Goal: Task Accomplishment & Management: Use online tool/utility

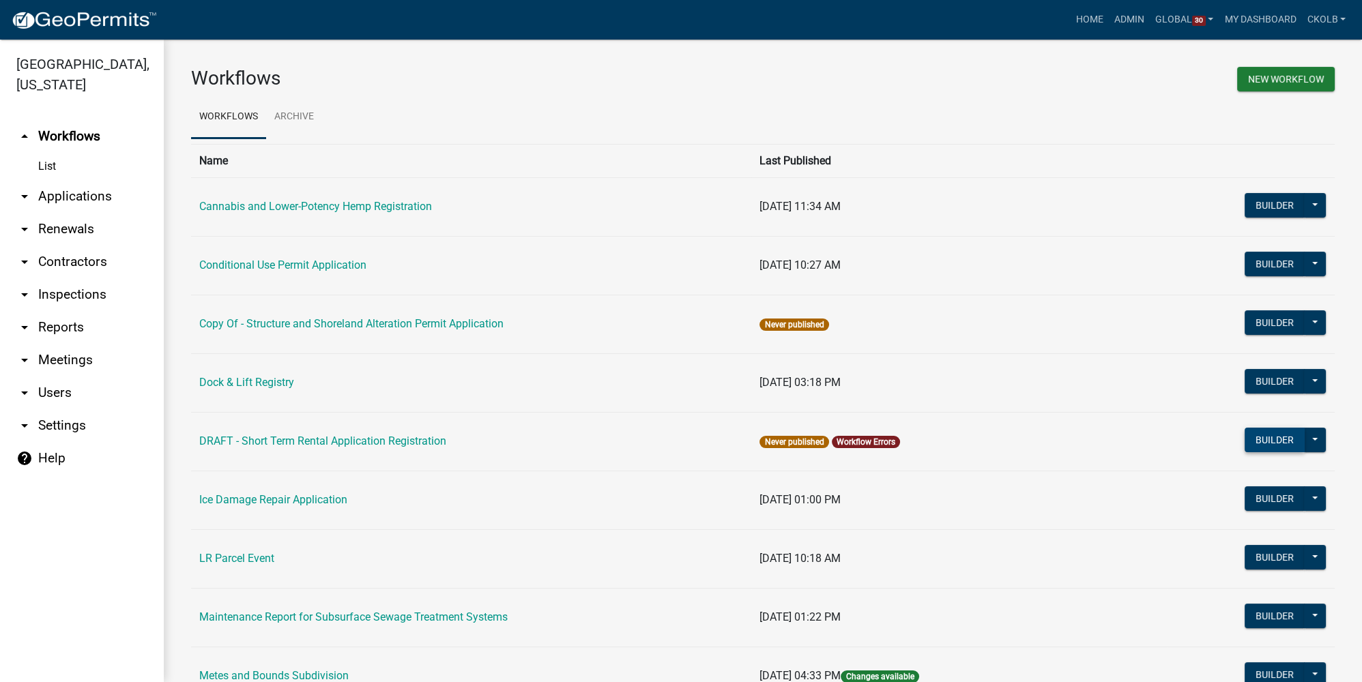
click at [952, 443] on button "Builder" at bounding box center [1274, 440] width 60 height 25
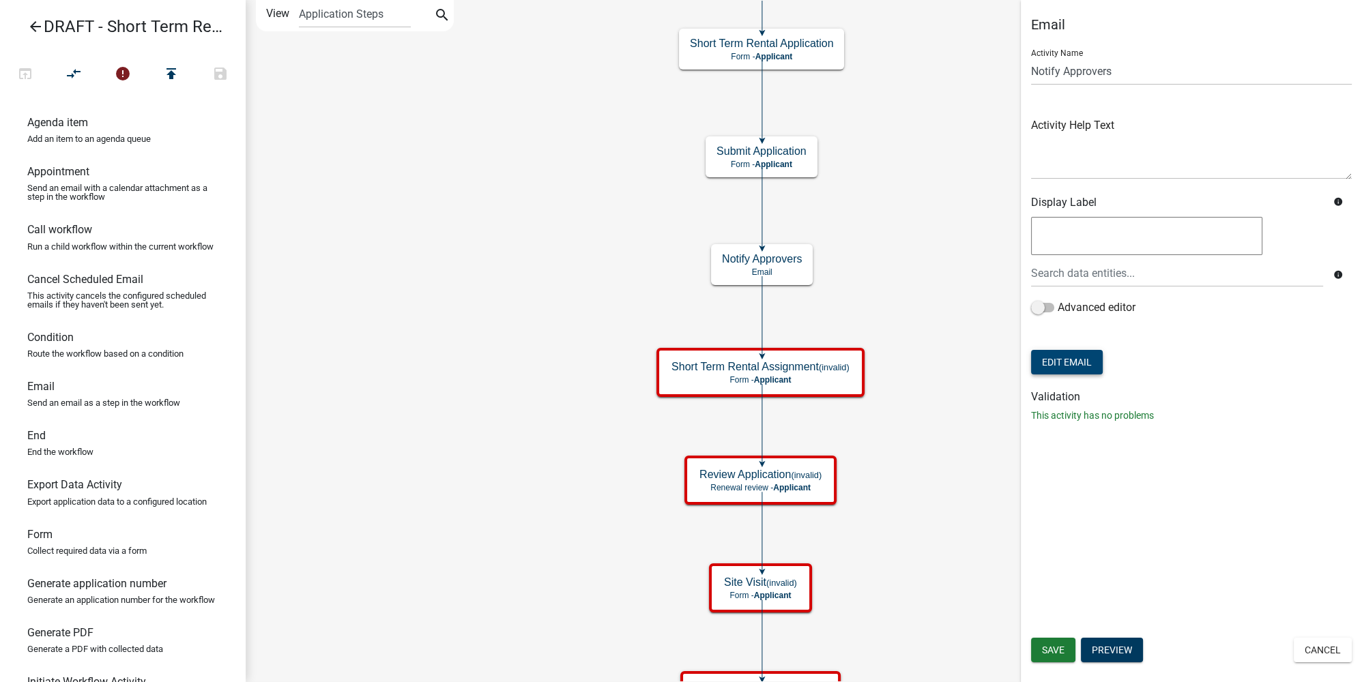
click at [952, 356] on button "Edit Email" at bounding box center [1067, 362] width 72 height 25
select select "b7028af5-adef-448b-b8b1-0cea921e0b8e"
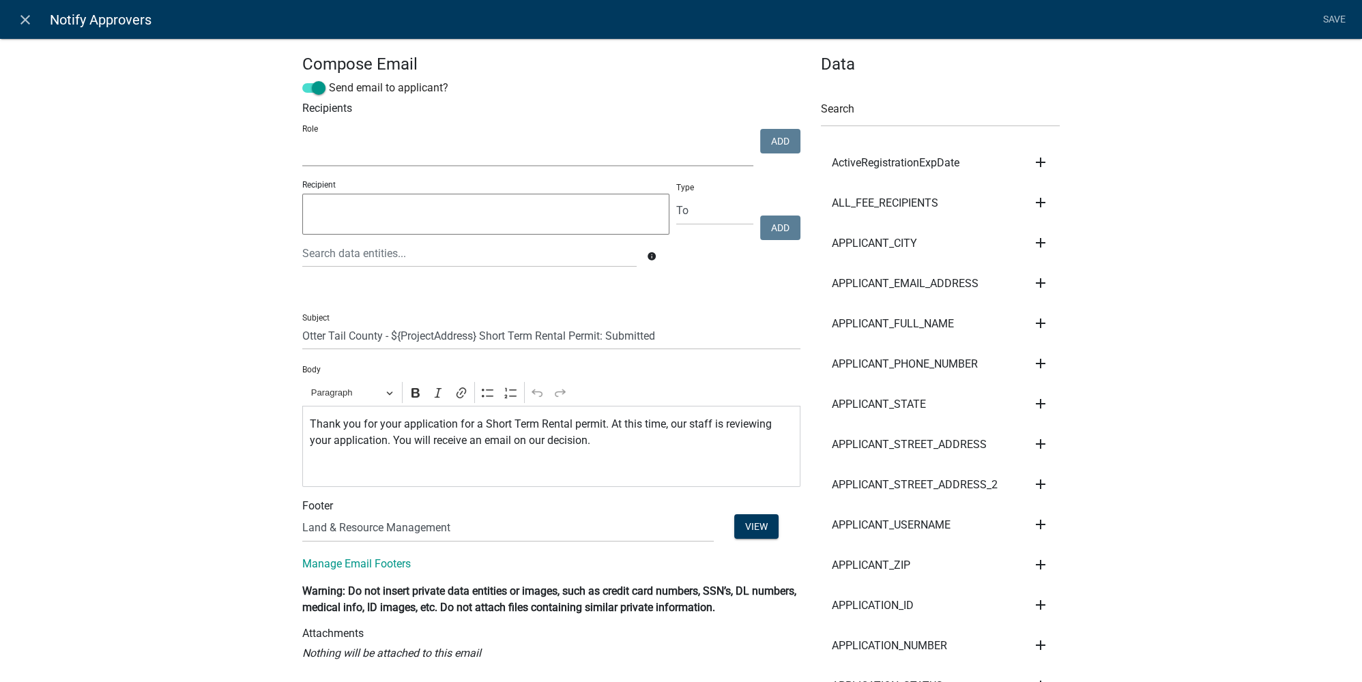
click at [402, 149] on select "Maintenance Report Land and Resource Assistant Director Assessors office Admin …" at bounding box center [527, 152] width 451 height 28
click at [31, 20] on icon "close" at bounding box center [25, 20] width 16 height 16
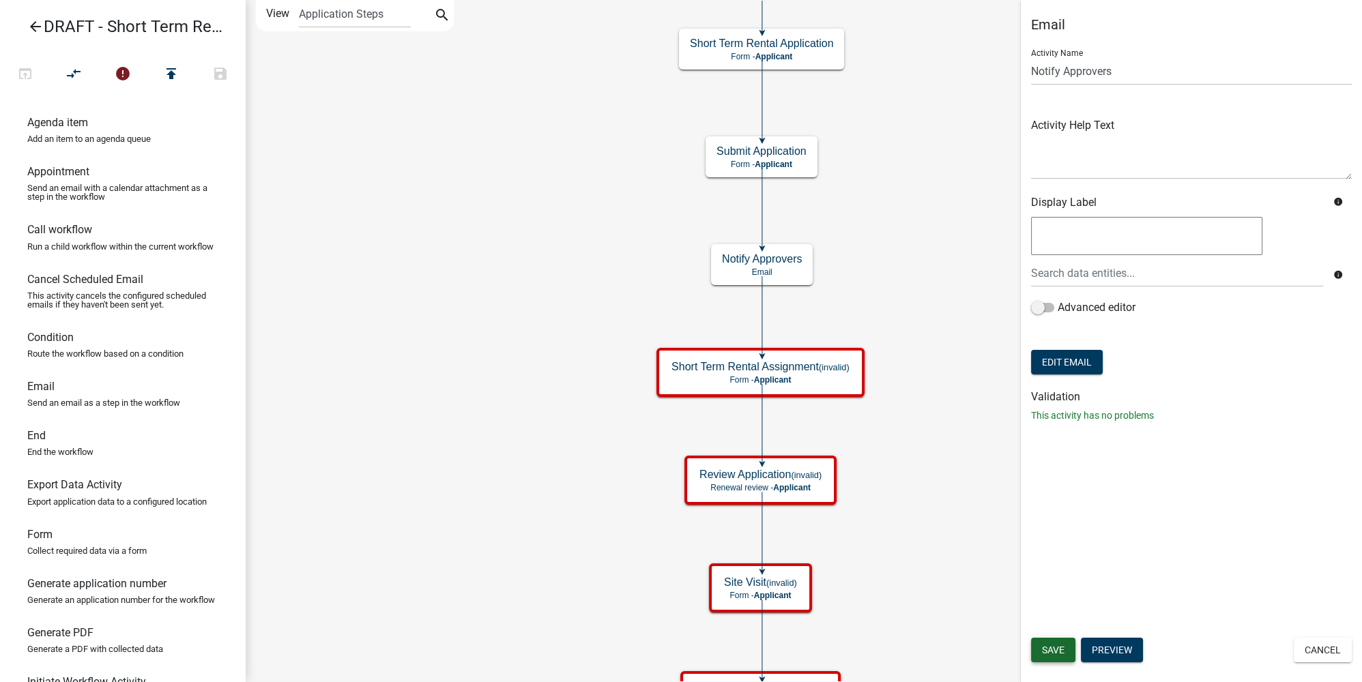
click at [952, 511] on button "Save" at bounding box center [1053, 650] width 44 height 25
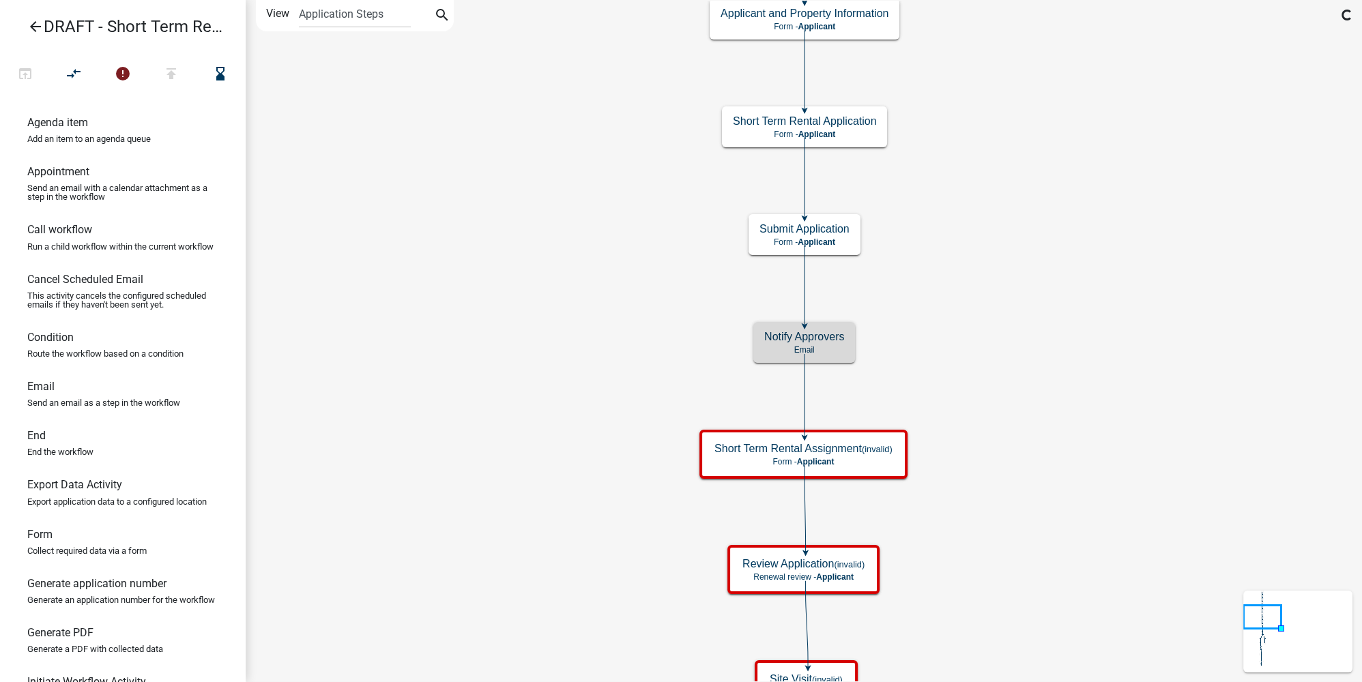
click at [40, 29] on icon "arrow_back" at bounding box center [35, 27] width 16 height 19
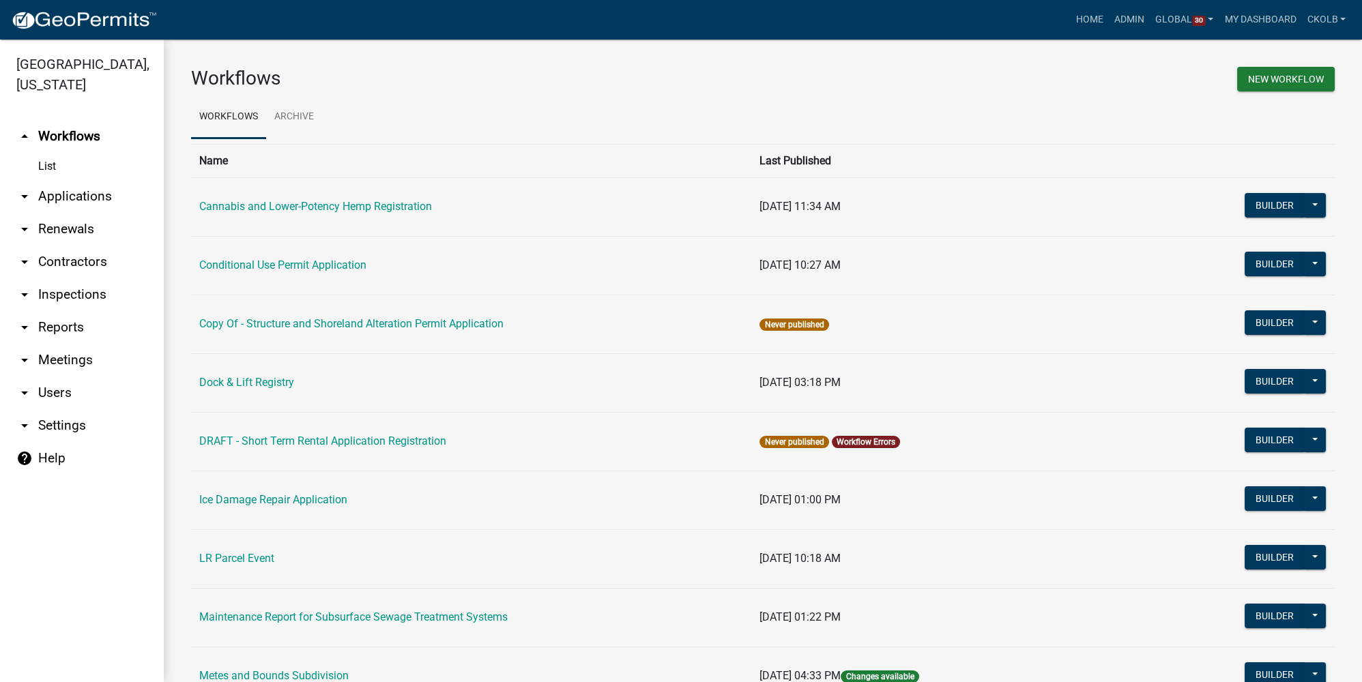
click at [69, 393] on link "arrow_drop_down Users" at bounding box center [82, 393] width 164 height 33
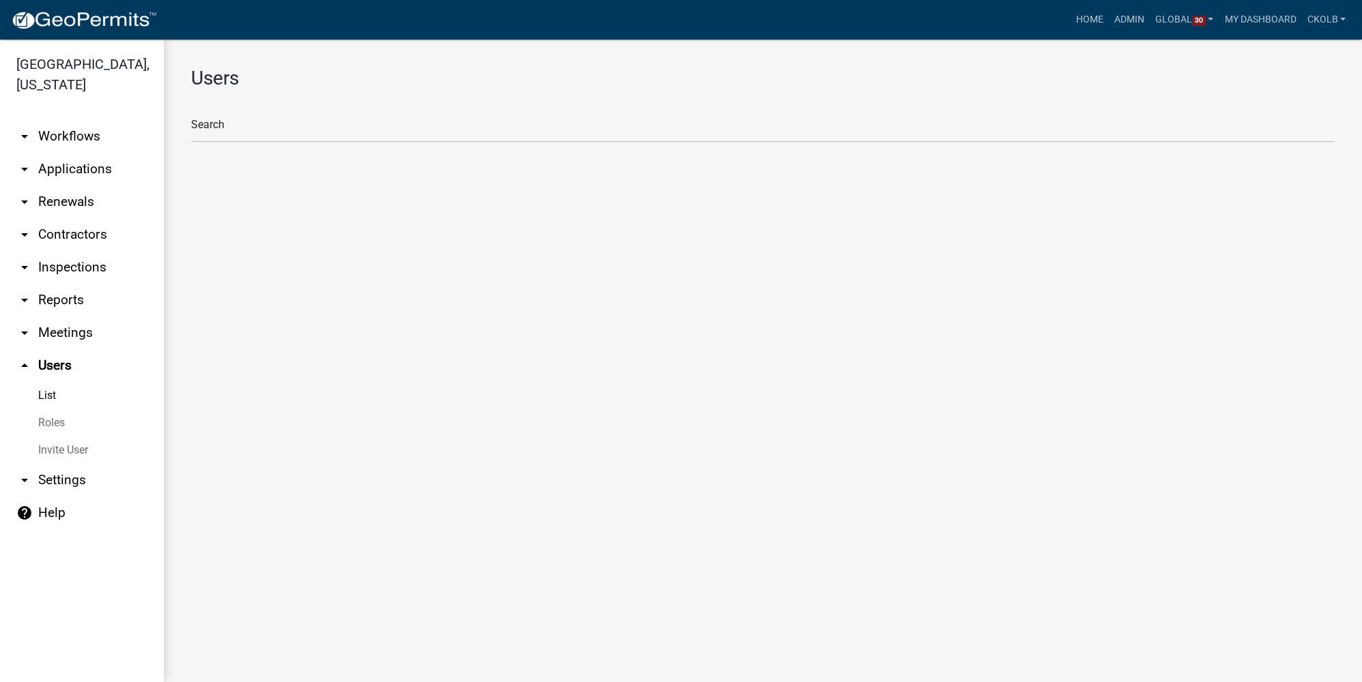
click at [59, 424] on link "Roles" at bounding box center [82, 422] width 164 height 27
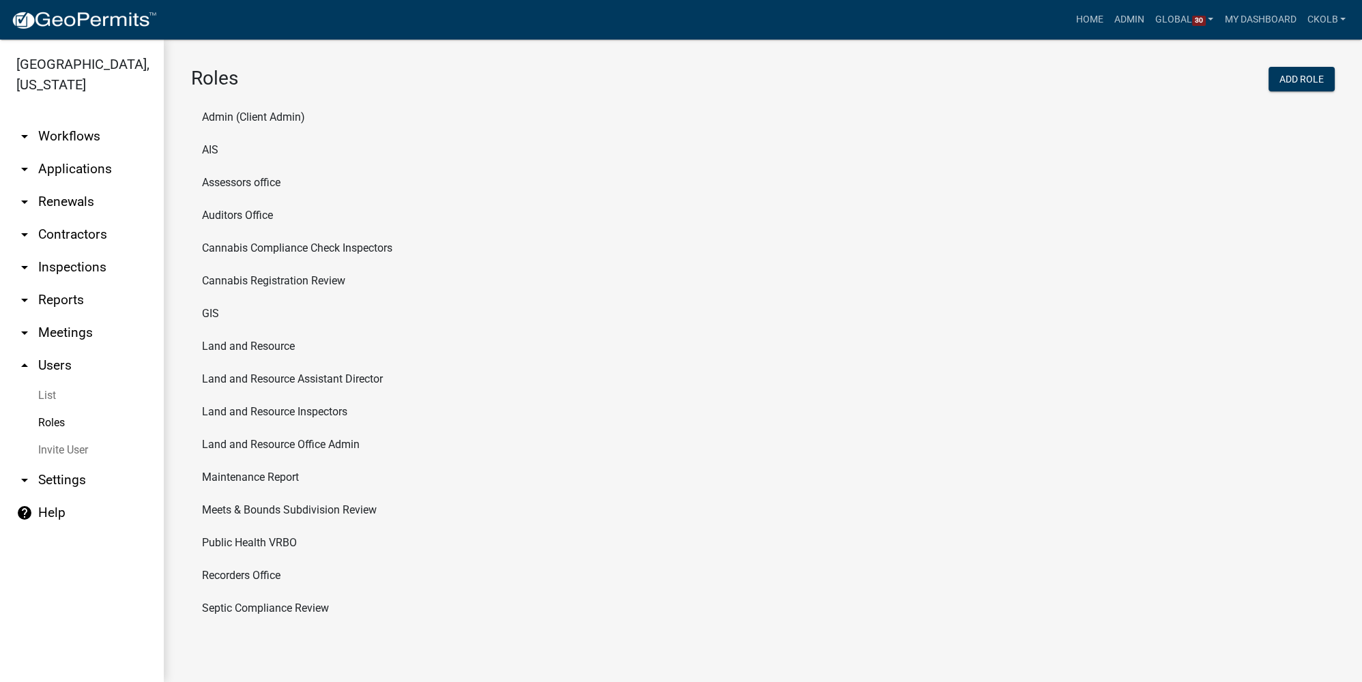
click at [233, 511] on li "Public Health VRBO" at bounding box center [762, 543] width 1143 height 33
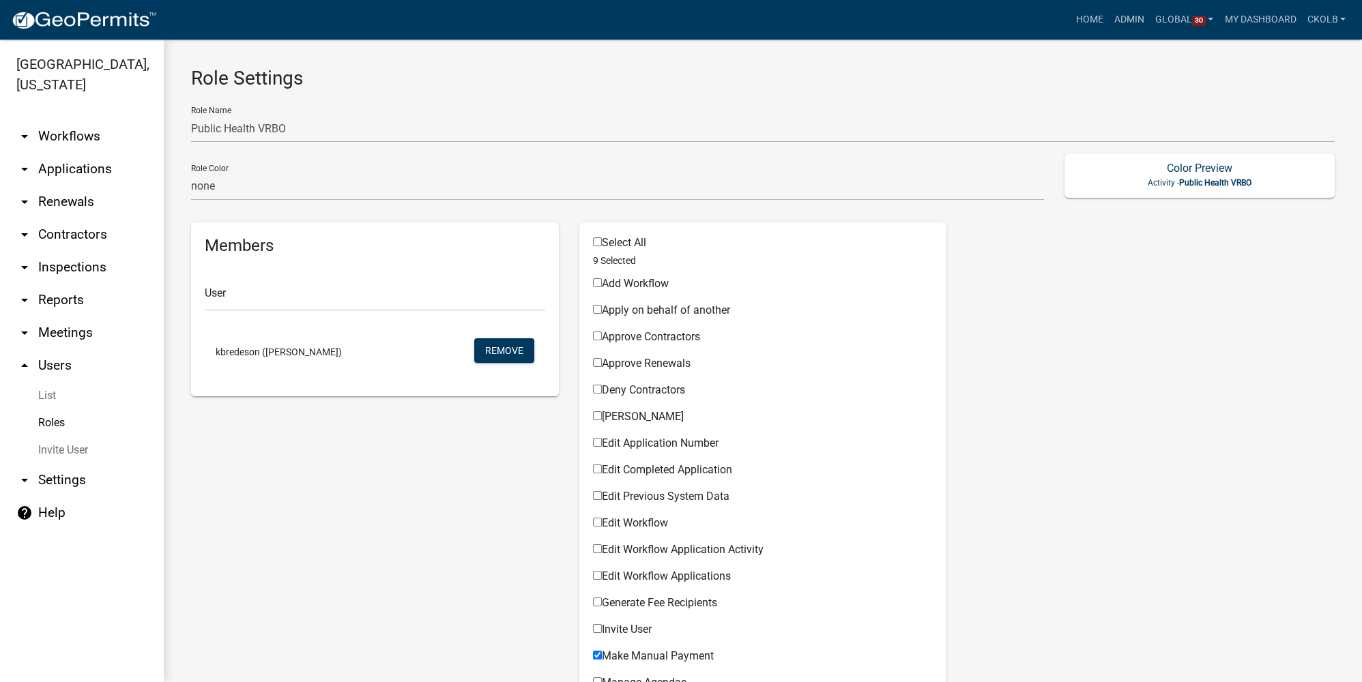
click at [61, 418] on link "Roles" at bounding box center [82, 422] width 164 height 27
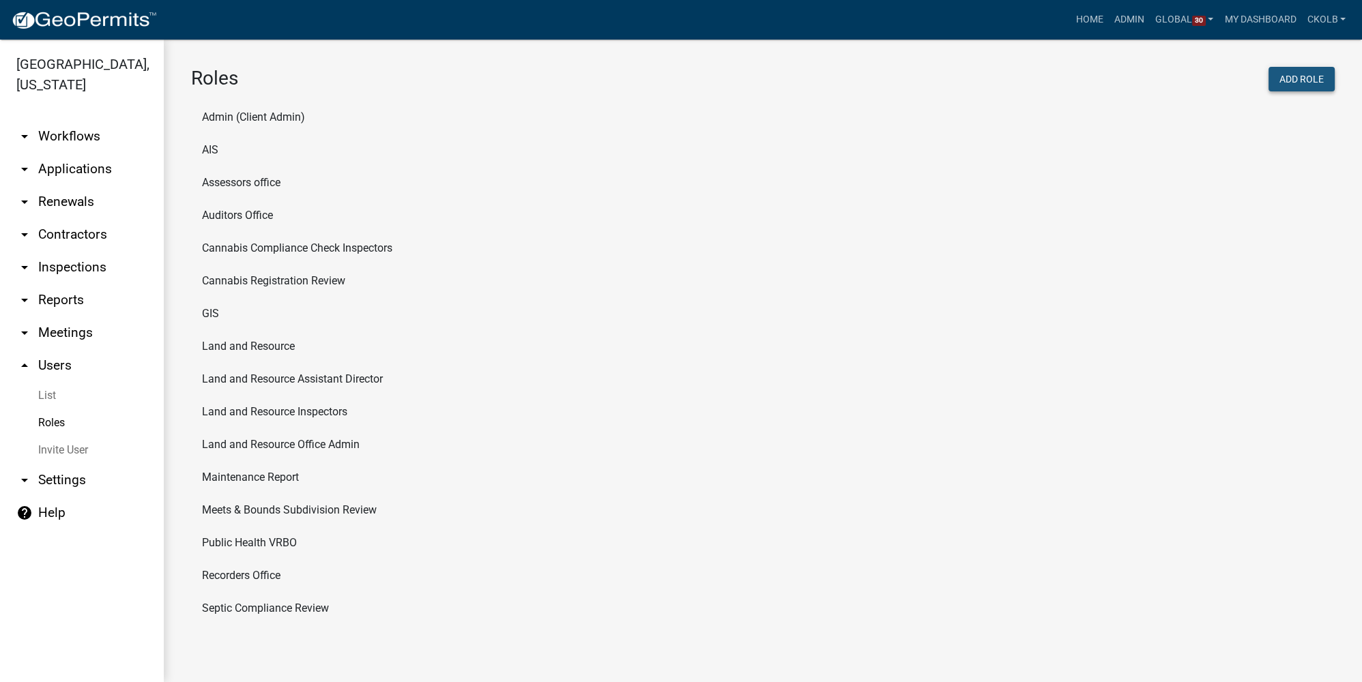
click at [952, 75] on button "Add Role" at bounding box center [1301, 79] width 66 height 25
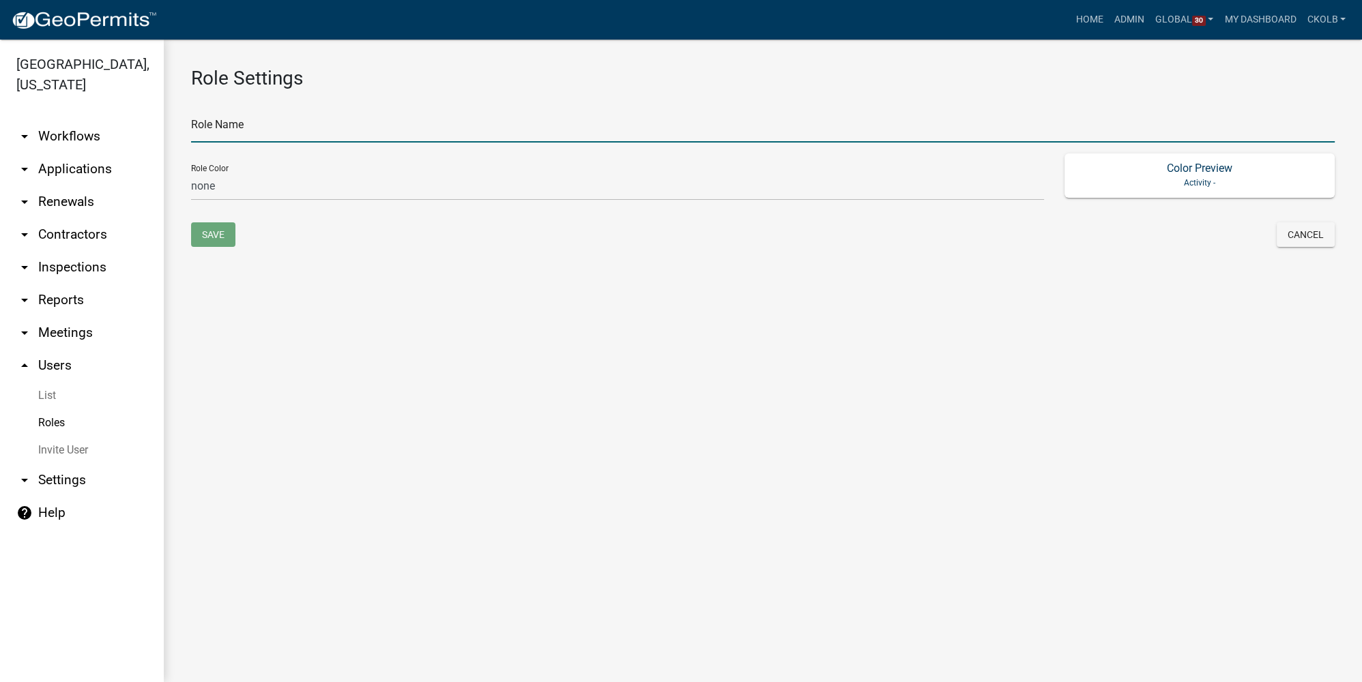
click at [245, 121] on input "text" at bounding box center [762, 129] width 1143 height 28
type input "Environmental Health"
click at [450, 365] on main "Role Settings Role Name Environmental Health Role Color none green yellow orang…" at bounding box center [763, 361] width 1198 height 643
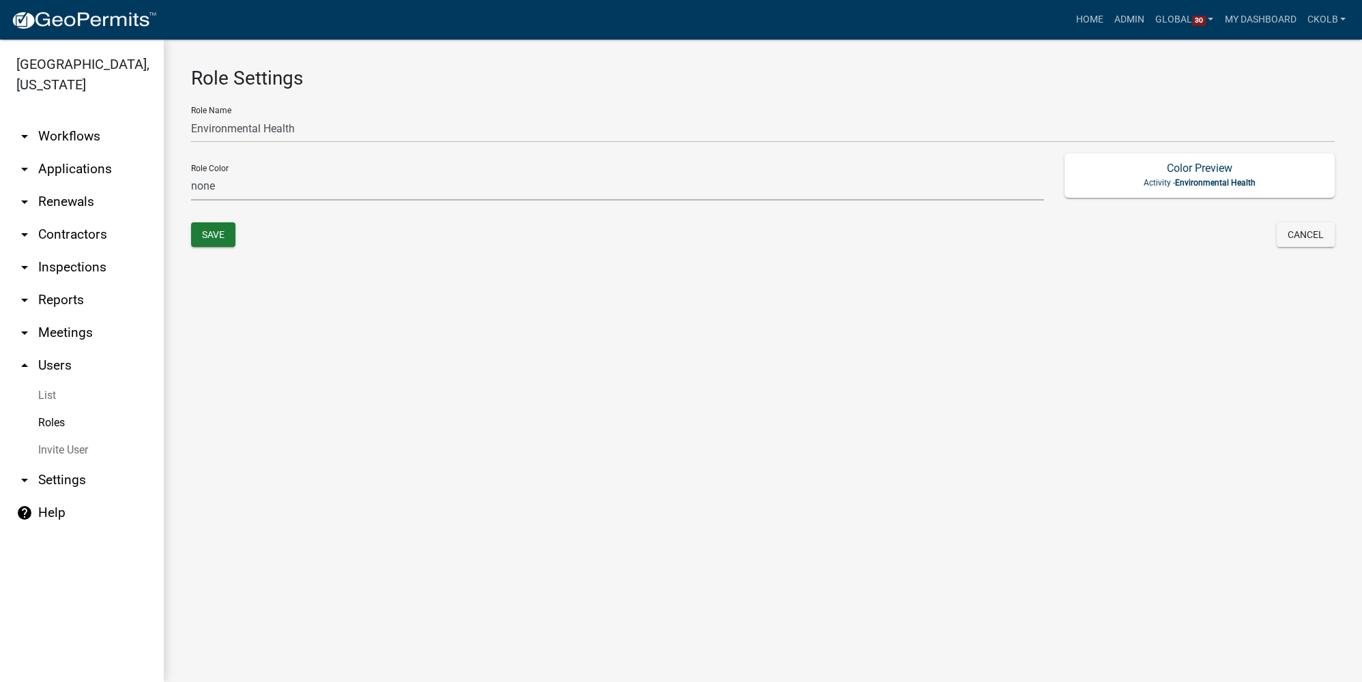
click at [233, 184] on select "none green yellow orange red purple light-blue light-green light-yellow" at bounding box center [617, 187] width 853 height 28
select select "5: purple"
click at [191, 173] on select "none green yellow orange red purple light-blue light-green light-yellow" at bounding box center [617, 187] width 853 height 28
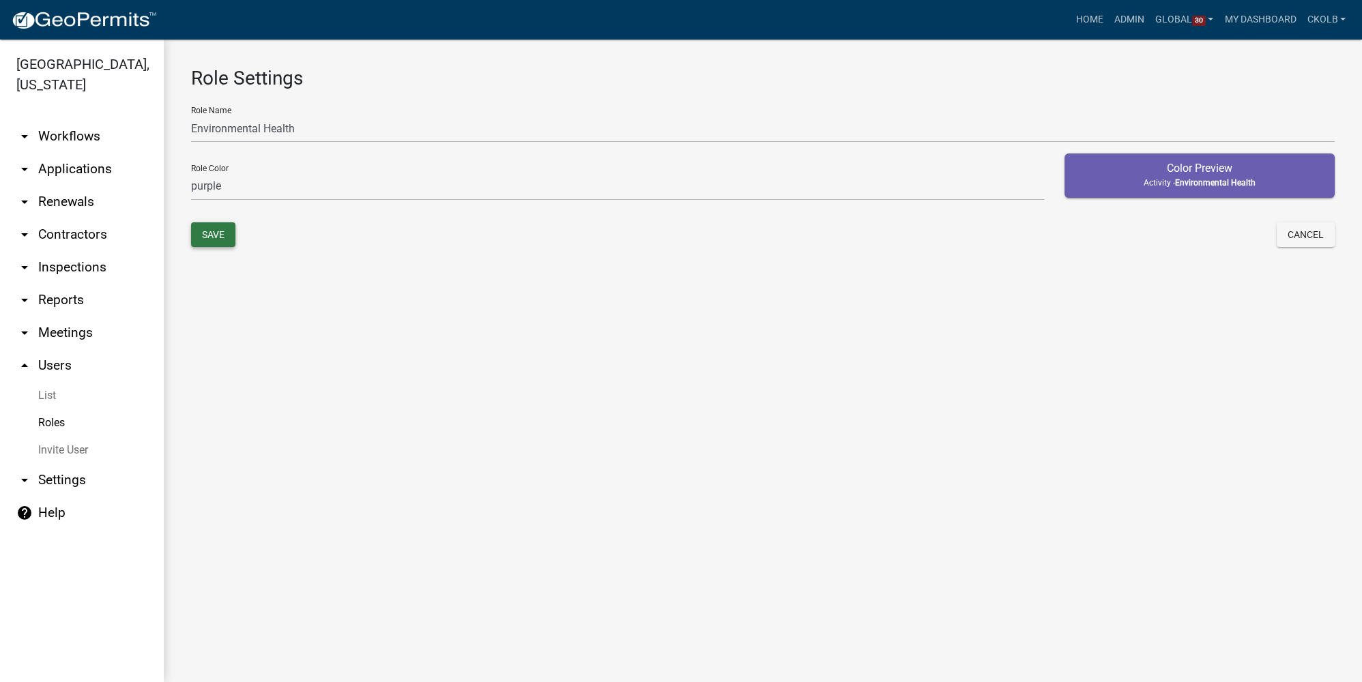
click at [220, 237] on button "Save" at bounding box center [213, 234] width 44 height 25
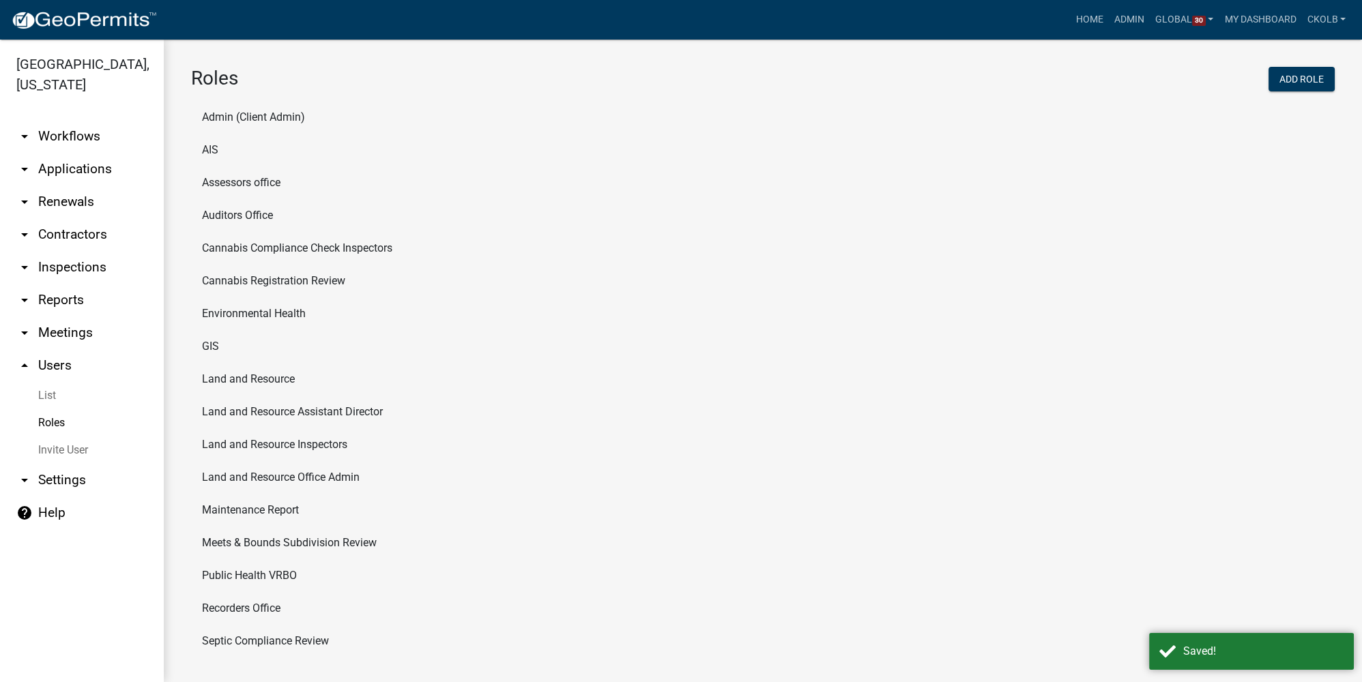
click at [243, 511] on li "Public Health VRBO" at bounding box center [762, 575] width 1143 height 33
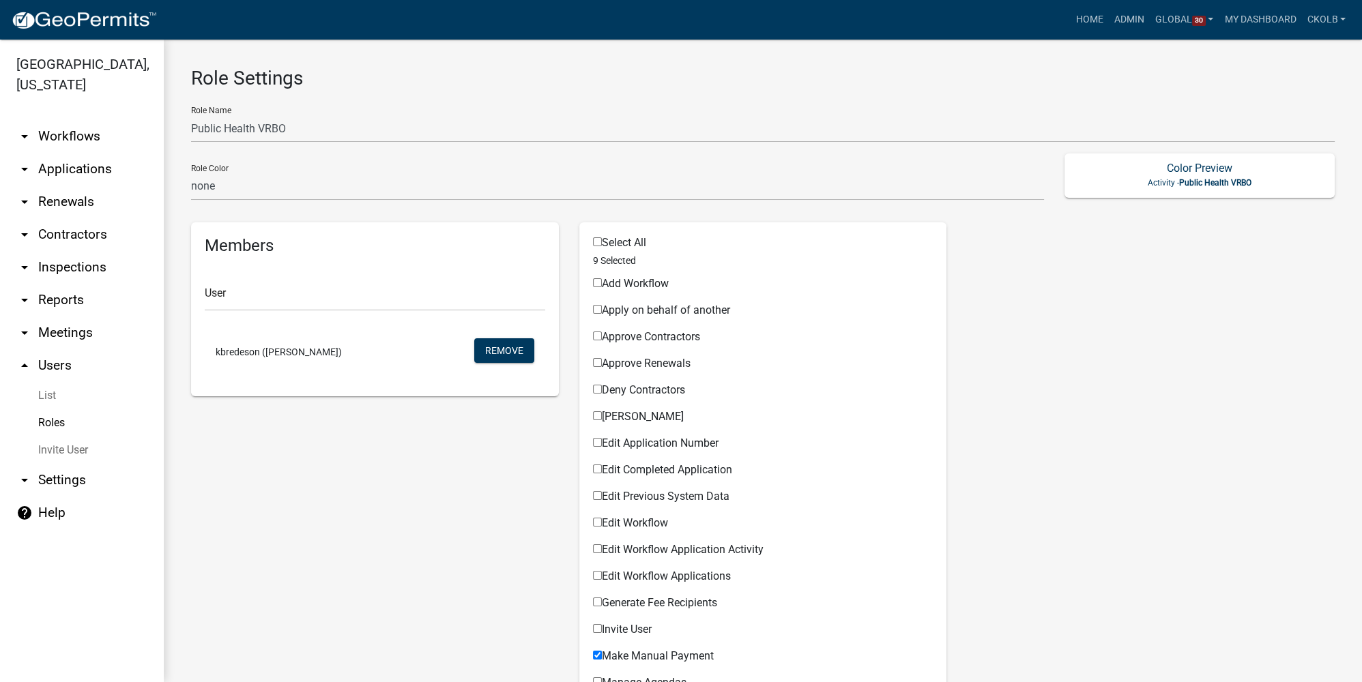
click at [60, 490] on link "arrow_drop_down Settings" at bounding box center [82, 480] width 164 height 33
select select "MN"
select select "Central Standard Time"
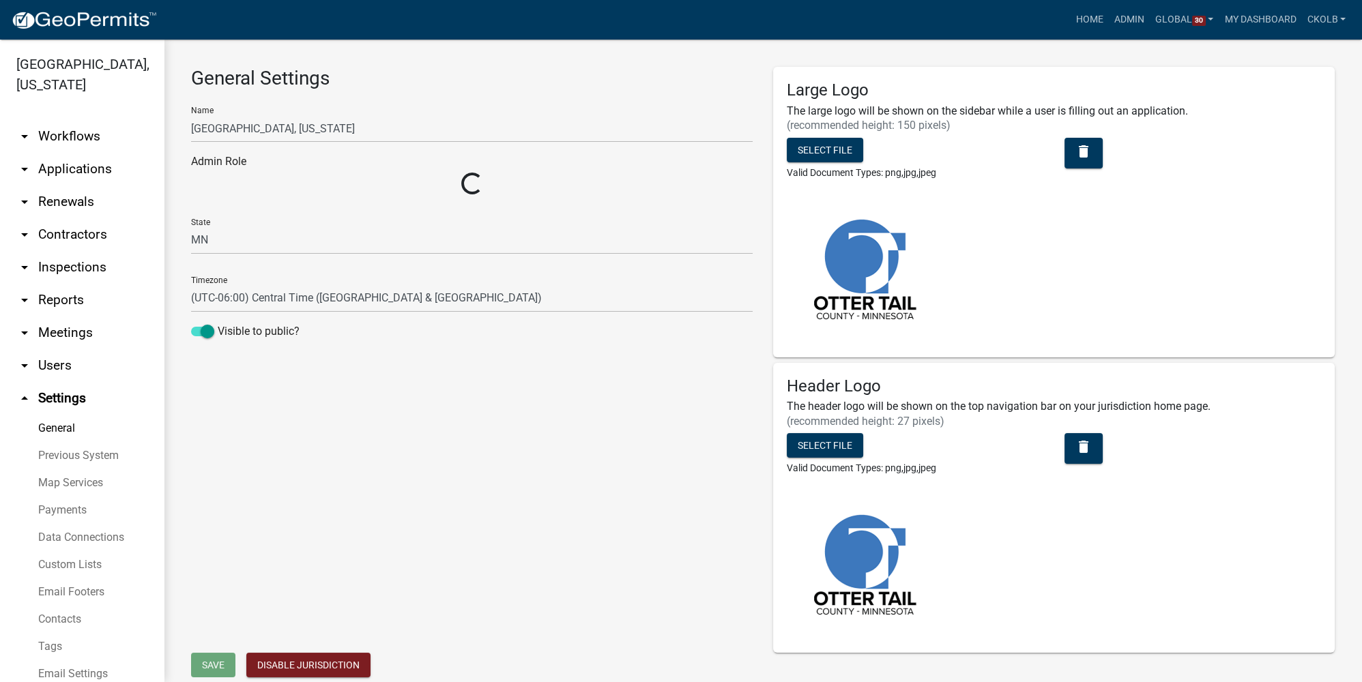
select select "3a0e02b3-6a9b-40ba-a09e-3159e1e606a9"
click at [66, 511] on link "Email Footers" at bounding box center [82, 591] width 164 height 27
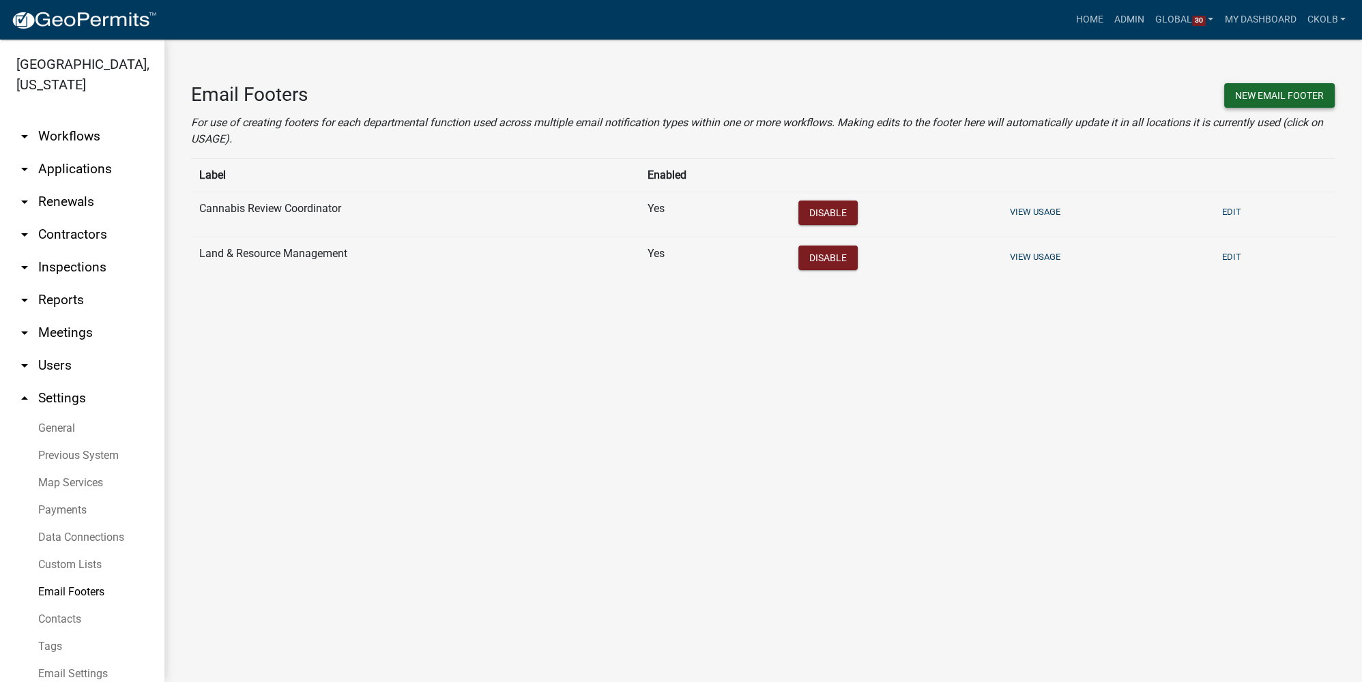
click at [952, 88] on button "New Email Footer" at bounding box center [1279, 95] width 111 height 25
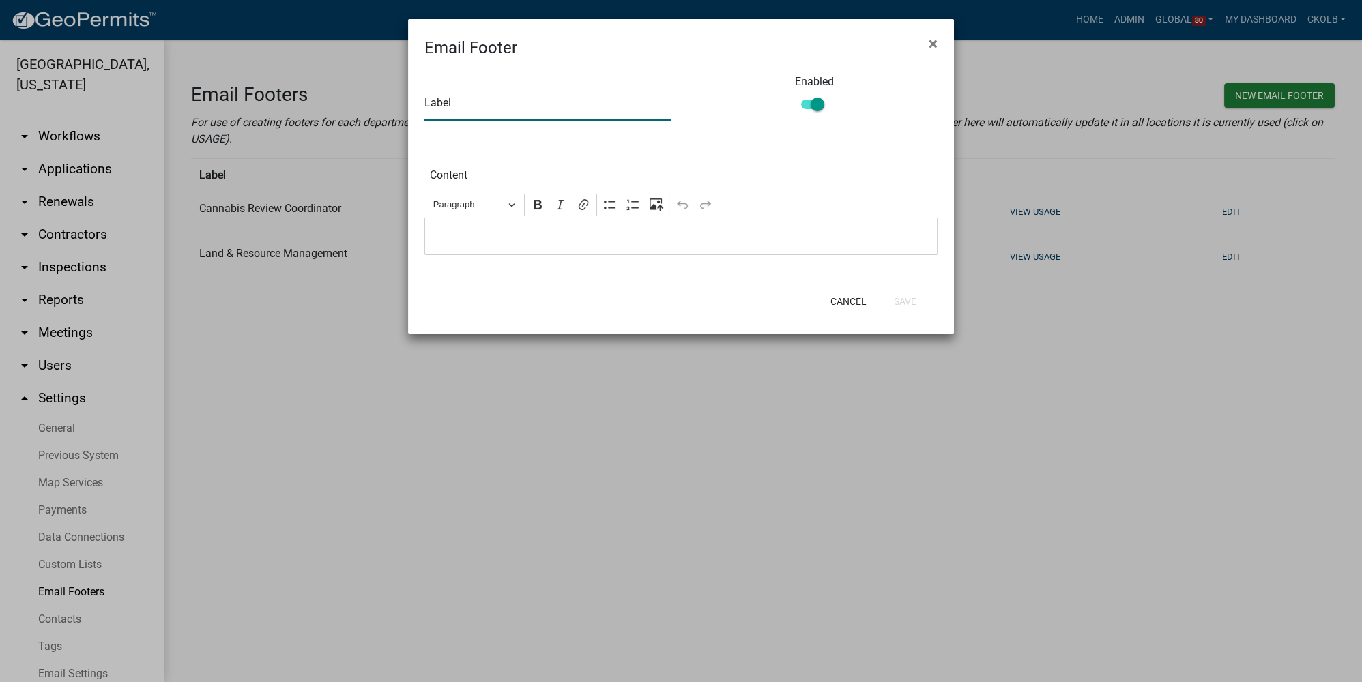
click at [472, 109] on input "text" at bounding box center [547, 107] width 246 height 28
type input "e"
type input "Environmental Health"
click at [504, 233] on p "Editor editing area: main. Press Alt+0 for help." at bounding box center [681, 237] width 499 height 16
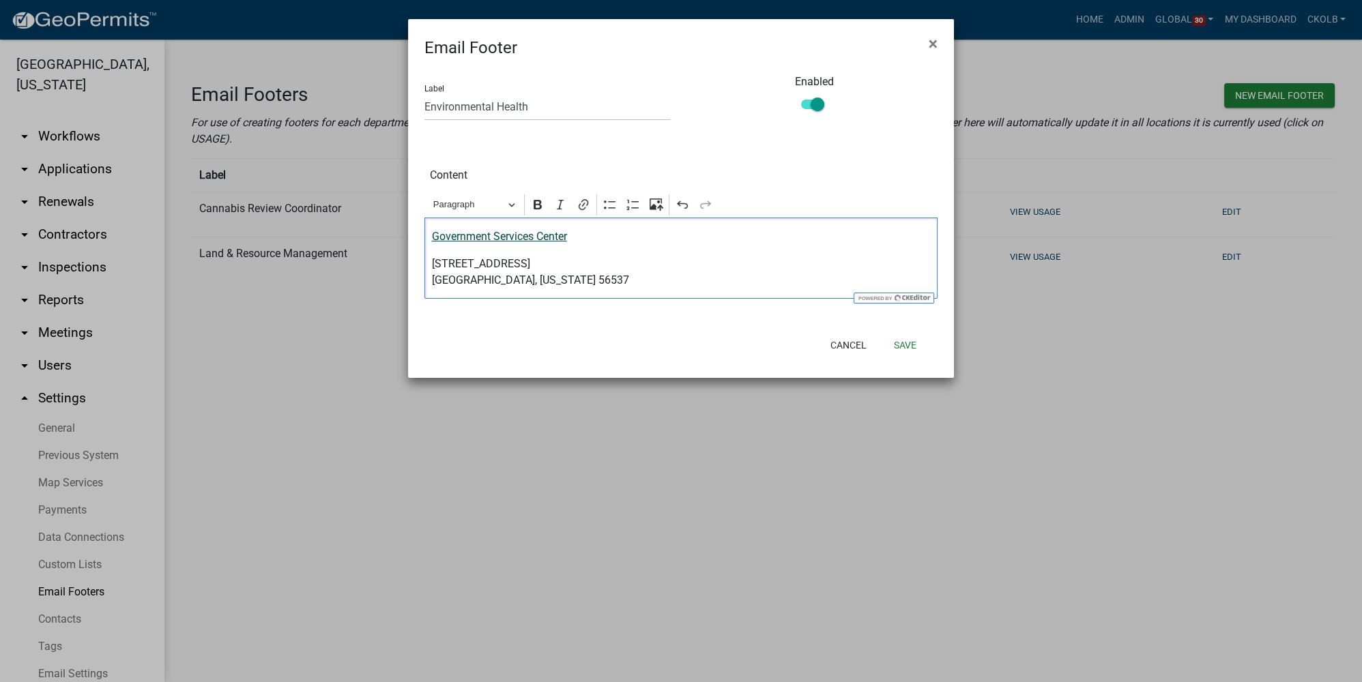
click at [433, 234] on link "Government Services Center" at bounding box center [499, 236] width 135 height 13
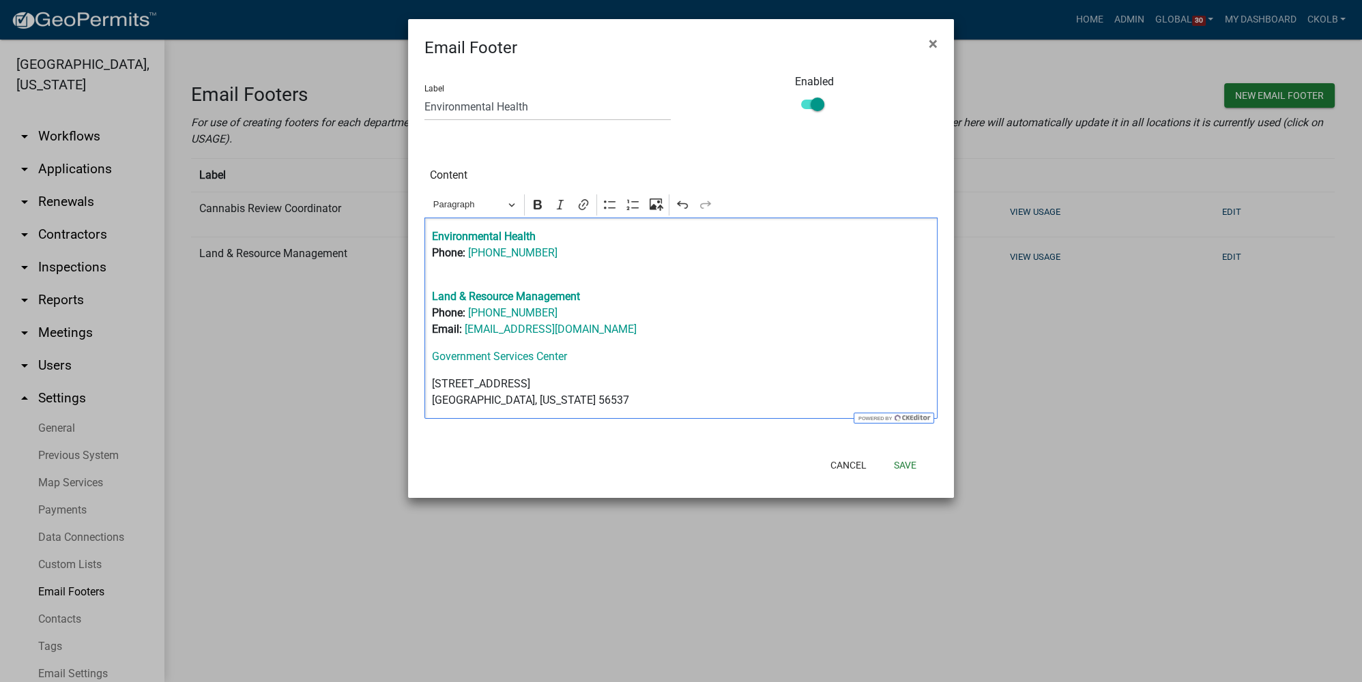
click at [548, 271] on p "Environmental Health Phone: 218-998-8320" at bounding box center [681, 253] width 499 height 49
click at [433, 382] on p "500 West Fir Avenue Fergus Falls, Minnesota 56537" at bounding box center [681, 392] width 499 height 33
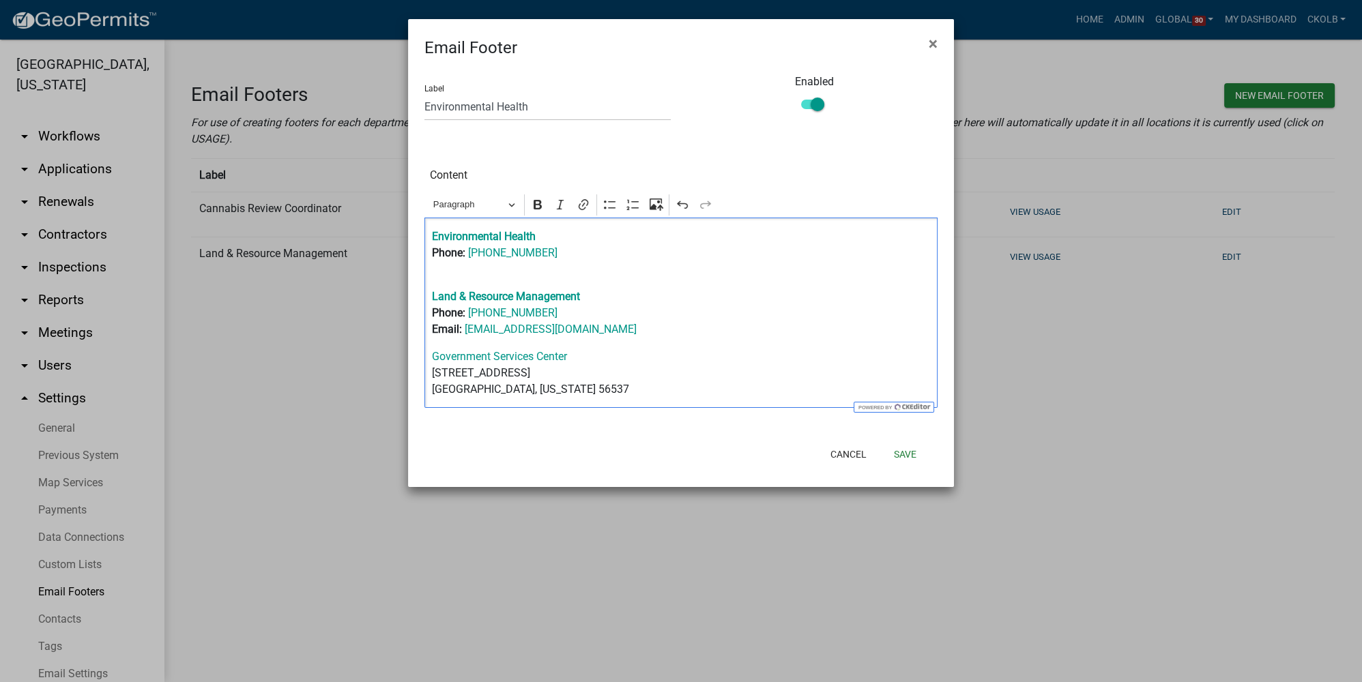
click at [632, 377] on p "Government Services Center 500 West Fir Avenue Fergus Falls, Minnesota 56537" at bounding box center [681, 373] width 499 height 49
click at [603, 390] on p "Government Services Center 500 West Fir Avenue Fergus Falls, Minnesota 56537" at bounding box center [681, 373] width 499 height 49
click at [542, 274] on p "Environmental Health Phone: 218-998-8320" at bounding box center [681, 253] width 499 height 49
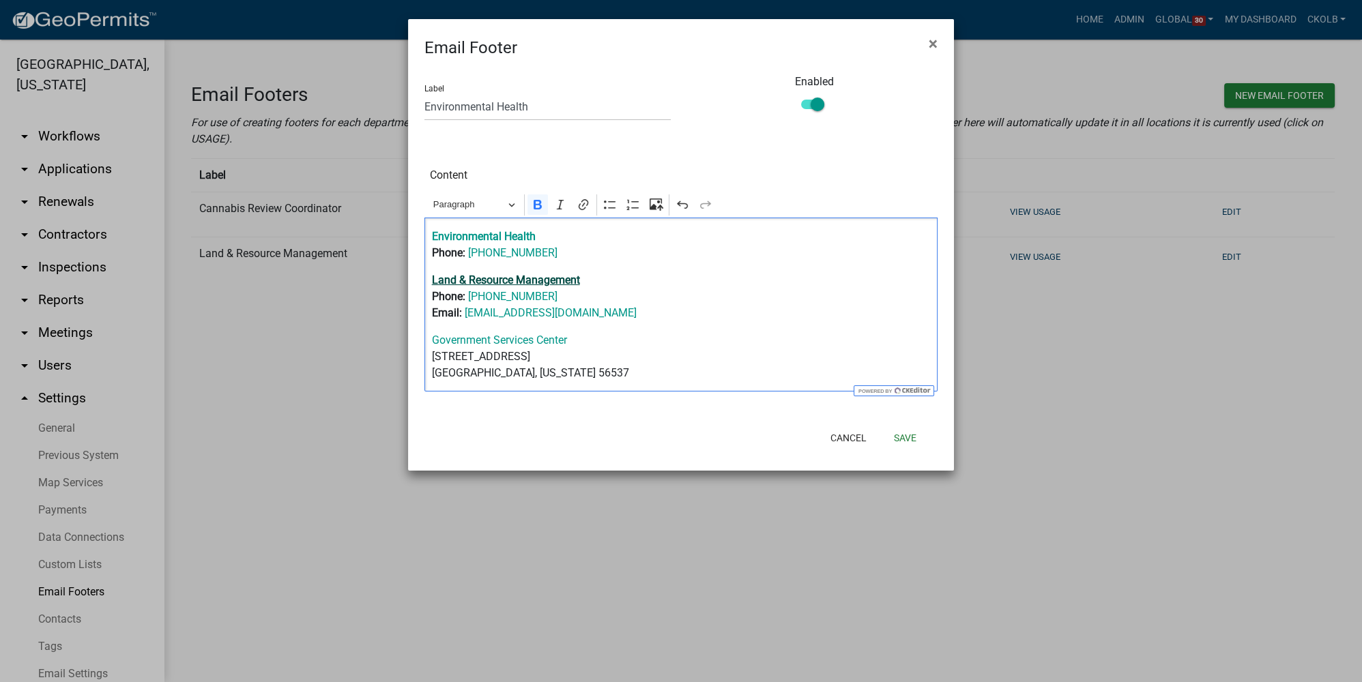
click at [432, 281] on strong "Land & Resource Management" at bounding box center [506, 280] width 148 height 13
click at [650, 303] on p "Land & Resource Management Phone: 218-998-8095 Email: land@ottertailcounty.gov" at bounding box center [681, 296] width 499 height 49
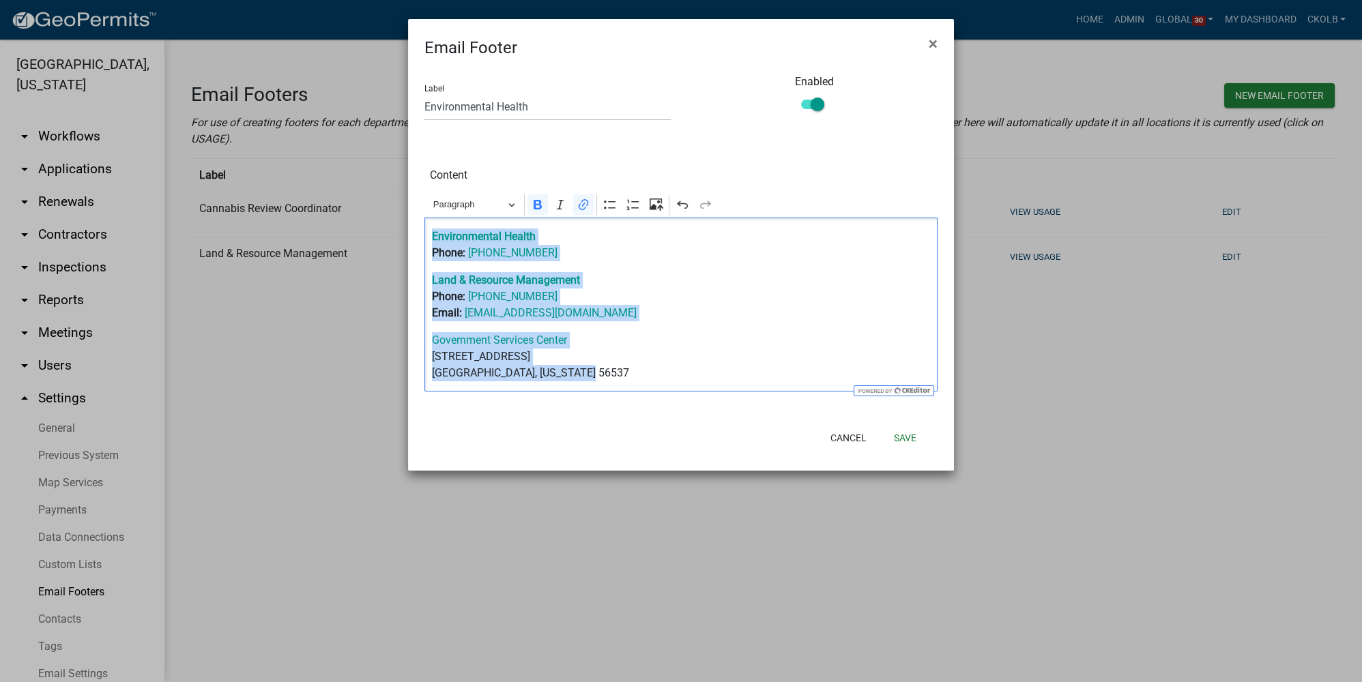
drag, startPoint x: 595, startPoint y: 372, endPoint x: 416, endPoint y: 227, distance: 230.3
click at [416, 227] on div "Content Rich Text Editor Paragraph Bold Italic Link Bulleted List Numbered List…" at bounding box center [680, 277] width 533 height 227
copy div "Environmental Health Phone: 218-998-8320 Land & Resource Management Phone: 218-…"
click at [634, 379] on p "Government Services Center 500 West Fir Avenue Fergus Falls, Minnesota 56537" at bounding box center [681, 356] width 499 height 49
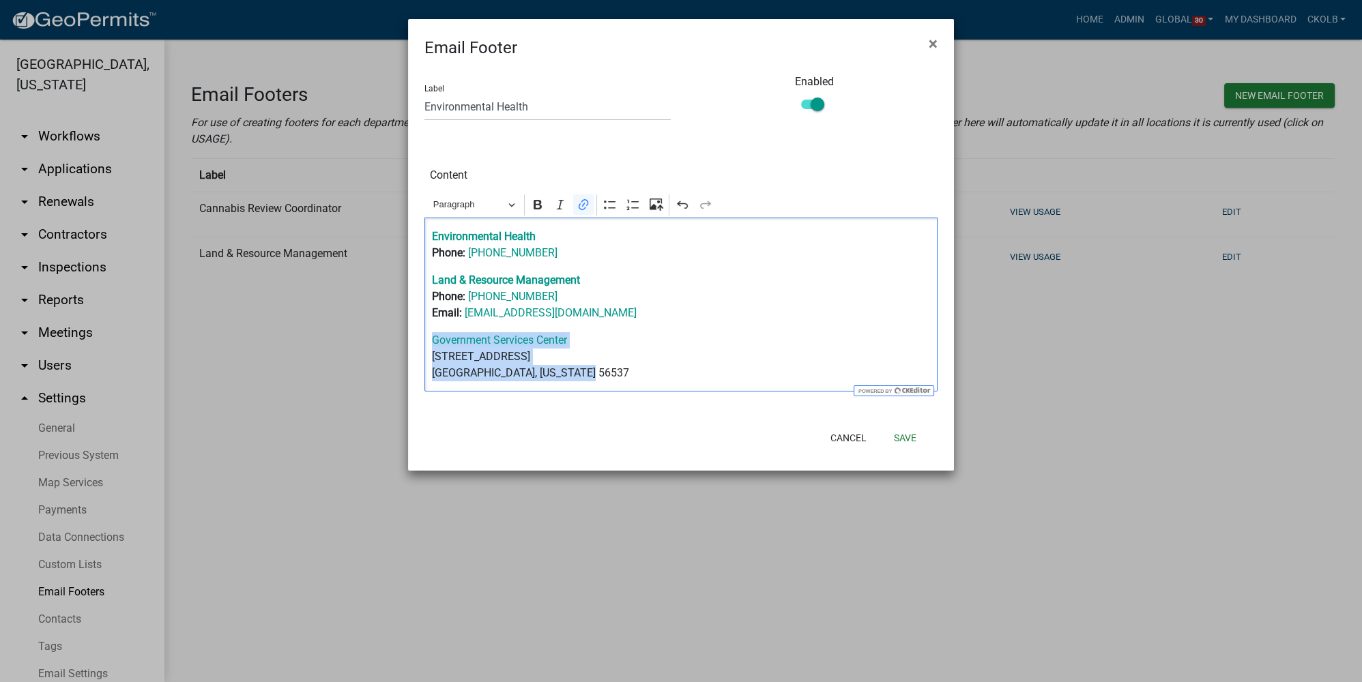
drag, startPoint x: 598, startPoint y: 376, endPoint x: 411, endPoint y: 336, distance: 191.2
click at [411, 336] on div "Label Environmental Health Enabled Content Rich Text Editor Paragraph Bold Ital…" at bounding box center [681, 240] width 546 height 360
click at [639, 336] on p "Government Services Center 500 West Fir Avenue Fergus Falls, Minnesota 56537" at bounding box center [681, 356] width 499 height 49
click at [911, 439] on button "Save" at bounding box center [905, 438] width 44 height 25
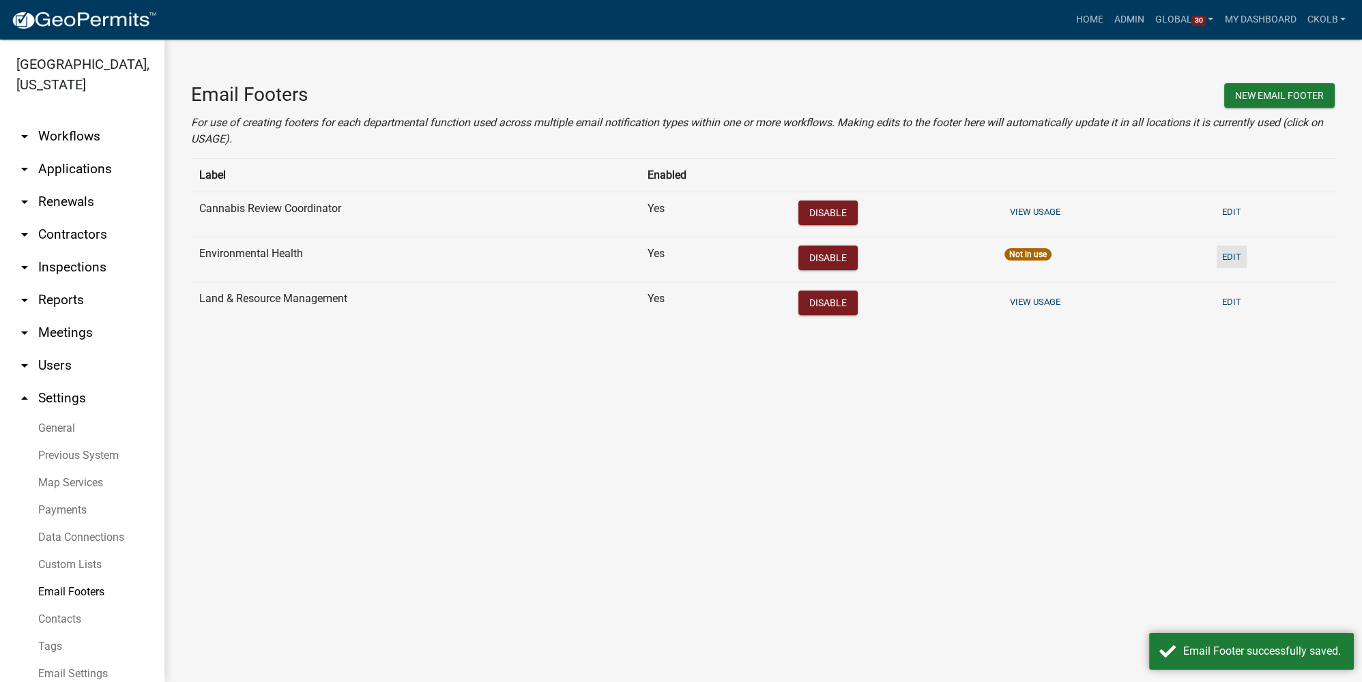
click at [952, 252] on button "Edit" at bounding box center [1231, 257] width 30 height 23
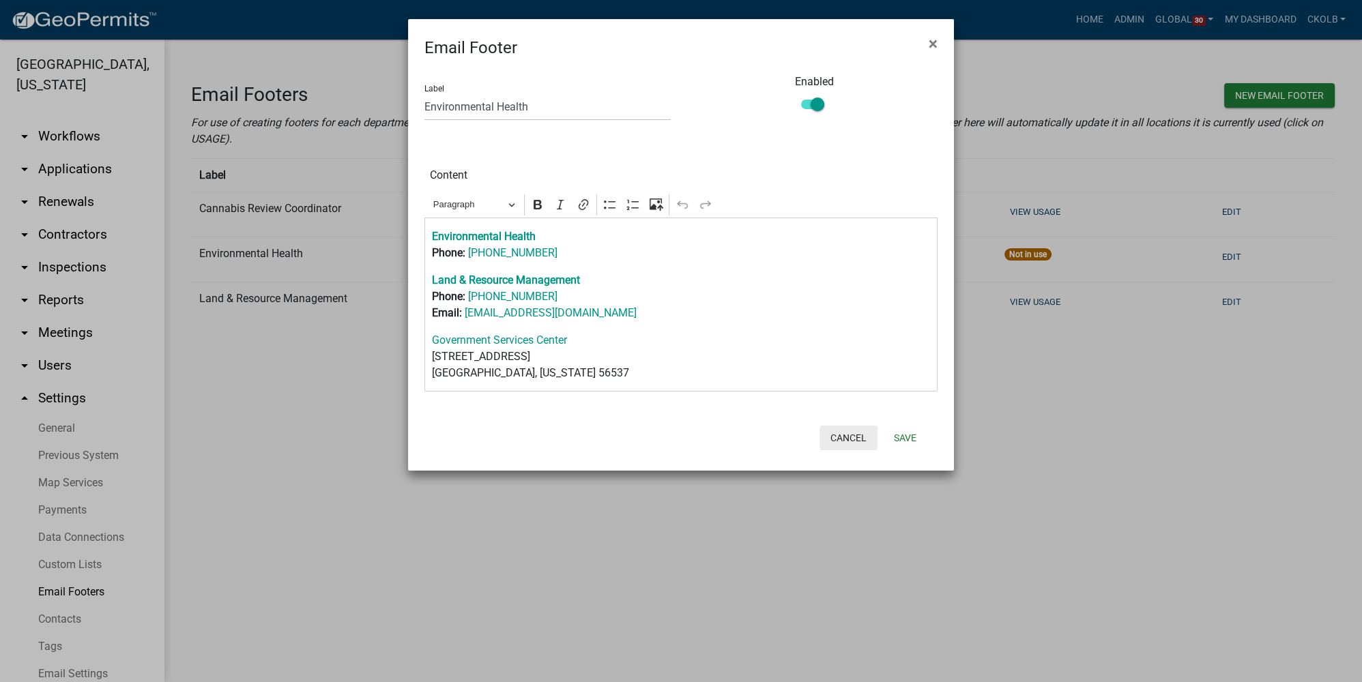
click at [857, 443] on button "Cancel" at bounding box center [848, 438] width 58 height 25
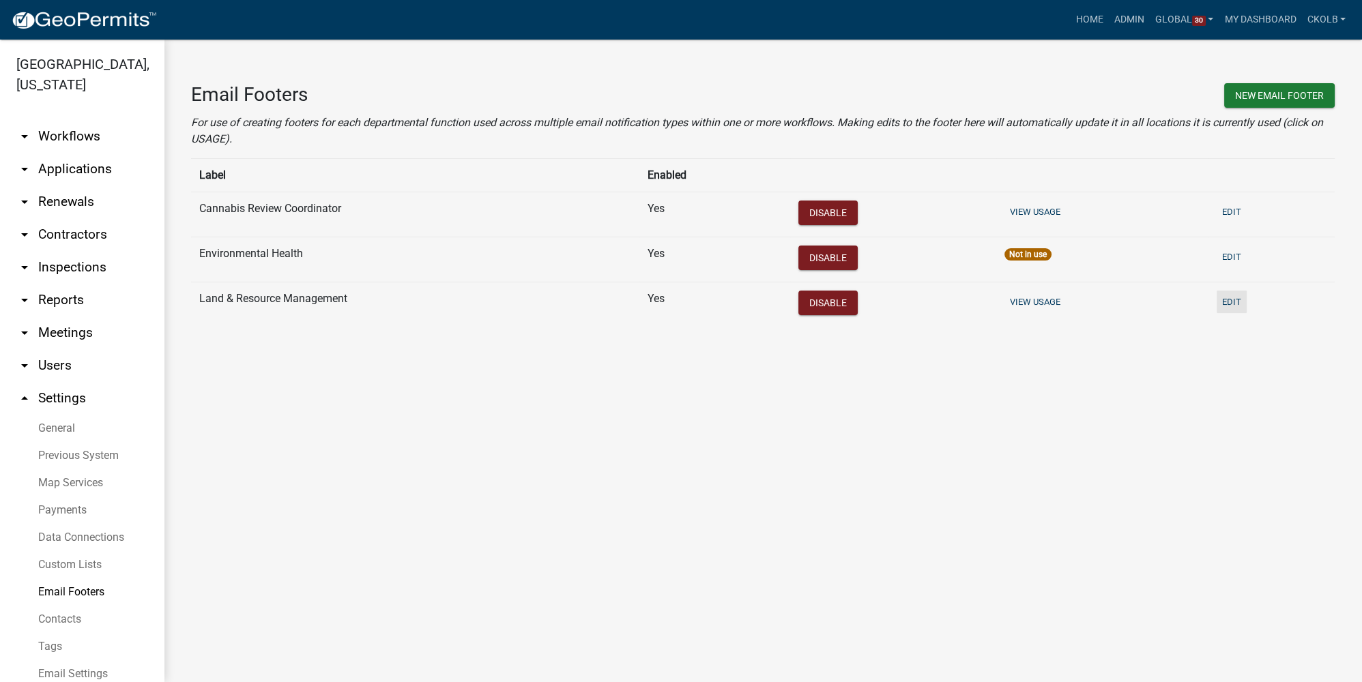
click at [952, 303] on button "Edit" at bounding box center [1231, 302] width 30 height 23
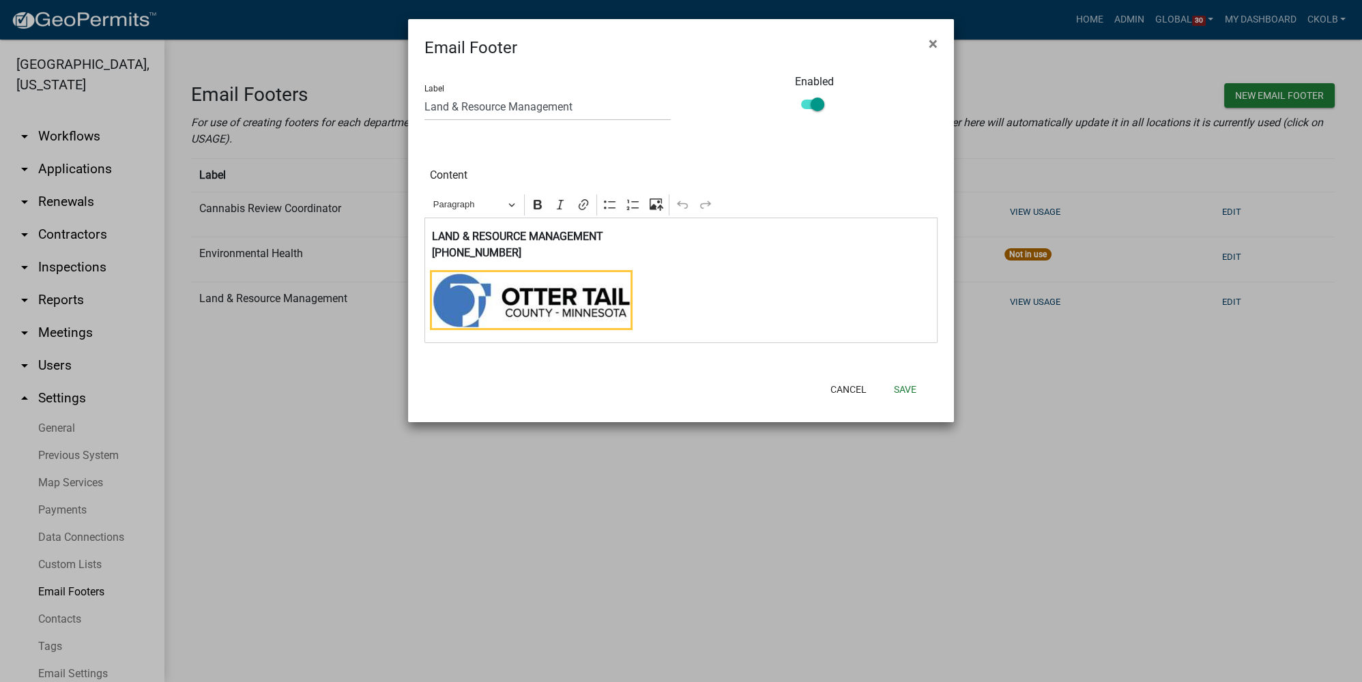
click at [607, 304] on img "Editor editing area: main. Press Alt+0 for help." at bounding box center [531, 300] width 199 height 56
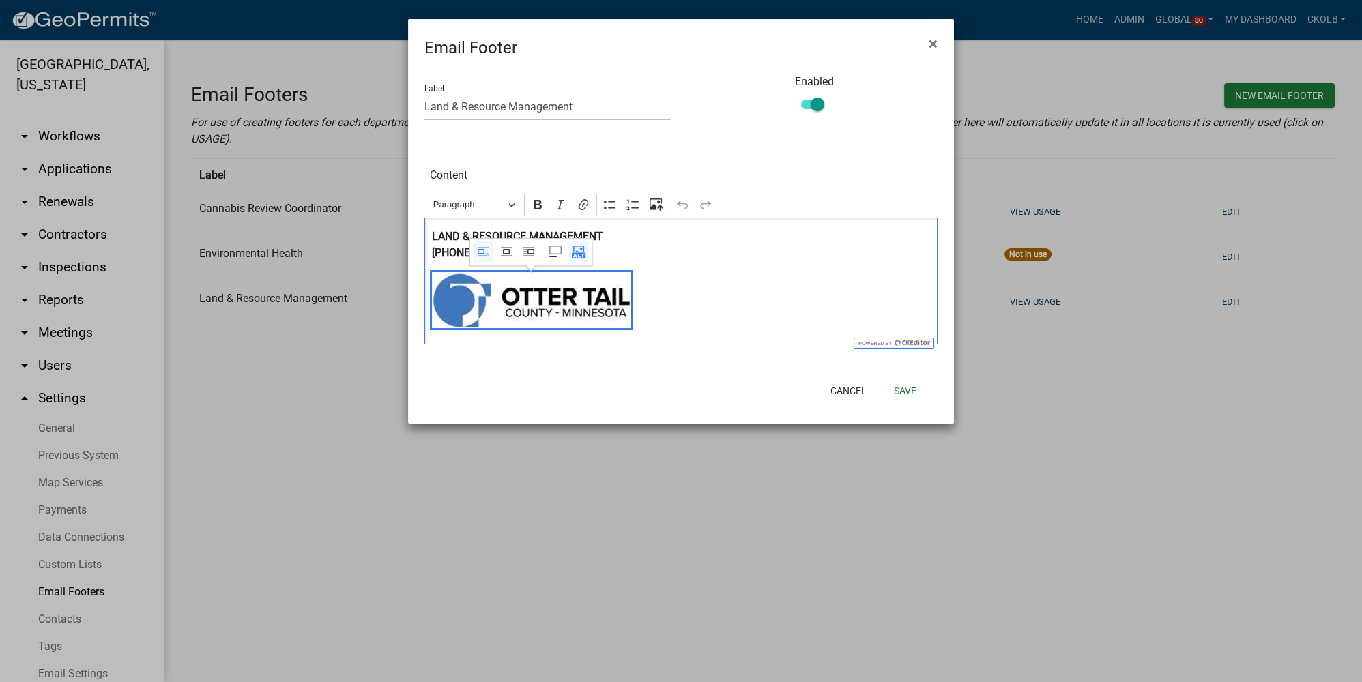
click at [743, 295] on p "Editor editing area: main. Press Alt+0 for help." at bounding box center [681, 302] width 499 height 61
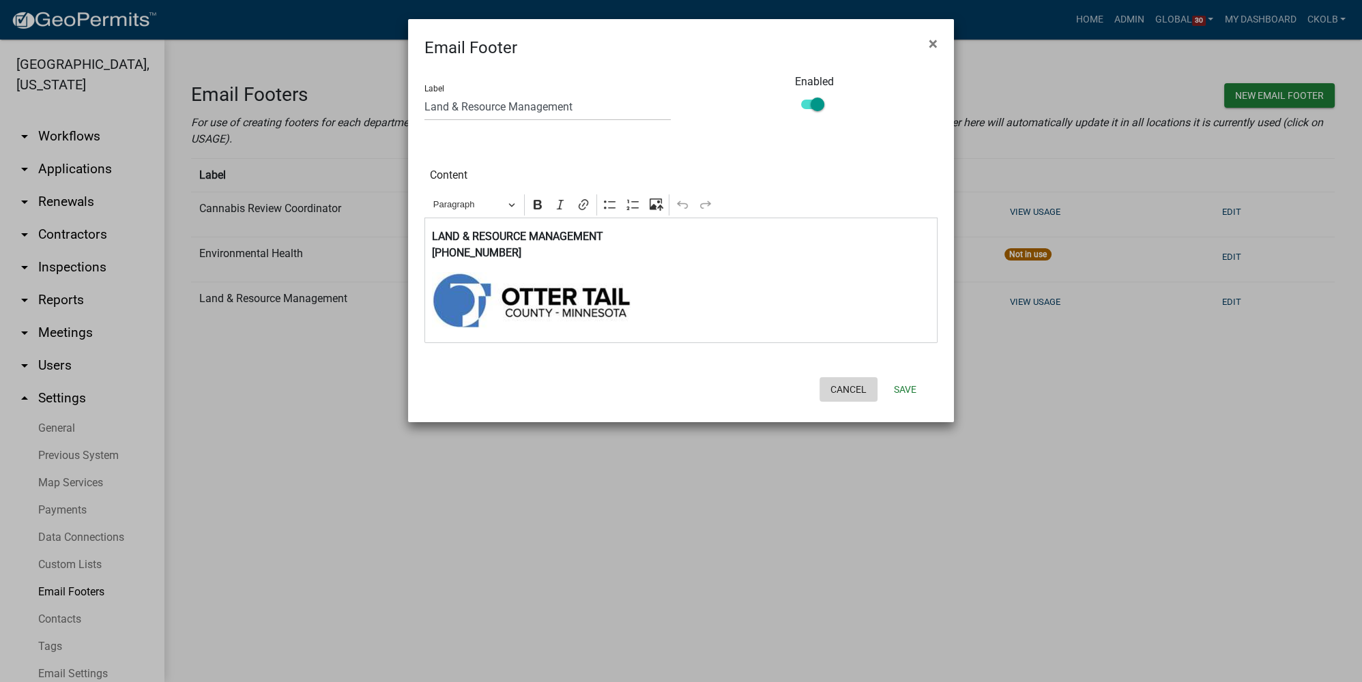
click at [847, 392] on button "Cancel" at bounding box center [848, 389] width 58 height 25
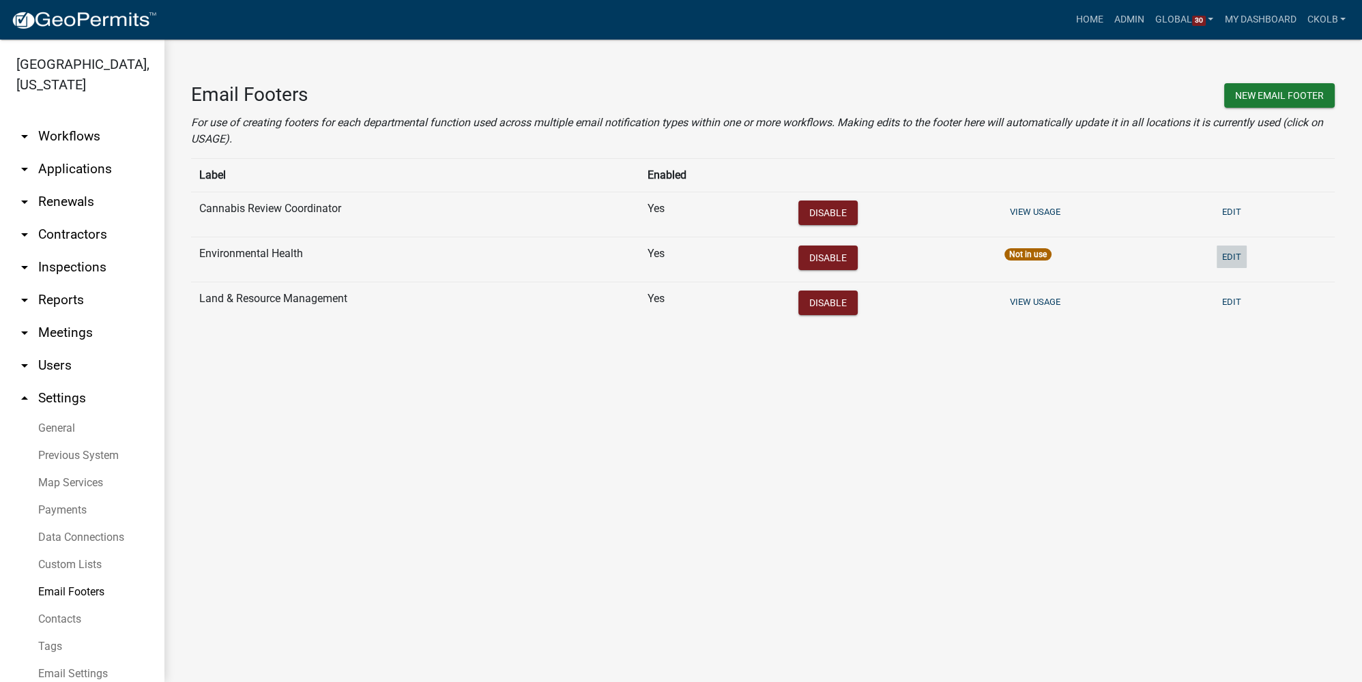
click at [952, 260] on button "Edit" at bounding box center [1231, 257] width 30 height 23
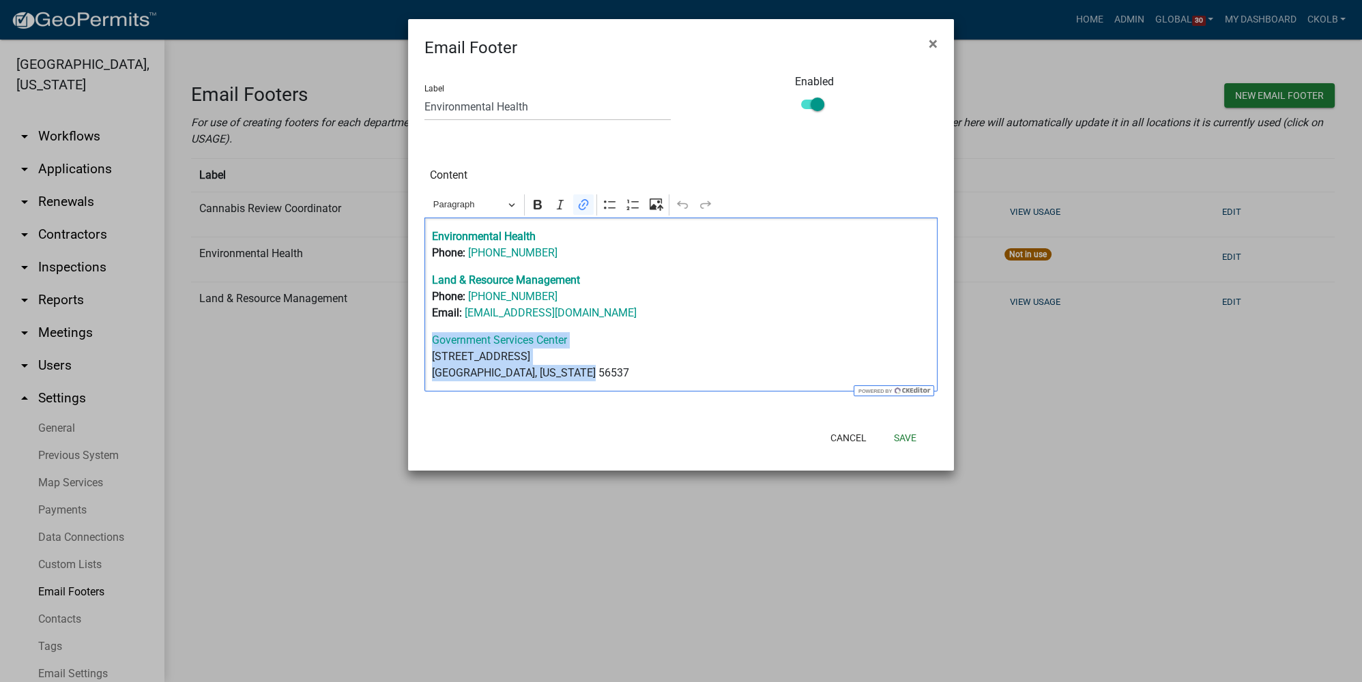
drag, startPoint x: 619, startPoint y: 377, endPoint x: 408, endPoint y: 342, distance: 213.5
click at [408, 342] on div "Label Environmental Health Enabled Content Rich Text Editor Paragraph Bold Ital…" at bounding box center [681, 240] width 546 height 360
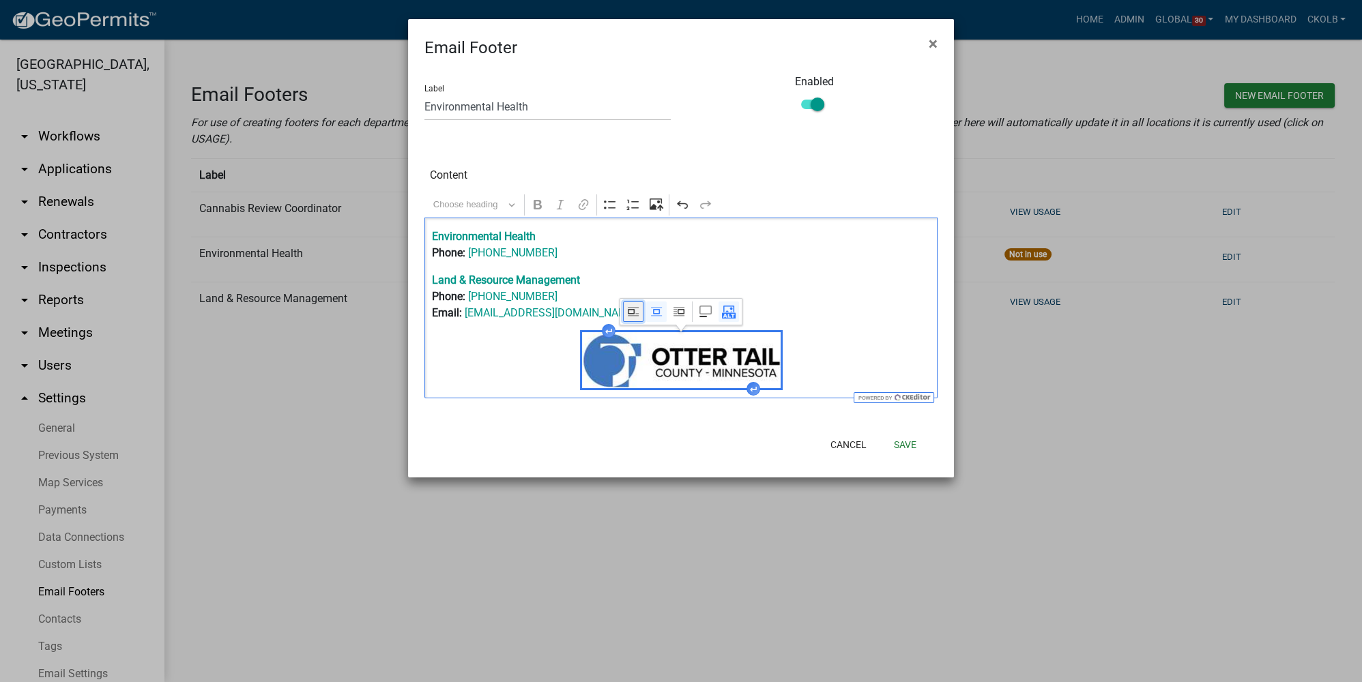
click at [628, 312] on icon "Image toolbar" at bounding box center [631, 311] width 7 height 5
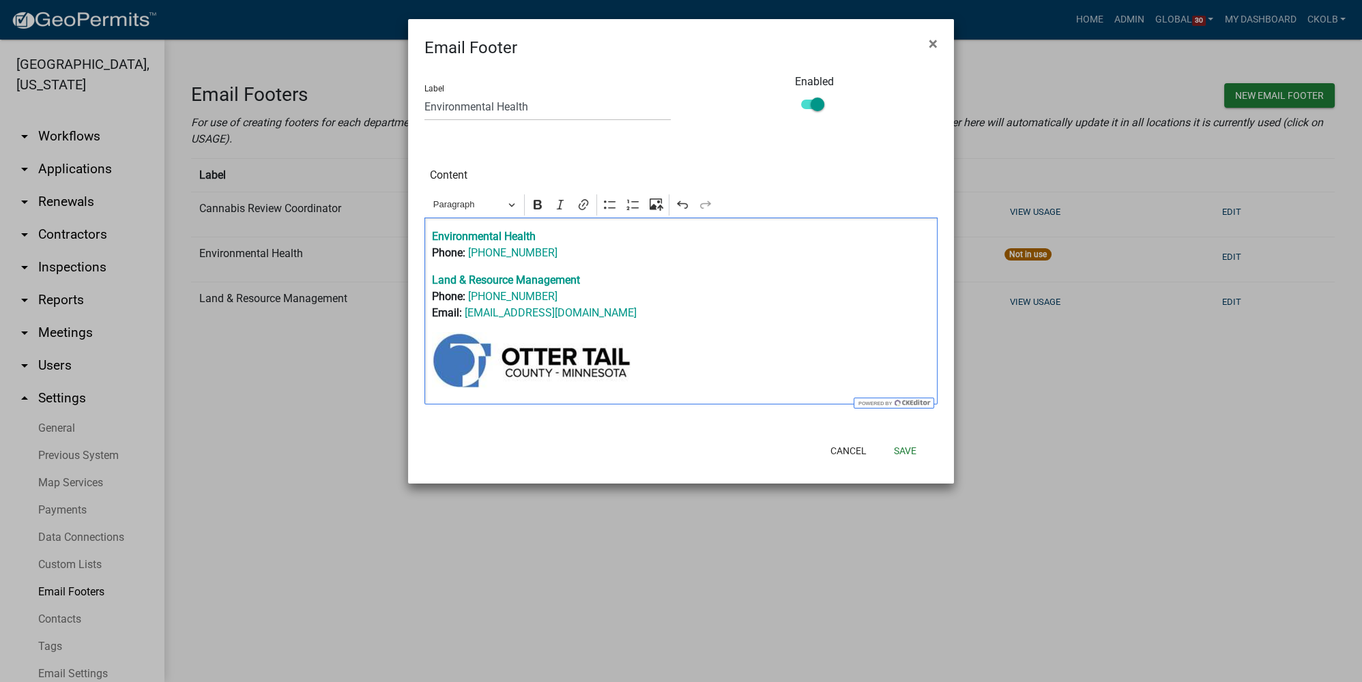
click at [787, 350] on p "Editor editing area: main. Press Alt+0 for help." at bounding box center [681, 362] width 499 height 61
click at [903, 452] on button "Save" at bounding box center [905, 449] width 44 height 25
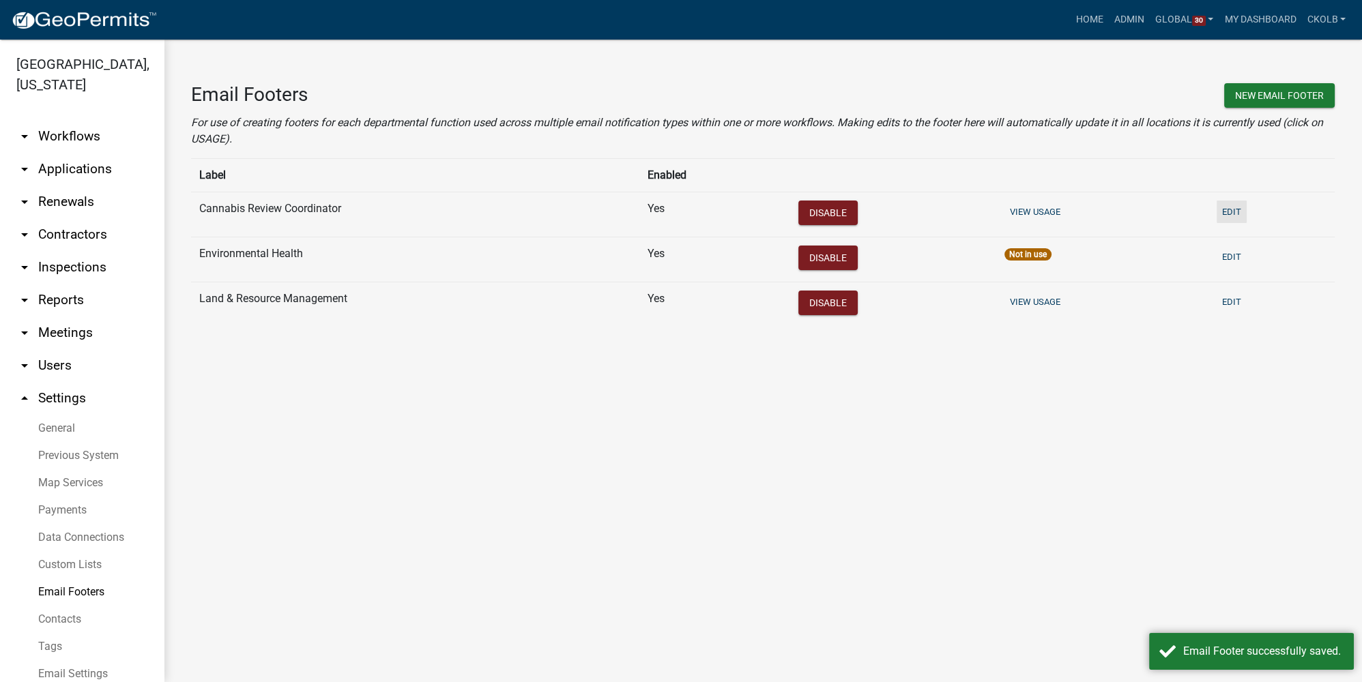
click at [952, 209] on button "Edit" at bounding box center [1231, 212] width 30 height 23
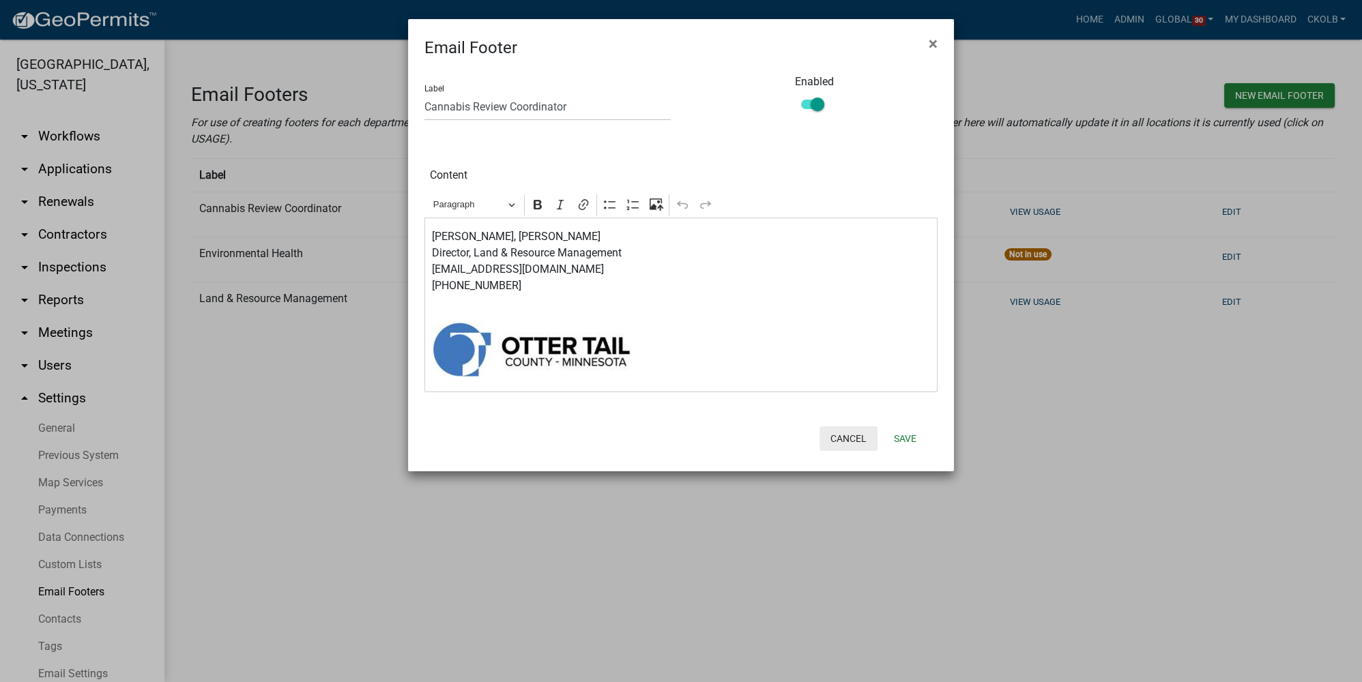
click at [853, 432] on button "Cancel" at bounding box center [848, 438] width 58 height 25
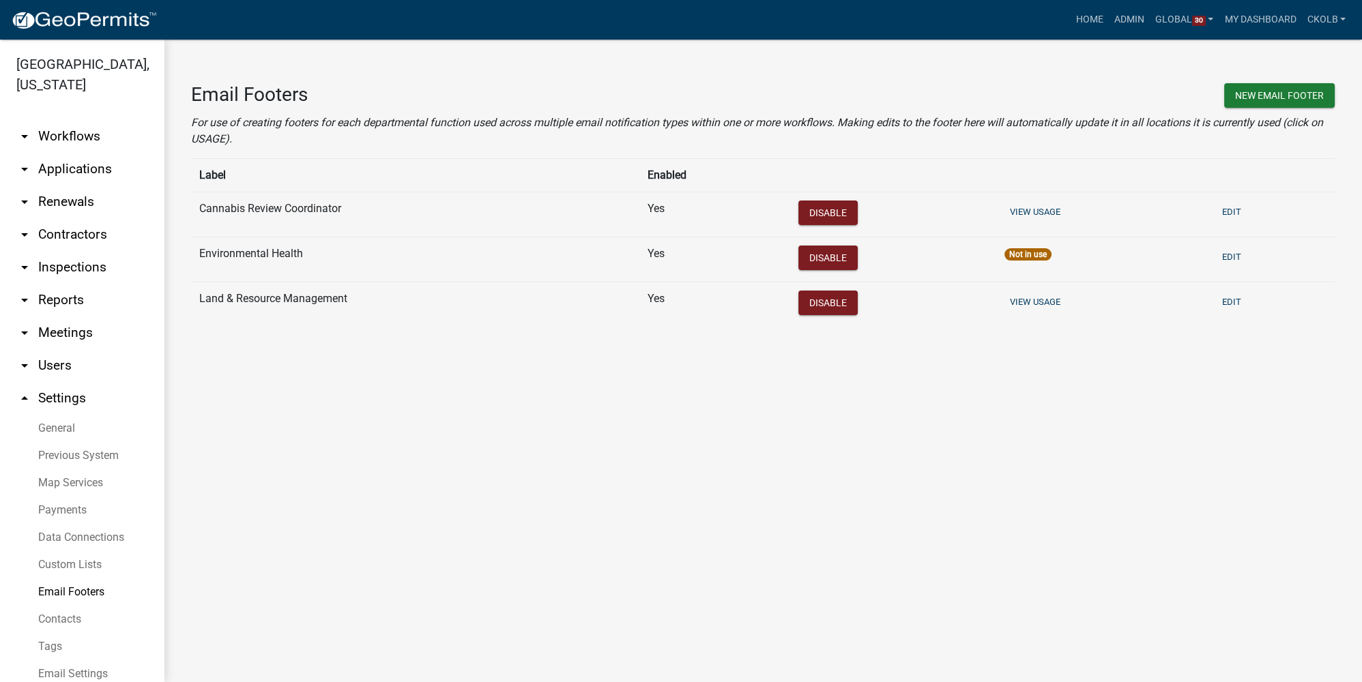
click at [373, 382] on main "Email Footers New Email Footer For use of creating footers for each departmenta…" at bounding box center [763, 361] width 1198 height 643
click at [327, 443] on main "Email Footers New Email Footer For use of creating footers for each departmenta…" at bounding box center [763, 361] width 1198 height 643
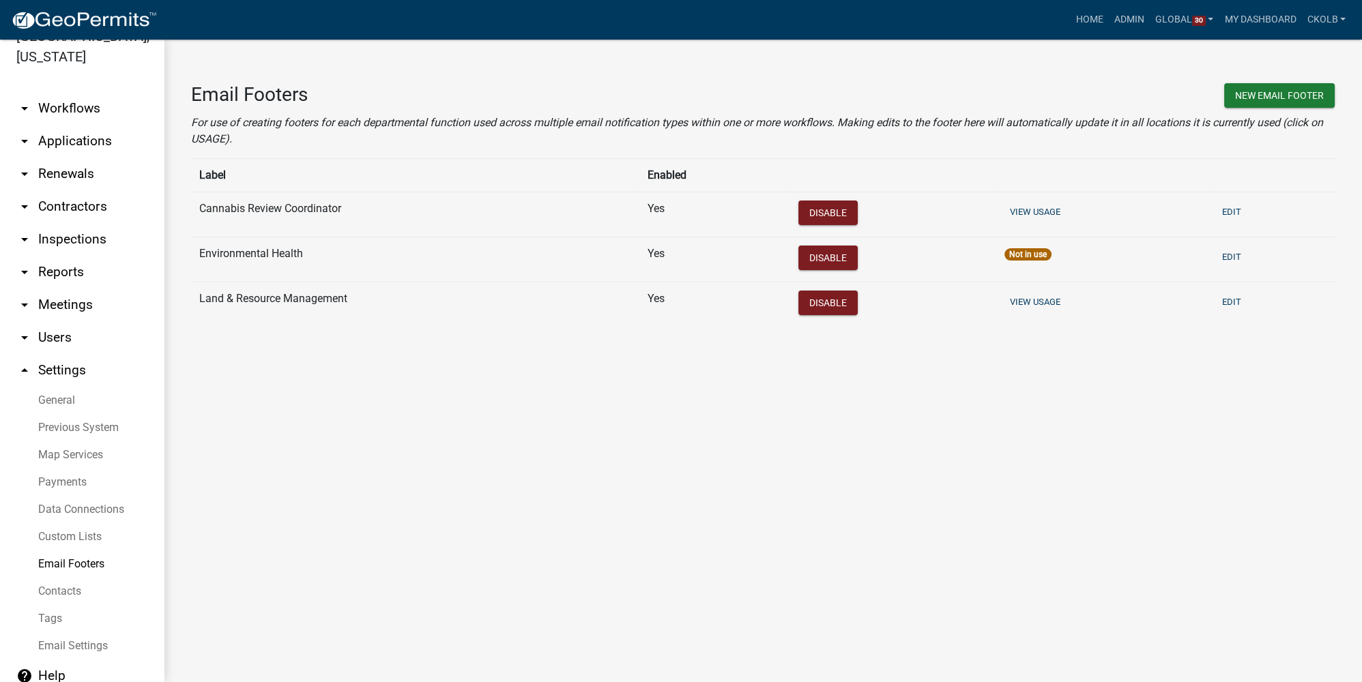
scroll to position [43, 0]
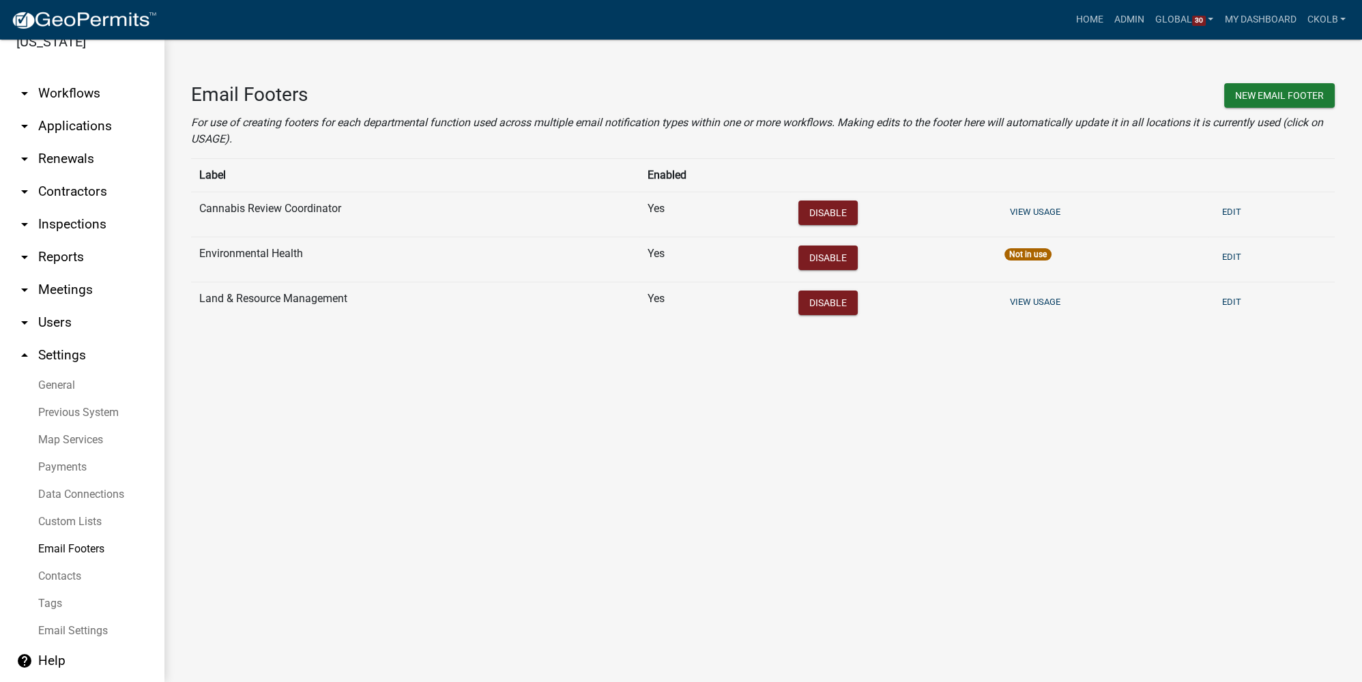
click at [58, 310] on link "arrow_drop_down Users" at bounding box center [82, 322] width 164 height 33
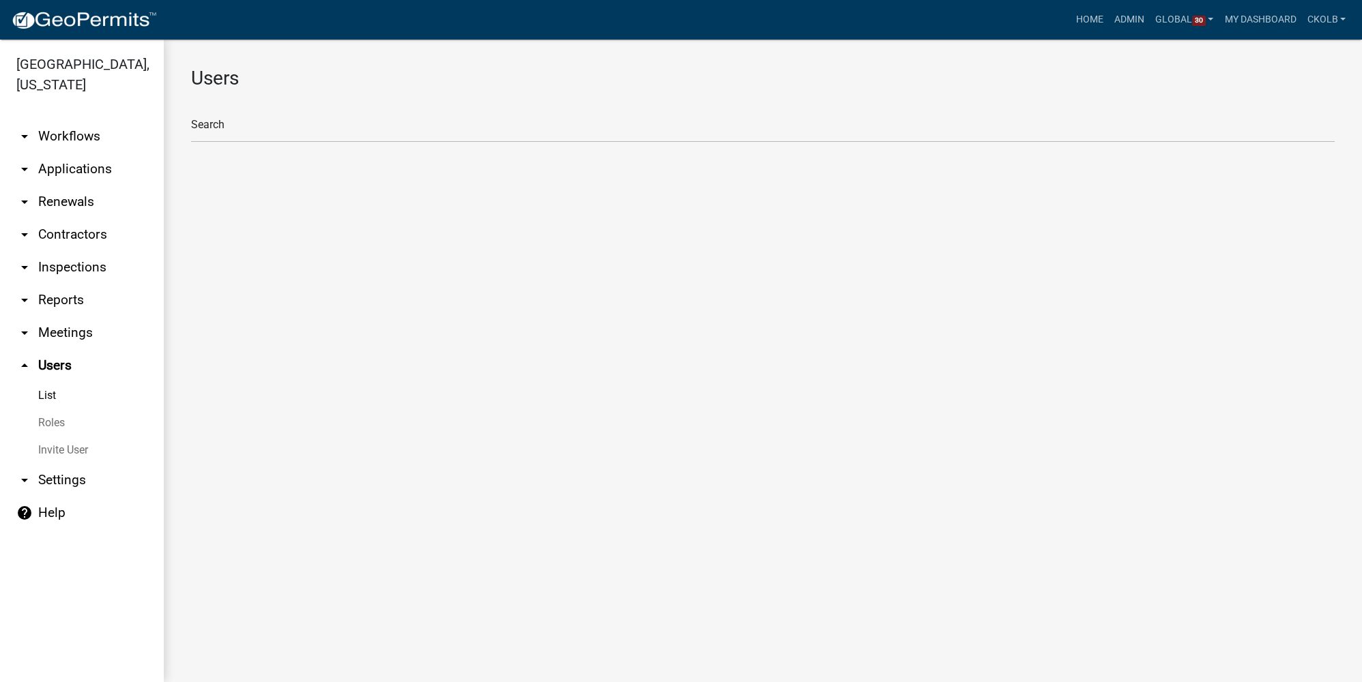
click at [50, 423] on link "Roles" at bounding box center [82, 422] width 164 height 27
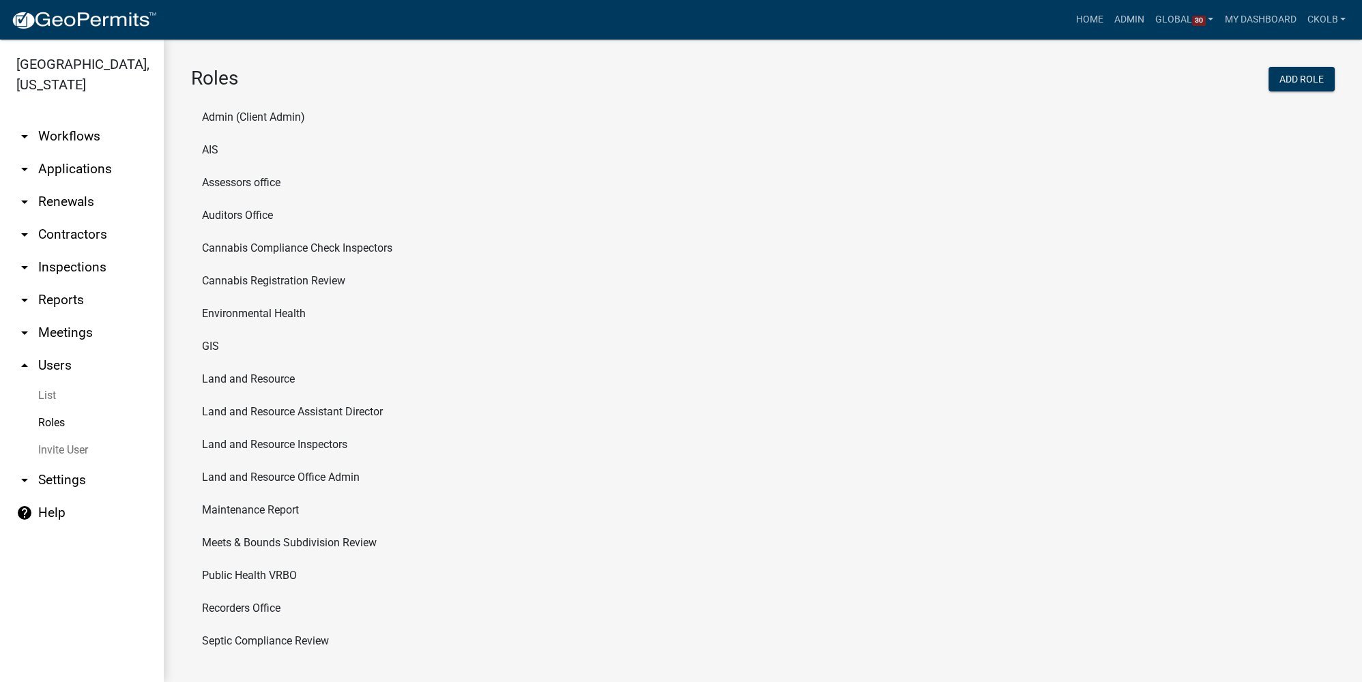
click at [531, 293] on li "Cannabis Registration Review" at bounding box center [762, 281] width 1143 height 33
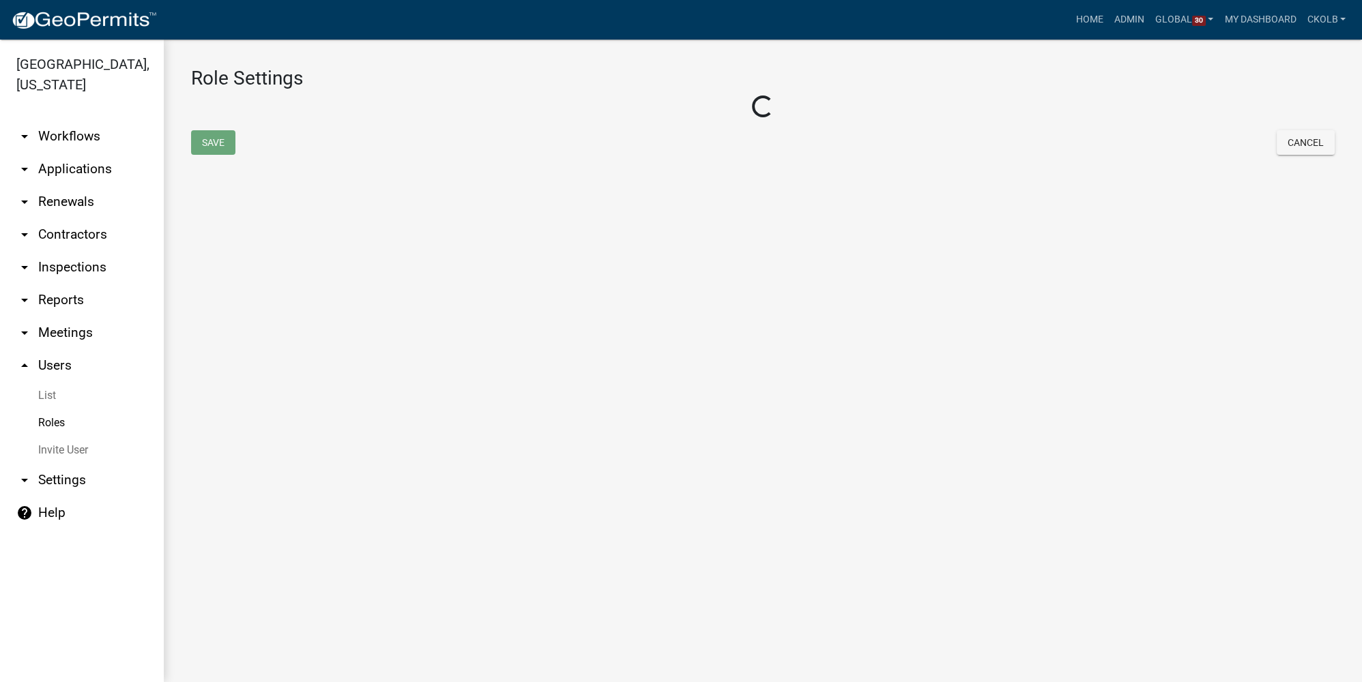
select select "2: yellow"
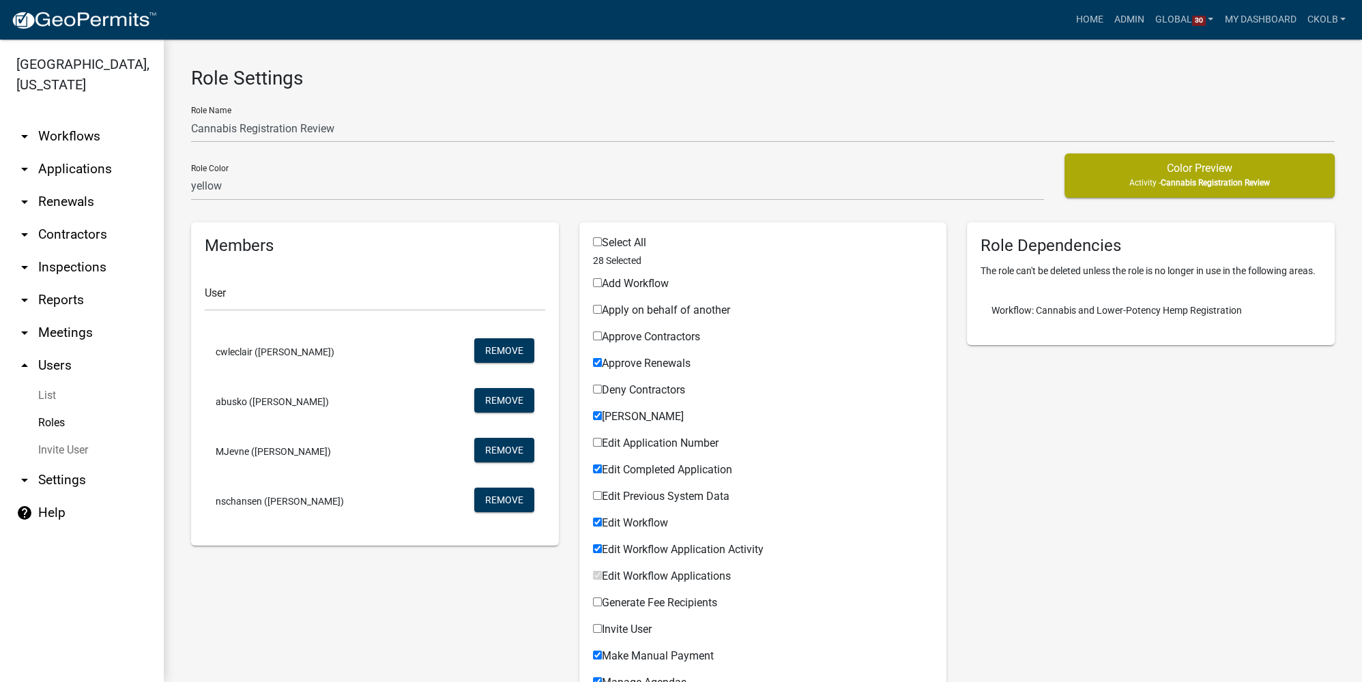
click at [63, 415] on link "Roles" at bounding box center [82, 422] width 164 height 27
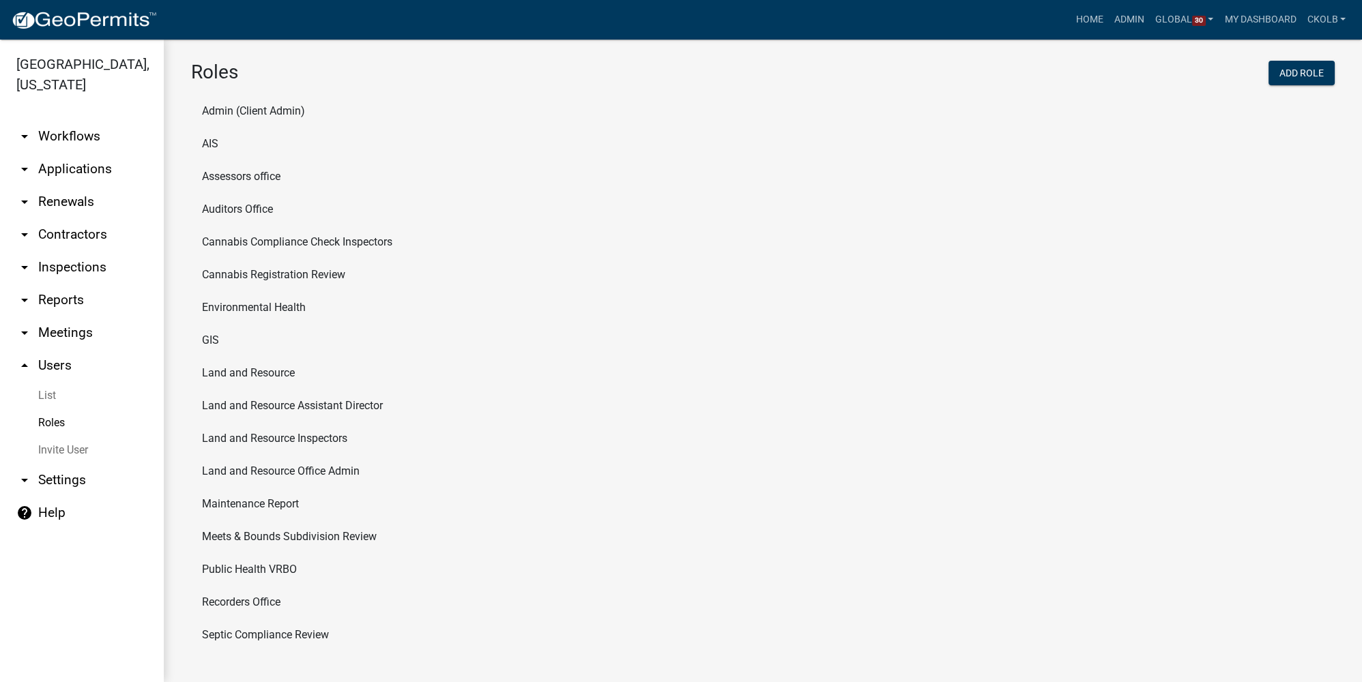
scroll to position [8, 0]
click at [275, 511] on li "Public Health VRBO" at bounding box center [762, 568] width 1143 height 33
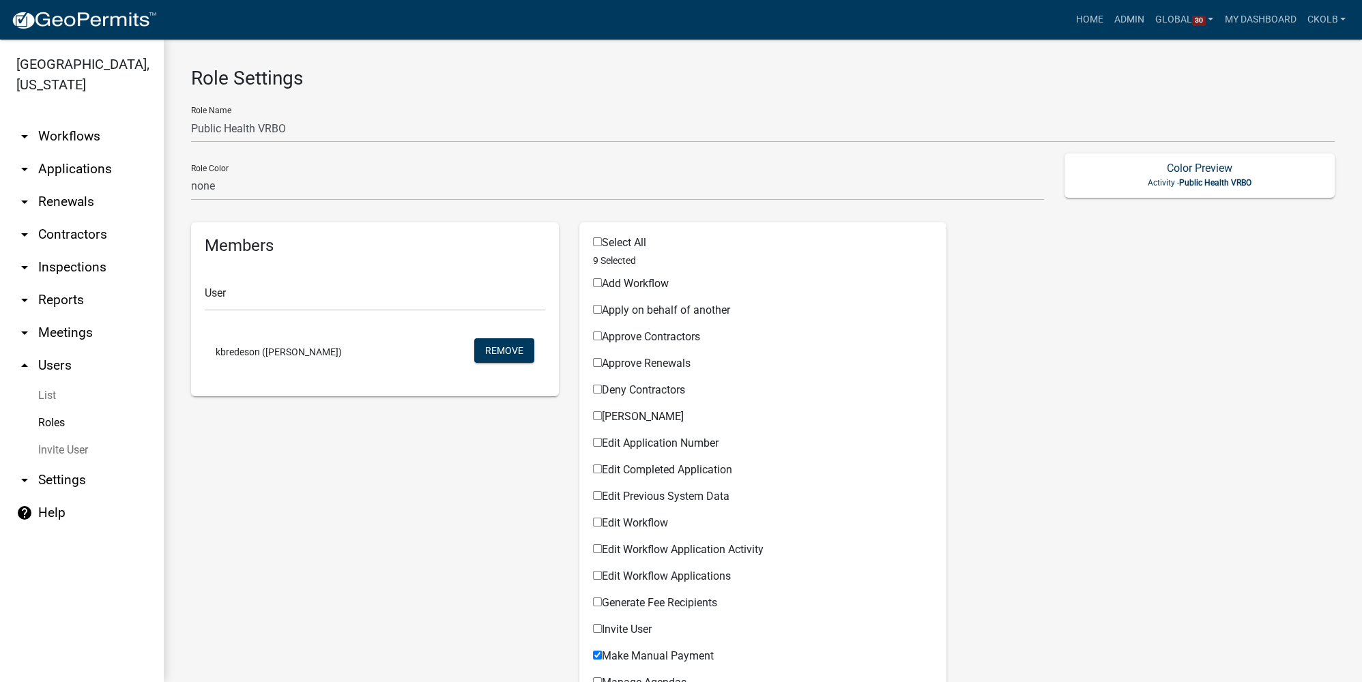
click at [63, 418] on link "Roles" at bounding box center [82, 422] width 164 height 27
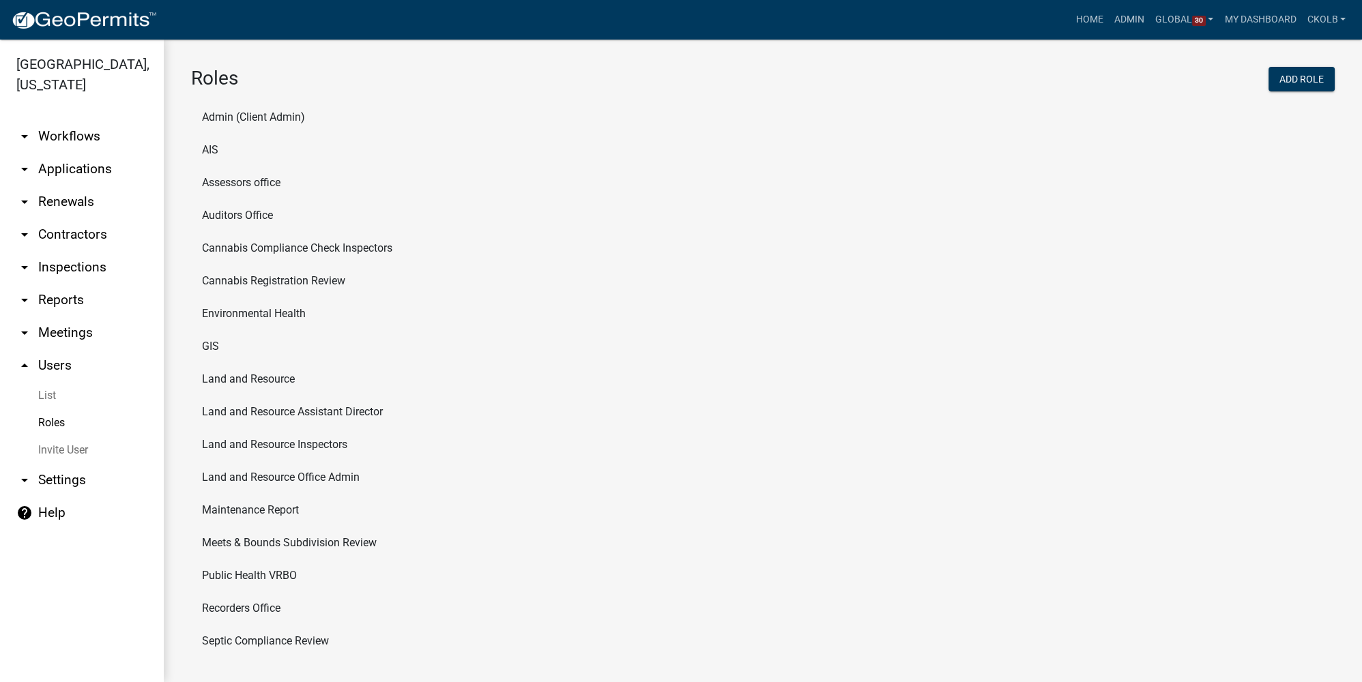
click at [256, 308] on li "Environmental Health" at bounding box center [762, 313] width 1143 height 33
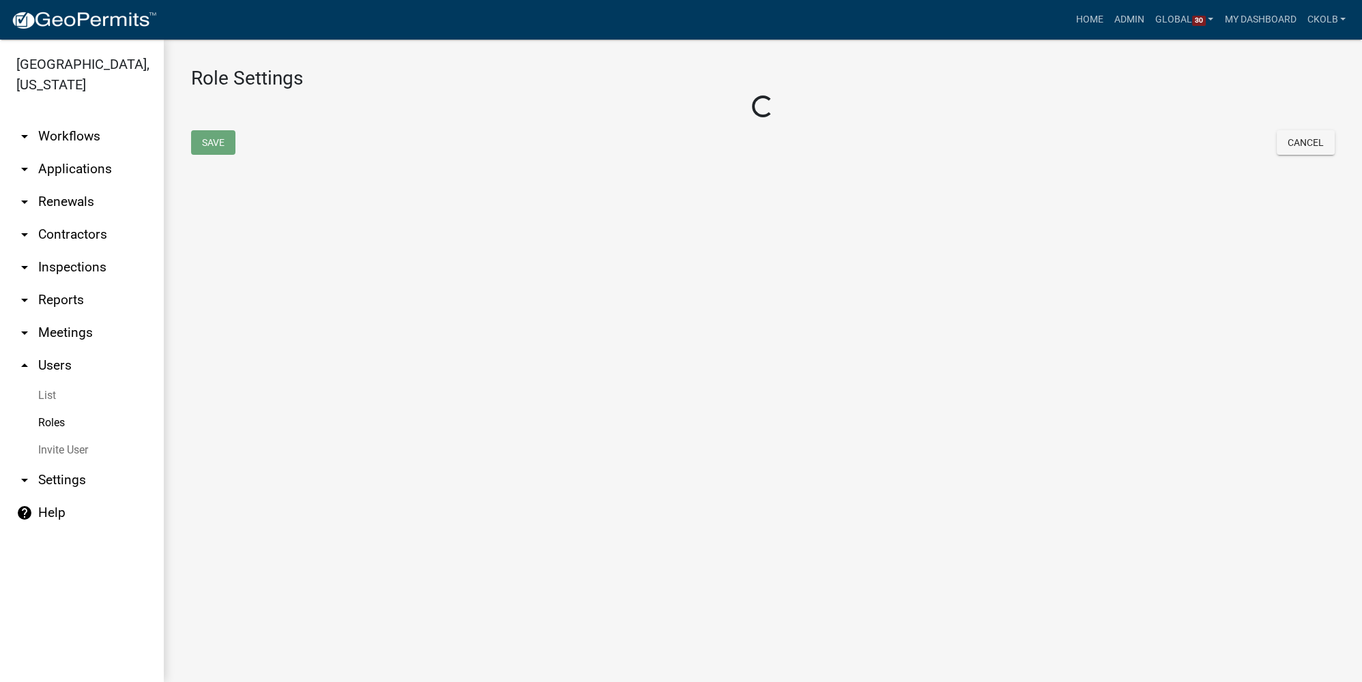
select select "5: purple"
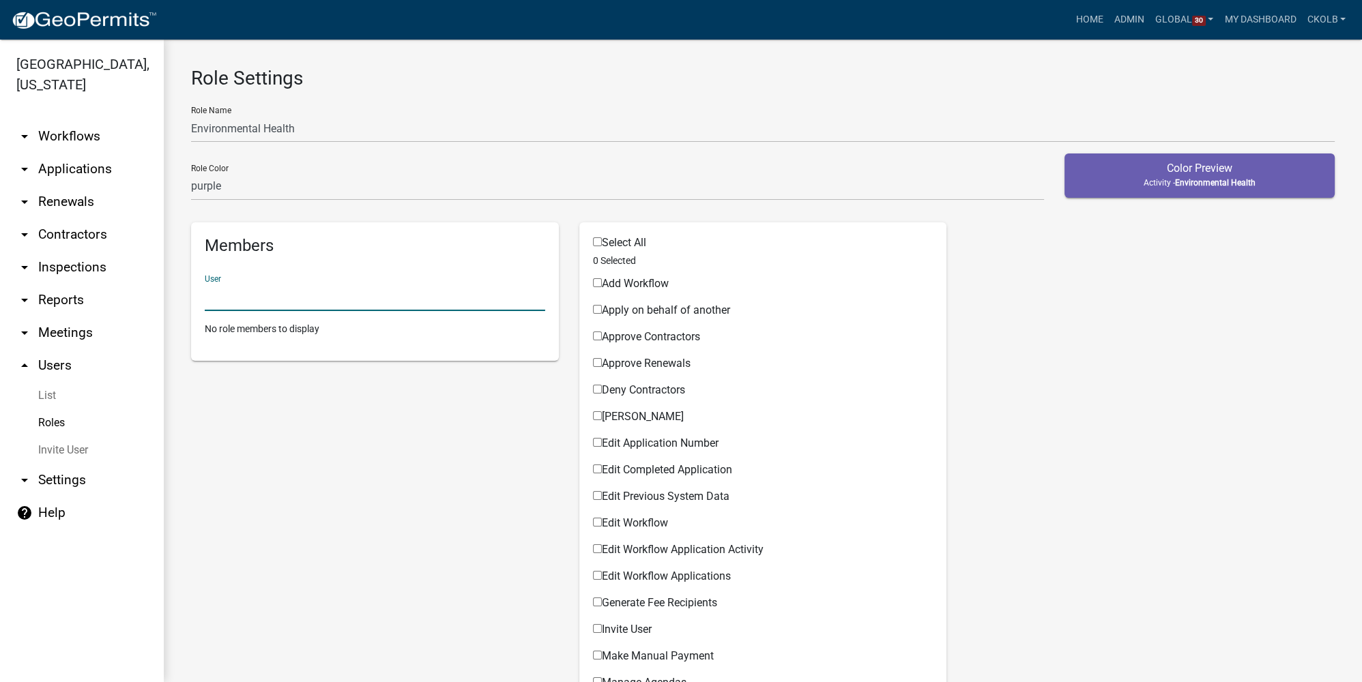
click at [262, 304] on input "text" at bounding box center [375, 297] width 340 height 28
type input "kimberly bred"
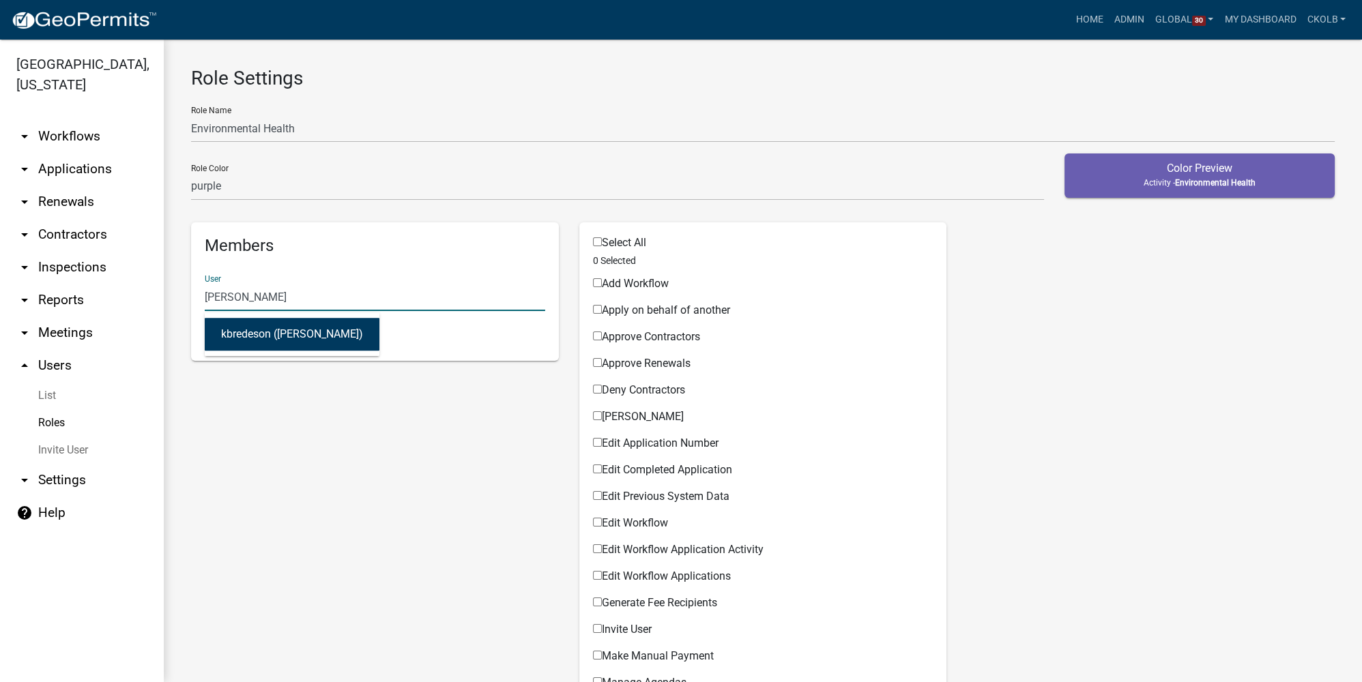
click at [269, 331] on button "kbredeson (Kimberly Bredeson)" at bounding box center [292, 334] width 175 height 33
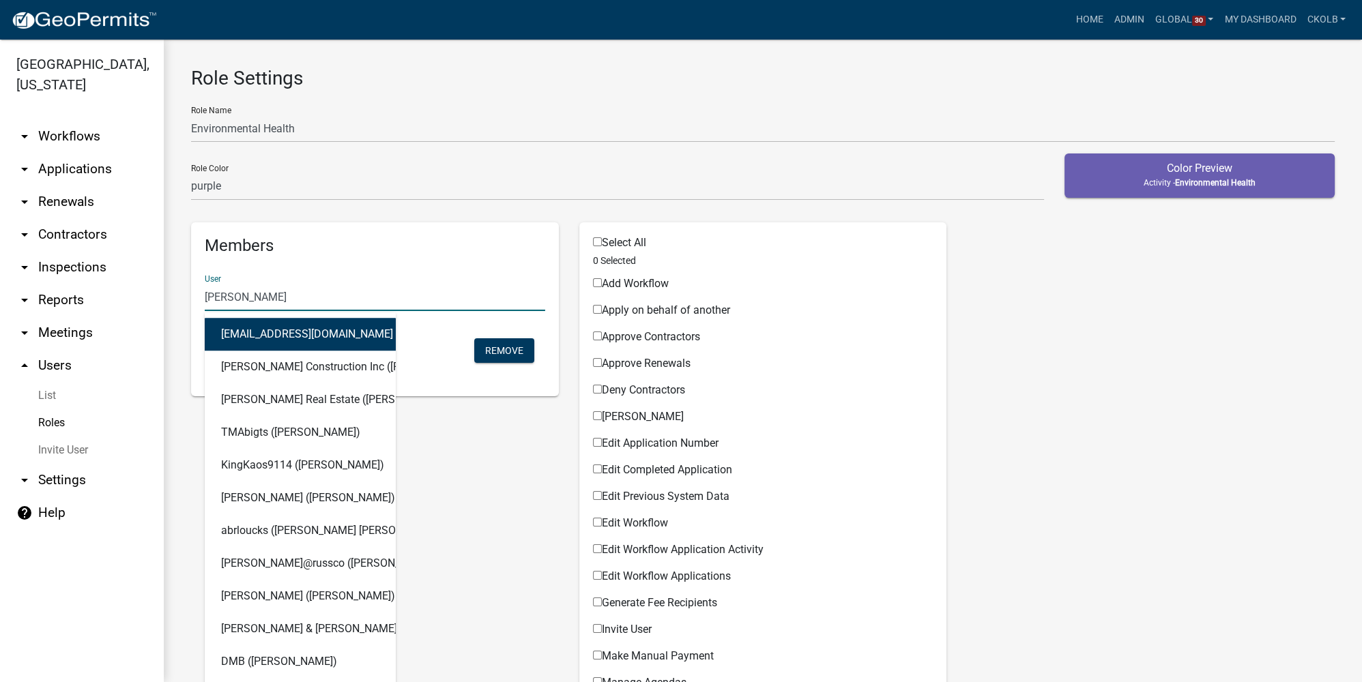
type input "michelle jevne"
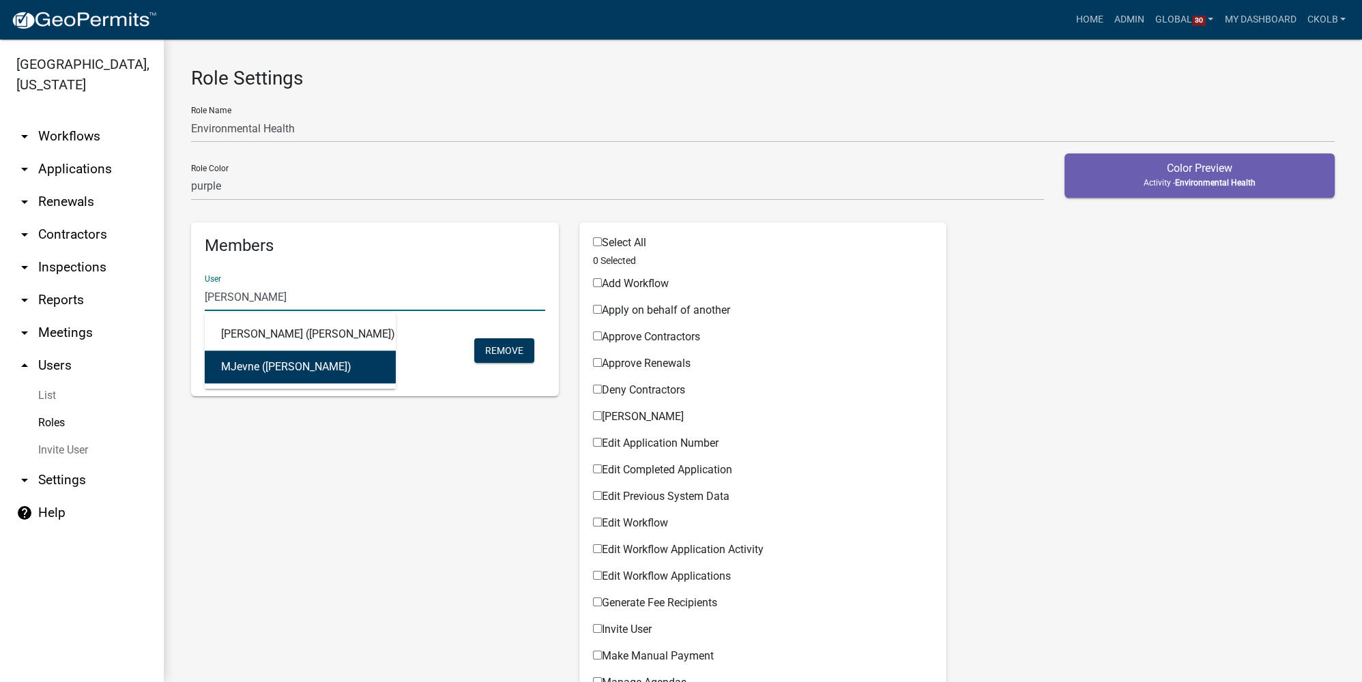
click at [250, 369] on button "MJevne (Michelle Jevne)" at bounding box center [300, 367] width 191 height 33
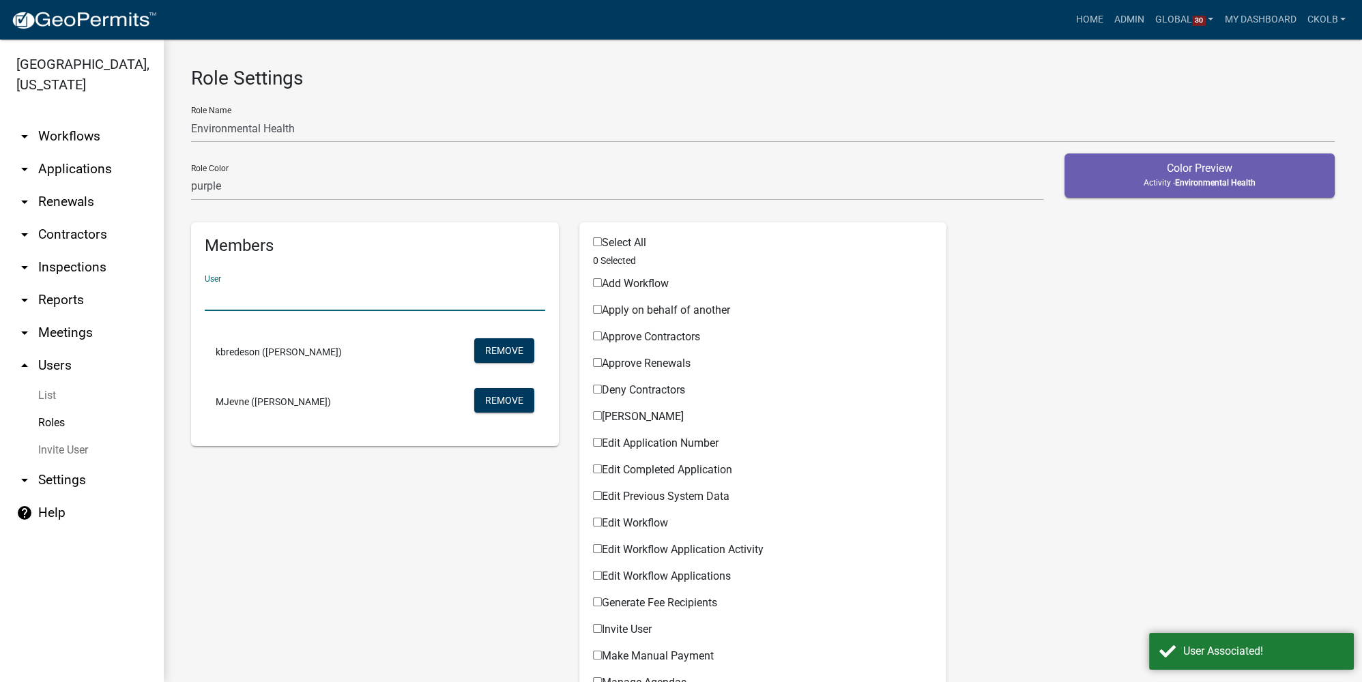
scroll to position [61, 0]
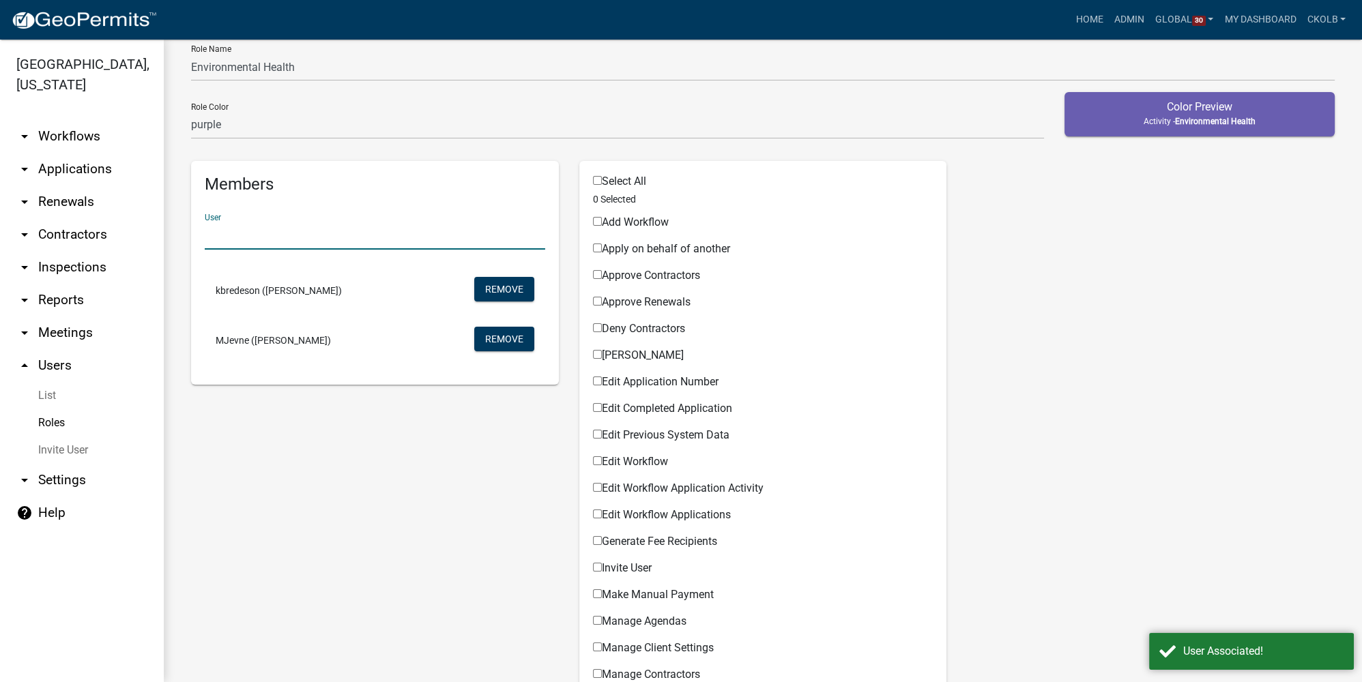
click at [623, 178] on label "Select All" at bounding box center [619, 181] width 53 height 11
click at [602, 178] on input "Select All" at bounding box center [597, 180] width 9 height 9
checkbox input "true"
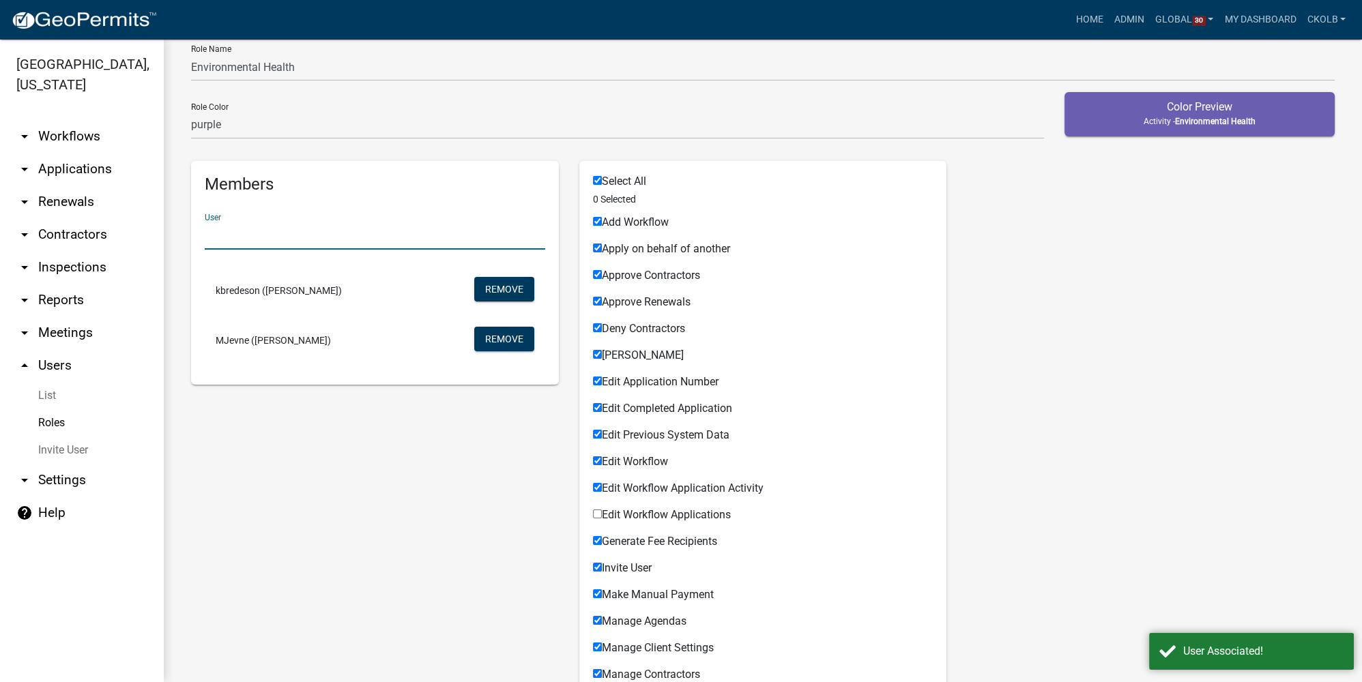
checkbox input "true"
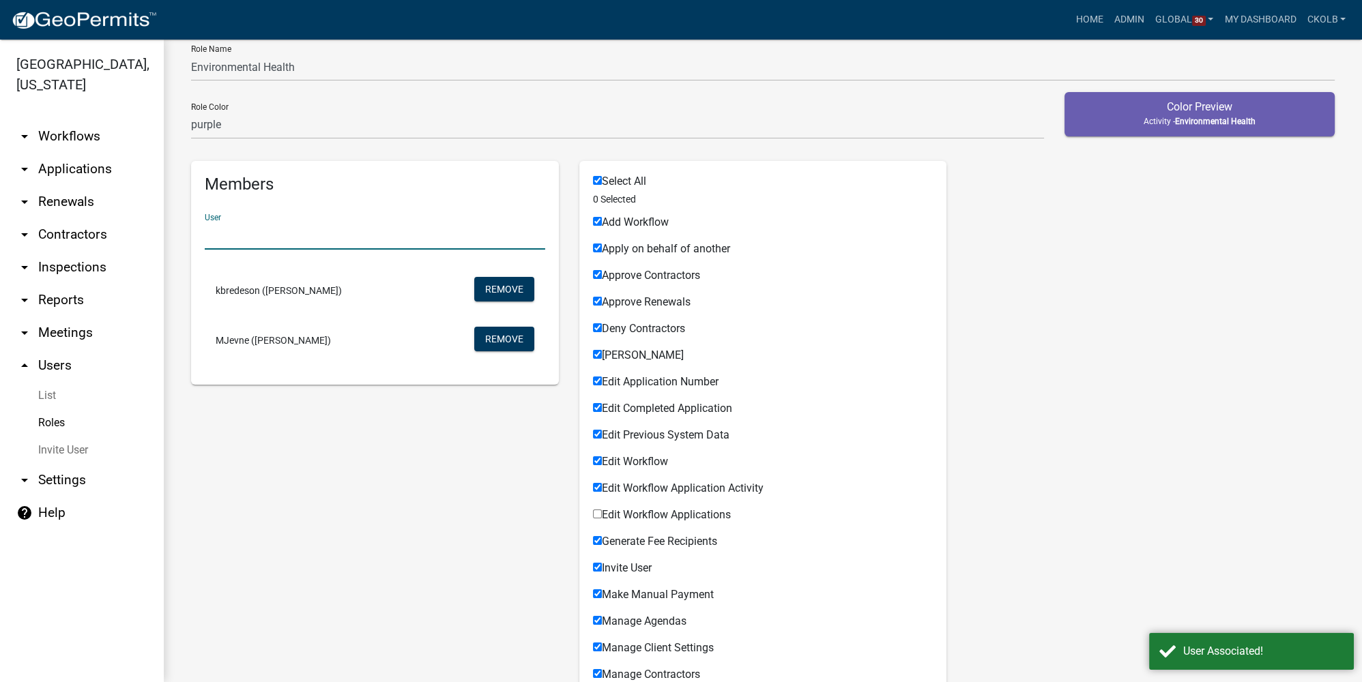
checkbox input "true"
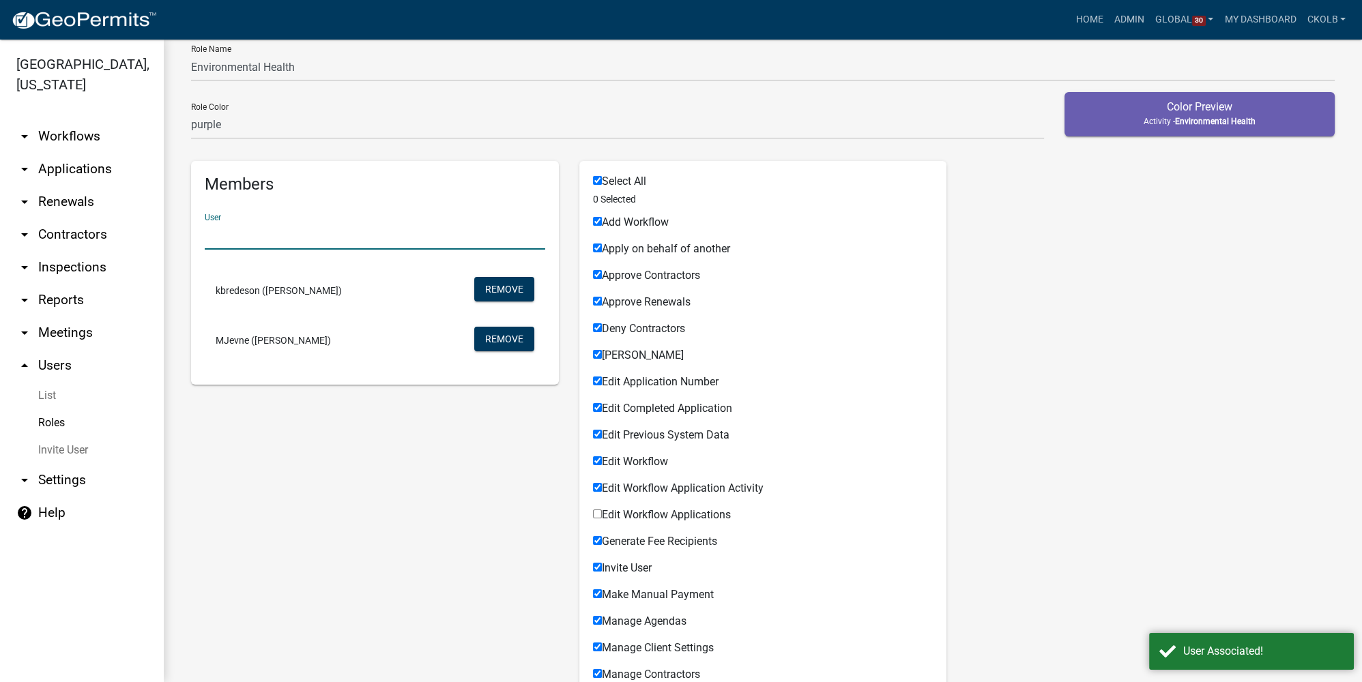
checkbox input "true"
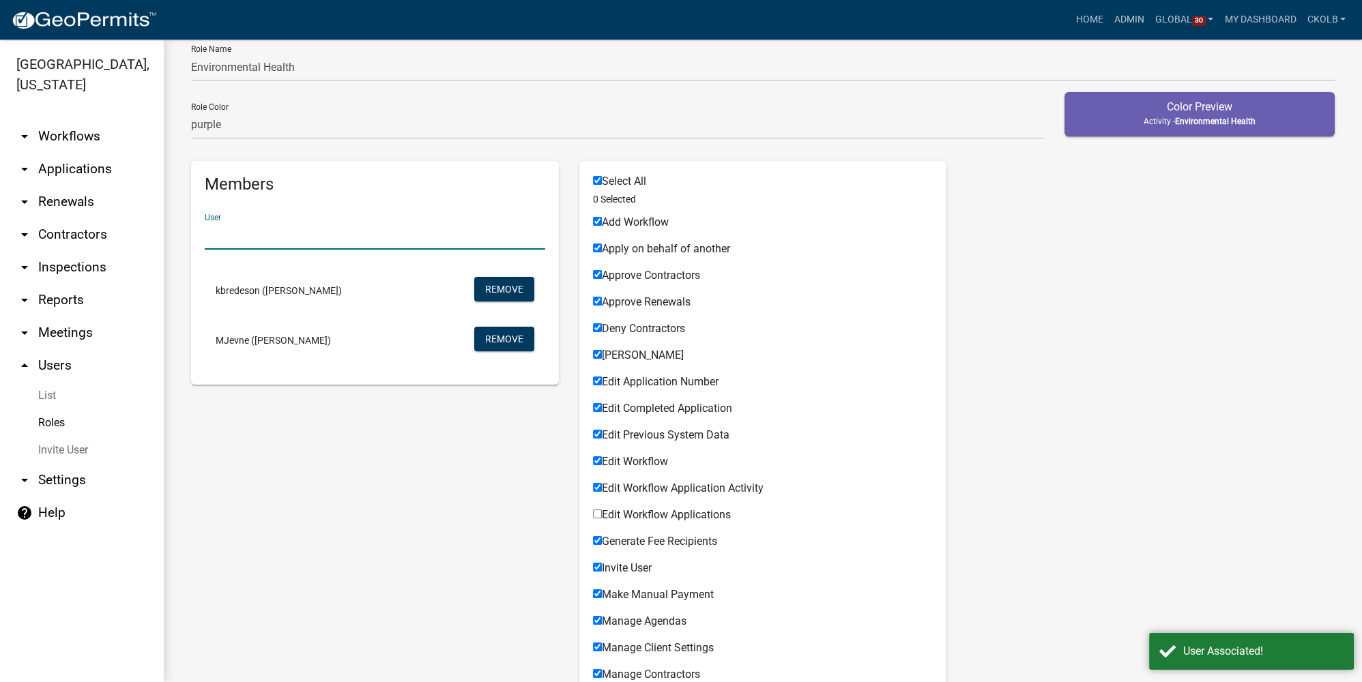
checkbox input "true"
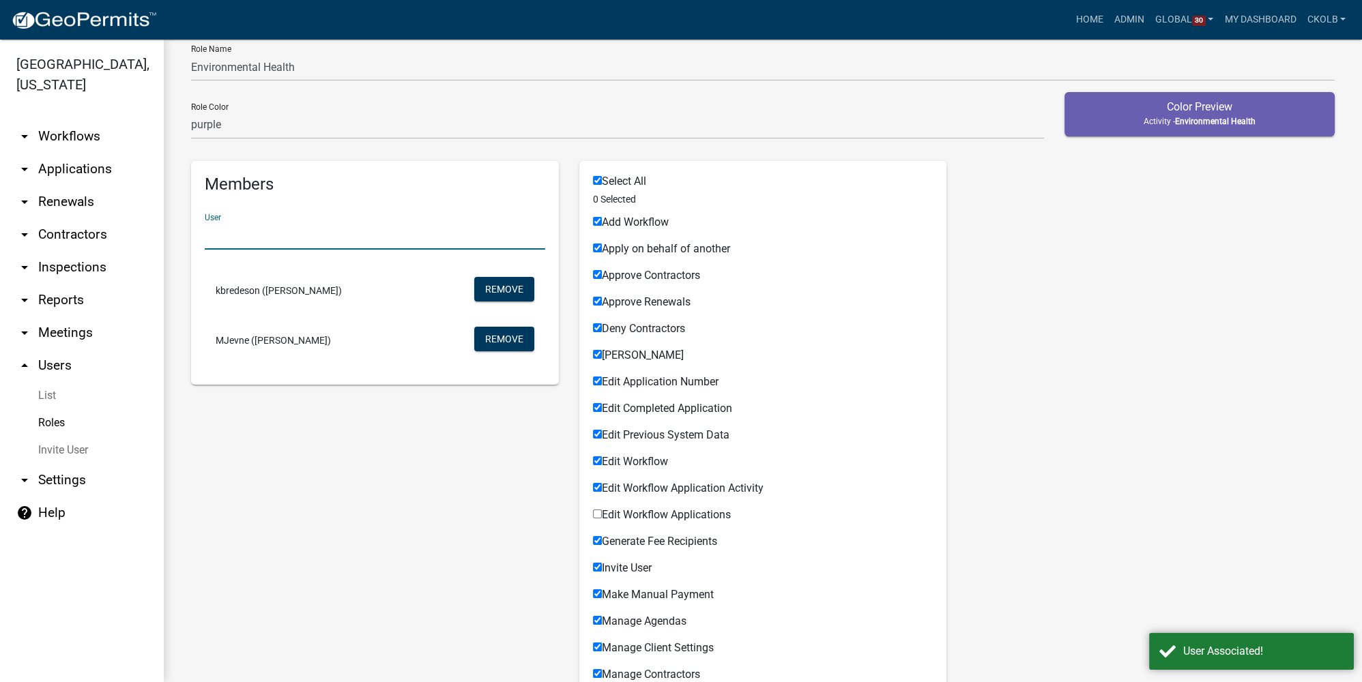
checkbox input "true"
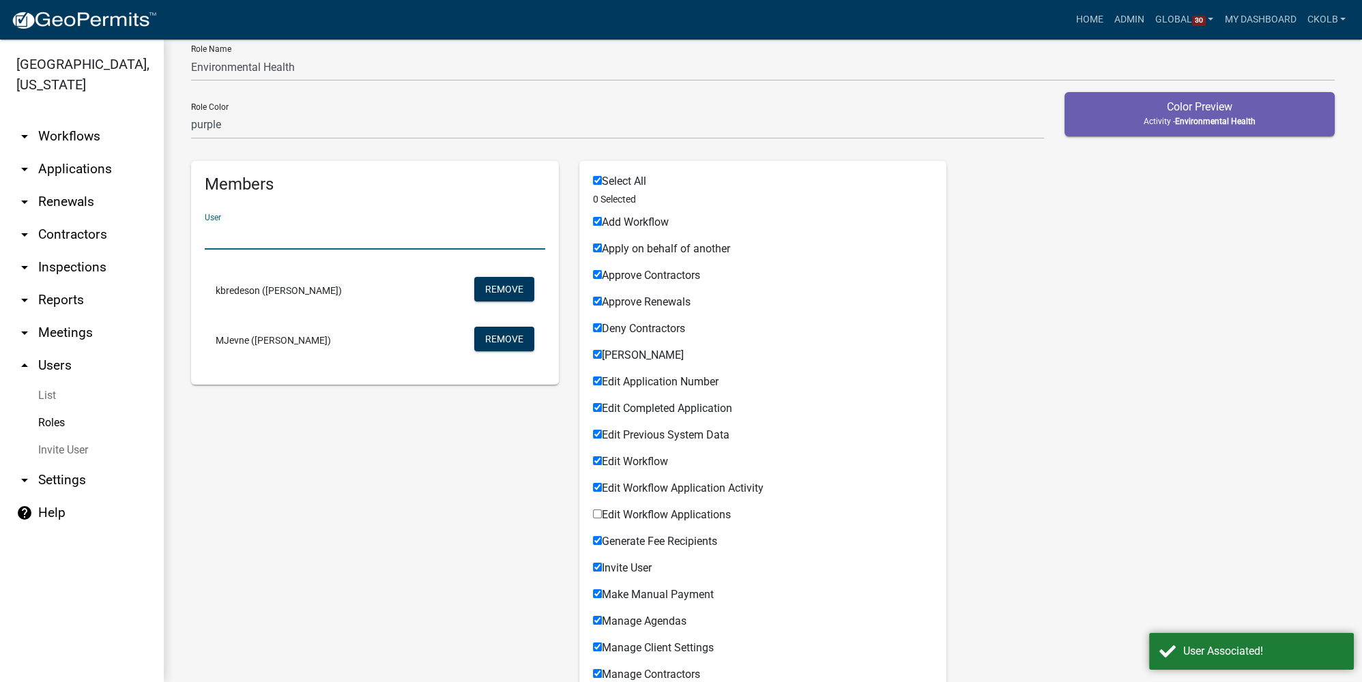
checkbox input "true"
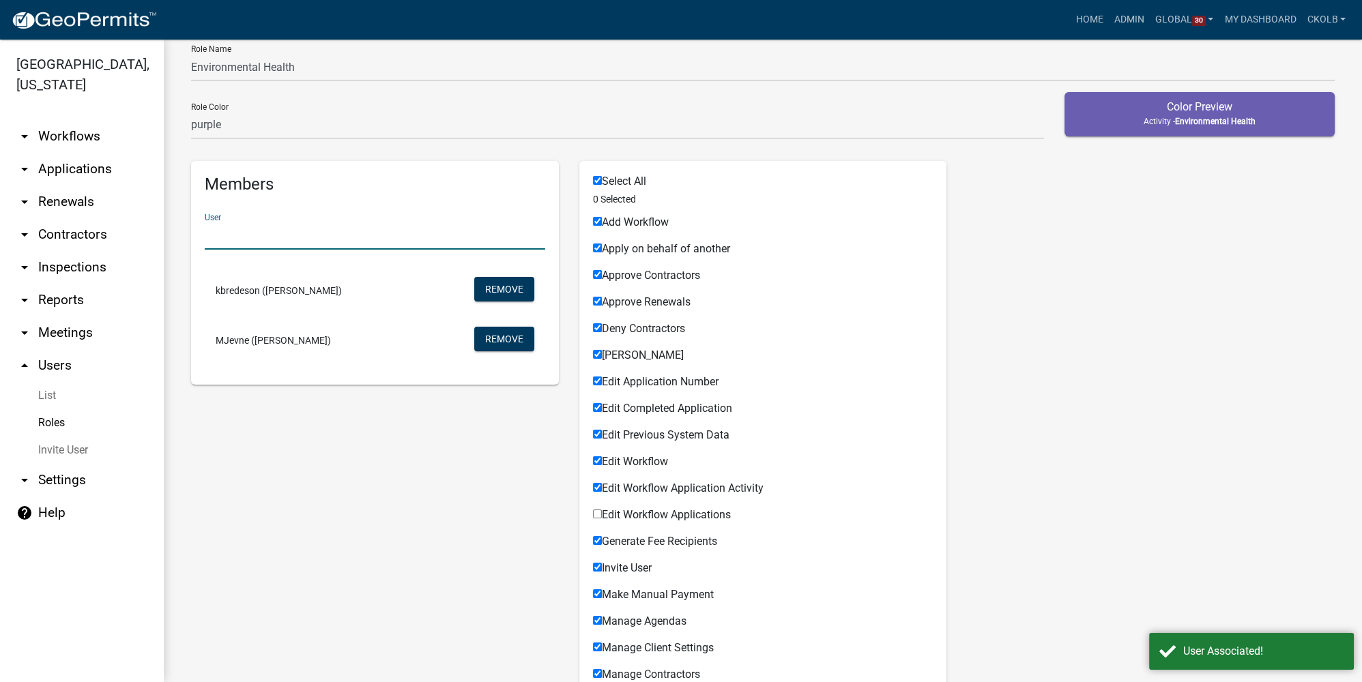
checkbox input "true"
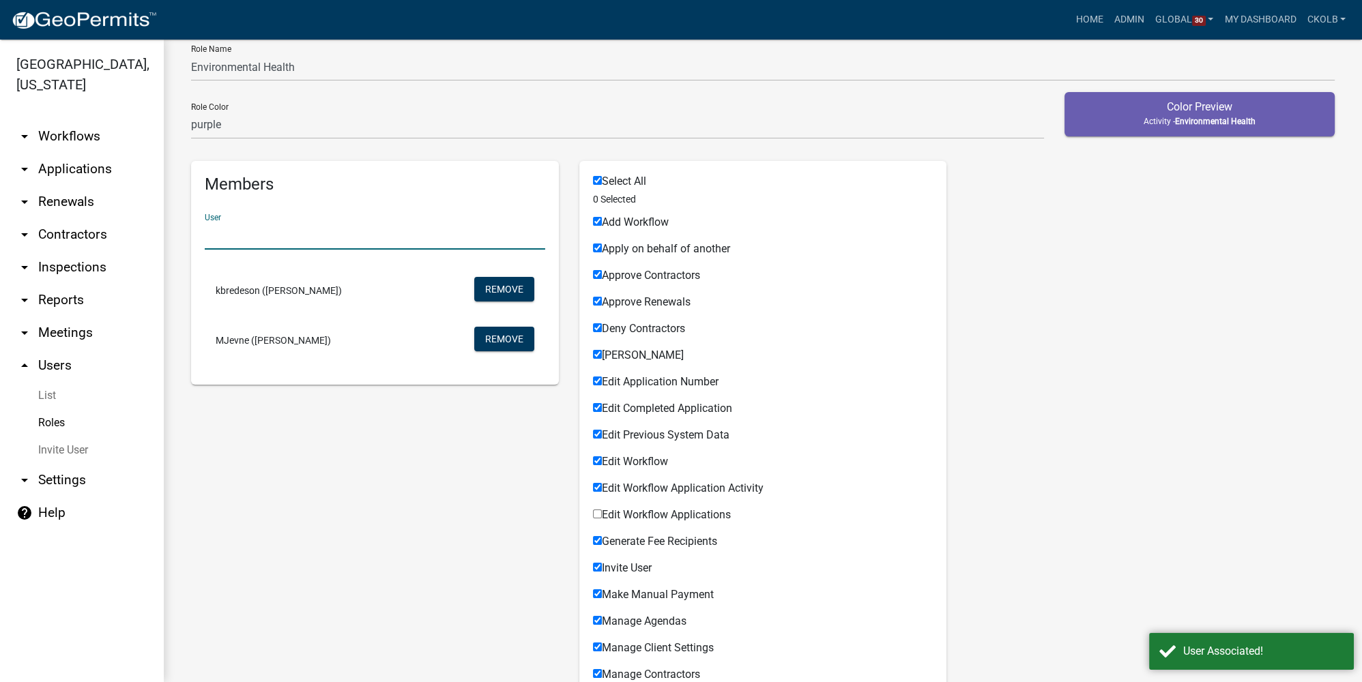
checkbox input "true"
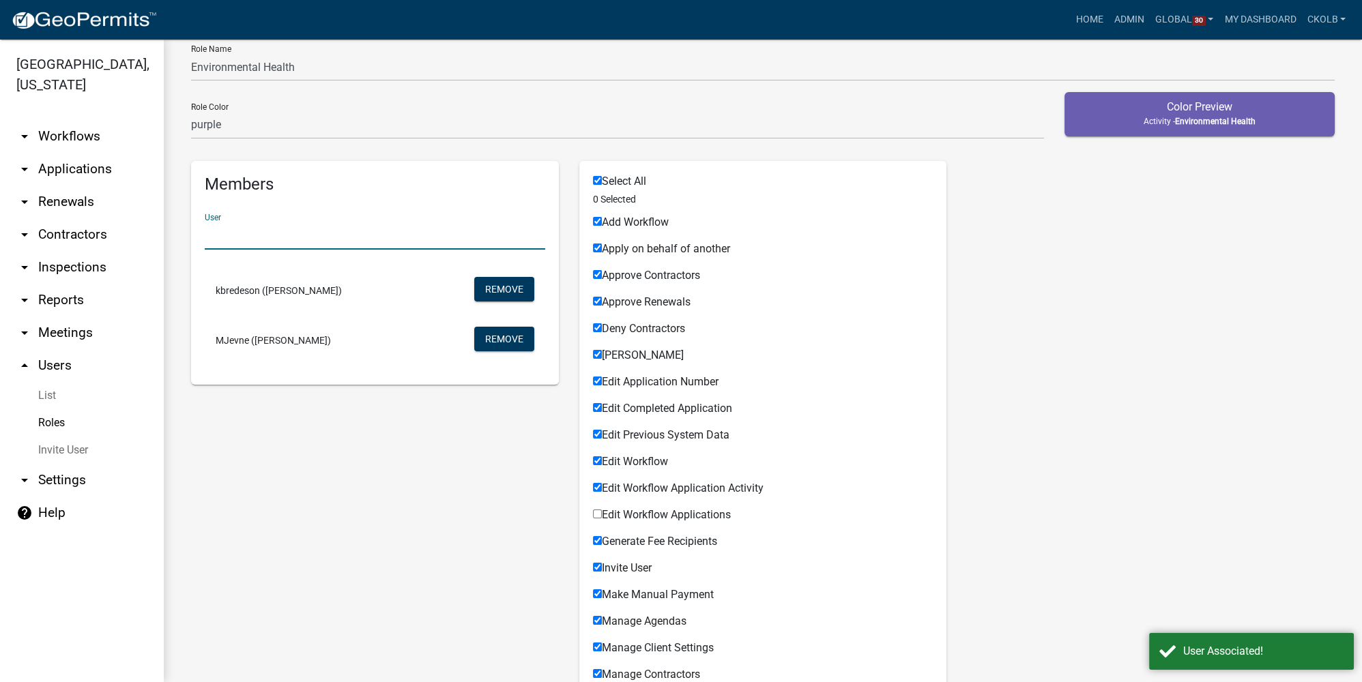
checkbox input "true"
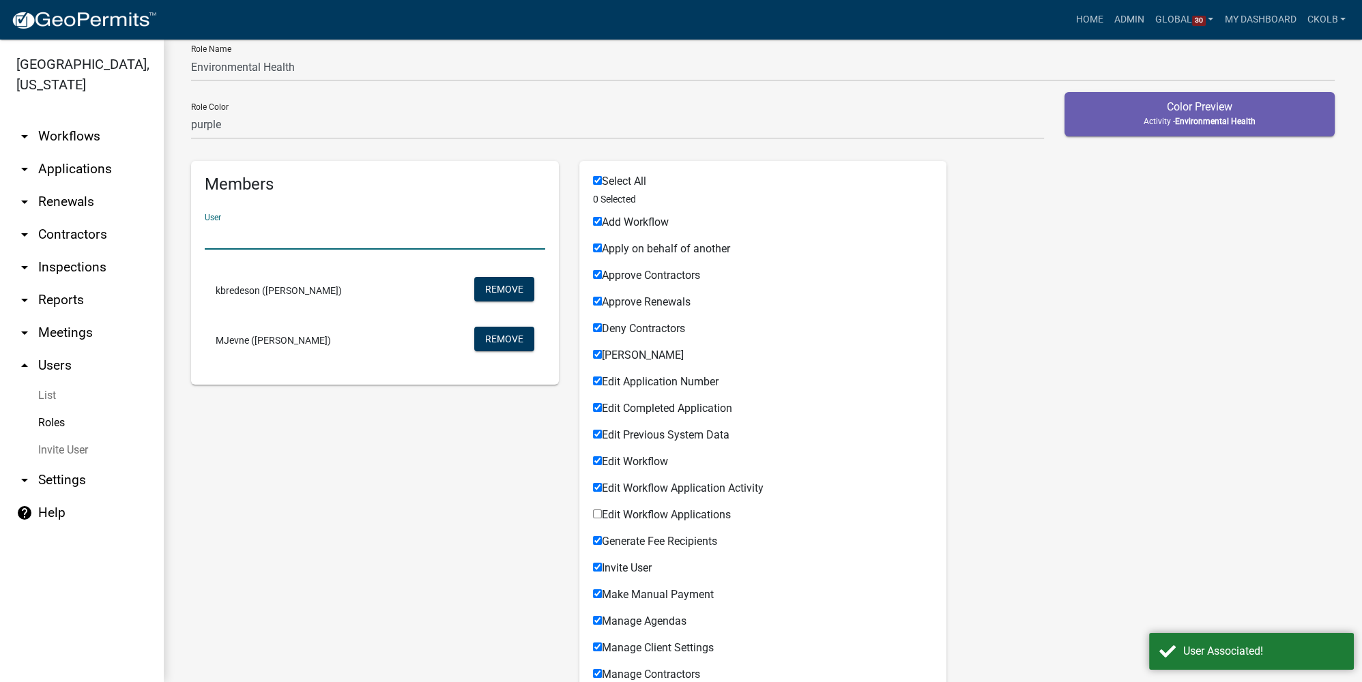
checkbox input "true"
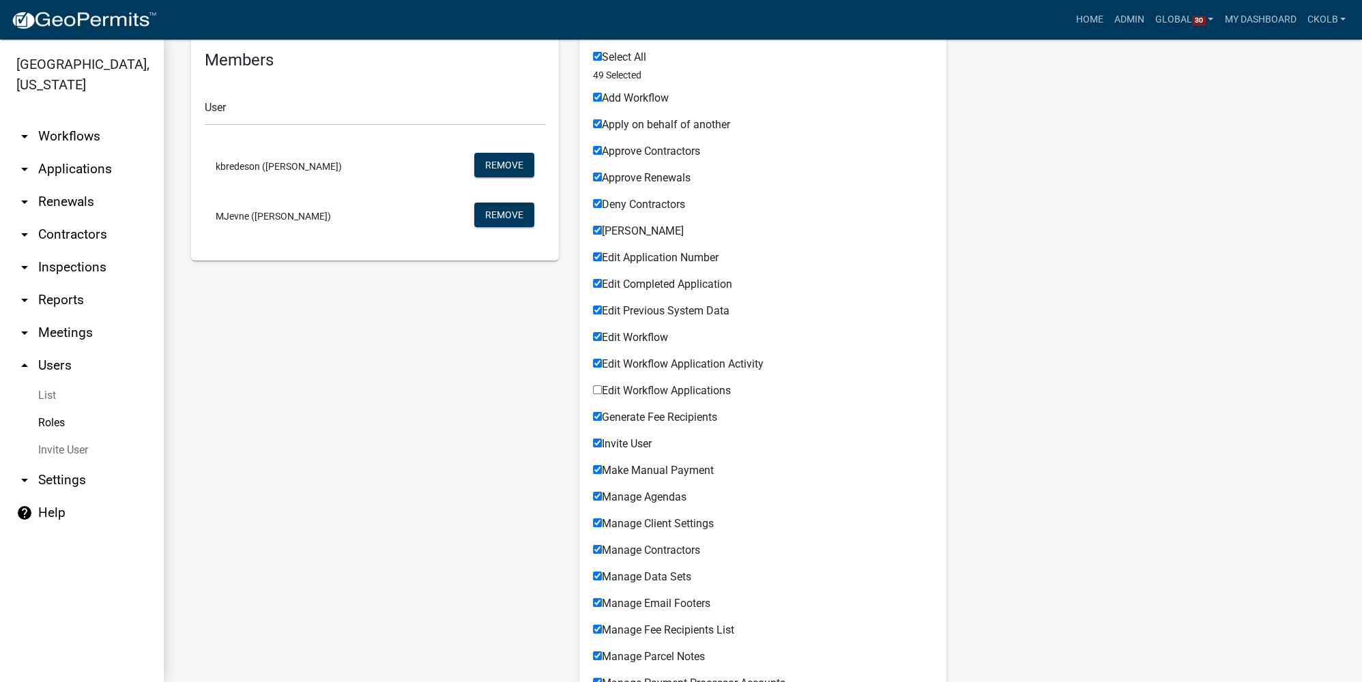
click at [638, 96] on span "Add Workflow" at bounding box center [635, 97] width 67 height 13
click at [602, 96] on input "Add Workflow" at bounding box center [597, 97] width 9 height 9
checkbox input "false"
click at [666, 146] on span "Approve Contractors" at bounding box center [651, 151] width 98 height 13
click at [602, 146] on input "Approve Contractors" at bounding box center [597, 150] width 9 height 9
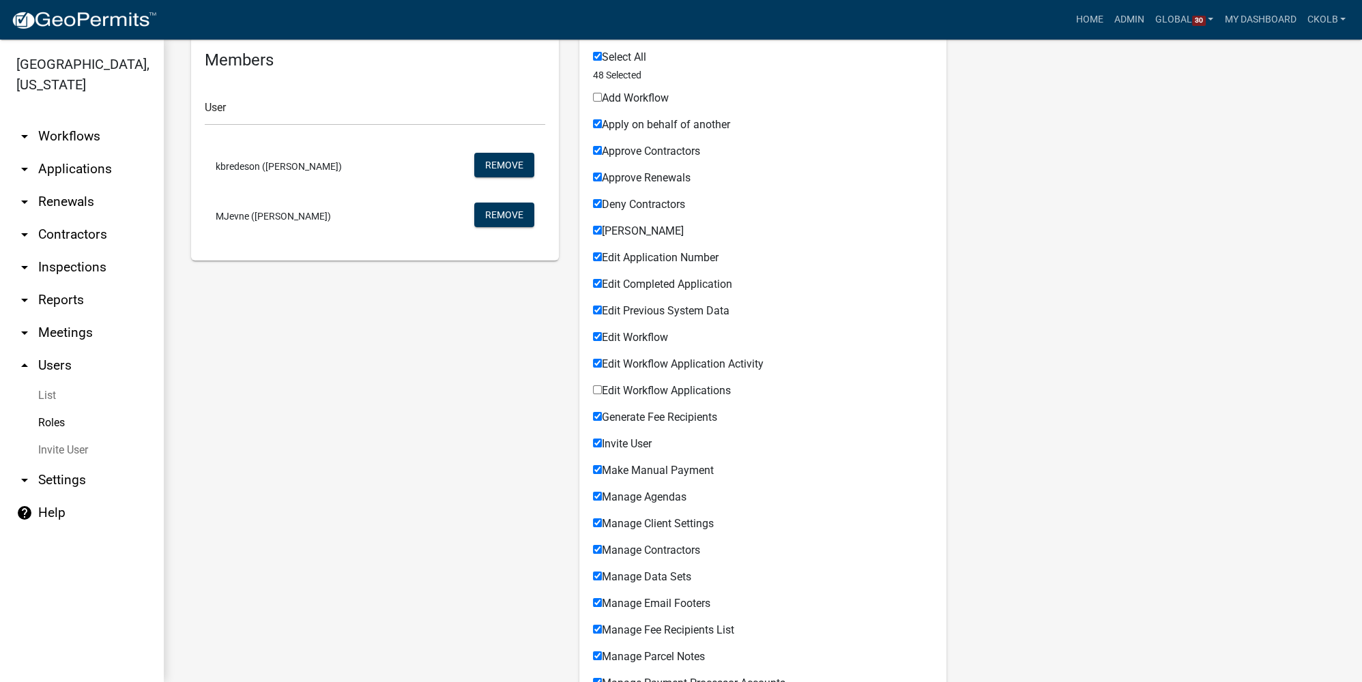
checkbox input "false"
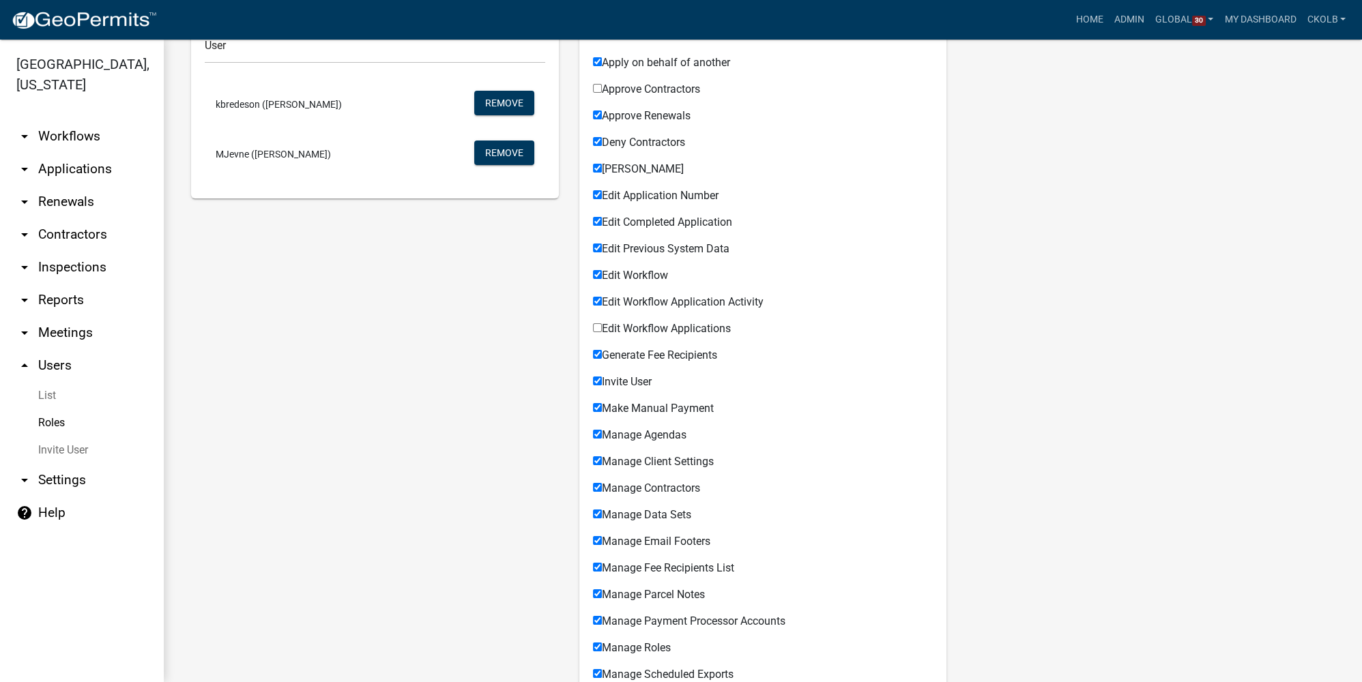
click at [650, 139] on span "Deny Contractors" at bounding box center [643, 142] width 83 height 13
click at [602, 139] on input "Deny Contractors" at bounding box center [597, 141] width 9 height 9
checkbox input "false"
click at [674, 248] on span "Edit Previous System Data" at bounding box center [666, 248] width 128 height 13
click at [602, 248] on input "Edit Previous System Data" at bounding box center [597, 248] width 9 height 9
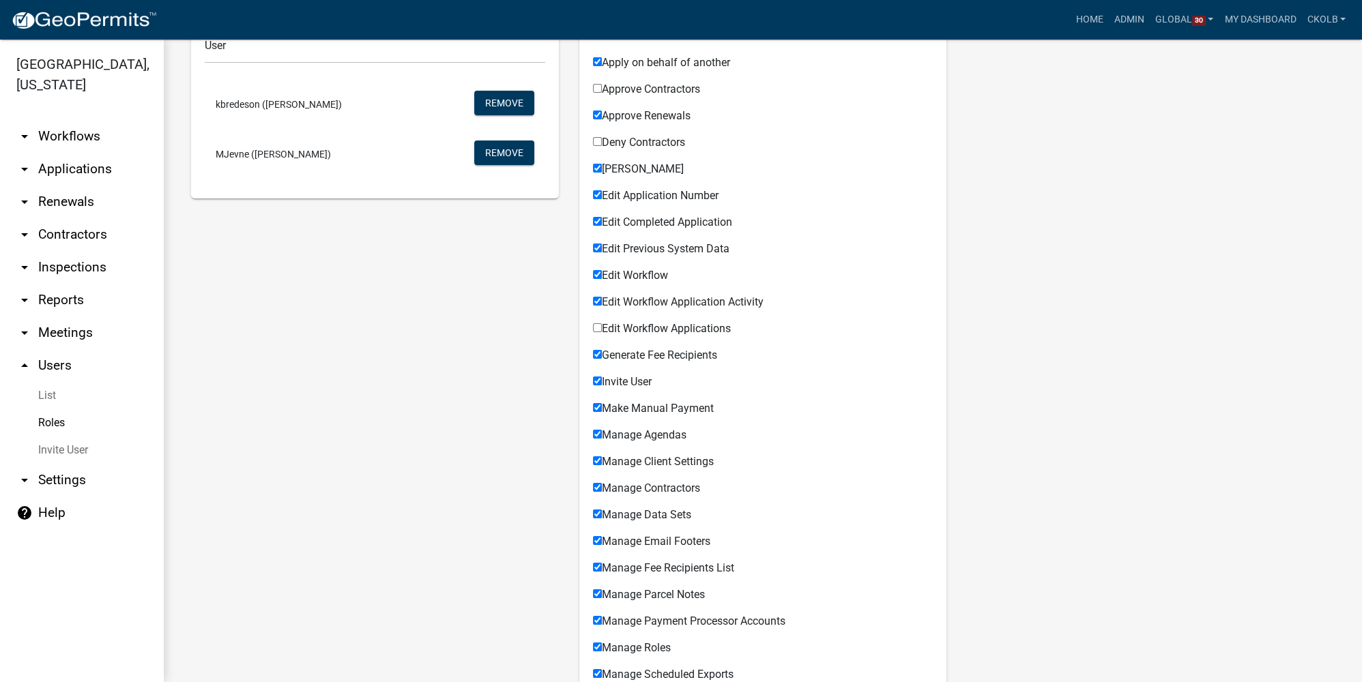
checkbox input "false"
click at [634, 329] on label "Edit Workflow Applications" at bounding box center [662, 328] width 138 height 11
click at [602, 329] on input "Edit Workflow Applications" at bounding box center [597, 327] width 9 height 9
checkbox input "true"
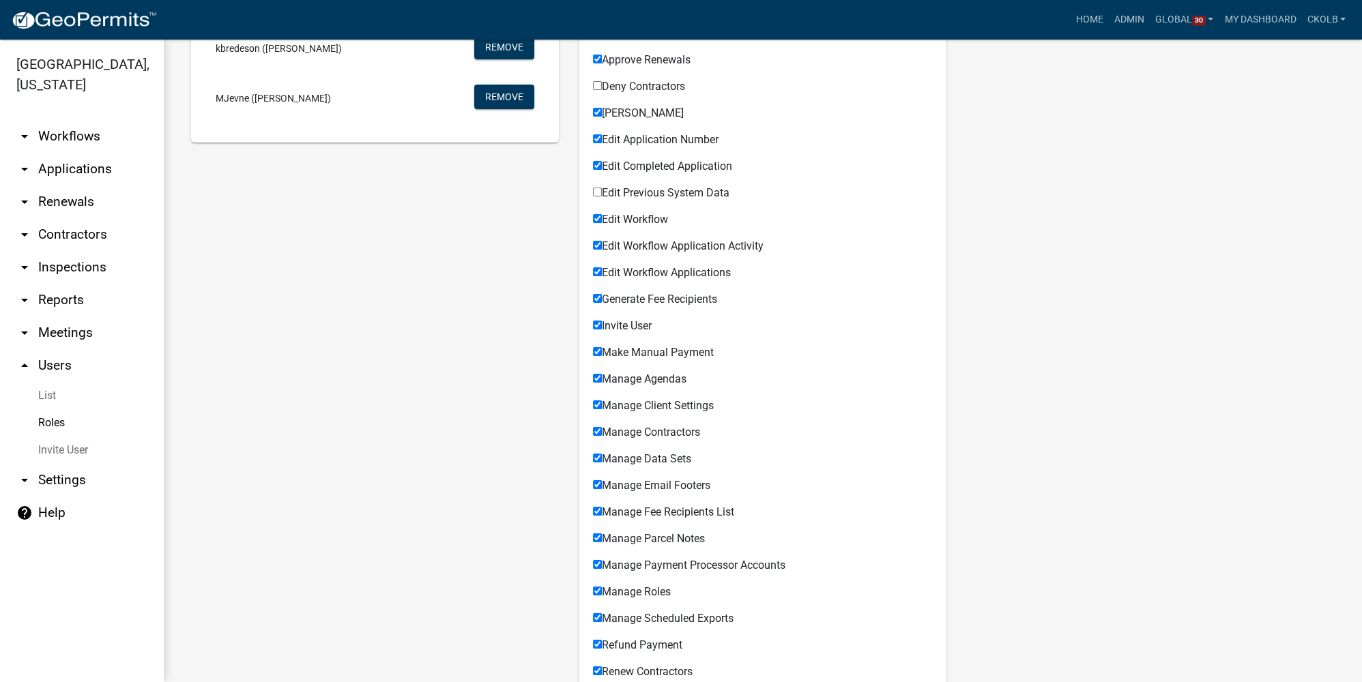
scroll to position [372, 0]
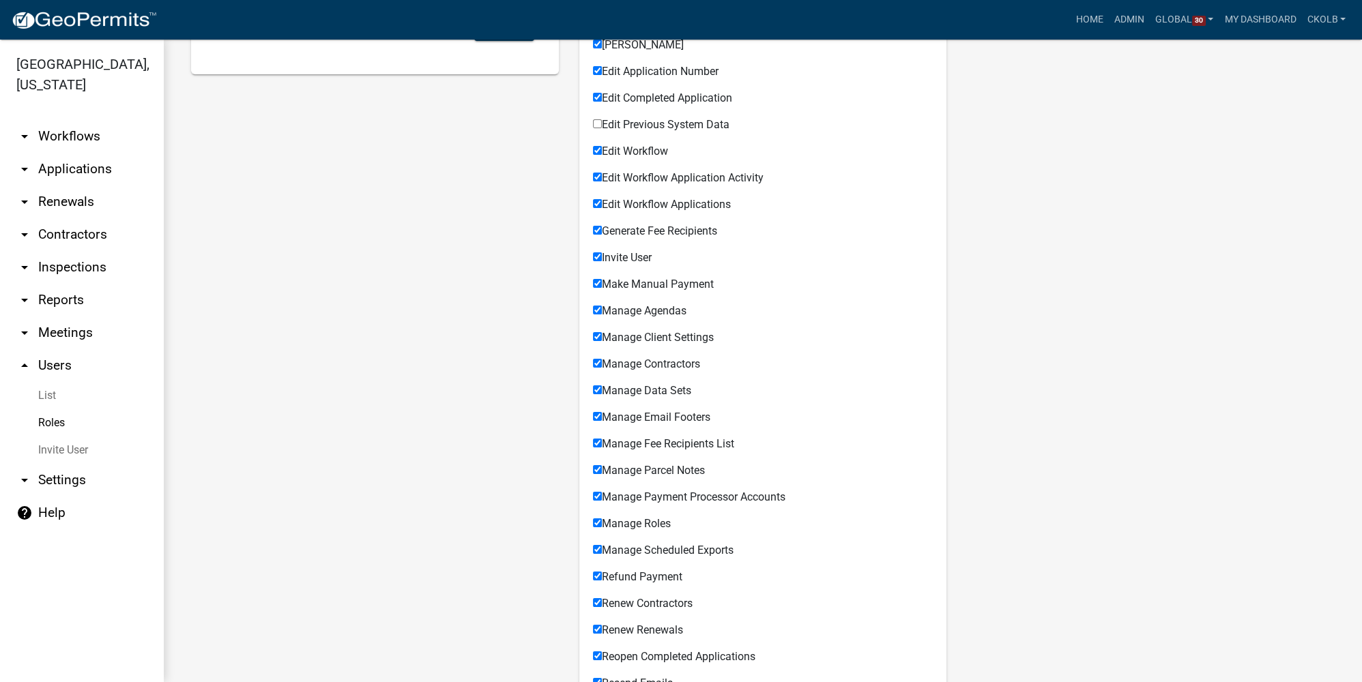
click at [673, 232] on span "Generate Fee Recipients" at bounding box center [659, 230] width 115 height 13
click at [602, 232] on input "Generate Fee Recipients" at bounding box center [597, 230] width 9 height 9
checkbox input "false"
click at [624, 262] on span "Invite User" at bounding box center [627, 257] width 50 height 13
click at [602, 261] on input "Invite User" at bounding box center [597, 256] width 9 height 9
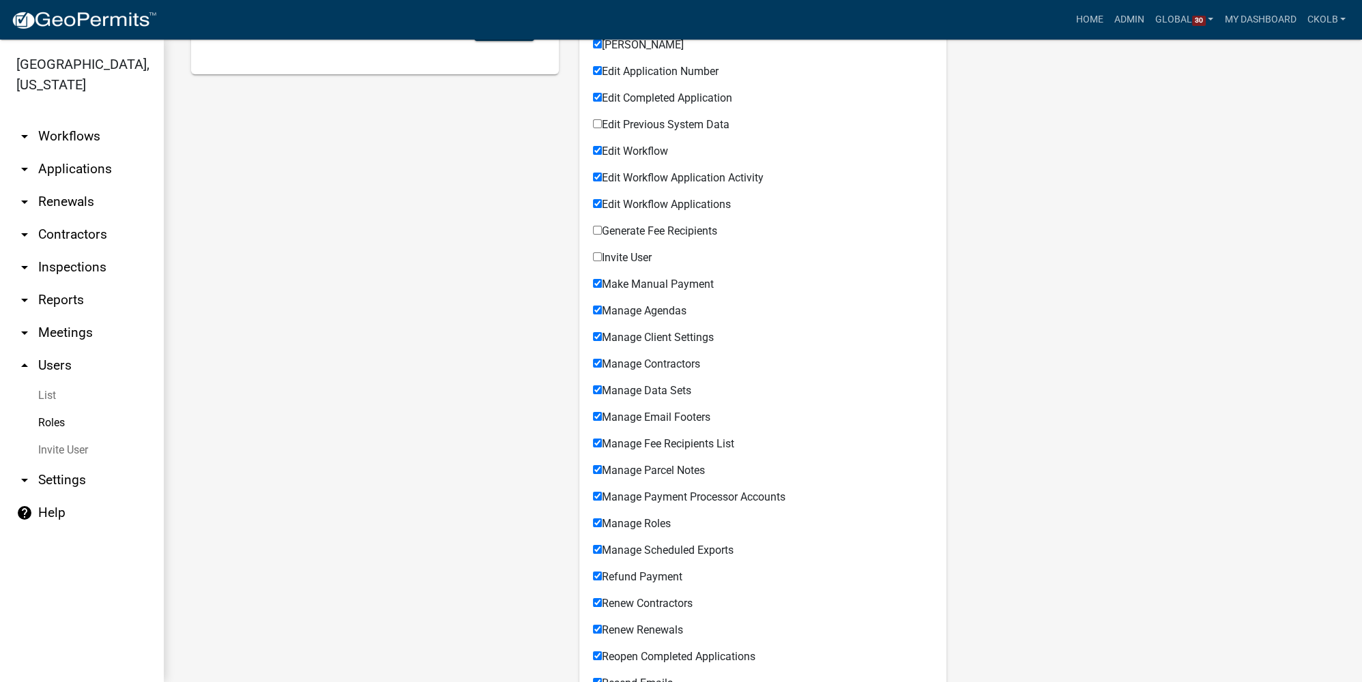
click at [638, 265] on div "Invite User" at bounding box center [763, 260] width 340 height 16
click at [641, 256] on label "Invite User" at bounding box center [622, 257] width 59 height 11
click at [602, 256] on input "Invite User" at bounding box center [597, 256] width 9 height 9
checkbox input "true"
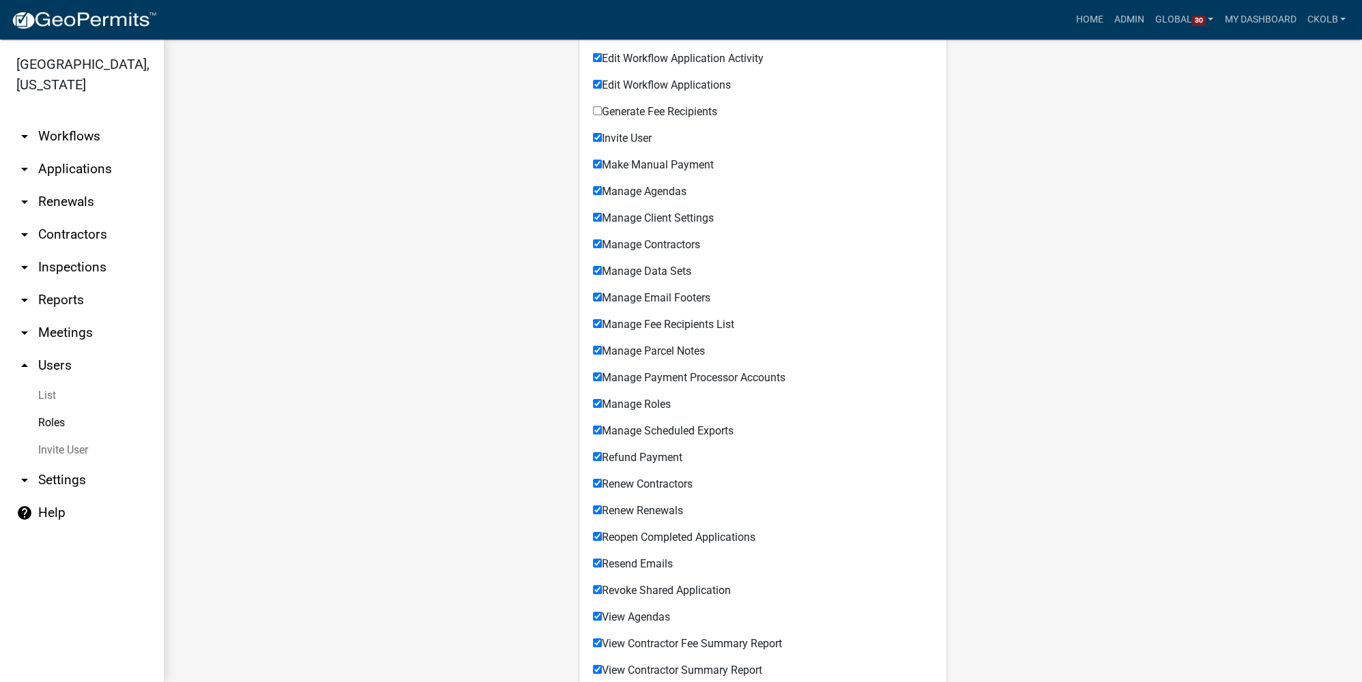
scroll to position [558, 0]
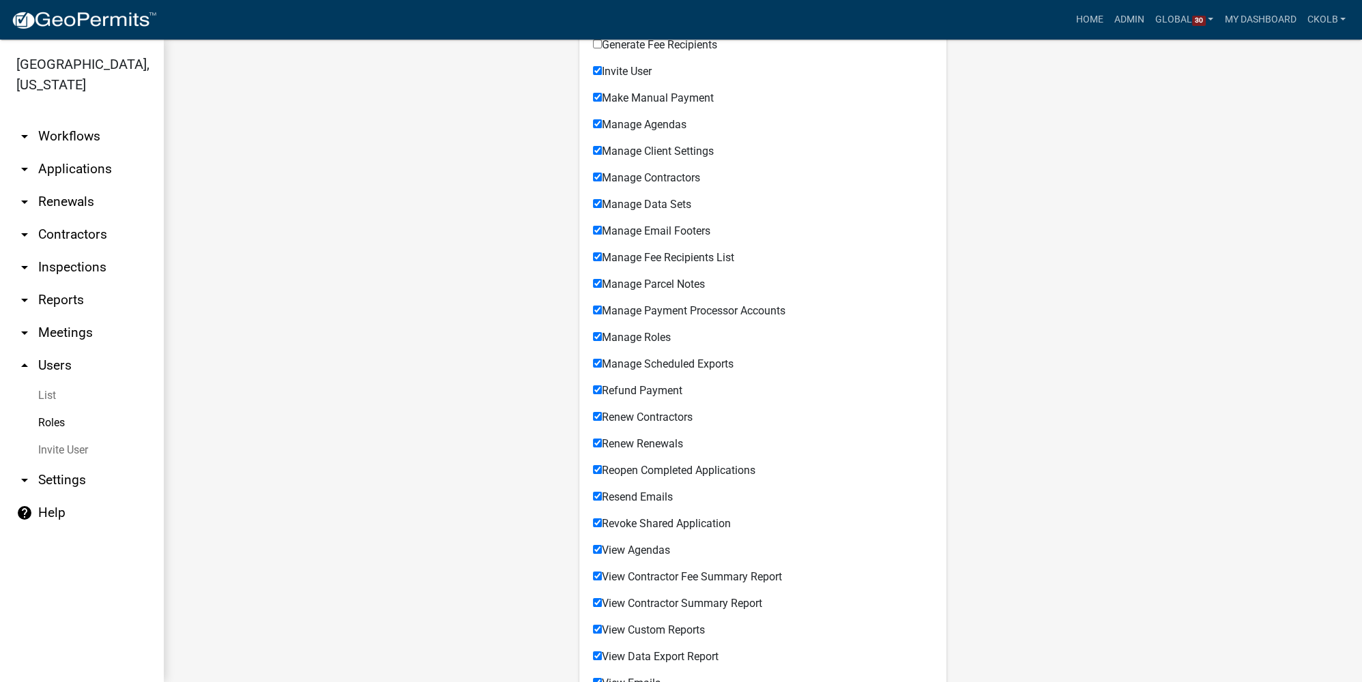
click at [658, 130] on span "Manage Agendas" at bounding box center [644, 124] width 85 height 13
click at [602, 128] on input "Manage Agendas" at bounding box center [597, 123] width 9 height 9
checkbox input "false"
click at [681, 152] on span "Manage Client Settings" at bounding box center [658, 151] width 112 height 13
click at [602, 152] on input "Manage Client Settings" at bounding box center [597, 150] width 9 height 9
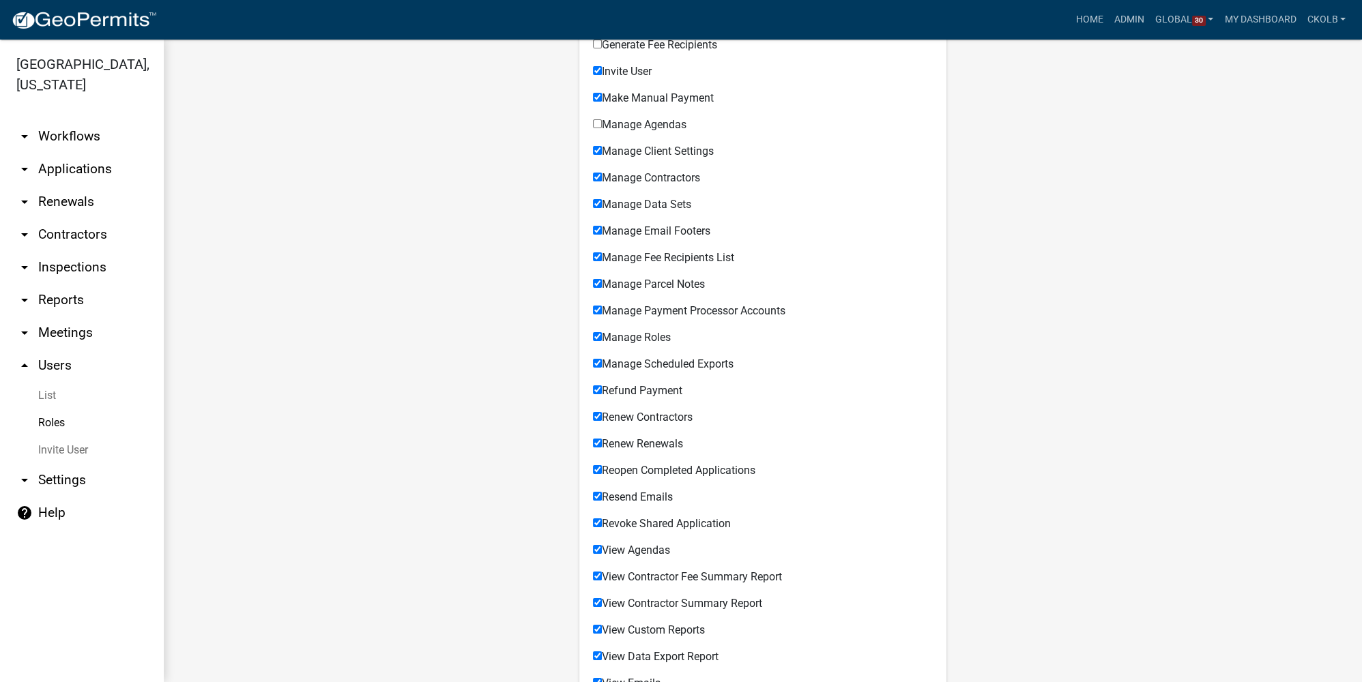
checkbox input "false"
click at [678, 175] on span "Manage Contractors" at bounding box center [651, 177] width 98 height 13
click at [602, 175] on input "Manage Contractors" at bounding box center [597, 177] width 9 height 9
checkbox input "false"
click at [635, 257] on span "Manage Fee Recipients List" at bounding box center [668, 257] width 132 height 13
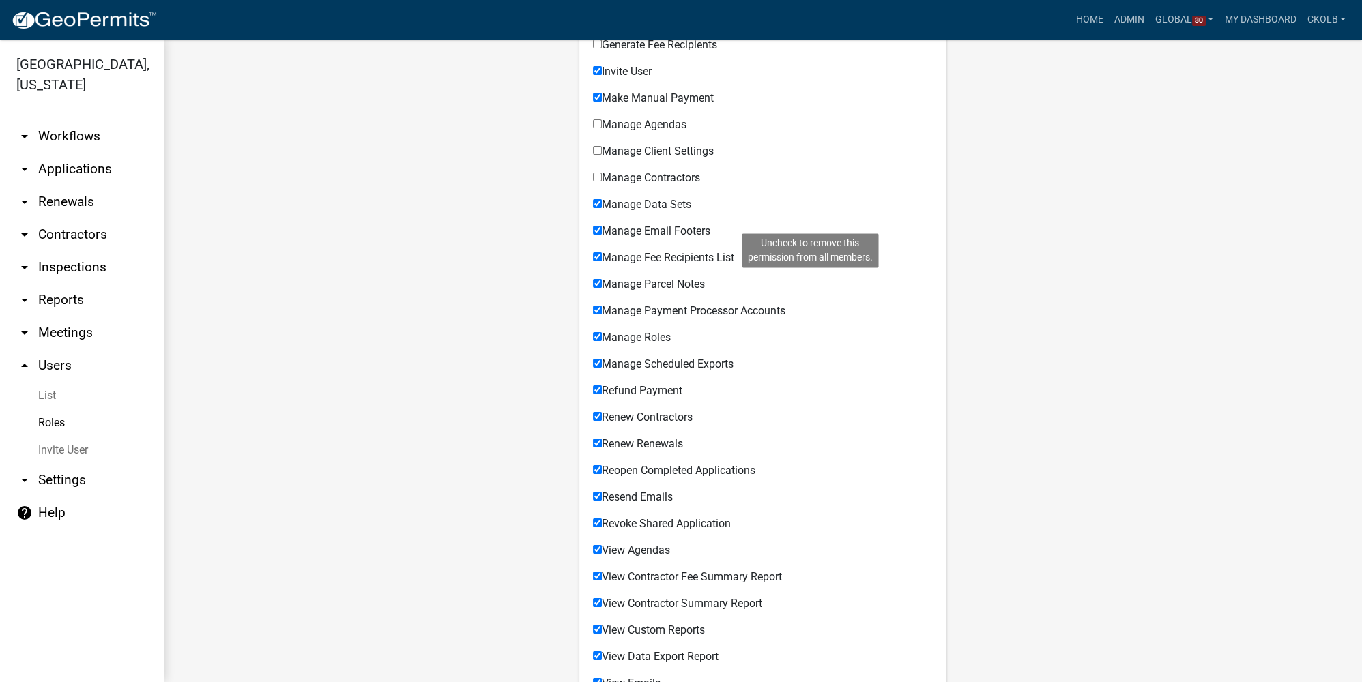
click at [602, 257] on input "Manage Fee Recipients List Uncheck to remove this permission from all members." at bounding box center [597, 256] width 9 height 9
checkbox input "false"
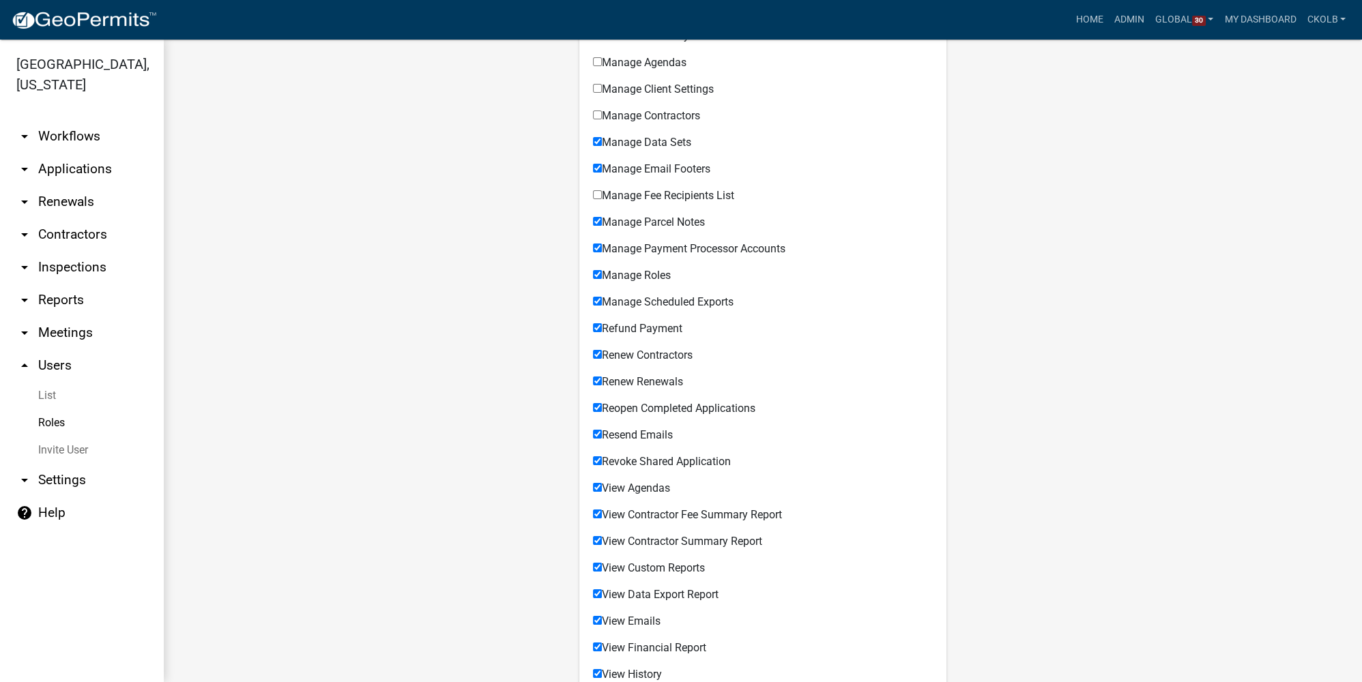
click at [645, 250] on span "Manage Payment Processor Accounts" at bounding box center [694, 248] width 184 height 13
click at [602, 250] on input "Manage Payment Processor Accounts" at bounding box center [597, 248] width 9 height 9
checkbox input "false"
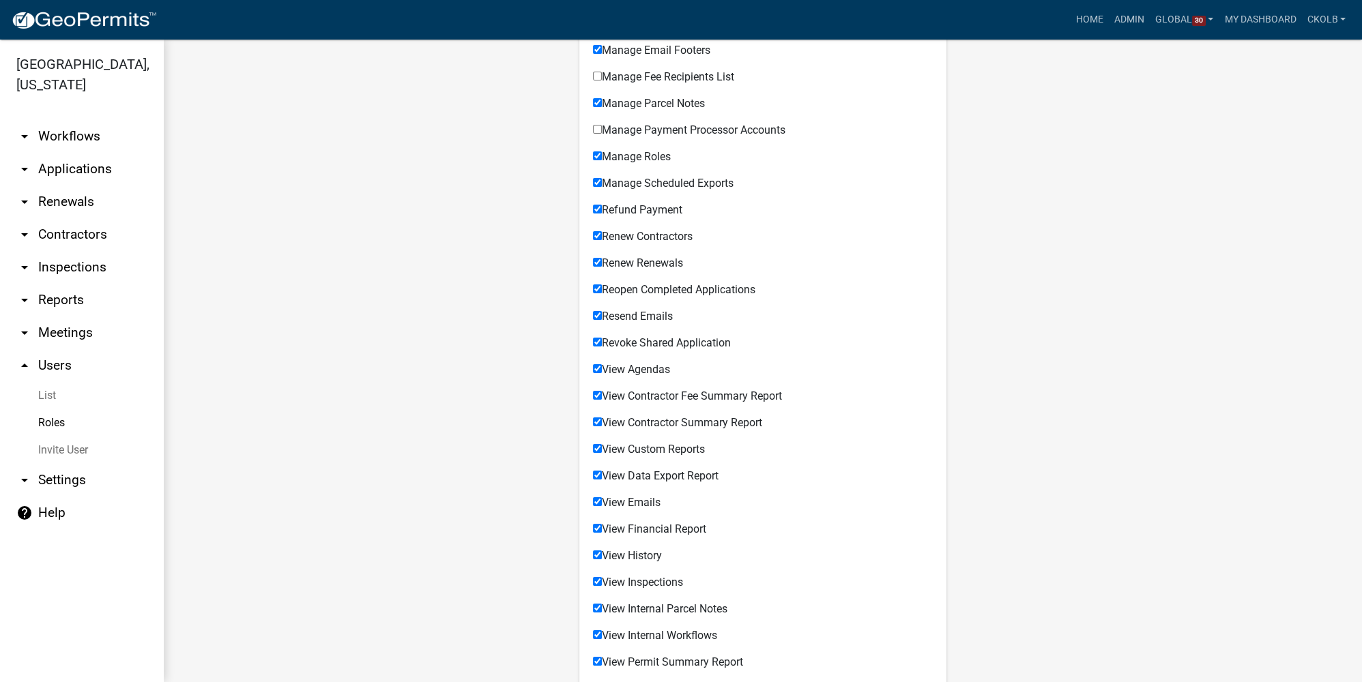
scroll to position [806, 0]
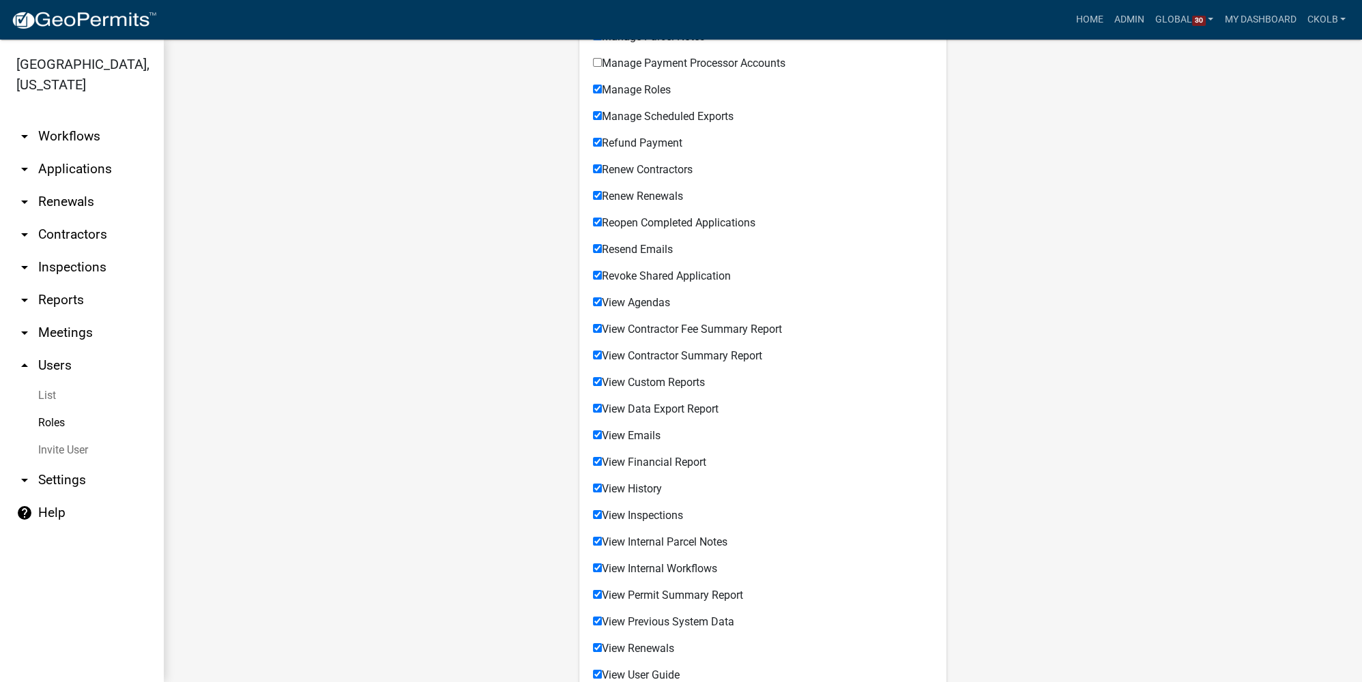
click at [621, 166] on span "Renew Contractors" at bounding box center [647, 169] width 91 height 13
click at [602, 166] on input "Renew Contractors" at bounding box center [597, 168] width 9 height 9
checkbox input "false"
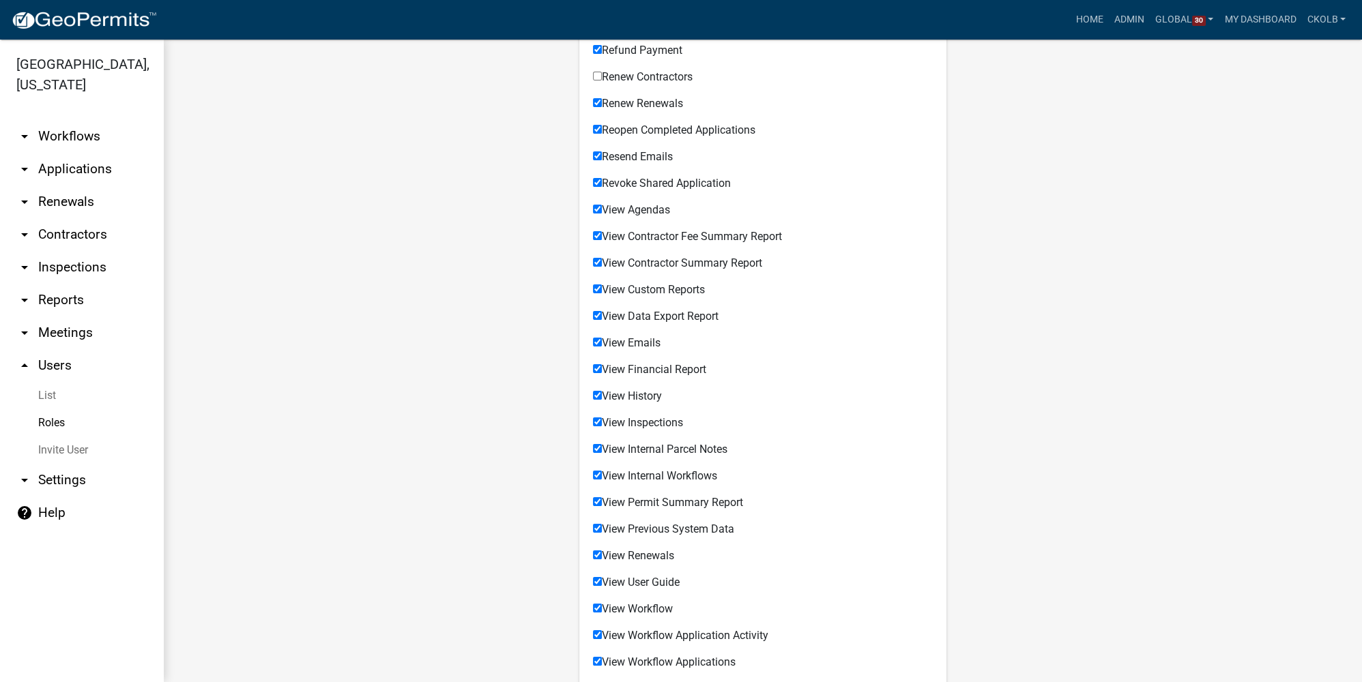
scroll to position [930, 0]
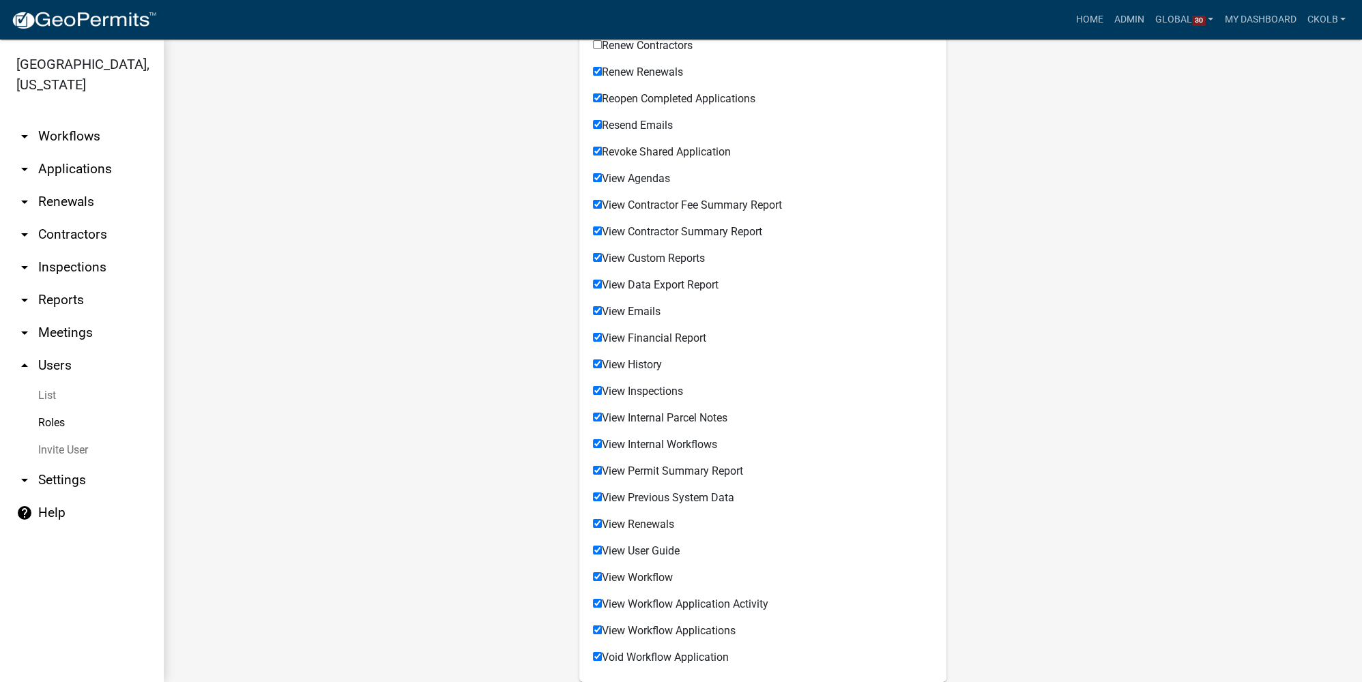
click at [641, 183] on span "View Agendas" at bounding box center [636, 178] width 68 height 13
click at [602, 182] on input "View Agendas" at bounding box center [597, 177] width 9 height 9
checkbox input "false"
click at [715, 208] on span "View Contractor Fee Summary Report" at bounding box center [692, 205] width 180 height 13
click at [602, 208] on input "View Contractor Fee Summary Report" at bounding box center [597, 204] width 9 height 9
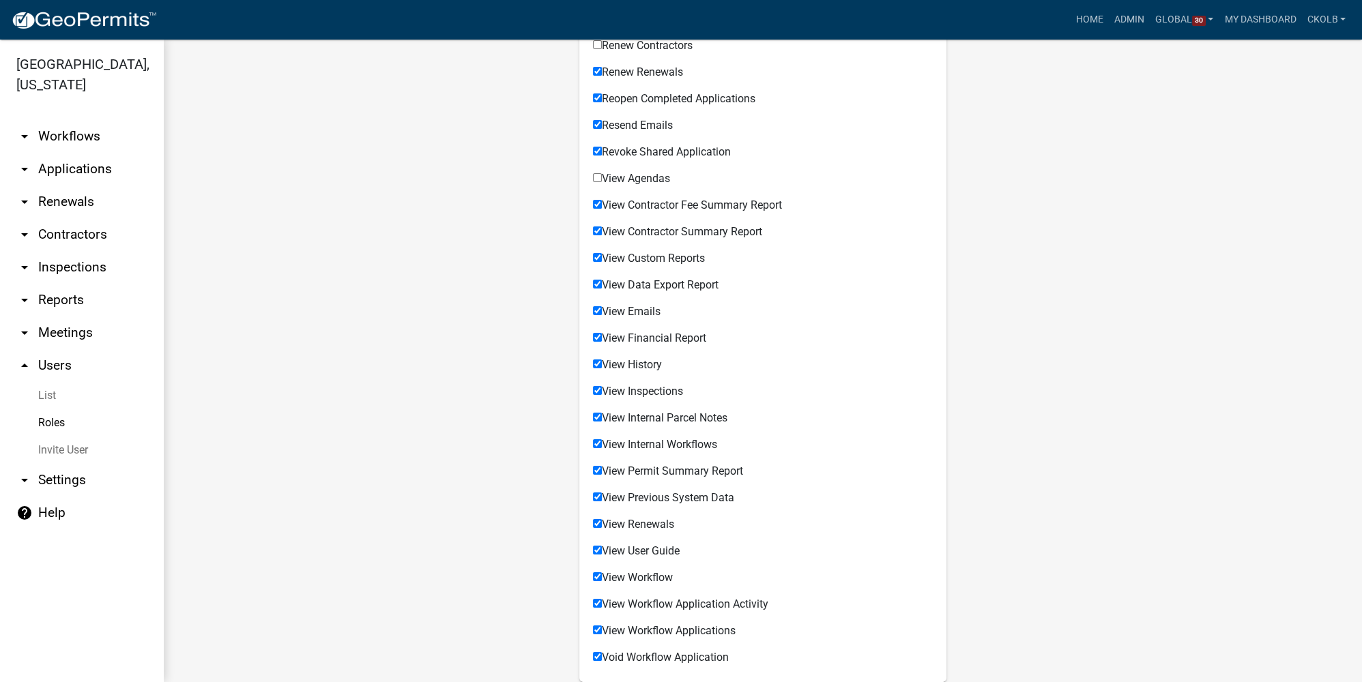
checkbox input "false"
click at [692, 239] on div "View Contractor Summary Report" at bounding box center [763, 234] width 340 height 16
click at [699, 224] on div "View Contractor Summary Report Permissible Items" at bounding box center [763, 229] width 340 height 27
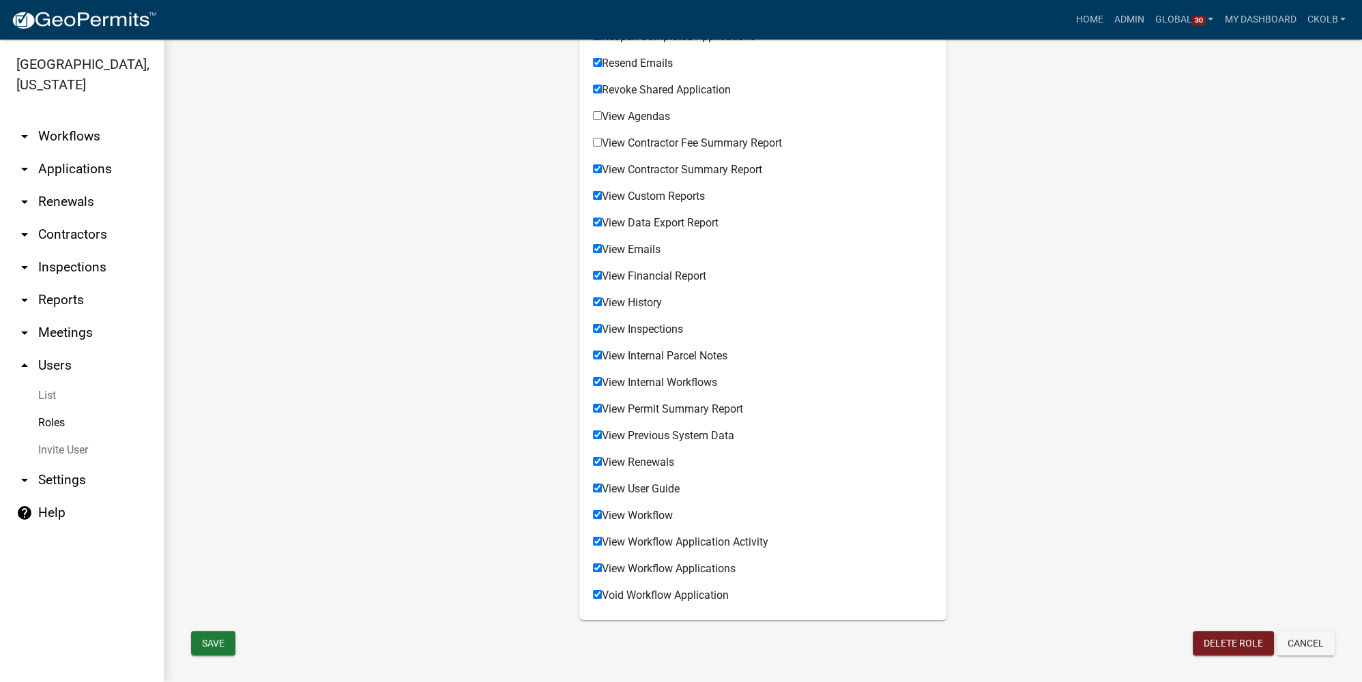
click at [677, 177] on div "View Contractor Summary Report" at bounding box center [763, 172] width 340 height 16
click at [684, 170] on span "View Contractor Summary Report" at bounding box center [682, 169] width 160 height 13
click at [602, 170] on input "View Contractor Summary Report" at bounding box center [597, 168] width 9 height 9
checkbox input "false"
click at [211, 511] on button "Save" at bounding box center [213, 643] width 44 height 25
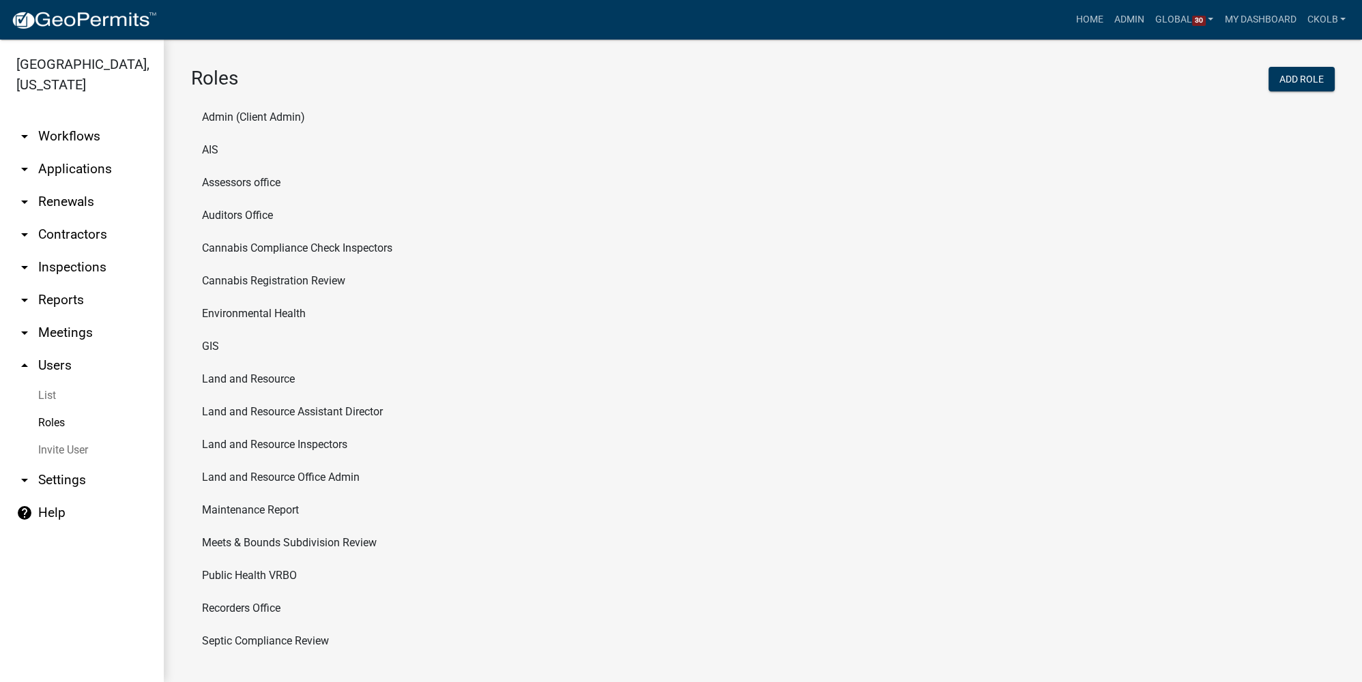
click at [269, 511] on li "Public Health VRBO" at bounding box center [762, 575] width 1143 height 33
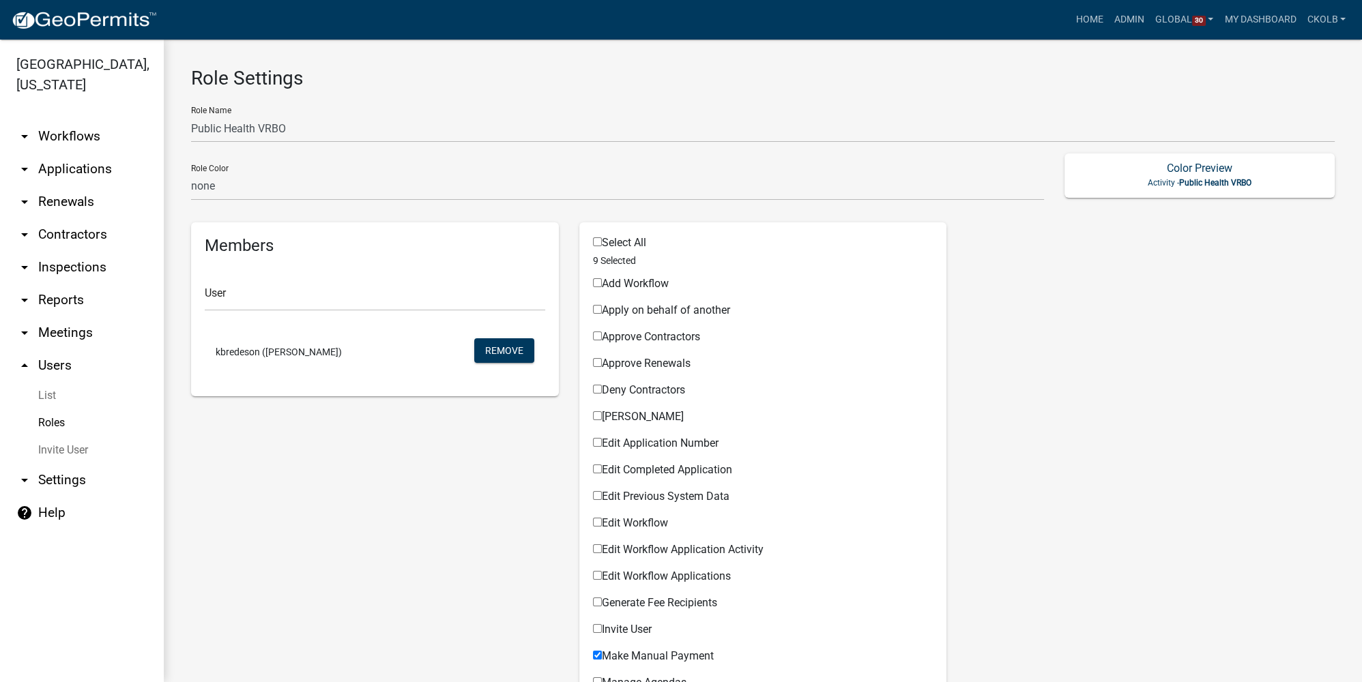
click at [51, 425] on link "Roles" at bounding box center [82, 422] width 164 height 27
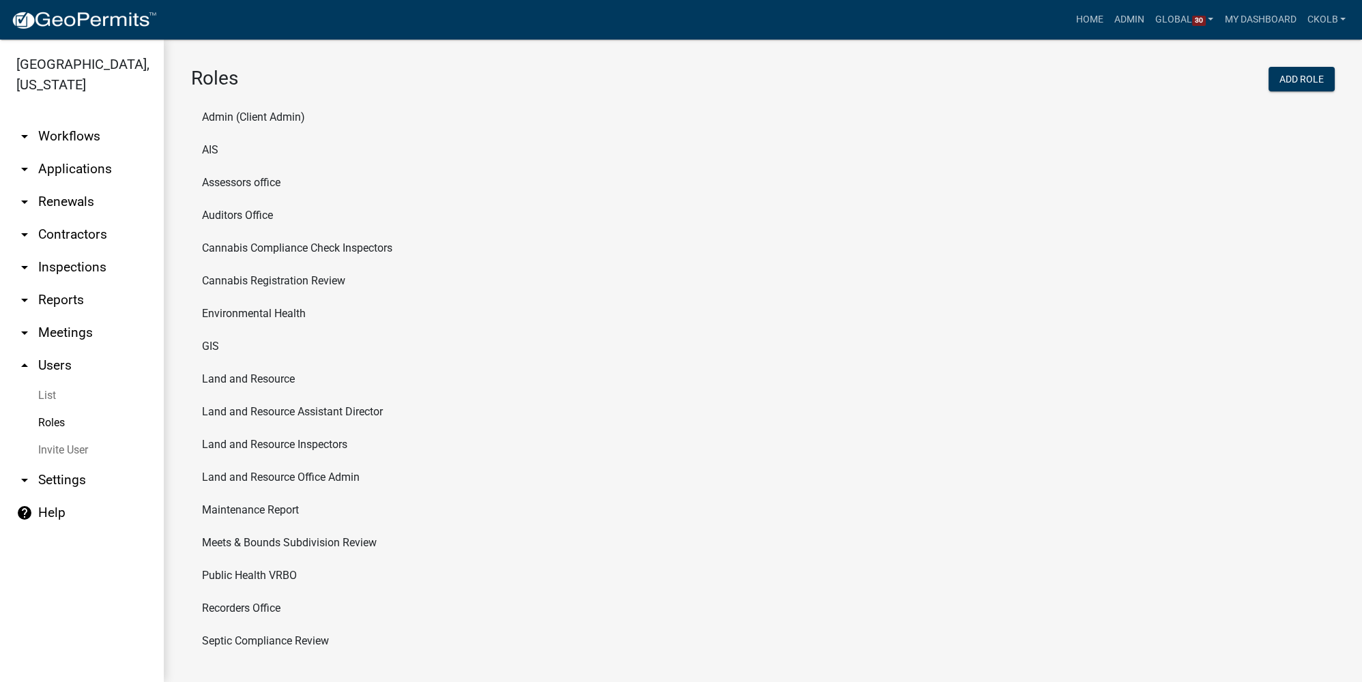
click at [239, 383] on li "Land and Resource" at bounding box center [762, 379] width 1143 height 33
select select "5: purple"
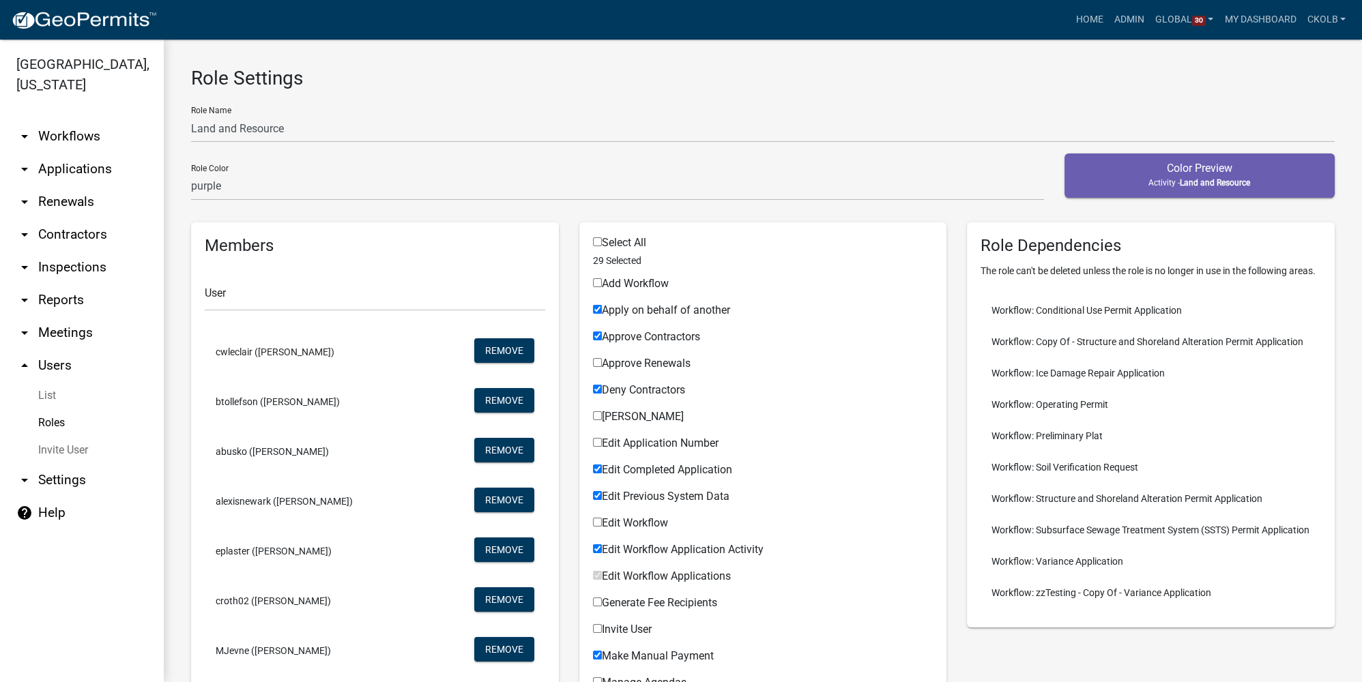
click at [57, 423] on link "Roles" at bounding box center [82, 422] width 164 height 27
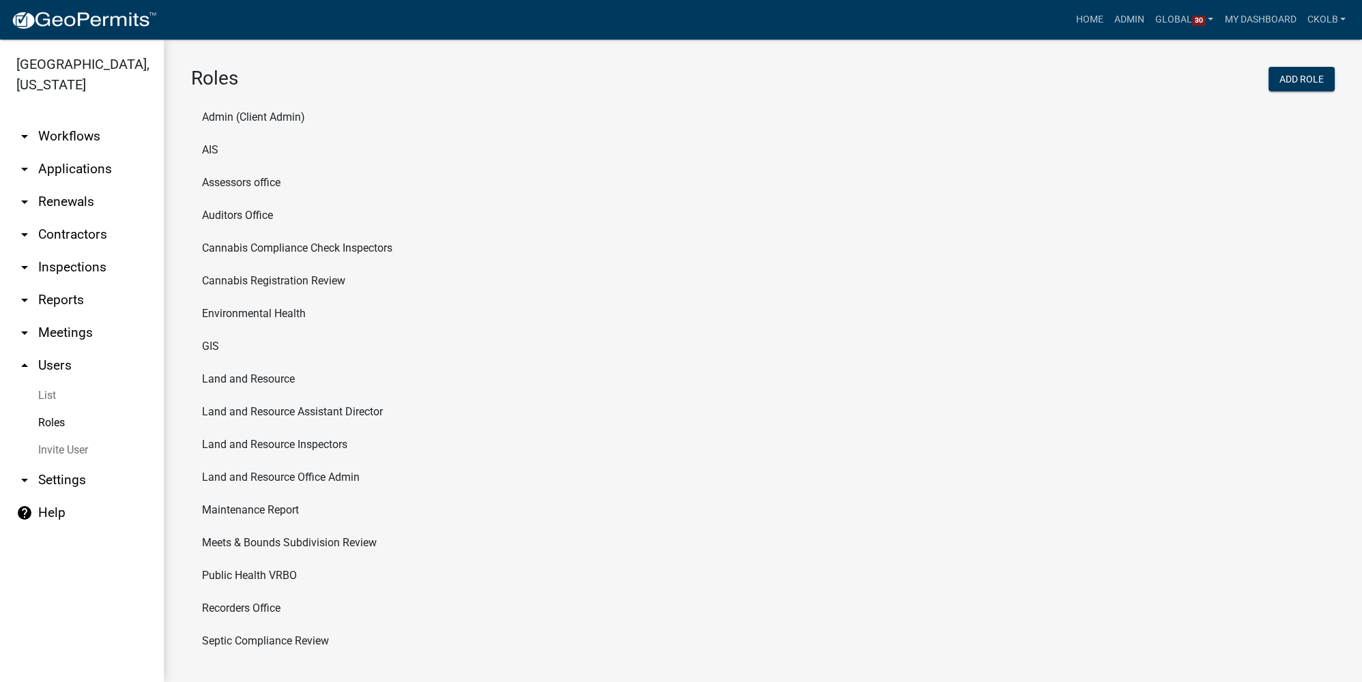
scroll to position [8, 0]
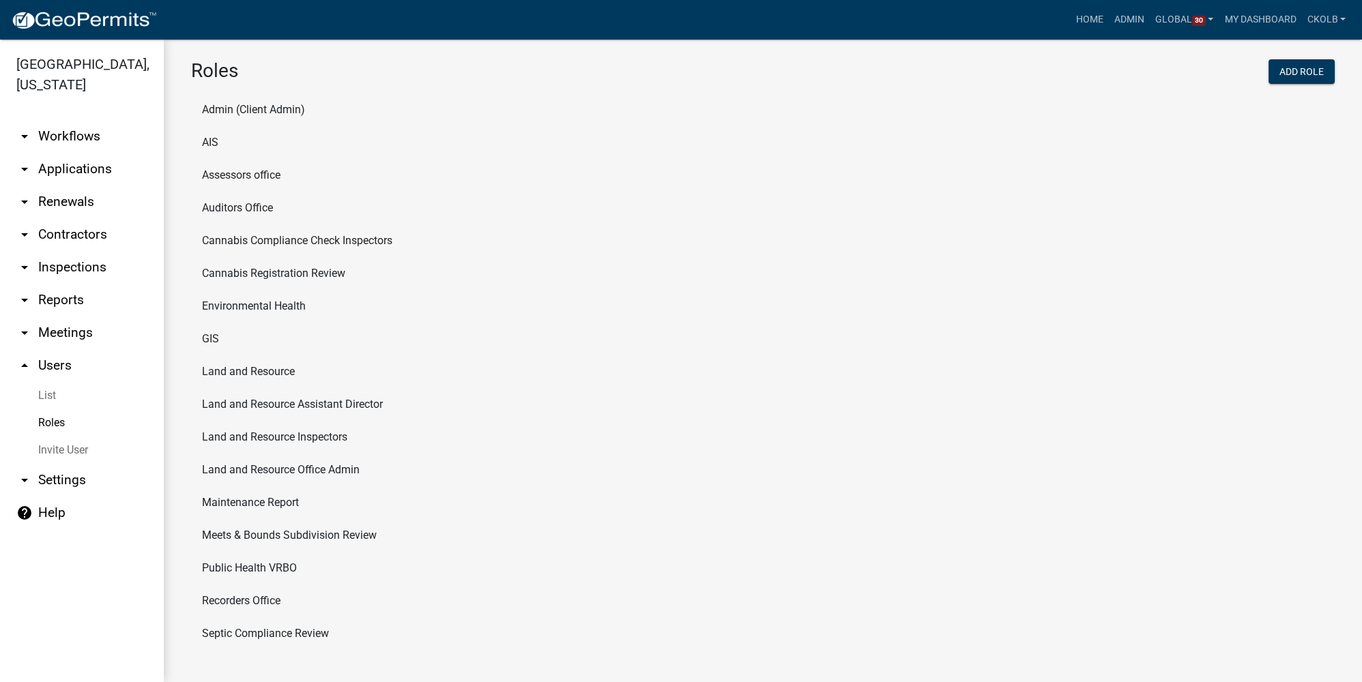
click at [260, 402] on li "Land and Resource Assistant Director" at bounding box center [762, 404] width 1143 height 33
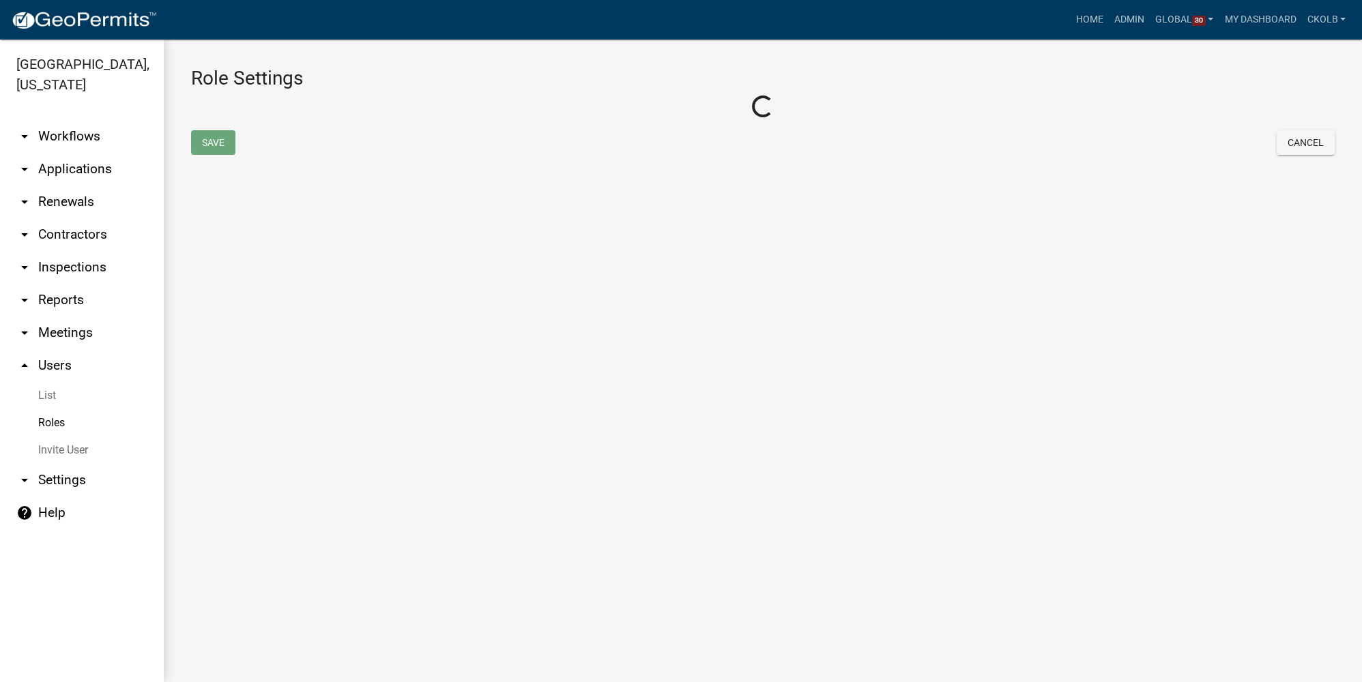
select select "2: yellow"
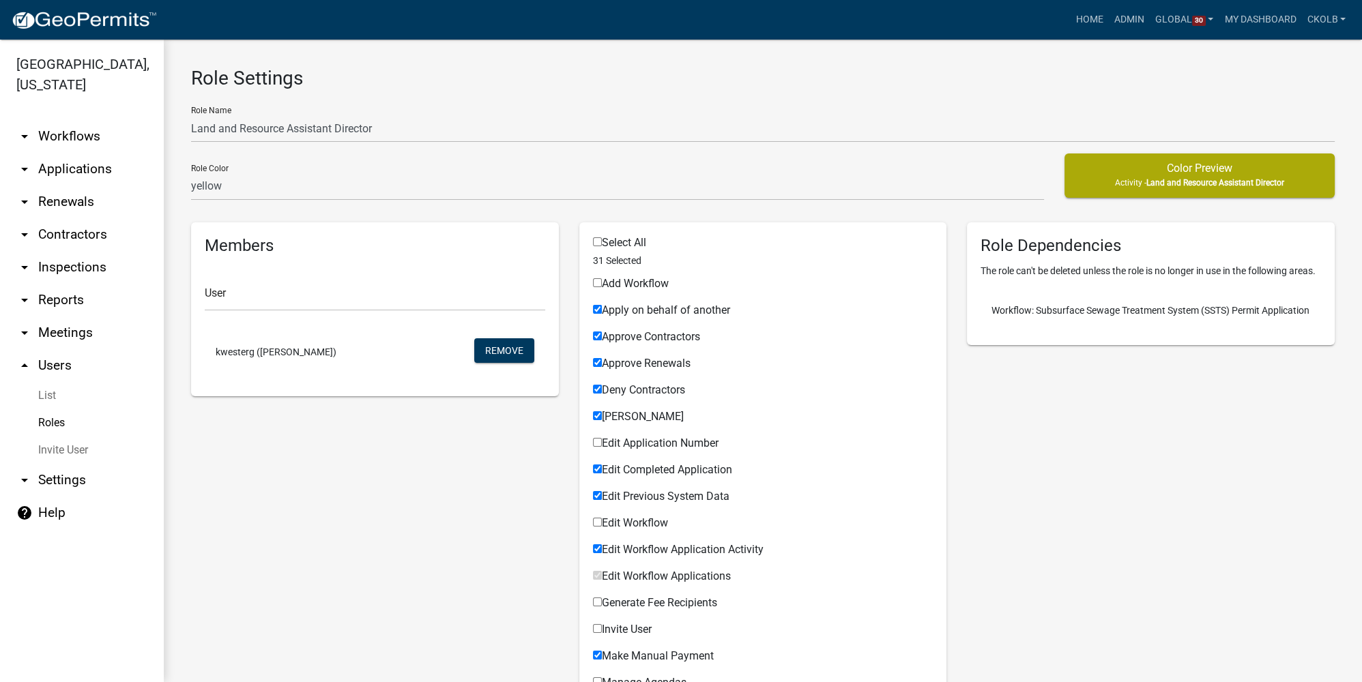
click at [57, 420] on link "Roles" at bounding box center [82, 422] width 164 height 27
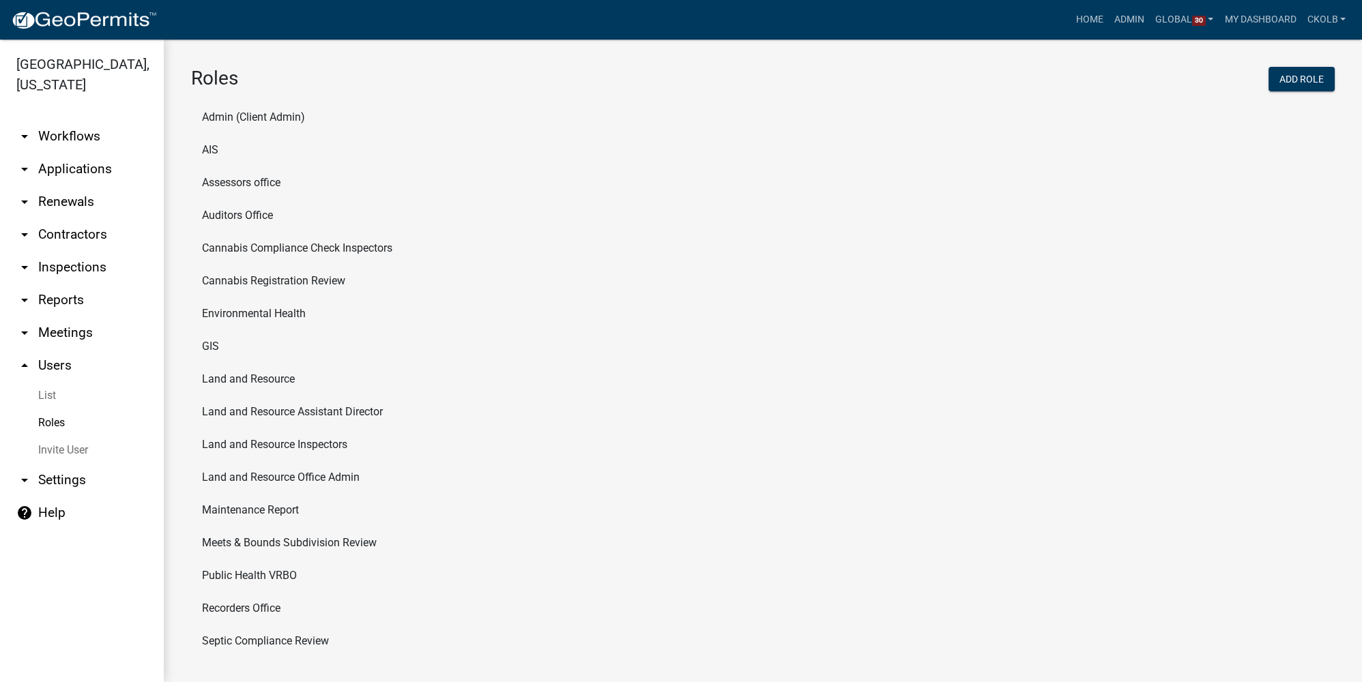
click at [266, 451] on li "Land and Resource Inspectors" at bounding box center [762, 444] width 1143 height 33
select select "3: orange"
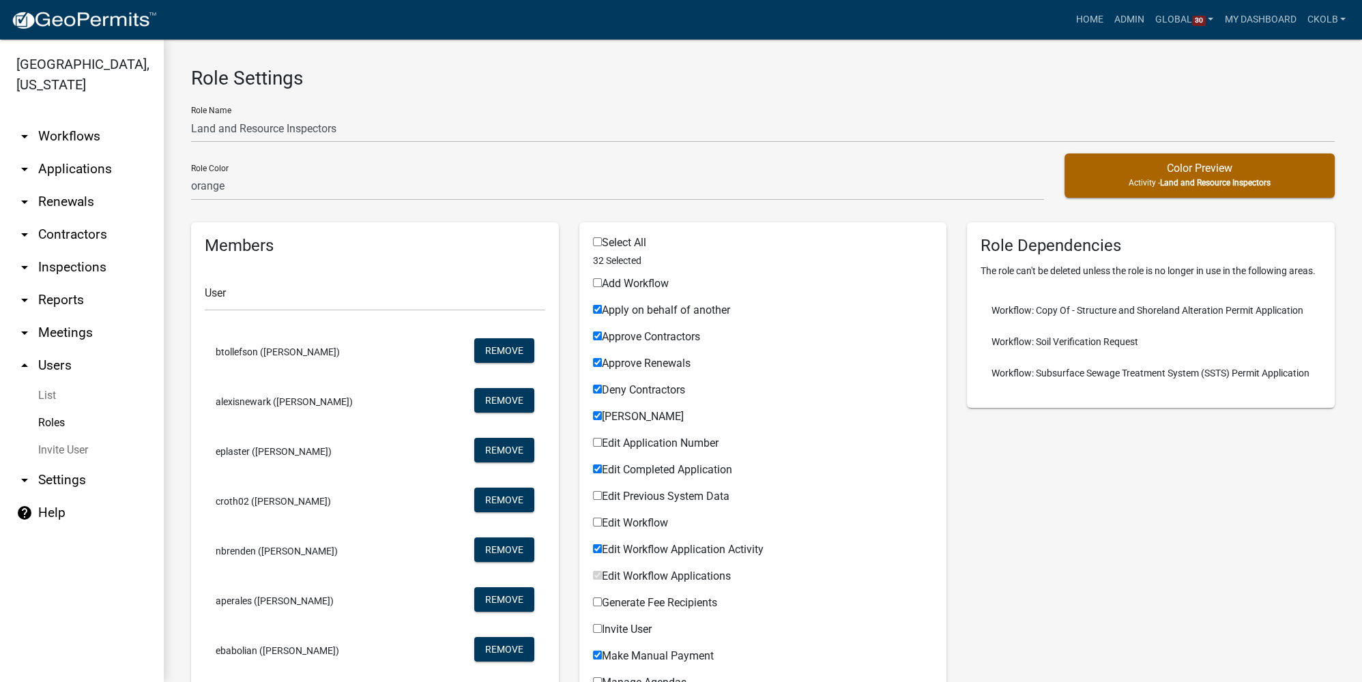
click at [61, 448] on link "Invite User" at bounding box center [82, 450] width 164 height 27
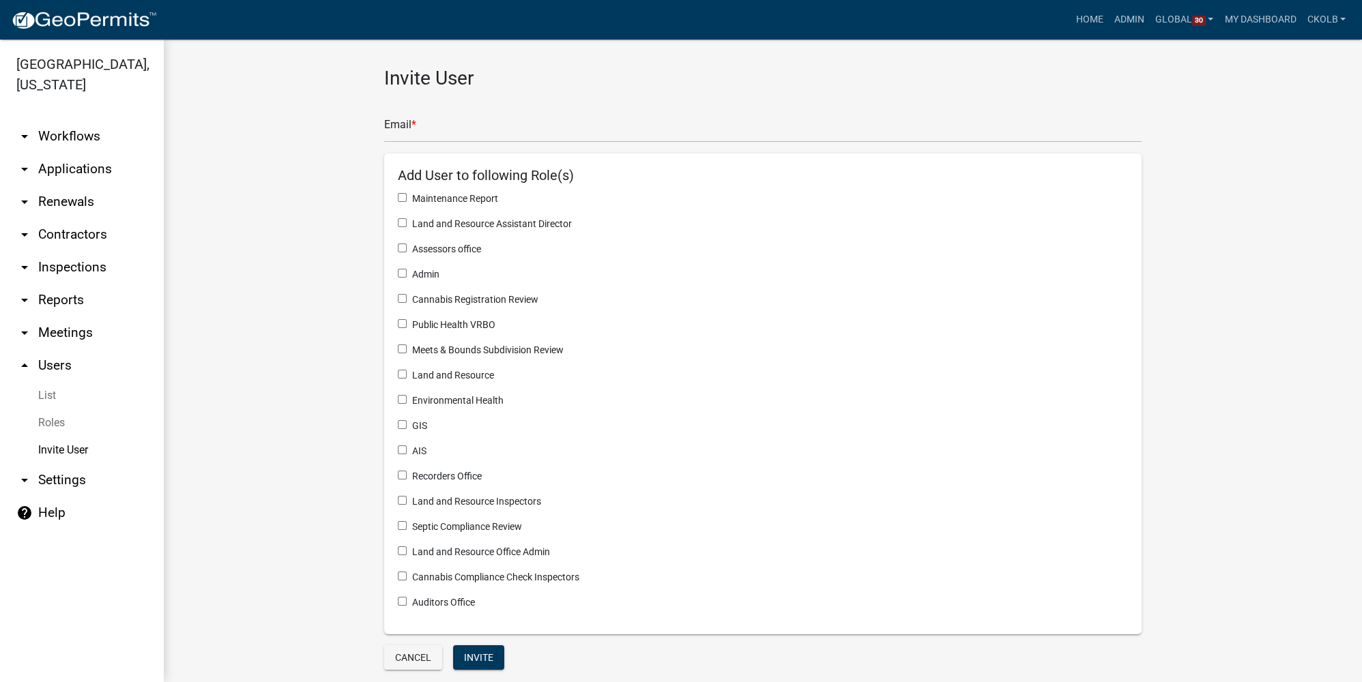
click at [64, 428] on link "Roles" at bounding box center [82, 422] width 164 height 27
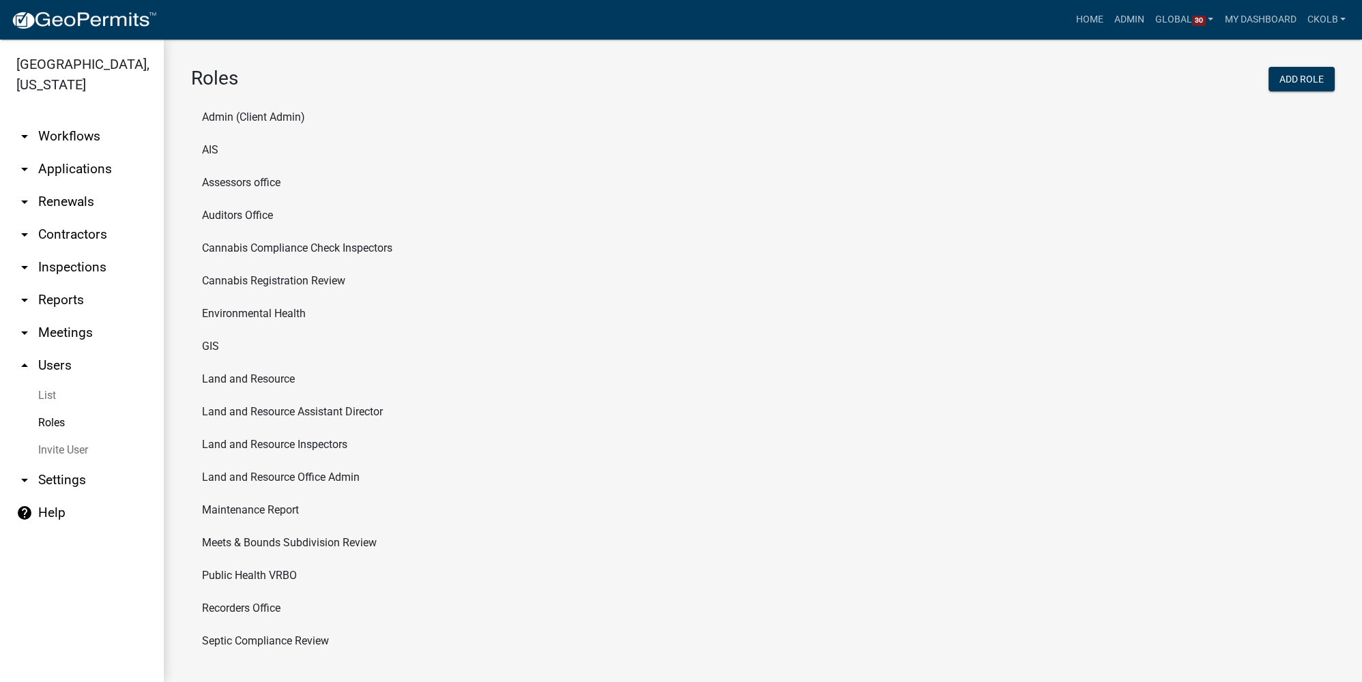
scroll to position [8, 0]
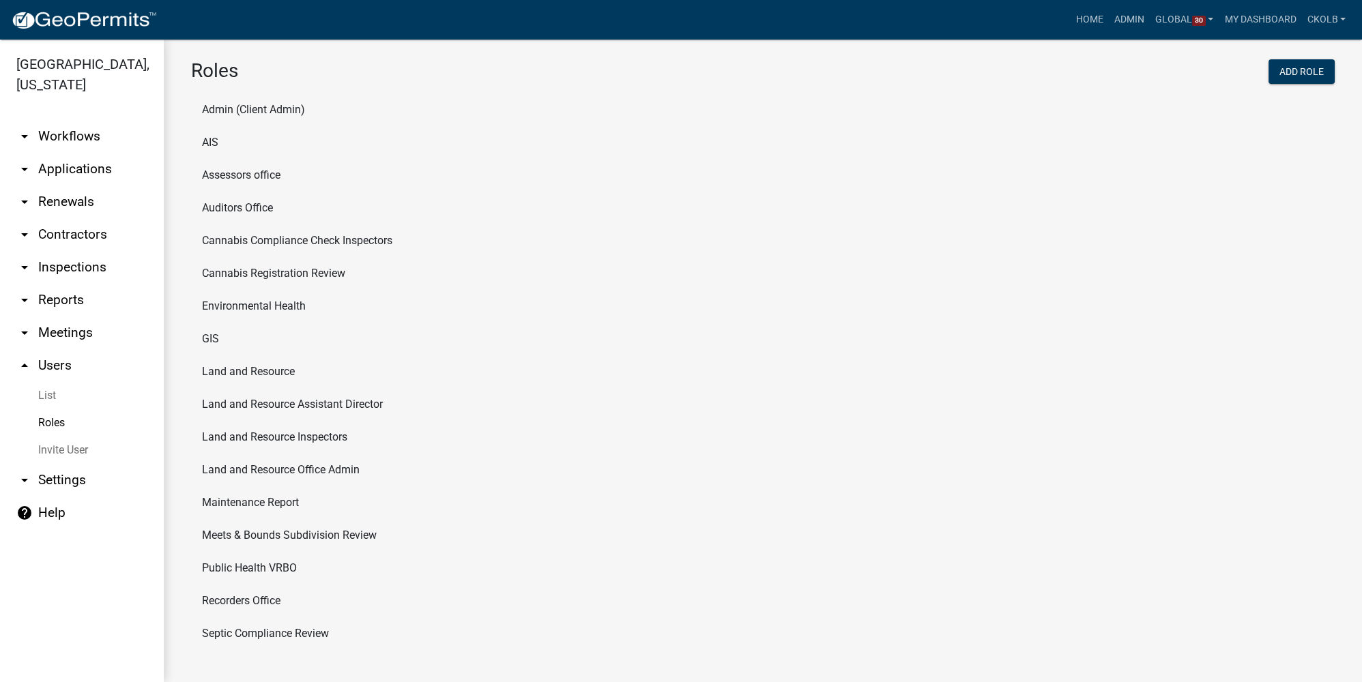
click at [295, 460] on li "Land and Resource Office Admin" at bounding box center [762, 470] width 1143 height 33
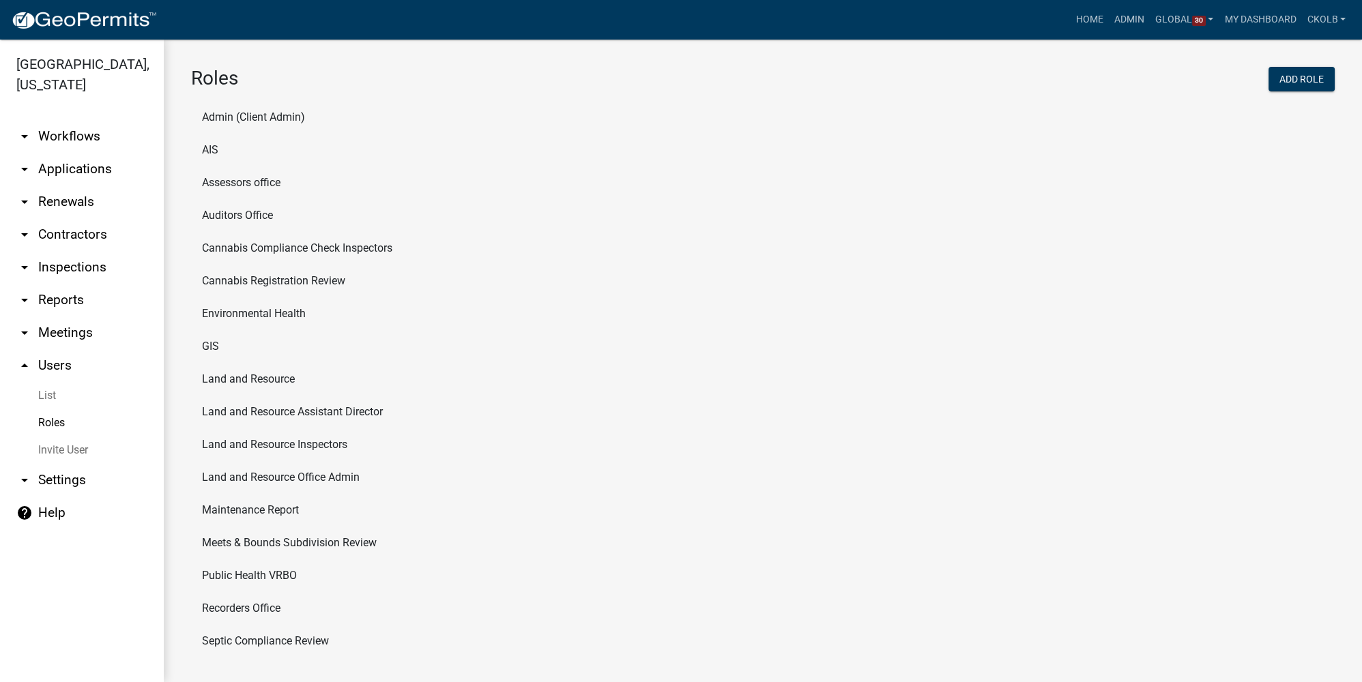
select select "8: light-yellow"
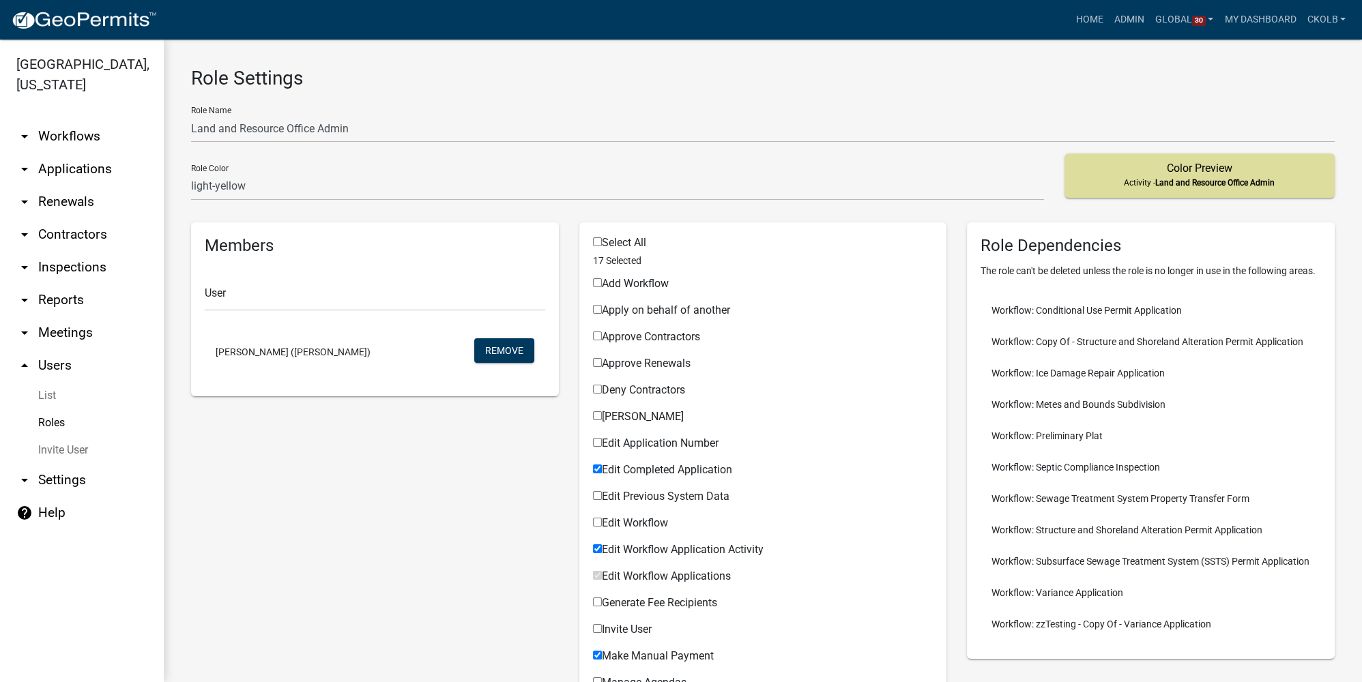
click at [50, 423] on link "Roles" at bounding box center [82, 422] width 164 height 27
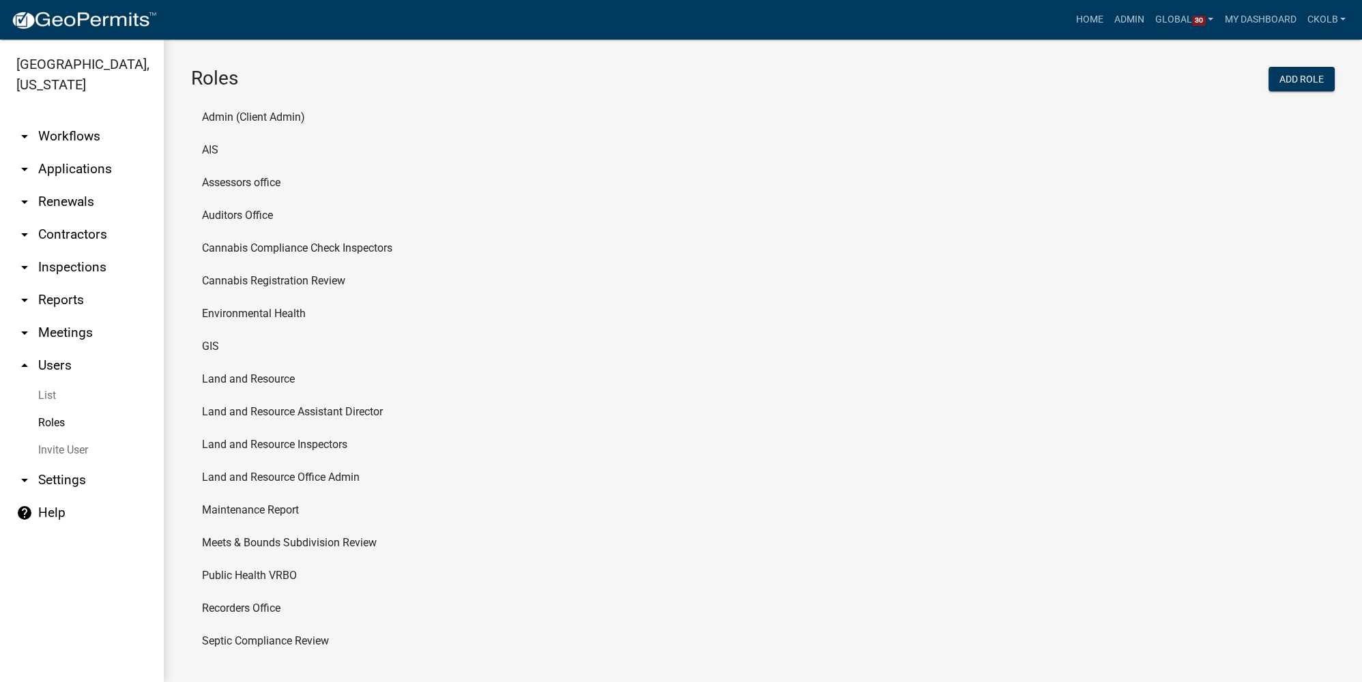
scroll to position [8, 0]
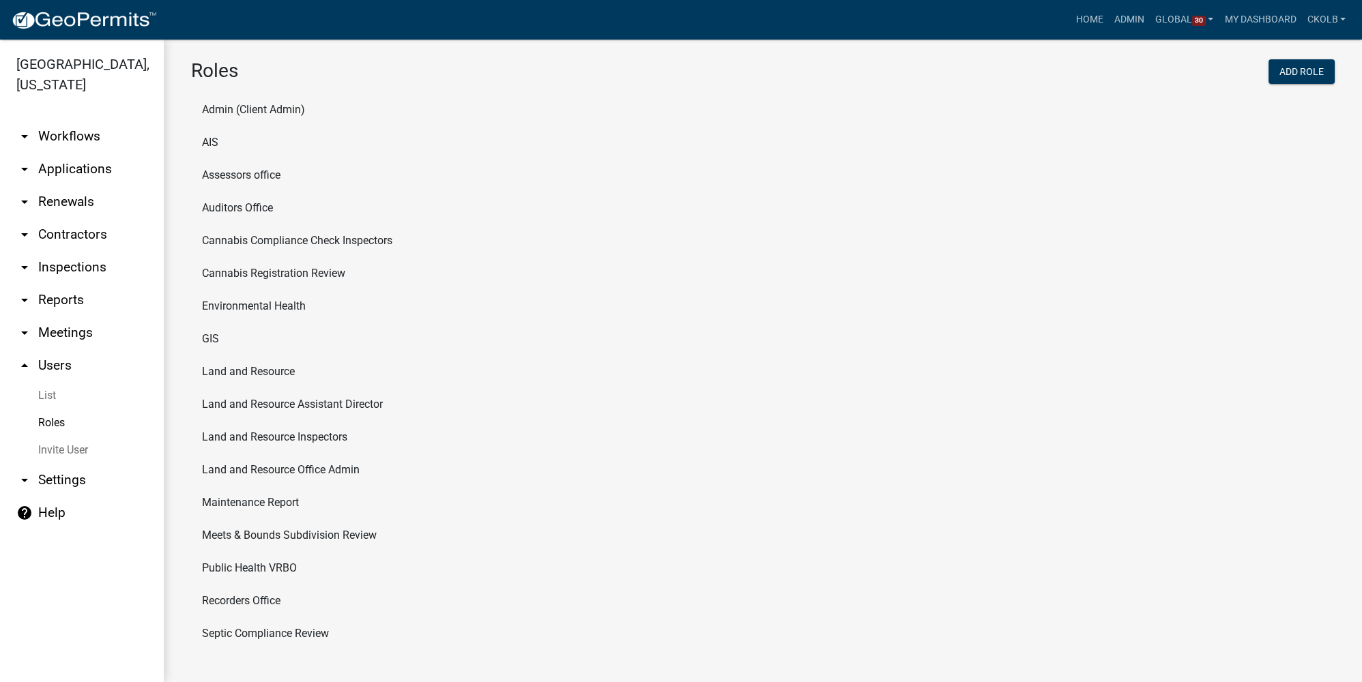
click at [244, 306] on li "Environmental Health" at bounding box center [762, 306] width 1143 height 33
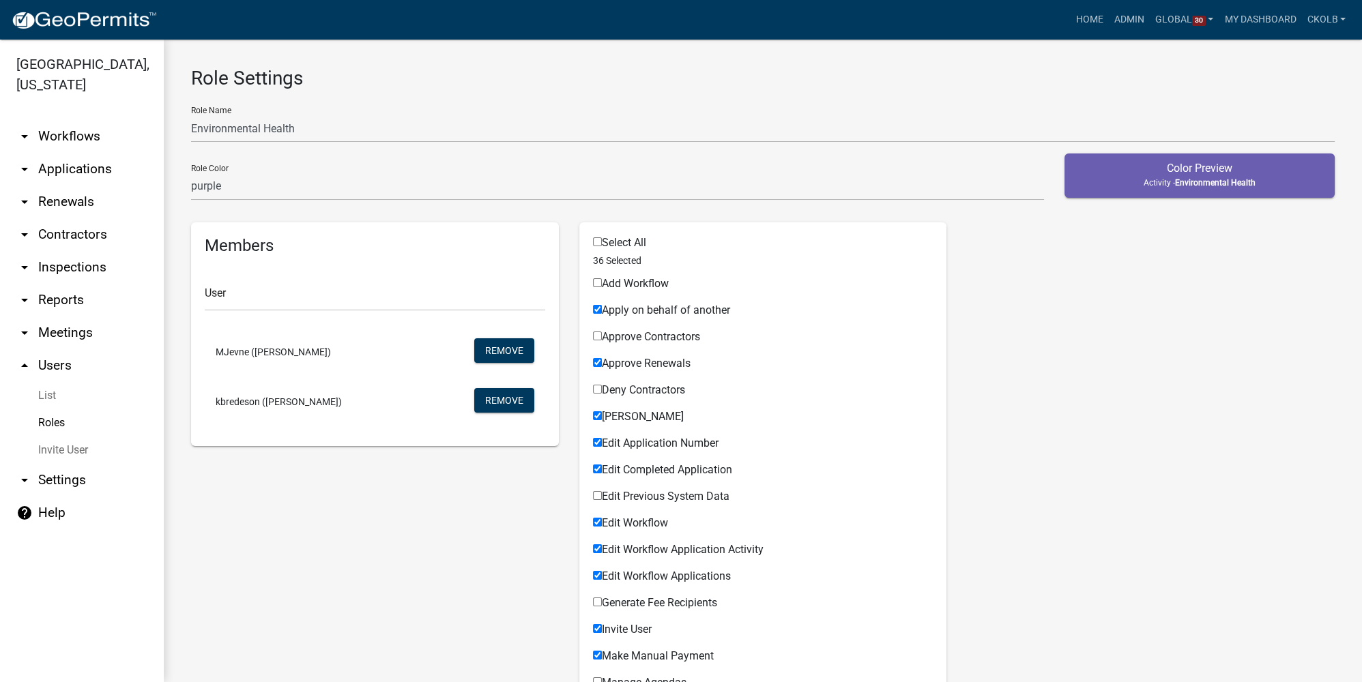
click at [952, 179] on span "Environmental Health" at bounding box center [1215, 183] width 80 height 10
click at [246, 190] on select "none green yellow orange red purple light-blue light-green light-yellow" at bounding box center [617, 187] width 853 height 28
select select "6: light-blue"
click at [191, 173] on select "none green yellow orange red purple light-blue light-green light-yellow" at bounding box center [617, 187] width 853 height 28
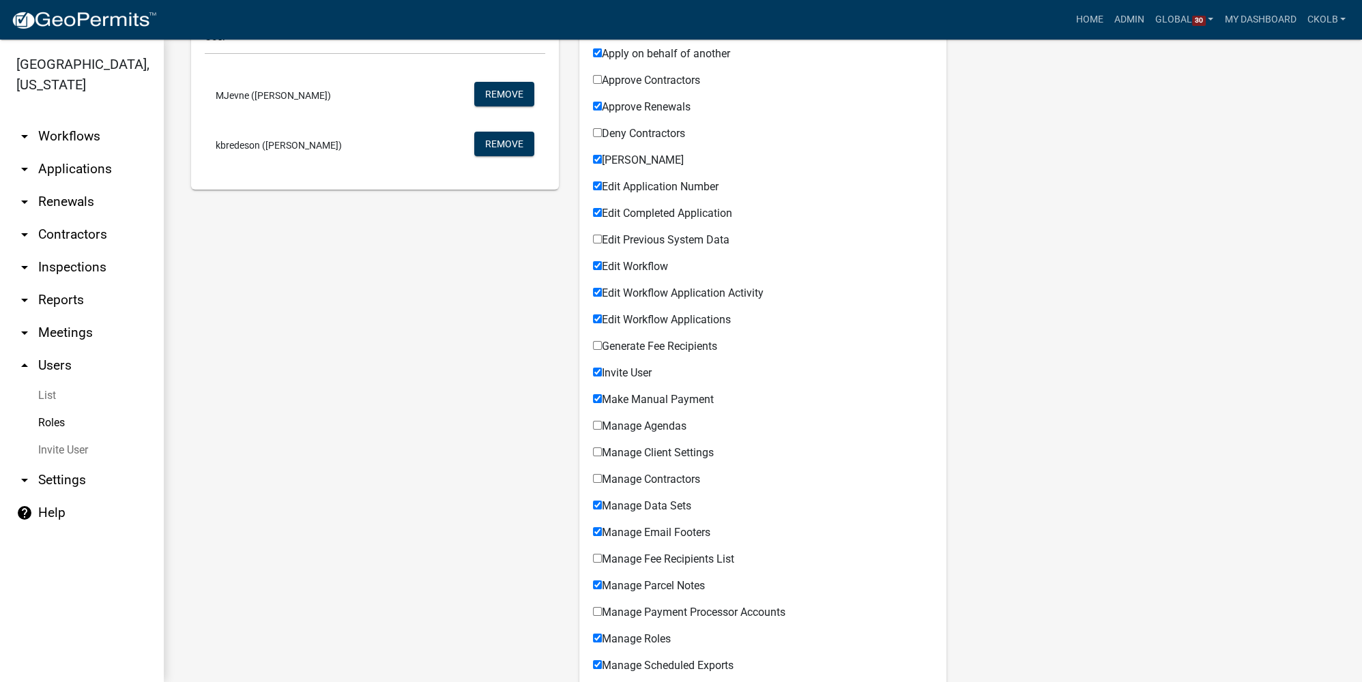
scroll to position [310, 0]
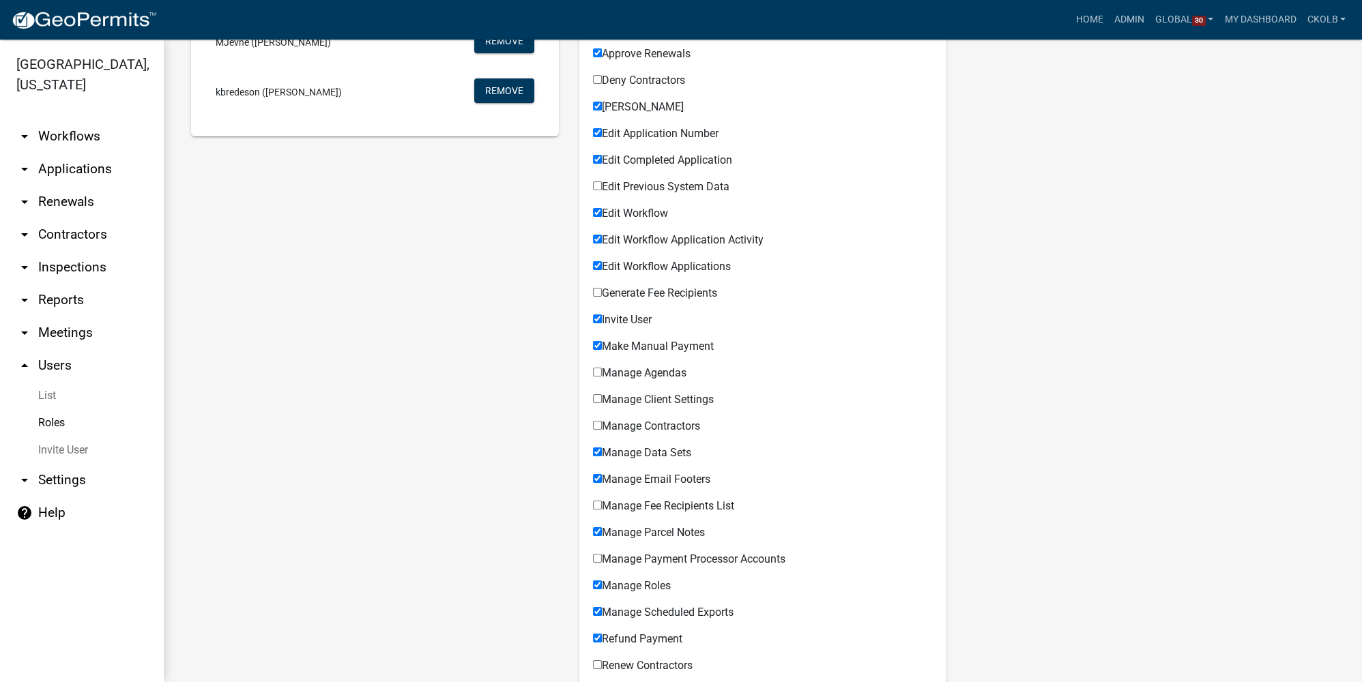
click at [630, 214] on span "Edit Workflow" at bounding box center [635, 213] width 66 height 13
click at [602, 214] on input "Edit Workflow" at bounding box center [597, 212] width 9 height 9
checkbox input "false"
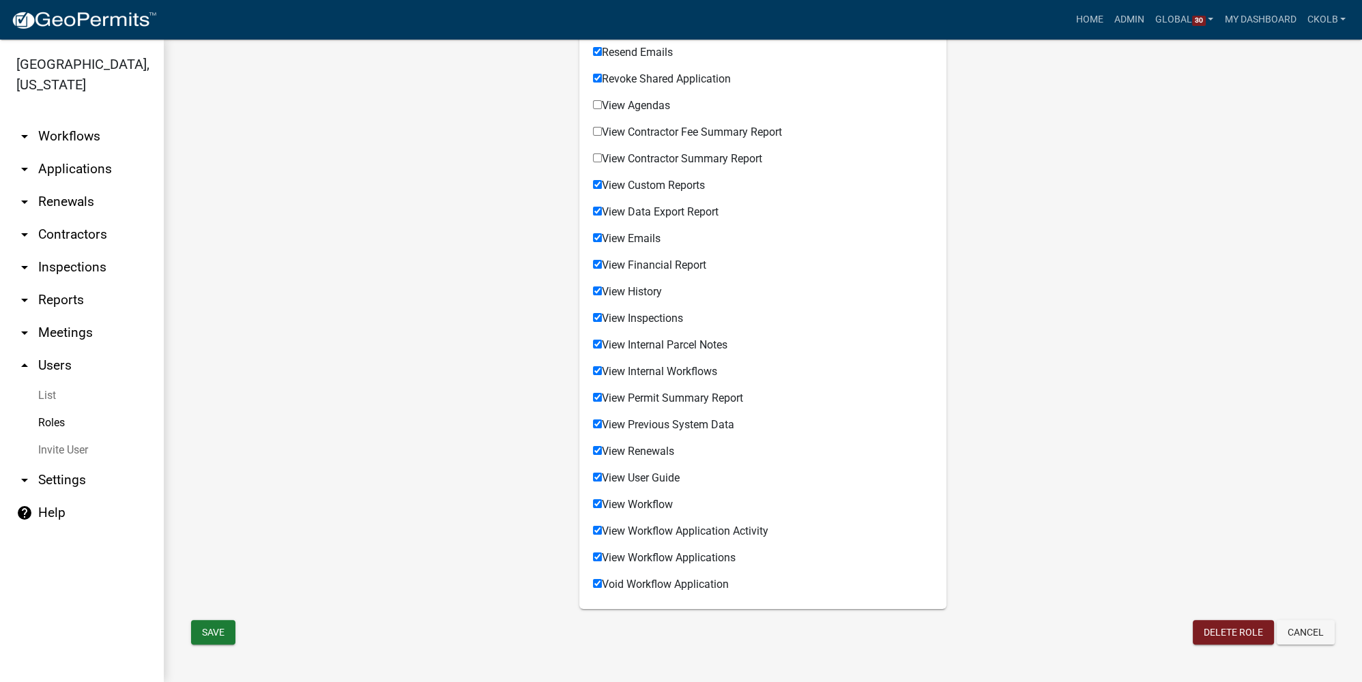
scroll to position [1008, 0]
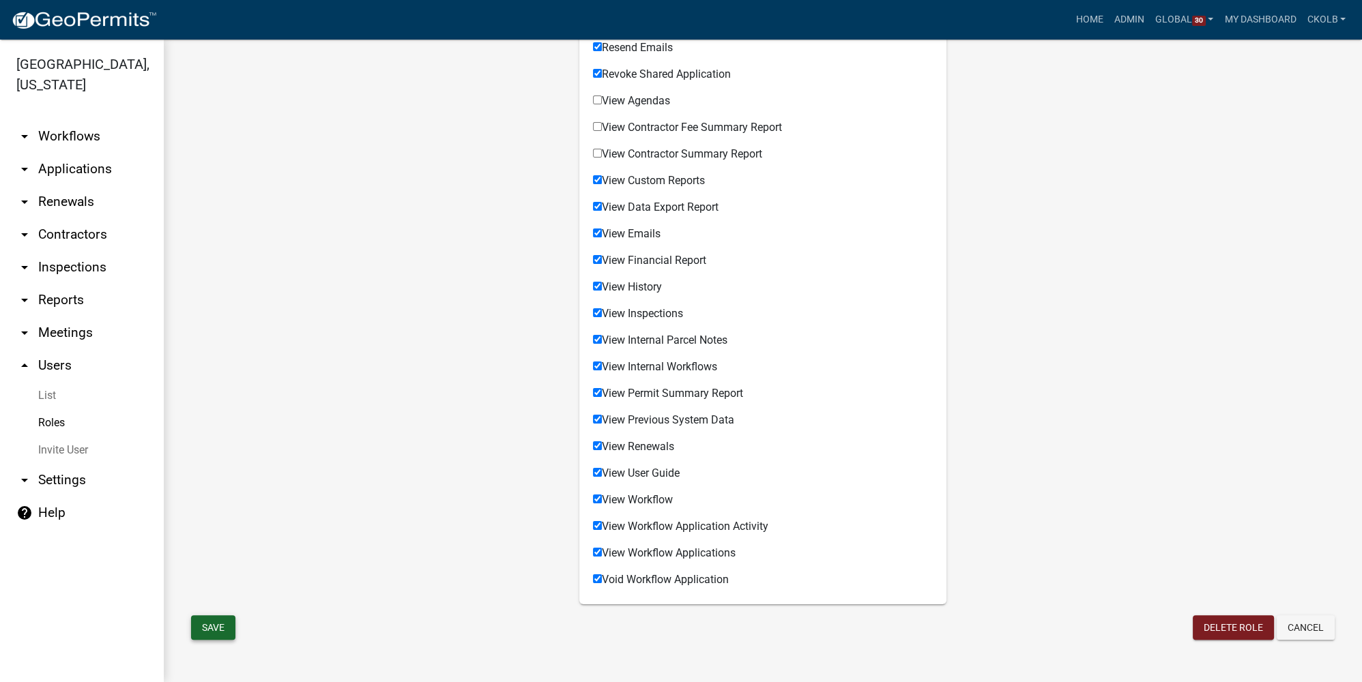
click at [203, 511] on button "Save" at bounding box center [213, 627] width 44 height 25
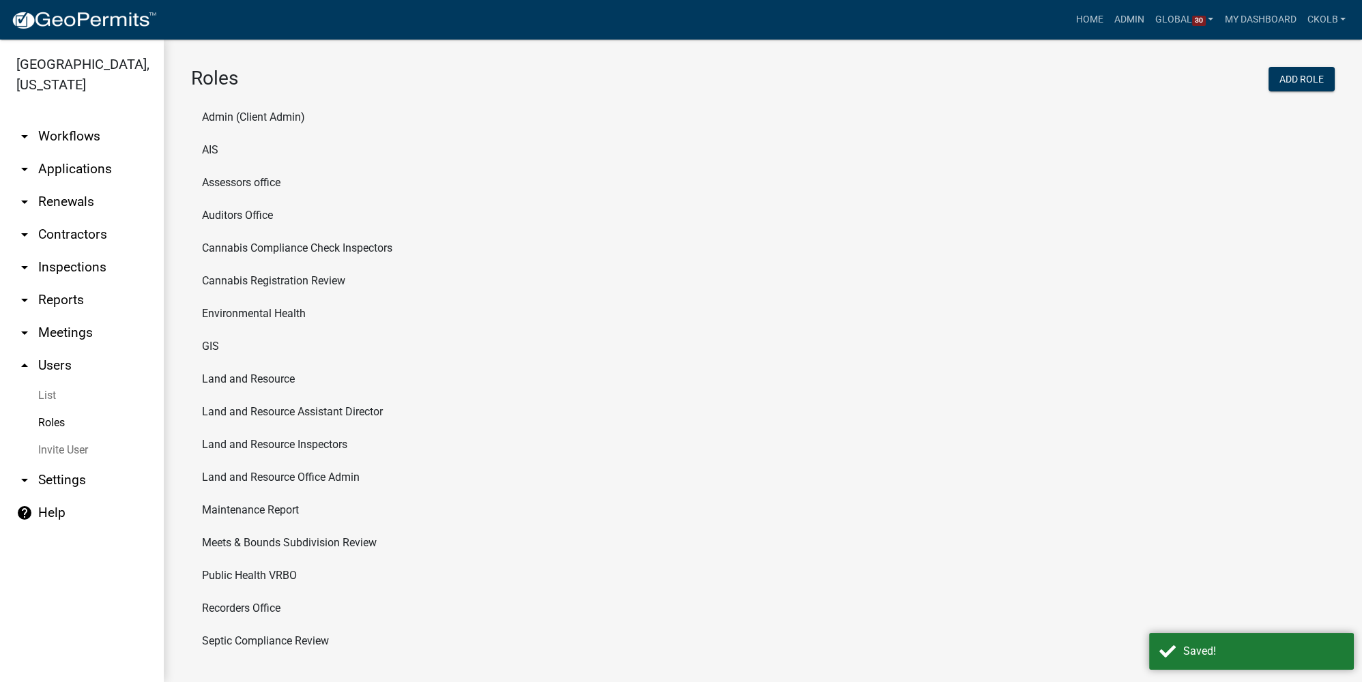
click at [87, 171] on link "arrow_drop_down Applications" at bounding box center [82, 169] width 164 height 33
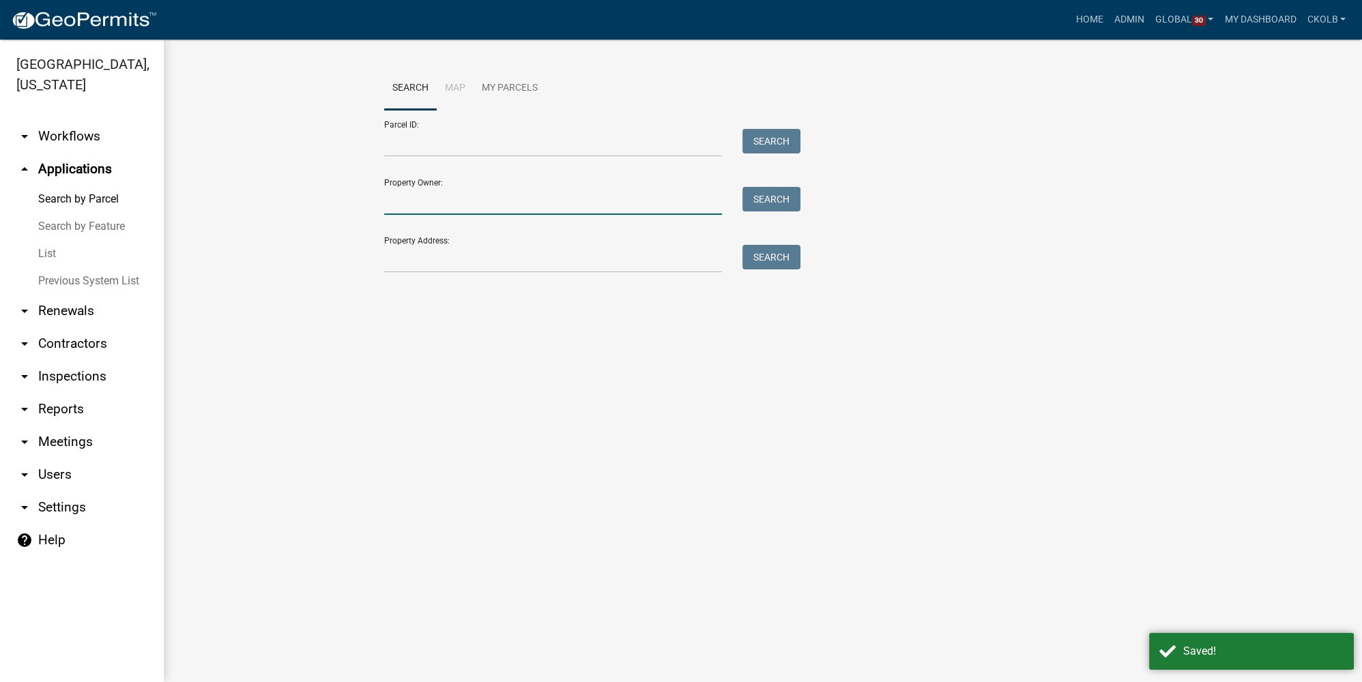
click at [444, 198] on input "Property Owner:" at bounding box center [553, 201] width 338 height 28
click at [83, 131] on link "arrow_drop_down Workflows" at bounding box center [82, 136] width 164 height 33
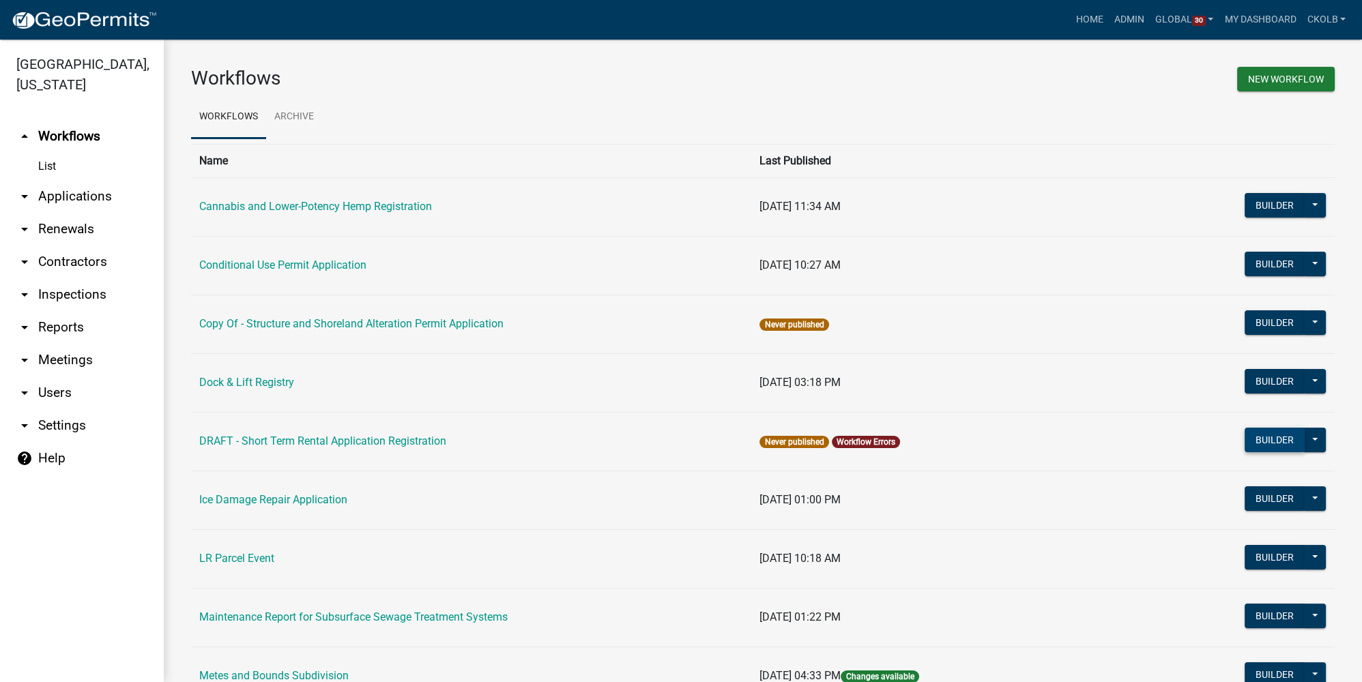
click at [952, 443] on button "Builder" at bounding box center [1274, 440] width 60 height 25
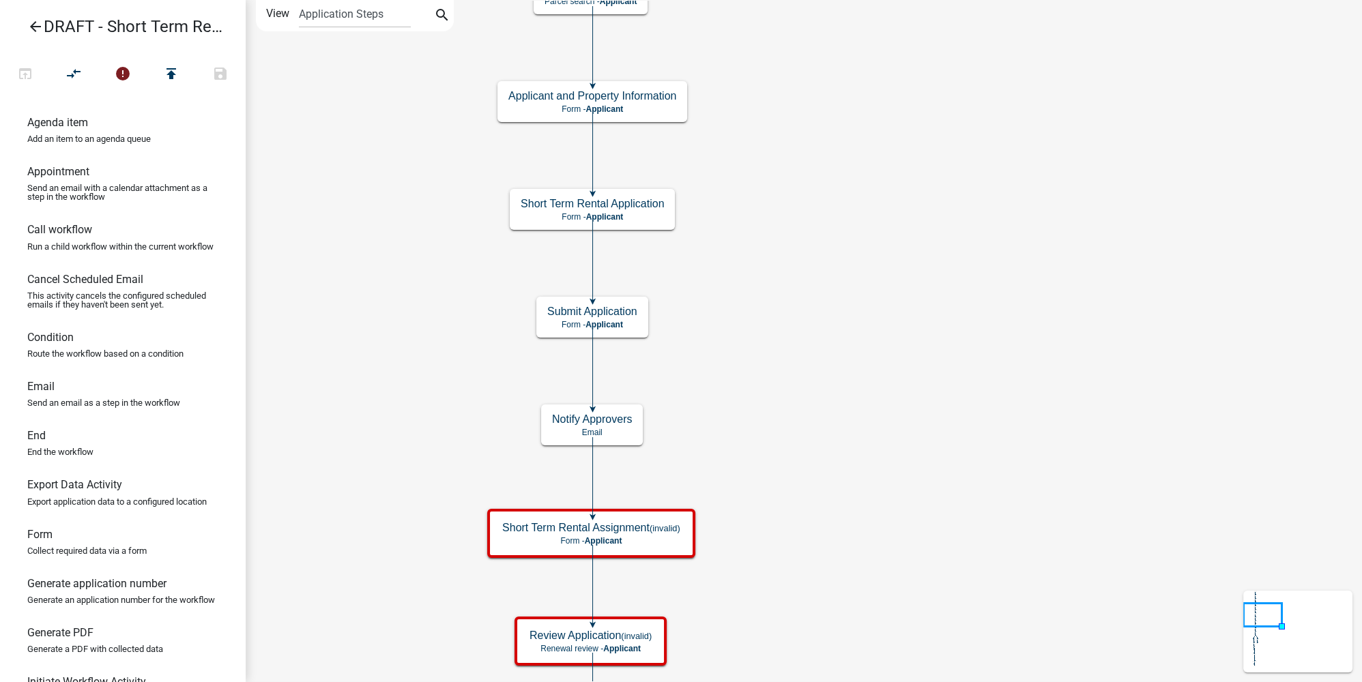
click at [34, 35] on icon "arrow_back" at bounding box center [35, 27] width 16 height 19
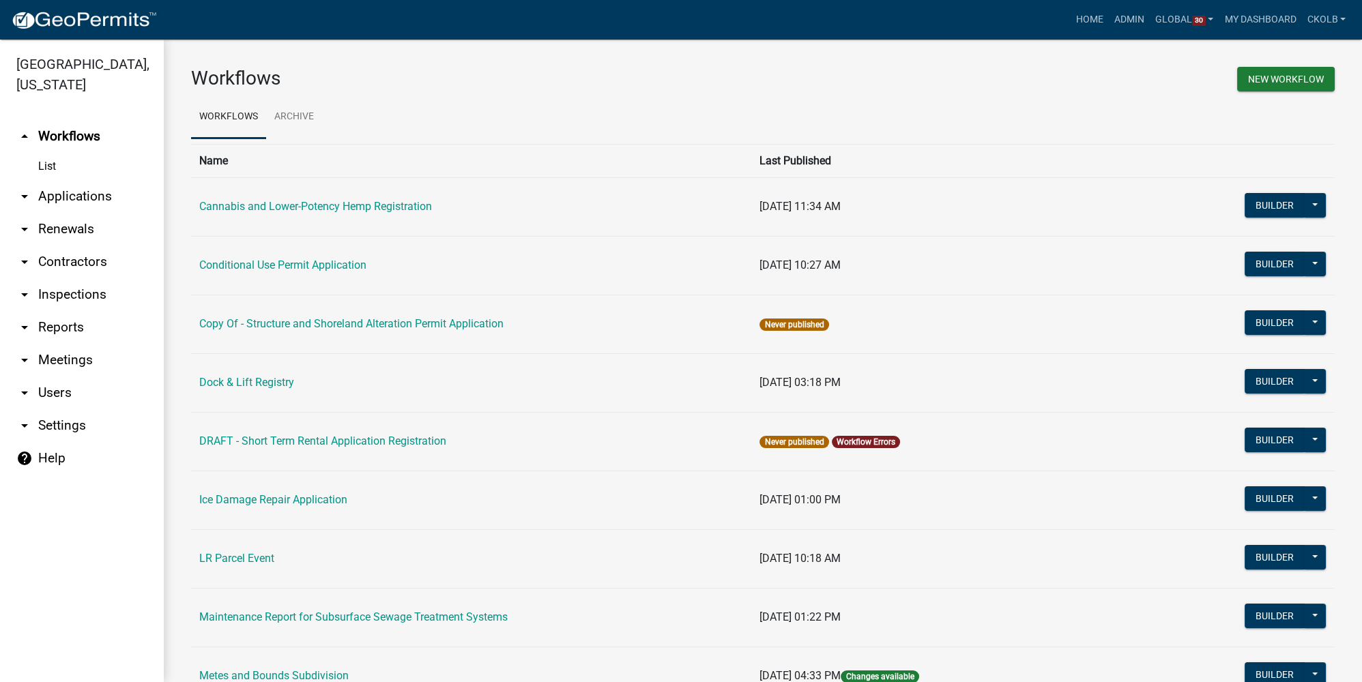
click at [80, 422] on link "arrow_drop_down Settings" at bounding box center [82, 425] width 164 height 33
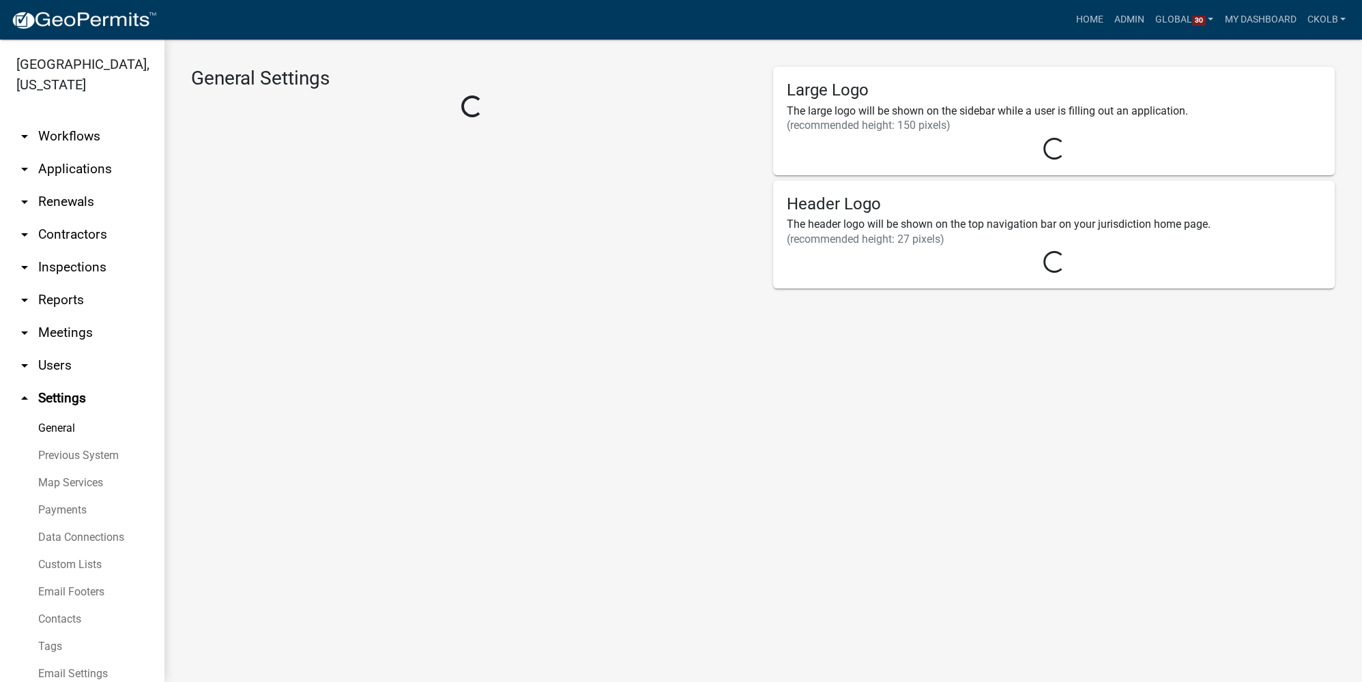
select select "3a0e02b3-6a9b-40ba-a09e-3159e1e606a9"
select select "MN"
select select "Central Standard Time"
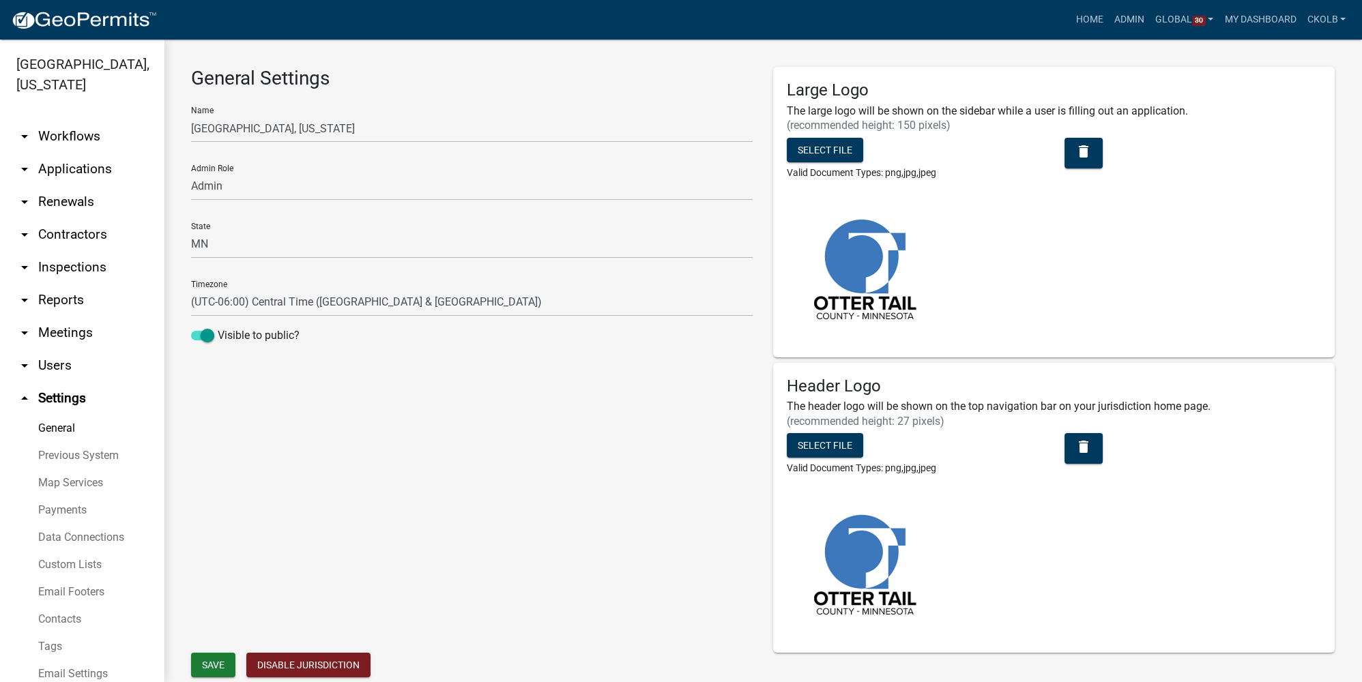
click at [67, 511] on link "Custom Lists" at bounding box center [82, 564] width 164 height 27
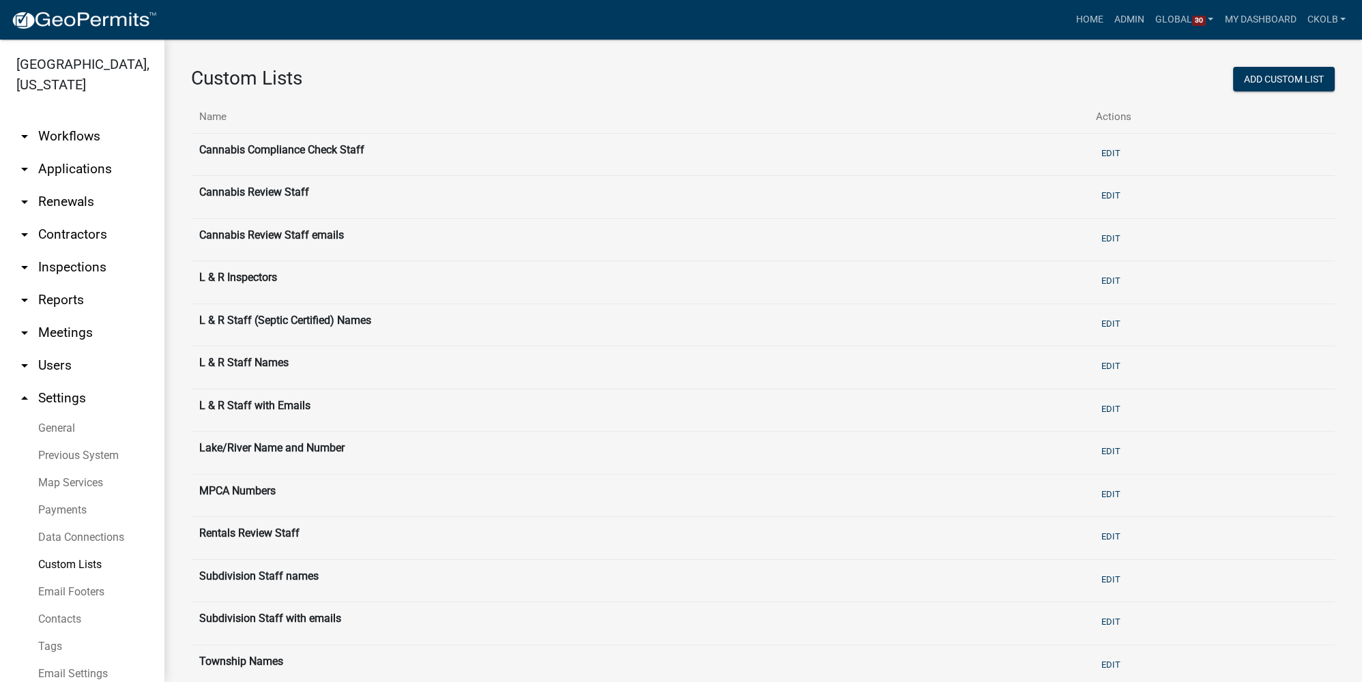
scroll to position [80, 0]
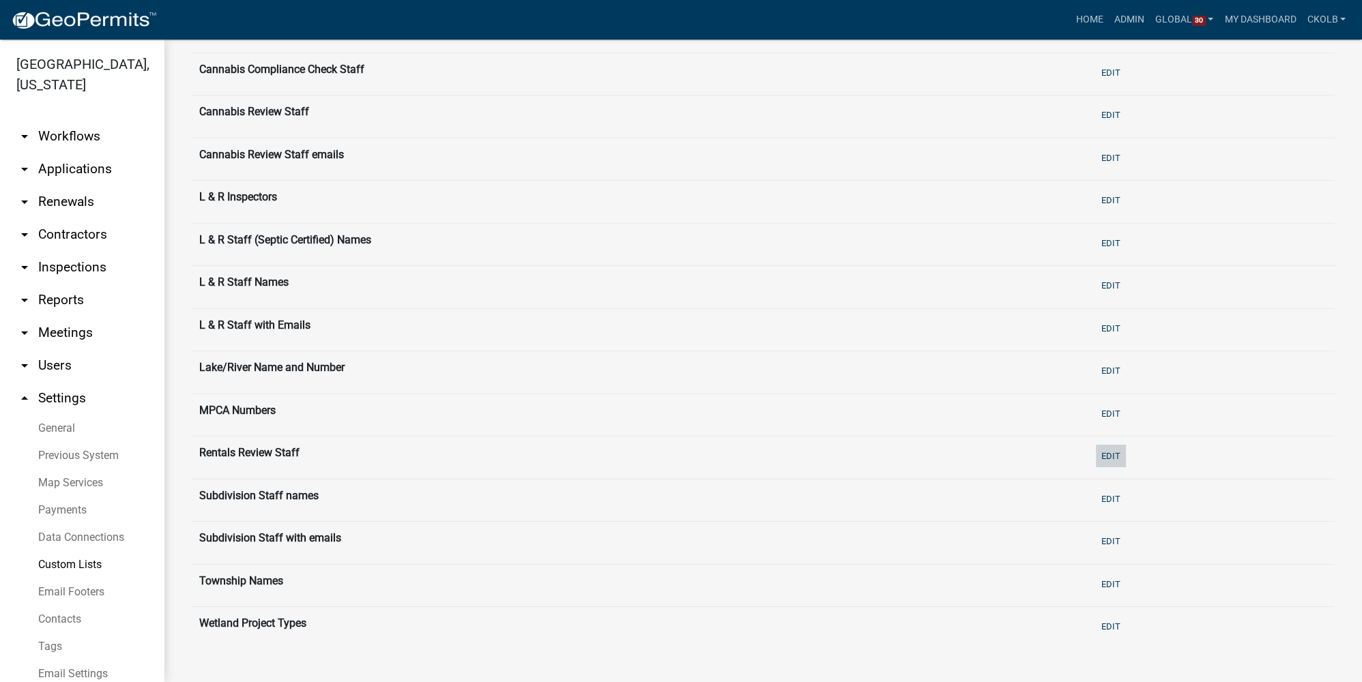
click at [952, 451] on button "Edit" at bounding box center [1111, 456] width 30 height 23
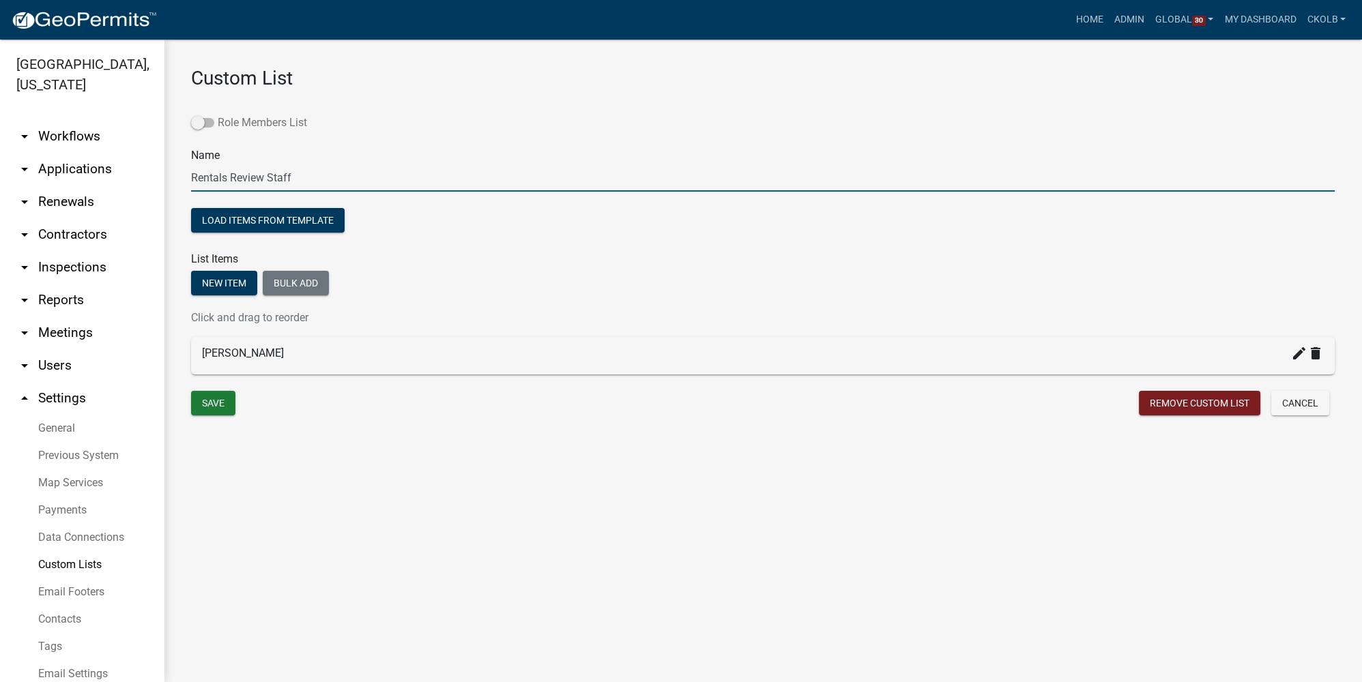
click at [214, 122] on label "Role Members List" at bounding box center [249, 123] width 116 height 16
click at [218, 115] on input "Role Members List" at bounding box center [218, 115] width 0 height 0
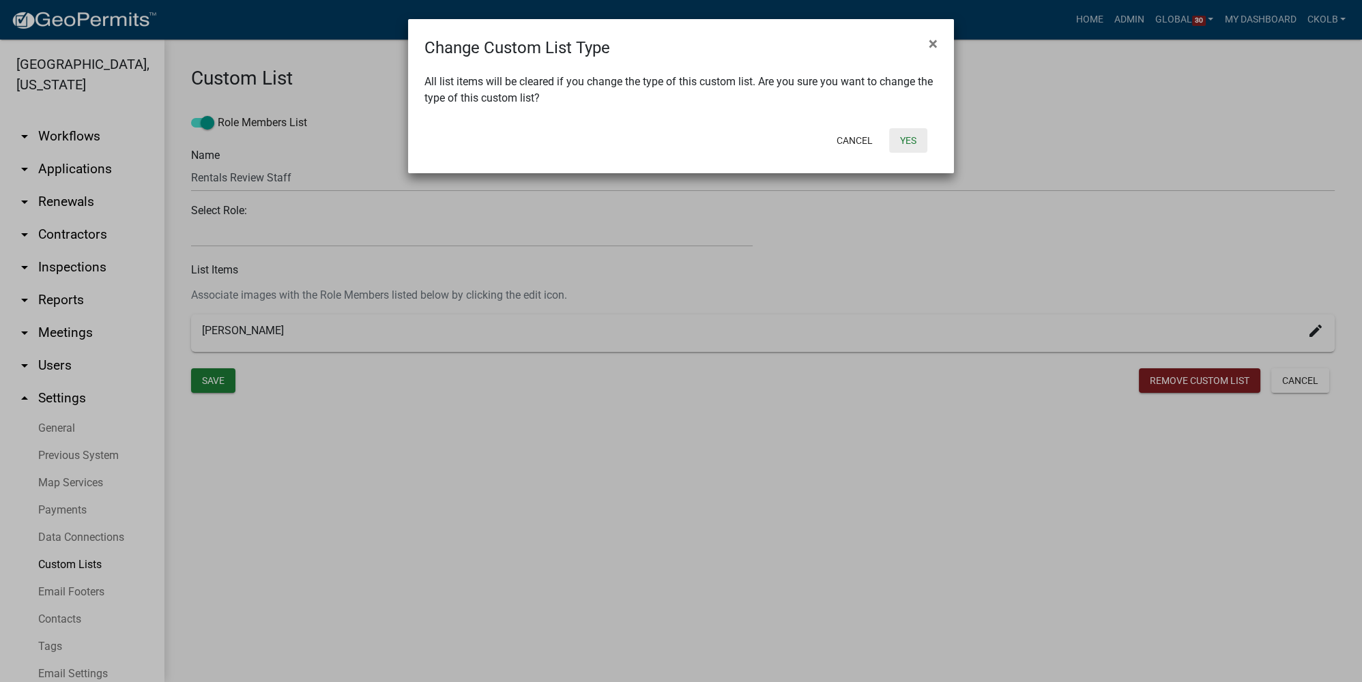
click at [893, 143] on button "Yes" at bounding box center [908, 140] width 38 height 25
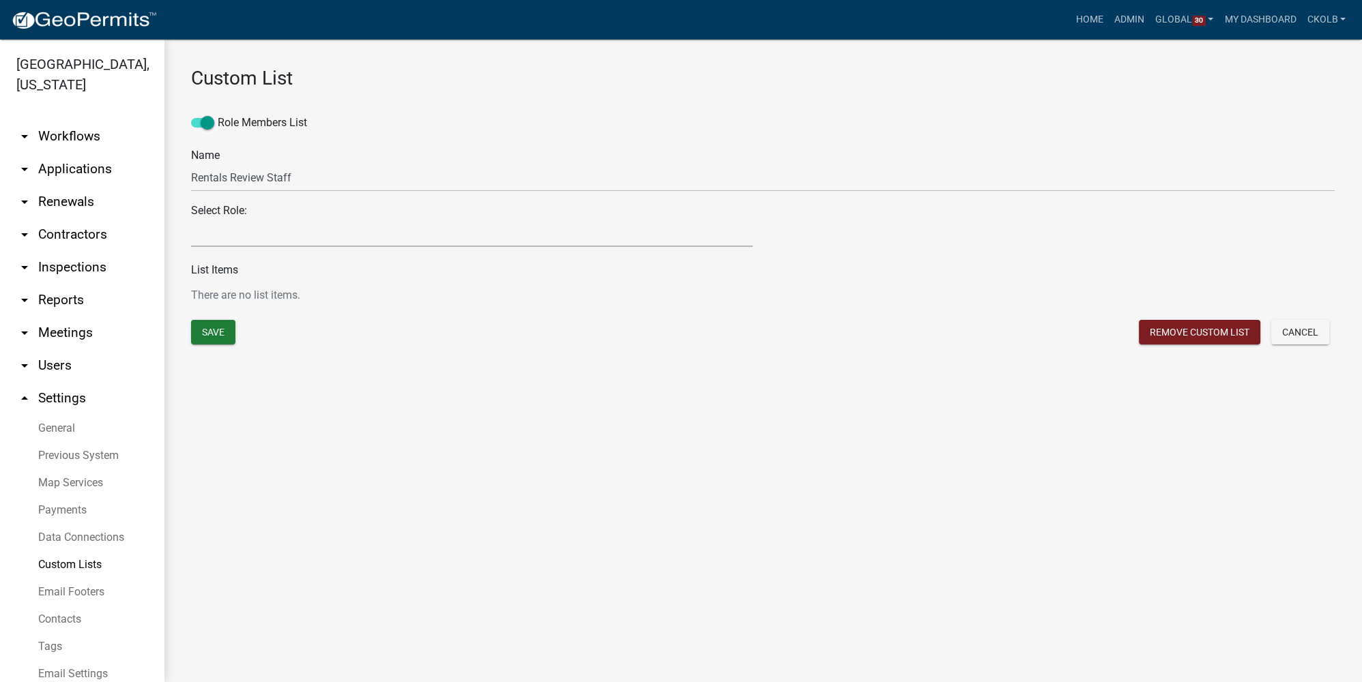
click at [255, 228] on select "Maintenance Report Land and Resource Assistant Director Assessors office Admin …" at bounding box center [471, 233] width 561 height 28
select select "9: 234406a5-6a28-43e9-bbe7-8b8191021d71"
click at [191, 219] on select "Maintenance Report Land and Resource Assistant Director Assessors office Admin …" at bounding box center [471, 233] width 561 height 28
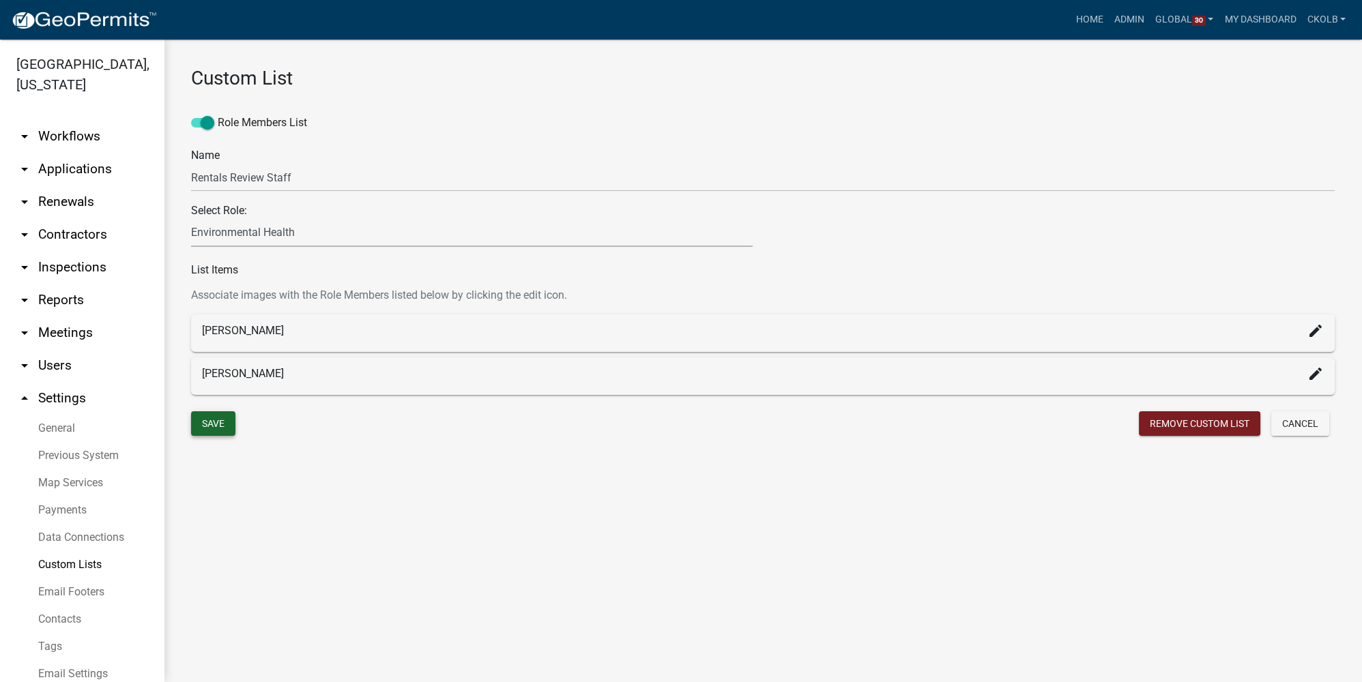
click at [214, 428] on button "Save" at bounding box center [213, 423] width 44 height 25
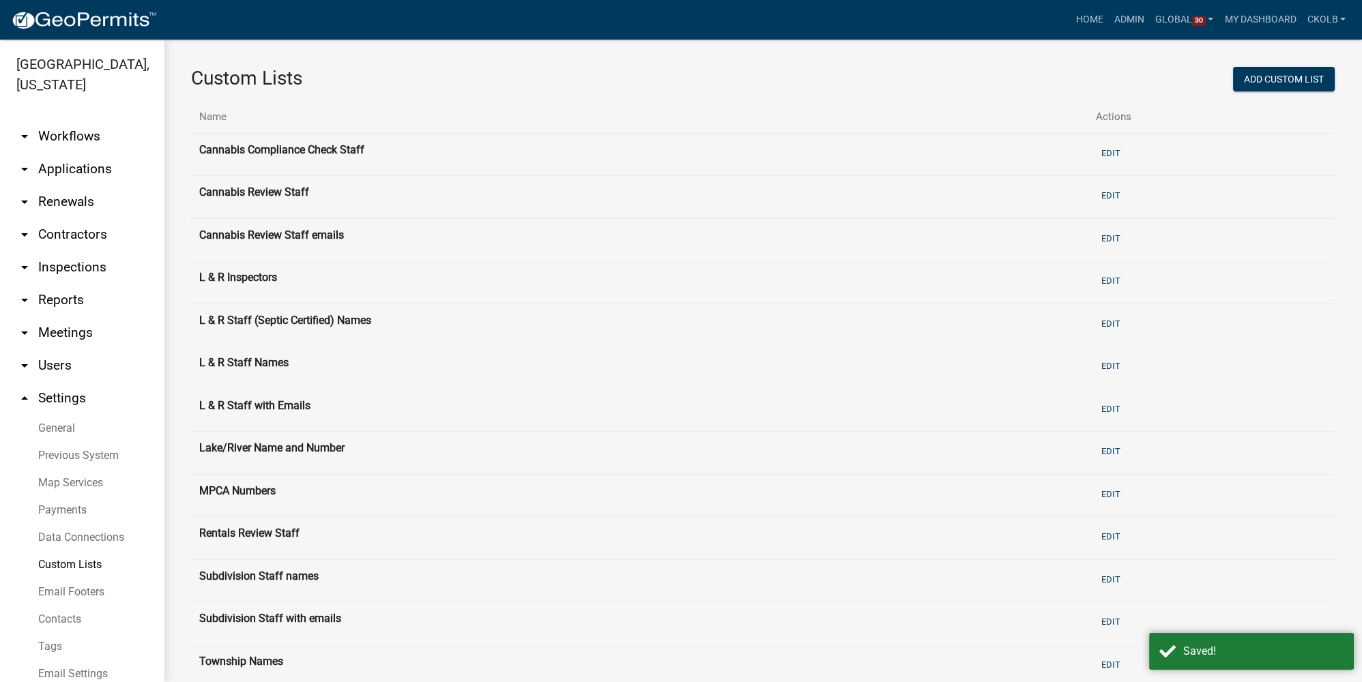
click at [72, 148] on link "arrow_drop_down Workflows" at bounding box center [82, 136] width 164 height 33
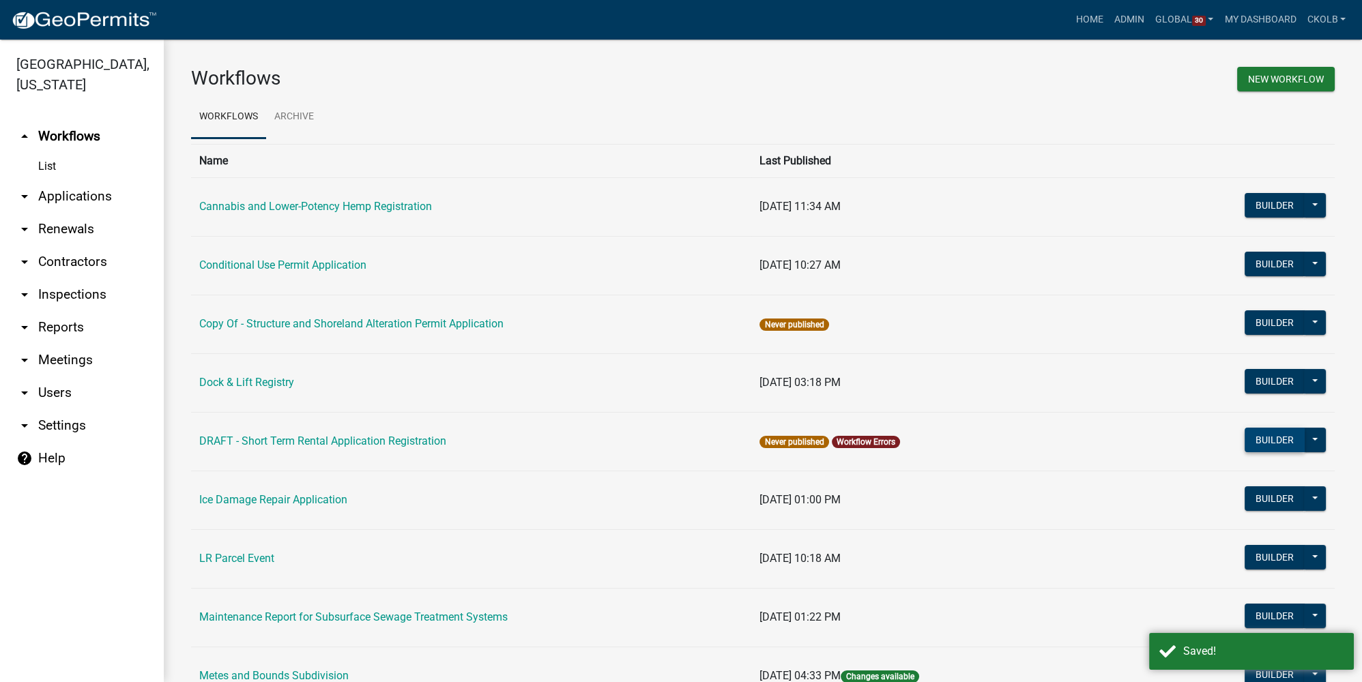
click at [952, 444] on button "Builder" at bounding box center [1274, 440] width 60 height 25
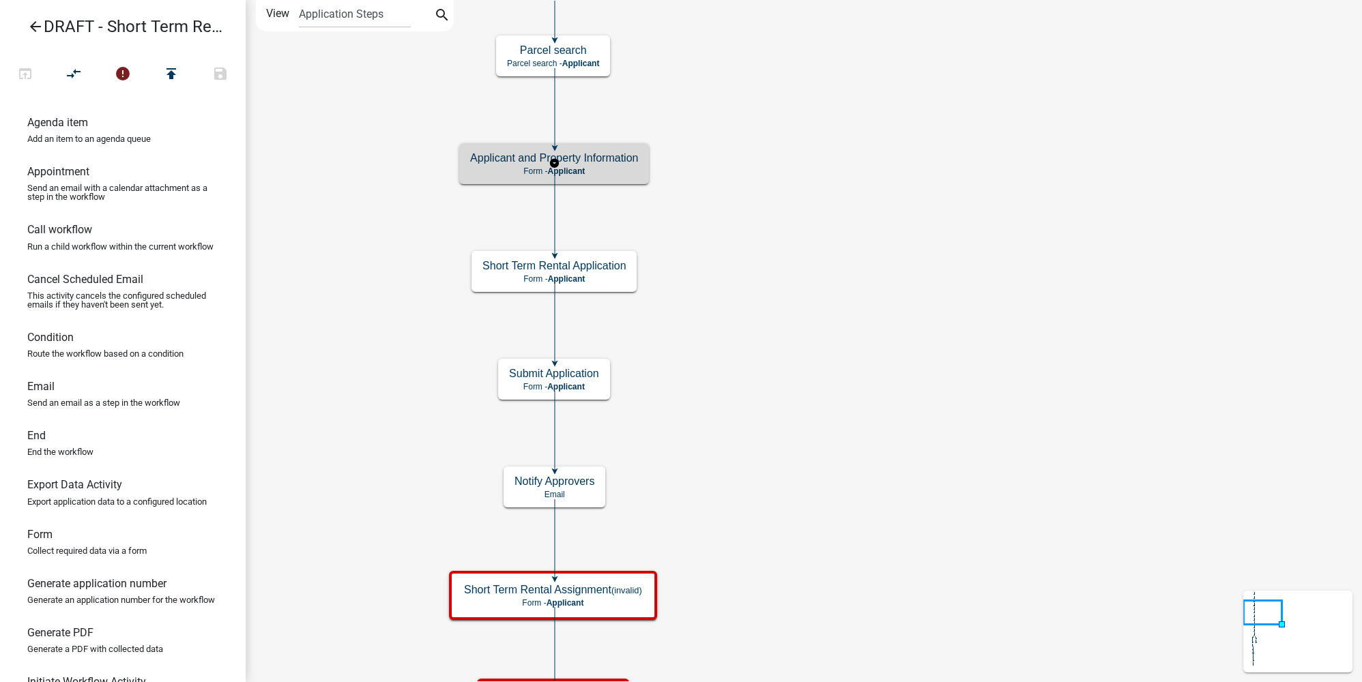
click at [597, 153] on h5 "Applicant and Property Information" at bounding box center [554, 157] width 168 height 13
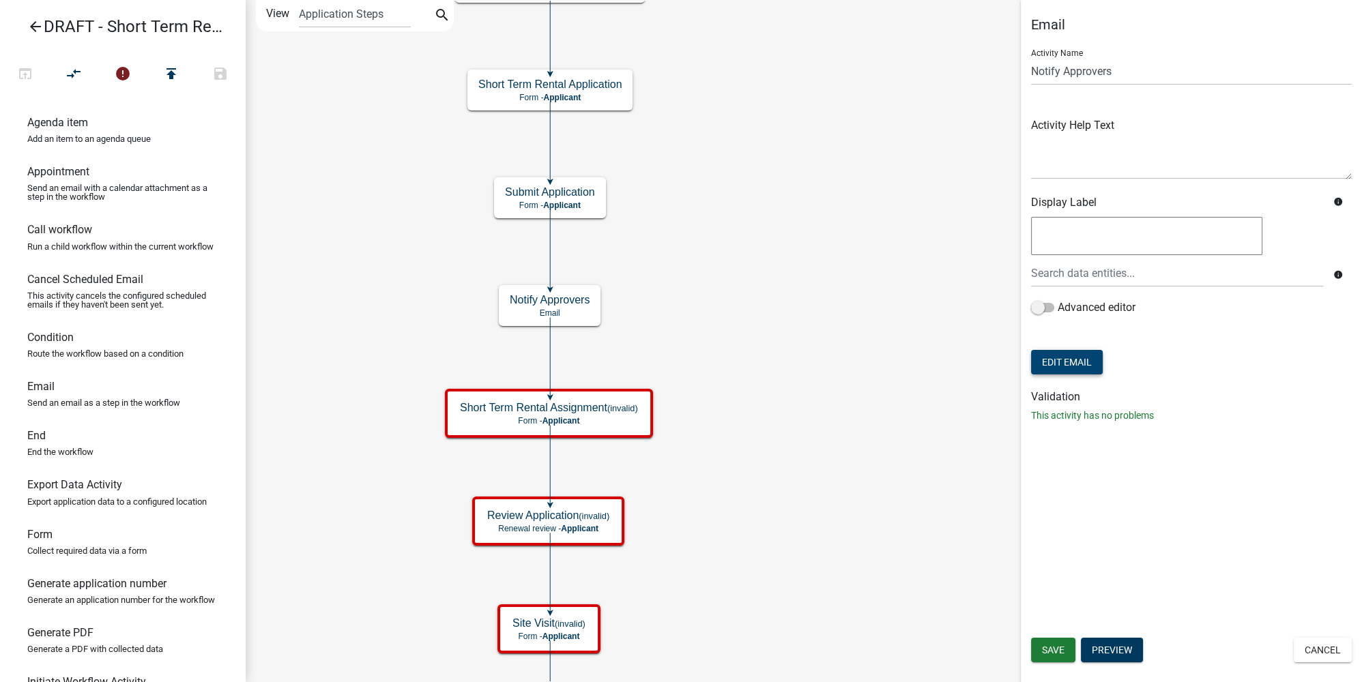
click at [952, 356] on button "Edit Email" at bounding box center [1067, 362] width 72 height 25
select select "b7028af5-adef-448b-b8b1-0cea921e0b8e"
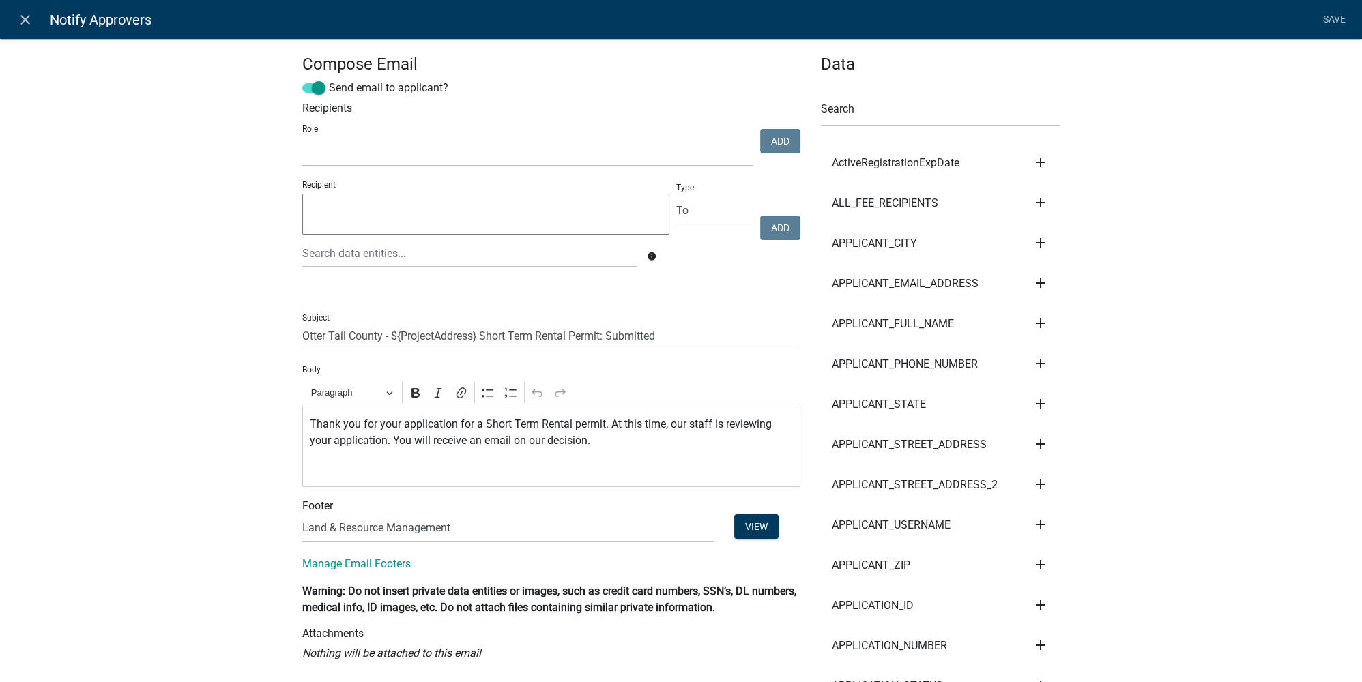
click at [370, 164] on select "Maintenance Report Land and Resource Assistant Director Assessors office Admin …" at bounding box center [527, 152] width 451 height 28
select select "234406a5-6a28-43e9-bbe7-8b8191021d71"
click at [302, 138] on select "Maintenance Report Land and Resource Assistant Director Assessors office Admin …" at bounding box center [527, 152] width 451 height 28
click at [774, 142] on button "Add" at bounding box center [780, 141] width 40 height 25
select select
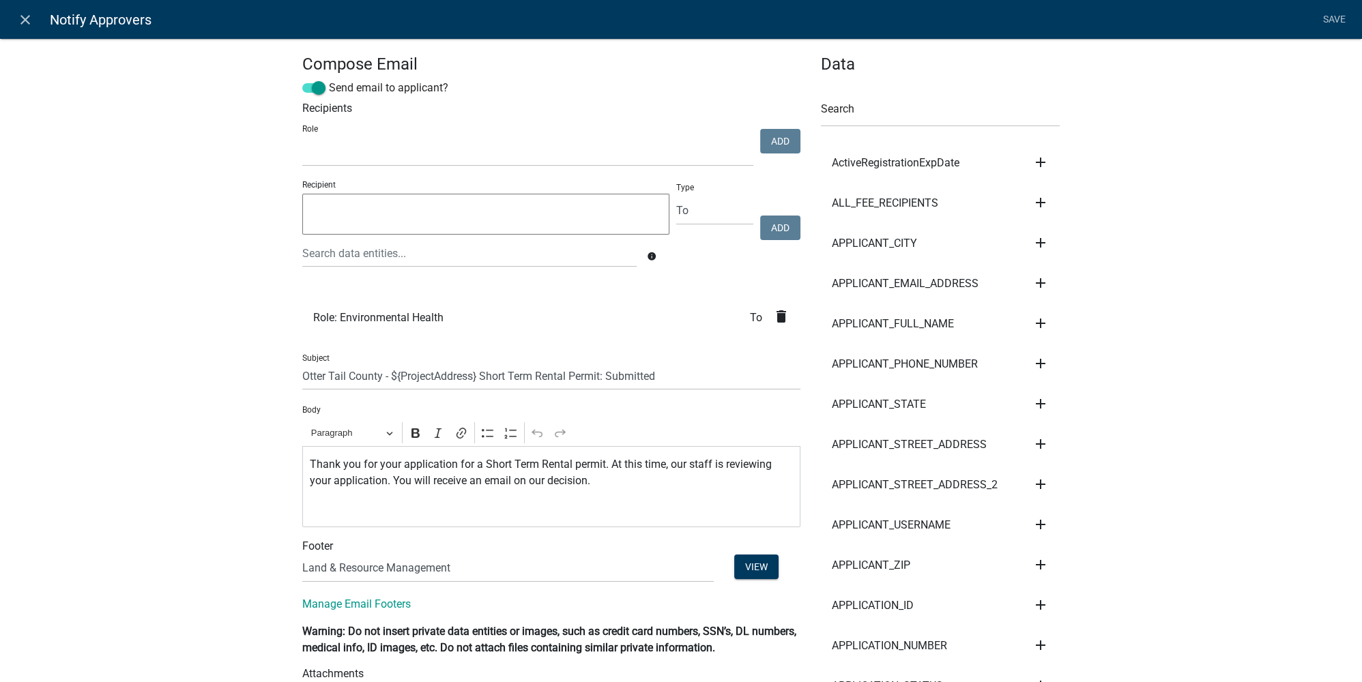
click at [364, 511] on select "(None) Cannabis Review Coordinator Environmental Health Land & Resource Managem…" at bounding box center [507, 569] width 411 height 28
select select "87f2094b-249c-46a8-beec-c1b3be095fd6"
click at [302, 511] on select "(None) Cannabis Review Coordinator Environmental Health Land & Resource Managem…" at bounding box center [507, 569] width 411 height 28
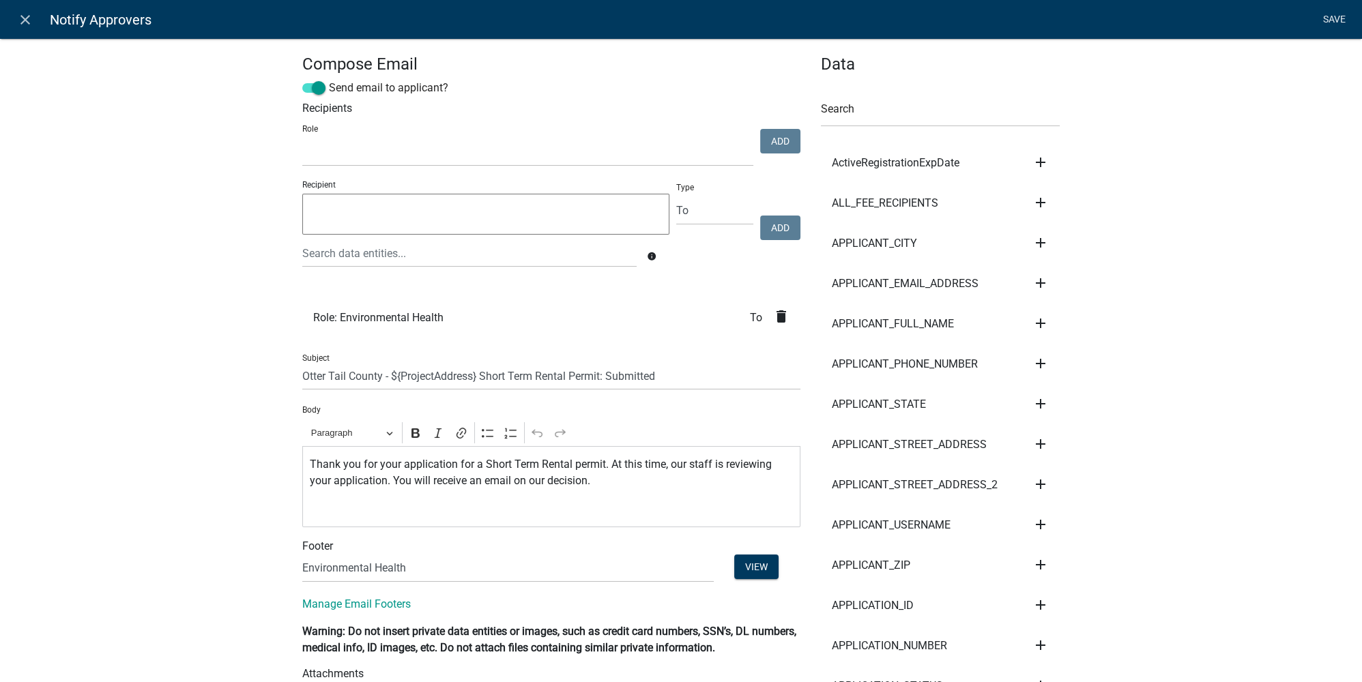
click at [952, 25] on link "Save" at bounding box center [1334, 20] width 34 height 26
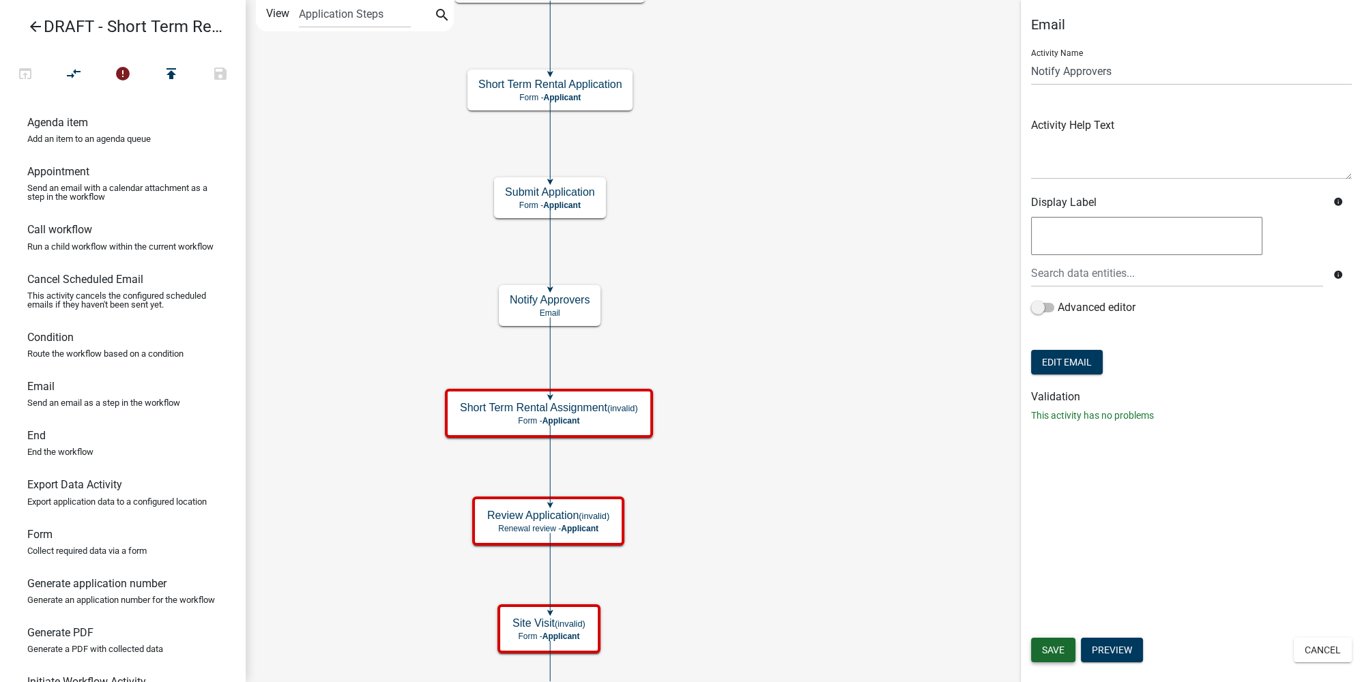
click at [952, 511] on span "Save" at bounding box center [1053, 650] width 23 height 11
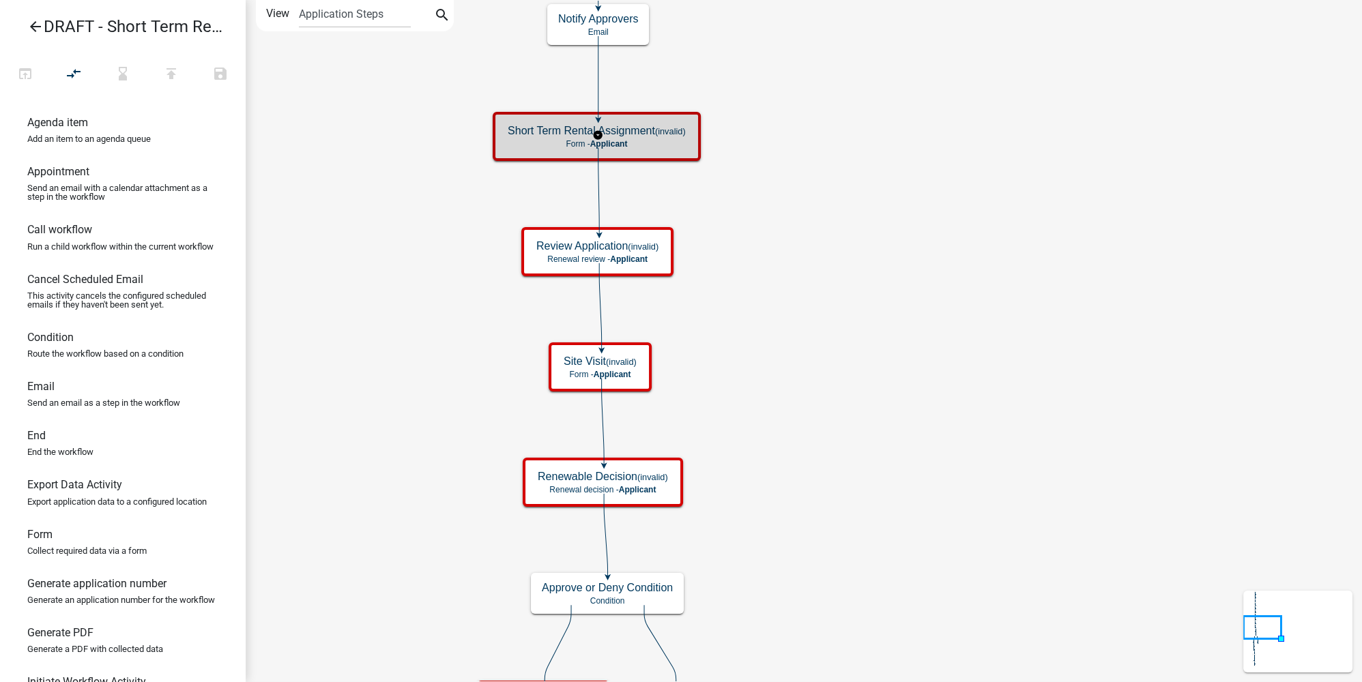
click at [670, 145] on p "Form - Applicant" at bounding box center [597, 144] width 178 height 10
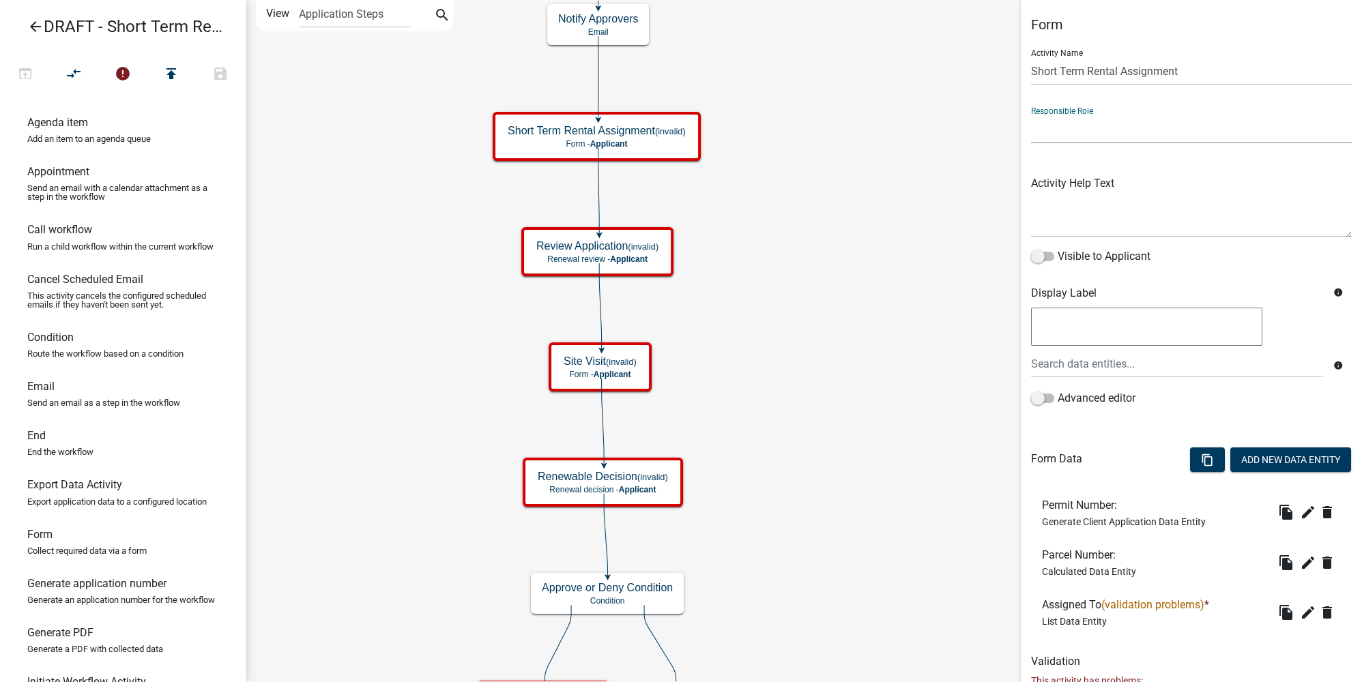
click at [952, 131] on select "Applicant Land and Resource Assistant Director Admin Cannabis Registration Revi…" at bounding box center [1191, 129] width 321 height 28
select select "234406A5-6A28-43E9-BBE7-8B8191021D71"
click at [952, 115] on select "Applicant Land and Resource Assistant Director Admin Cannabis Registration Revi…" at bounding box center [1191, 129] width 321 height 28
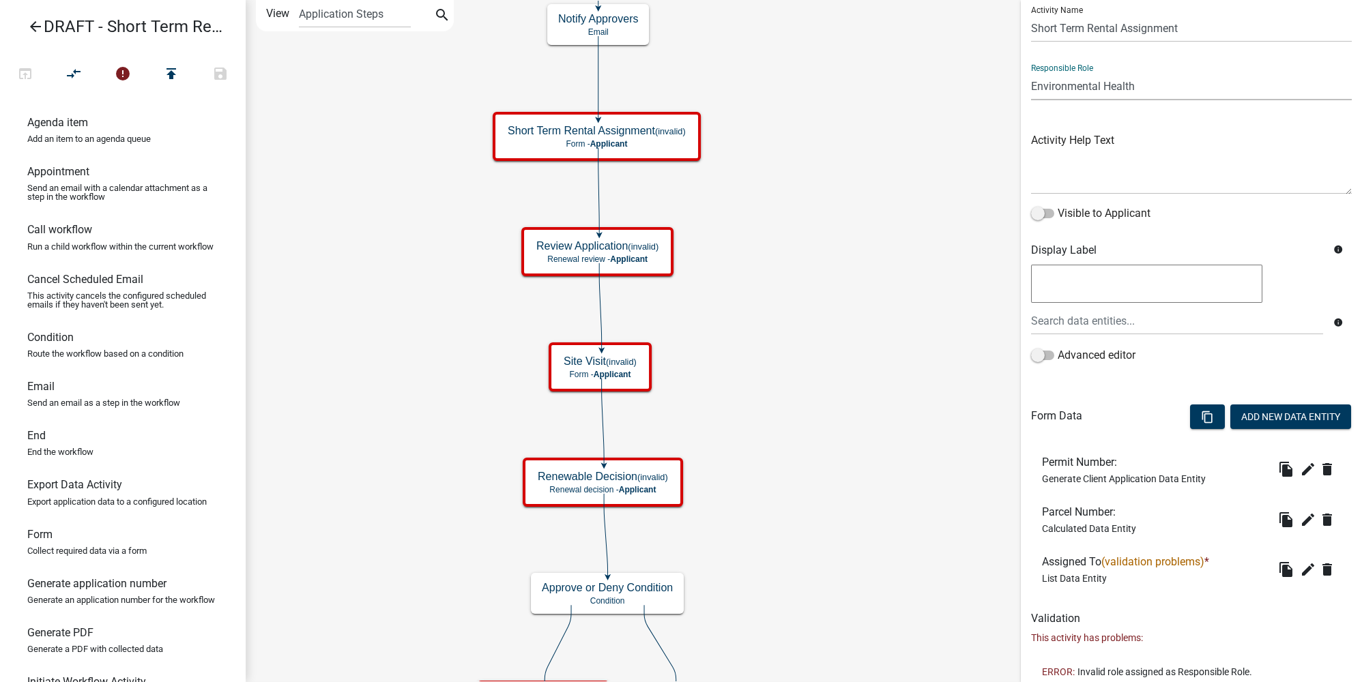
scroll to position [75, 0]
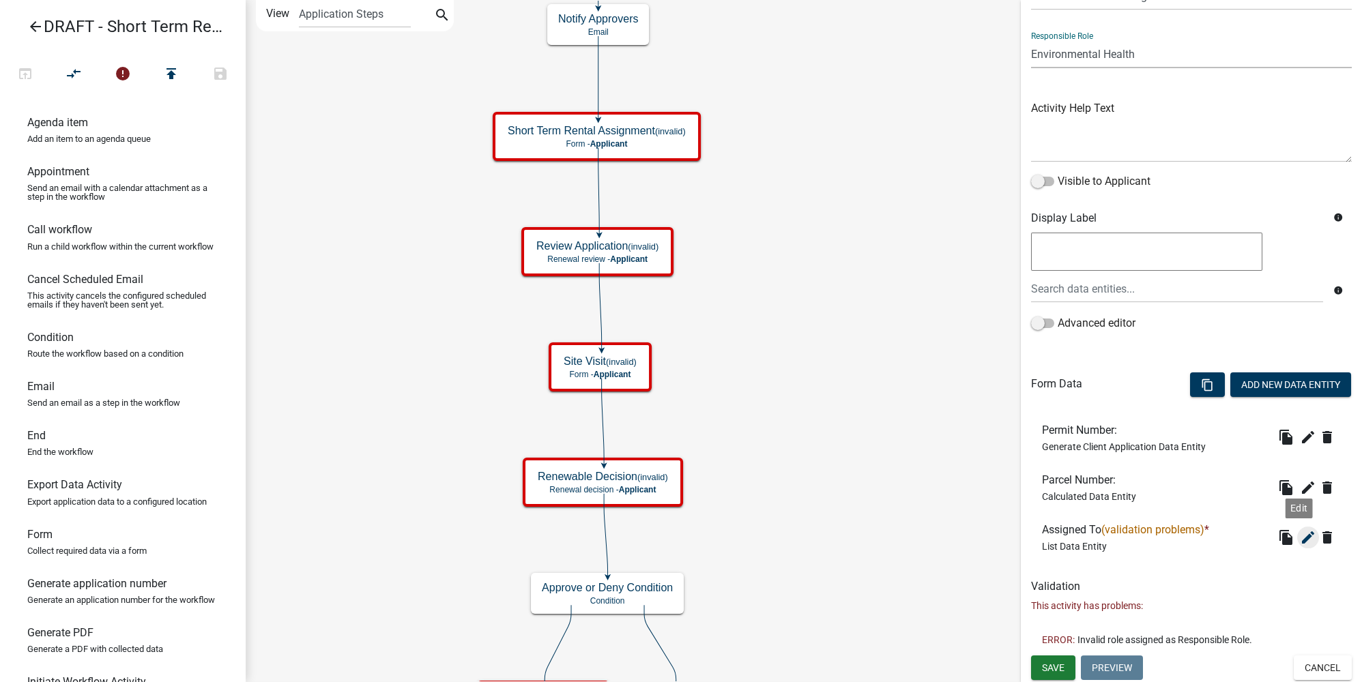
click at [952, 511] on icon "edit" at bounding box center [1308, 537] width 16 height 16
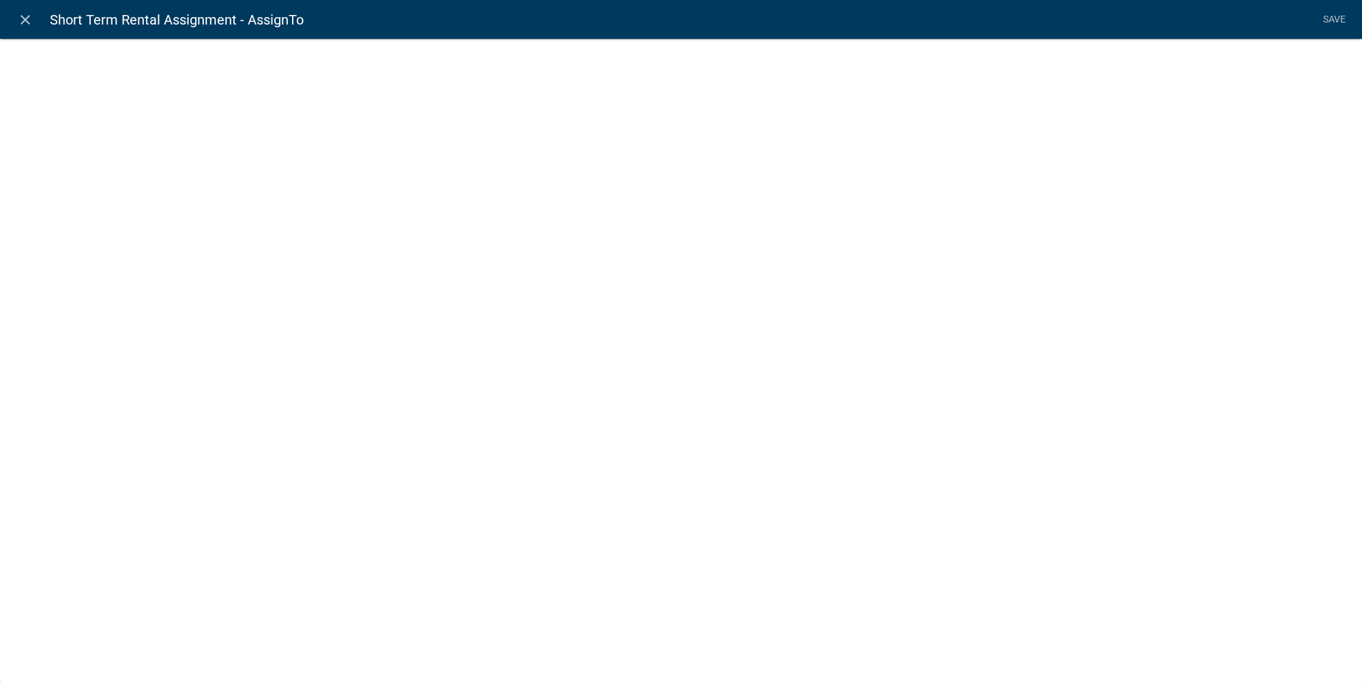
select select "list-data"
select select
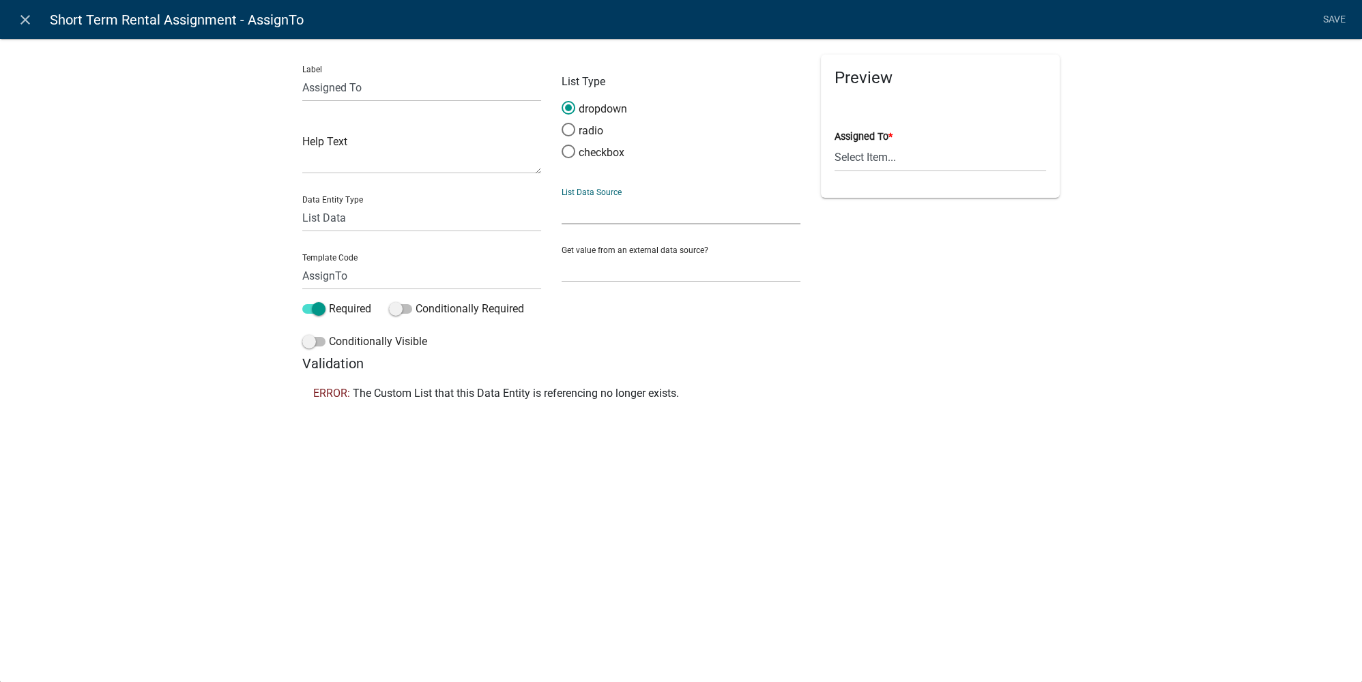
click at [605, 209] on select "State List Cannabis Compliance Check Staff Cannabis Compliance Checks Cannabis …" at bounding box center [680, 210] width 239 height 28
select select "custom-list-66f8a695-77ce-4f20-b5b1-e810ee0d9ab7"
click at [561, 196] on select "State List Cannabis Compliance Check Staff Cannabis Compliance Checks Cannabis …" at bounding box center [680, 210] width 239 height 28
click at [952, 23] on link "Save" at bounding box center [1334, 20] width 34 height 26
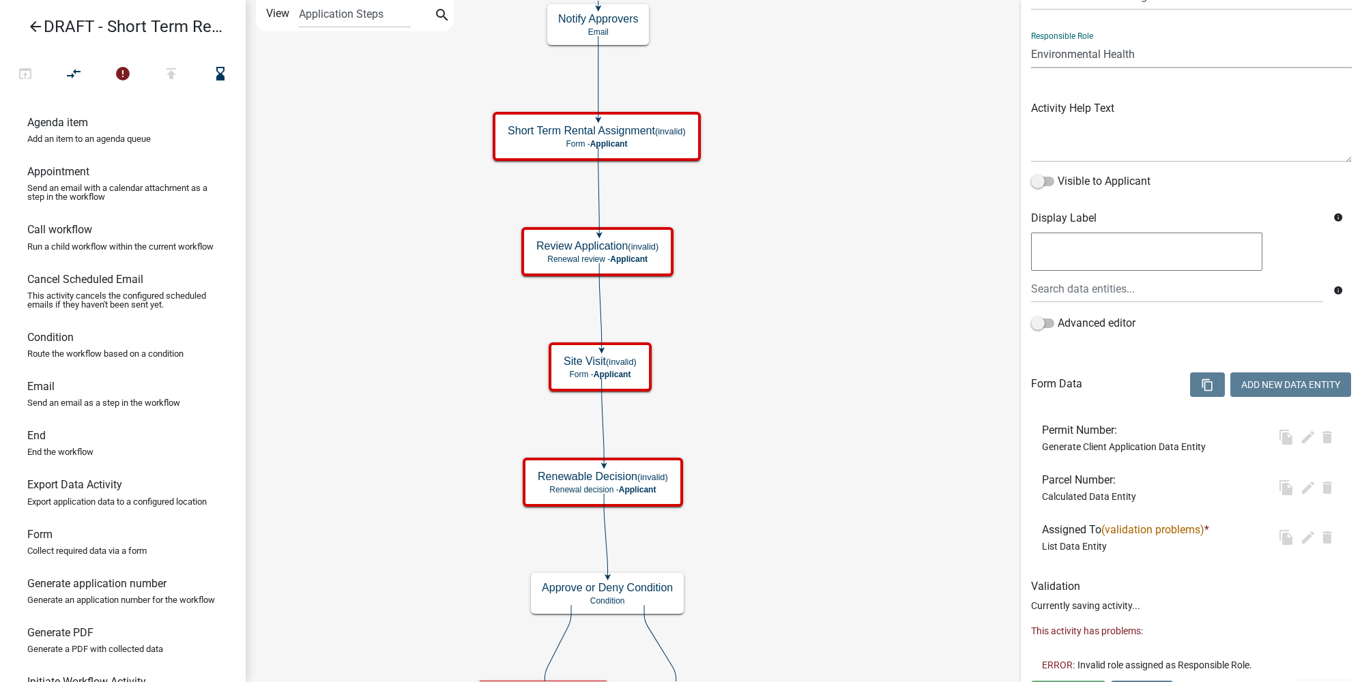
scroll to position [0, 0]
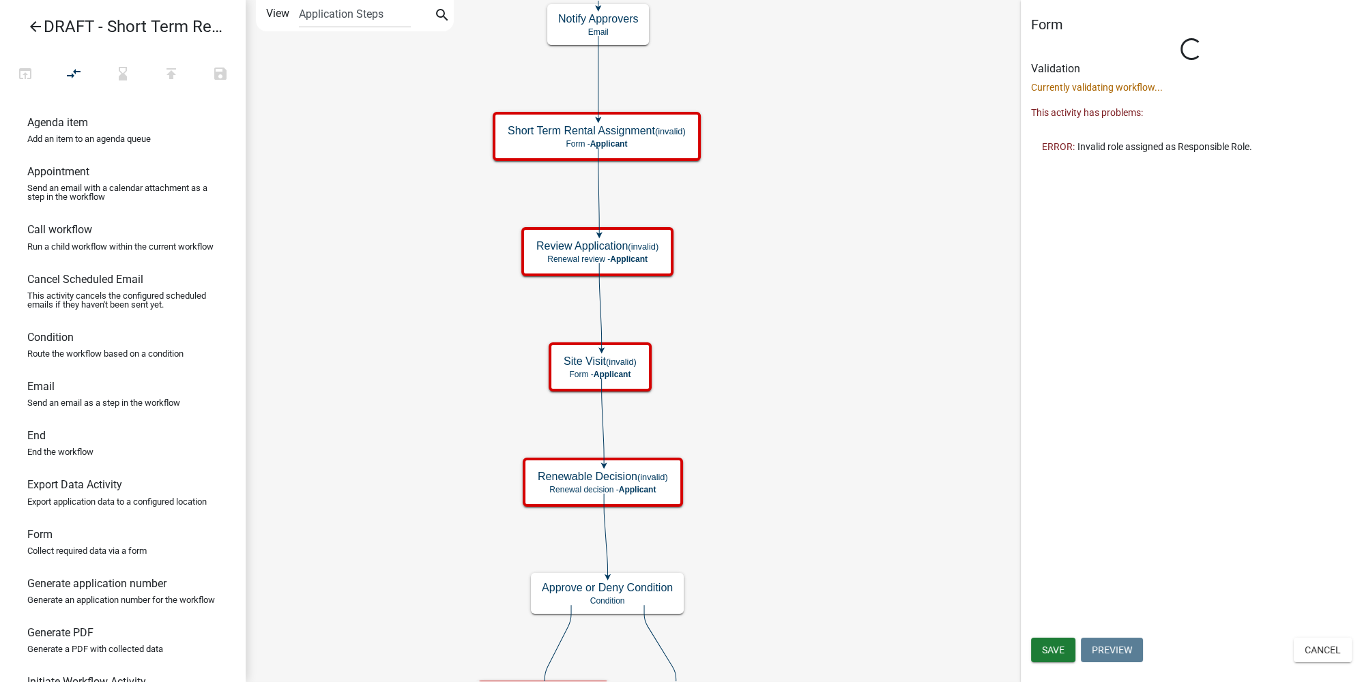
select select "234406A5-6A28-43E9-BBE7-8B8191021D71"
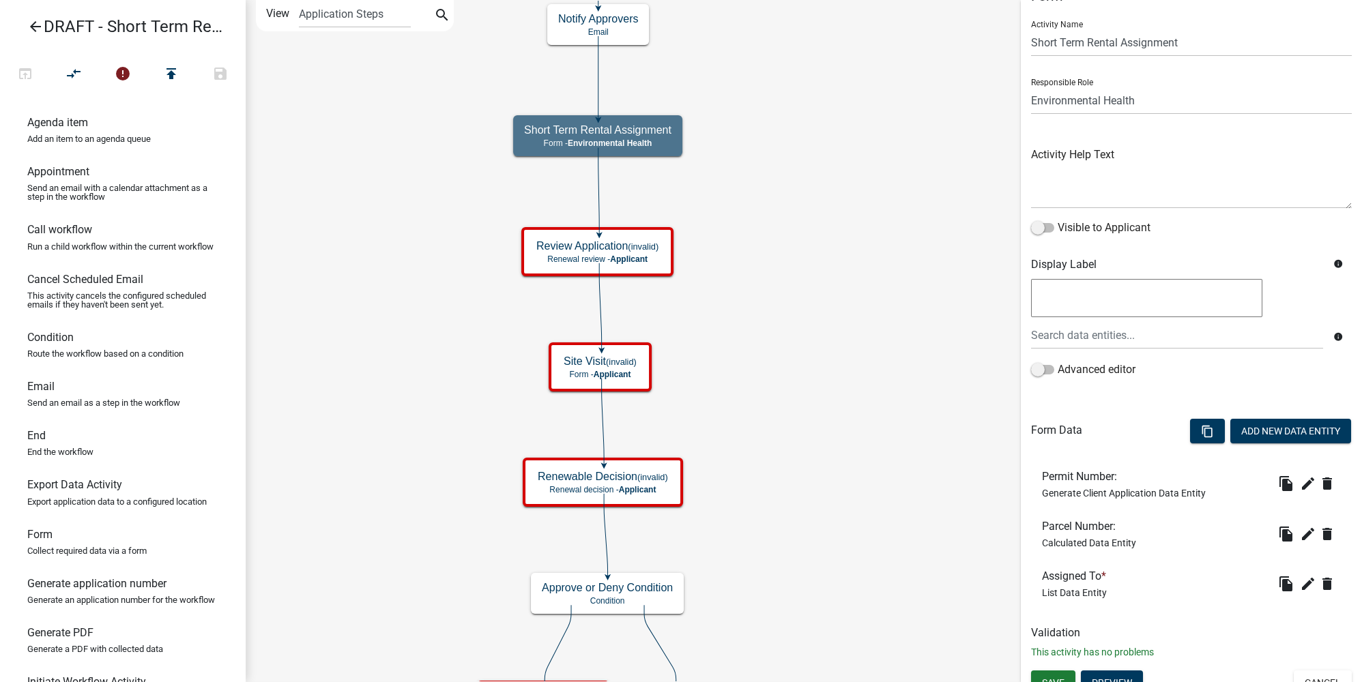
scroll to position [44, 0]
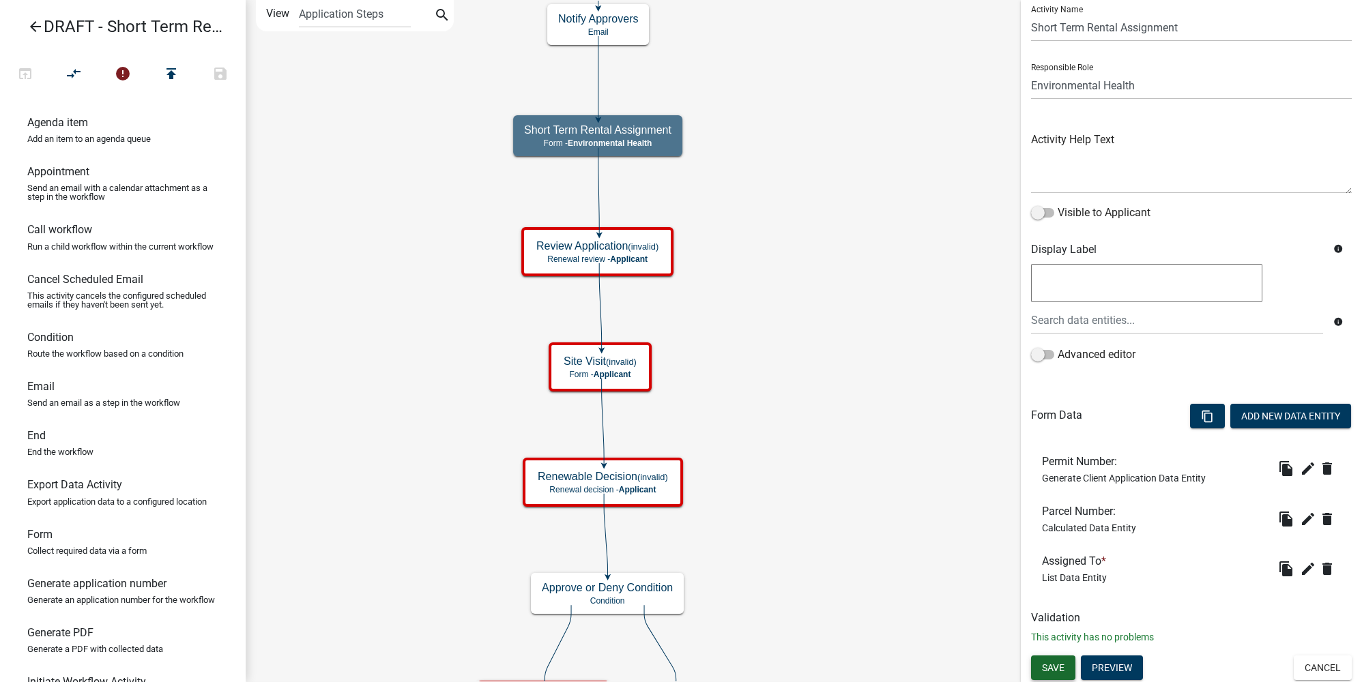
click at [952, 511] on span "Save" at bounding box center [1053, 667] width 23 height 11
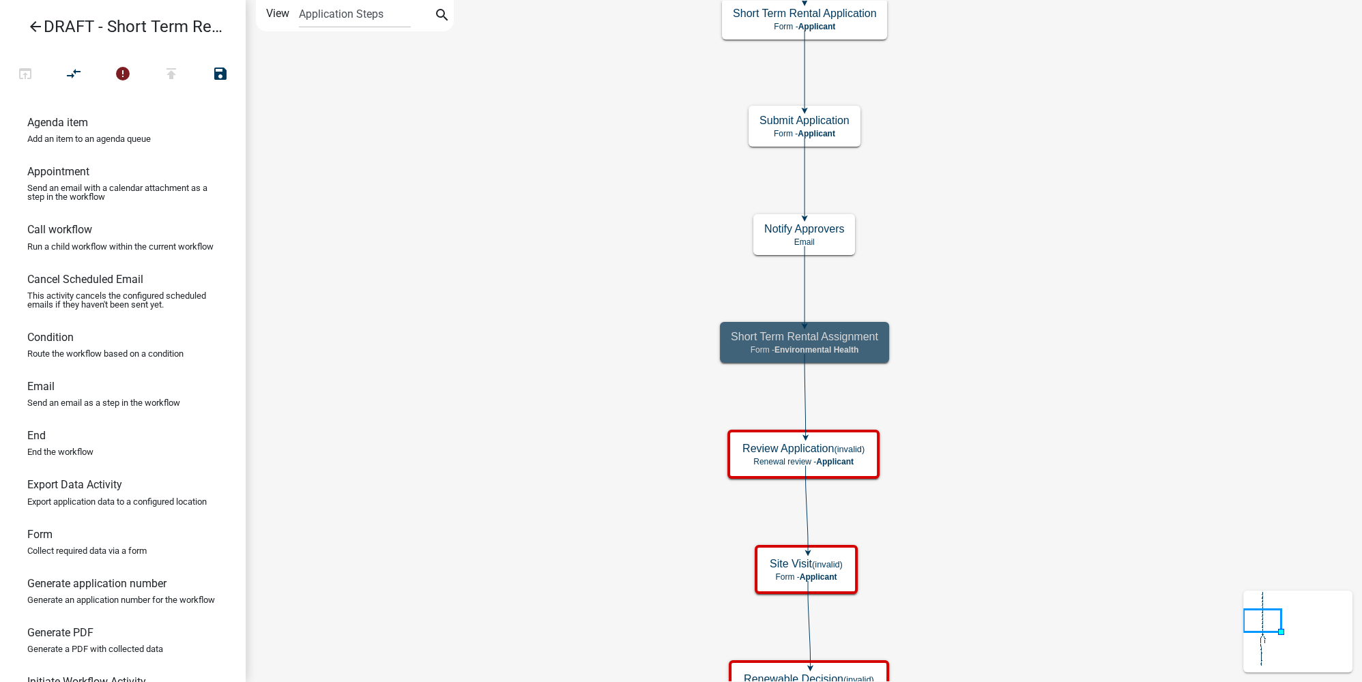
scroll to position [0, 0]
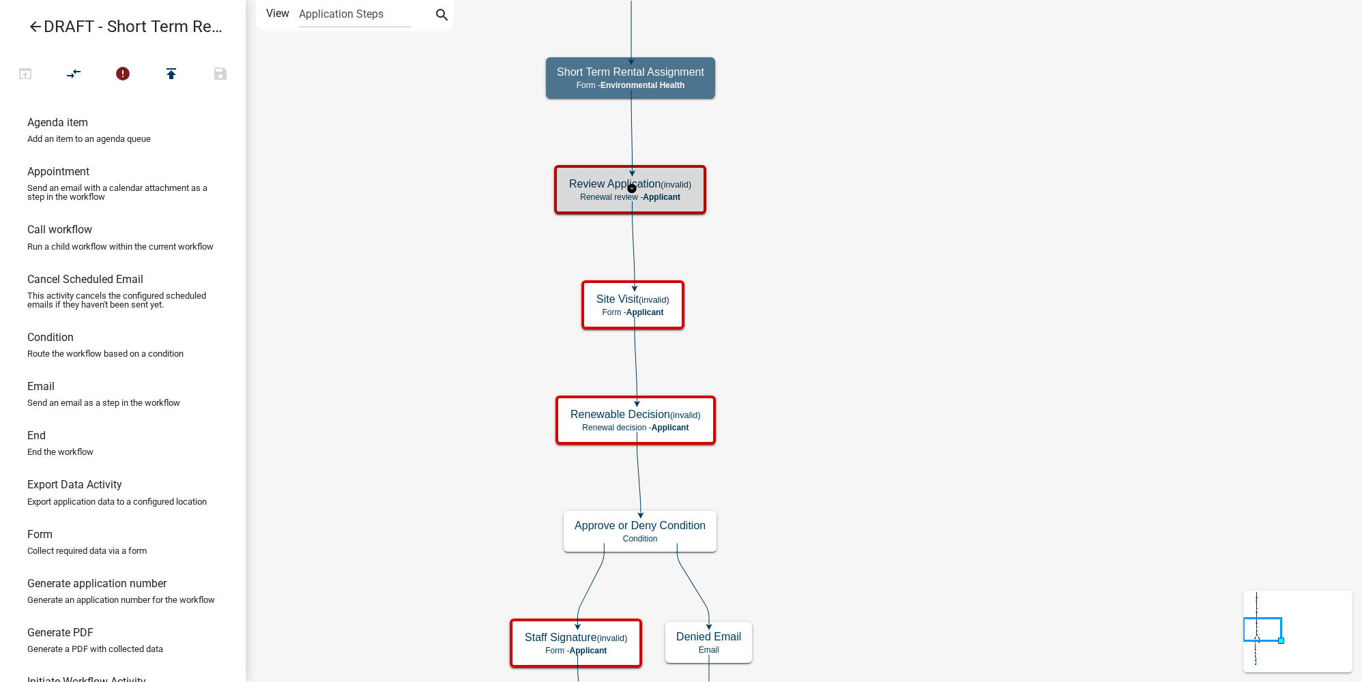
click at [681, 188] on small "(invalid)" at bounding box center [675, 184] width 31 height 10
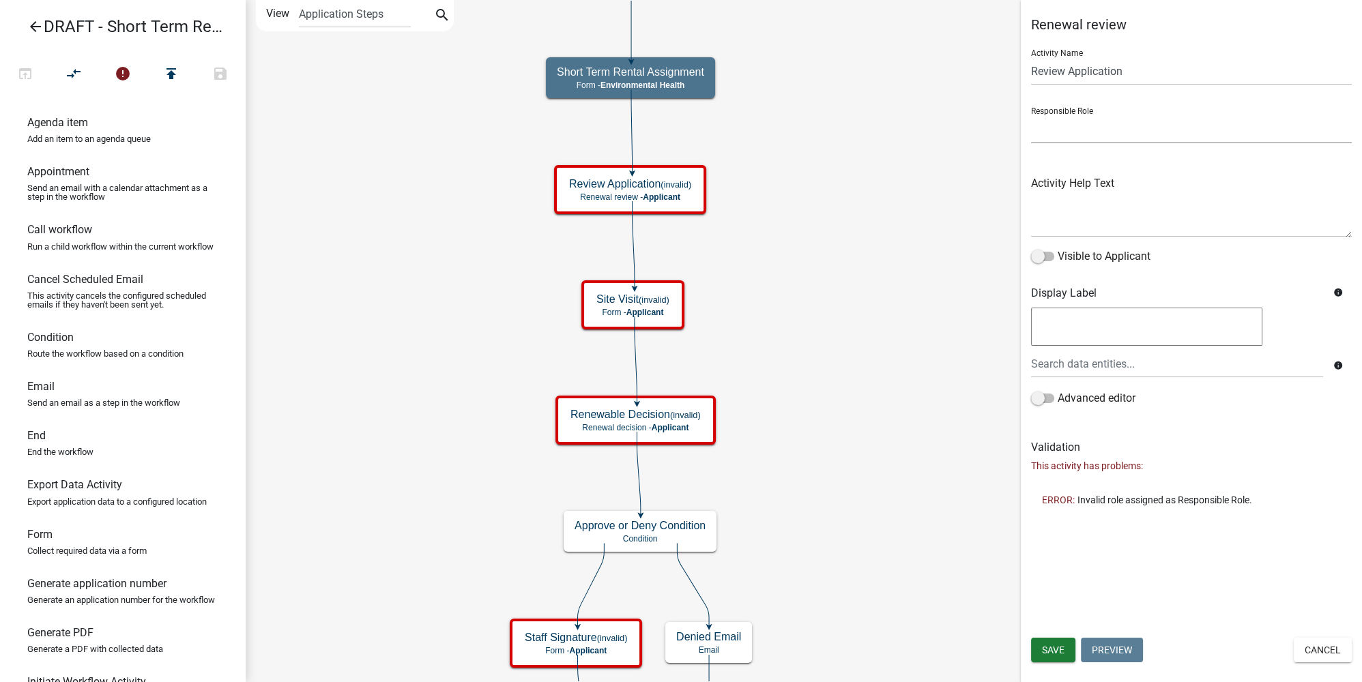
click at [952, 123] on select "Applicant Land and Resource Assistant Director Admin Cannabis Registration Revi…" at bounding box center [1191, 129] width 321 height 28
select select "234406A5-6A28-43E9-BBE7-8B8191021D71"
click at [952, 115] on select "Applicant Land and Resource Assistant Director Admin Cannabis Registration Revi…" at bounding box center [1191, 129] width 321 height 28
click at [952, 511] on span "Save" at bounding box center [1053, 650] width 23 height 11
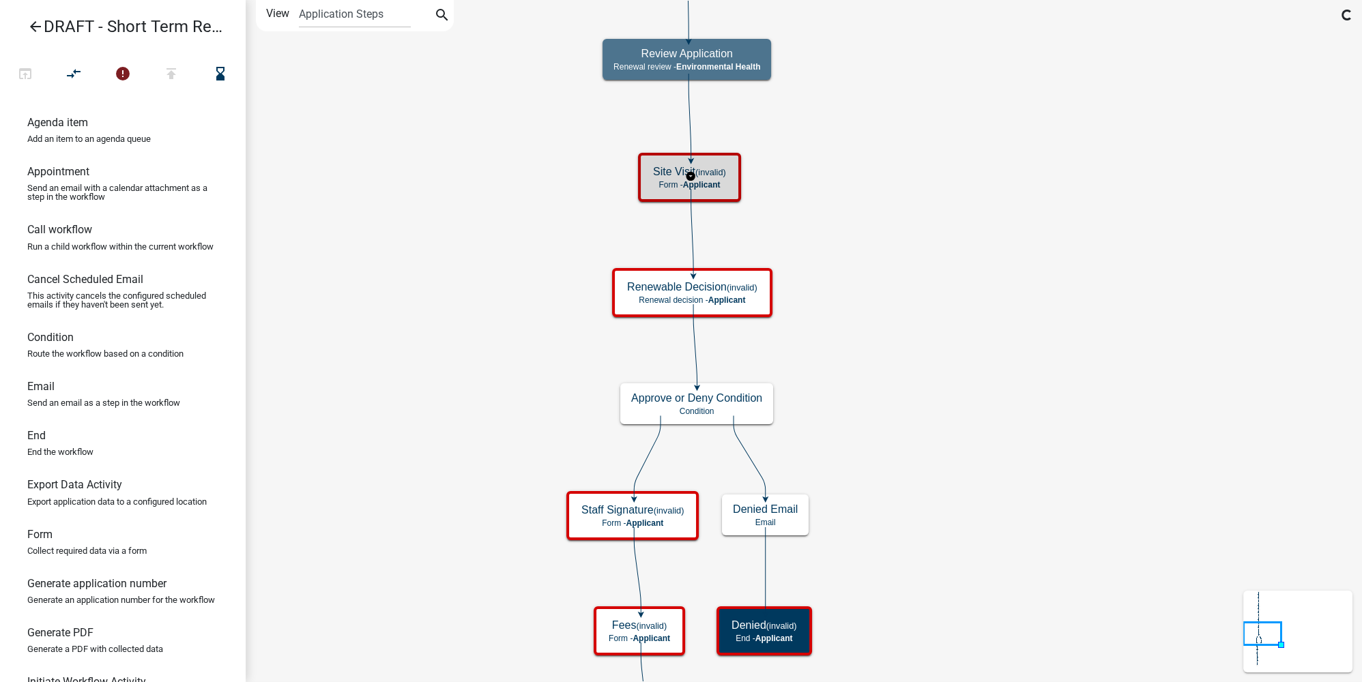
click at [720, 178] on div "Site Visit (invalid) Form - Applicant" at bounding box center [689, 177] width 95 height 41
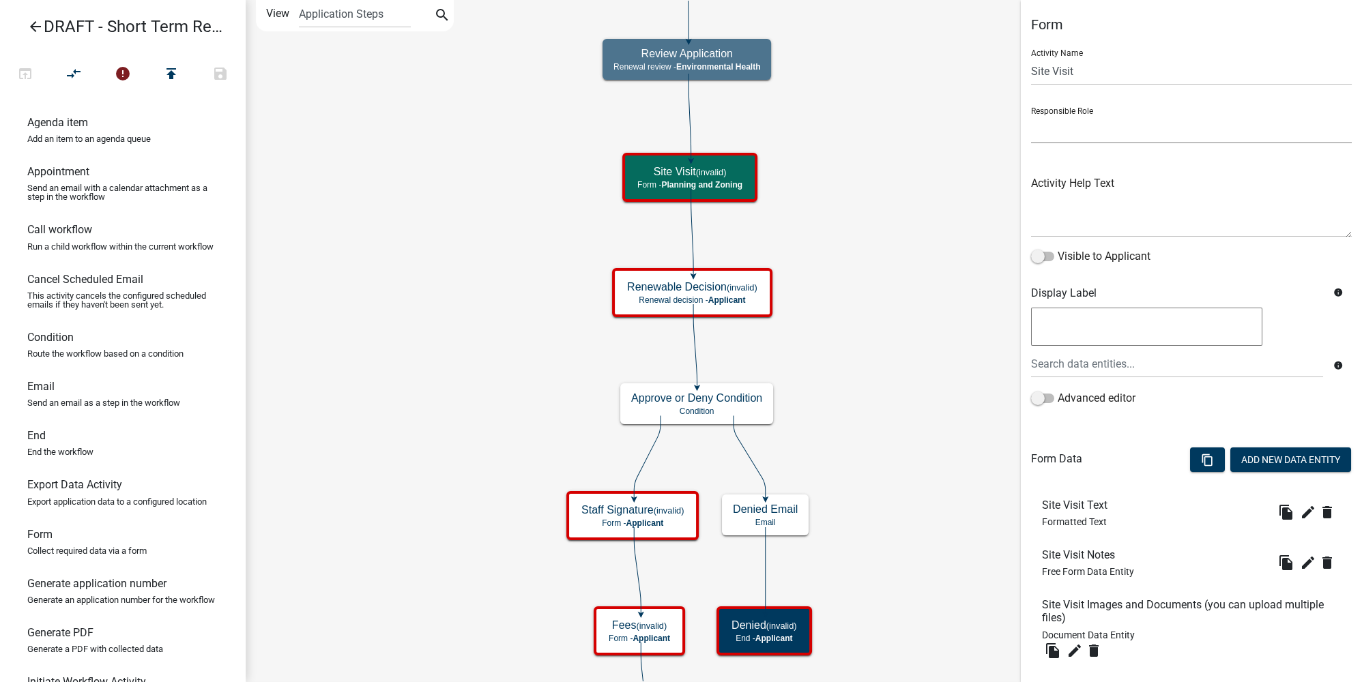
click at [952, 125] on select "Applicant Land and Resource Assistant Director Admin Cannabis Registration Revi…" at bounding box center [1191, 129] width 321 height 28
select select "234406A5-6A28-43E9-BBE7-8B8191021D71"
click at [952, 115] on select "Applicant Land and Resource Assistant Director Admin Cannabis Registration Revi…" at bounding box center [1191, 129] width 321 height 28
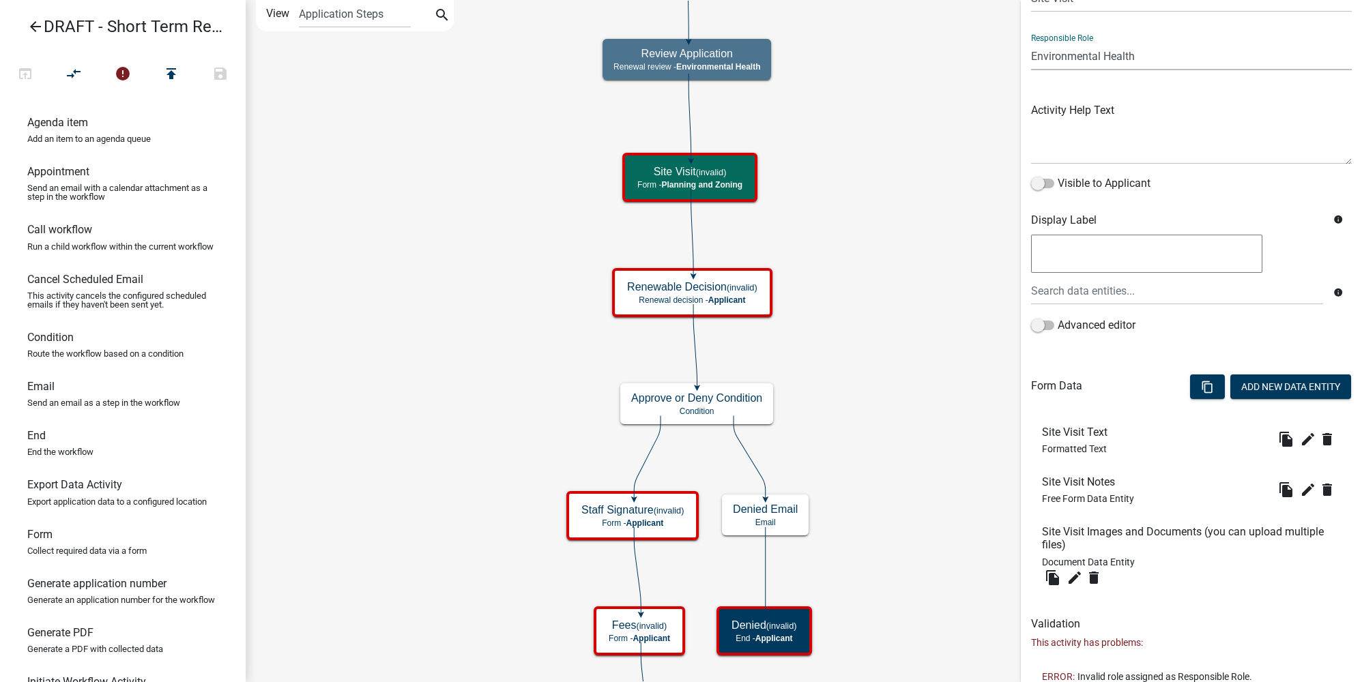
scroll to position [110, 0]
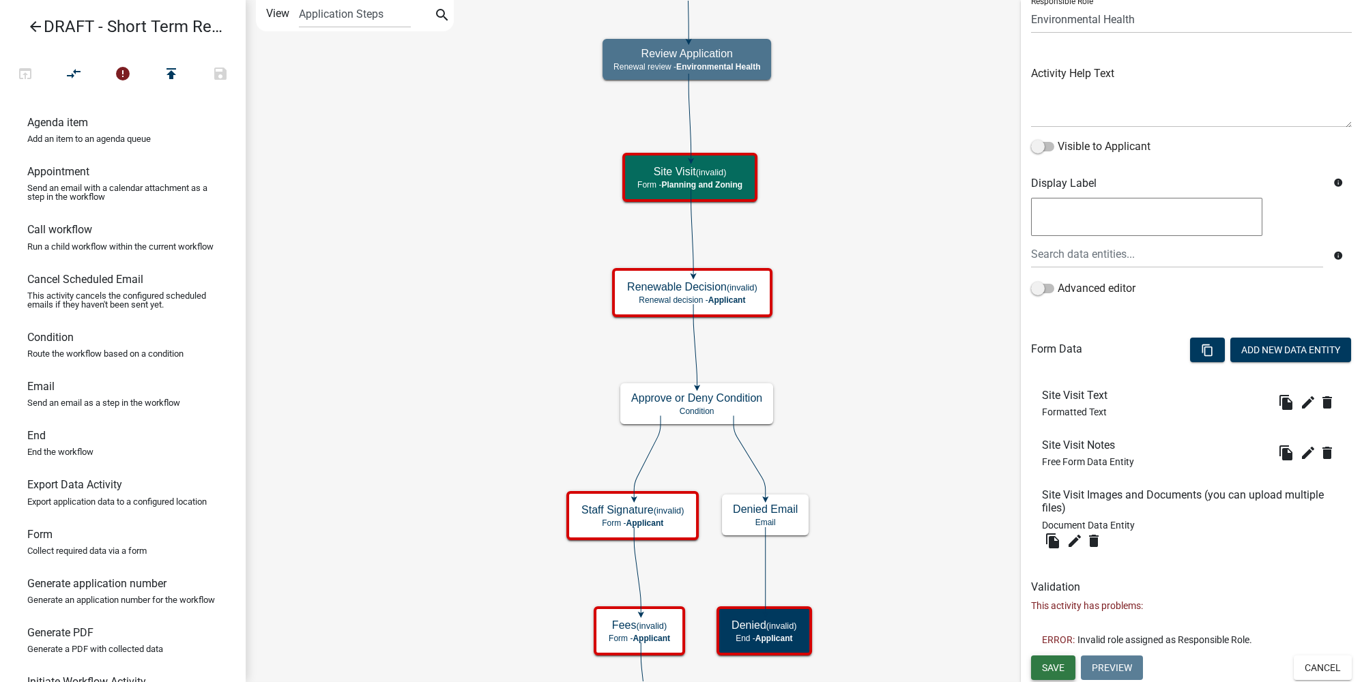
click at [952, 511] on span "Save" at bounding box center [1053, 667] width 23 height 11
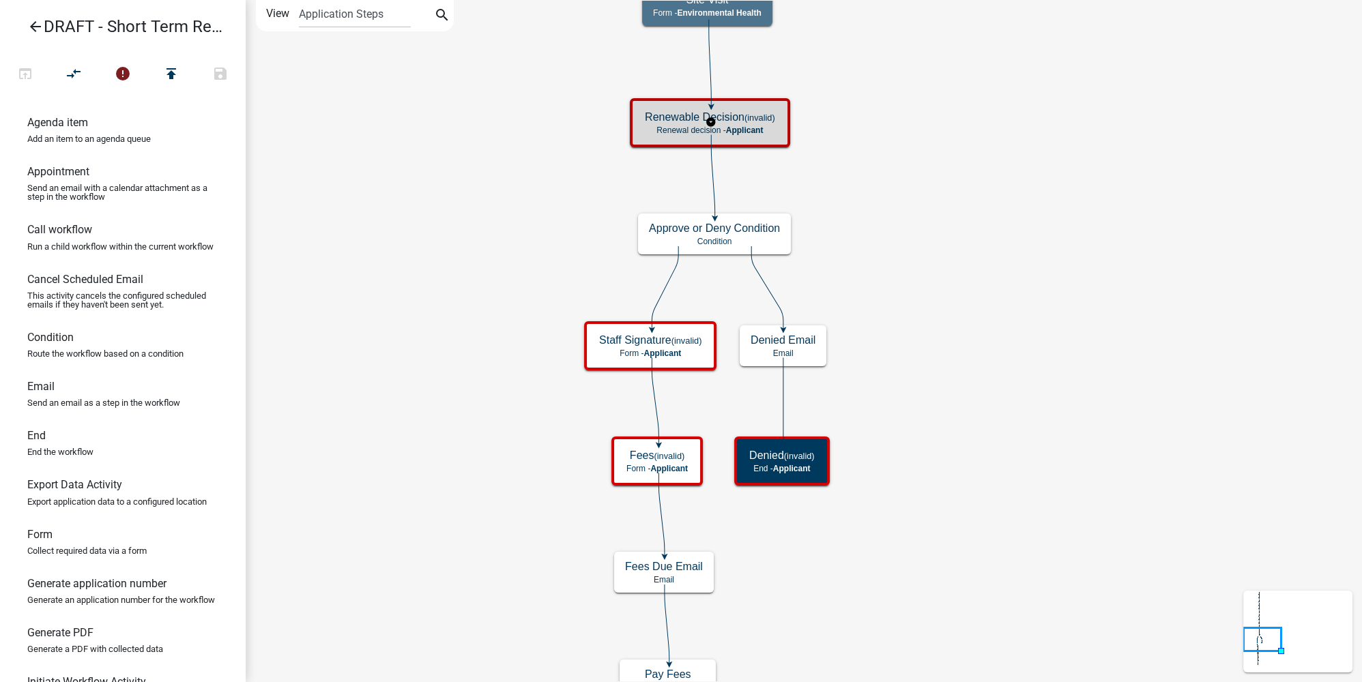
click at [764, 117] on small "(invalid)" at bounding box center [759, 118] width 31 height 10
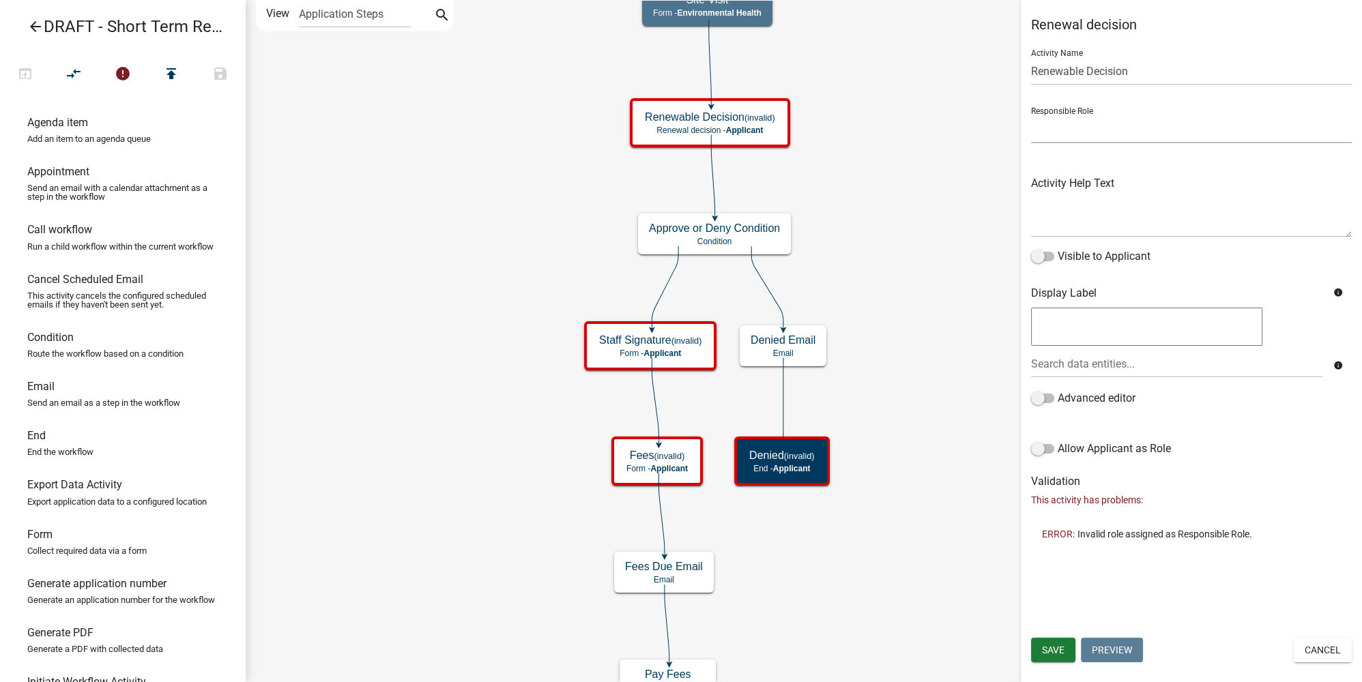
click at [952, 134] on select "Applicant Land and Resource Assistant Director Admin Cannabis Registration Revi…" at bounding box center [1191, 129] width 321 height 28
select select "234406A5-6A28-43E9-BBE7-8B8191021D71"
click at [952, 115] on select "Applicant Land and Resource Assistant Director Admin Cannabis Registration Revi…" at bounding box center [1191, 129] width 321 height 28
click at [952, 511] on div "Save Preview Cancel" at bounding box center [1191, 652] width 341 height 28
click at [952, 511] on span "Save" at bounding box center [1053, 650] width 23 height 11
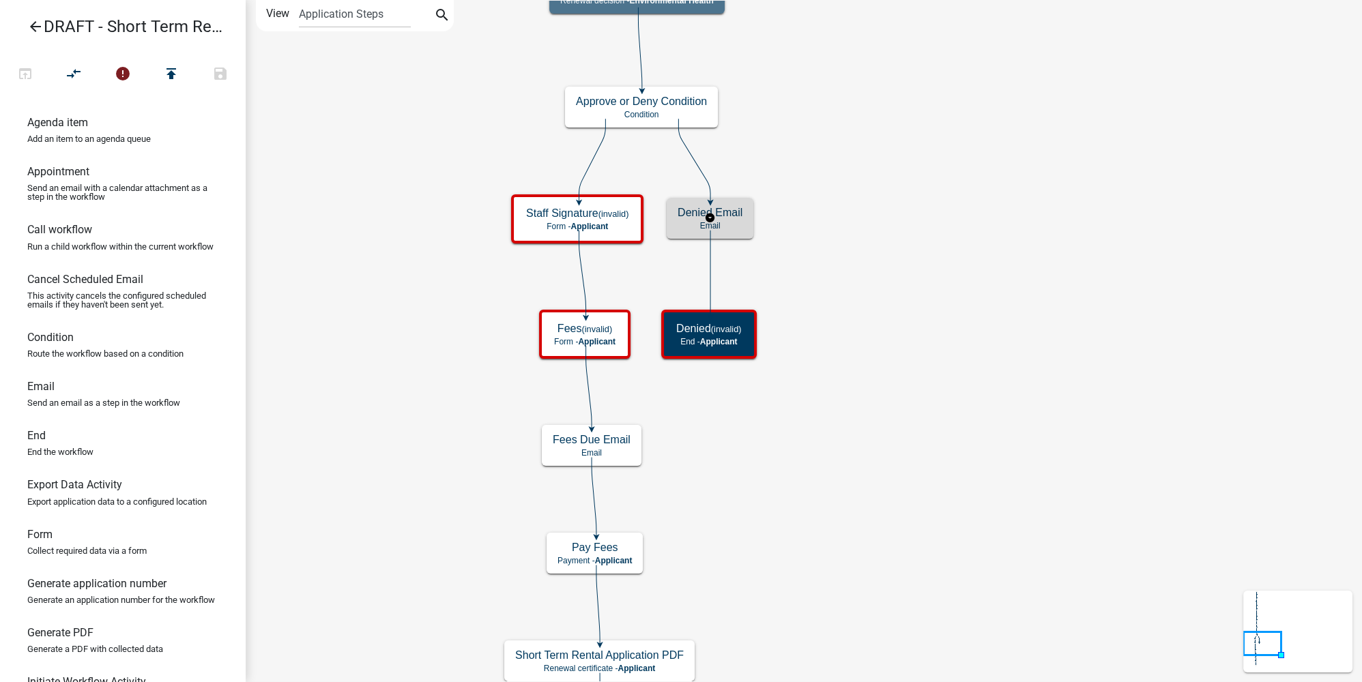
click at [733, 214] on h5 "Denied Email" at bounding box center [709, 212] width 65 height 13
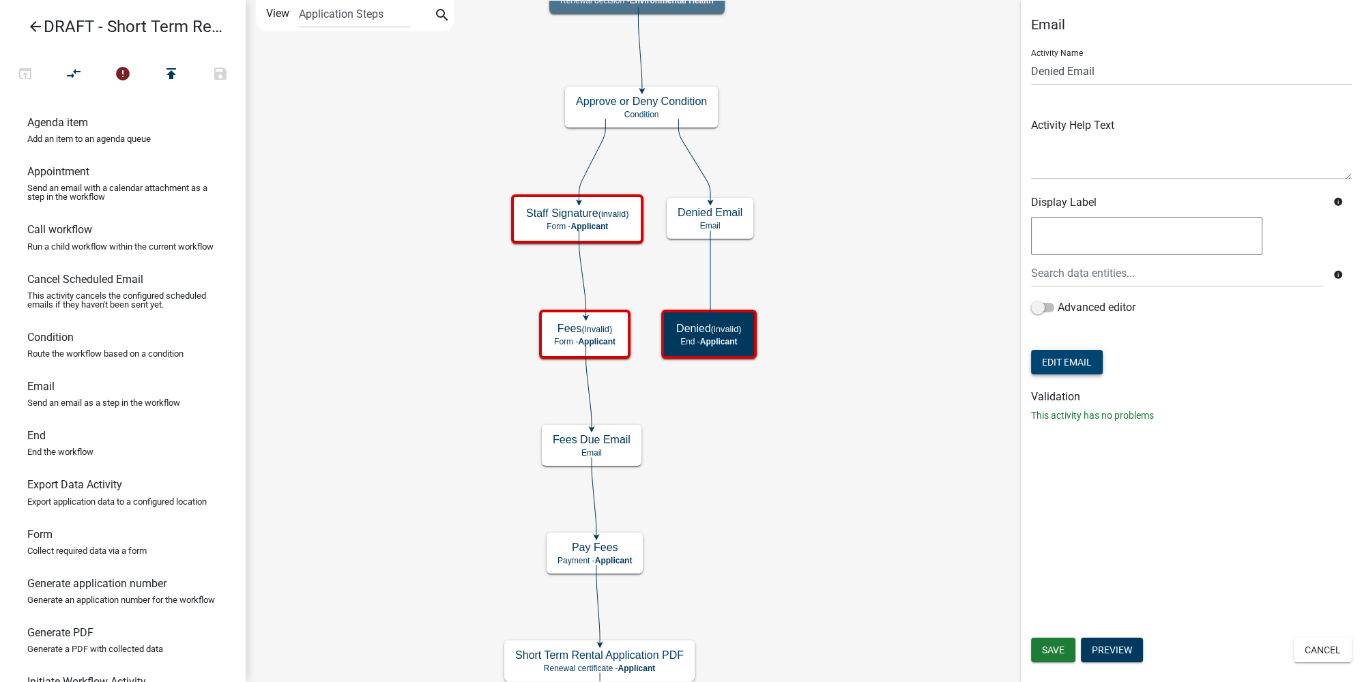
click at [952, 360] on button "Edit Email" at bounding box center [1067, 362] width 72 height 25
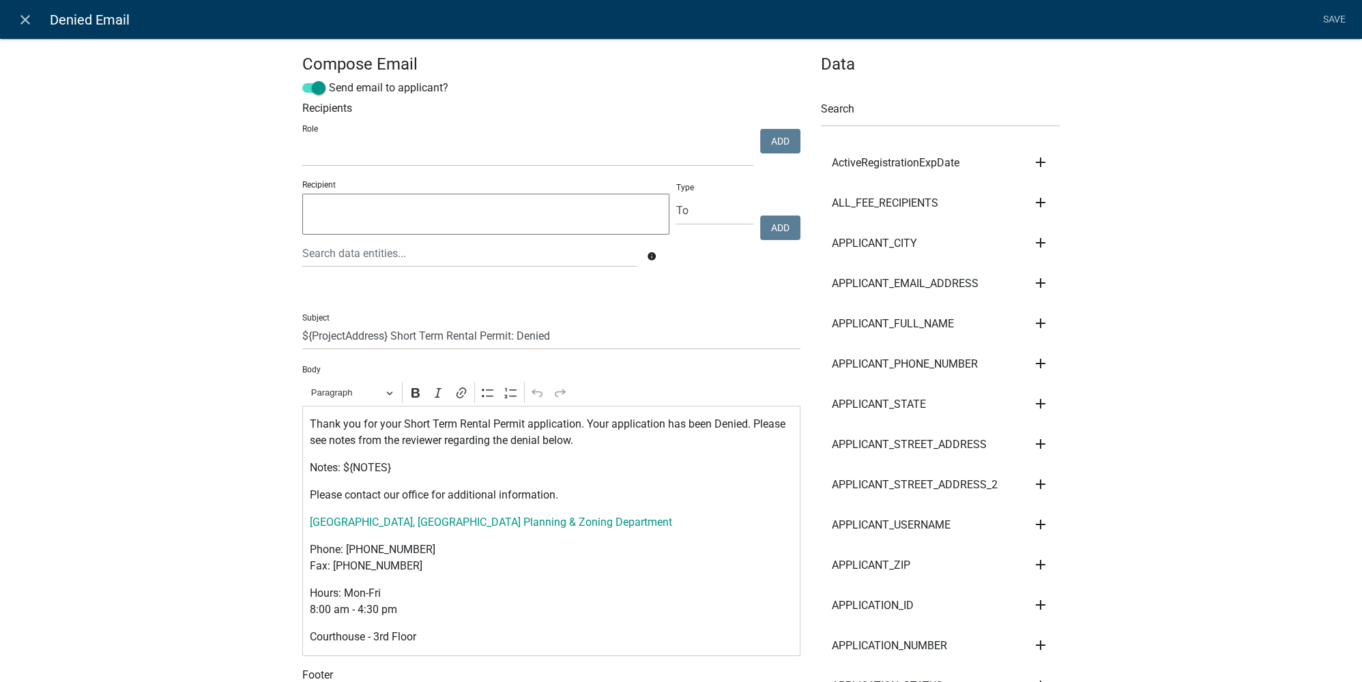
scroll to position [186, 0]
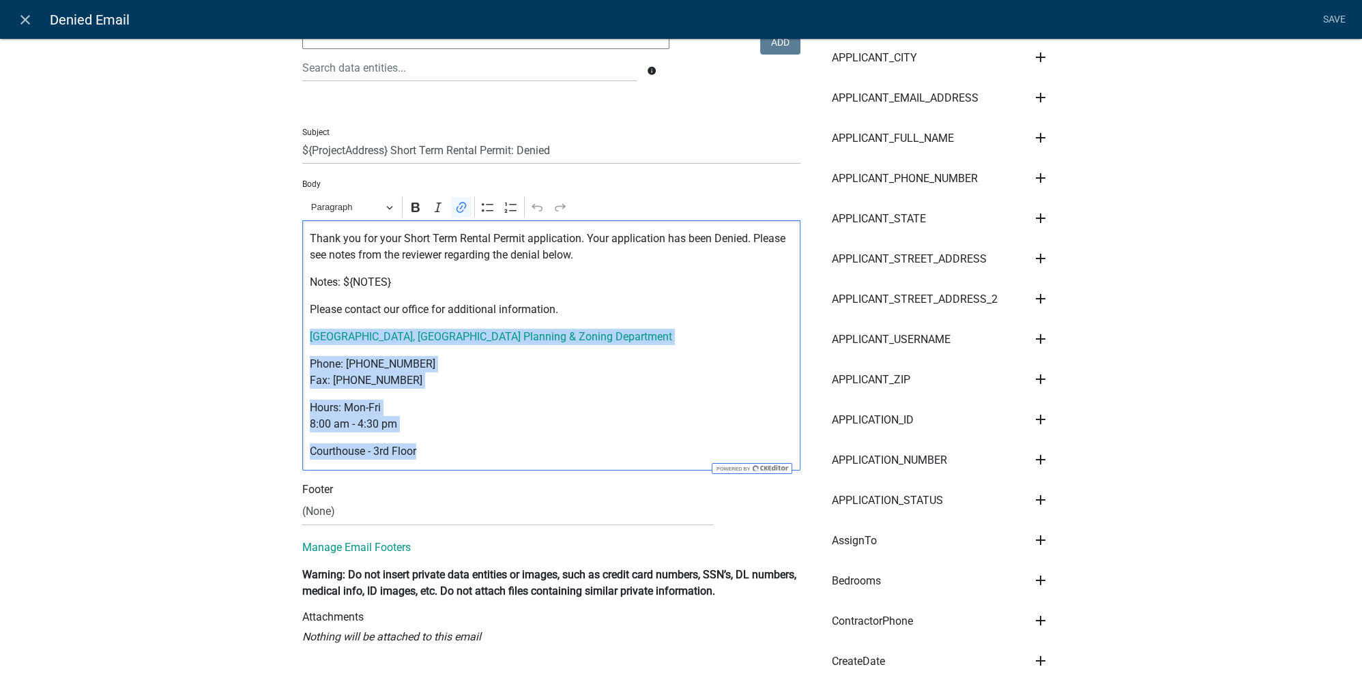
drag, startPoint x: 442, startPoint y: 454, endPoint x: 280, endPoint y: 333, distance: 202.3
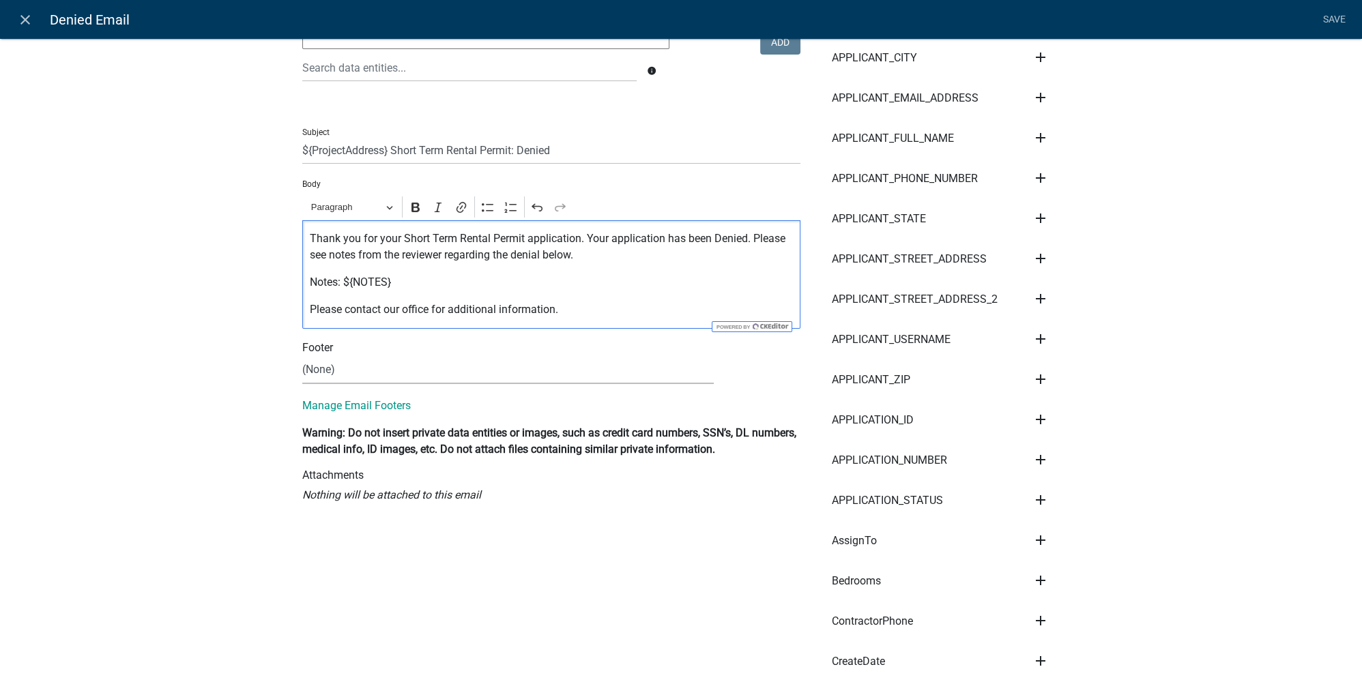
click at [334, 366] on select "(None) Cannabis Review Coordinator Environmental Health Land & Resource Managem…" at bounding box center [507, 370] width 411 height 28
select select "87f2094b-249c-46a8-beec-c1b3be095fd6"
click at [302, 356] on select "(None) Cannabis Review Coordinator Environmental Health Land & Resource Managem…" at bounding box center [507, 370] width 411 height 28
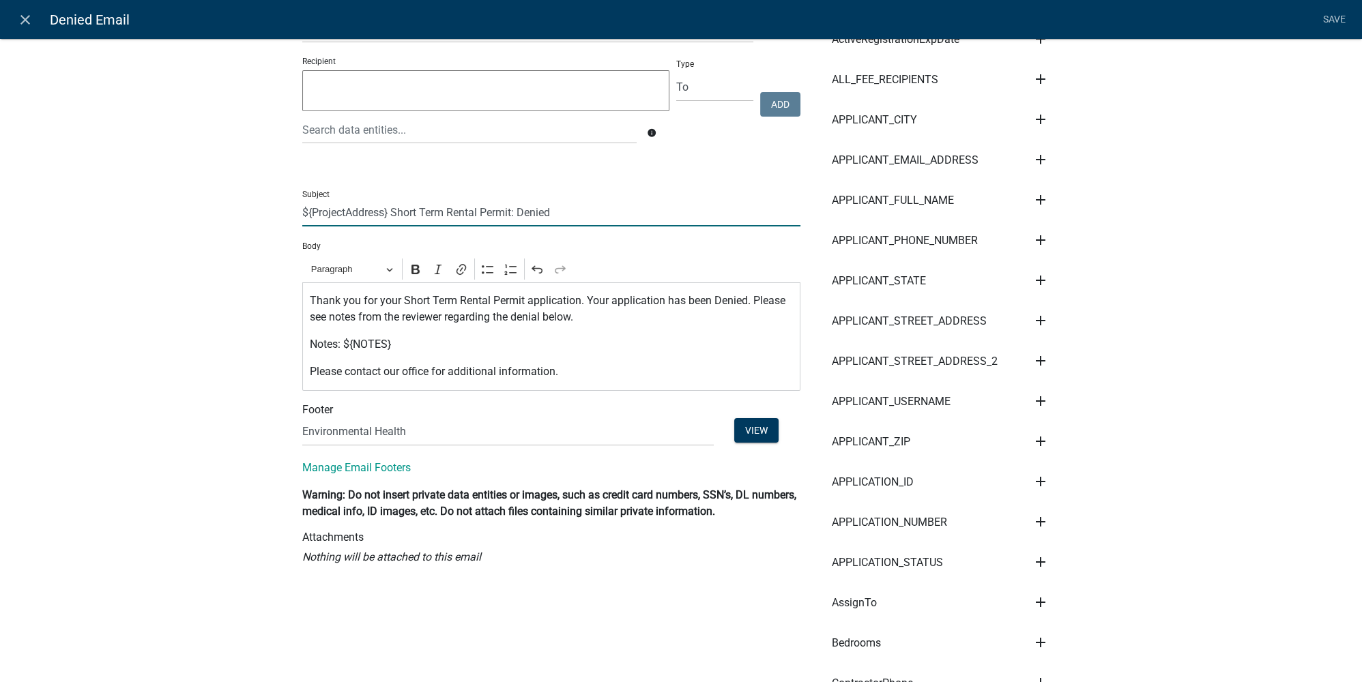
click at [302, 207] on input "${ProjectAddress} Short Term Rental Permit: Denied" at bounding box center [551, 213] width 498 height 28
type input "Otter Tail County - ${ProjectAddress} Short Term Rental Permit: Denied"
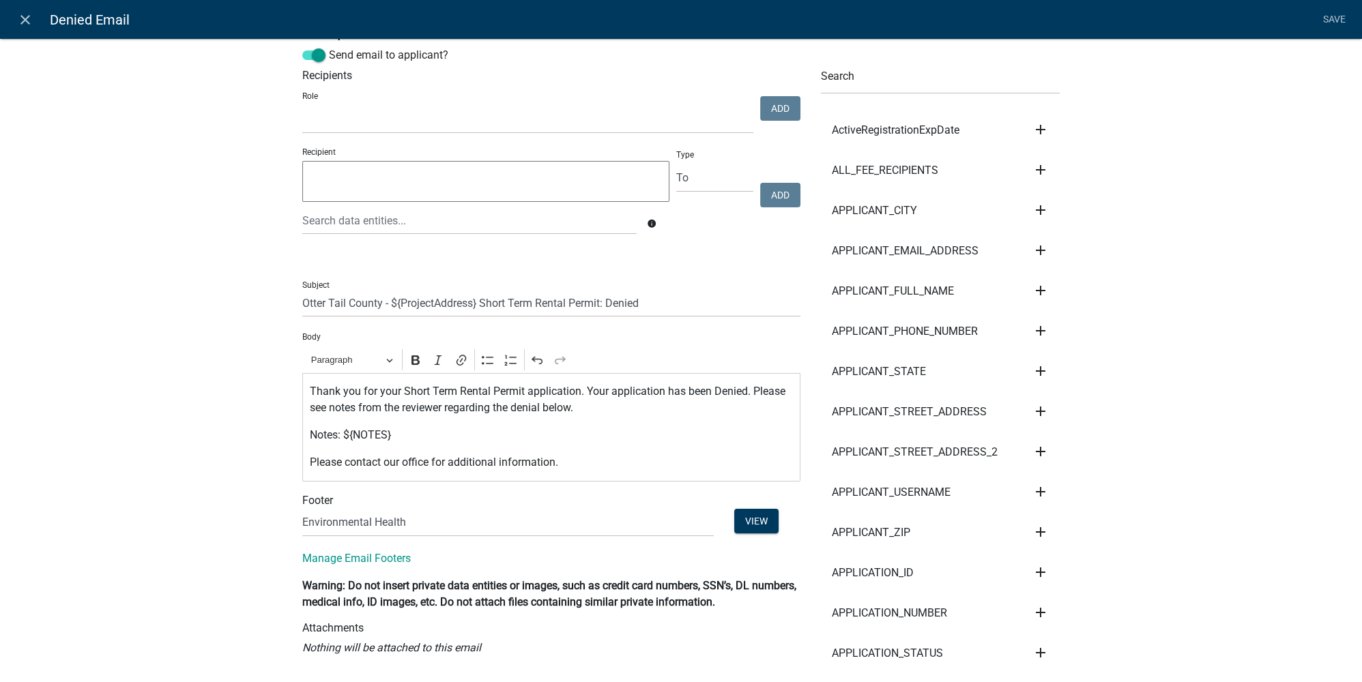
scroll to position [0, 0]
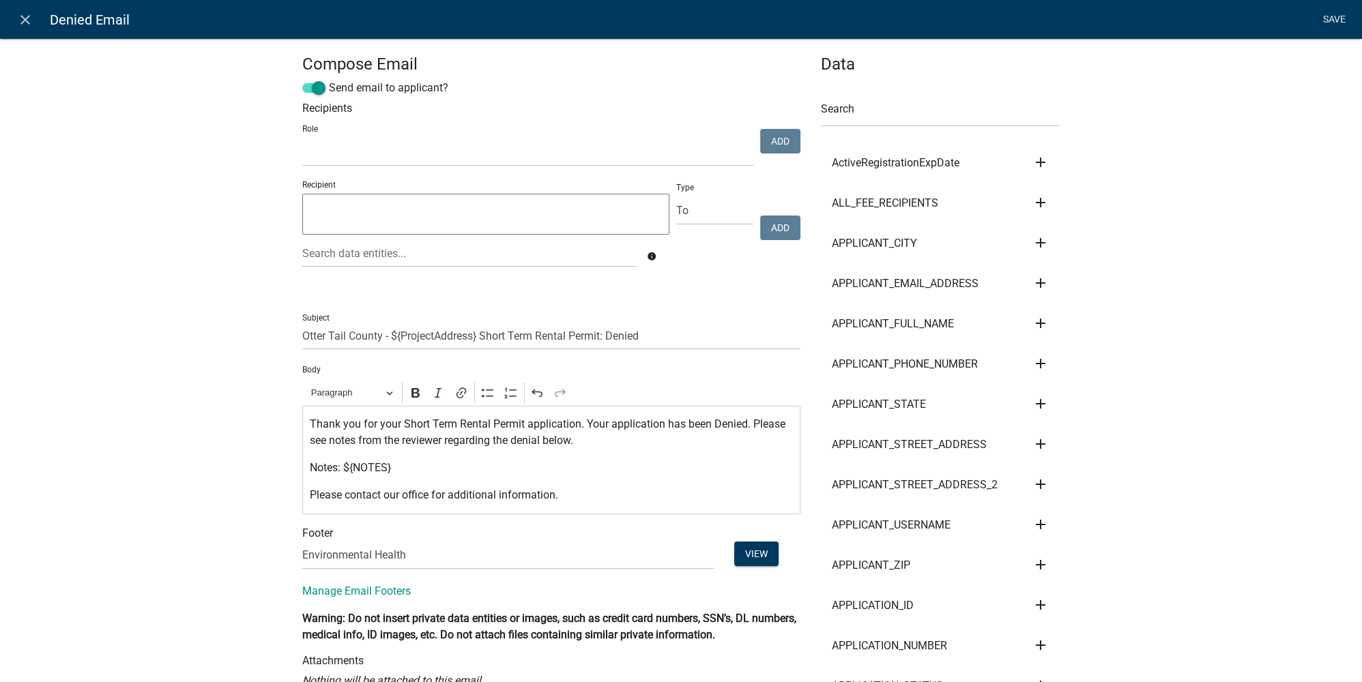
click at [952, 27] on link "Save" at bounding box center [1334, 20] width 34 height 26
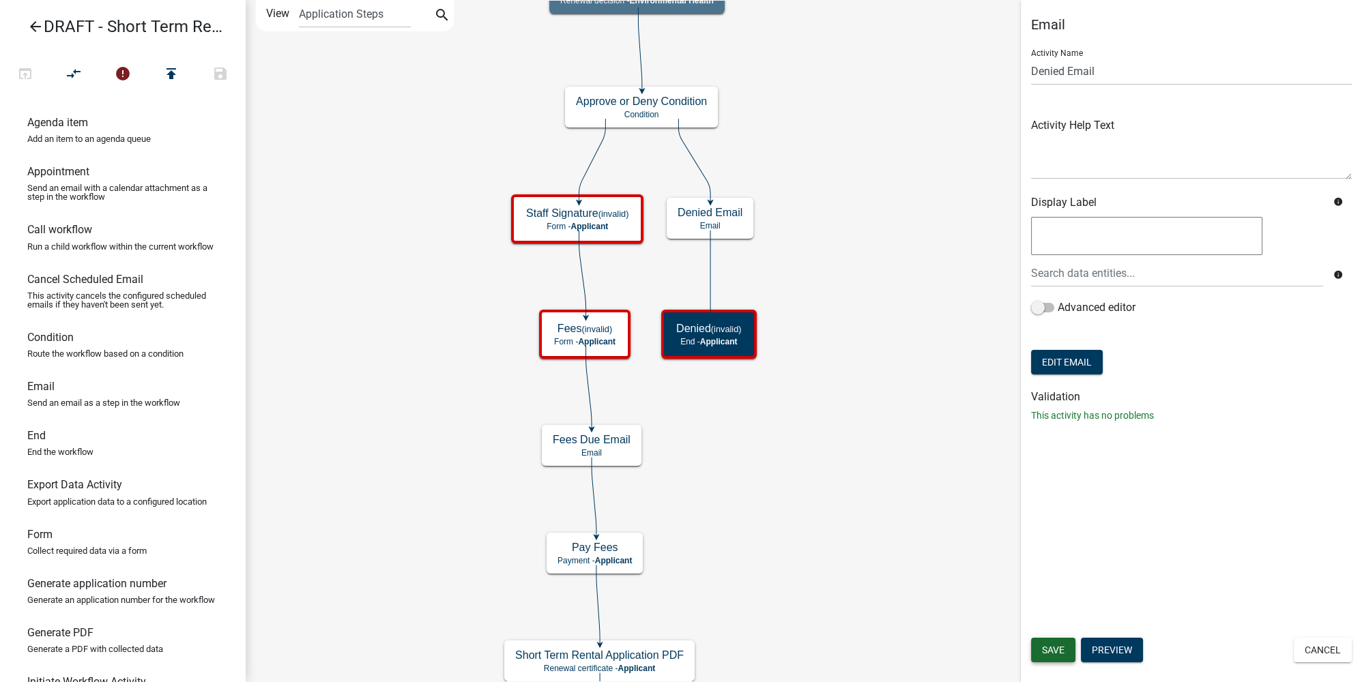
click at [952, 511] on span "Save" at bounding box center [1053, 650] width 23 height 11
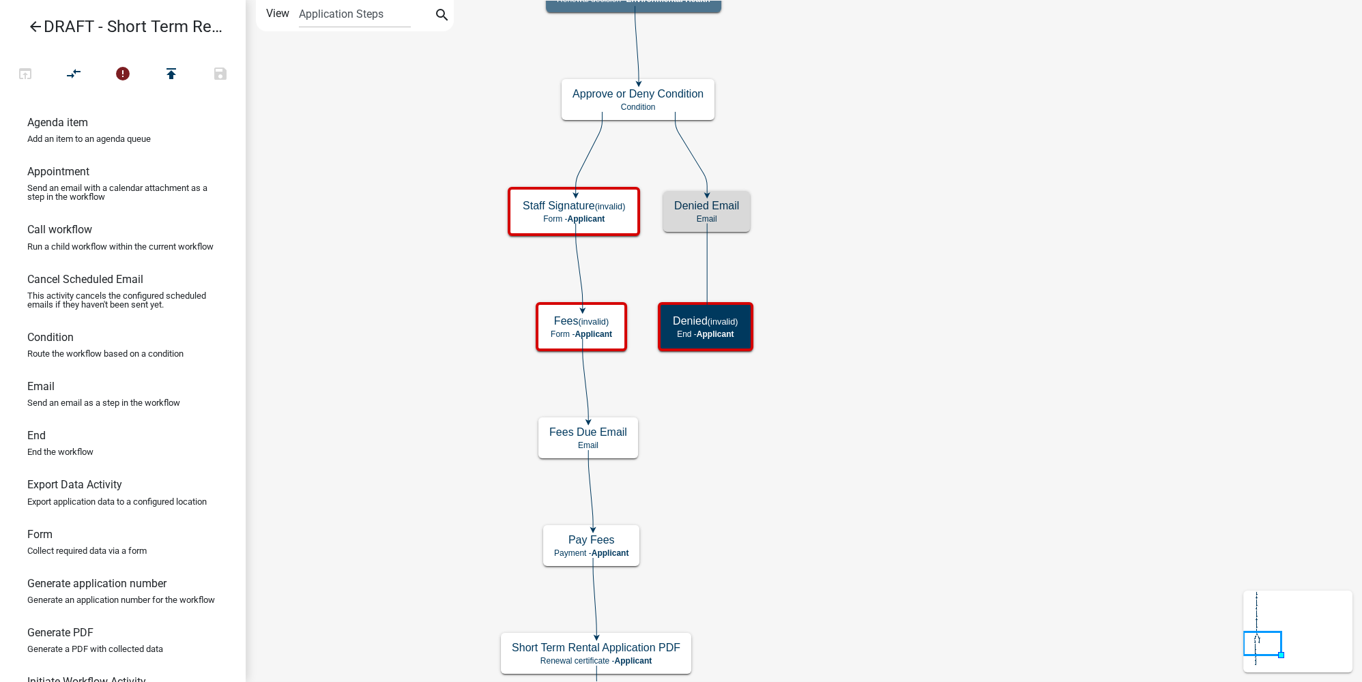
click at [941, 301] on icon "Start Start - Applicant Notify Approvers Email Email Approval Email Approved (i…" at bounding box center [803, 502] width 1115 height 1003
click at [729, 315] on h5 "Denied (invalid)" at bounding box center [705, 320] width 65 height 13
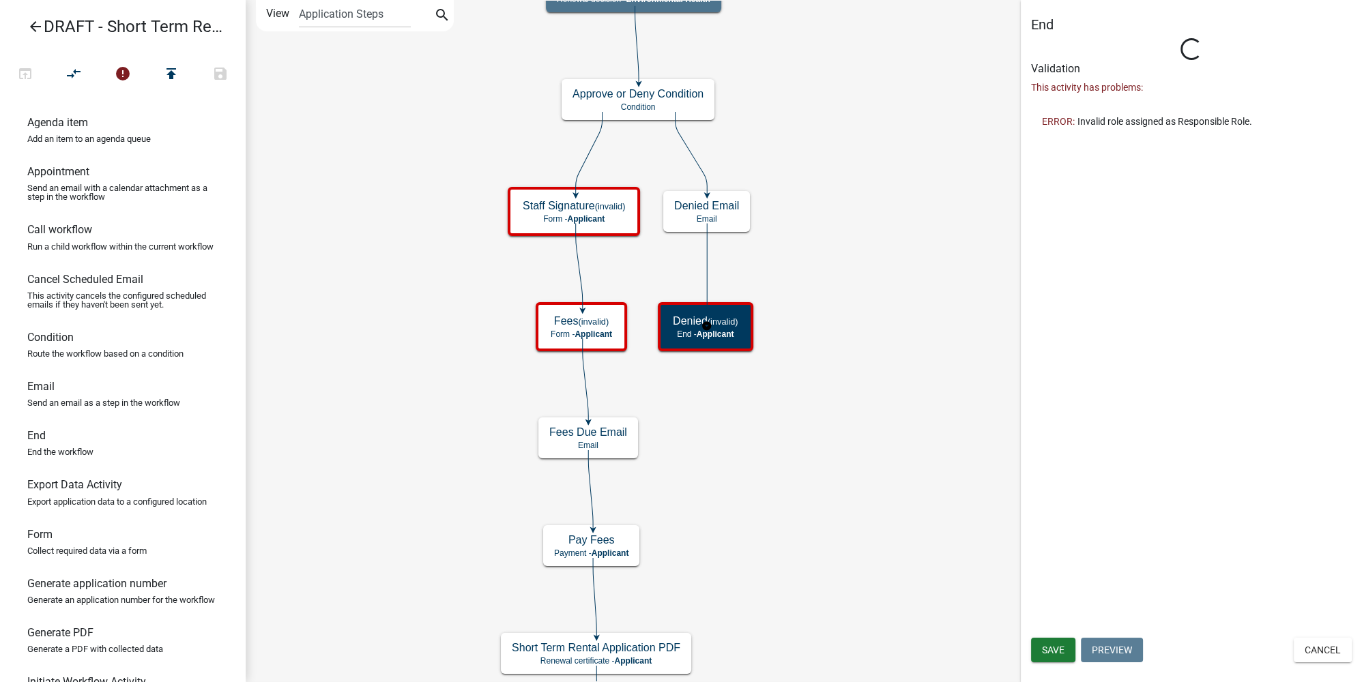
select select
select select "Rejected"
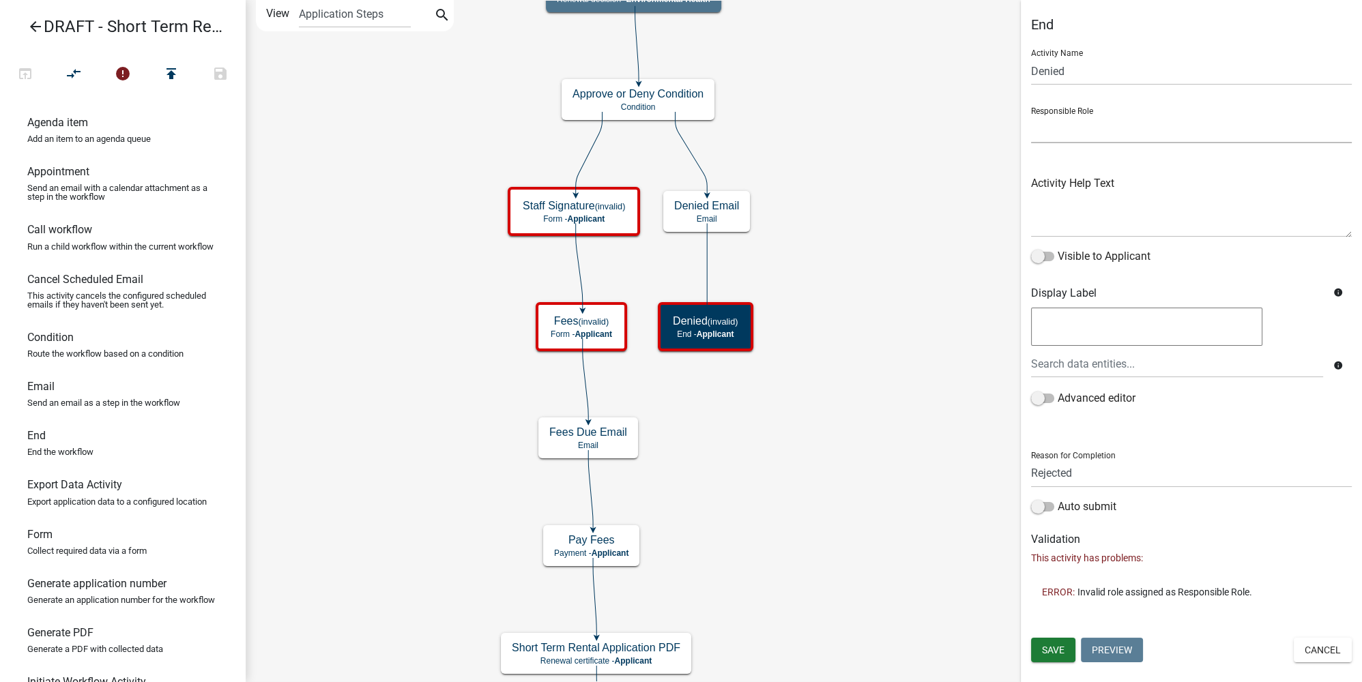
click at [952, 125] on select "Applicant Land and Resource Assistant Director Admin Cannabis Registration Revi…" at bounding box center [1191, 129] width 321 height 28
click at [952, 115] on select "Applicant Land and Resource Assistant Director Admin Cannabis Registration Revi…" at bounding box center [1191, 129] width 321 height 28
click at [952, 132] on select "Applicant Land and Resource Assistant Director Admin Cannabis Registration Revi…" at bounding box center [1191, 129] width 321 height 28
select select "46F061D0-CA05-4526-87AD-BAE6256F3E47"
click at [952, 115] on select "Applicant Land and Resource Assistant Director Admin Cannabis Registration Revi…" at bounding box center [1191, 129] width 321 height 28
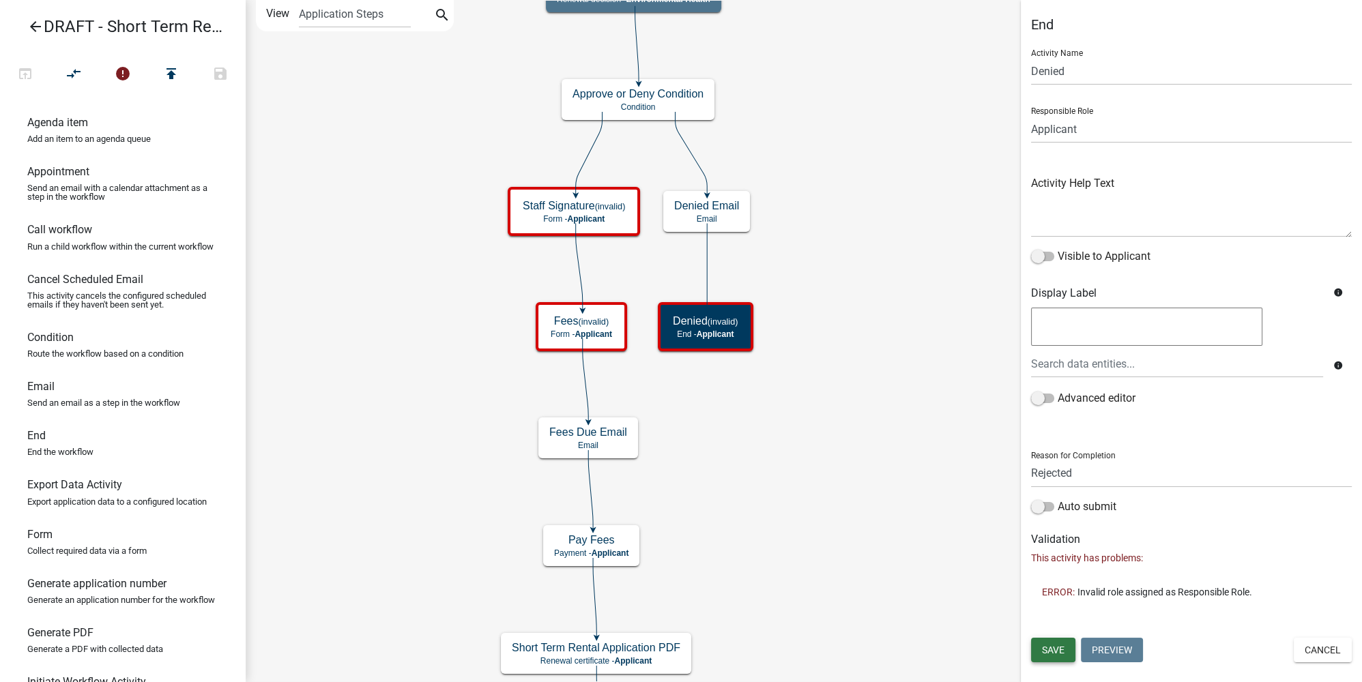
click at [952, 511] on span "Save" at bounding box center [1053, 650] width 23 height 11
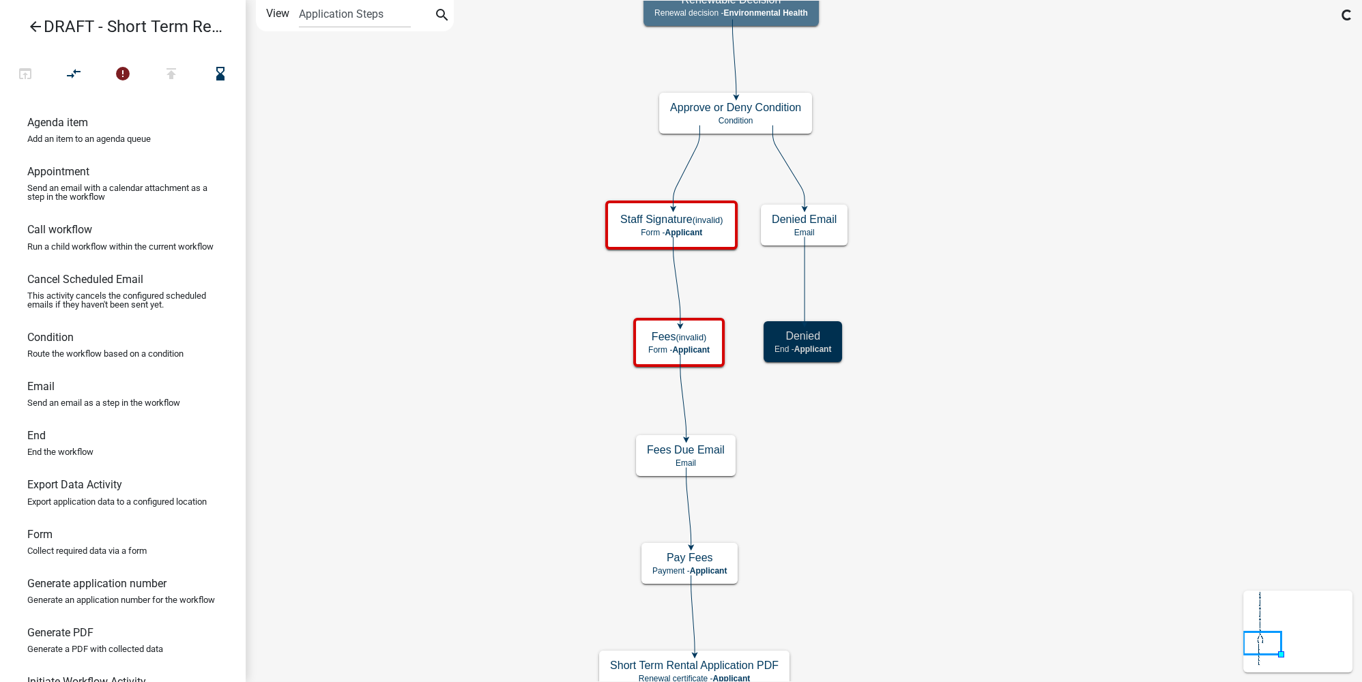
click at [952, 369] on icon "Start Start - Applicant Notify Approvers Email Email Approval Email Approved (i…" at bounding box center [803, 511] width 1115 height 1021
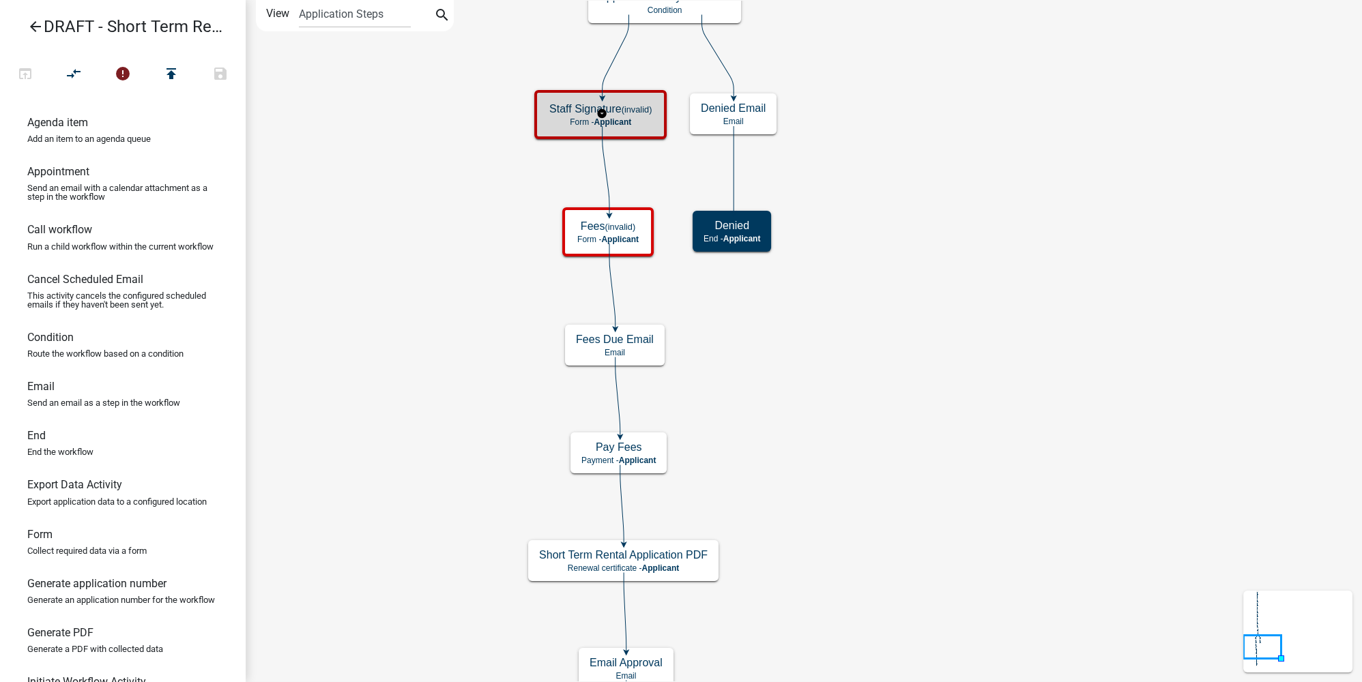
click at [634, 115] on div "Staff Signature (invalid) Form - Applicant" at bounding box center [600, 114] width 124 height 41
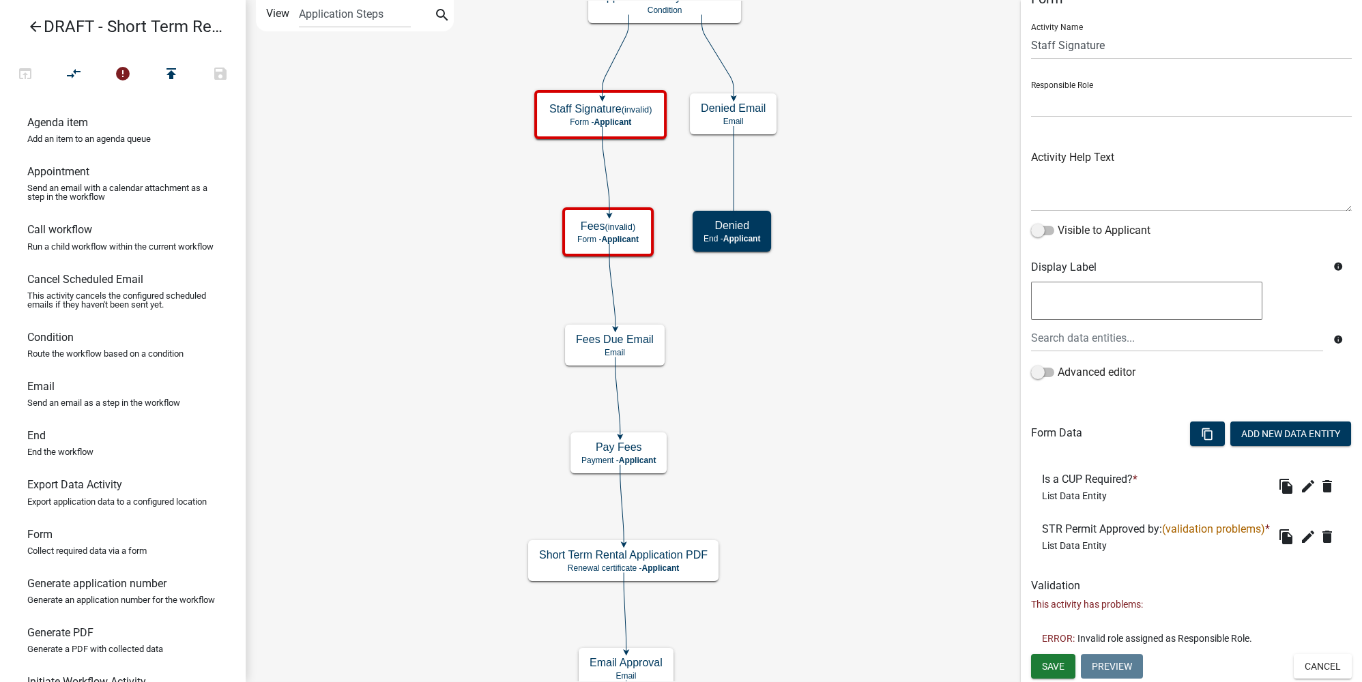
scroll to position [47, 0]
click at [952, 89] on select "Applicant Land and Resource Assistant Director Admin Cannabis Registration Revi…" at bounding box center [1191, 103] width 321 height 28
select select "234406A5-6A28-43E9-BBE7-8B8191021D71"
click at [952, 89] on select "Applicant Land and Resource Assistant Director Admin Cannabis Registration Revi…" at bounding box center [1191, 103] width 321 height 28
click at [952, 511] on icon "edit" at bounding box center [1308, 537] width 16 height 16
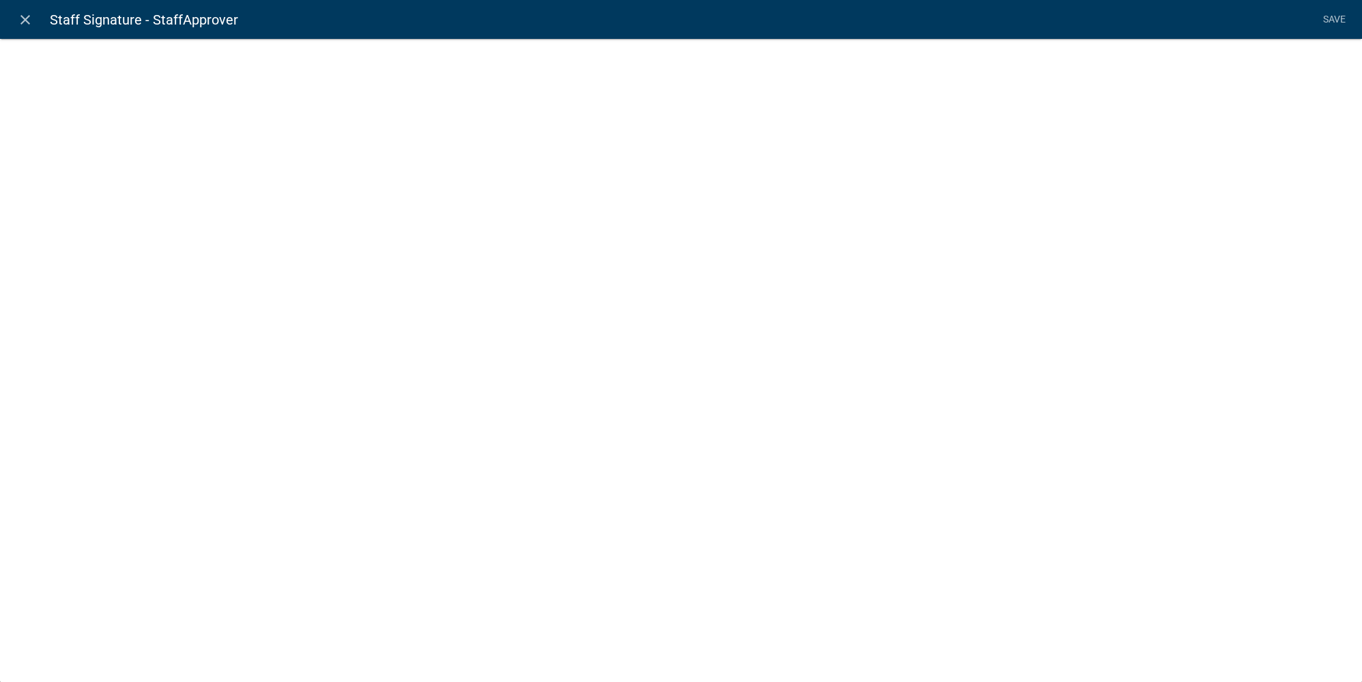
select select "list-data"
select select
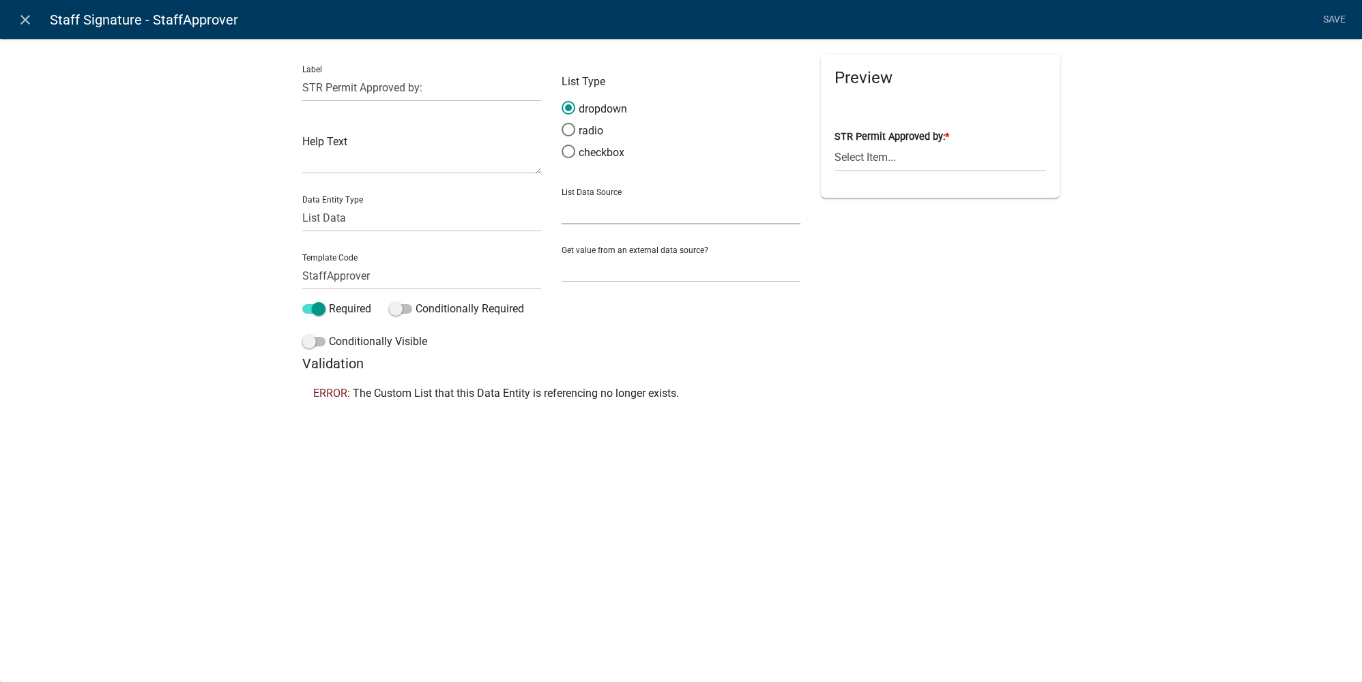
click at [658, 207] on select "State List Cannabis Compliance Check Staff Cannabis Compliance Checks Cannabis …" at bounding box center [680, 210] width 239 height 28
select select "custom-list-66f8a695-77ce-4f20-b5b1-e810ee0d9ab7"
click at [561, 196] on select "State List Cannabis Compliance Check Staff Cannabis Compliance Checks Cannabis …" at bounding box center [680, 210] width 239 height 28
click at [800, 361] on h5 "Validation" at bounding box center [680, 363] width 757 height 16
click at [952, 341] on div "Preview STR Permit Approved by: * Select Item... Kyle Vareberg Alex Lindsay Den…" at bounding box center [939, 205] width 259 height 301
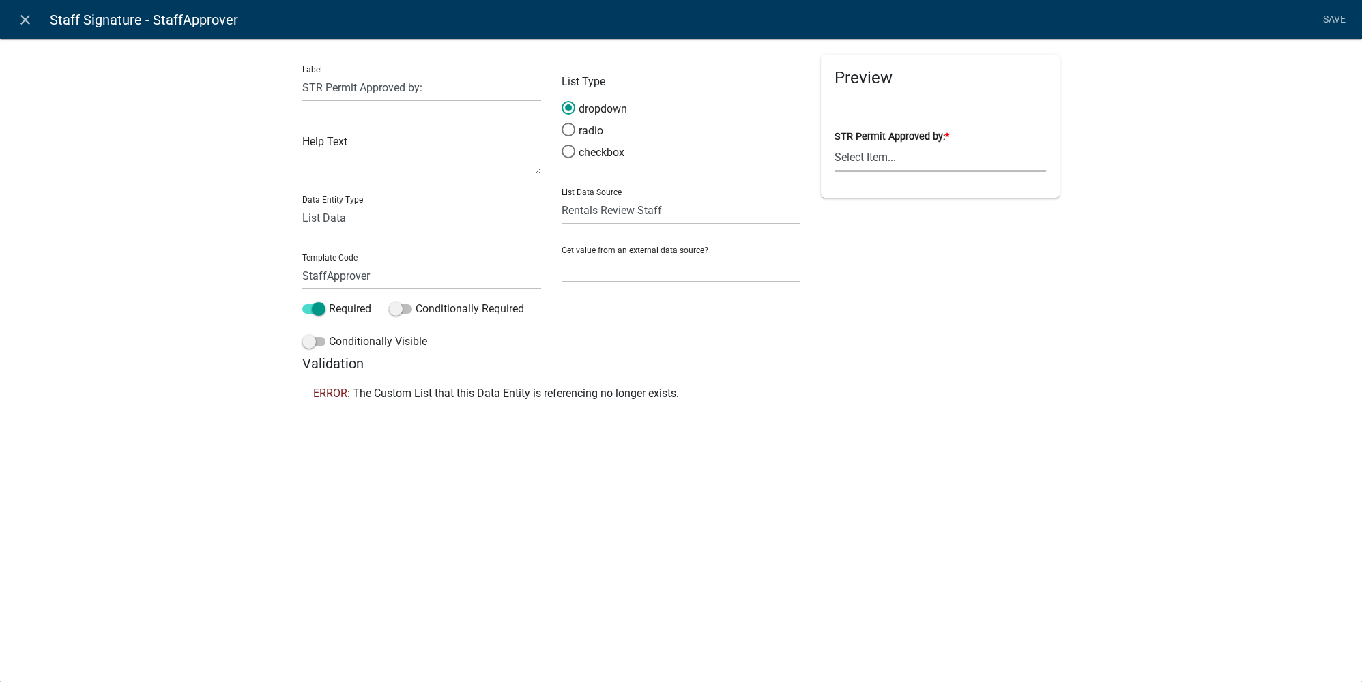
click at [874, 162] on select "Select Item... Kyle Vareberg Alex Lindsay Denise Gubrud Jeff Rusness Nicole Bra…" at bounding box center [939, 158] width 211 height 28
click at [875, 345] on div "Preview STR Permit Approved by: * Select Item... Kyle Vareberg Alex Lindsay Den…" at bounding box center [939, 205] width 259 height 301
click at [952, 21] on link "Save" at bounding box center [1334, 20] width 34 height 26
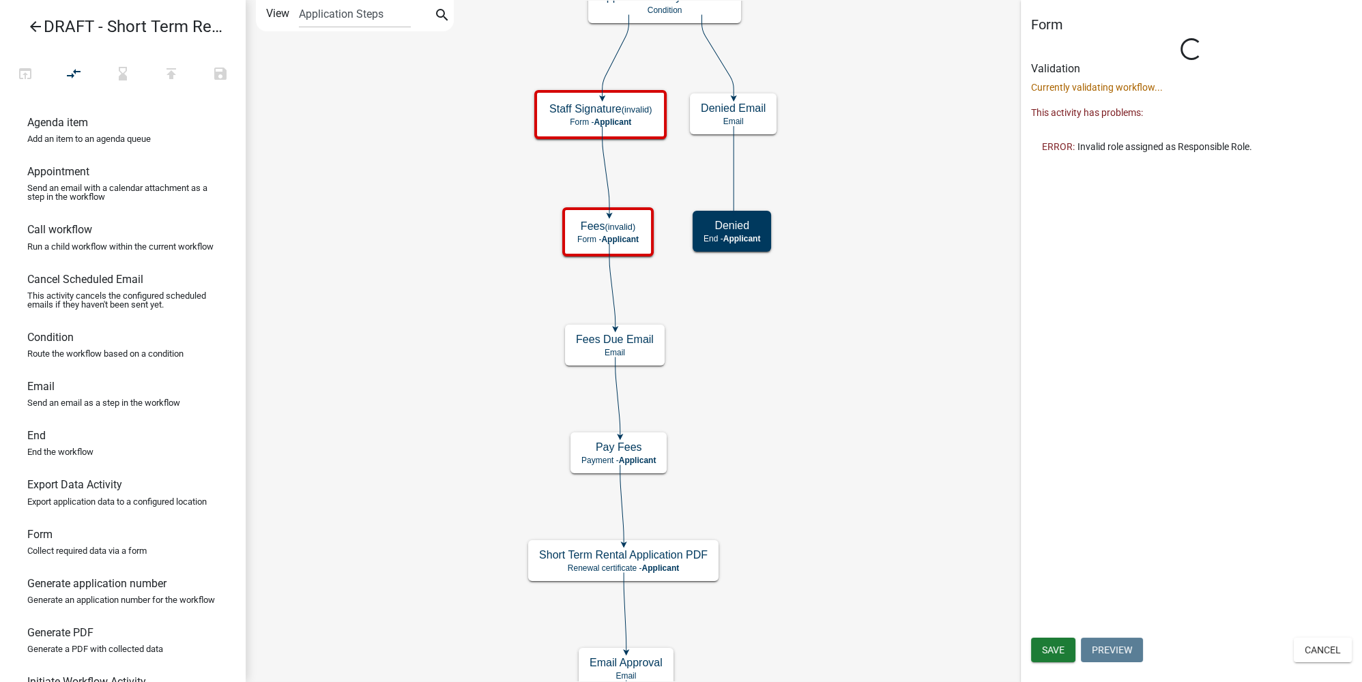
scroll to position [0, 0]
select select "234406A5-6A28-43E9-BBE7-8B8191021D71"
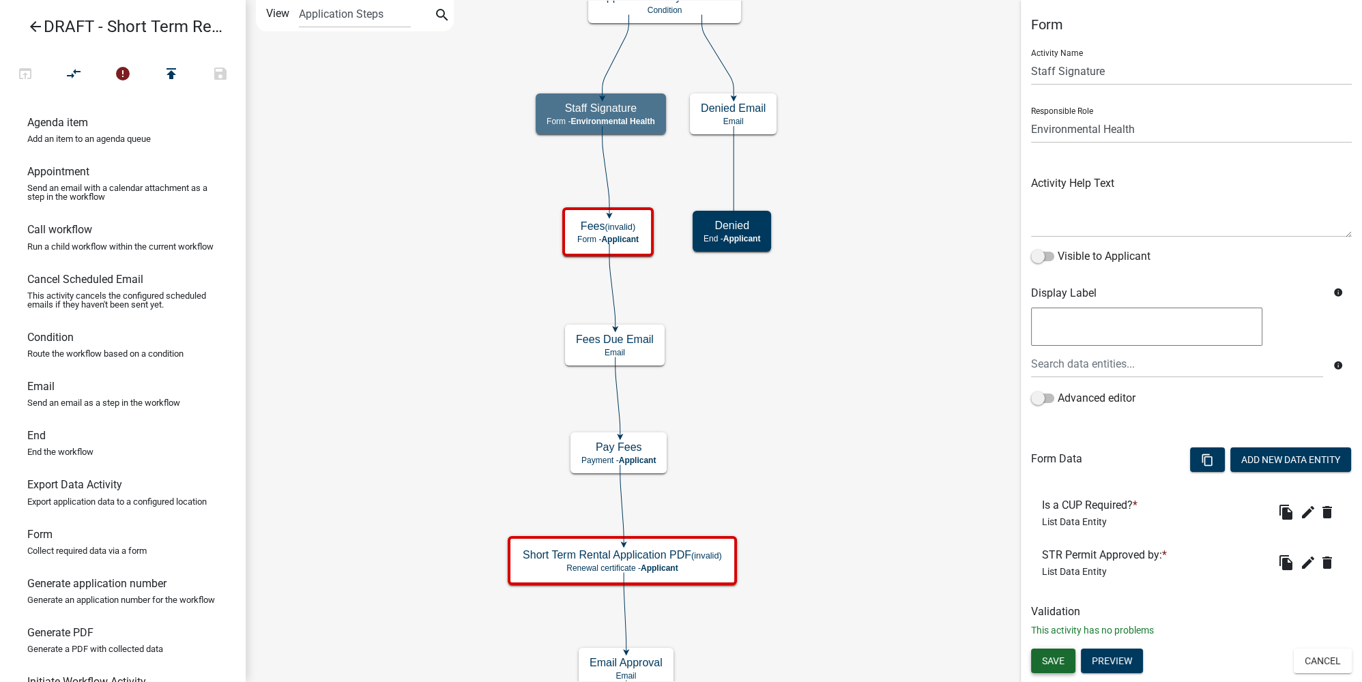
click at [952, 511] on button "Save" at bounding box center [1053, 661] width 44 height 25
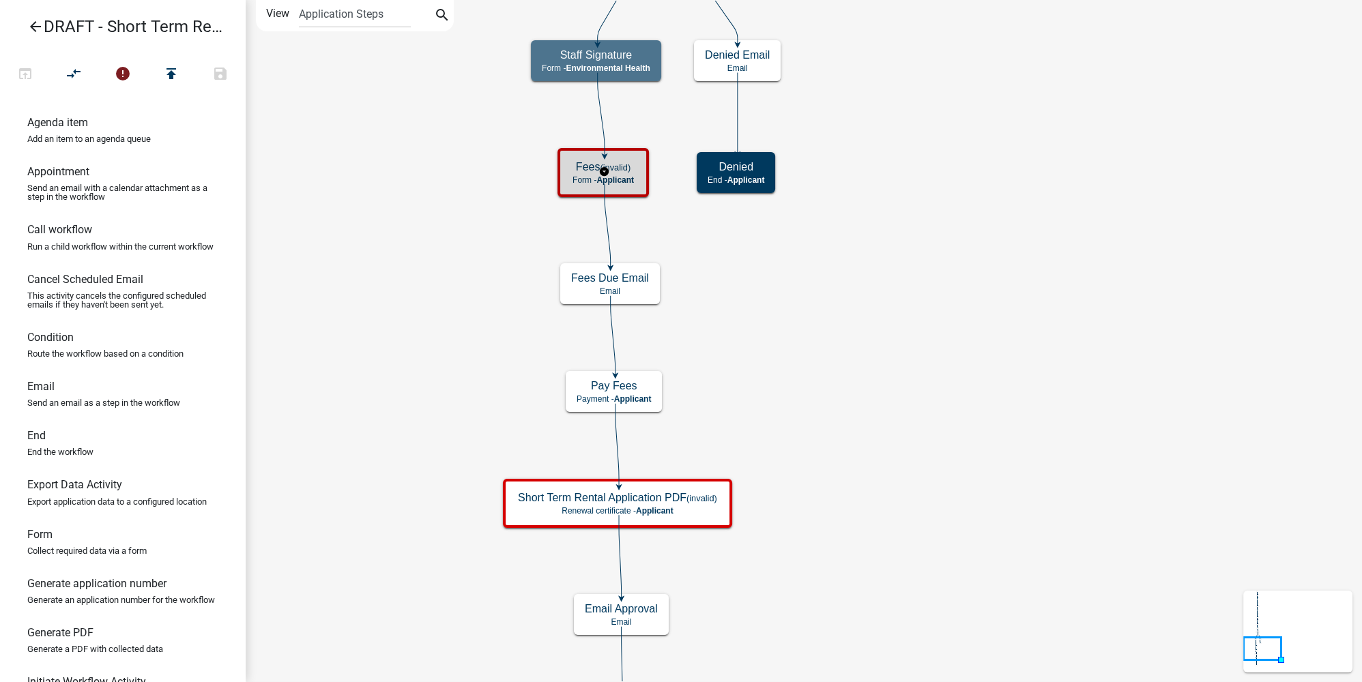
click at [638, 158] on div "Fees (invalid) Form - Applicant" at bounding box center [602, 172] width 83 height 41
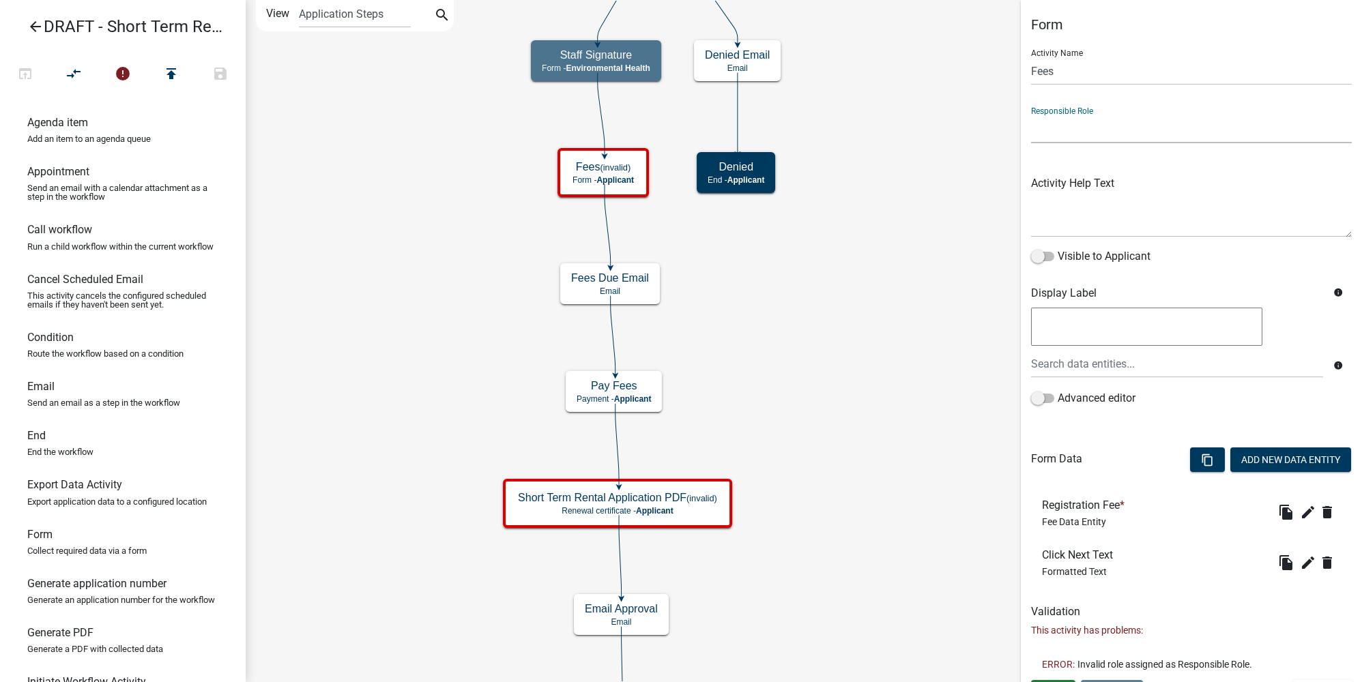
click at [952, 135] on select "Applicant Land and Resource Assistant Director Admin Cannabis Registration Revi…" at bounding box center [1191, 129] width 321 height 28
select select "234406A5-6A28-43E9-BBE7-8B8191021D71"
click at [952, 115] on select "Applicant Land and Resource Assistant Director Admin Cannabis Registration Revi…" at bounding box center [1191, 129] width 321 height 28
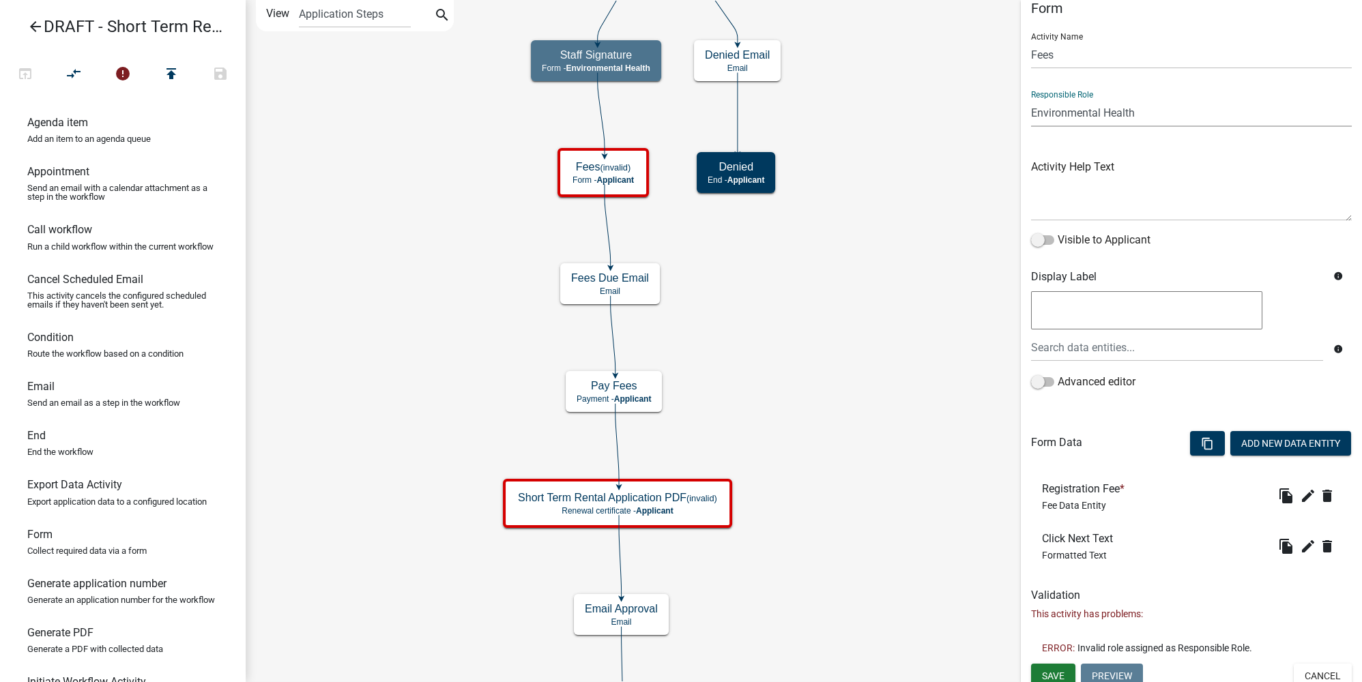
scroll to position [25, 0]
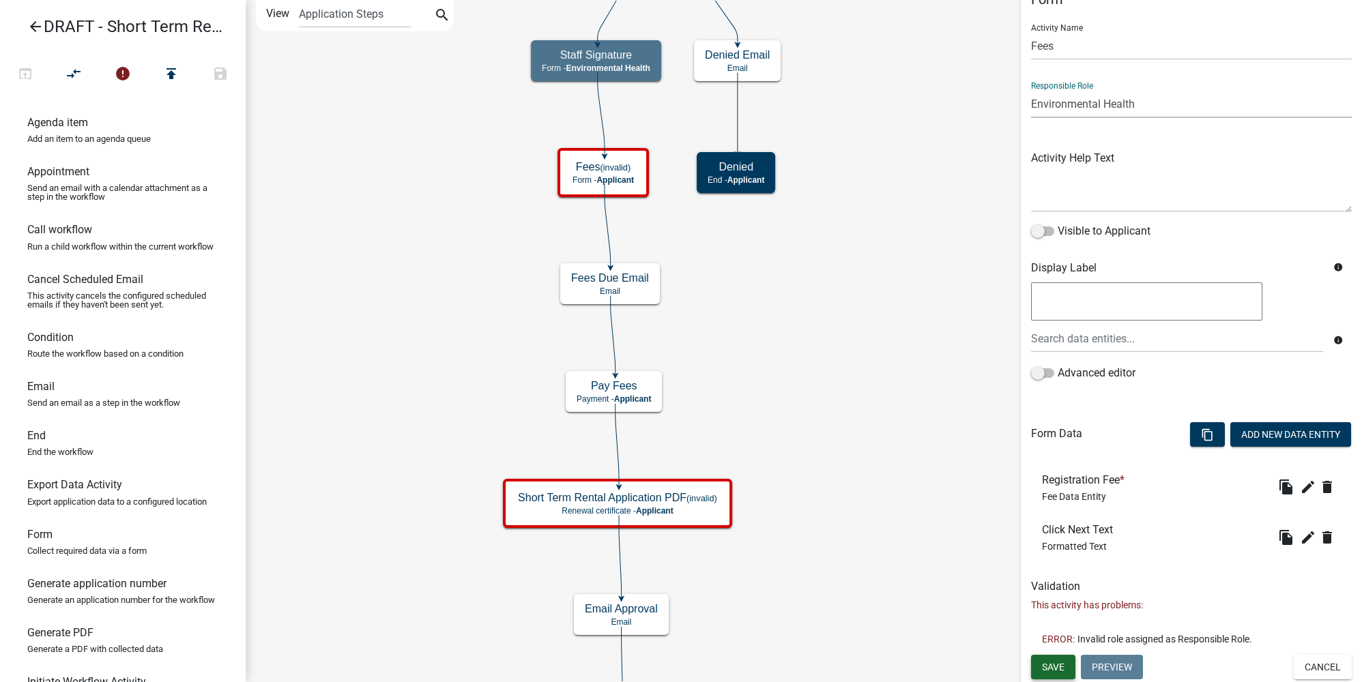
click at [952, 511] on span "Save" at bounding box center [1053, 667] width 23 height 11
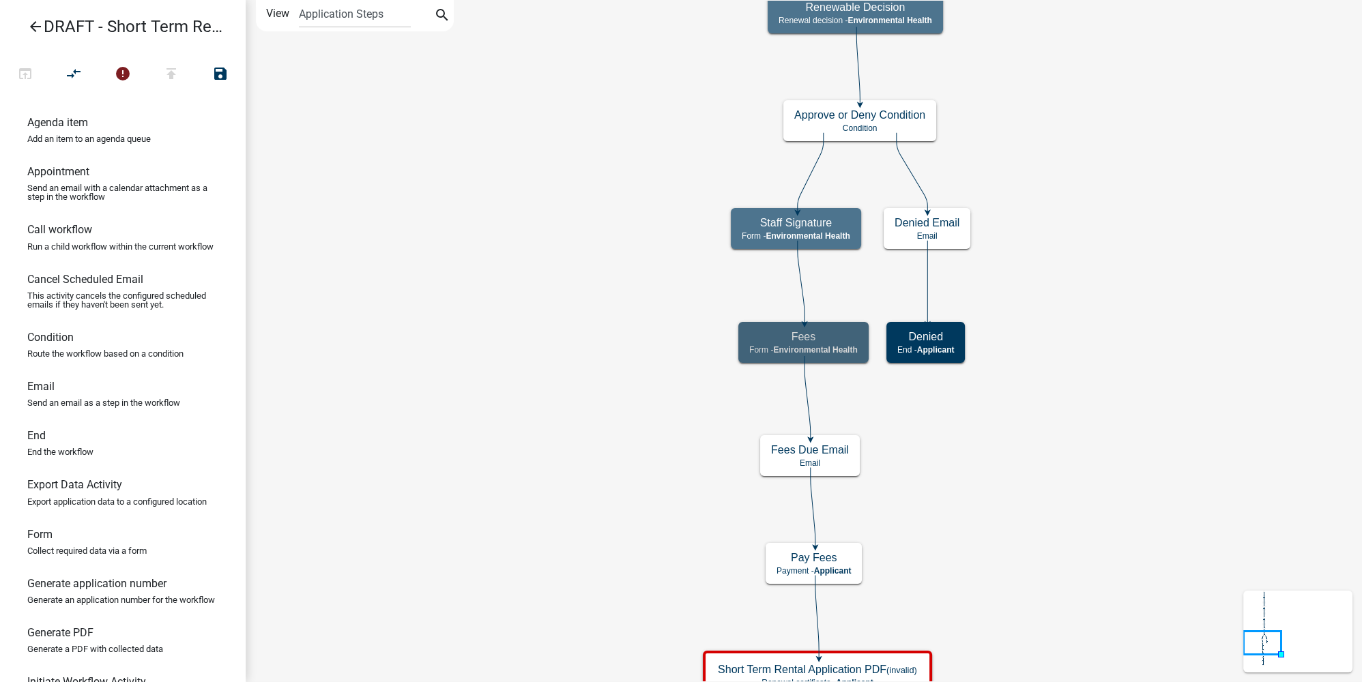
scroll to position [0, 0]
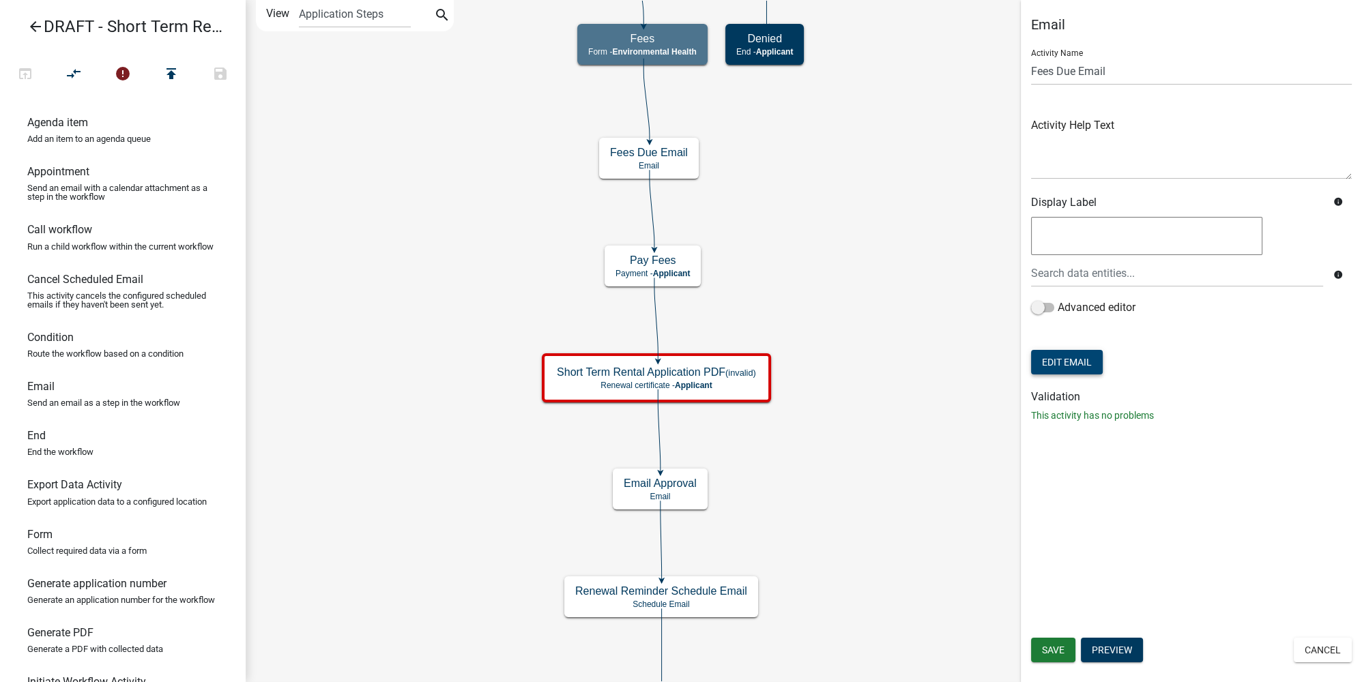
click at [952, 359] on button "Edit Email" at bounding box center [1067, 362] width 72 height 25
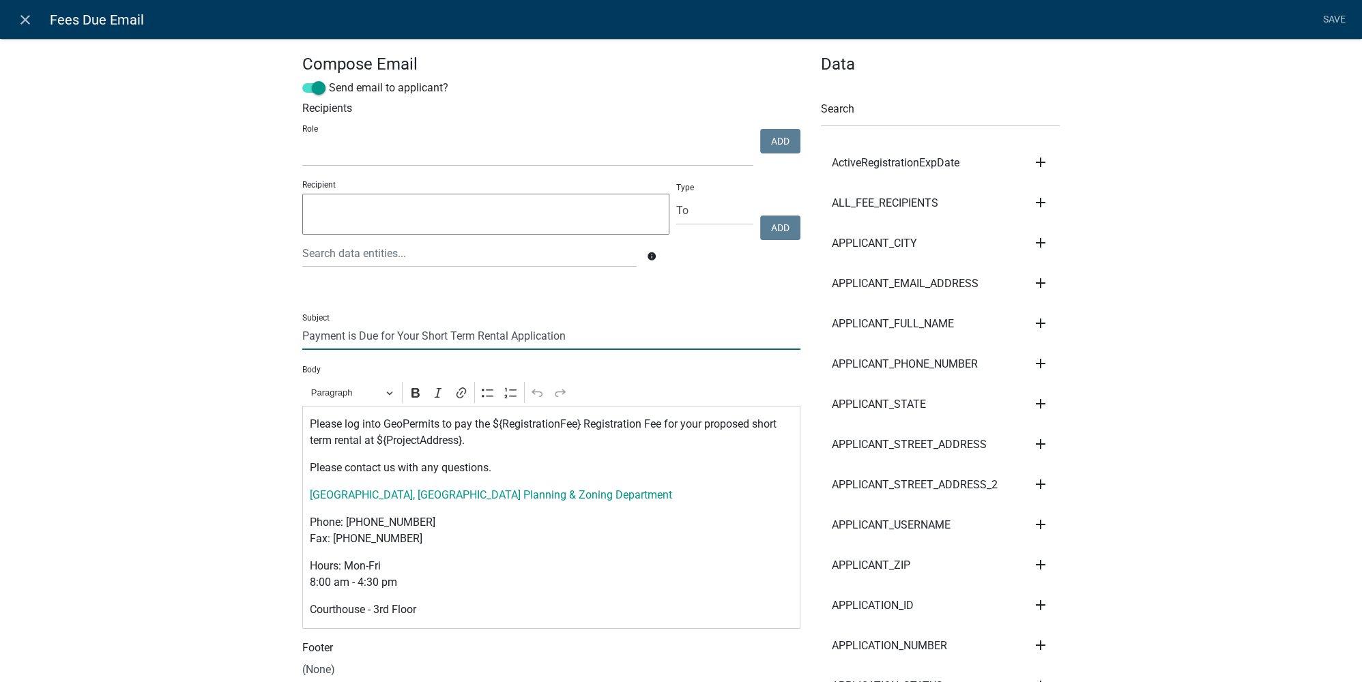
click at [302, 332] on input "Payment is Due for Your Short Term Rental Application" at bounding box center [551, 336] width 498 height 28
type input "Otter Tail County - Payment is Due for Your Short Term Rental Application"
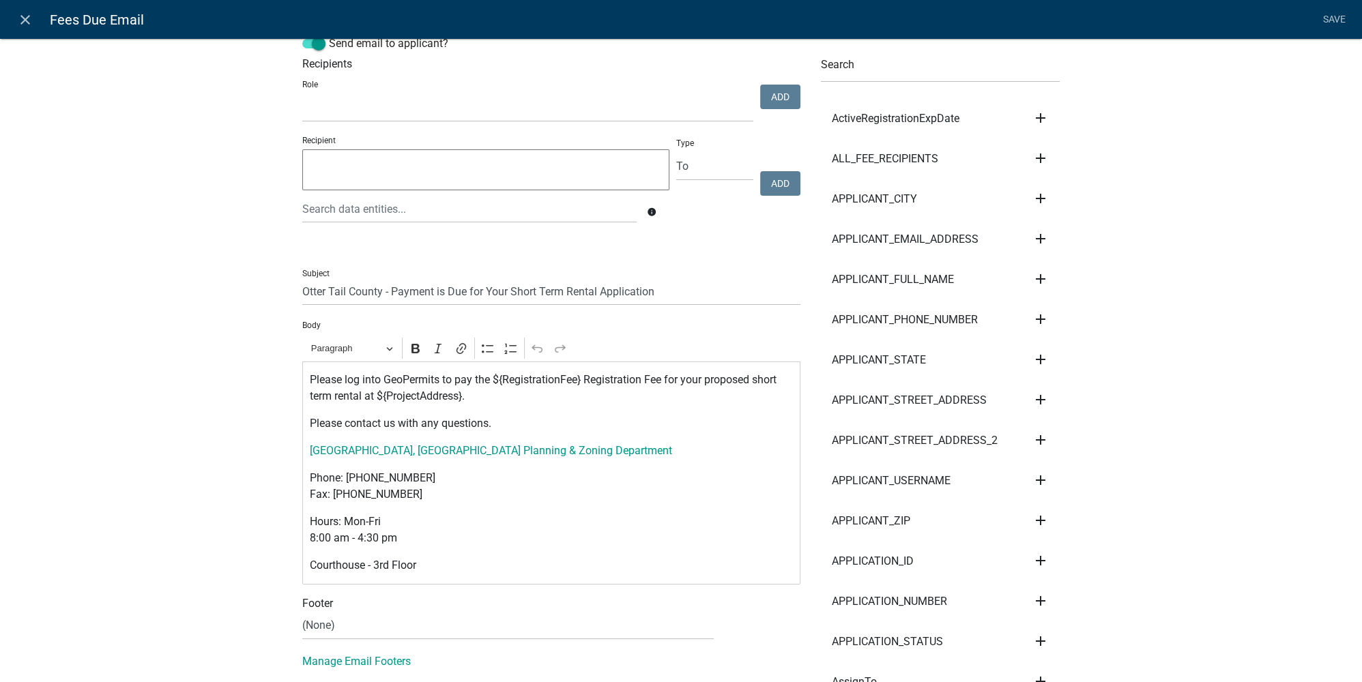
scroll to position [61, 0]
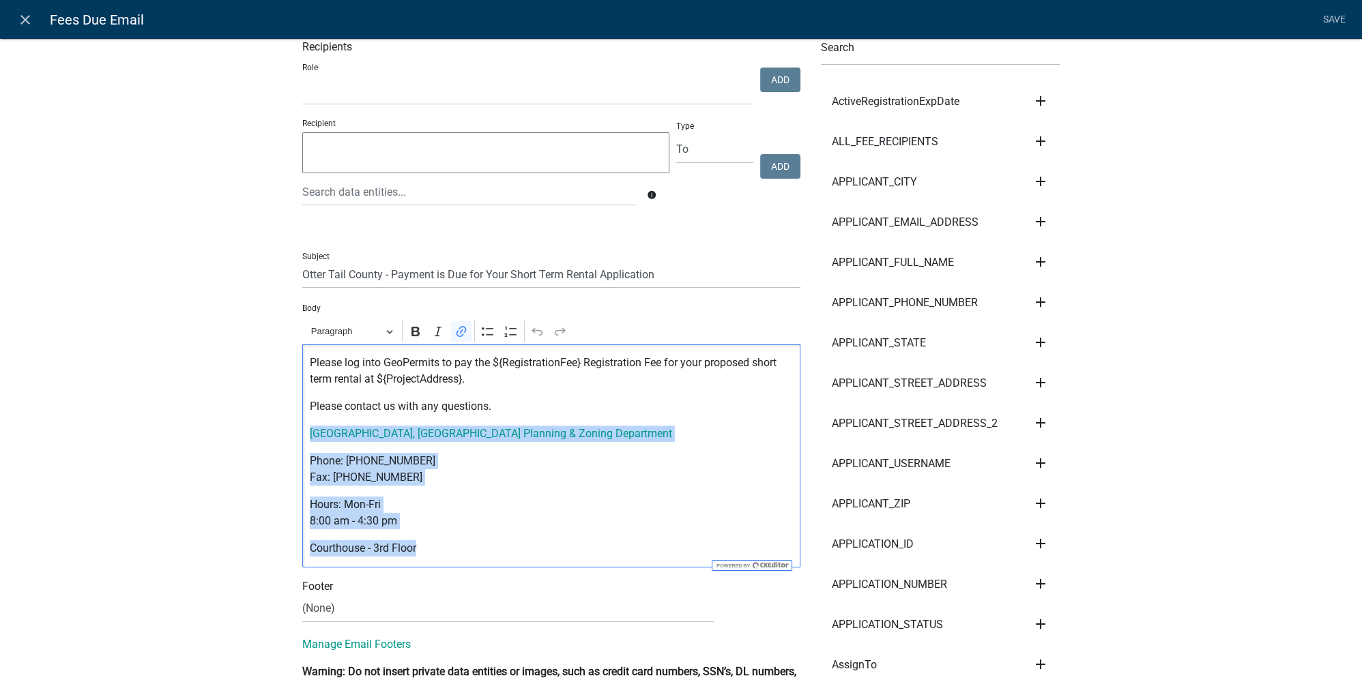
drag, startPoint x: 436, startPoint y: 542, endPoint x: 270, endPoint y: 426, distance: 202.7
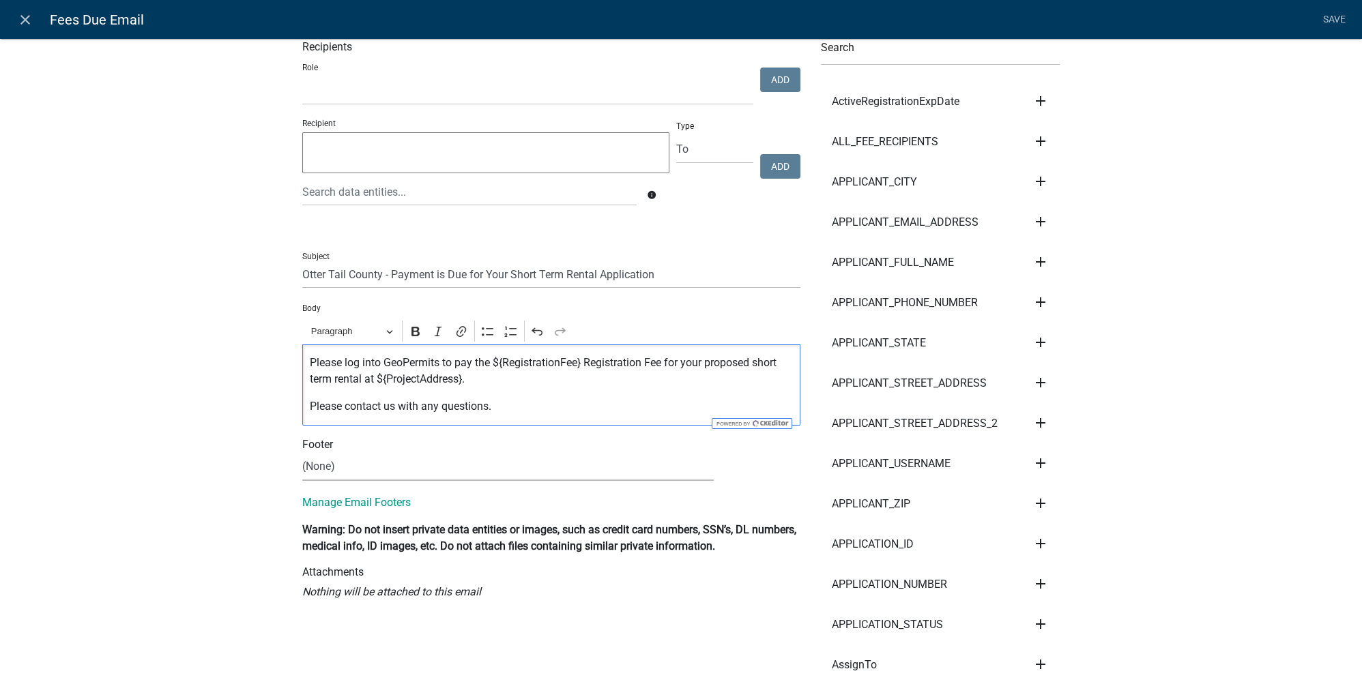
click at [351, 465] on select "(None) Cannabis Review Coordinator Environmental Health Land & Resource Managem…" at bounding box center [507, 467] width 411 height 28
select select "87f2094b-249c-46a8-beec-c1b3be095fd6"
click at [302, 453] on select "(None) Cannabis Review Coordinator Environmental Health Land & Resource Managem…" at bounding box center [507, 467] width 411 height 28
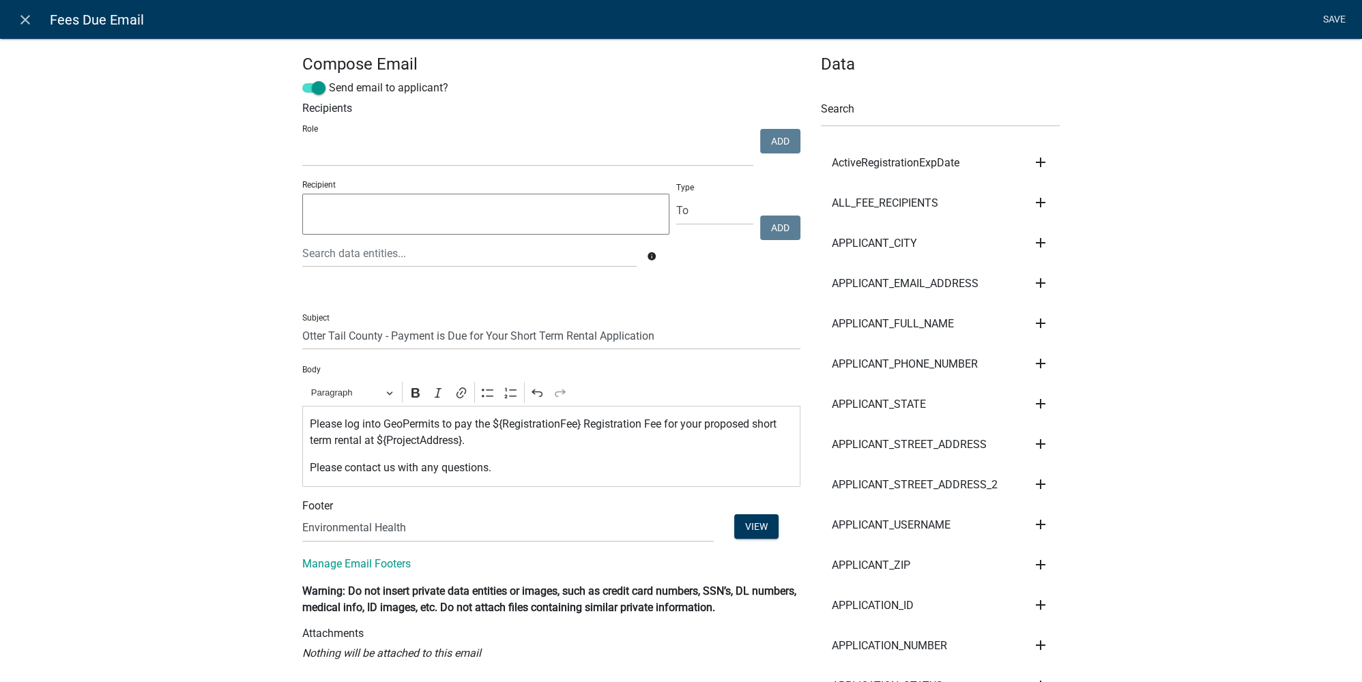
click at [952, 27] on link "Save" at bounding box center [1334, 20] width 34 height 26
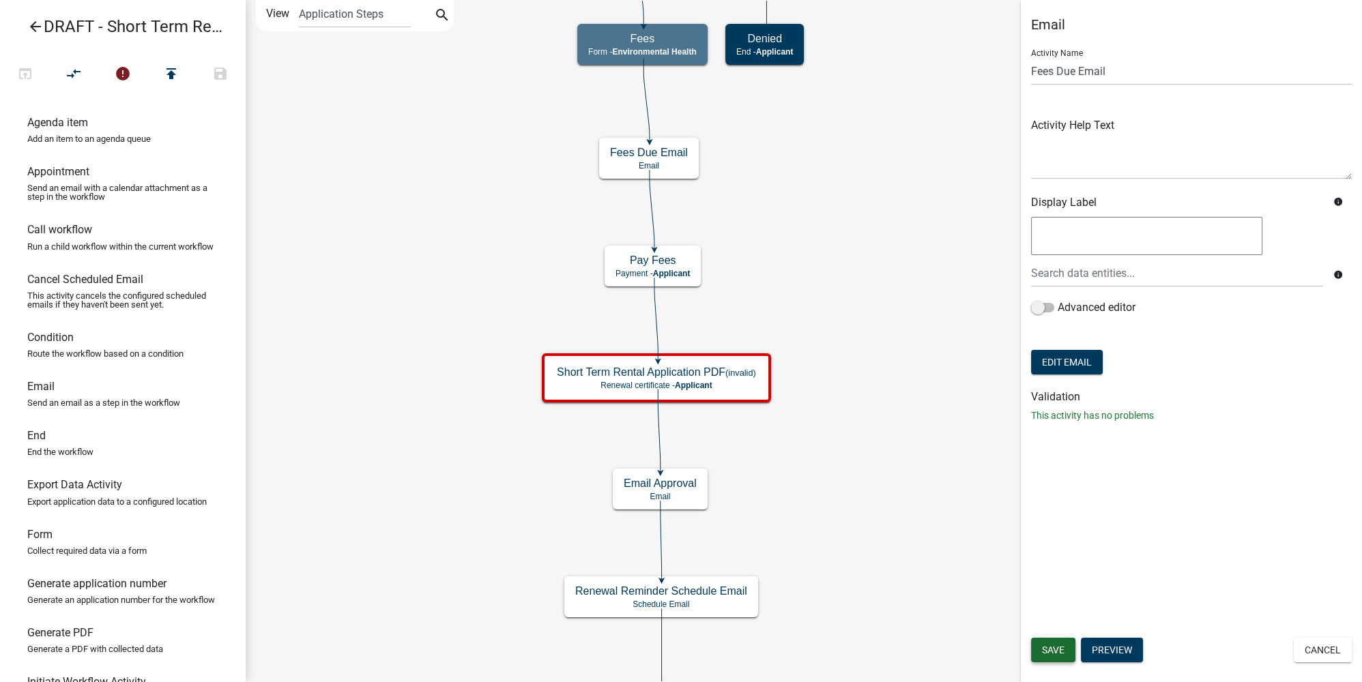
click at [952, 511] on button "Save" at bounding box center [1053, 650] width 44 height 25
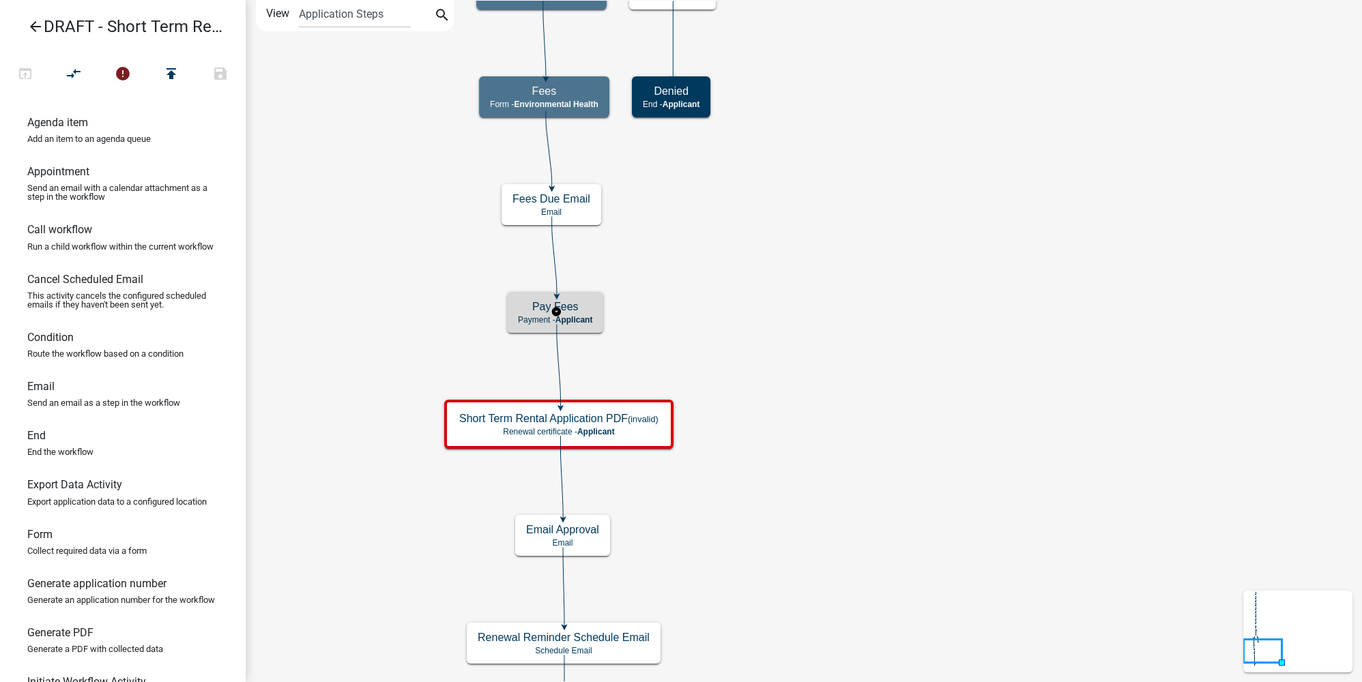
click at [596, 314] on div "Pay Fees Payment - Applicant" at bounding box center [555, 312] width 96 height 41
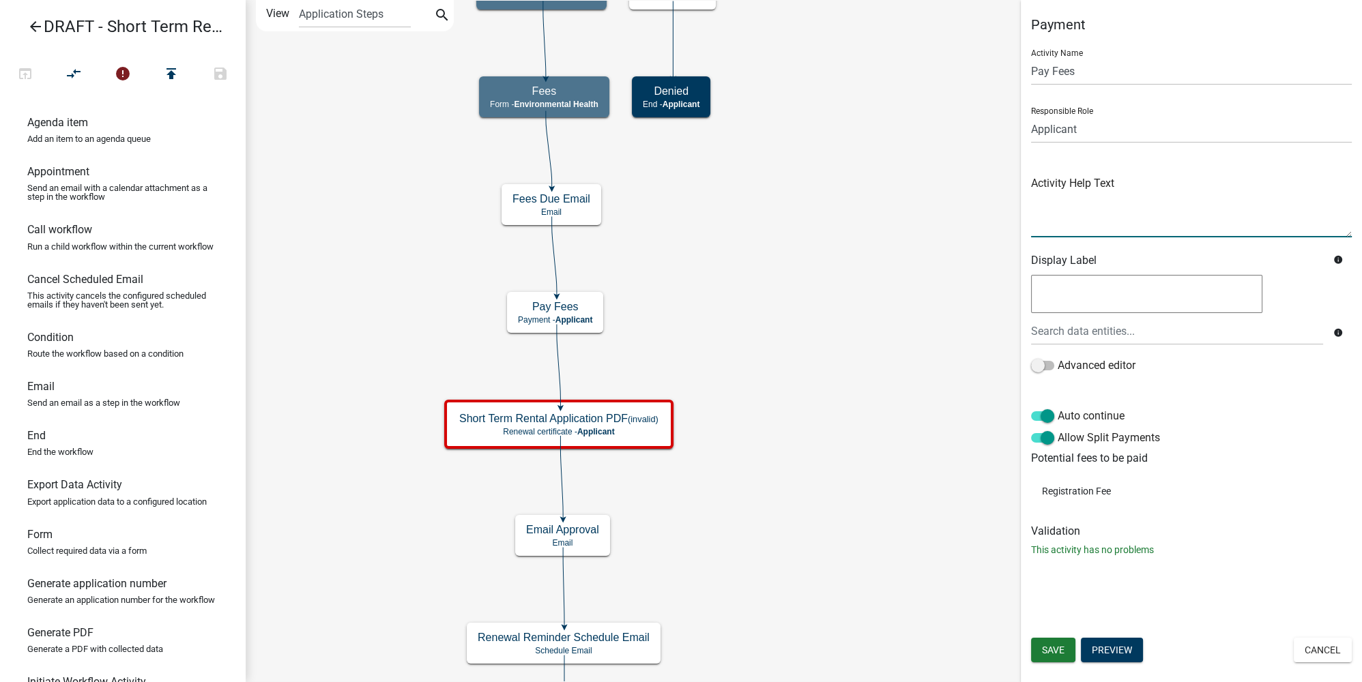
click at [952, 200] on textarea at bounding box center [1191, 205] width 321 height 64
paste textarea "If you wish to pay by Check or Cash you may do so by mailing a check or stoppin…"
click at [952, 205] on textarea at bounding box center [1191, 205] width 321 height 64
type textarea "If you wish to pay by Check or Cash you may do so by mailing a check or stoppin…"
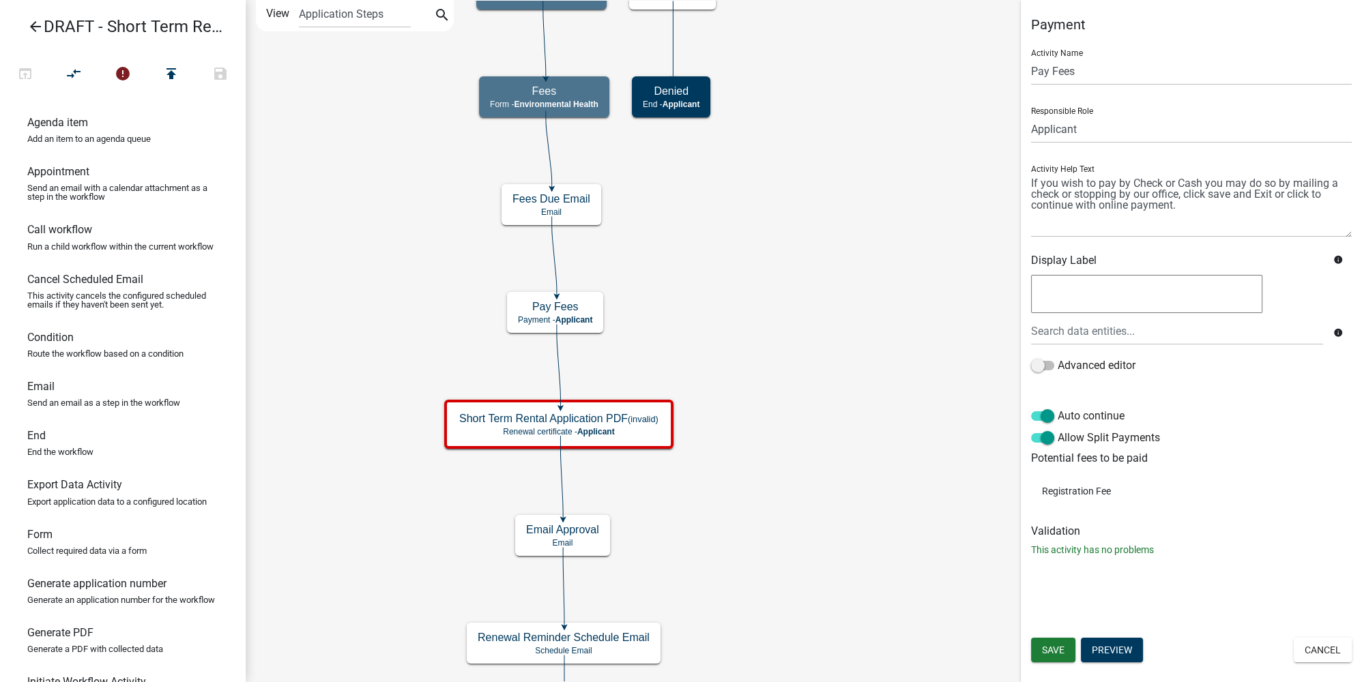
click at [952, 409] on div "Auto continue" at bounding box center [1191, 419] width 321 height 22
click at [952, 511] on span "Save" at bounding box center [1053, 650] width 23 height 11
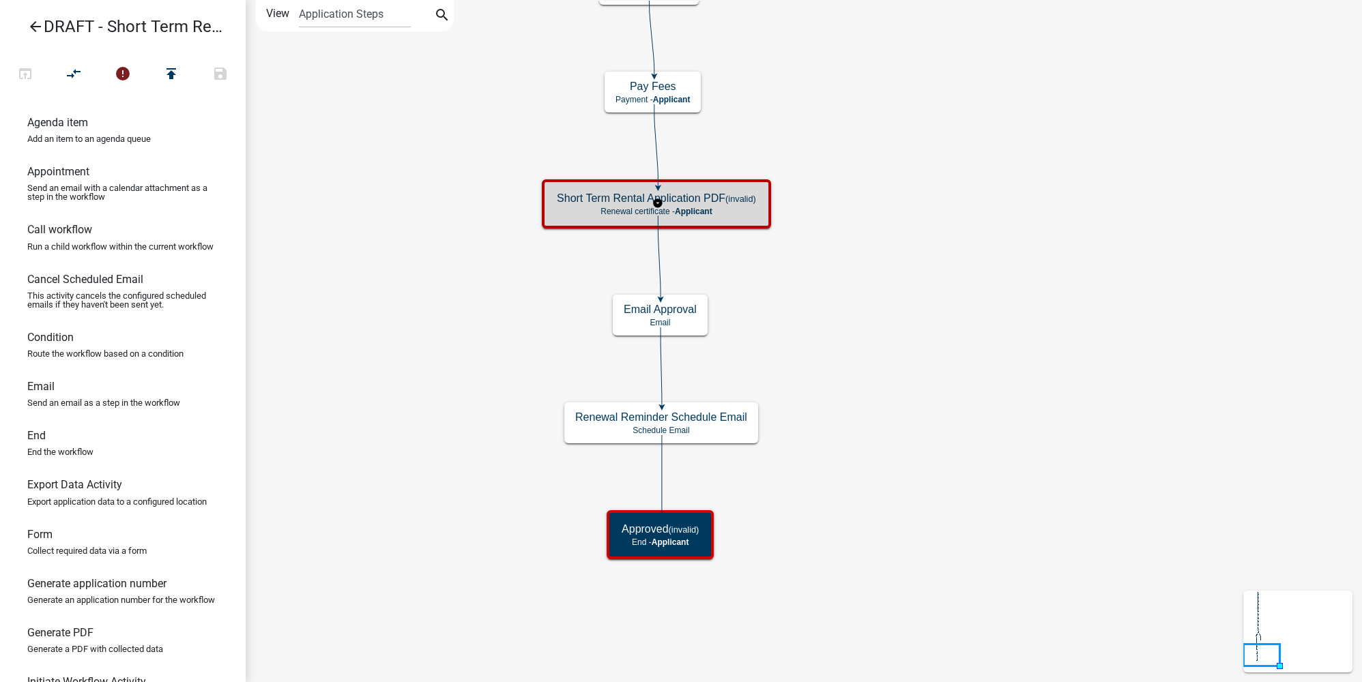
click at [744, 209] on p "Renewal certificate - Applicant" at bounding box center [656, 212] width 199 height 10
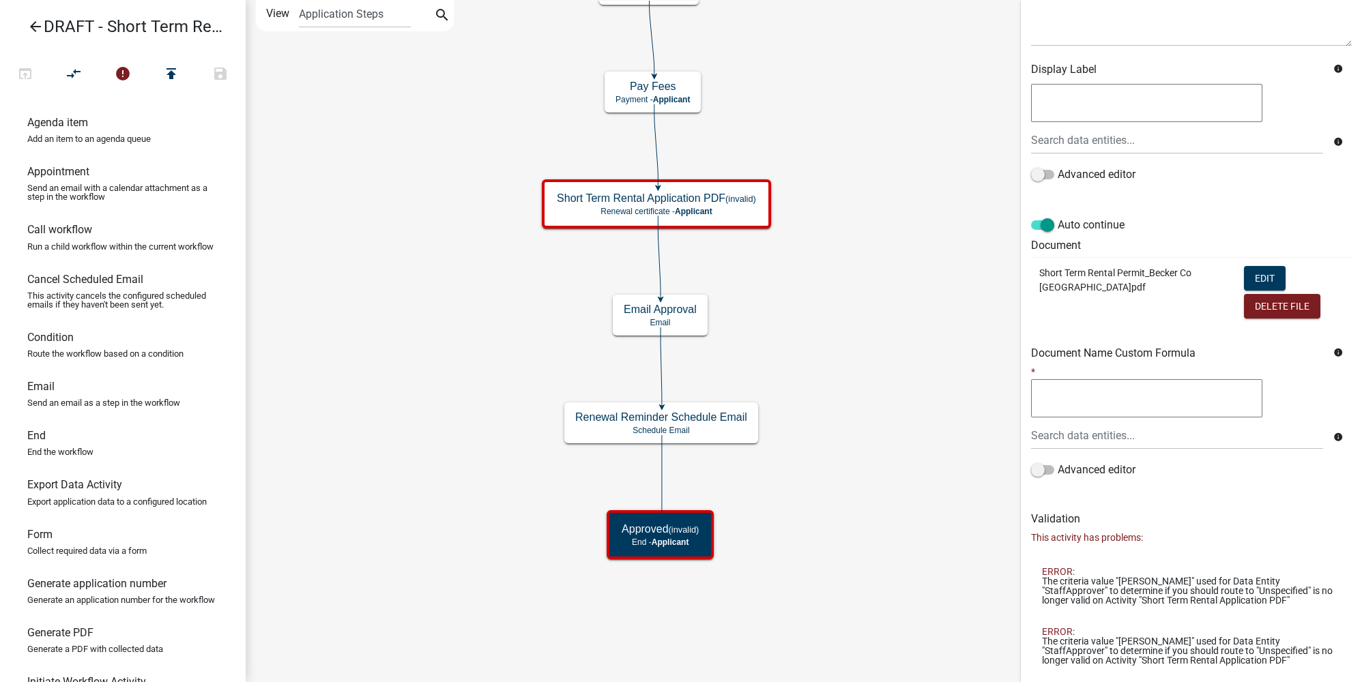
scroll to position [147, 0]
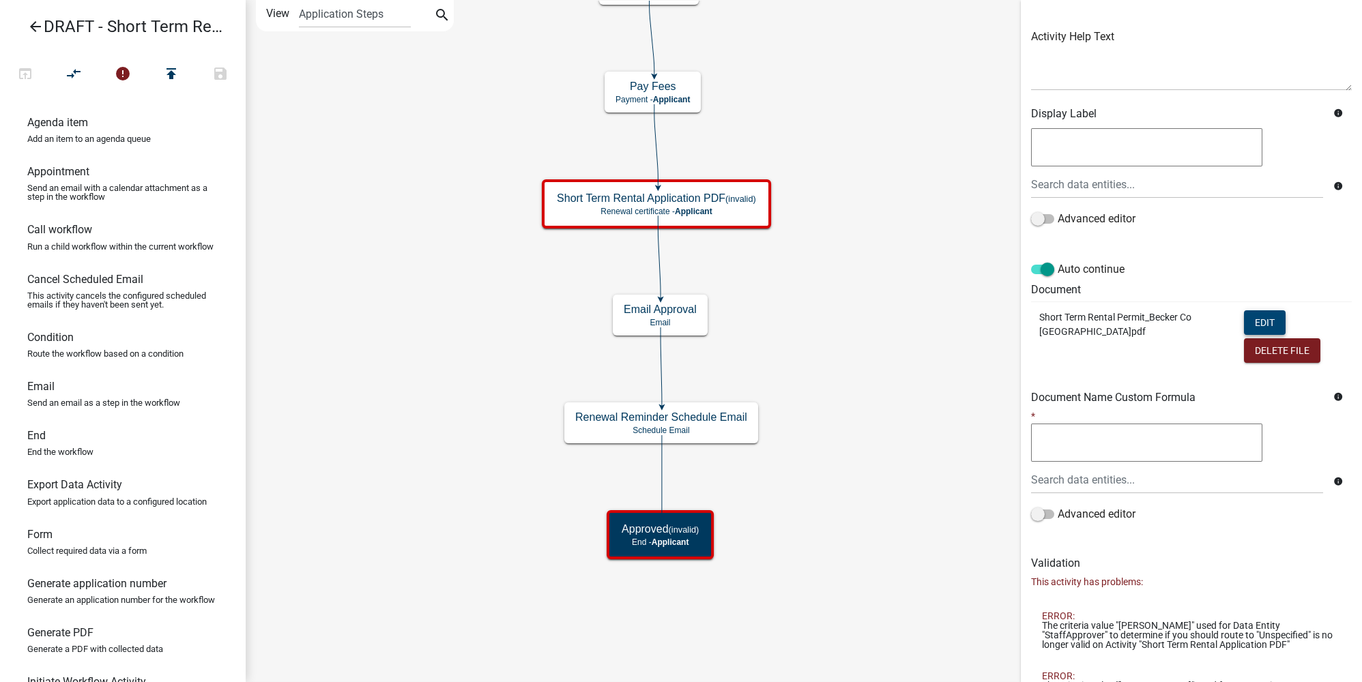
click at [952, 325] on button "Edit" at bounding box center [1265, 322] width 42 height 25
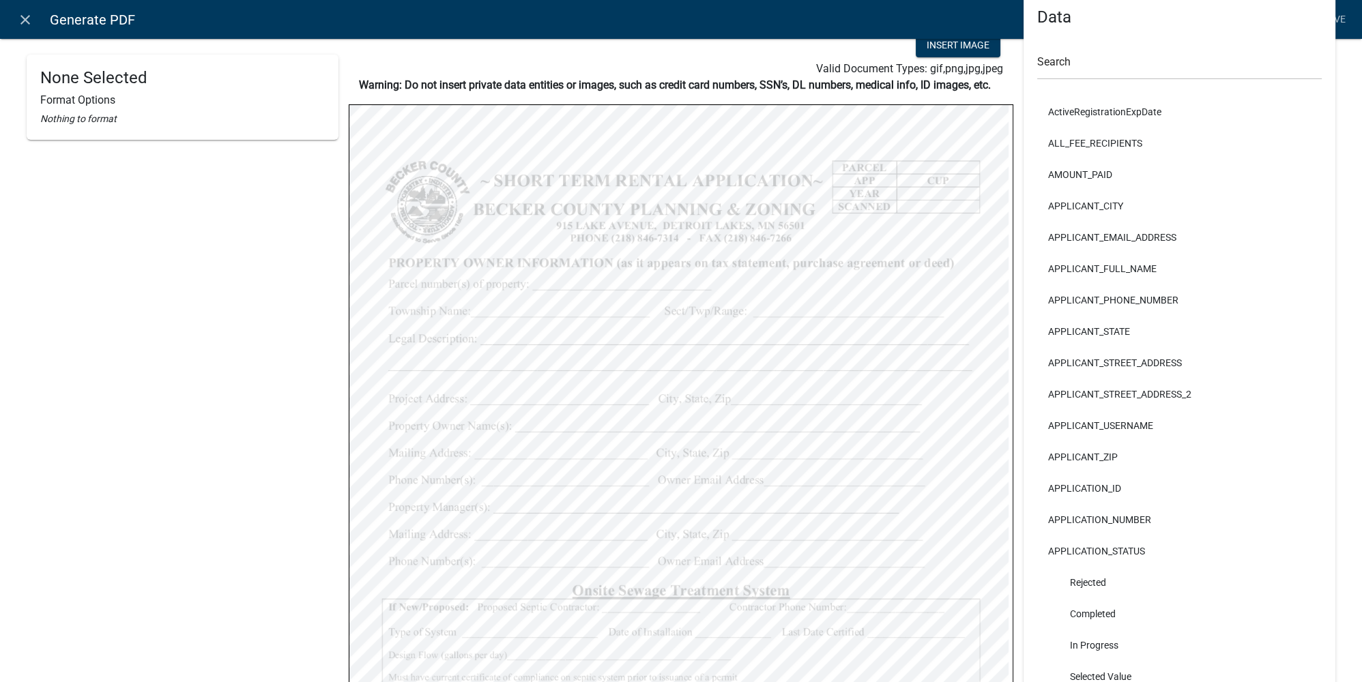
scroll to position [0, 0]
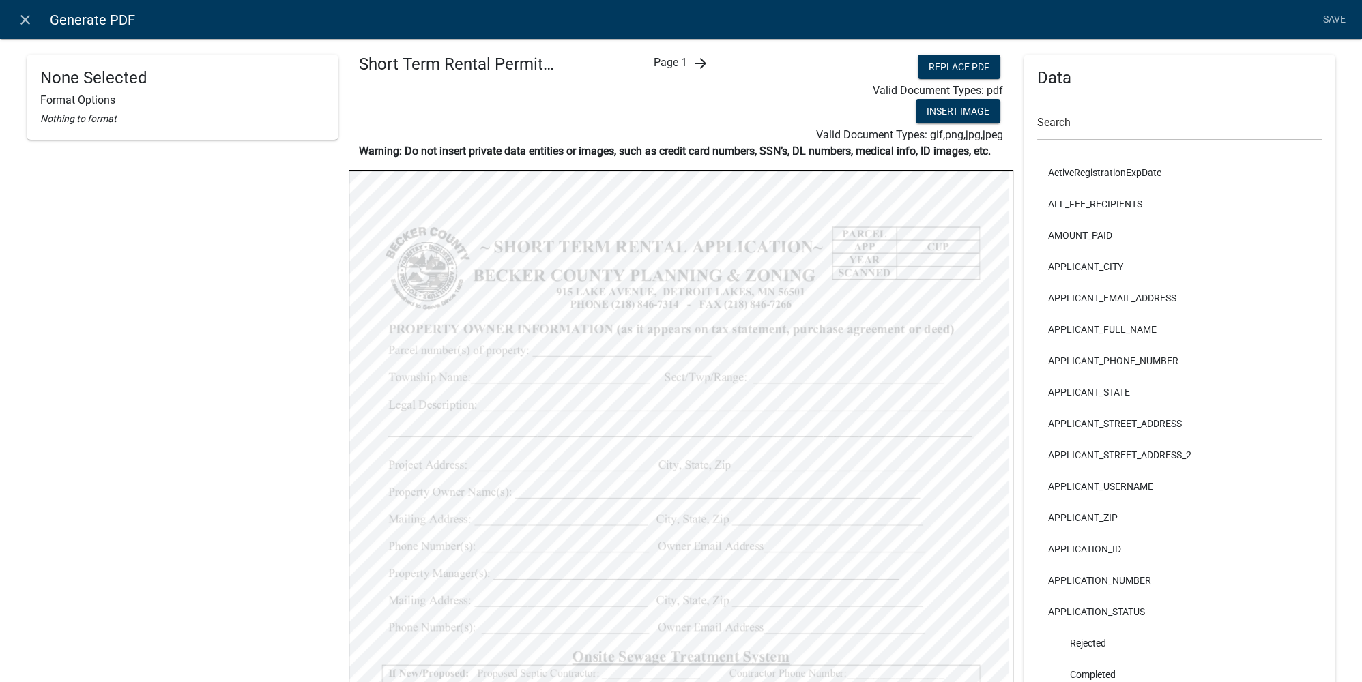
click at [695, 71] on icon "arrow_forward" at bounding box center [700, 63] width 16 height 16
click at [952, 123] on input "text" at bounding box center [1179, 127] width 284 height 28
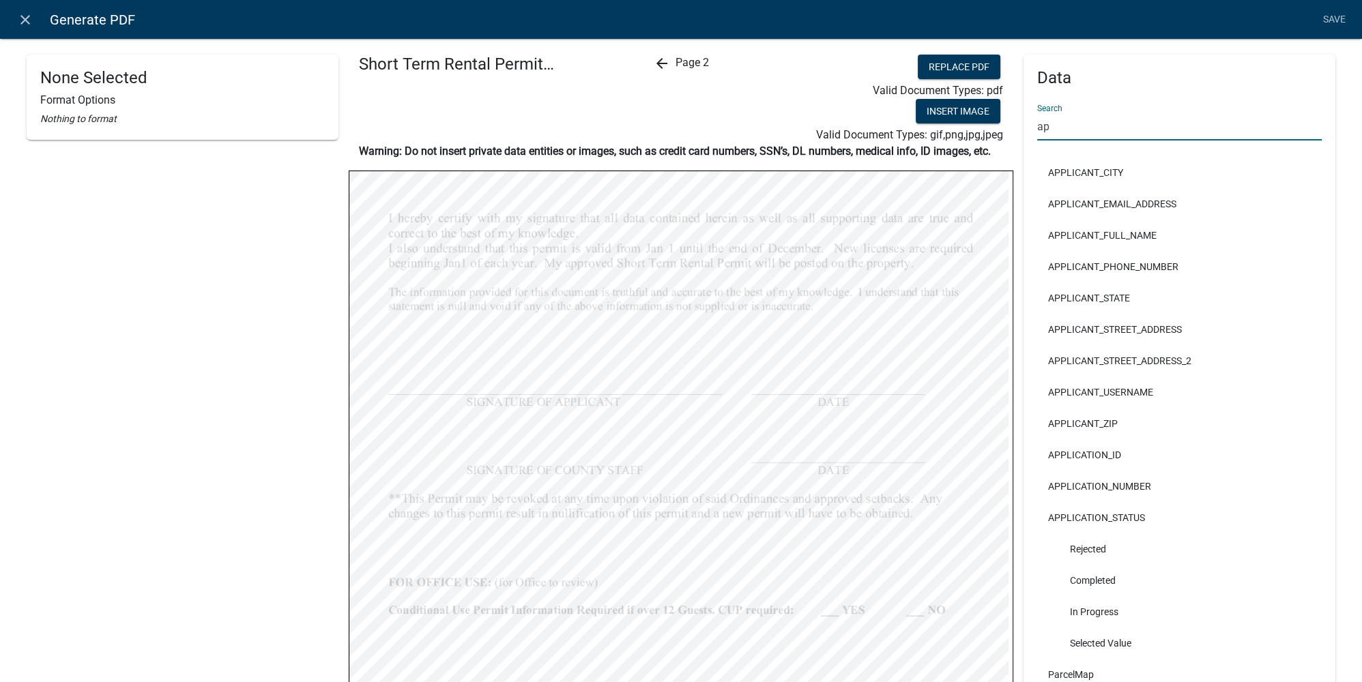
type input "app"
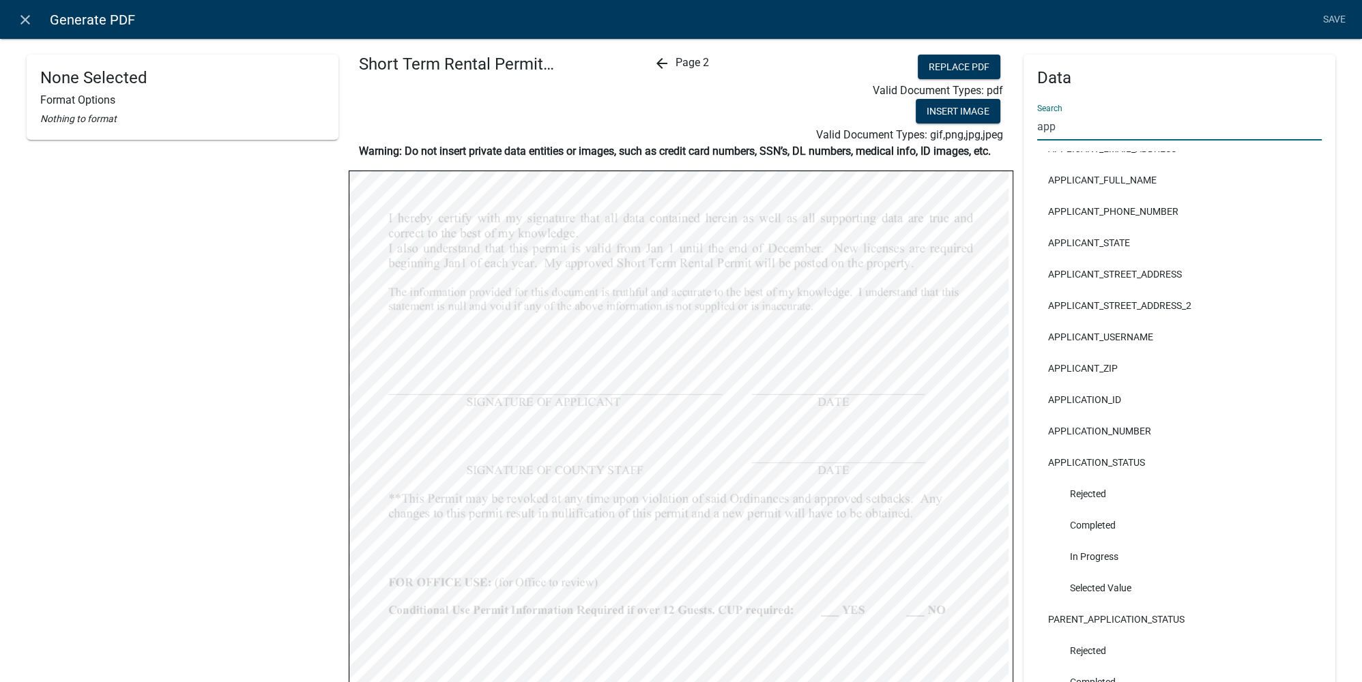
drag, startPoint x: 1064, startPoint y: 132, endPoint x: 1008, endPoint y: 126, distance: 56.3
click at [952, 126] on div "Data Search app APPLICANT_CITY APPLICANT_EMAIL_ADDRESS APPLICANT_FULL_NAME APPL…" at bounding box center [1179, 566] width 332 height 1023
click at [231, 402] on div "None Selected Format Options Nothing to format" at bounding box center [183, 498] width 312 height 887
select select
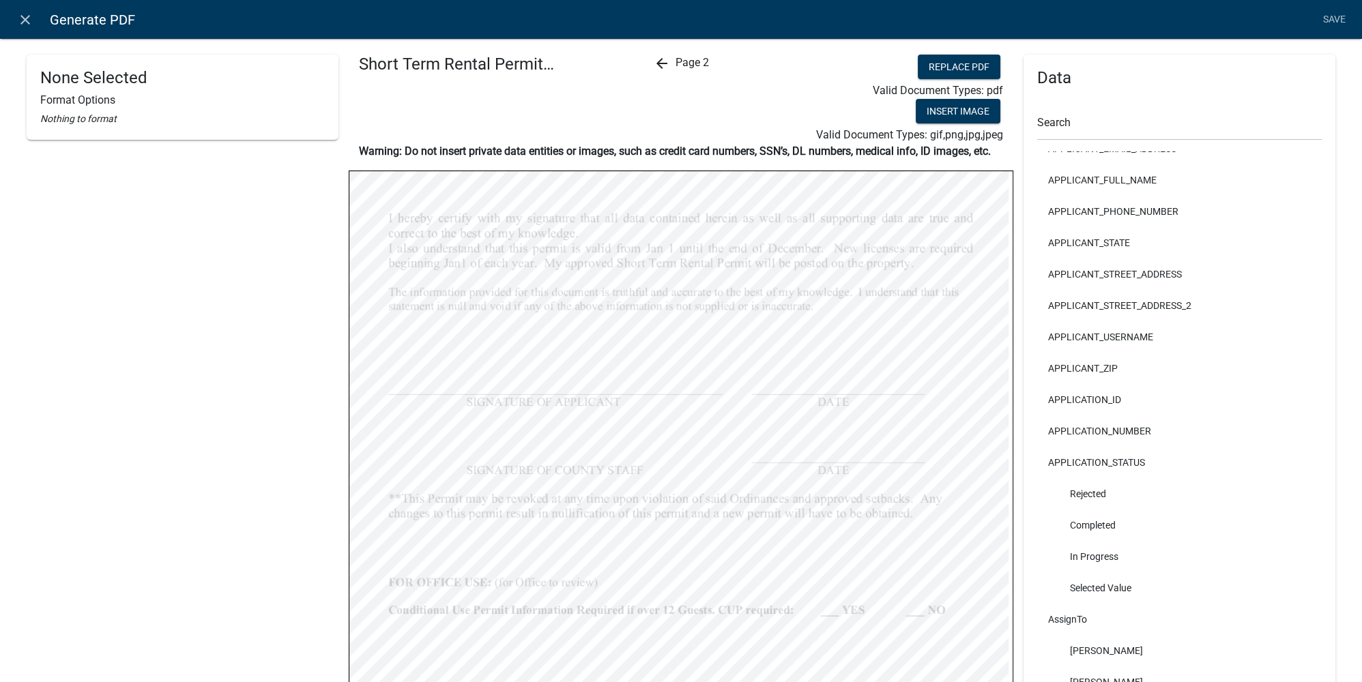
select select
select select "4"
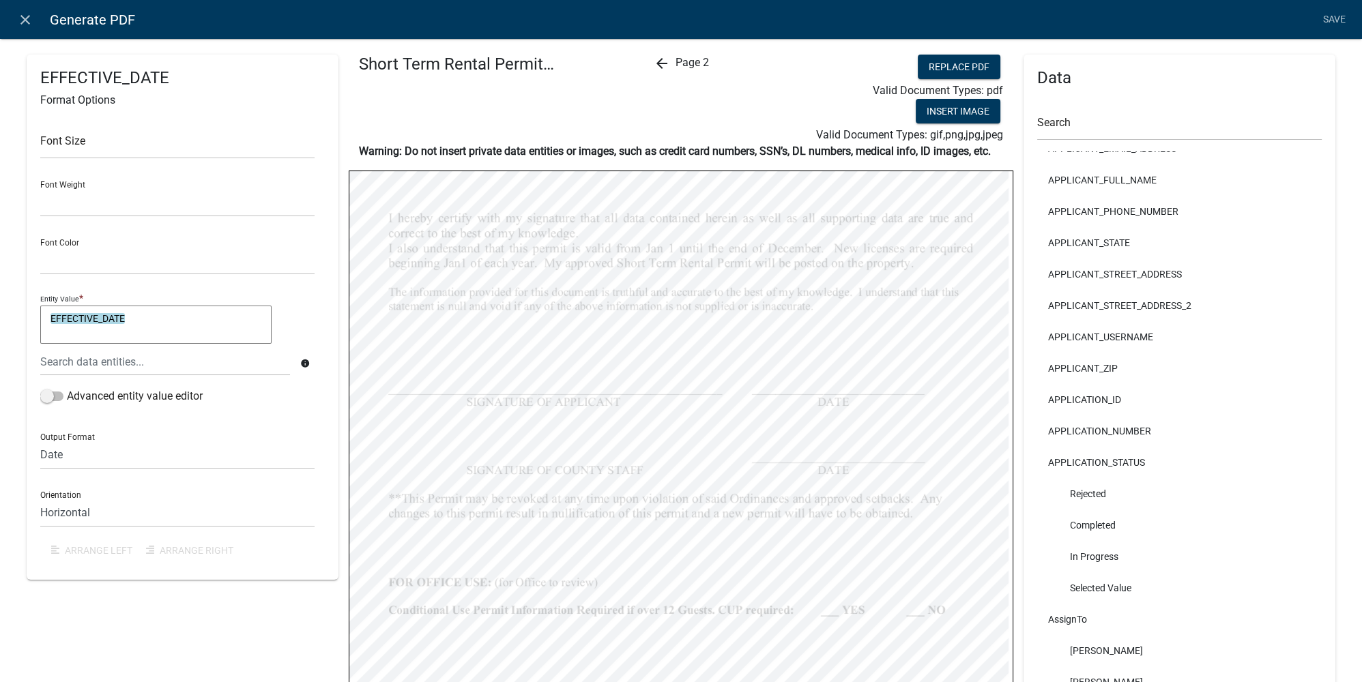
select select
select select "4"
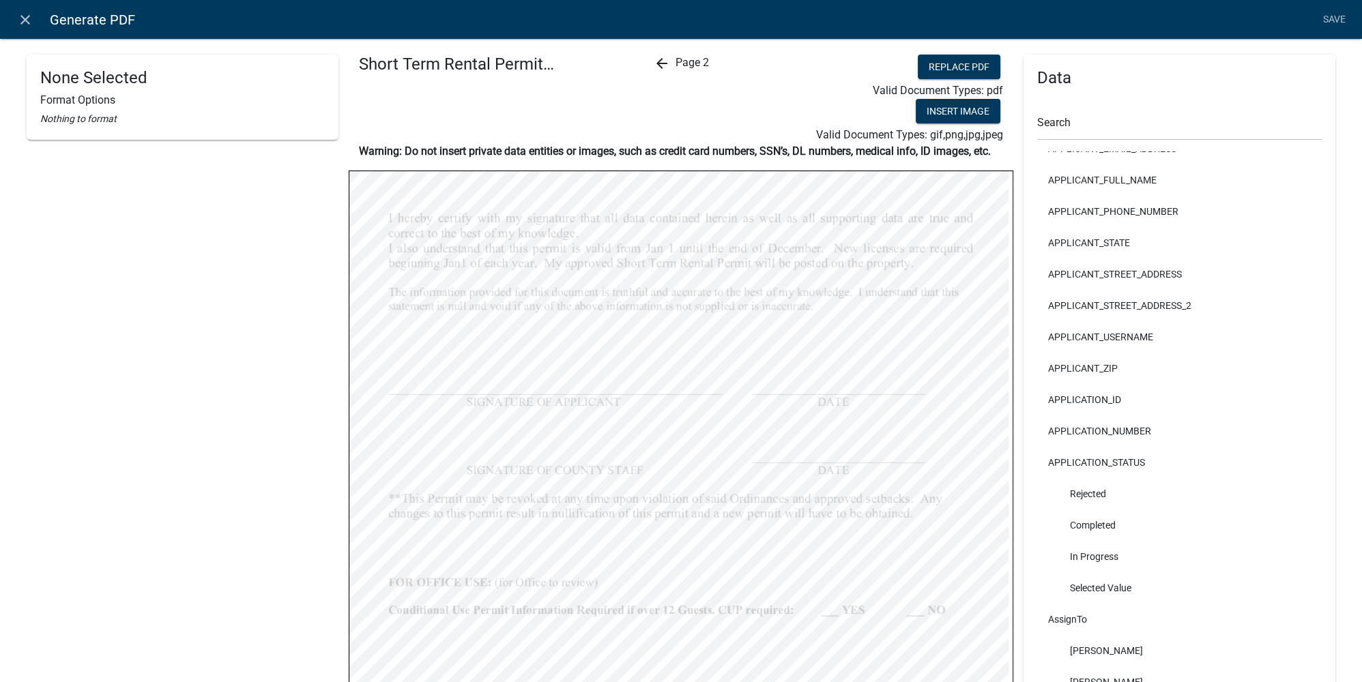
click at [653, 62] on icon "arrow_back" at bounding box center [661, 63] width 16 height 16
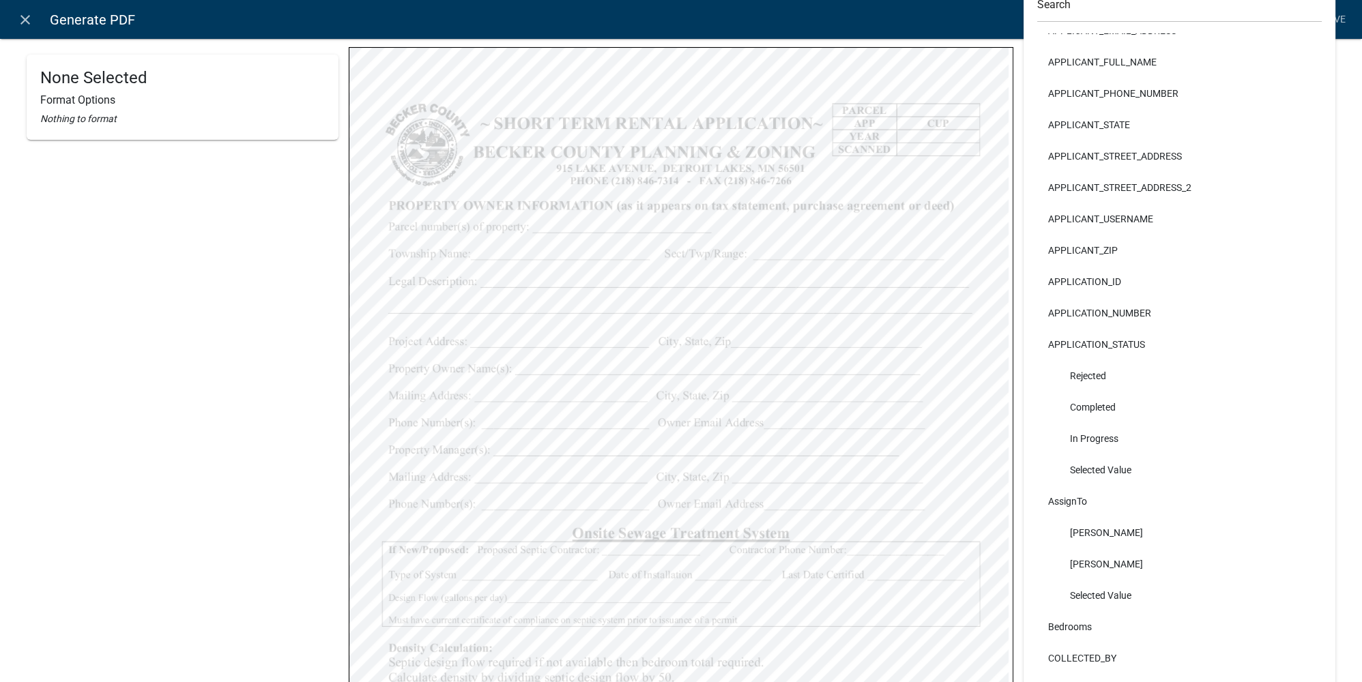
scroll to position [186, 0]
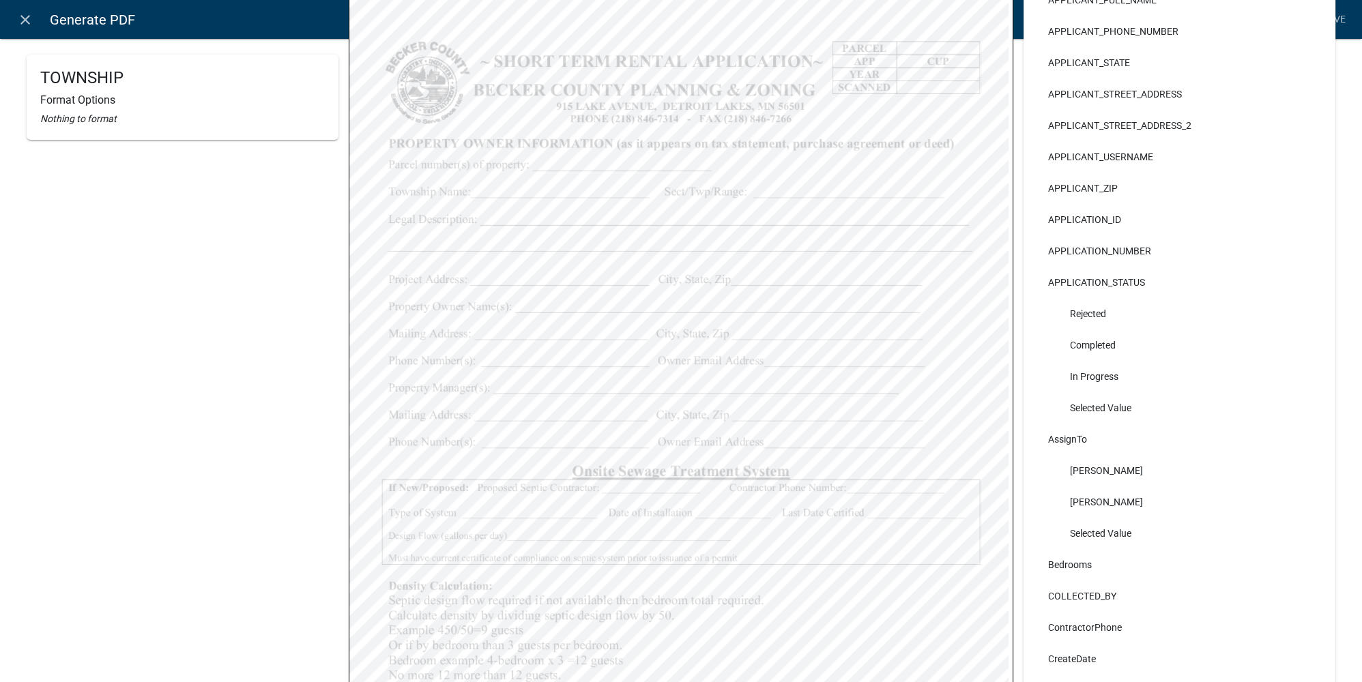
select select
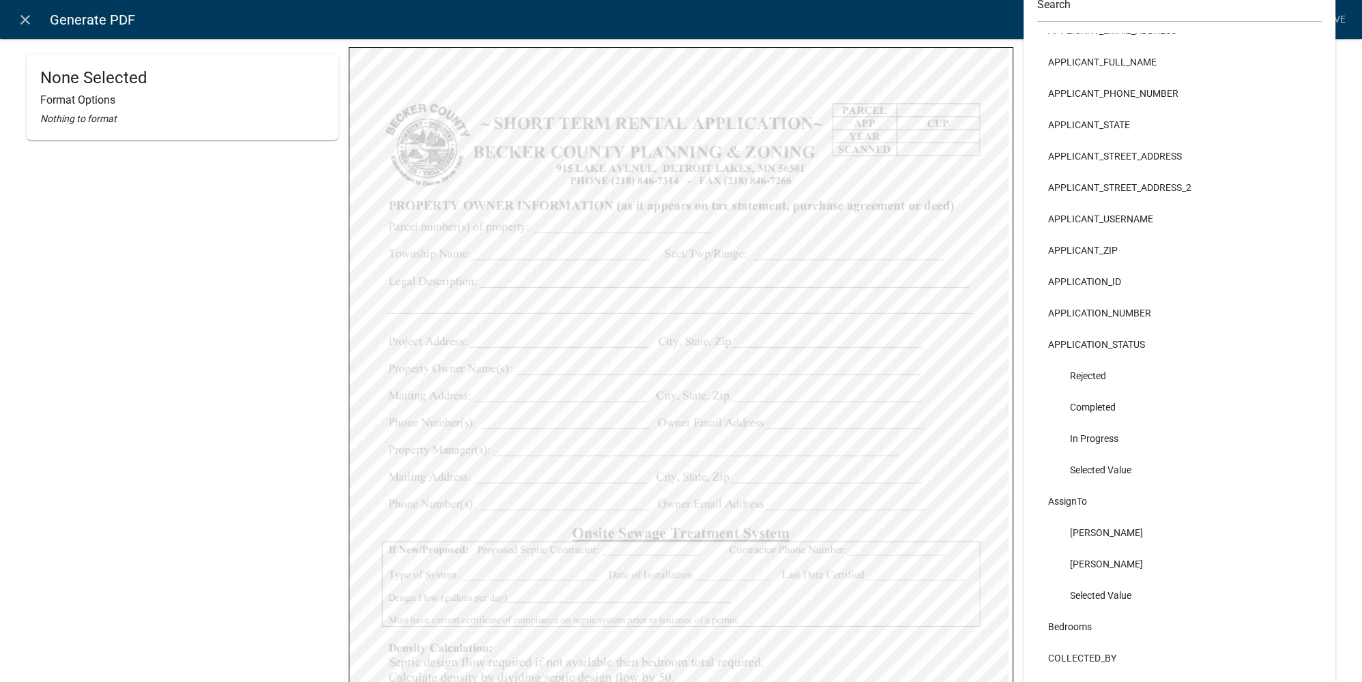
scroll to position [0, 0]
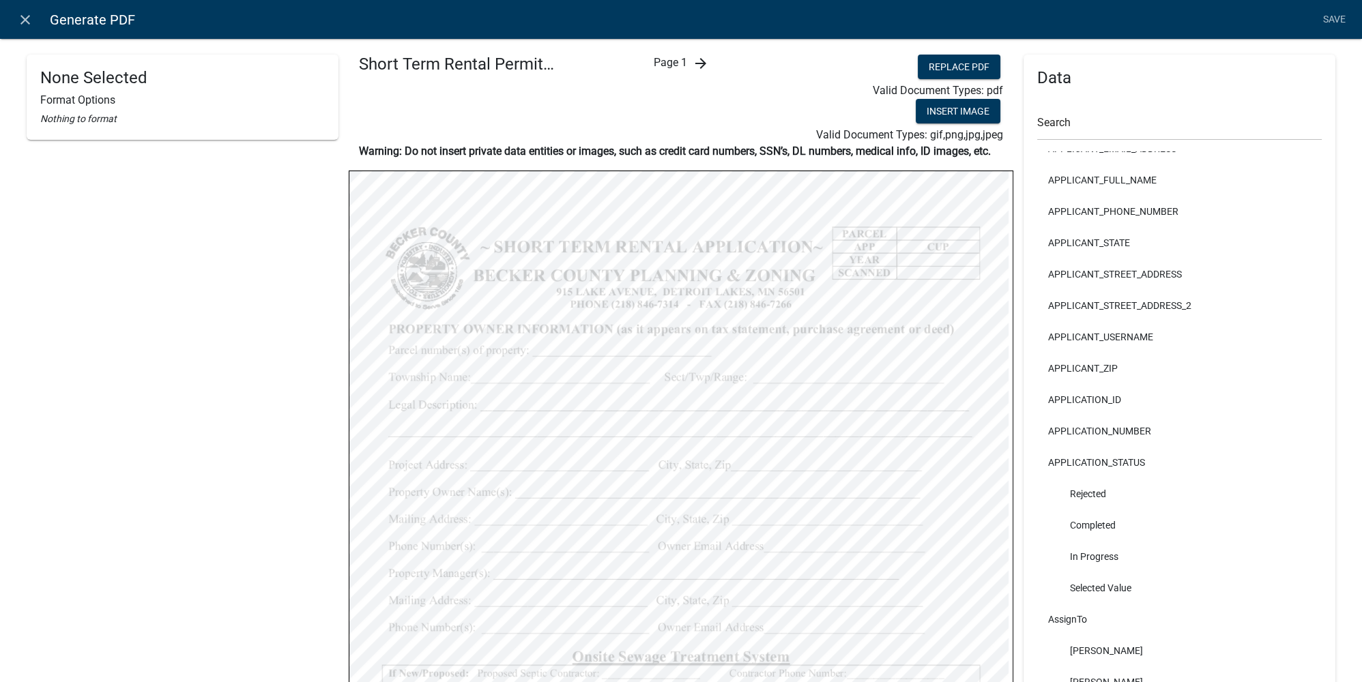
select select
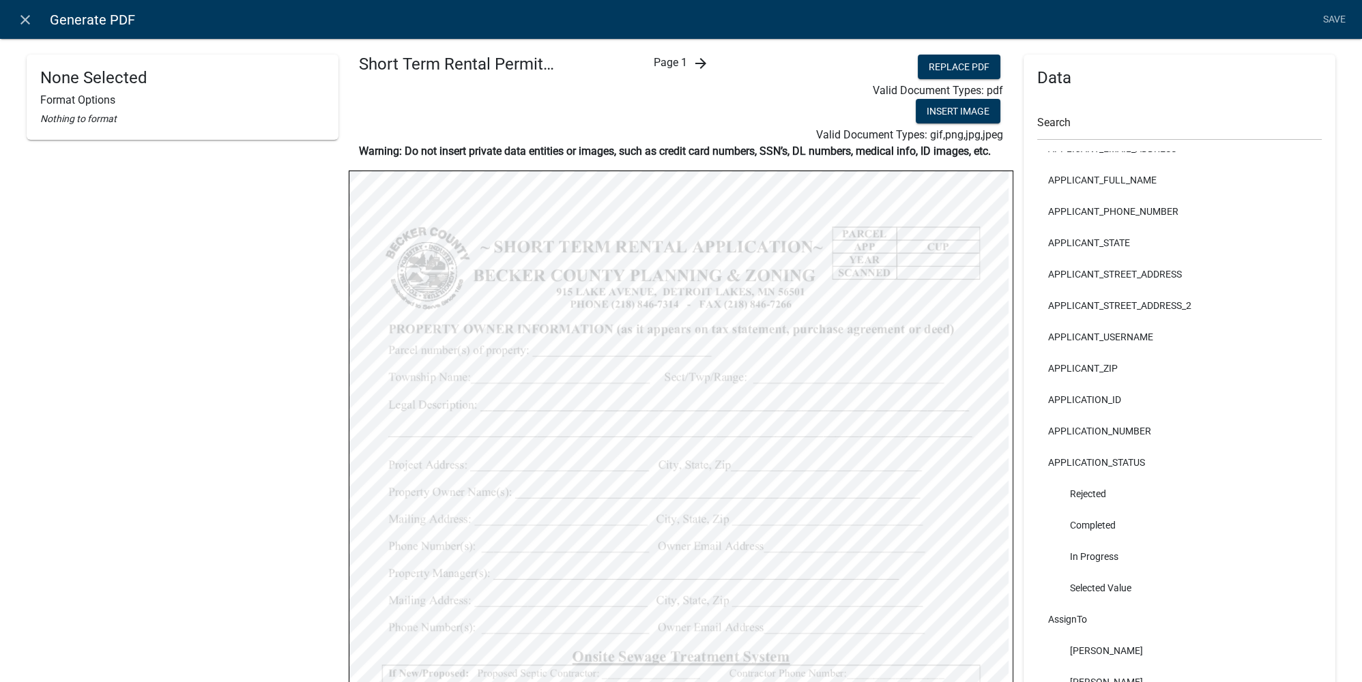
select select
click at [952, 24] on link "Save" at bounding box center [1334, 20] width 34 height 26
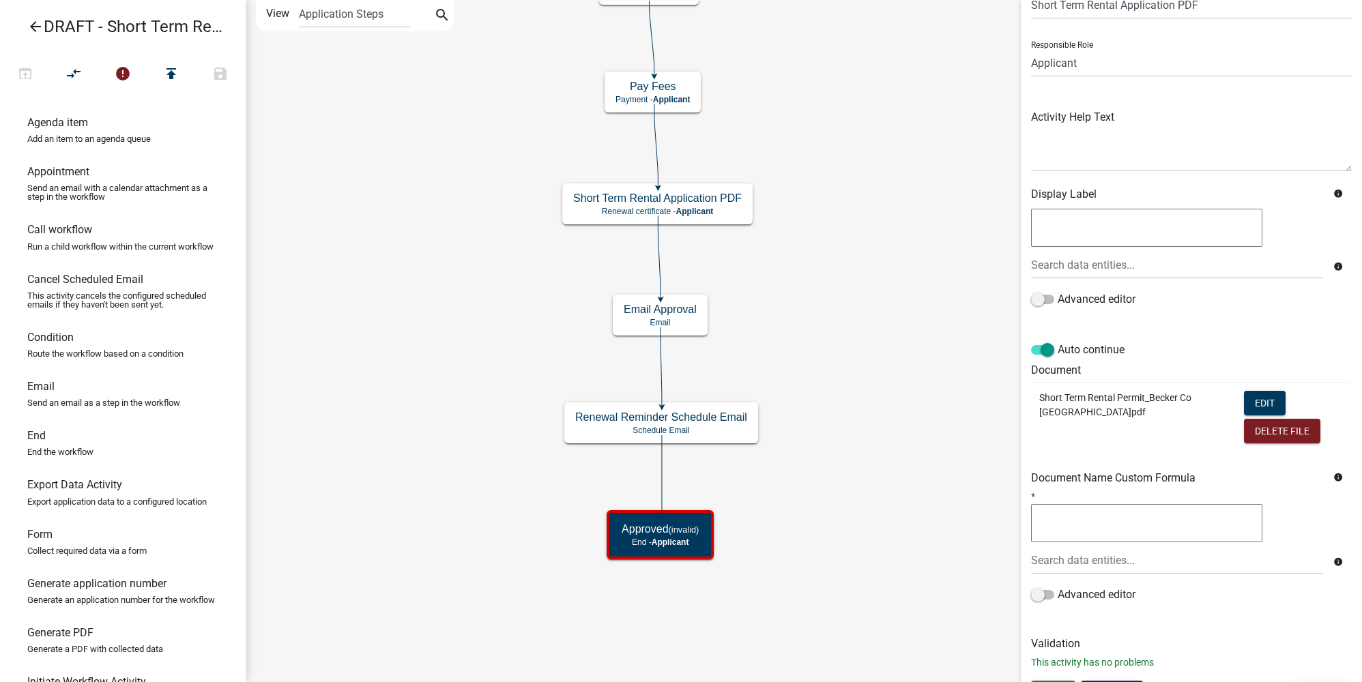
scroll to position [91, 0]
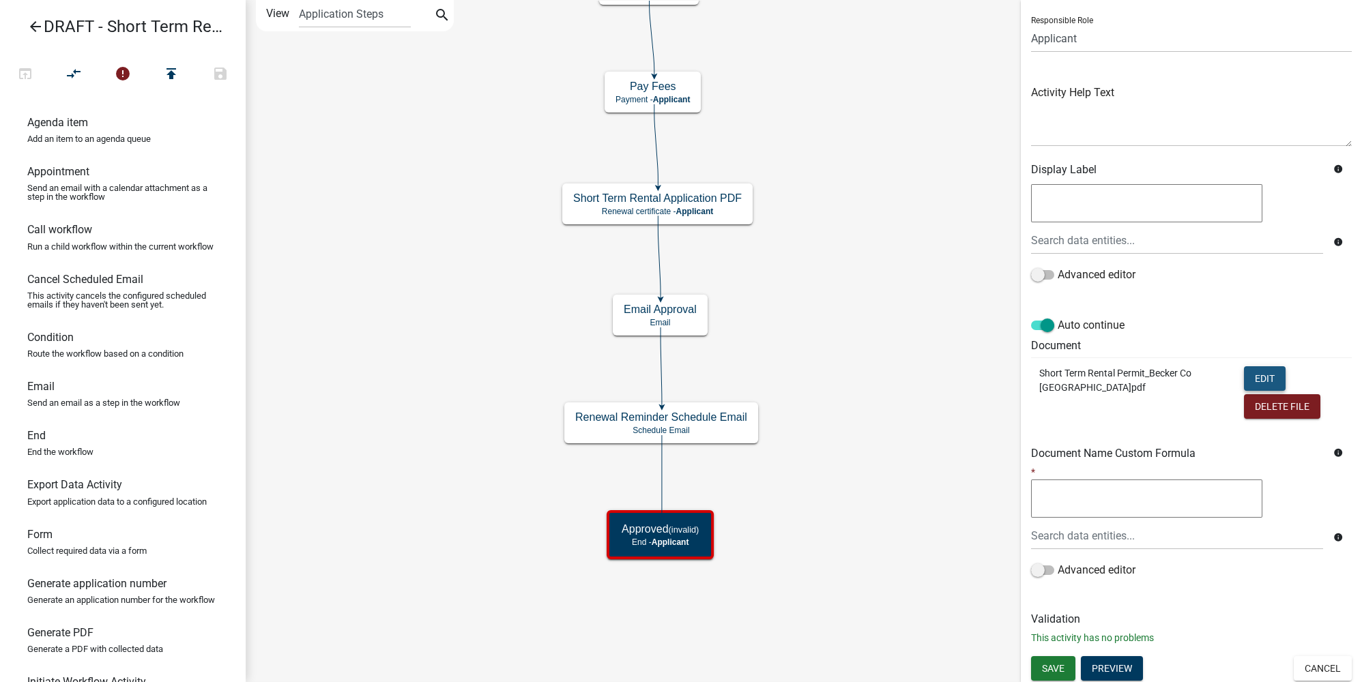
click at [952, 380] on button "Edit" at bounding box center [1265, 378] width 42 height 25
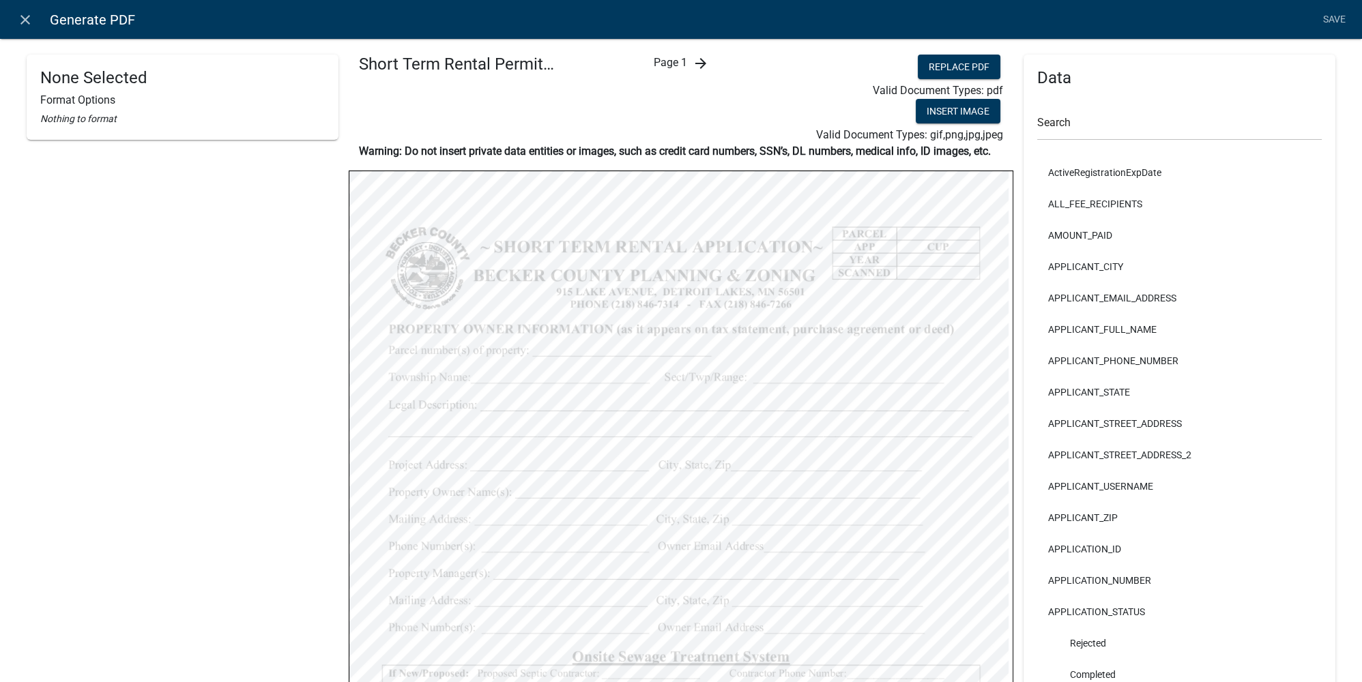
scroll to position [248, 0]
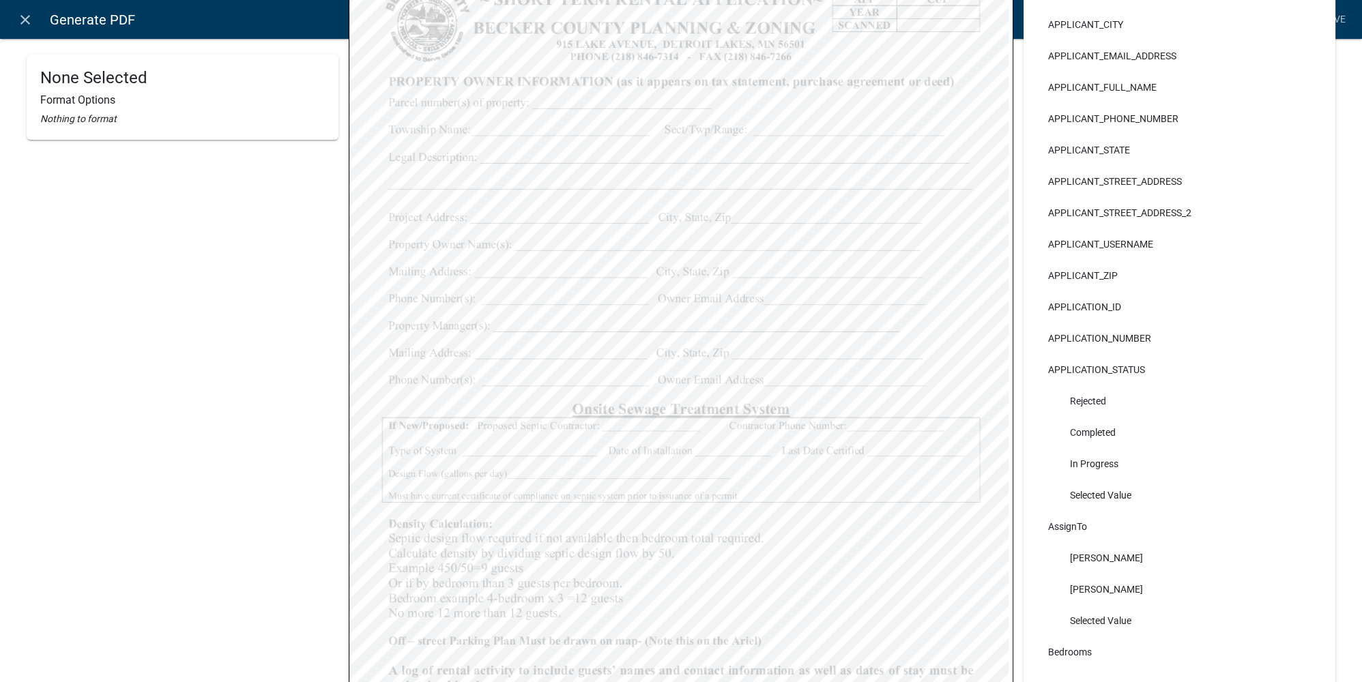
select select
click at [18, 16] on icon "close" at bounding box center [25, 20] width 16 height 16
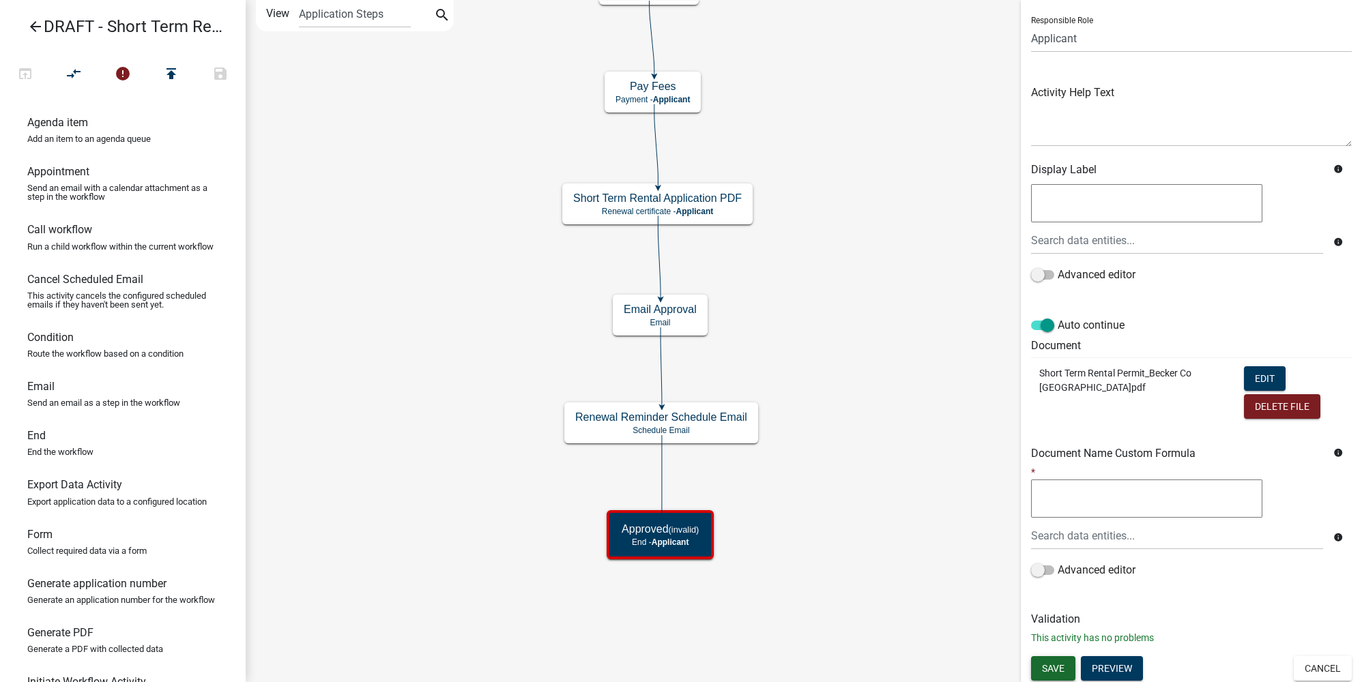
click at [952, 511] on span "Save" at bounding box center [1053, 667] width 23 height 11
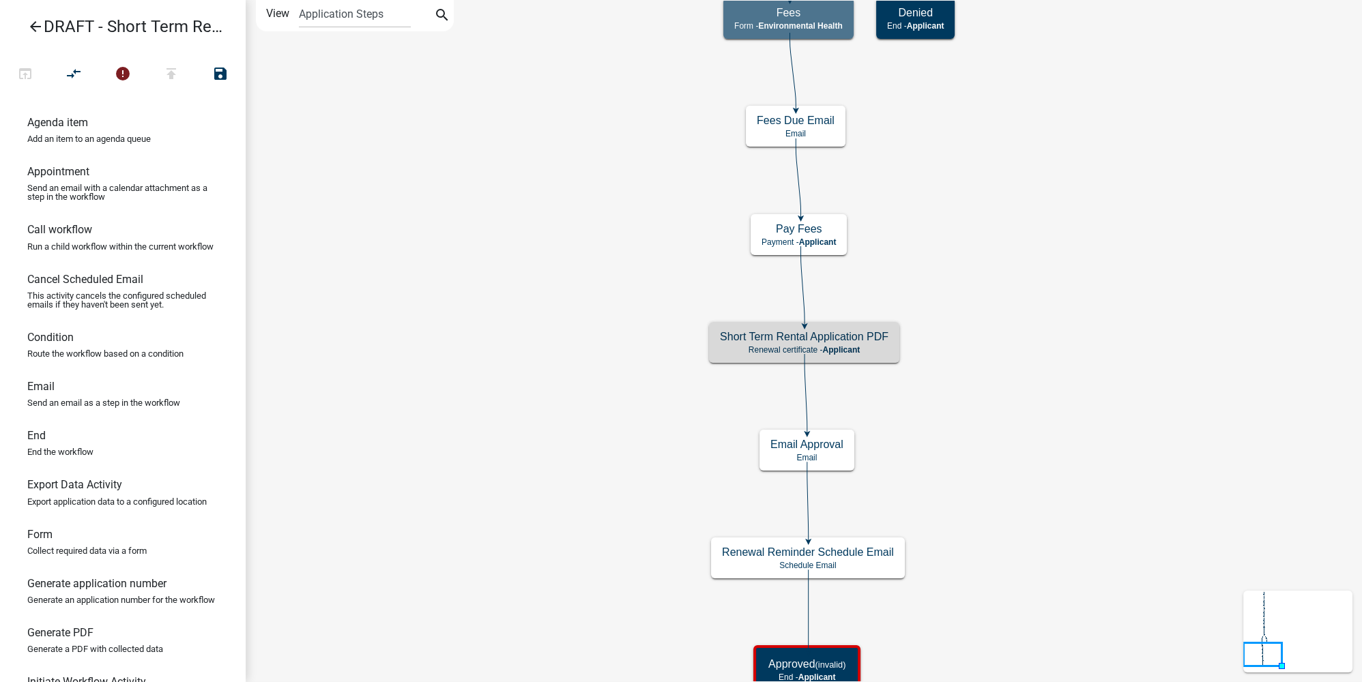
scroll to position [0, 0]
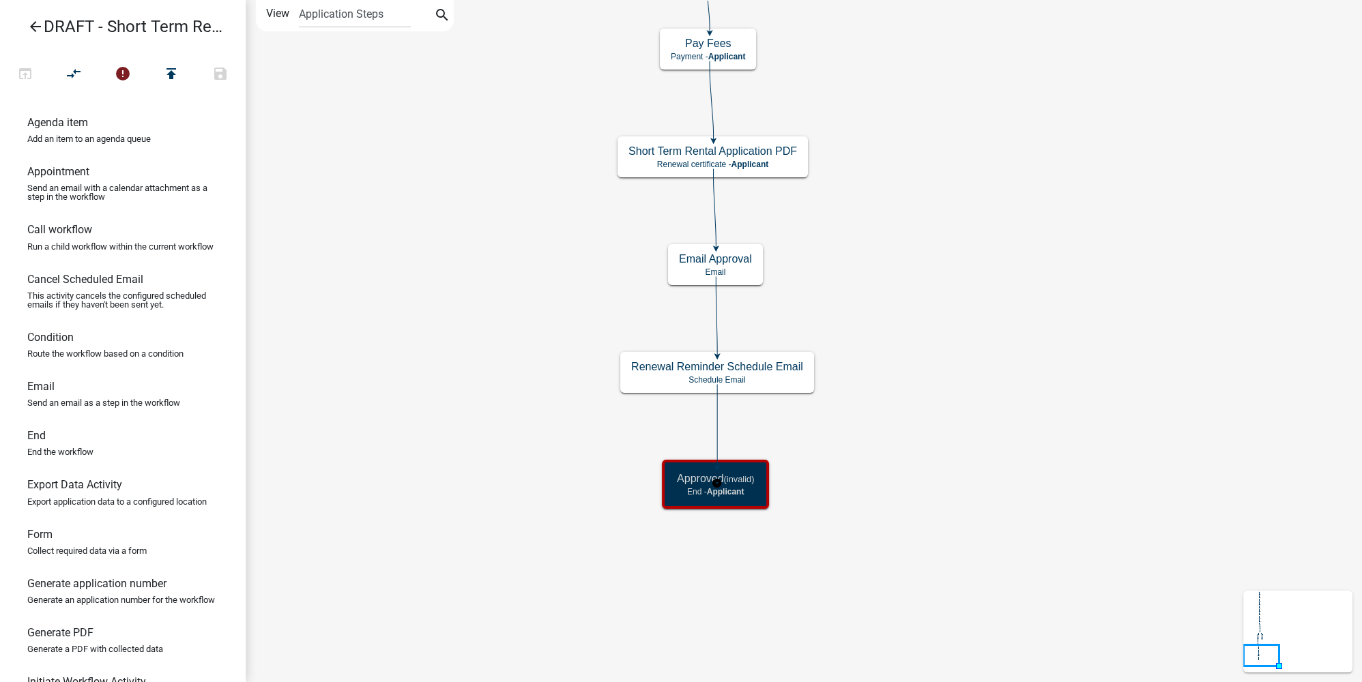
click at [752, 484] on h5 "Approved (invalid)" at bounding box center [715, 478] width 77 height 13
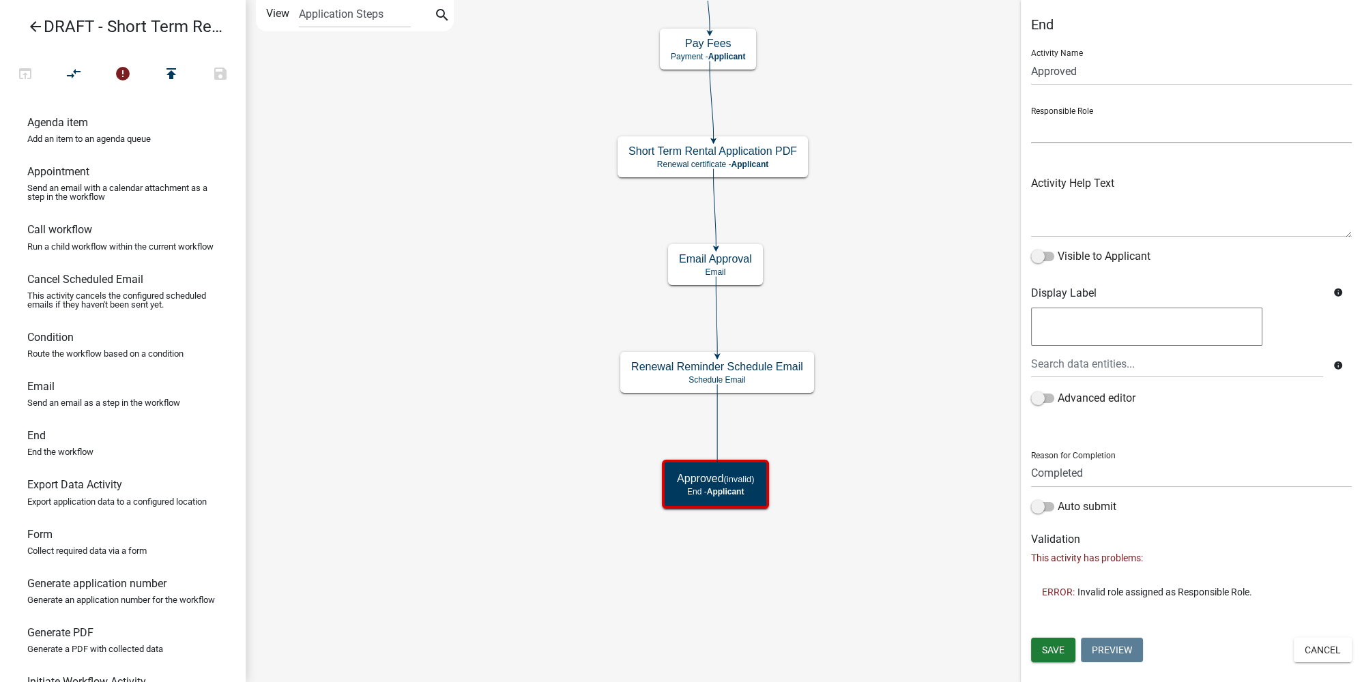
click at [952, 128] on select "Applicant Land and Resource Assistant Director Admin Cannabis Registration Revi…" at bounding box center [1191, 129] width 321 height 28
select select "46F061D0-CA05-4526-87AD-BAE6256F3E47"
click at [952, 115] on select "Applicant Land and Resource Assistant Director Admin Cannabis Registration Revi…" at bounding box center [1191, 129] width 321 height 28
click at [952, 511] on span "Save" at bounding box center [1053, 650] width 23 height 11
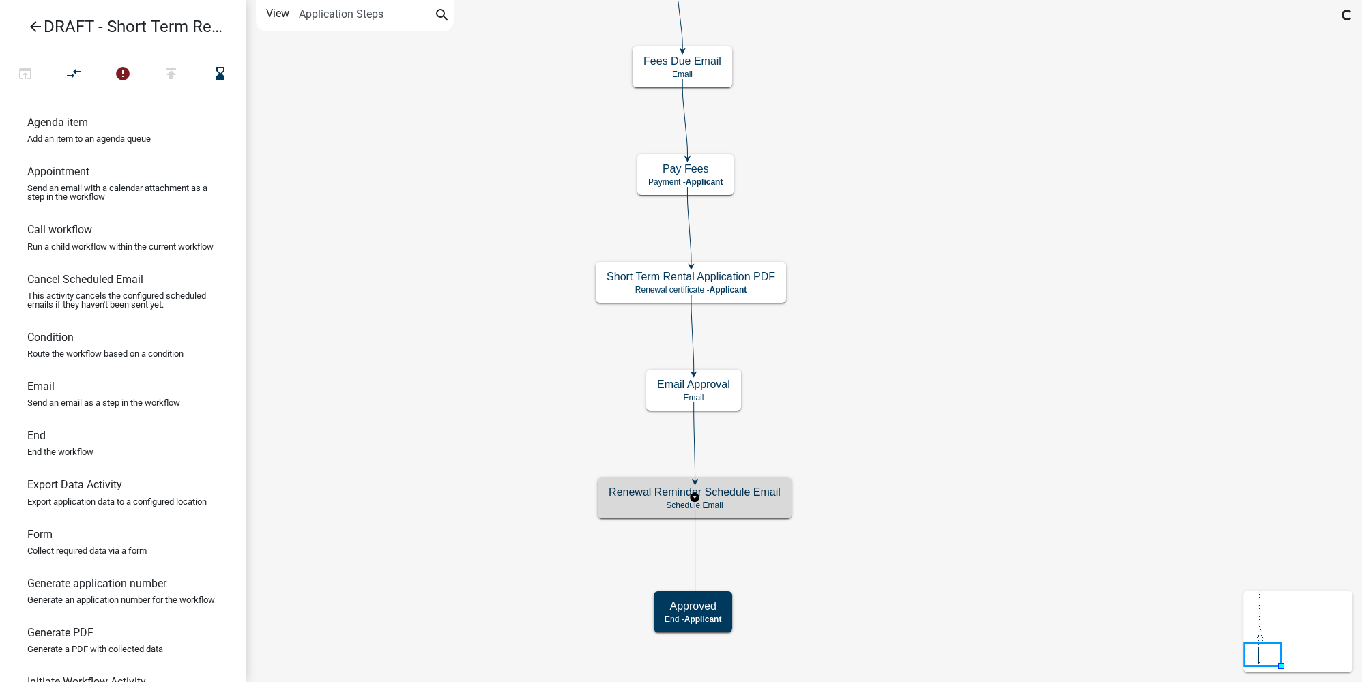
click at [745, 505] on p "Schedule Email" at bounding box center [694, 506] width 172 height 10
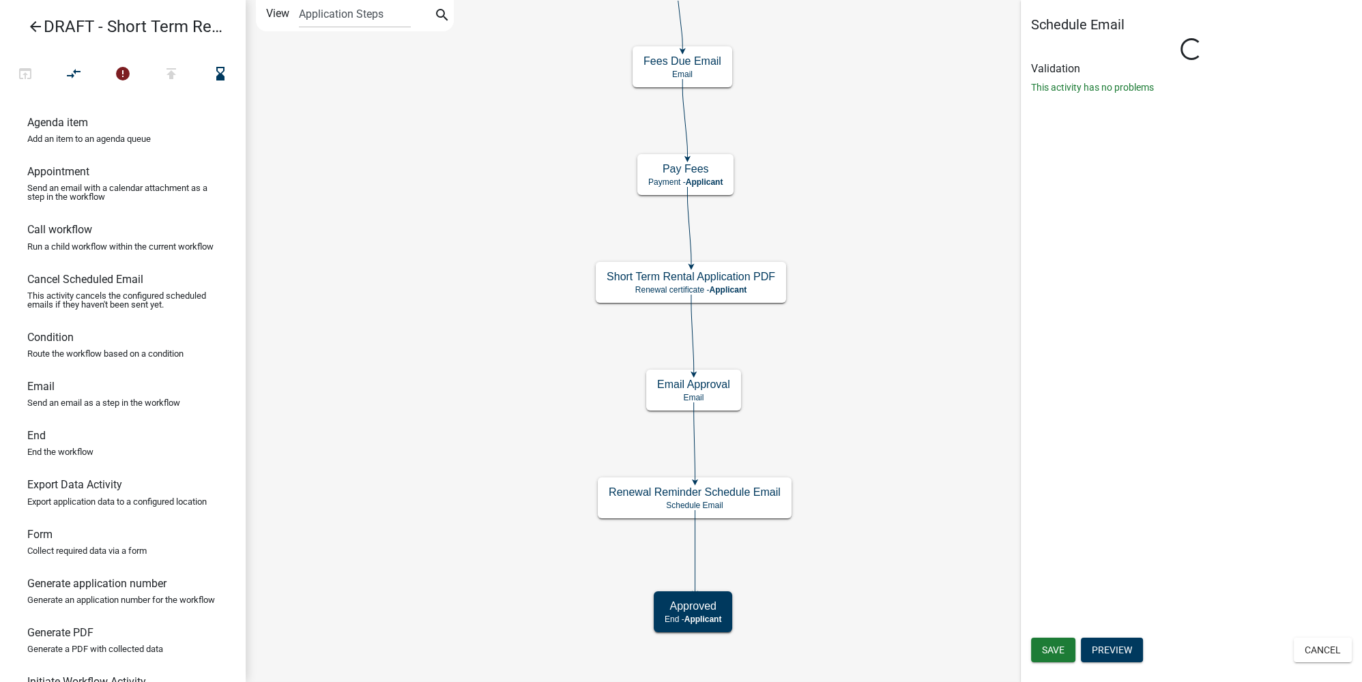
select select
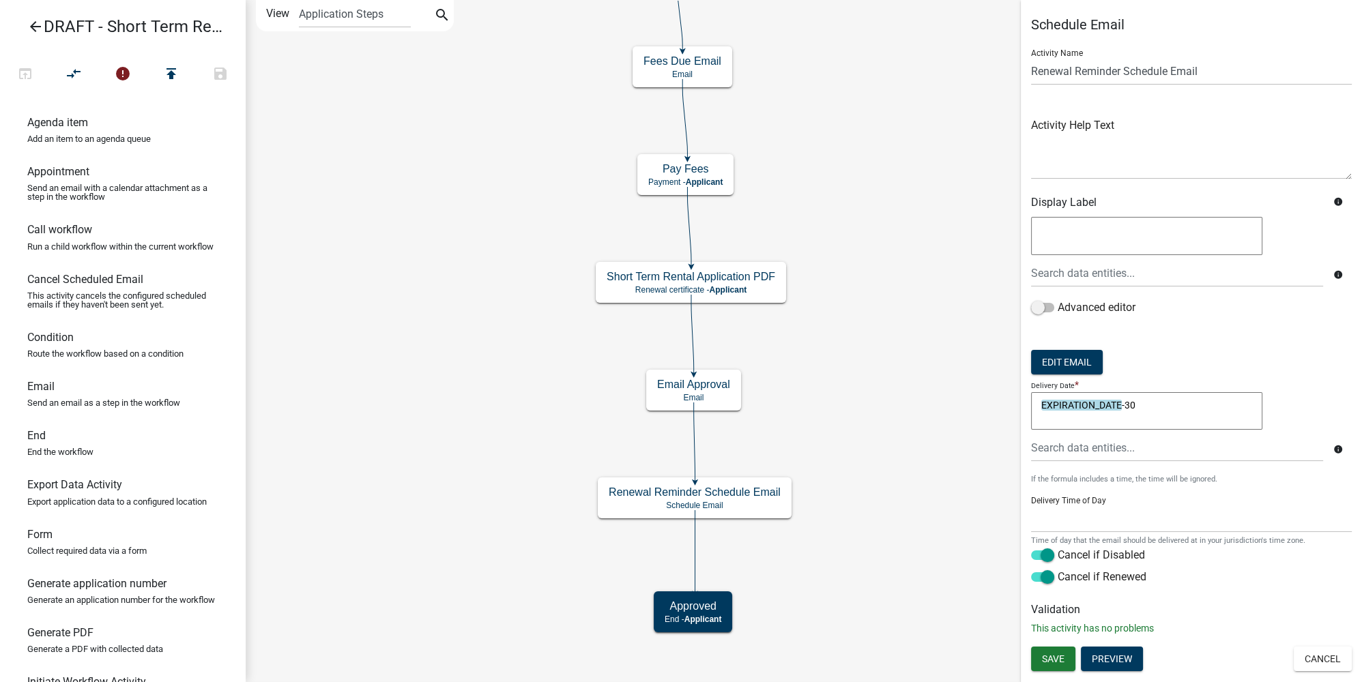
click at [952, 402] on textarea "EXPIRATION_DATE-30" at bounding box center [1146, 411] width 231 height 38
click at [952, 403] on textarea "EXPIRATION_DATE-60" at bounding box center [1146, 411] width 231 height 38
type textarea "EXPIRATION_DATE-60"
click at [952, 367] on form "Activity Name Renewal Reminder Schedule Email Activity Help Text Display Label …" at bounding box center [1191, 314] width 321 height 553
click at [952, 511] on button "Save" at bounding box center [1053, 659] width 44 height 25
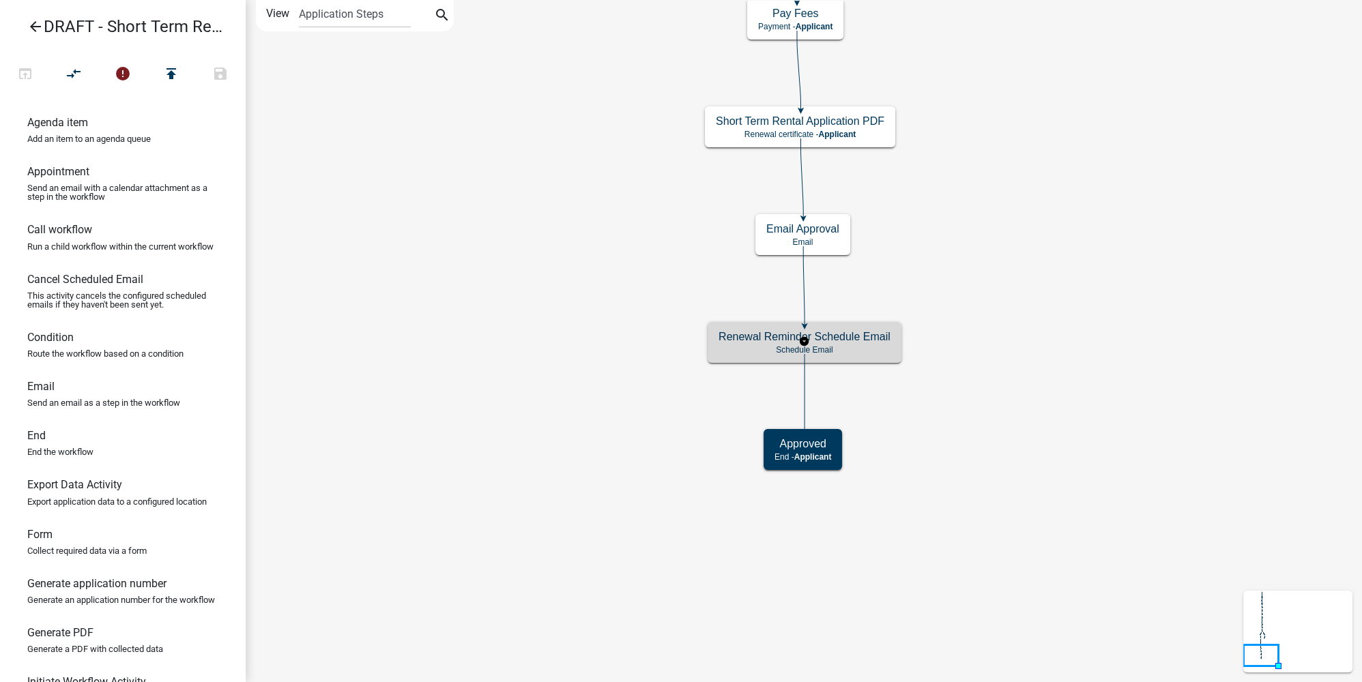
click at [873, 340] on h5 "Renewal Reminder Schedule Email" at bounding box center [804, 336] width 172 height 13
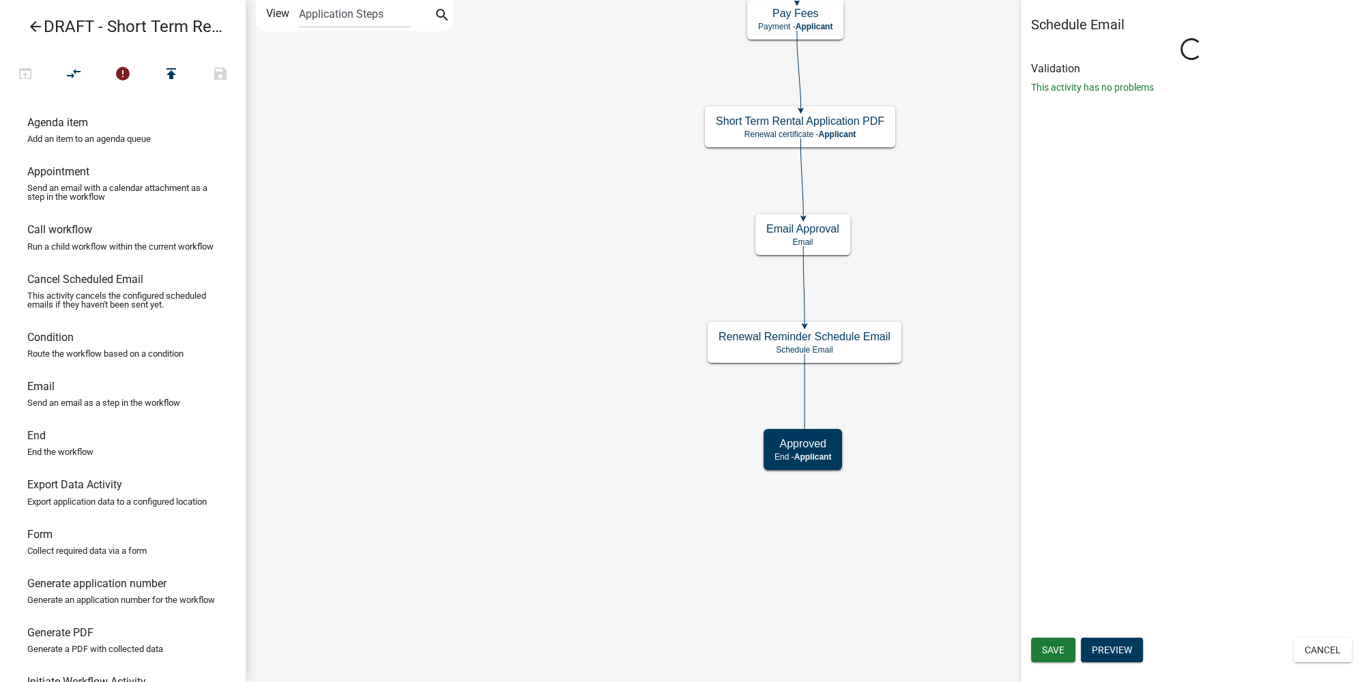
select select
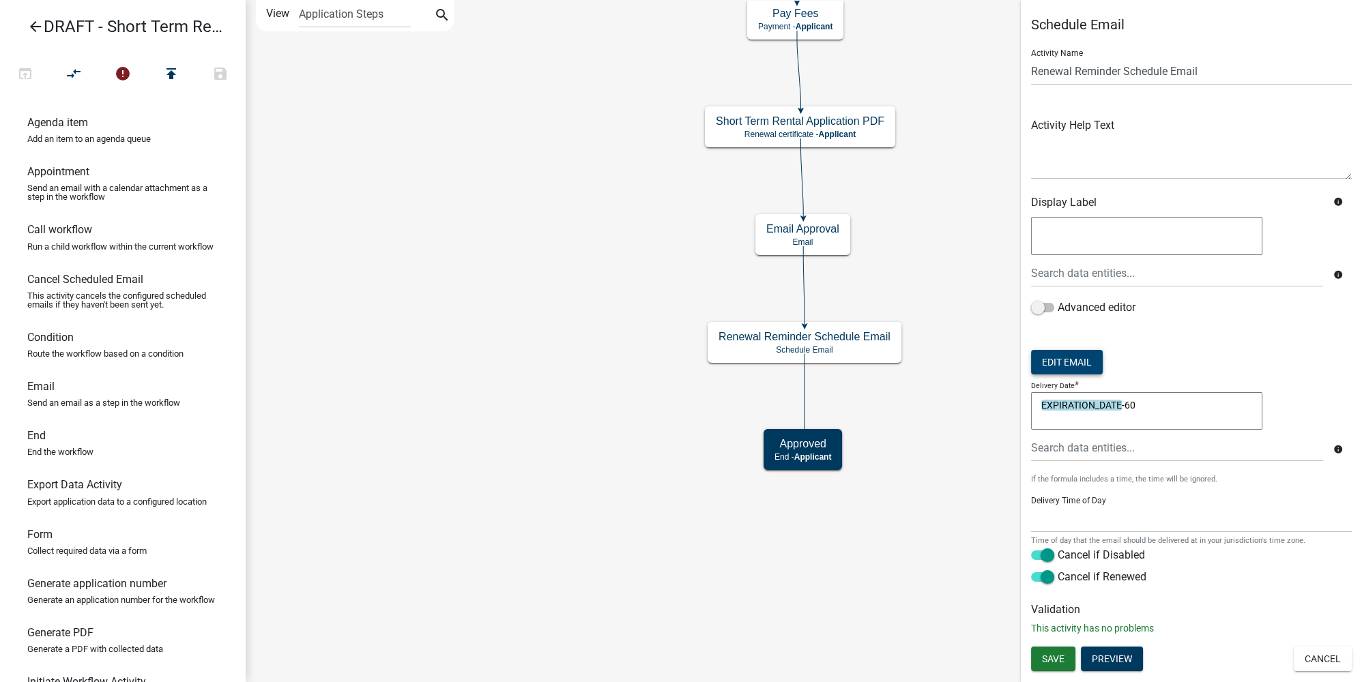
click at [952, 357] on button "Edit Email" at bounding box center [1067, 362] width 72 height 25
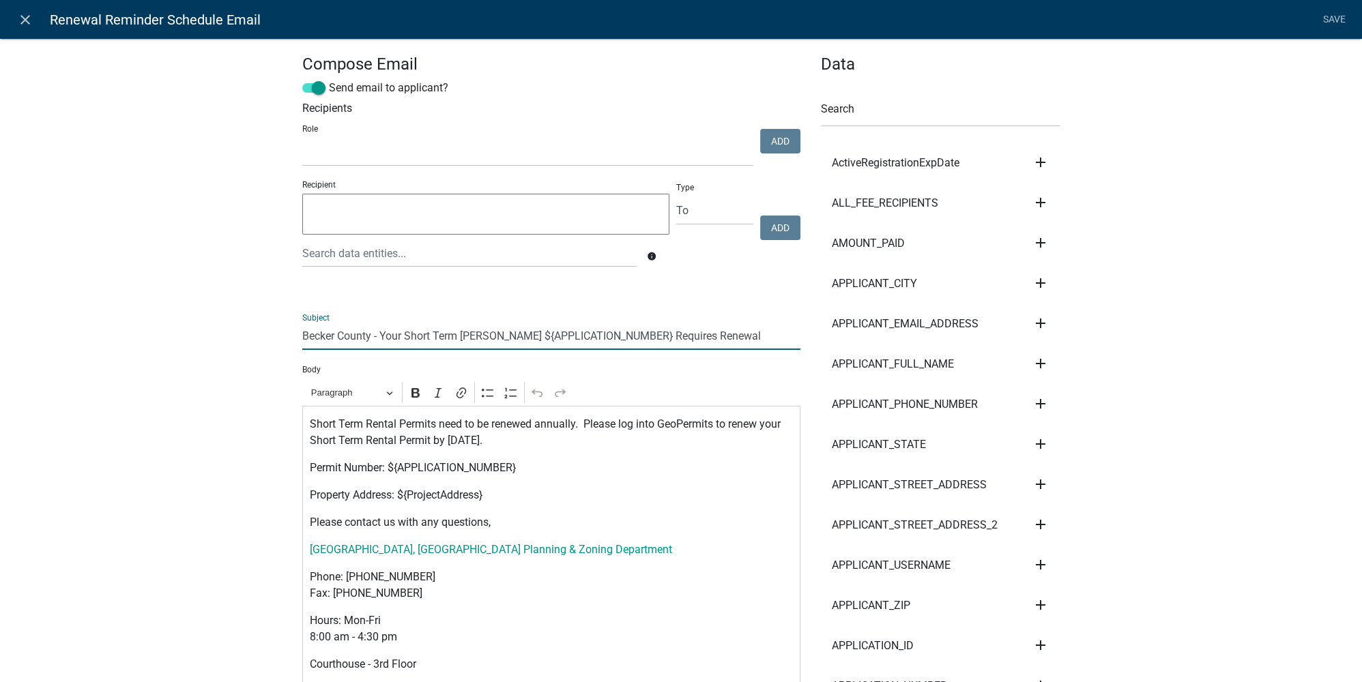
drag, startPoint x: 332, startPoint y: 337, endPoint x: 269, endPoint y: 335, distance: 62.8
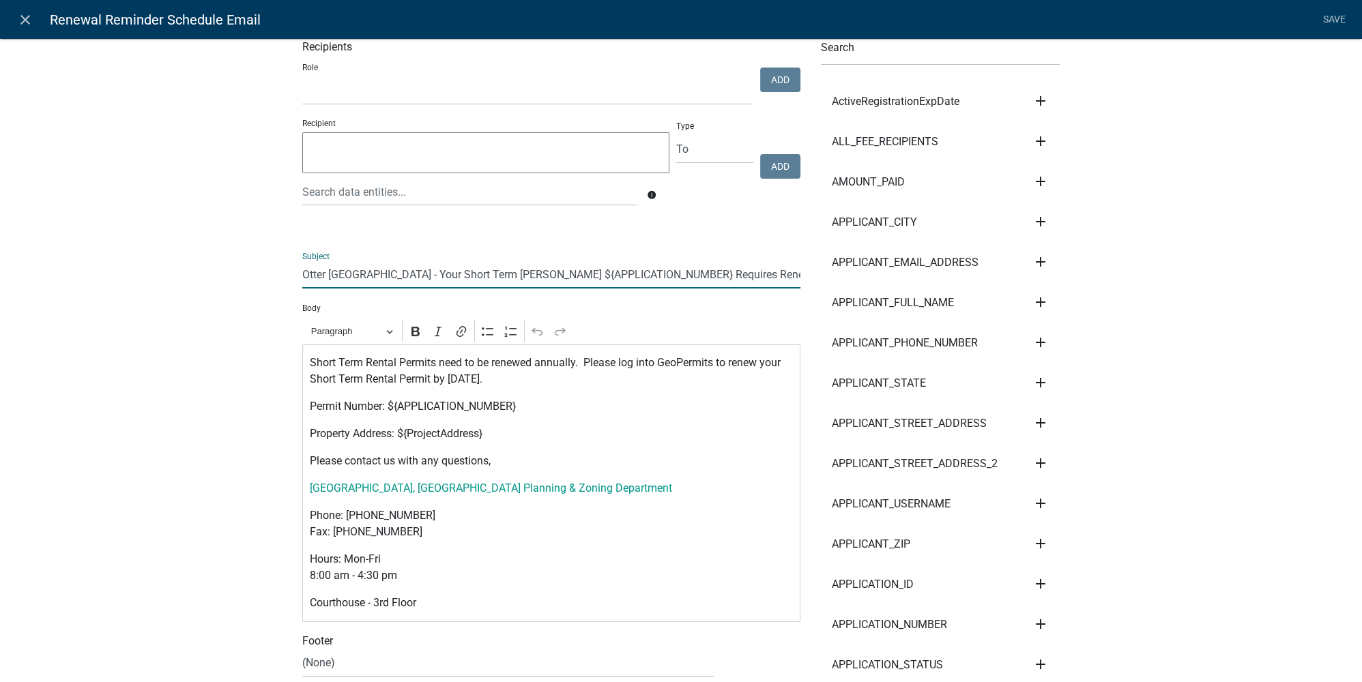
scroll to position [123, 0]
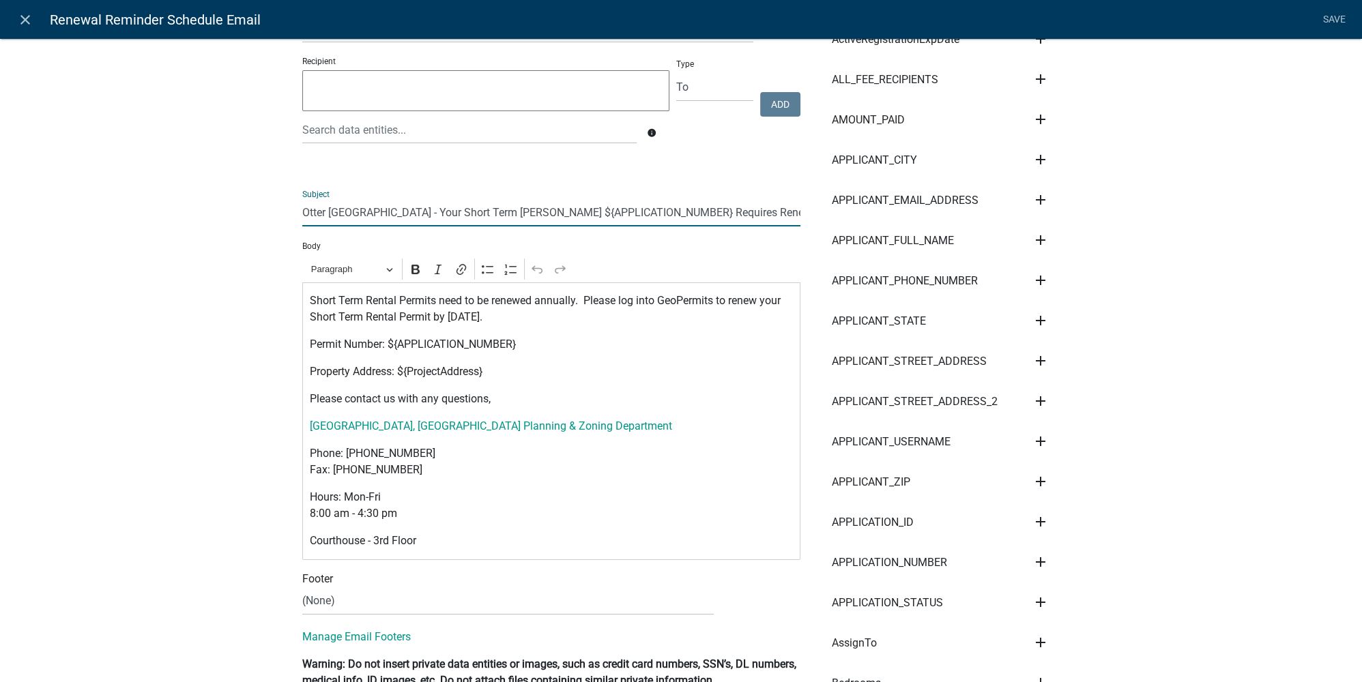
type input "Otter Tail County - Your Short Term Rental Registration ${APPLICATION_NUMBER} R…"
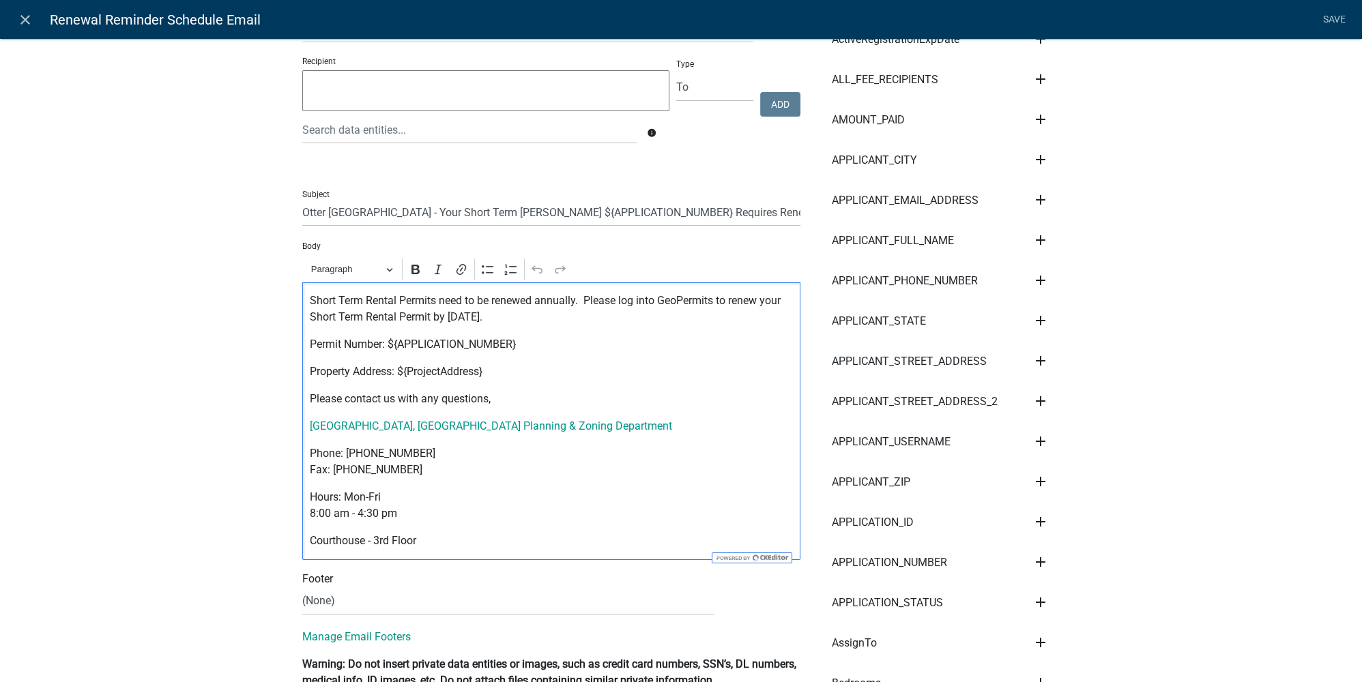
drag, startPoint x: 499, startPoint y: 315, endPoint x: 443, endPoint y: 312, distance: 56.0
click at [443, 312] on p "Short Term Rental Permits need to be renewed annually. Please log into GeoPermi…" at bounding box center [552, 309] width 484 height 33
click at [501, 314] on p "Short Term Rental Permits need to be renewed annually. Please log into GeoPermi…" at bounding box center [552, 309] width 484 height 33
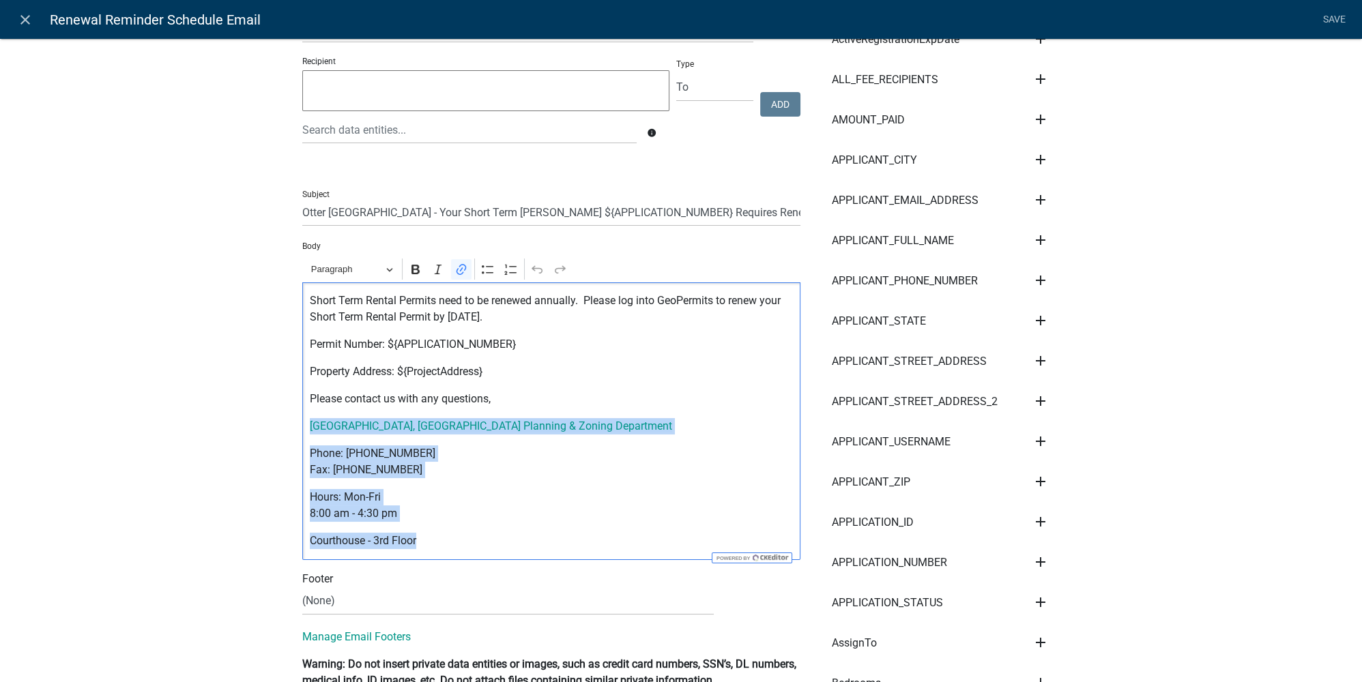
drag, startPoint x: 426, startPoint y: 546, endPoint x: 285, endPoint y: 428, distance: 183.6
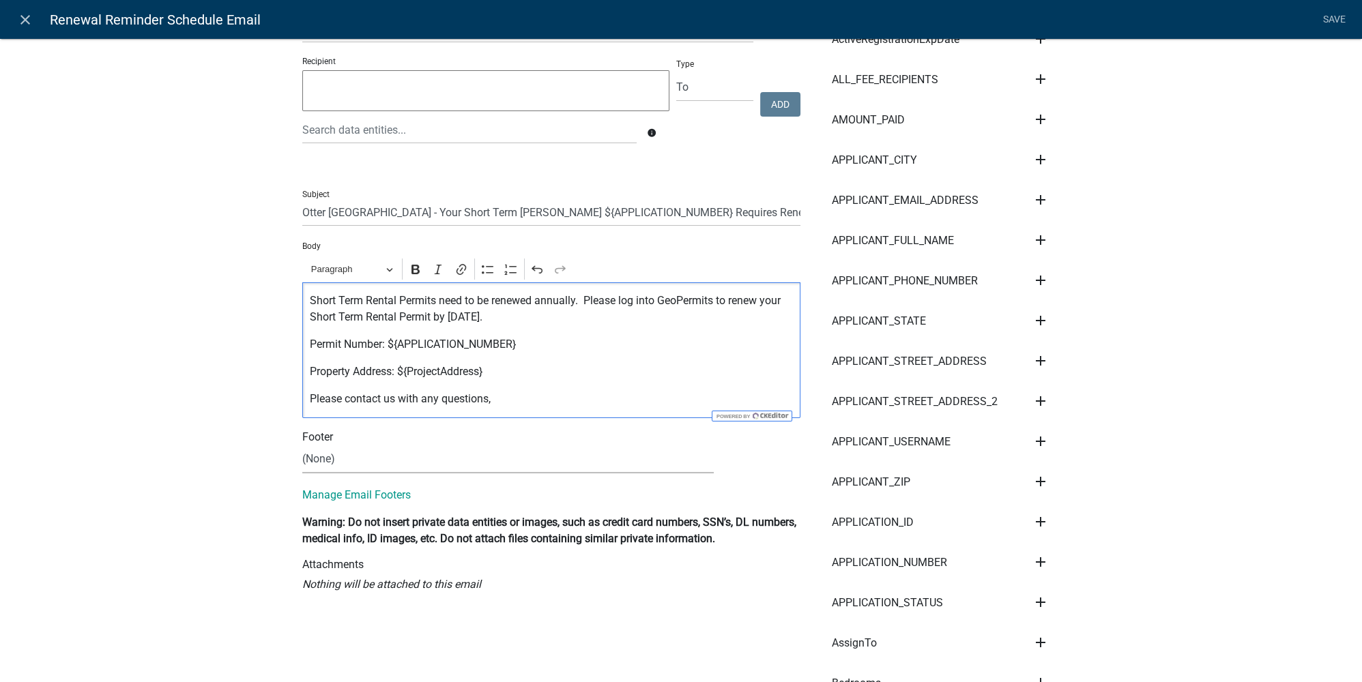
click at [340, 463] on select "(None) Cannabis Review Coordinator Environmental Health Land & Resource Managem…" at bounding box center [507, 459] width 411 height 28
select select "87f2094b-249c-46a8-beec-c1b3be095fd6"
click at [302, 445] on select "(None) Cannabis Review Coordinator Environmental Health Land & Resource Managem…" at bounding box center [507, 459] width 411 height 28
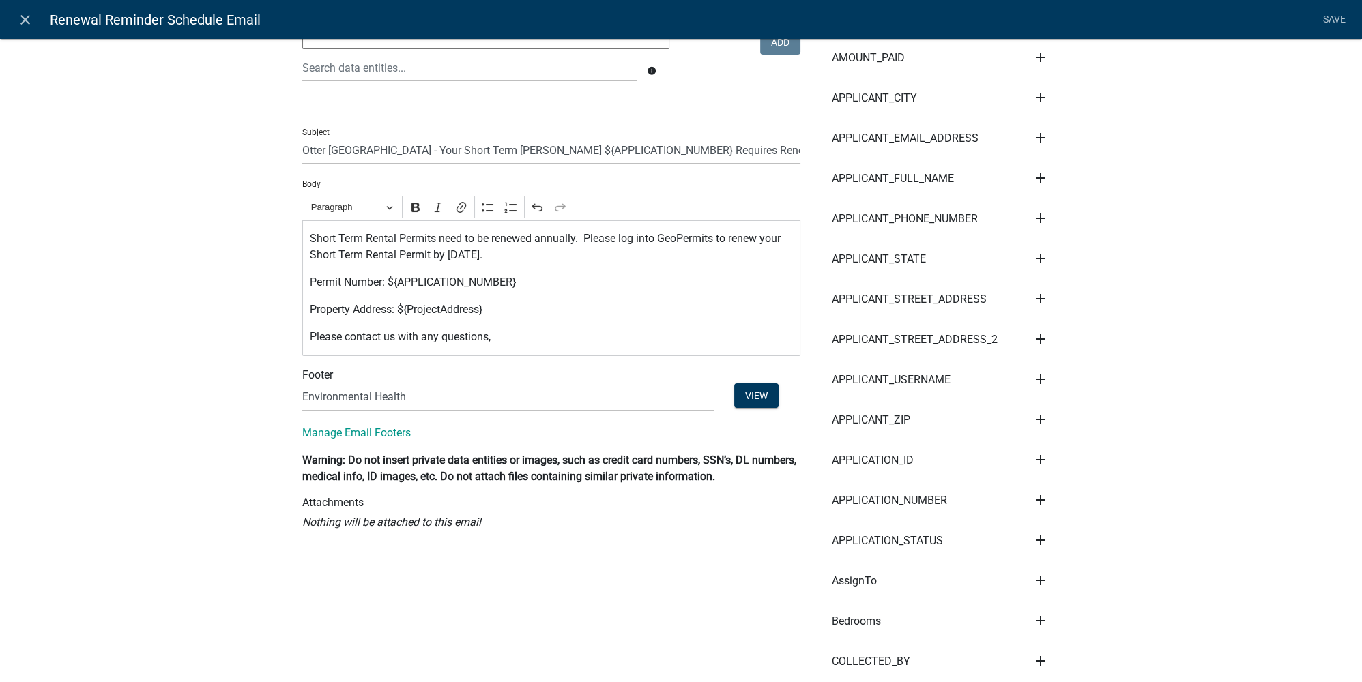
scroll to position [0, 0]
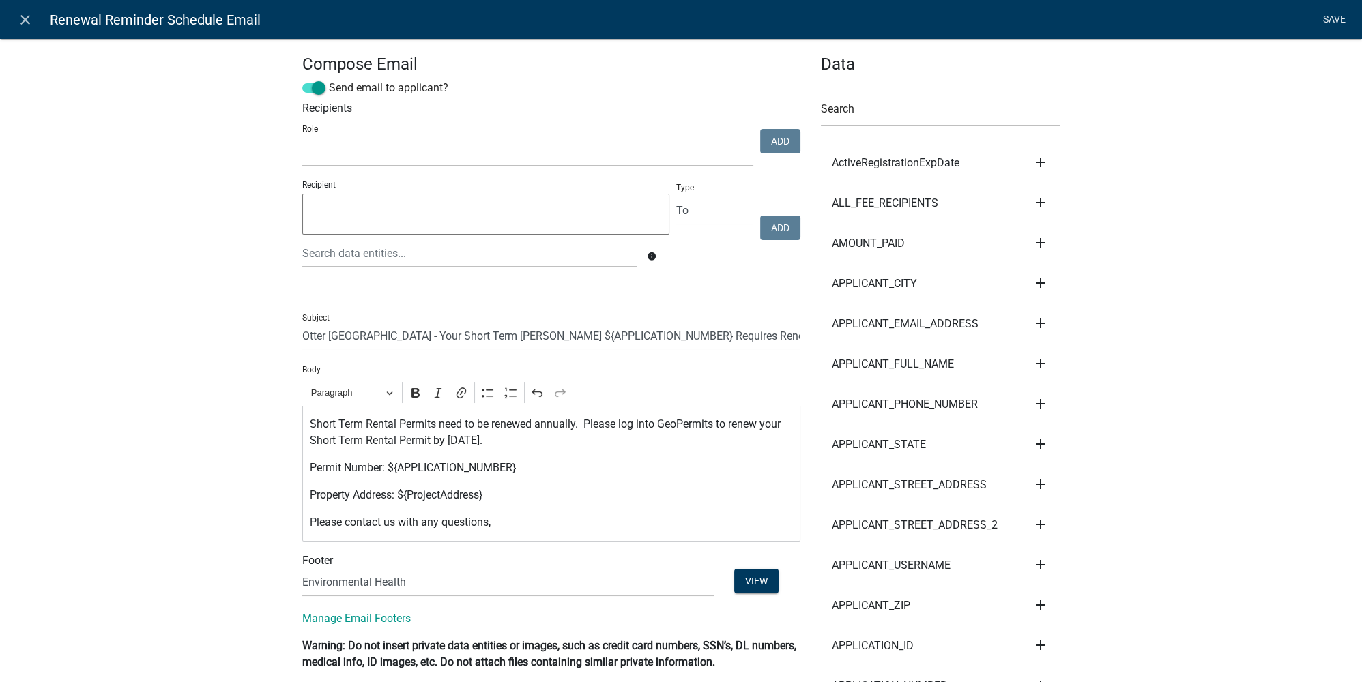
click at [952, 16] on link "Save" at bounding box center [1334, 20] width 34 height 26
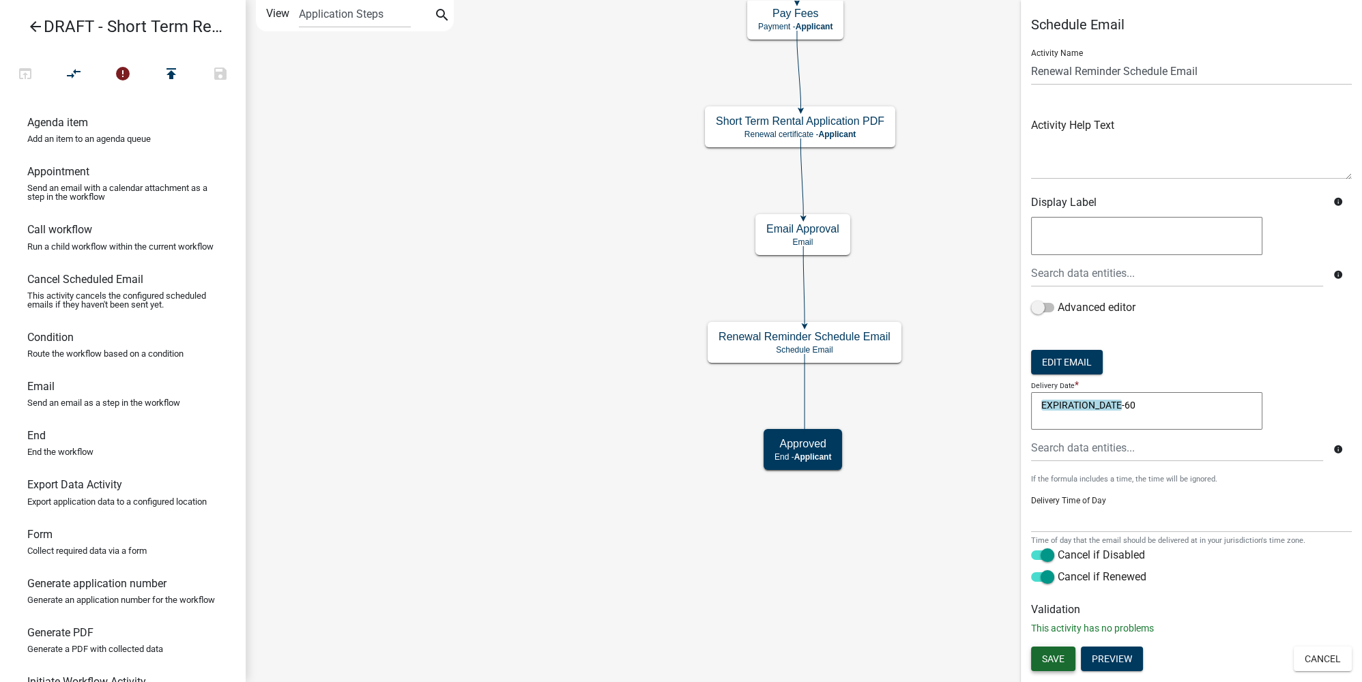
click at [952, 511] on button "Save" at bounding box center [1053, 659] width 44 height 25
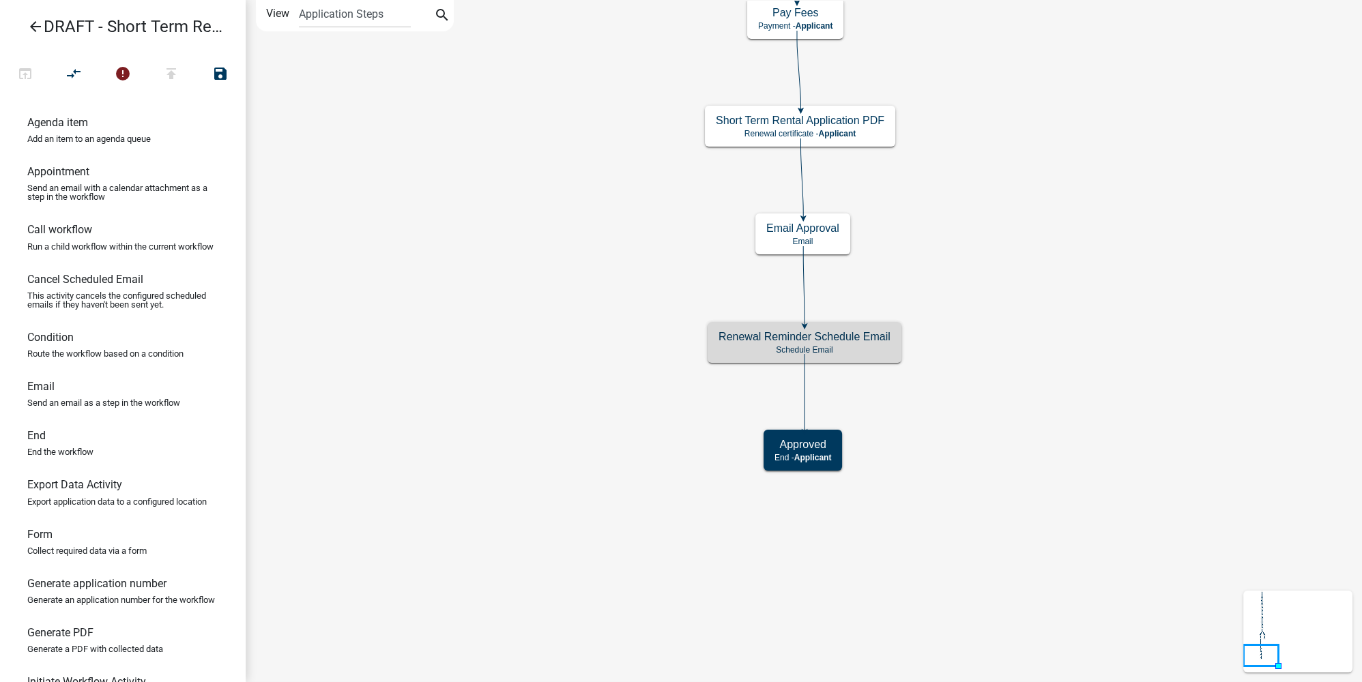
click at [952, 274] on icon "Start Start - Applicant Notify Approvers Email Email Approval Email Approved En…" at bounding box center [803, 341] width 1115 height 681
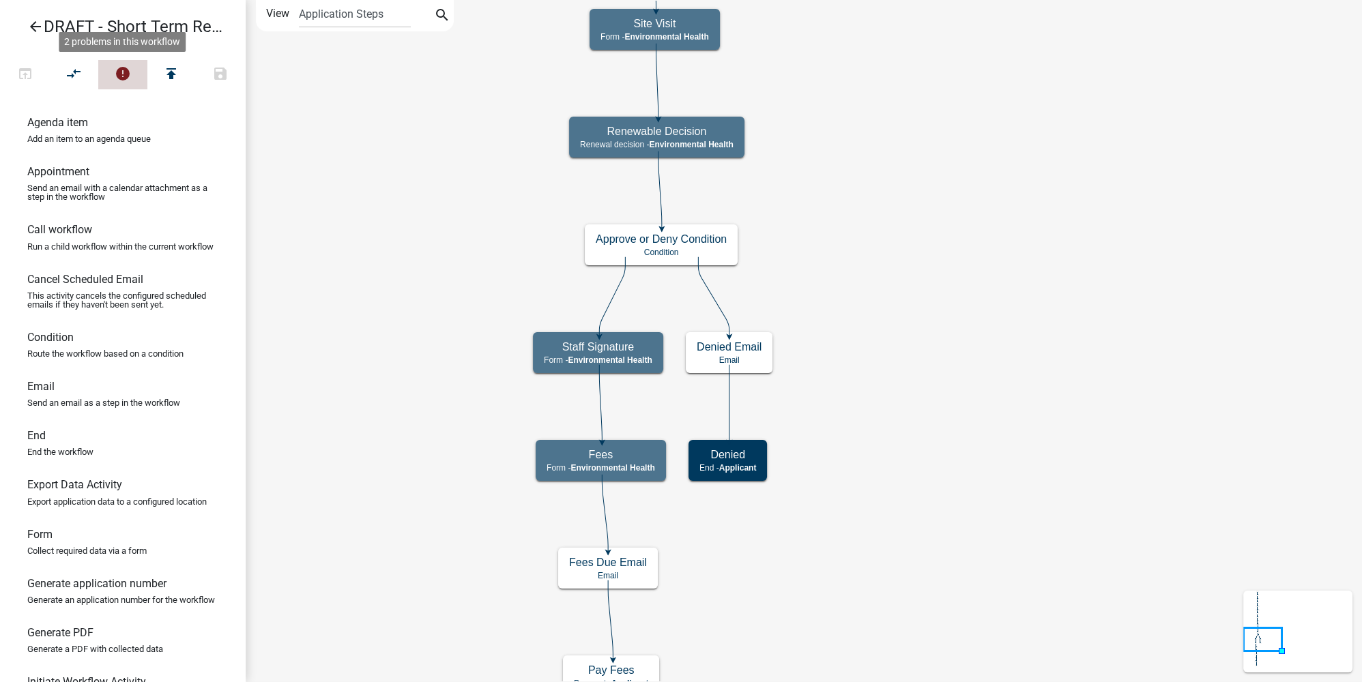
click at [115, 80] on icon "error" at bounding box center [123, 74] width 16 height 19
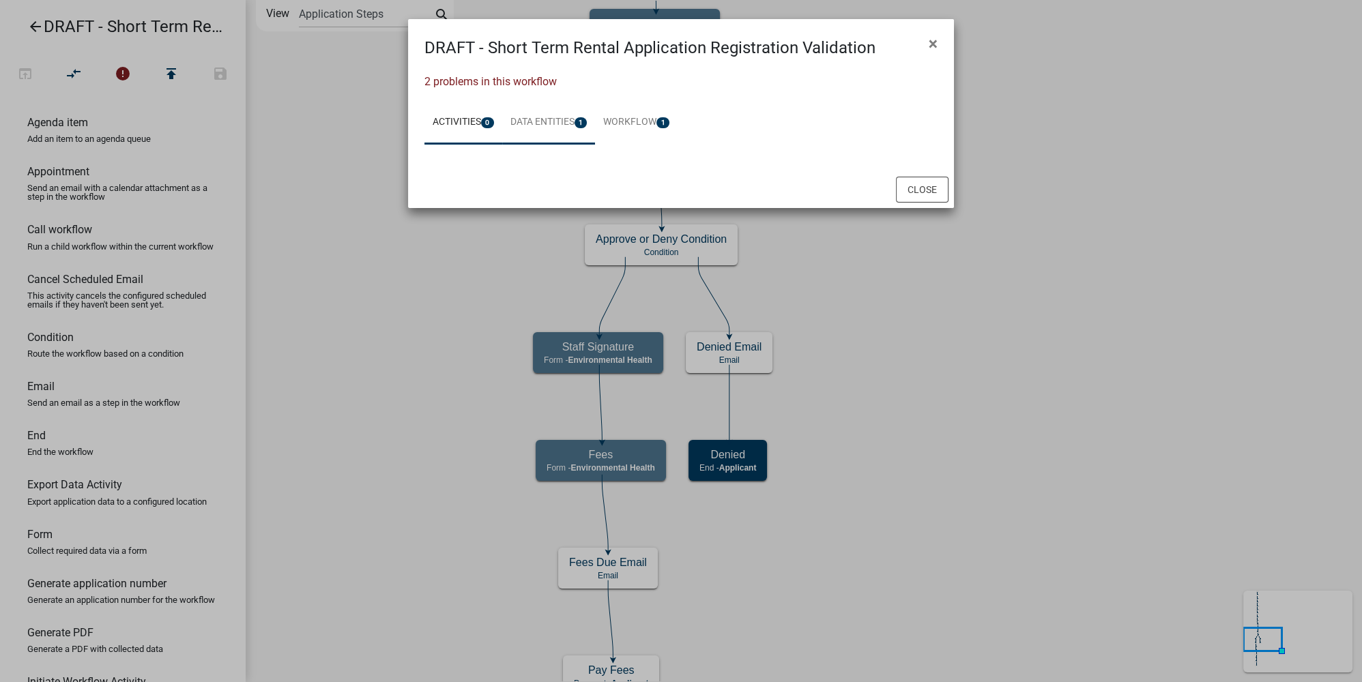
click at [573, 126] on link "Data Entities 1" at bounding box center [548, 123] width 93 height 44
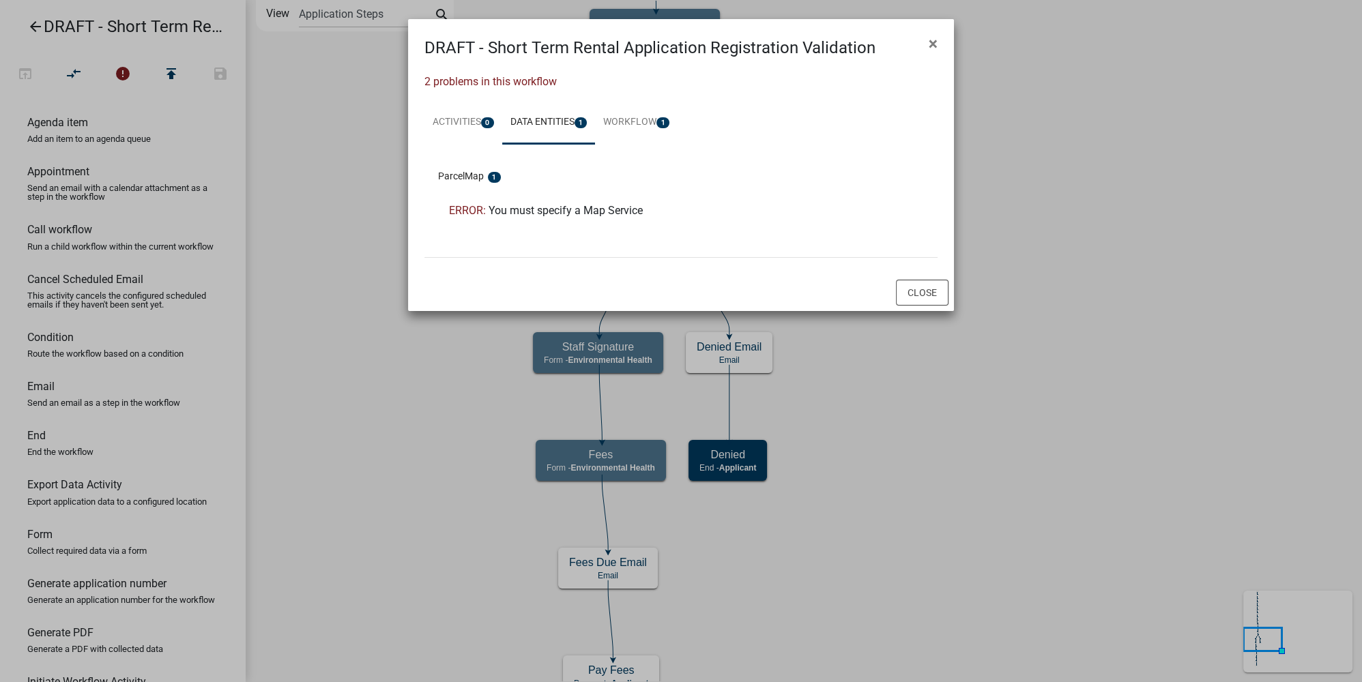
click at [572, 213] on span "You must specify a Map Service" at bounding box center [565, 210] width 154 height 13
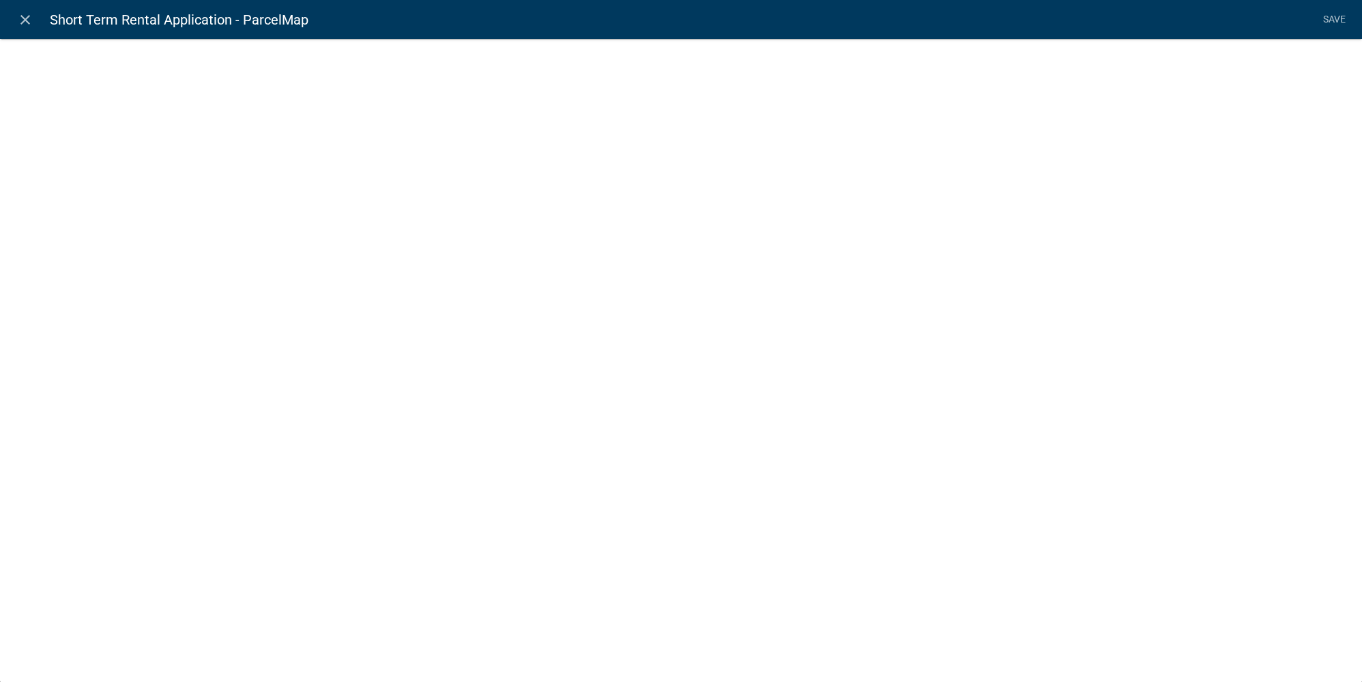
select select "mapsketch-data"
select select
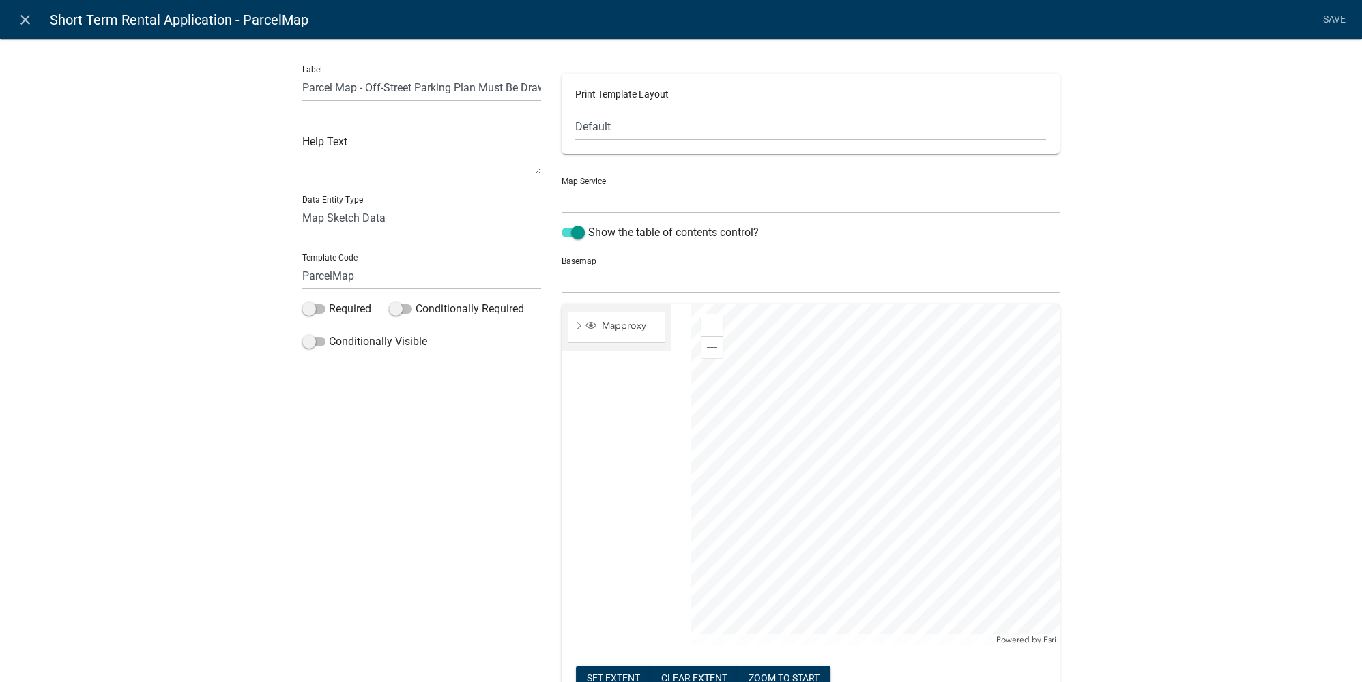
click at [630, 205] on select "Otter Tail County MN Map Service (http://permits-map-01:6080/arcgis/rest/servic…" at bounding box center [810, 200] width 498 height 28
select select "0: Object"
click at [561, 186] on select "Otter Tail County MN Map Service (http://permits-map-01:6080/arcgis/rest/servic…" at bounding box center [810, 200] width 498 height 28
click at [711, 321] on span at bounding box center [712, 325] width 11 height 11
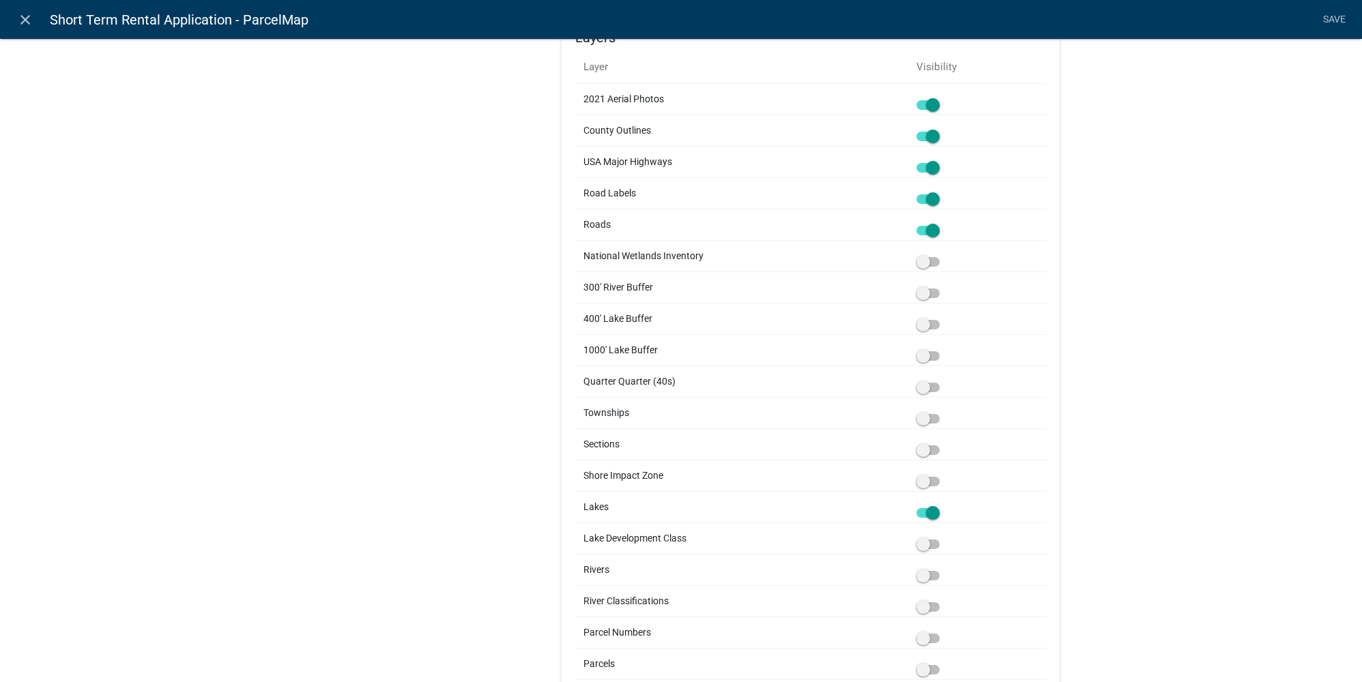
scroll to position [959, 0]
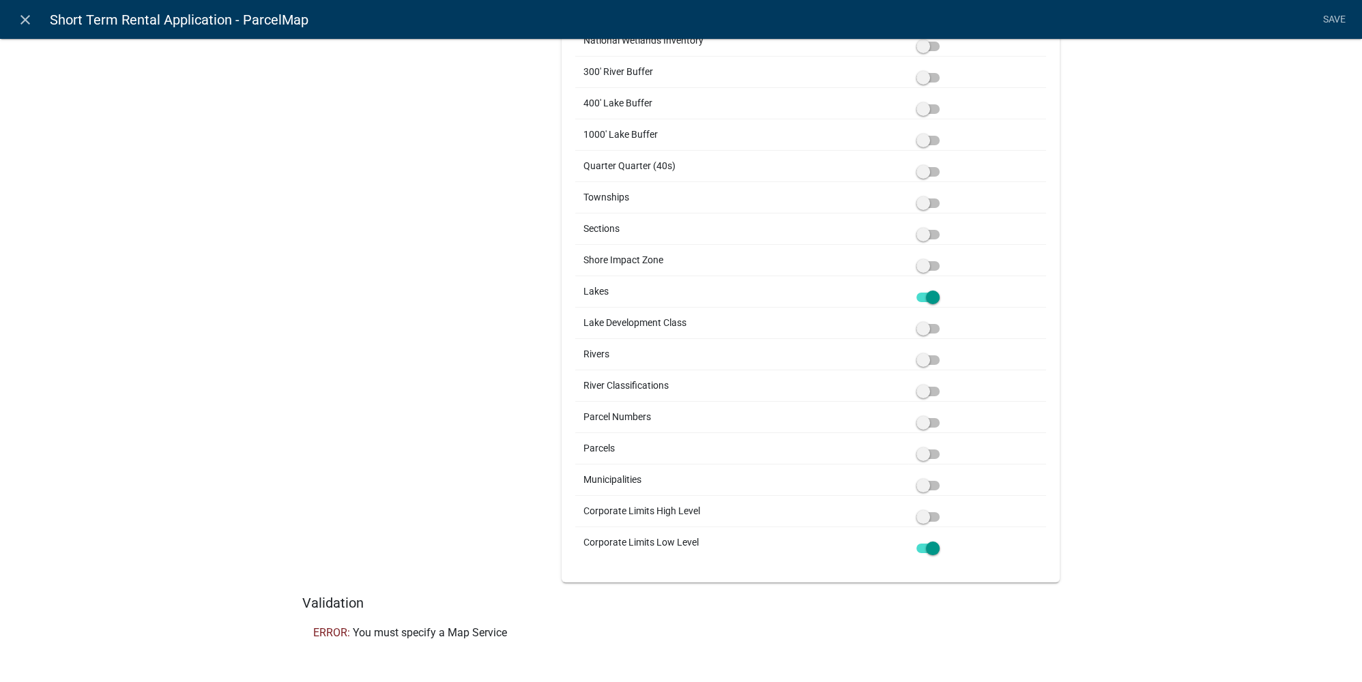
click at [928, 511] on span at bounding box center [927, 549] width 23 height 10
click at [943, 511] on input "checkbox" at bounding box center [943, 540] width 0 height 0
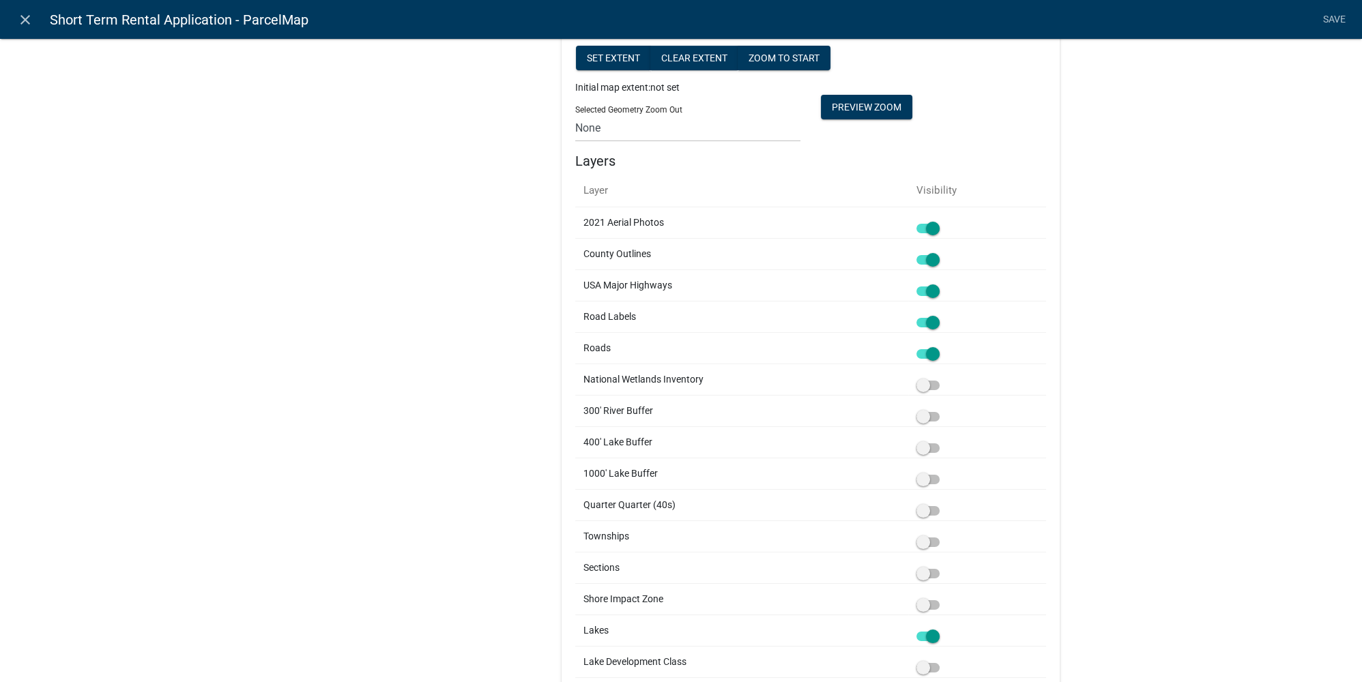
scroll to position [868, 0]
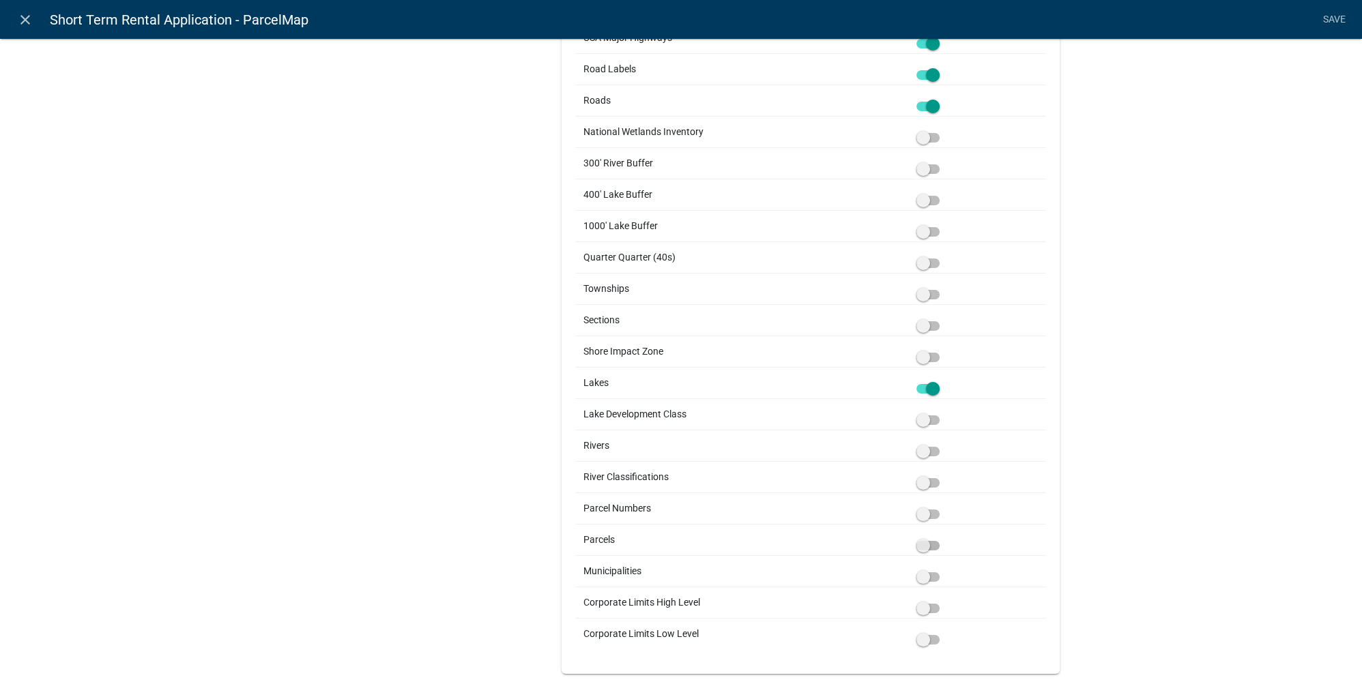
click at [924, 511] on span at bounding box center [927, 546] width 23 height 10
click at [943, 511] on input "checkbox" at bounding box center [943, 538] width 0 height 0
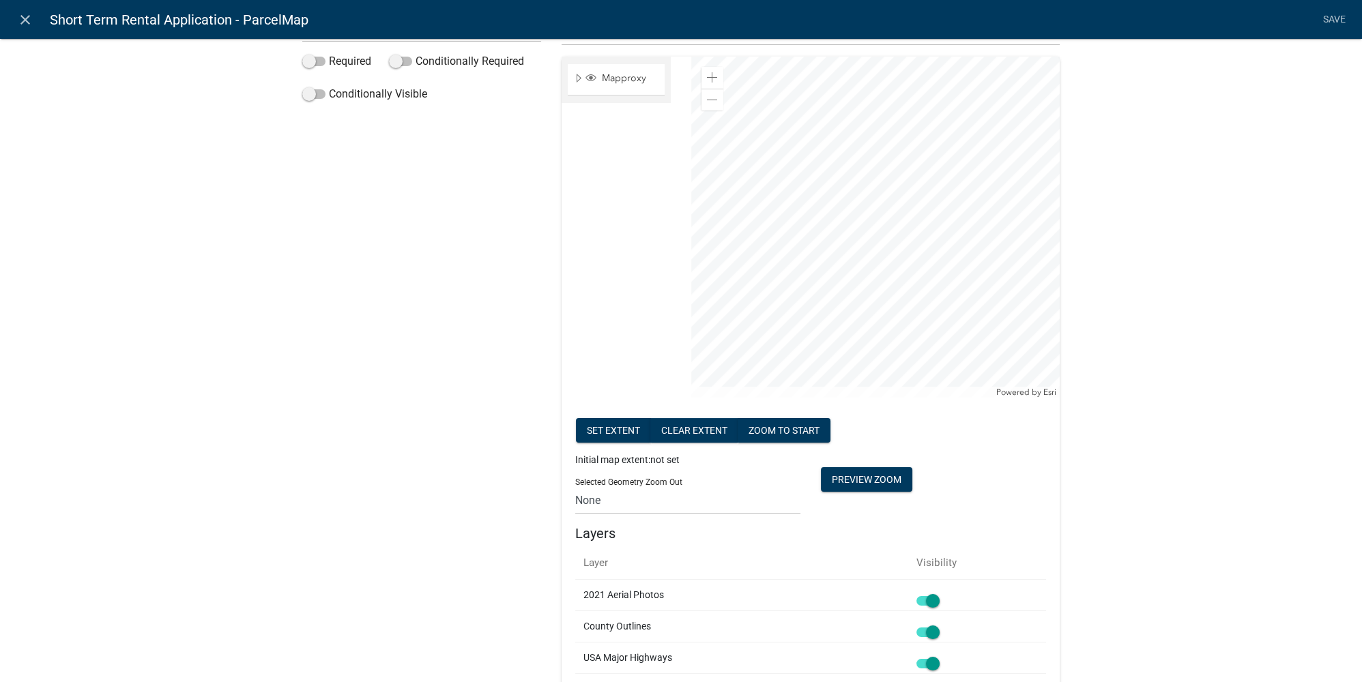
scroll to position [123, 0]
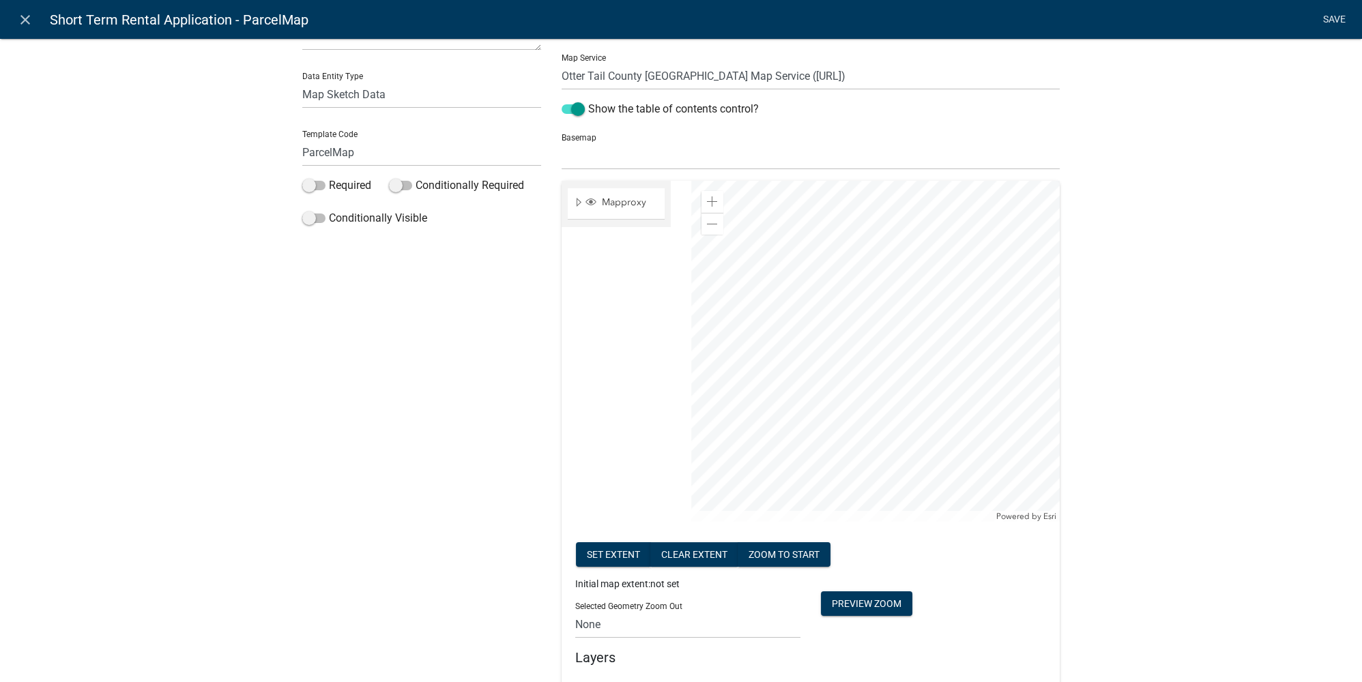
click at [952, 18] on link "Save" at bounding box center [1334, 20] width 34 height 26
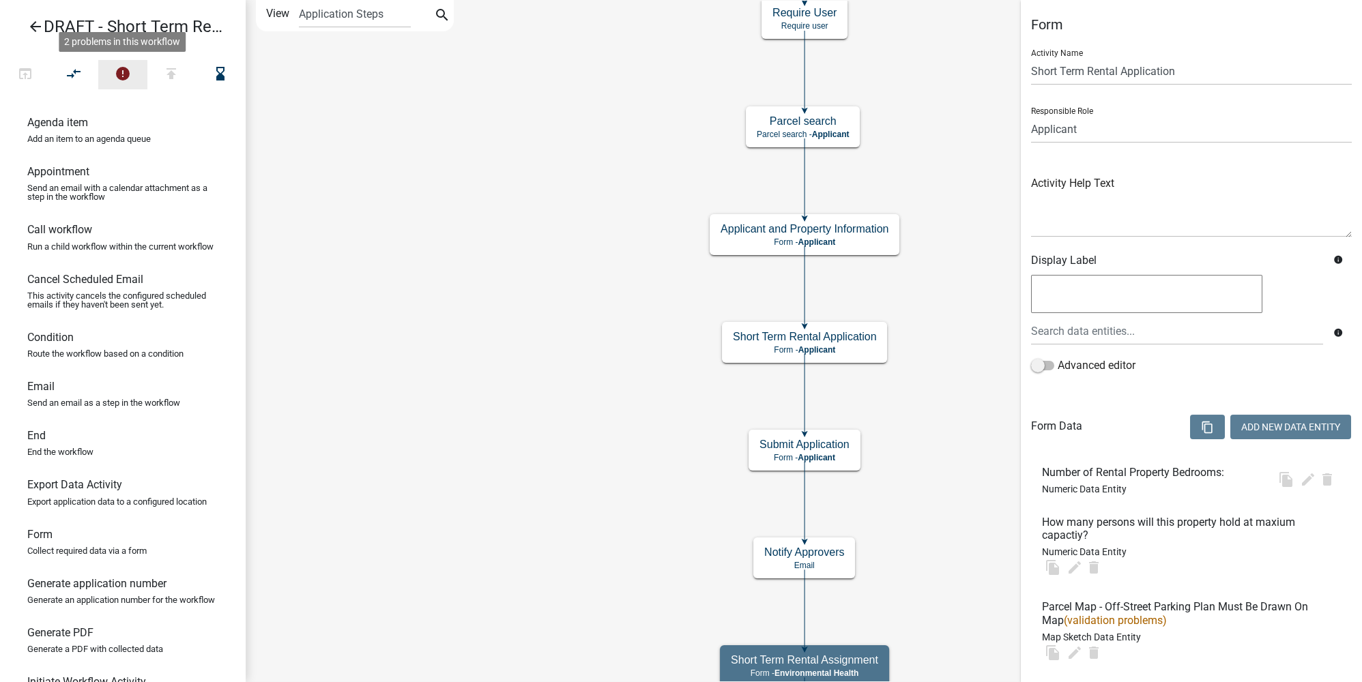
scroll to position [0, 0]
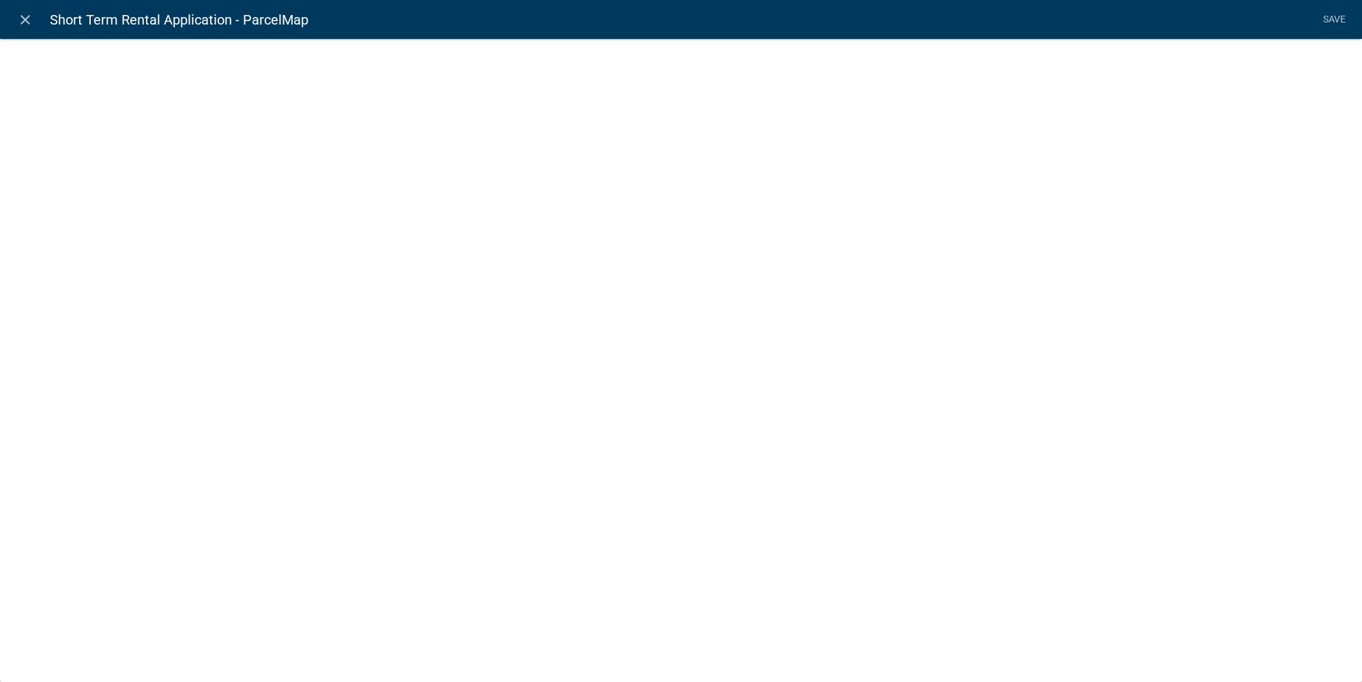
select select "mapsketch-data"
select select
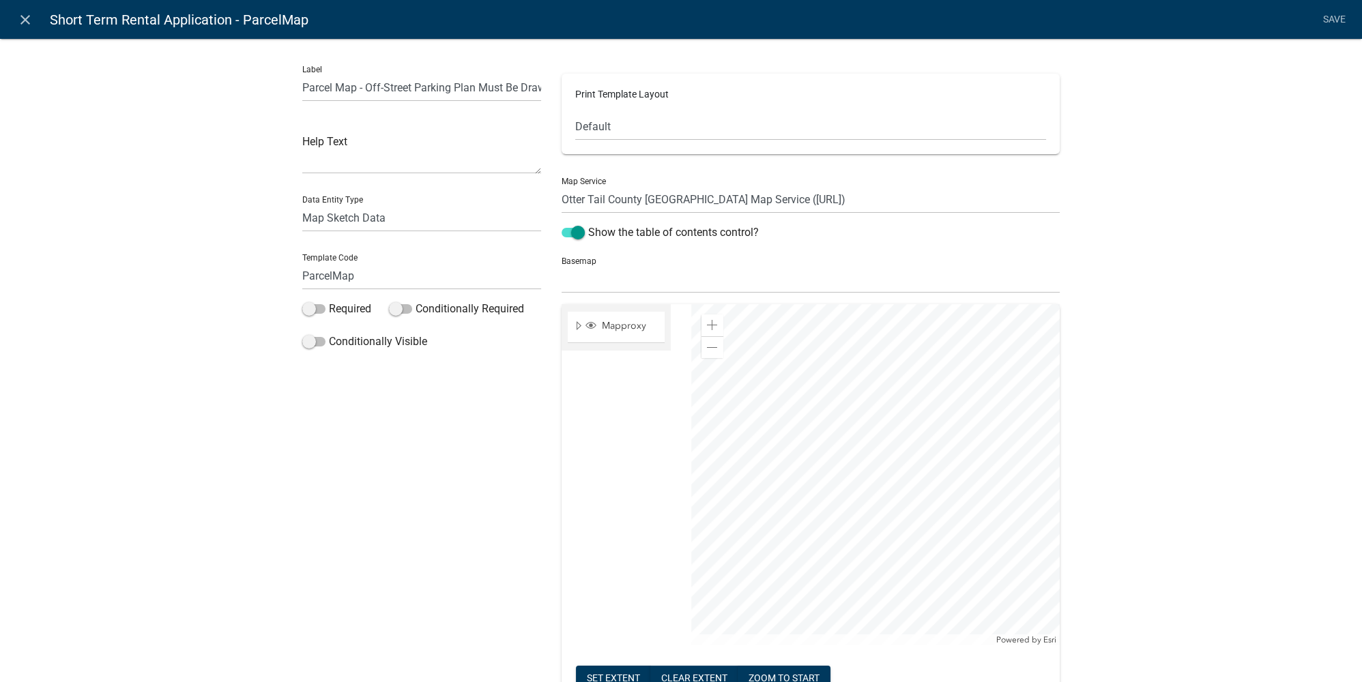
scroll to position [186, 0]
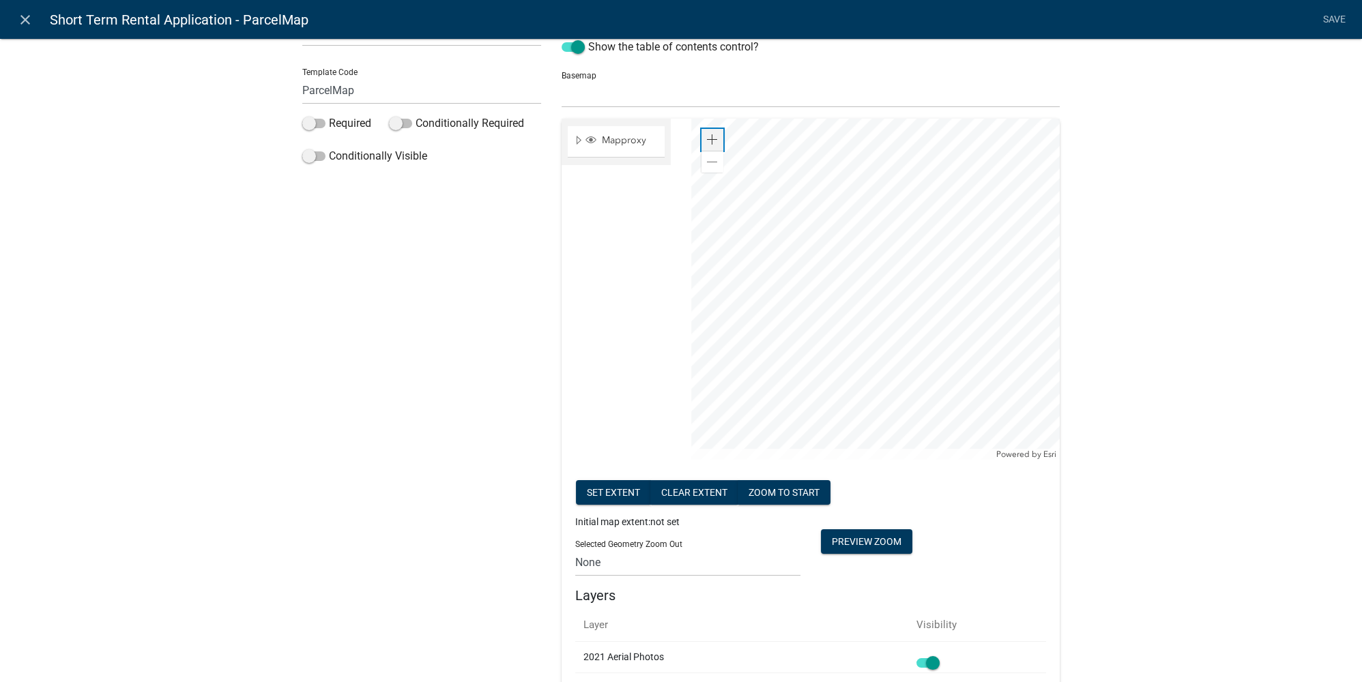
click at [709, 138] on span at bounding box center [712, 139] width 11 height 11
click at [602, 498] on button "Set extent" at bounding box center [613, 492] width 75 height 25
click at [952, 433] on div "Label Parcel Map - Off-Street Parking Plan Must Be Drawn On Map Help Text Data …" at bounding box center [681, 633] width 1362 height 1604
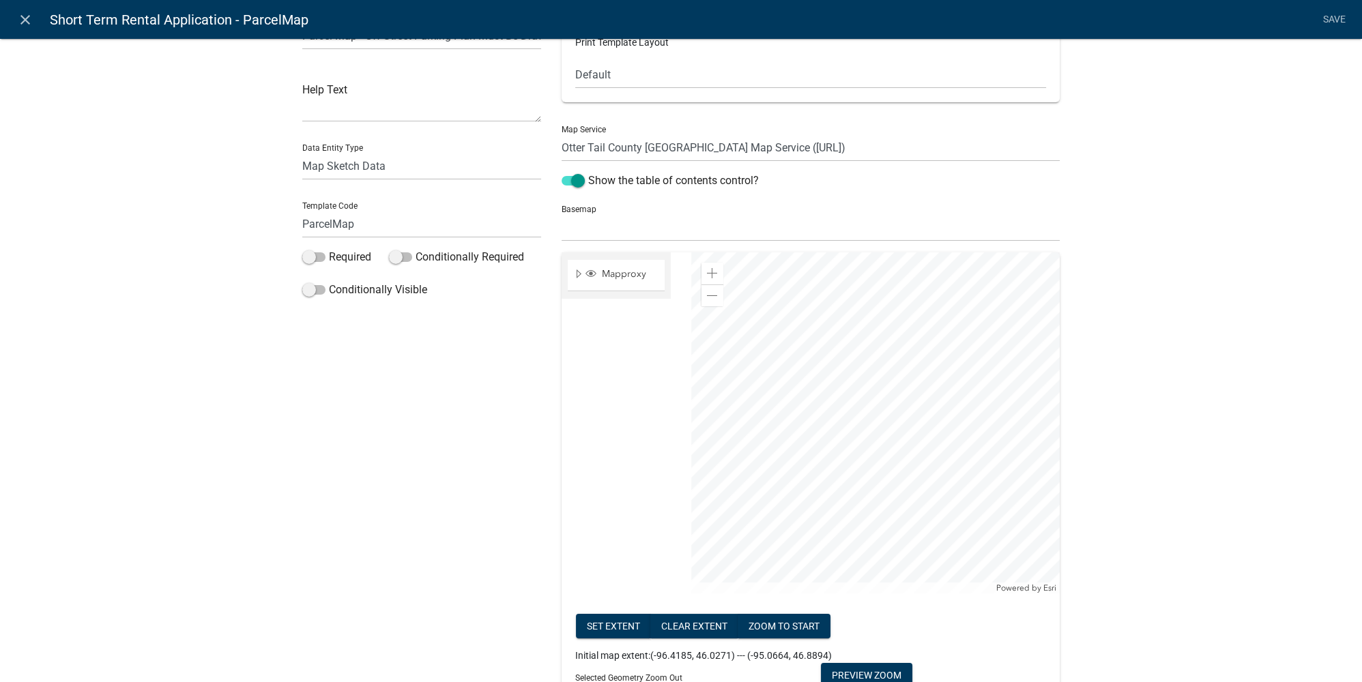
scroll to position [0, 0]
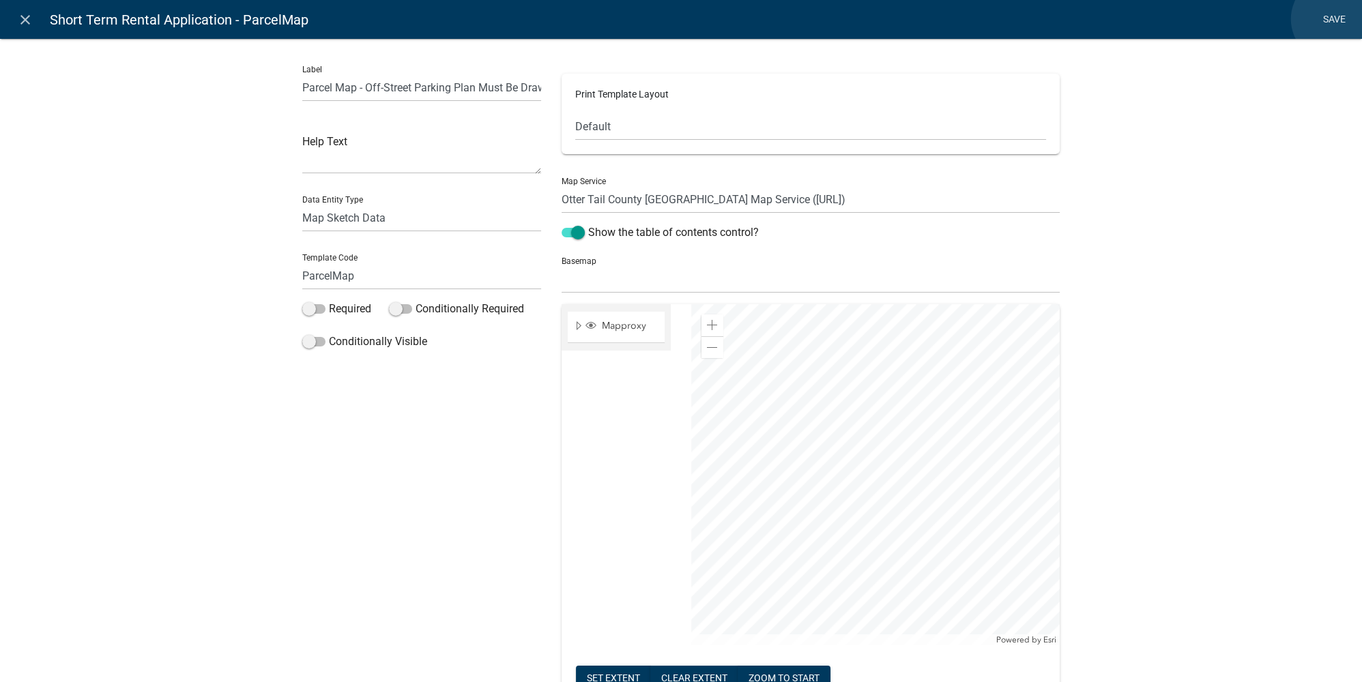
click at [952, 19] on link "Save" at bounding box center [1334, 20] width 34 height 26
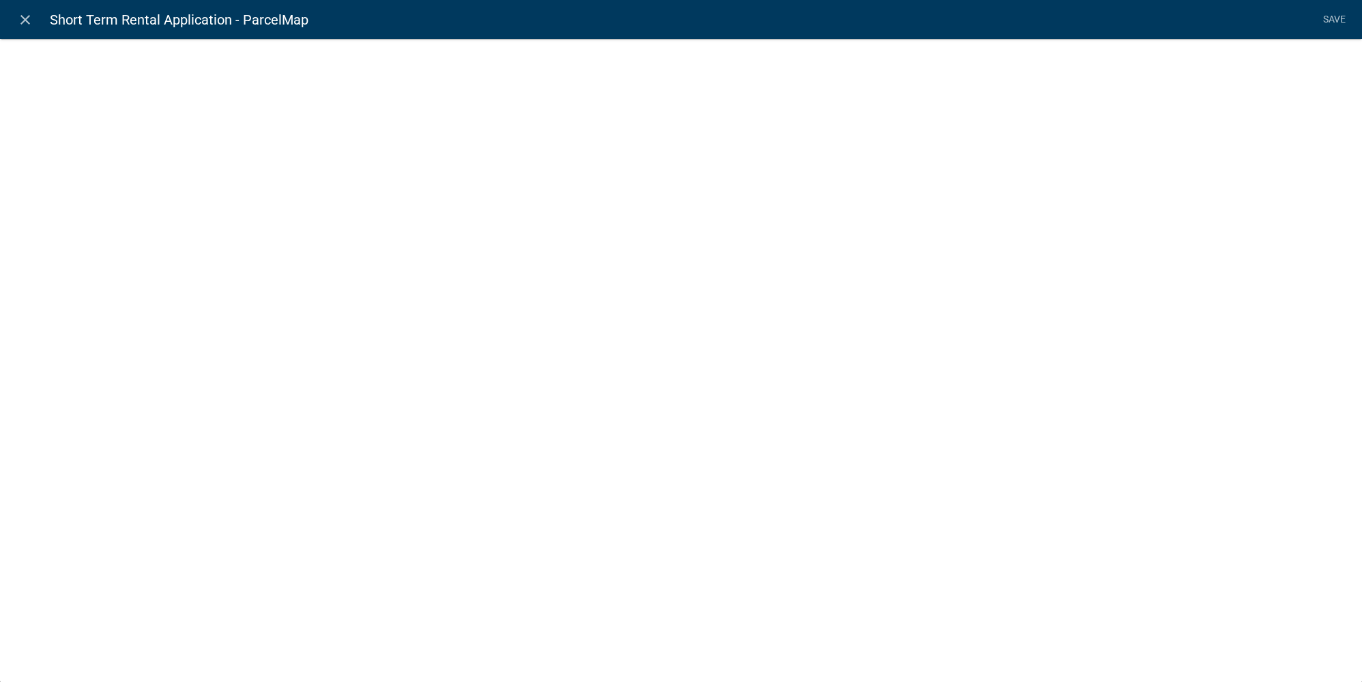
select select "mapsketch-data"
select select
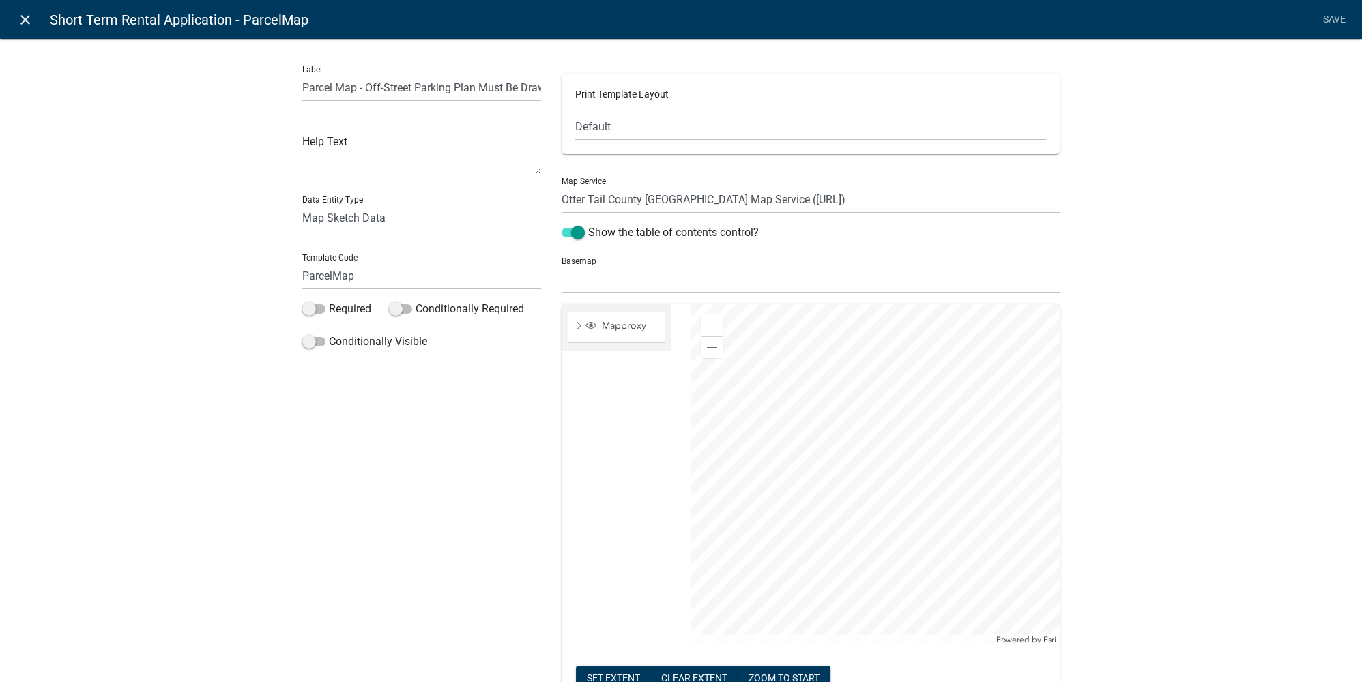
click at [14, 13] on link "close" at bounding box center [25, 19] width 28 height 28
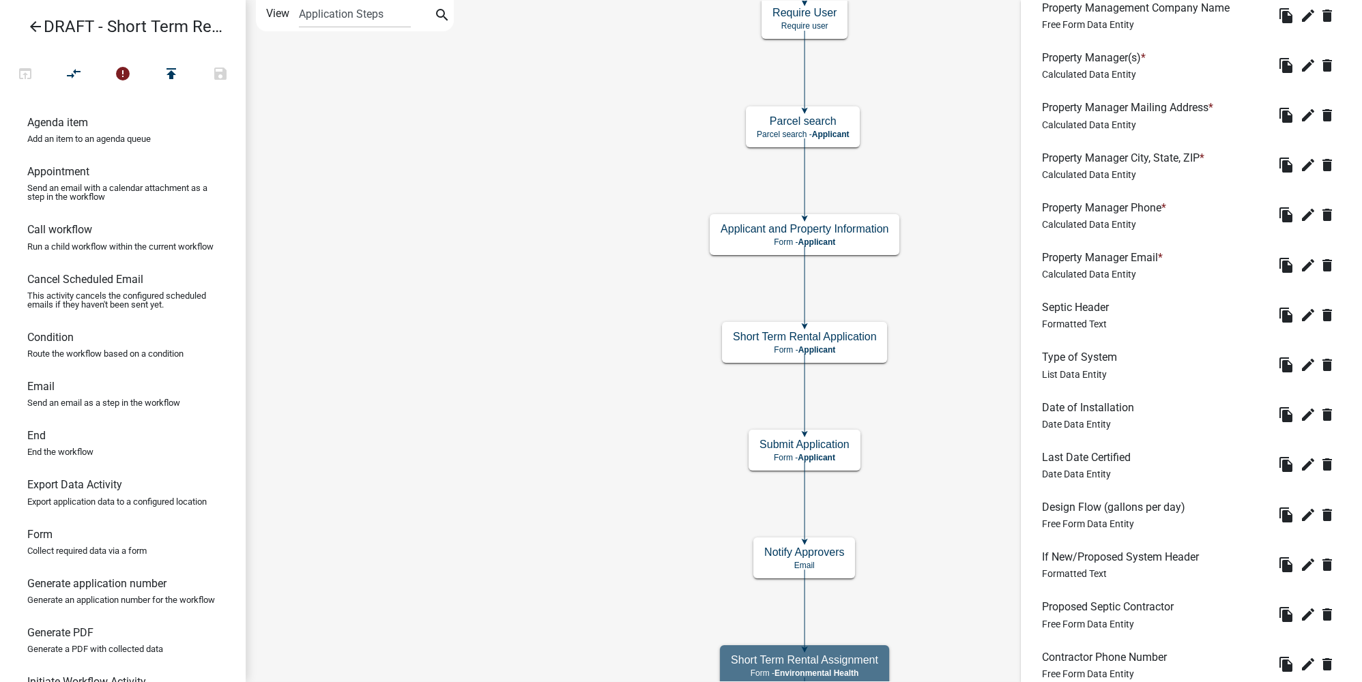
scroll to position [914, 0]
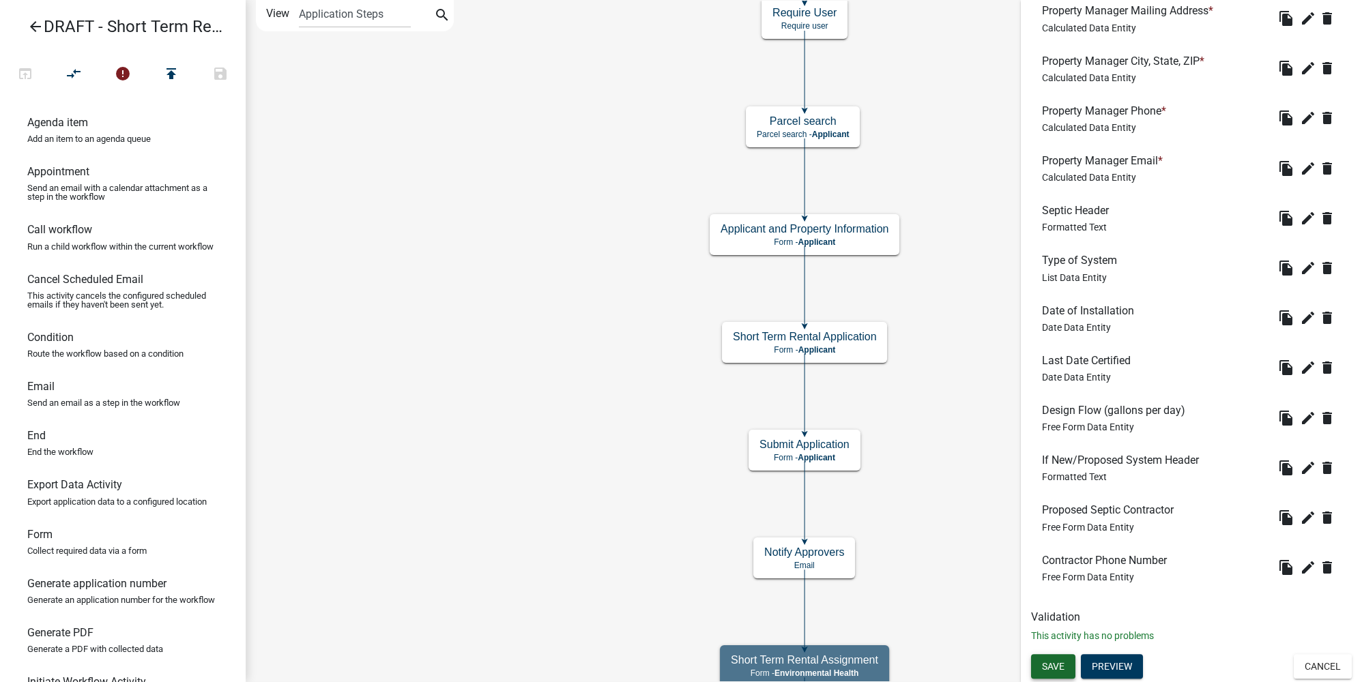
click at [952, 511] on span "Save" at bounding box center [1053, 665] width 23 height 11
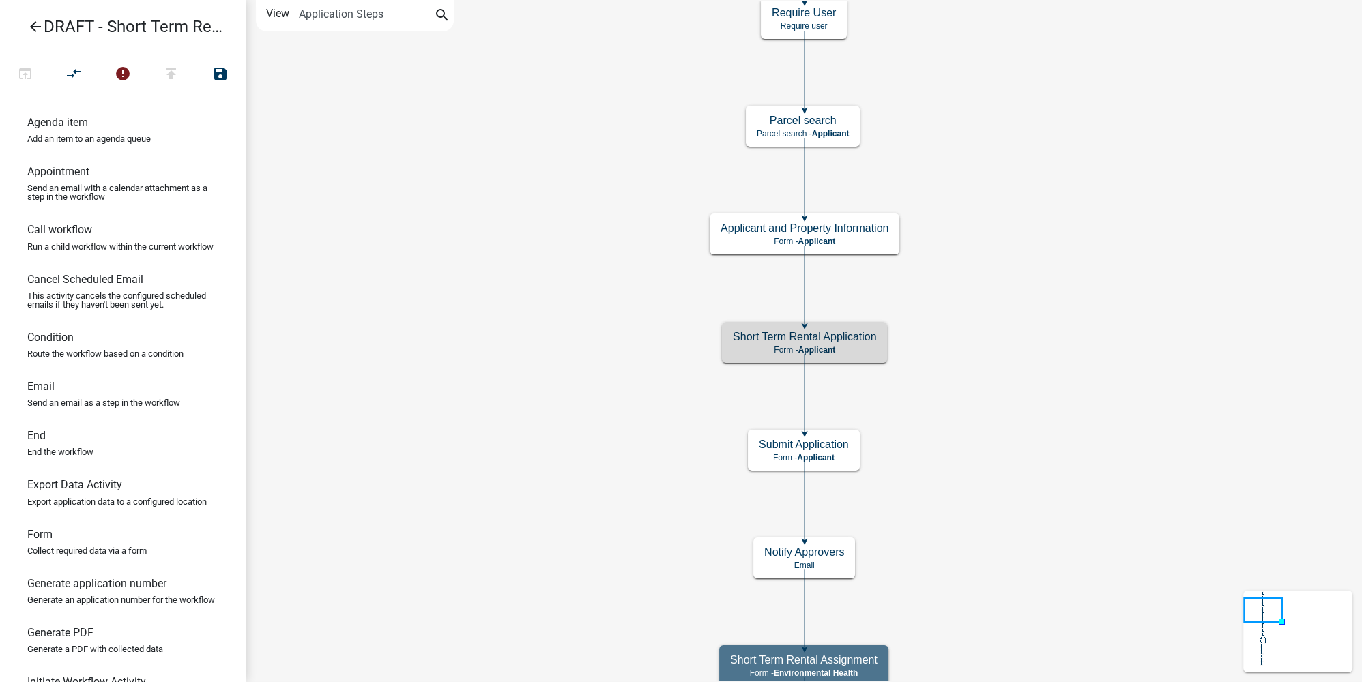
scroll to position [0, 0]
click at [851, 341] on h5 "Short Term Rental Application" at bounding box center [804, 336] width 143 height 13
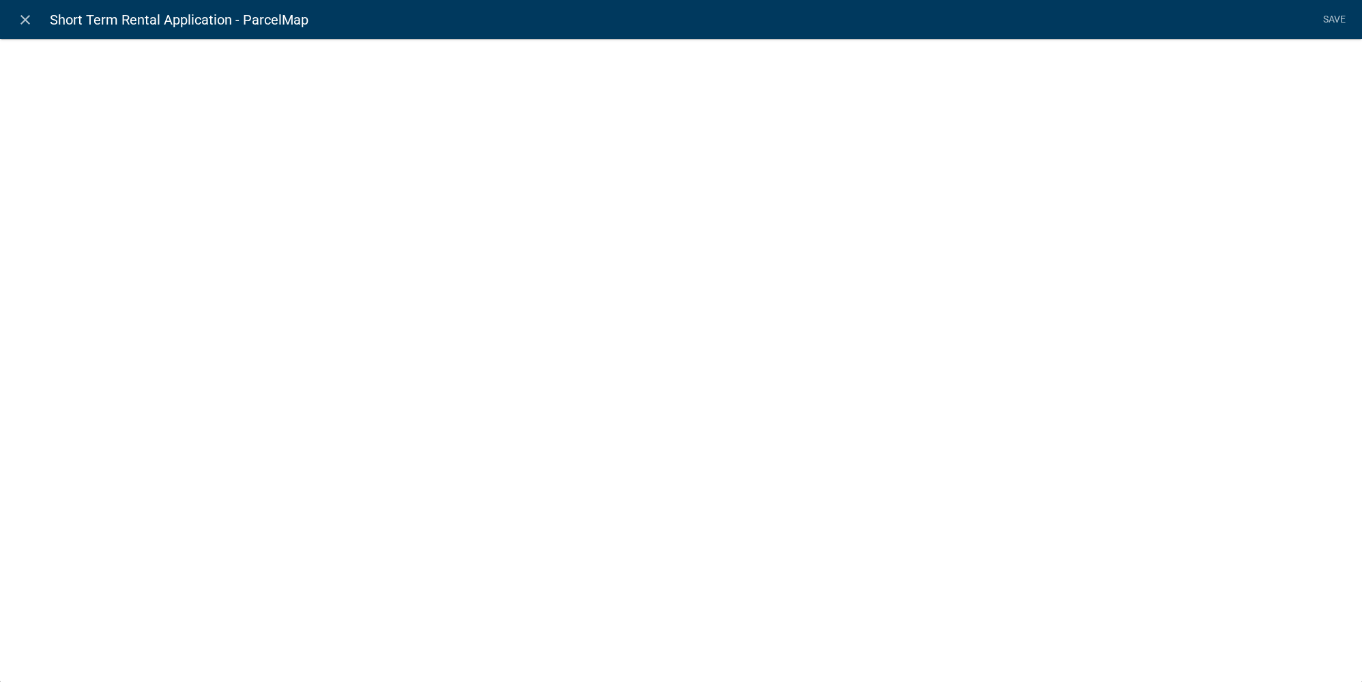
select select "mapsketch-data"
select select
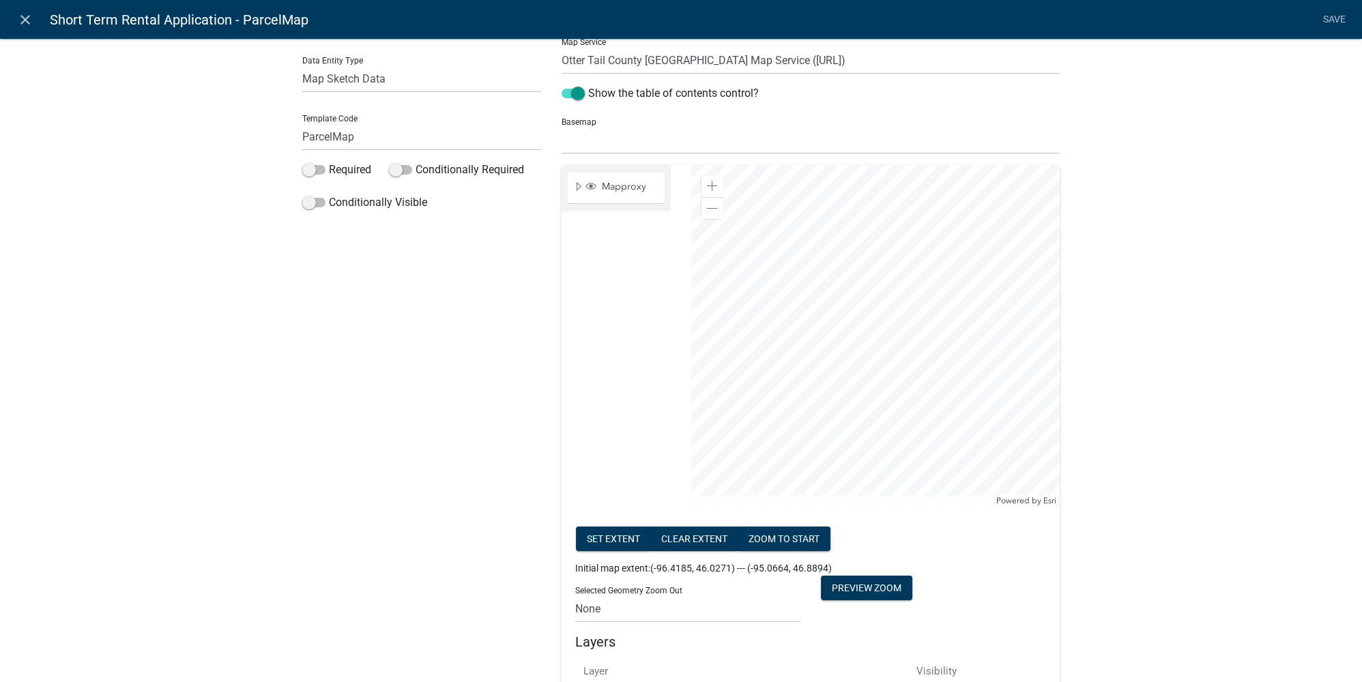
scroll to position [310, 0]
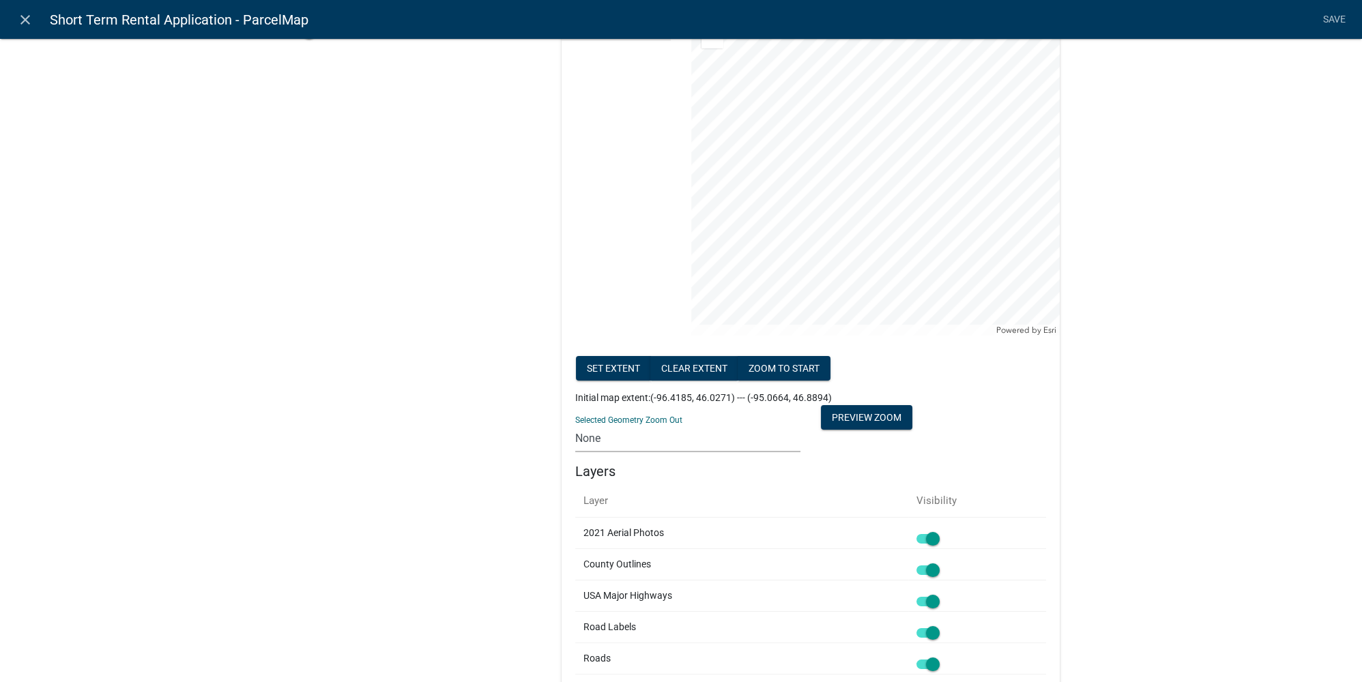
click at [660, 438] on select "None 1 2 3 4 5 6 7 8 9 10 11 12 13 14 15 16 17 18 19 20" at bounding box center [687, 438] width 225 height 28
select select "70"
click at [575, 424] on select "None 1 2 3 4 5 6 7 8 9 10 11 12 13 14 15 16 17 18 19 20" at bounding box center [687, 438] width 225 height 28
click at [887, 417] on button "Preview Zoom" at bounding box center [866, 417] width 91 height 25
click at [952, 215] on div "Label Parcel Map - Off-Street Parking Plan Must Be Drawn On Map Help Text Data …" at bounding box center [681, 509] width 1362 height 1604
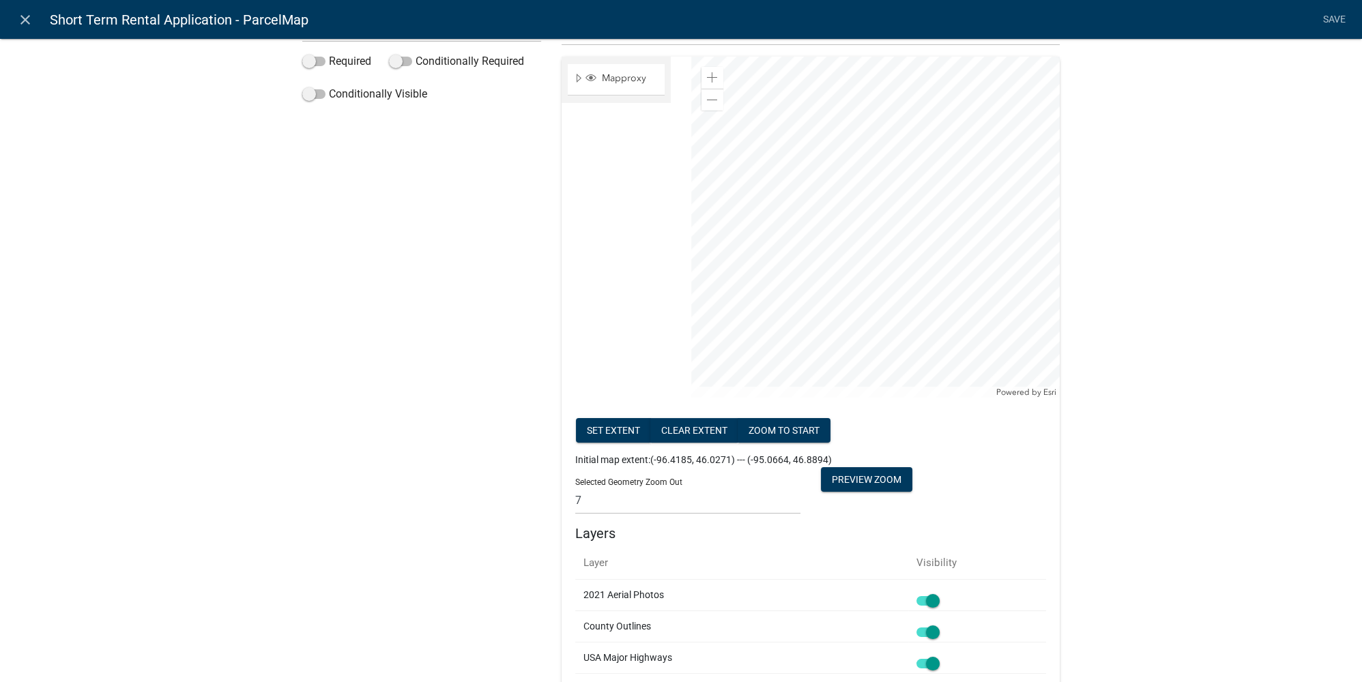
scroll to position [123, 0]
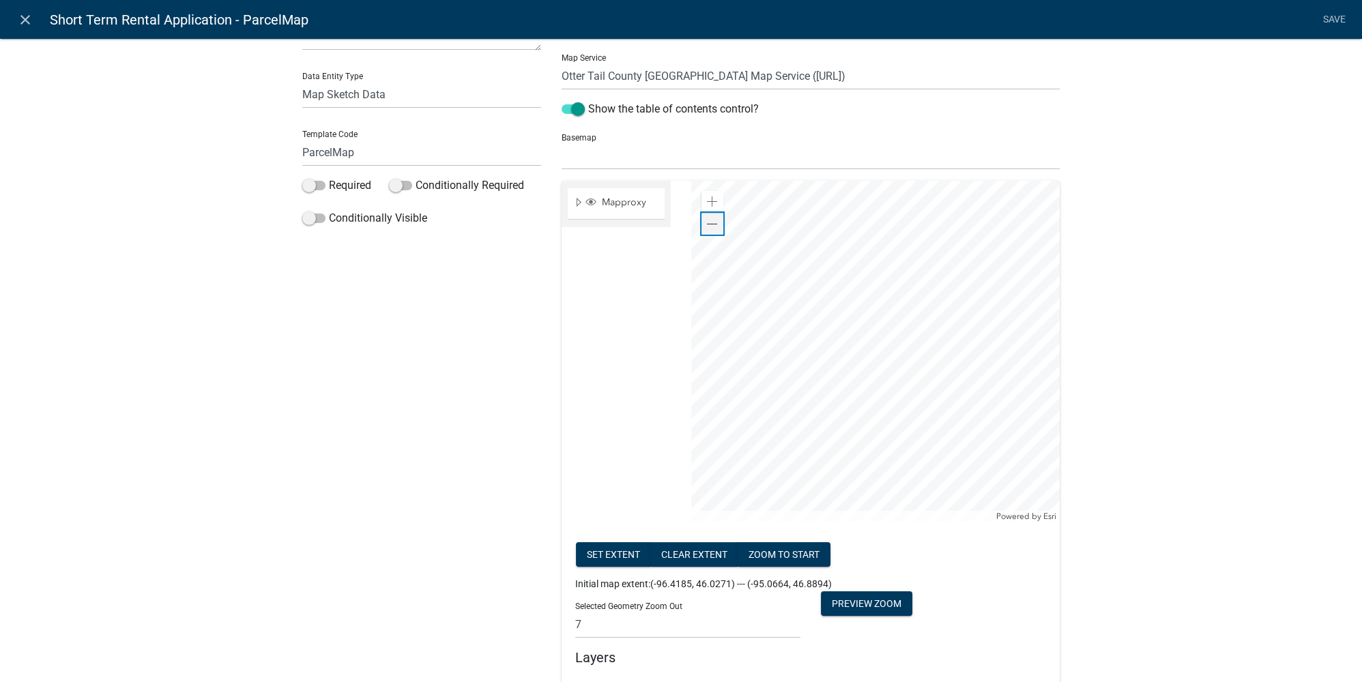
click at [701, 224] on div "Zoom out" at bounding box center [712, 224] width 22 height 22
click at [952, 218] on div at bounding box center [875, 351] width 368 height 341
click at [952, 181] on div at bounding box center [875, 351] width 368 height 341
click at [952, 293] on div at bounding box center [875, 351] width 368 height 341
click at [952, 224] on div at bounding box center [875, 351] width 368 height 341
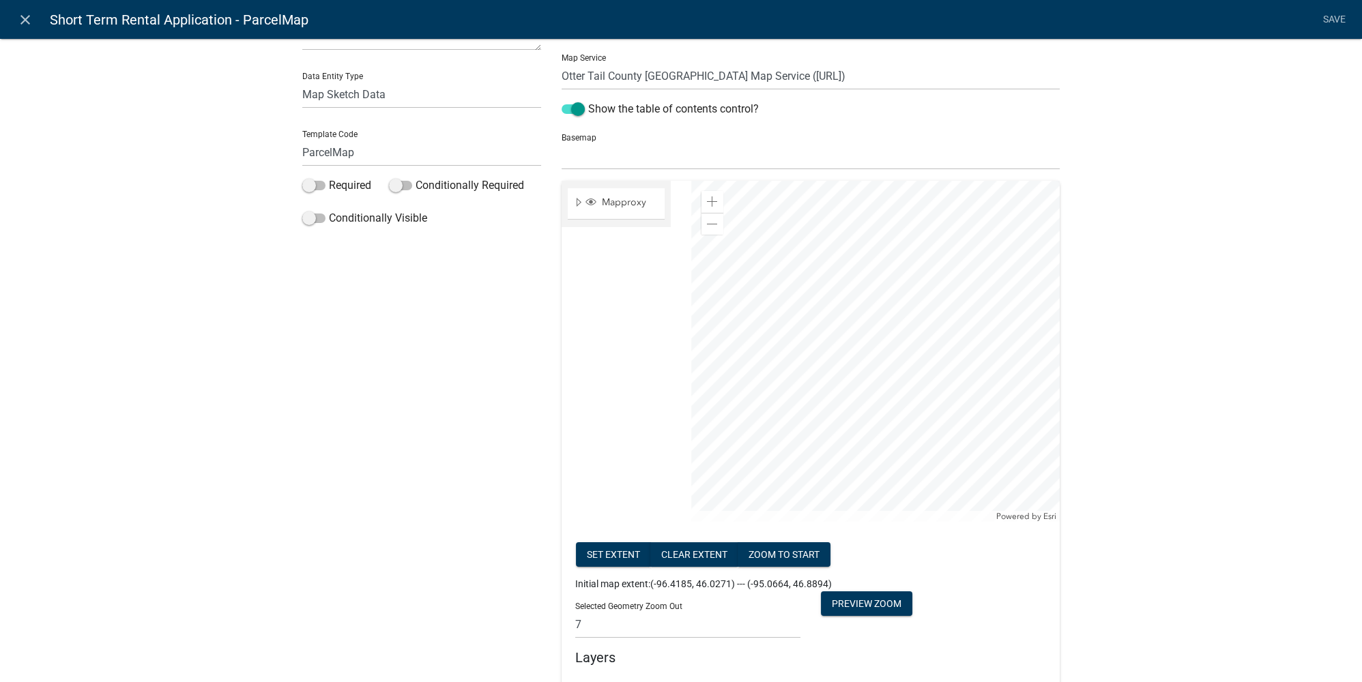
click at [952, 219] on div at bounding box center [875, 351] width 368 height 341
click at [706, 229] on div "Zoom out" at bounding box center [712, 224] width 22 height 22
click at [709, 230] on div "Zoom out" at bounding box center [712, 224] width 22 height 22
click at [881, 511] on div at bounding box center [875, 351] width 368 height 341
click at [952, 354] on div at bounding box center [875, 351] width 368 height 341
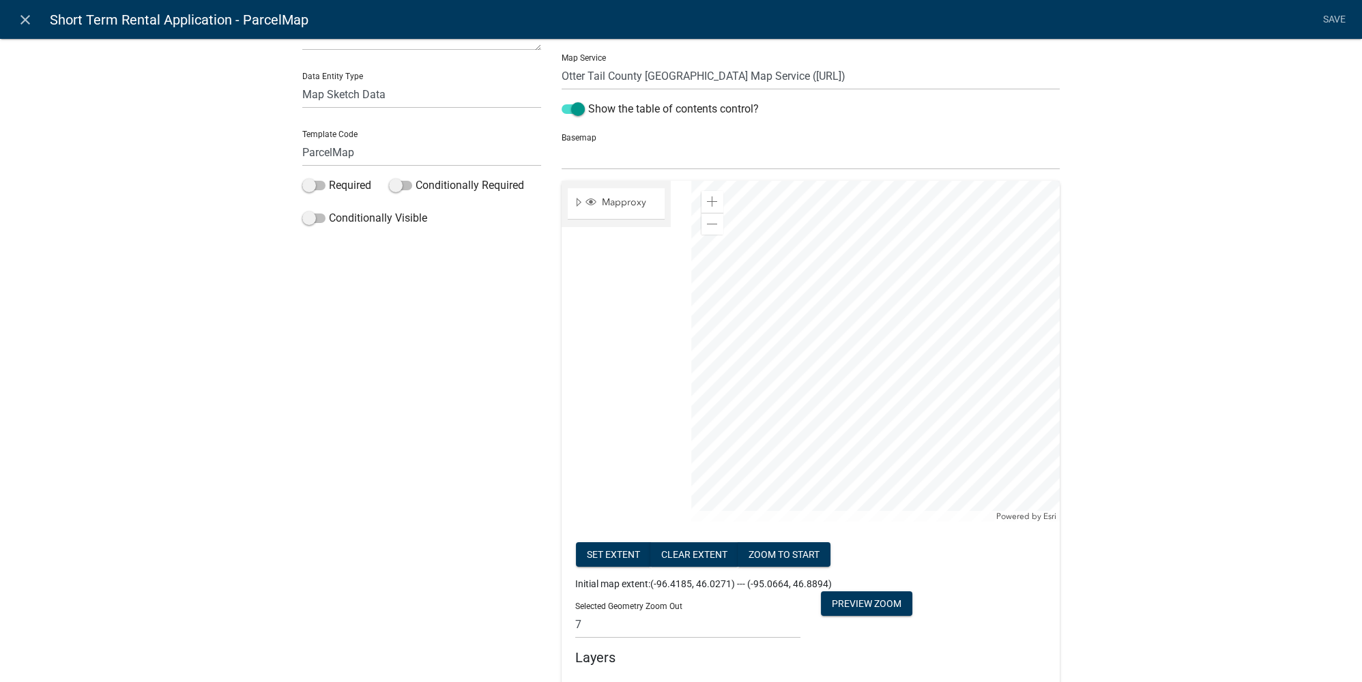
click at [926, 375] on div at bounding box center [875, 351] width 368 height 341
click at [905, 375] on div at bounding box center [875, 351] width 368 height 341
click at [952, 382] on div "Label Parcel Map - Off-Street Parking Plan Must Be Drawn On Map Help Text Data …" at bounding box center [681, 695] width 1362 height 1604
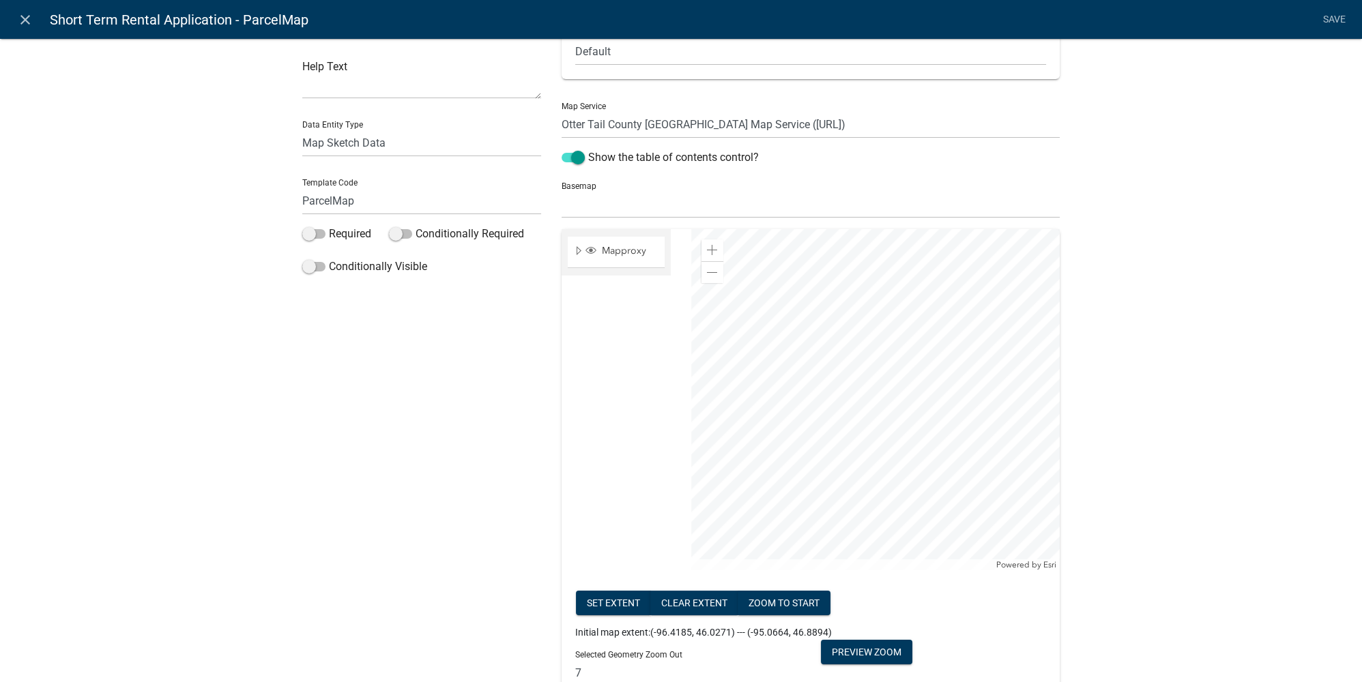
scroll to position [0, 0]
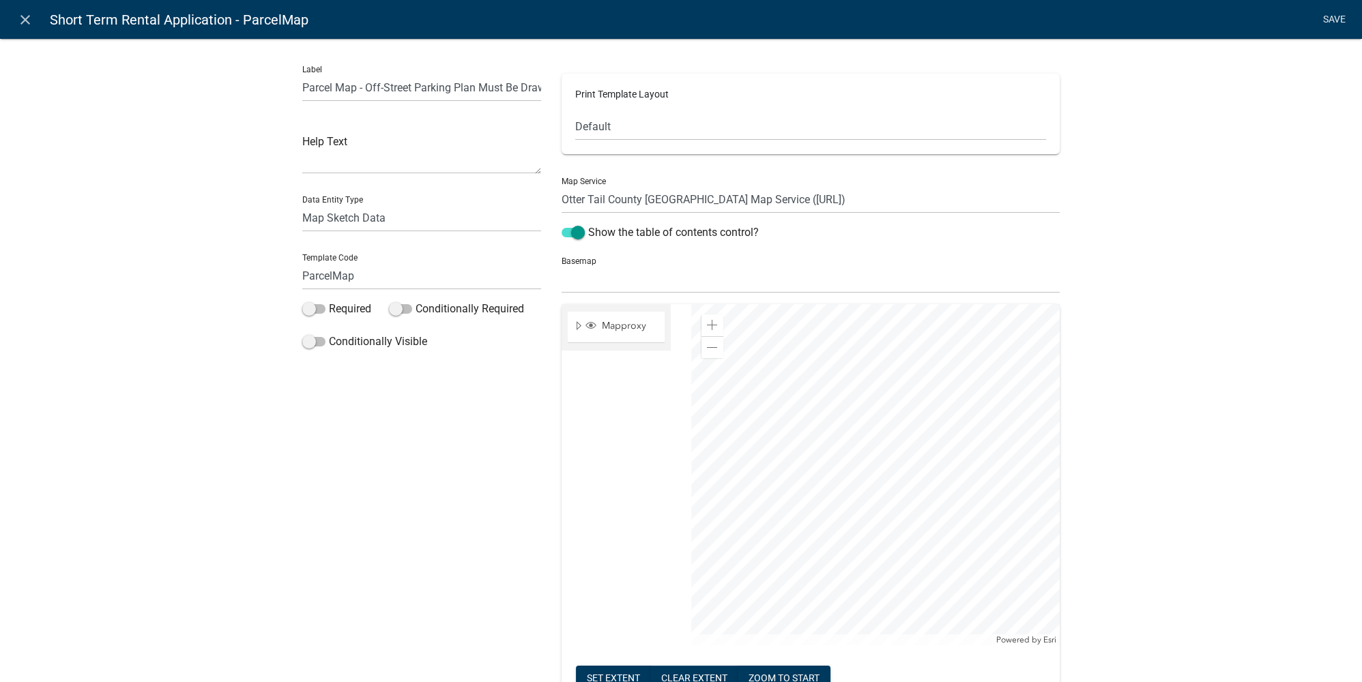
click at [952, 26] on link "Save" at bounding box center [1334, 20] width 34 height 26
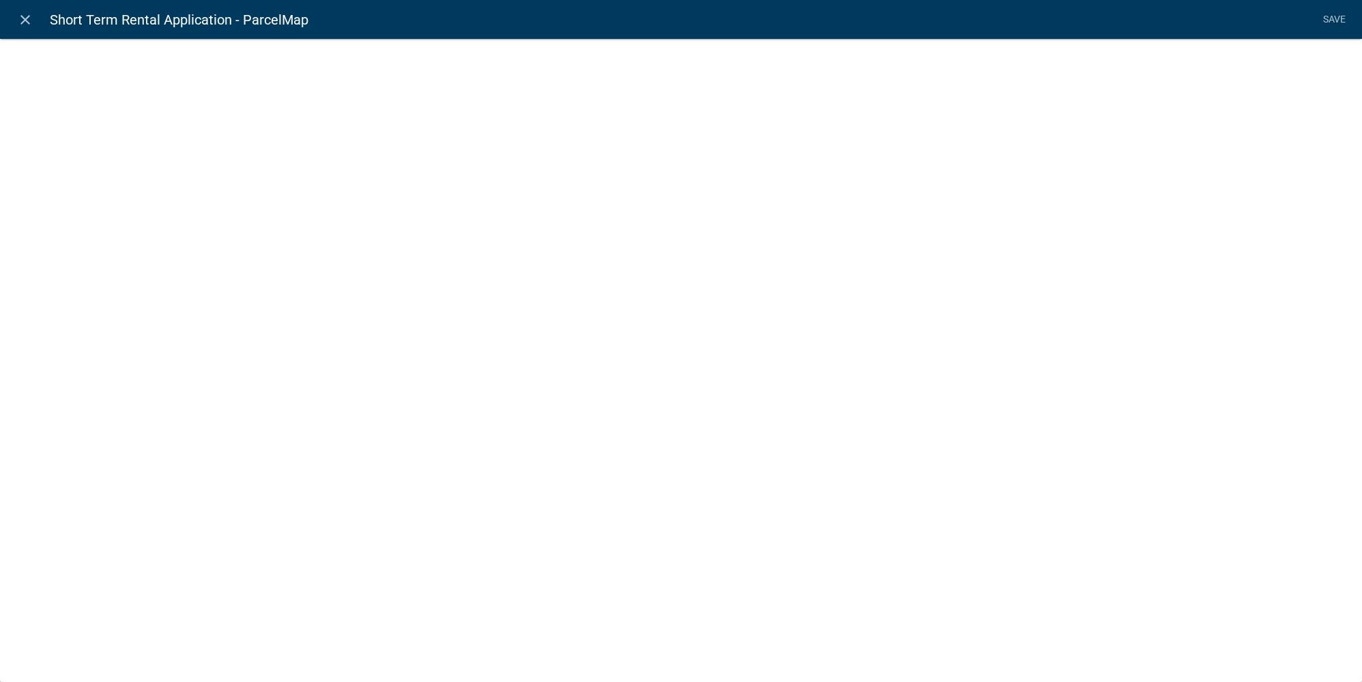
select select "mapsketch-data"
select select
select select "70"
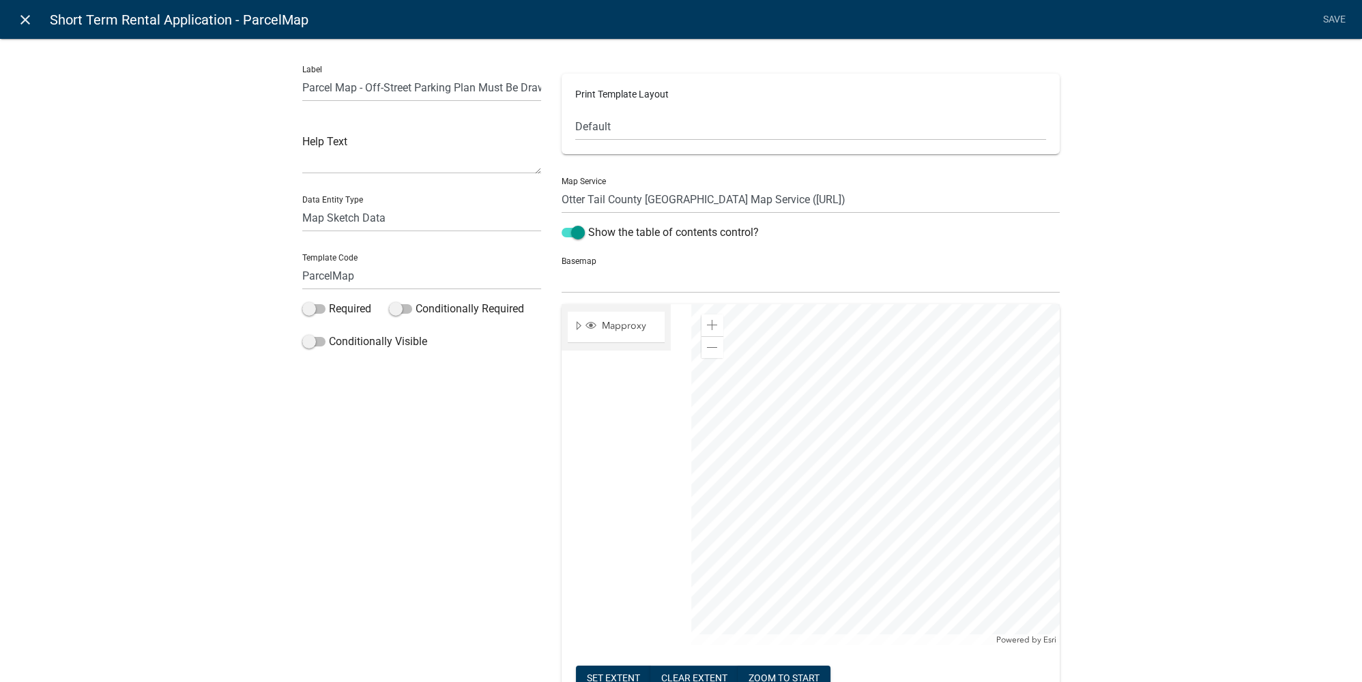
click at [33, 24] on icon "close" at bounding box center [25, 20] width 16 height 16
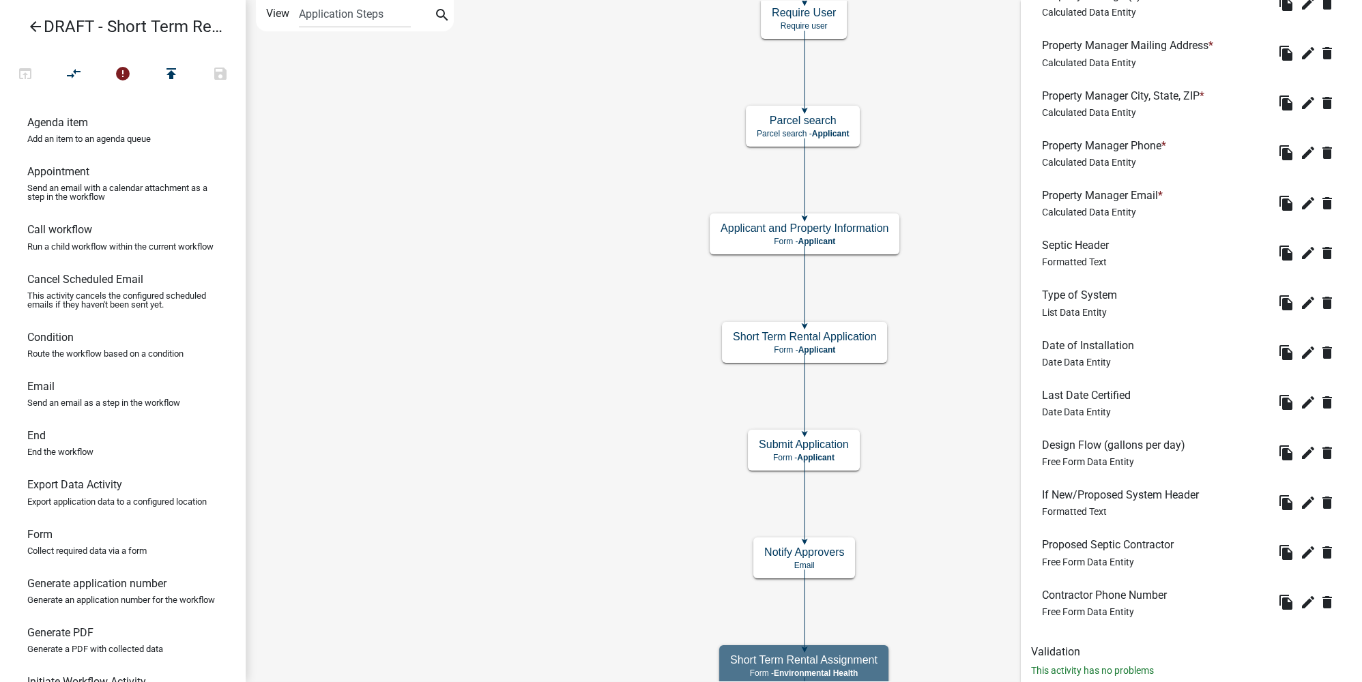
scroll to position [914, 0]
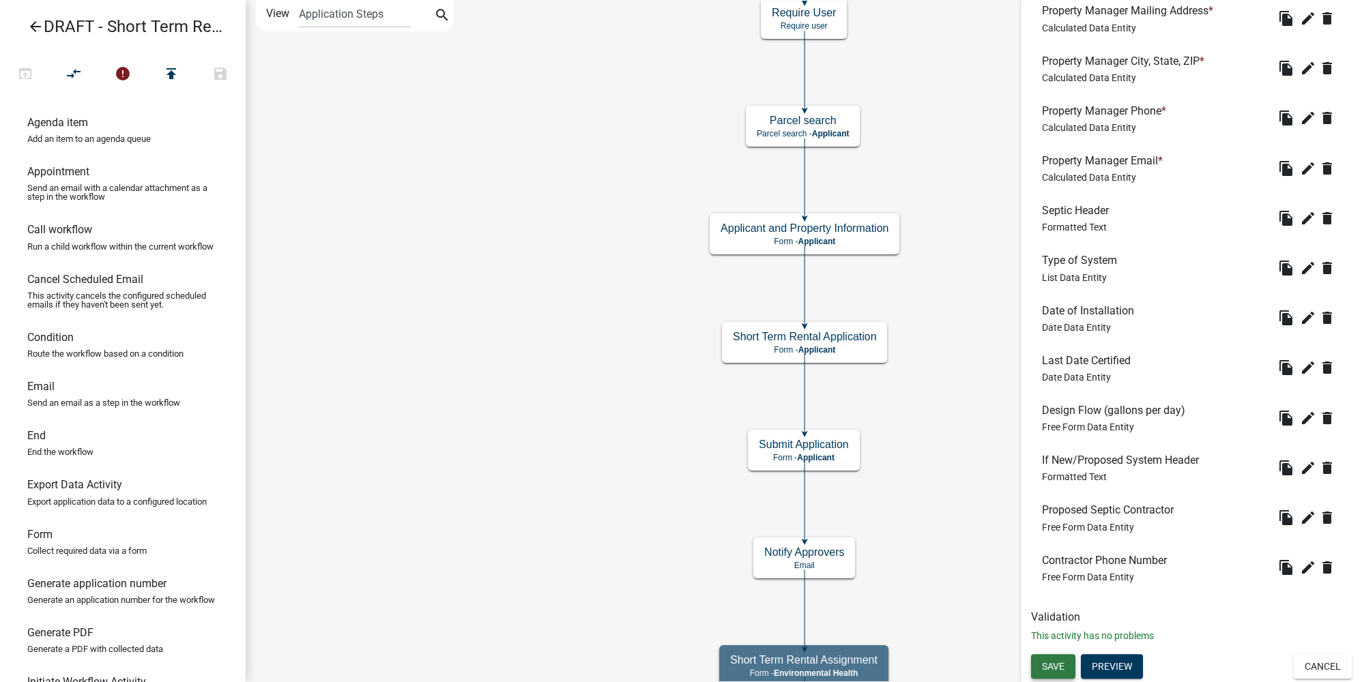
click at [952, 511] on button "Save" at bounding box center [1053, 666] width 44 height 25
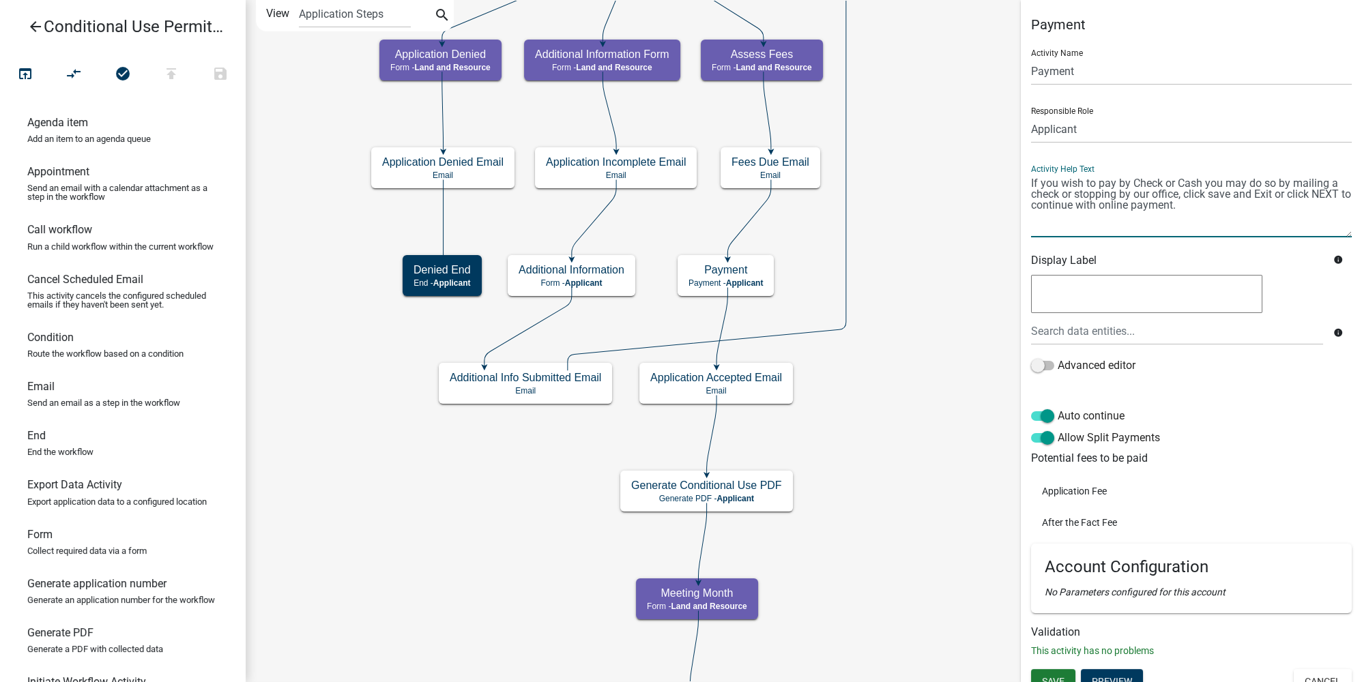
drag, startPoint x: 1204, startPoint y: 207, endPoint x: 1010, endPoint y: 168, distance: 198.3
click at [1010, 168] on main "Start Start - Applicant Require User Require user Parcel search Parcel search -…" at bounding box center [804, 341] width 1116 height 682
click at [30, 24] on icon "arrow_back" at bounding box center [35, 27] width 16 height 19
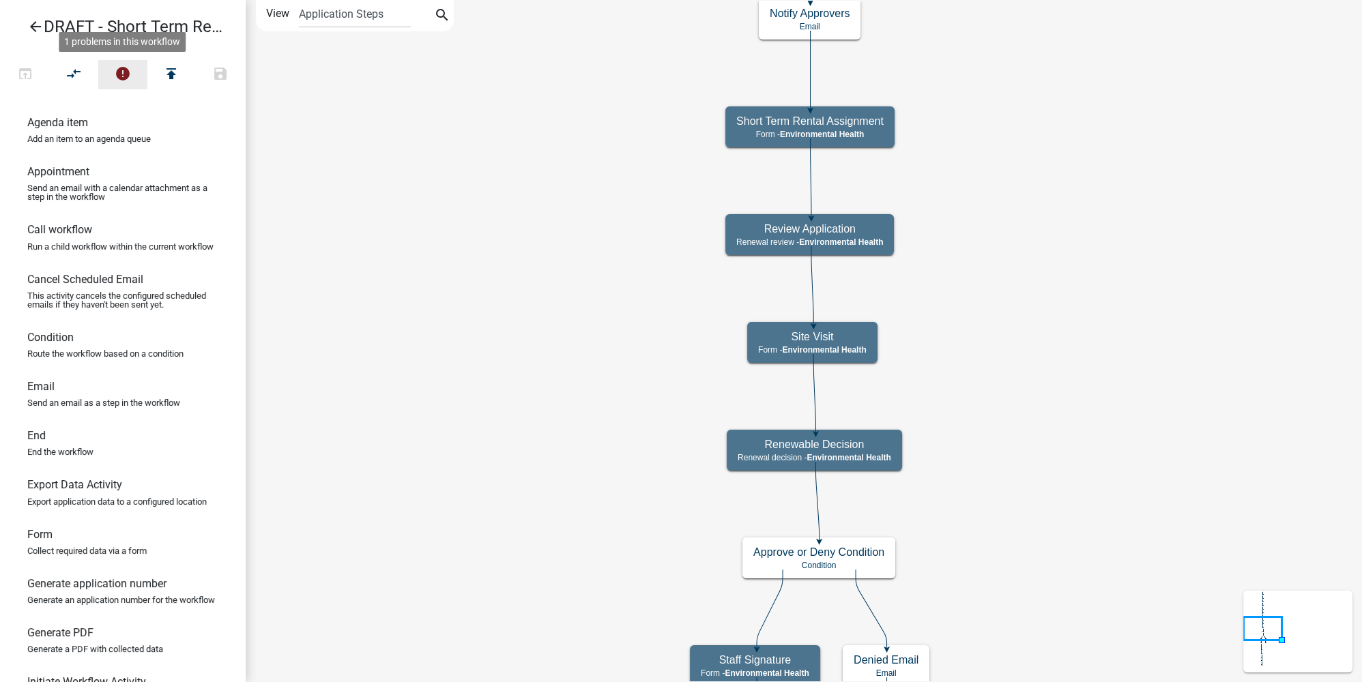
click at [120, 65] on icon "error" at bounding box center [123, 74] width 16 height 19
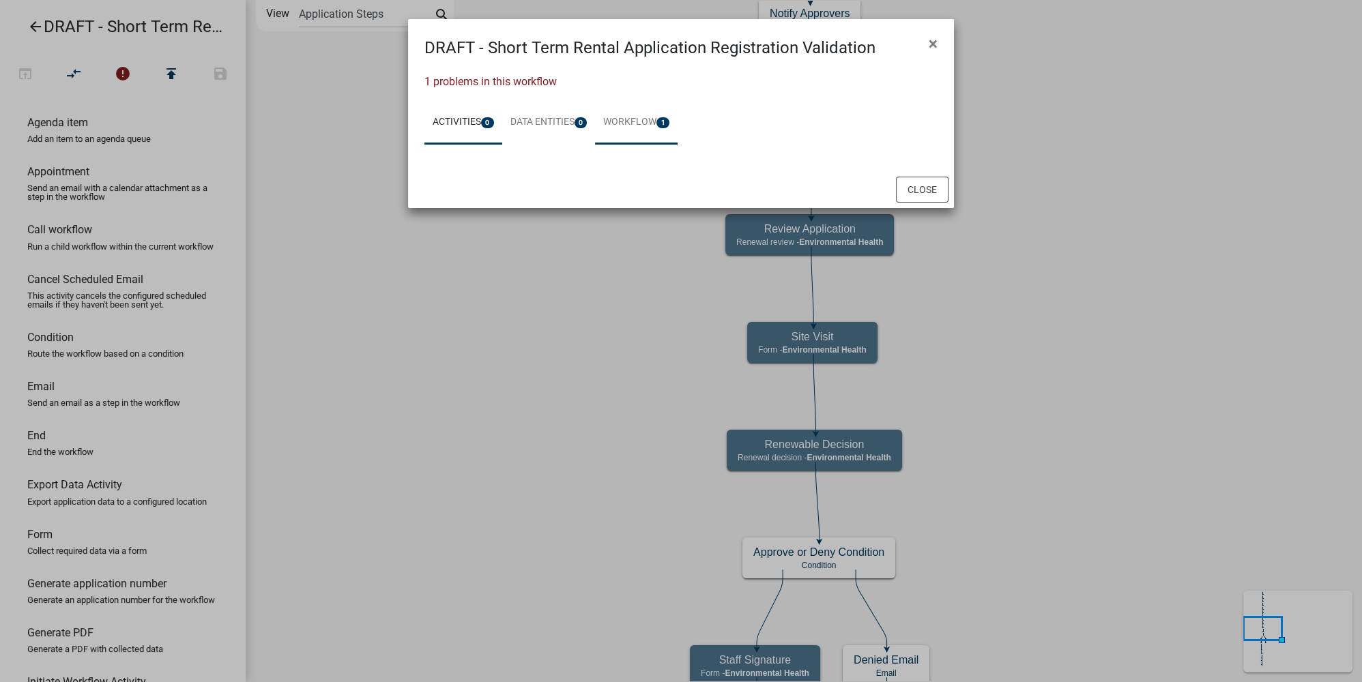
click at [658, 131] on link "Workflow 1" at bounding box center [636, 123] width 83 height 44
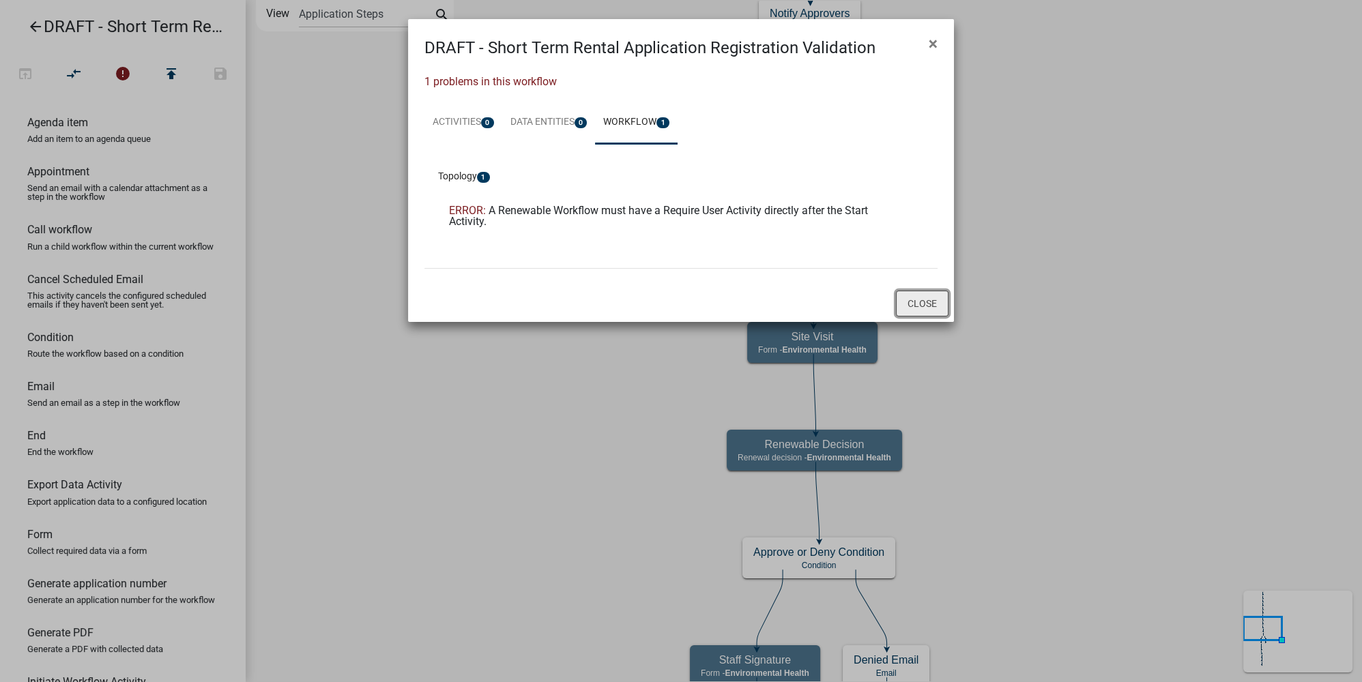
click at [934, 303] on button "Close" at bounding box center [922, 304] width 53 height 26
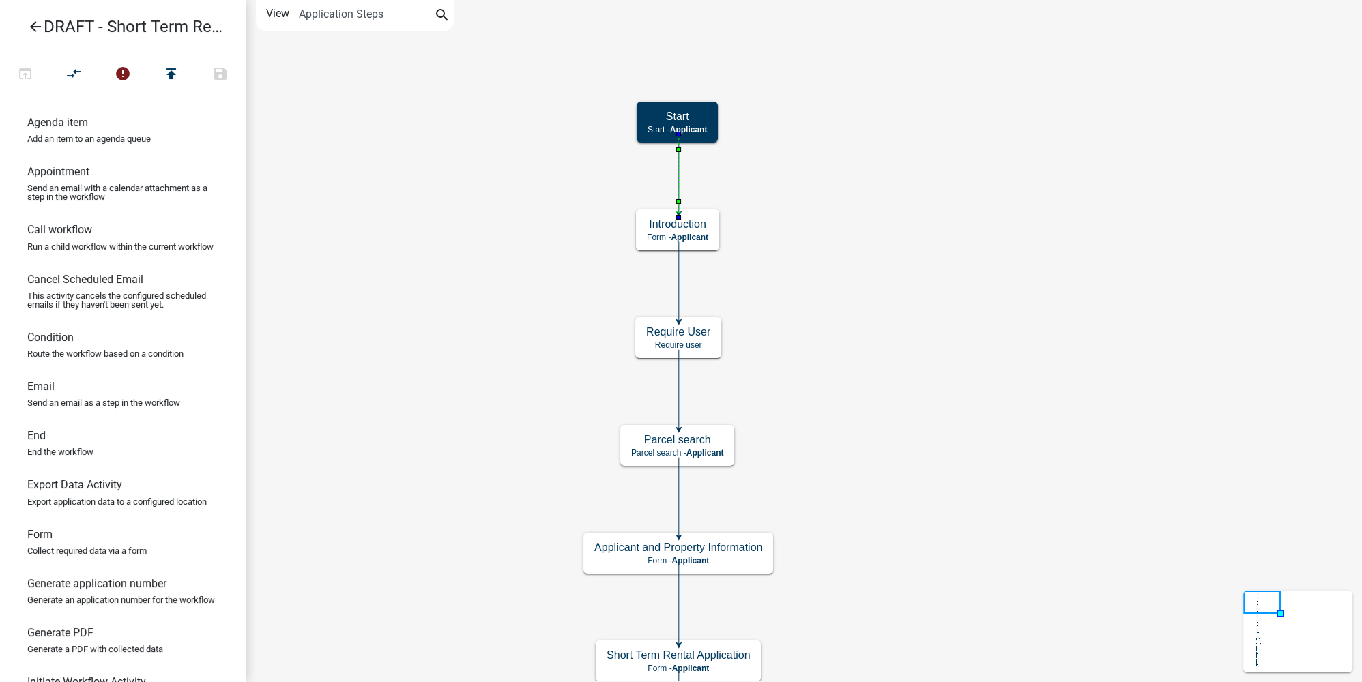
click at [679, 173] on icon at bounding box center [679, 173] width 0 height 78
click at [679, 188] on icon at bounding box center [679, 227] width 0 height 186
click at [775, 304] on icon at bounding box center [772, 305] width 187 height 90
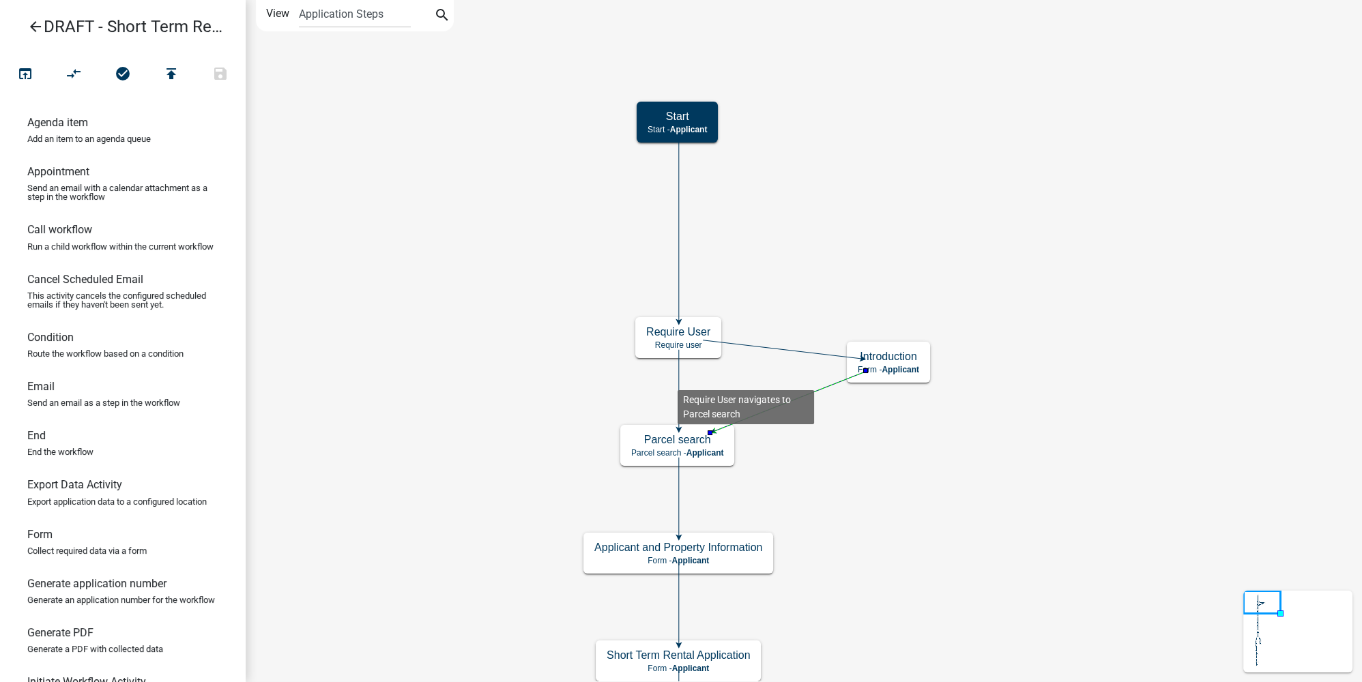
click at [679, 379] on icon at bounding box center [679, 389] width 0 height 78
click at [74, 78] on icon "compare_arrows" at bounding box center [74, 74] width 16 height 19
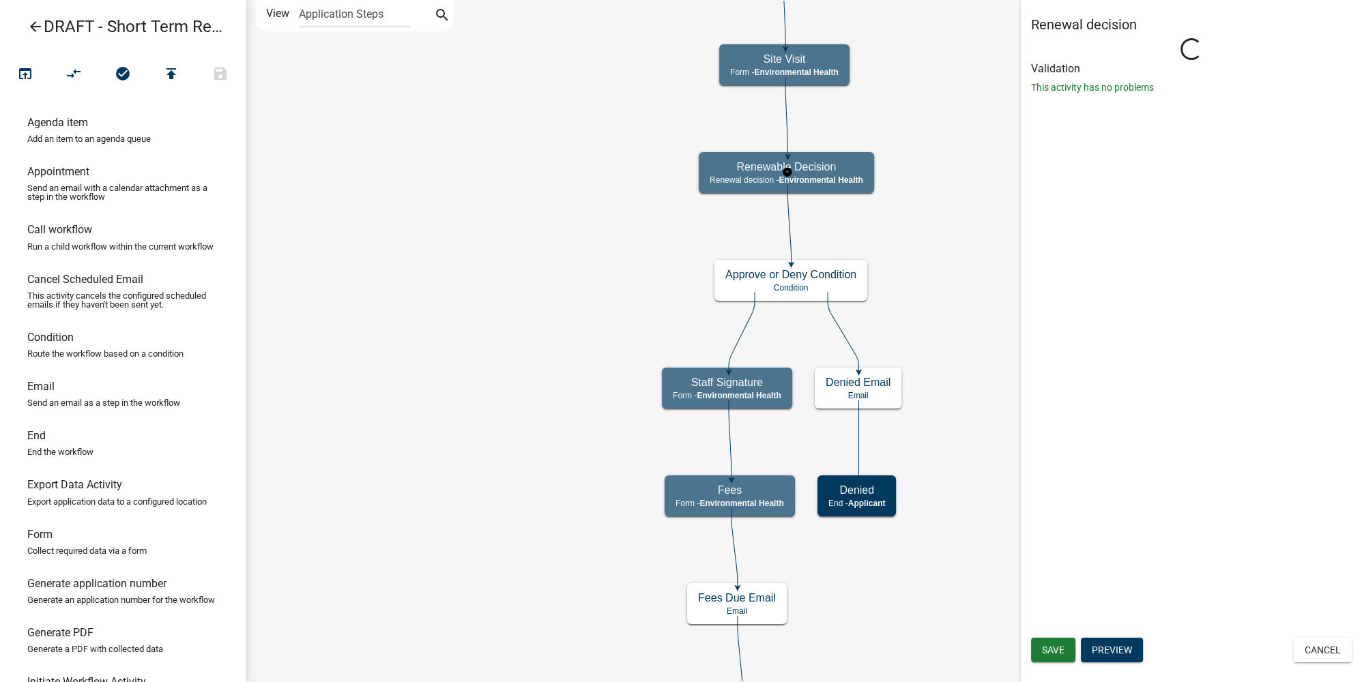
select select "234406A5-6A28-43E9-BBE7-8B8191021D71"
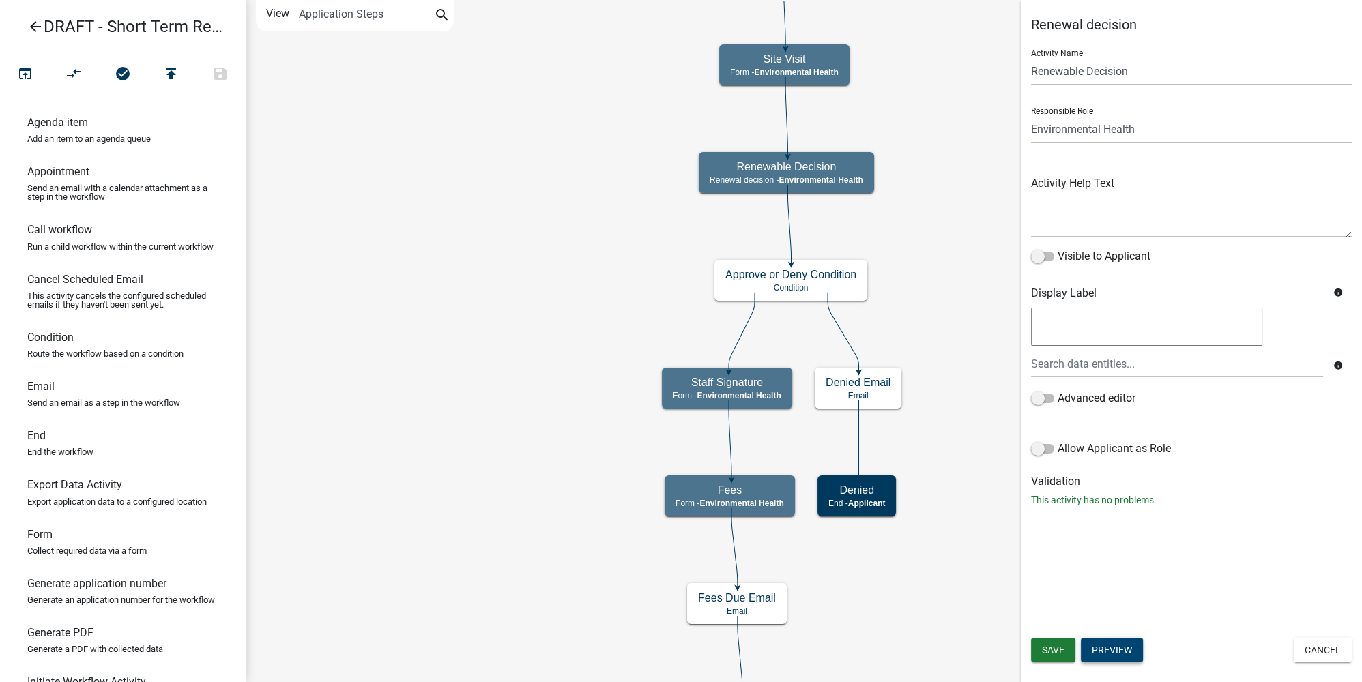
click at [1120, 653] on button "Preview" at bounding box center [1112, 650] width 62 height 25
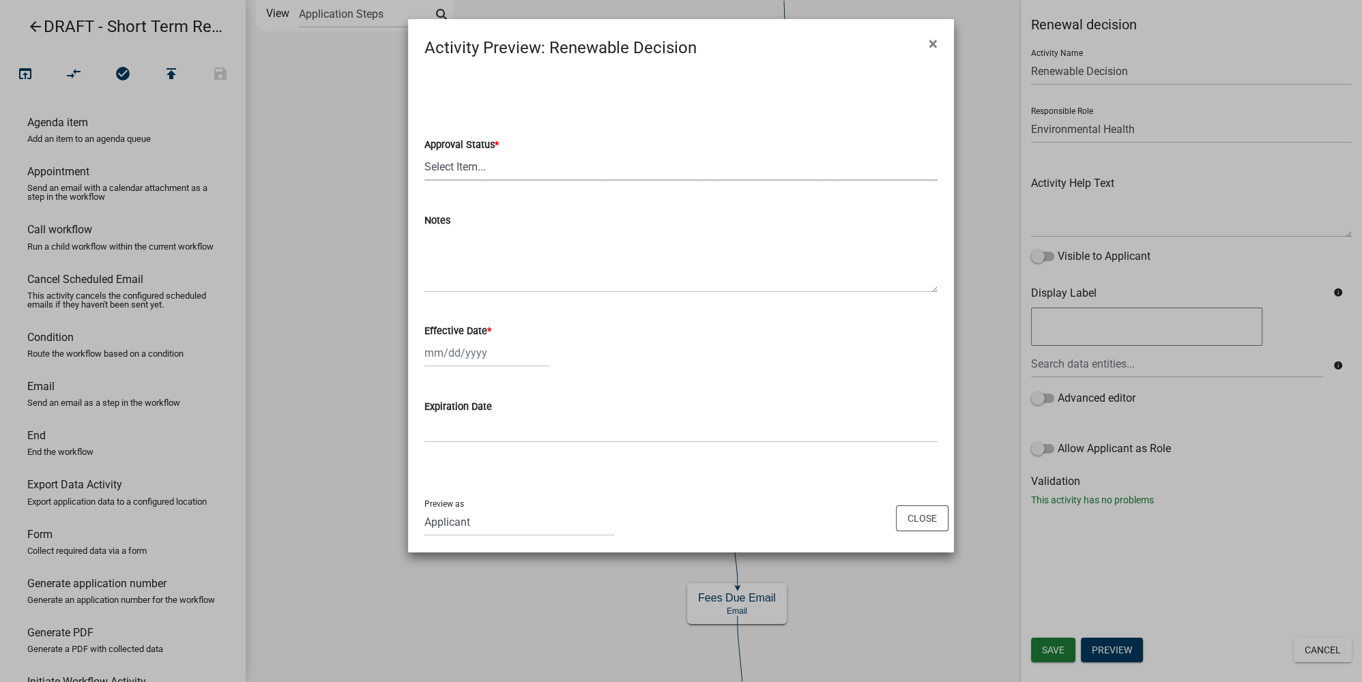
click at [476, 168] on select "Select Item... Approved Denied" at bounding box center [680, 167] width 513 height 28
click at [916, 531] on div "Preview as Applicant Maintenance Report Land and Resource Assistant Director As…" at bounding box center [681, 518] width 546 height 69
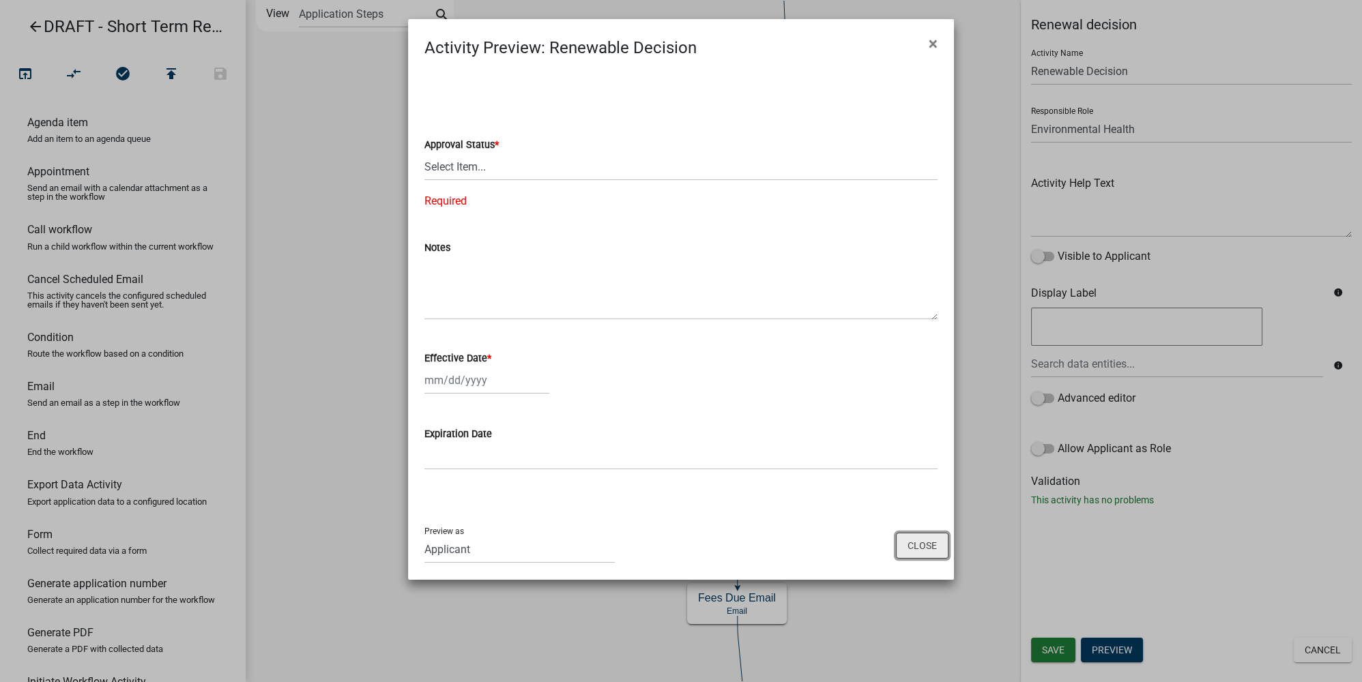
click at [928, 549] on button "Close" at bounding box center [922, 546] width 53 height 26
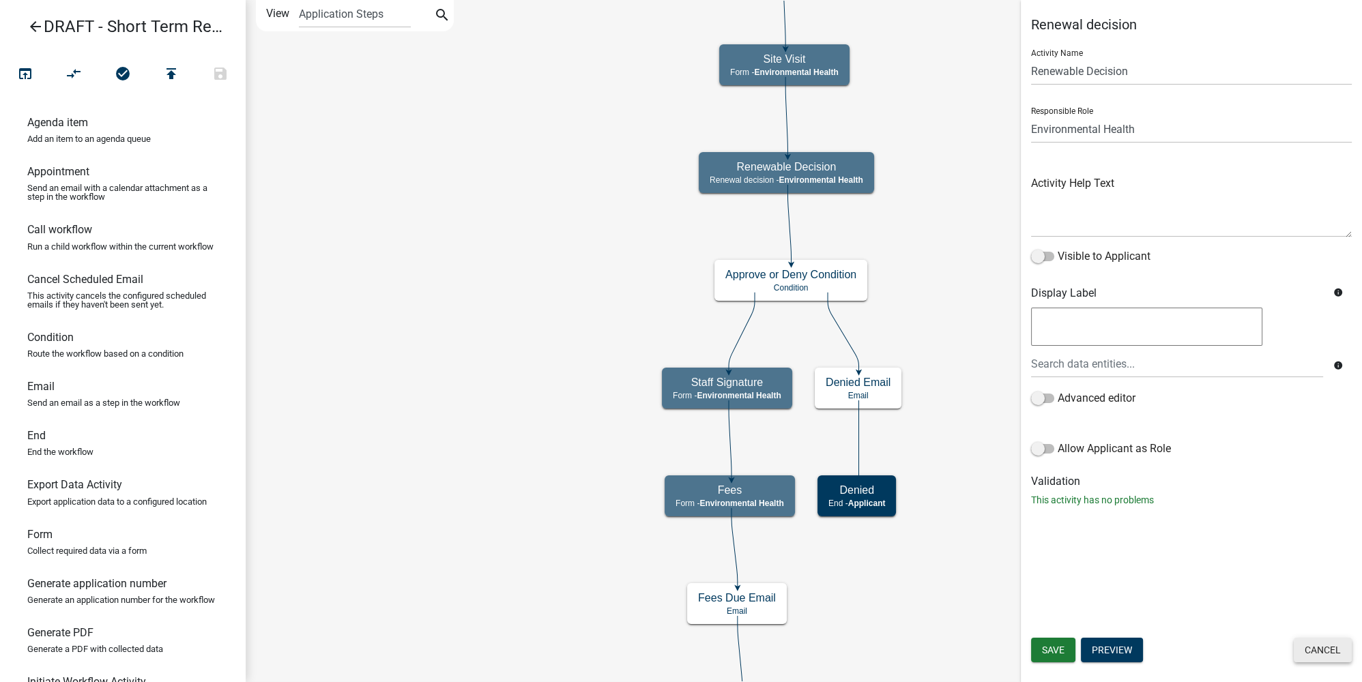
click at [1323, 653] on button "Cancel" at bounding box center [1322, 650] width 58 height 25
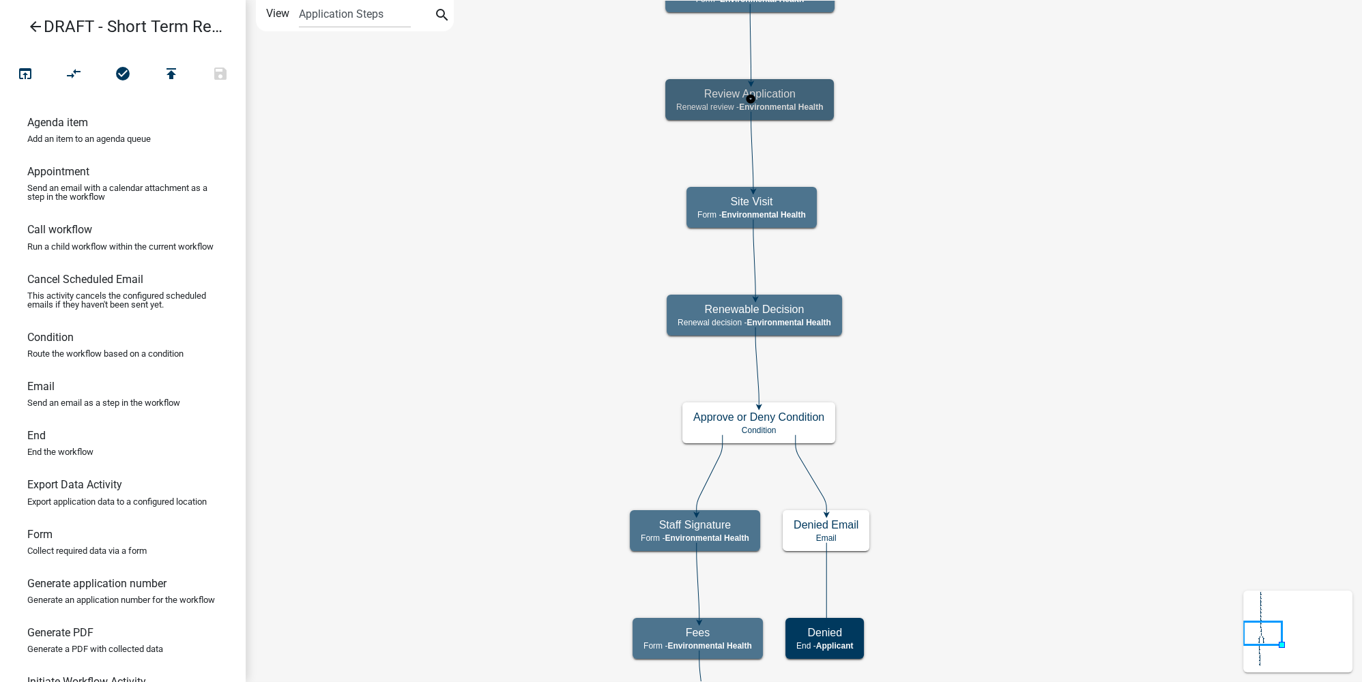
click at [823, 106] on span "Environmental Health" at bounding box center [781, 107] width 84 height 10
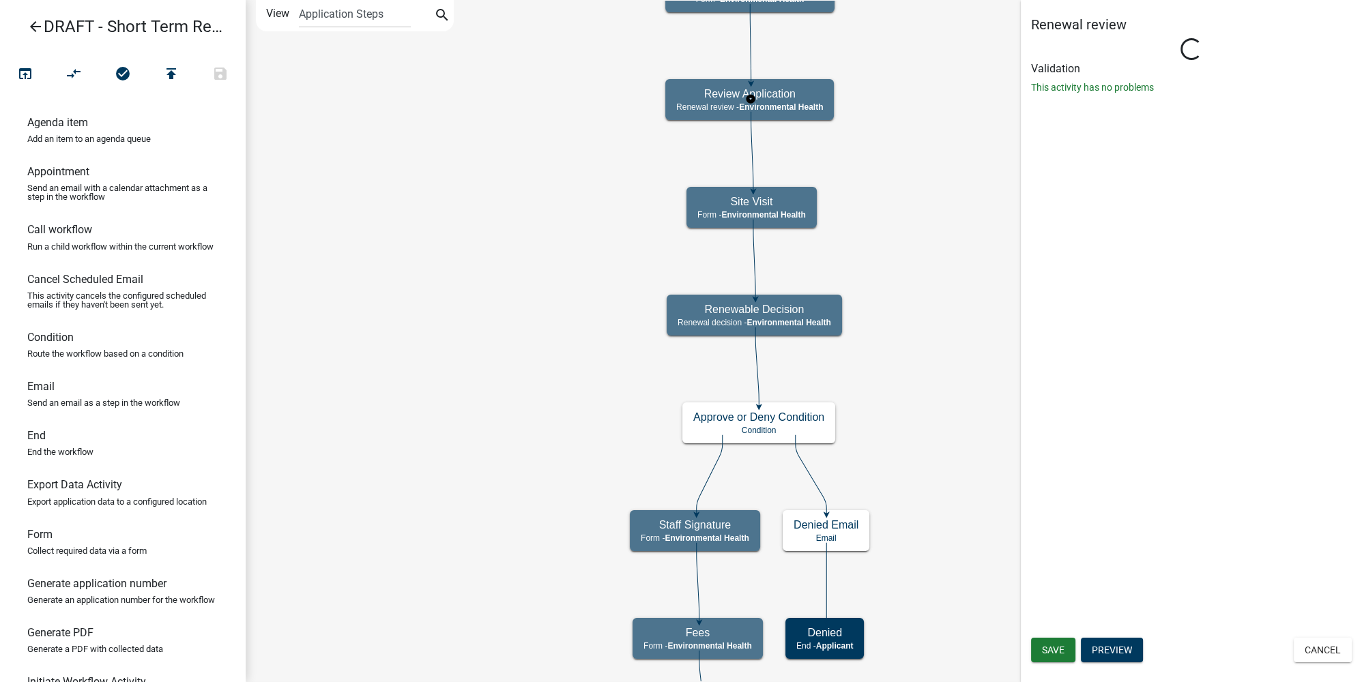
select select "234406A5-6A28-43E9-BBE7-8B8191021D71"
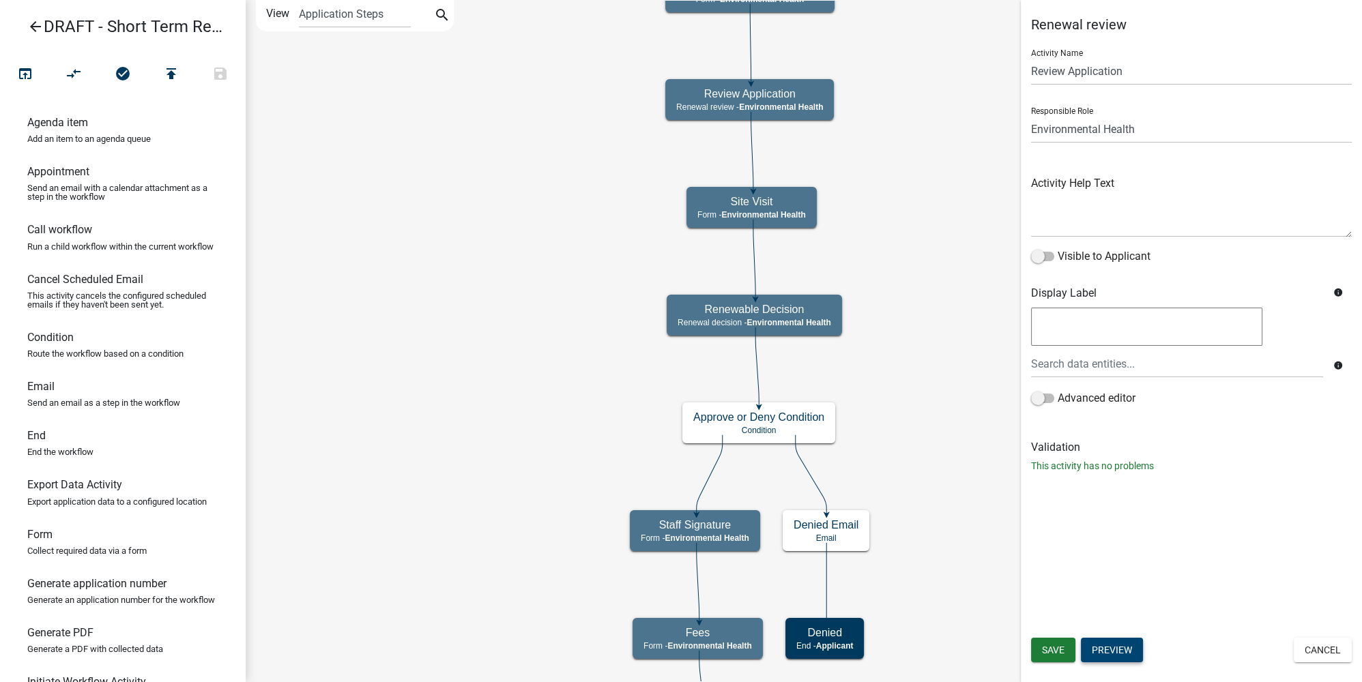
click at [1130, 651] on button "Preview" at bounding box center [1112, 650] width 62 height 25
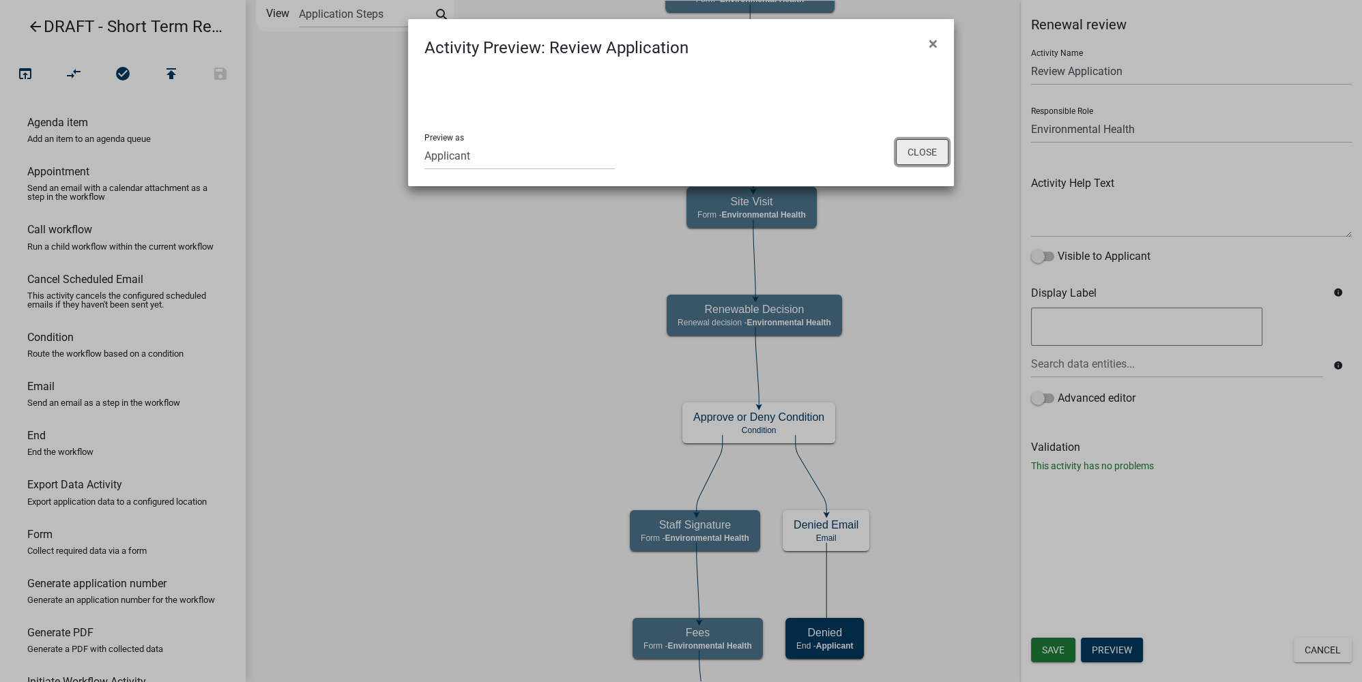
click at [903, 147] on button "Close" at bounding box center [922, 152] width 53 height 26
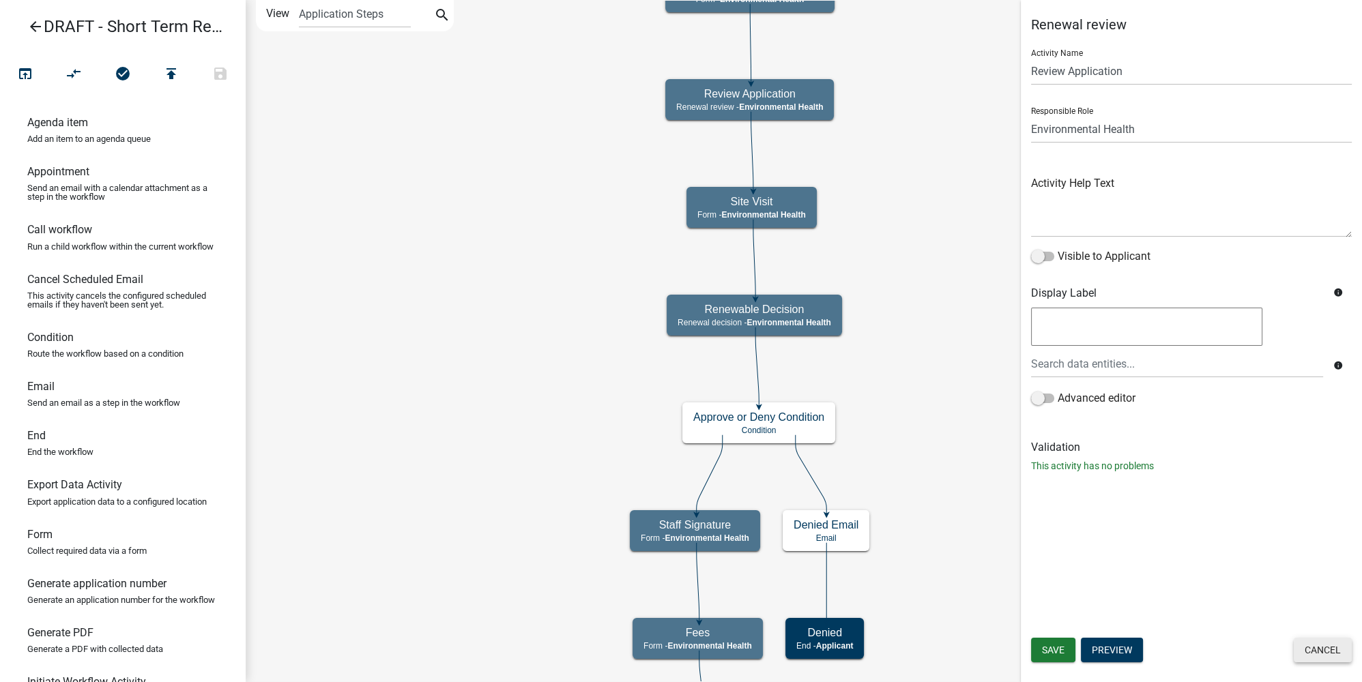
click at [1327, 647] on button "Cancel" at bounding box center [1322, 650] width 58 height 25
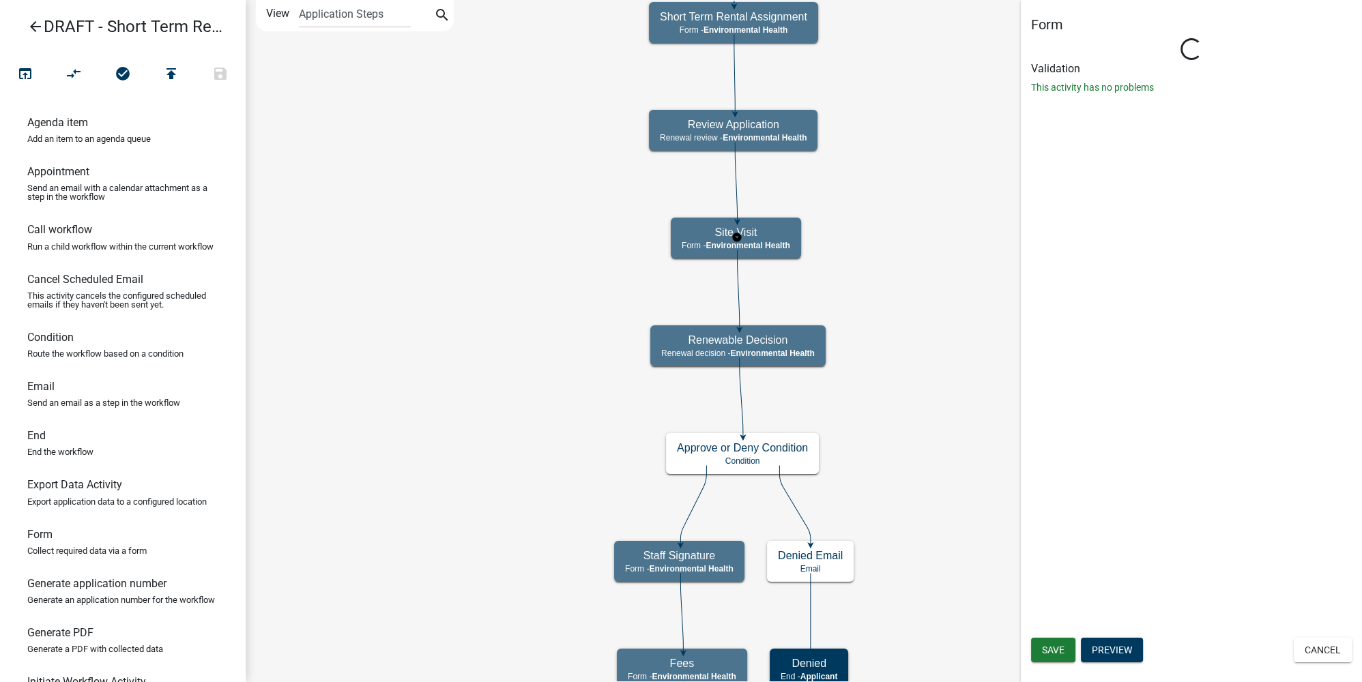
select select "234406A5-6A28-43E9-BBE7-8B8191021D71"
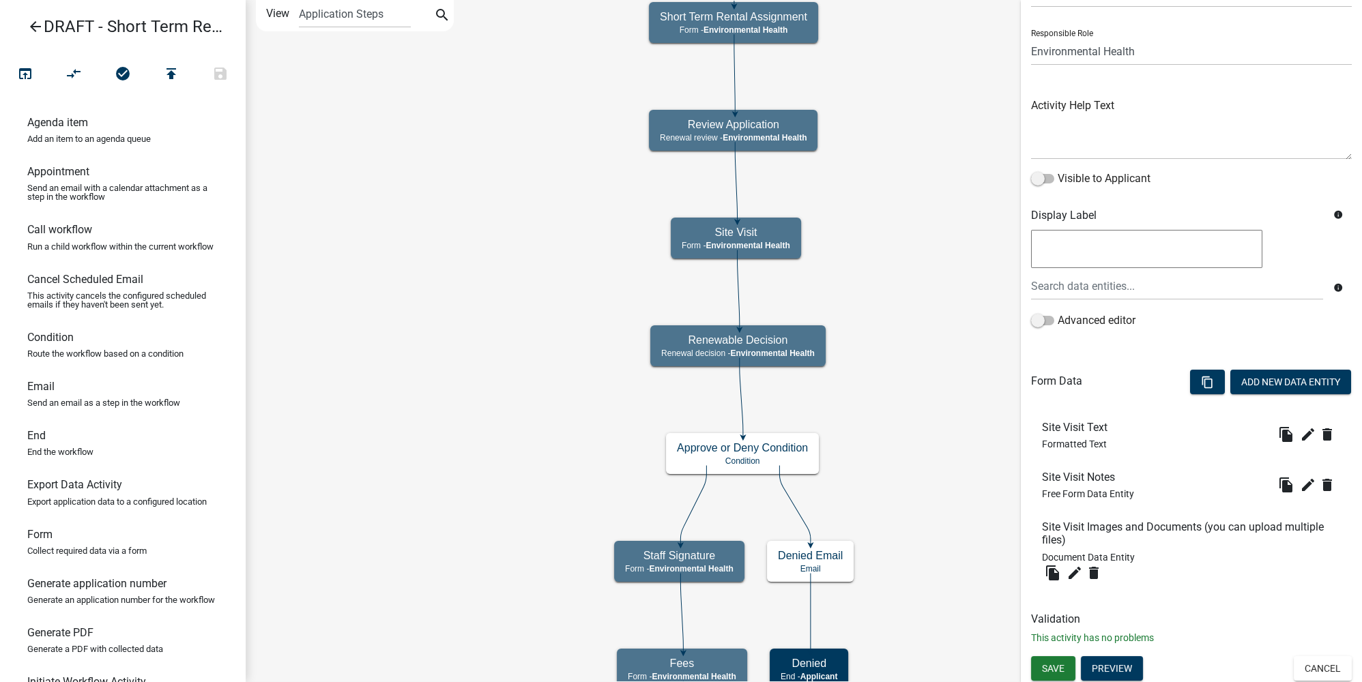
scroll to position [78, 0]
click at [1330, 666] on button "Cancel" at bounding box center [1322, 668] width 58 height 25
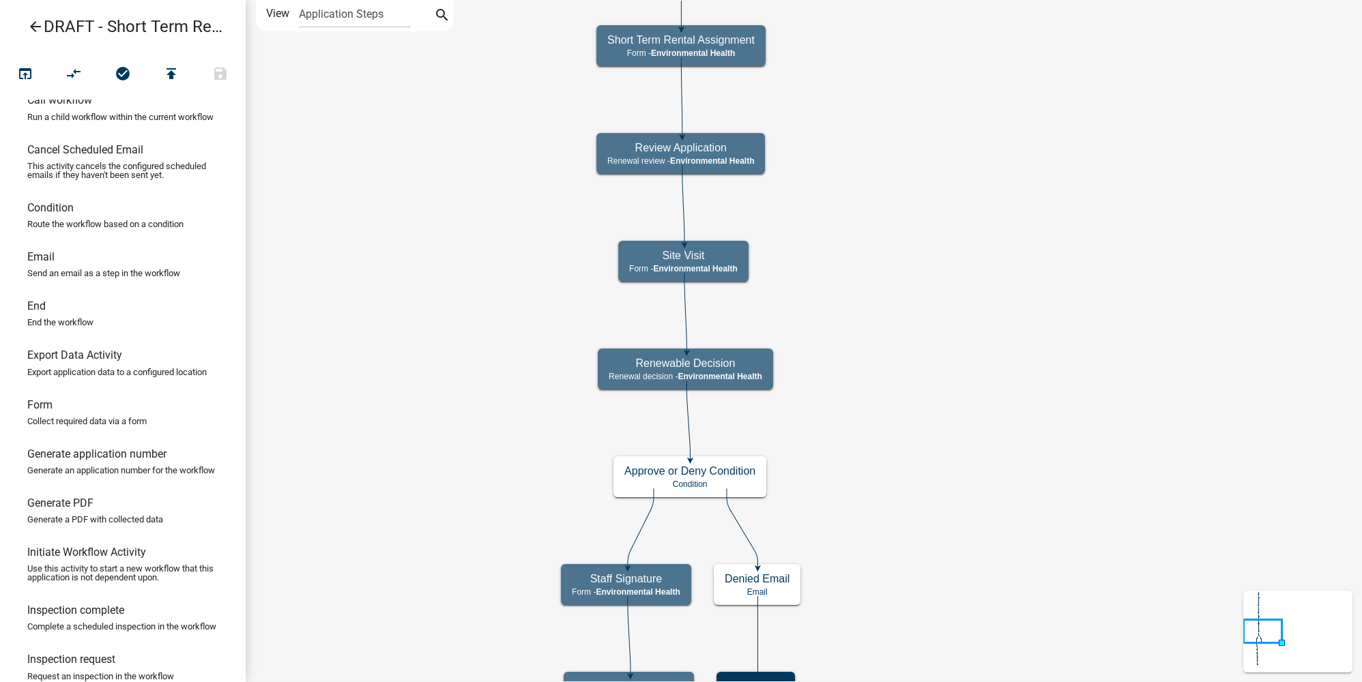
scroll to position [164, 0]
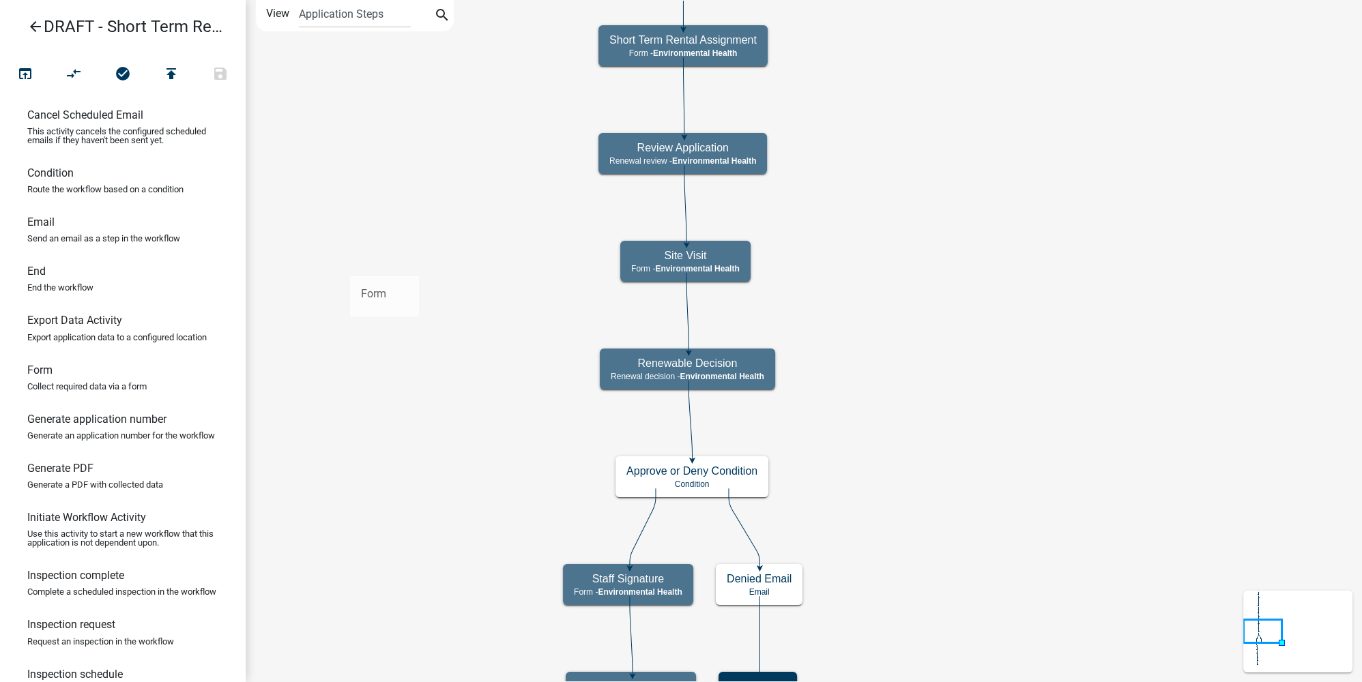
drag, startPoint x: 101, startPoint y: 381, endPoint x: 350, endPoint y: 265, distance: 274.7
click at [350, 265] on div "arrow_back DRAFT - Short Term Rental Application Registration open_in_browser c…" at bounding box center [681, 341] width 1362 height 682
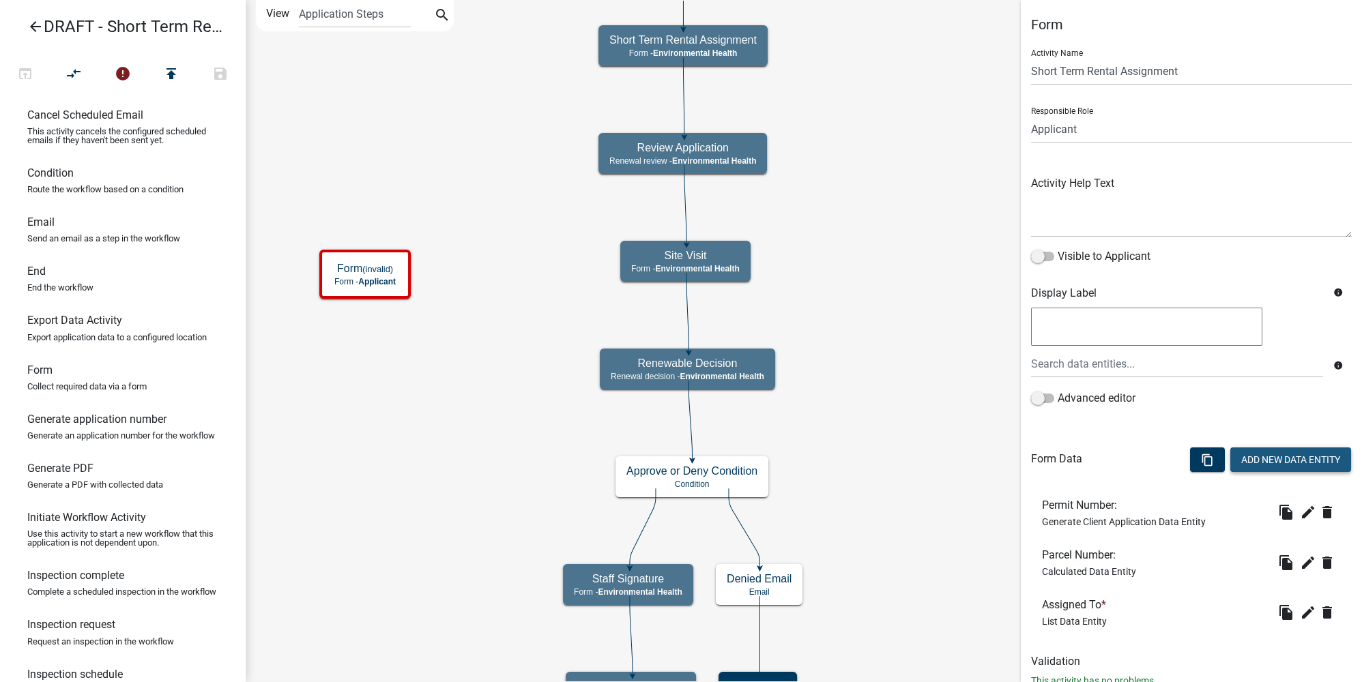
click at [1296, 465] on button "Add New Data Entity" at bounding box center [1290, 460] width 121 height 25
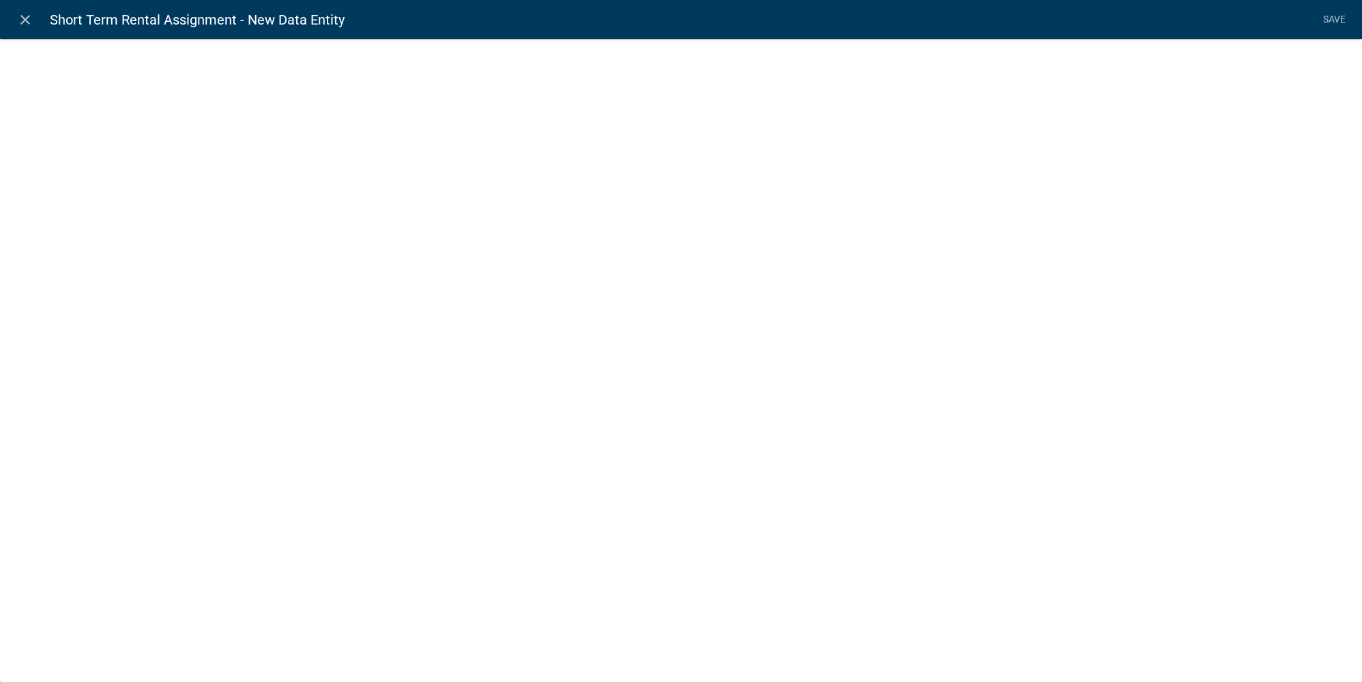
select select
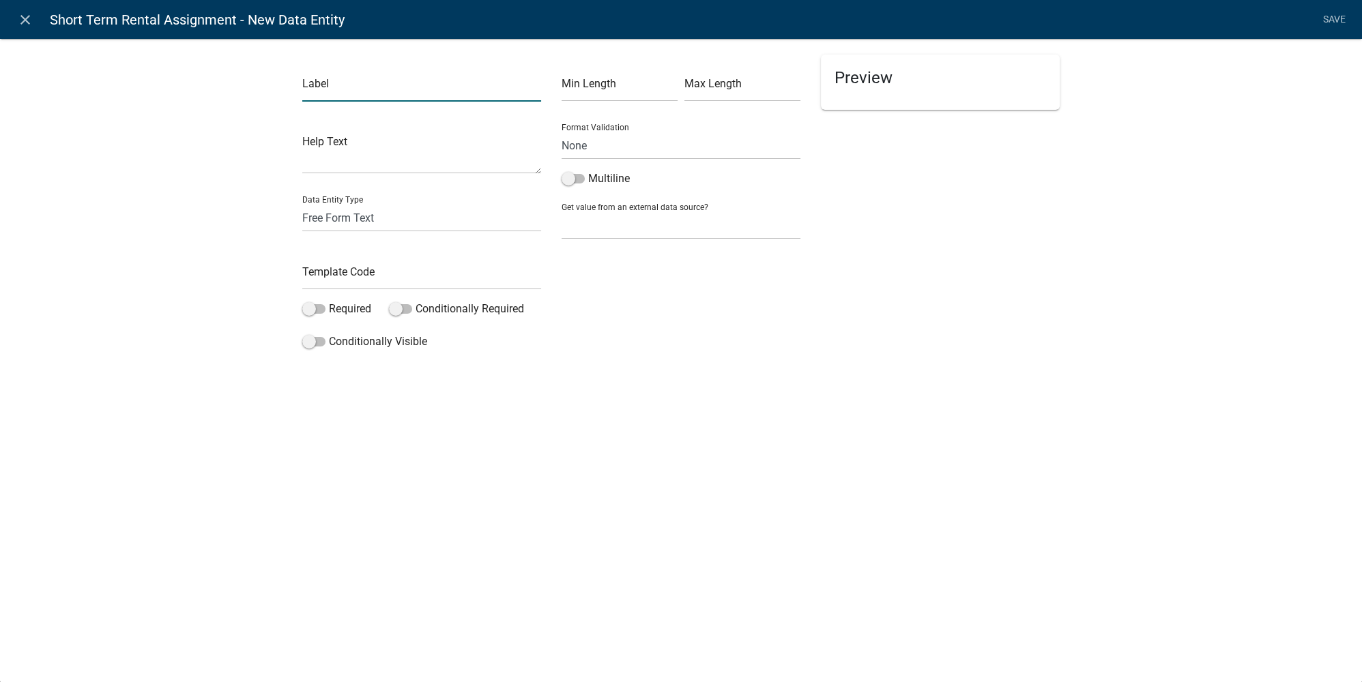
click at [443, 96] on input "text" at bounding box center [421, 88] width 239 height 28
type input "Request More Information from Applicant?"
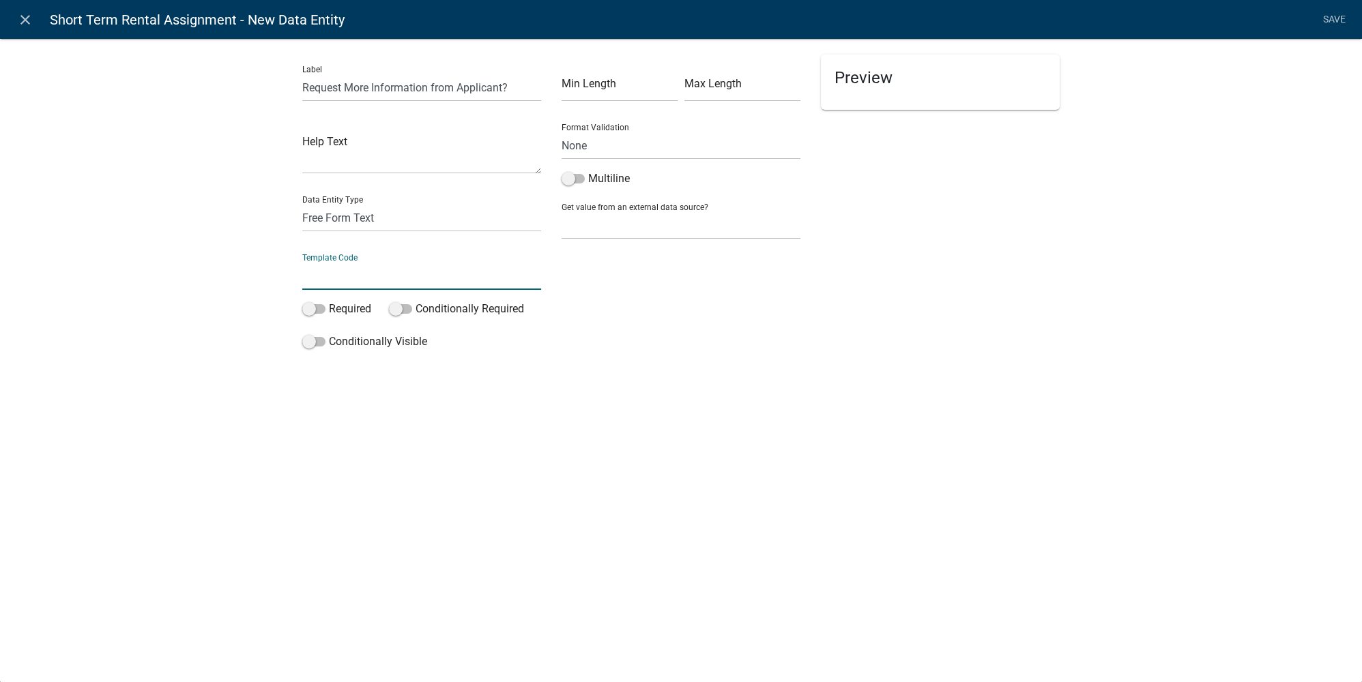
click at [359, 263] on input "text" at bounding box center [421, 276] width 239 height 28
type input "MoreInfoYN"
click at [224, 319] on div "Label Request More Information from Applicant? Help Text Data Entity Type Free …" at bounding box center [681, 219] width 1362 height 406
click at [324, 312] on label "Required" at bounding box center [336, 309] width 69 height 16
click at [329, 301] on input "Required" at bounding box center [329, 301] width 0 height 0
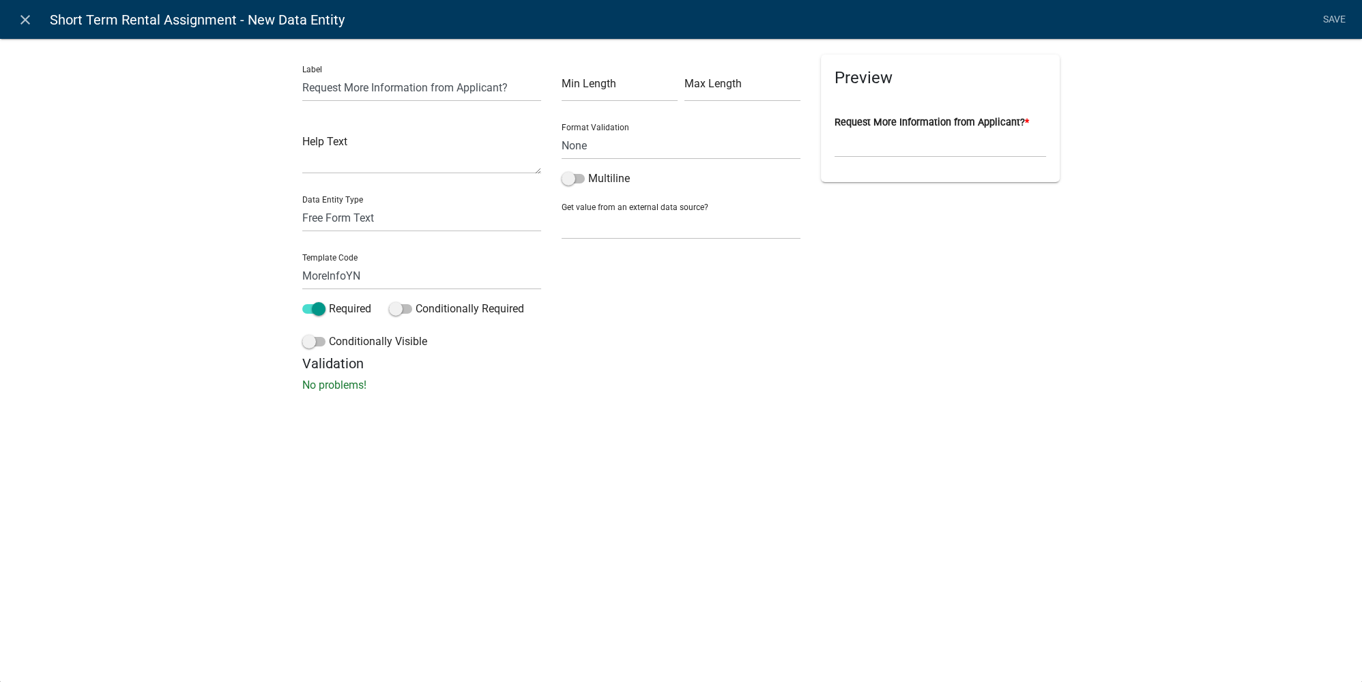
click at [237, 281] on div "Label Request More Information from Applicant? Help Text Data Entity Type Free …" at bounding box center [681, 219] width 1362 height 406
click at [577, 138] on select "None Email PhoneNumber" at bounding box center [680, 146] width 239 height 28
click at [600, 136] on select "None Email PhoneNumber" at bounding box center [680, 146] width 239 height 28
click at [394, 214] on select "Free Form Text Document Display Entity Value Fee Numeric Data Date Map Sketch D…" at bounding box center [421, 218] width 239 height 28
select select "list-data"
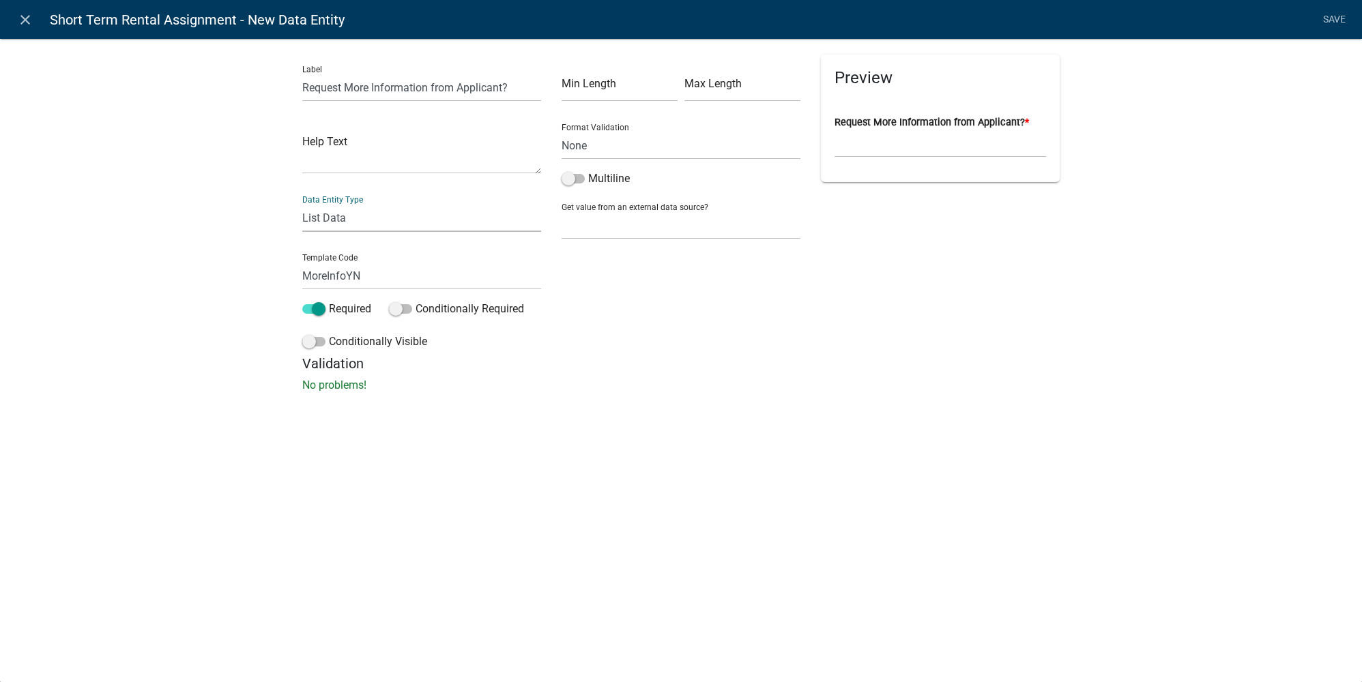
click at [302, 204] on select "Free Form Text Document Display Entity Value Fee Numeric Data Date Map Sketch D…" at bounding box center [421, 218] width 239 height 28
select select "list-data"
select select
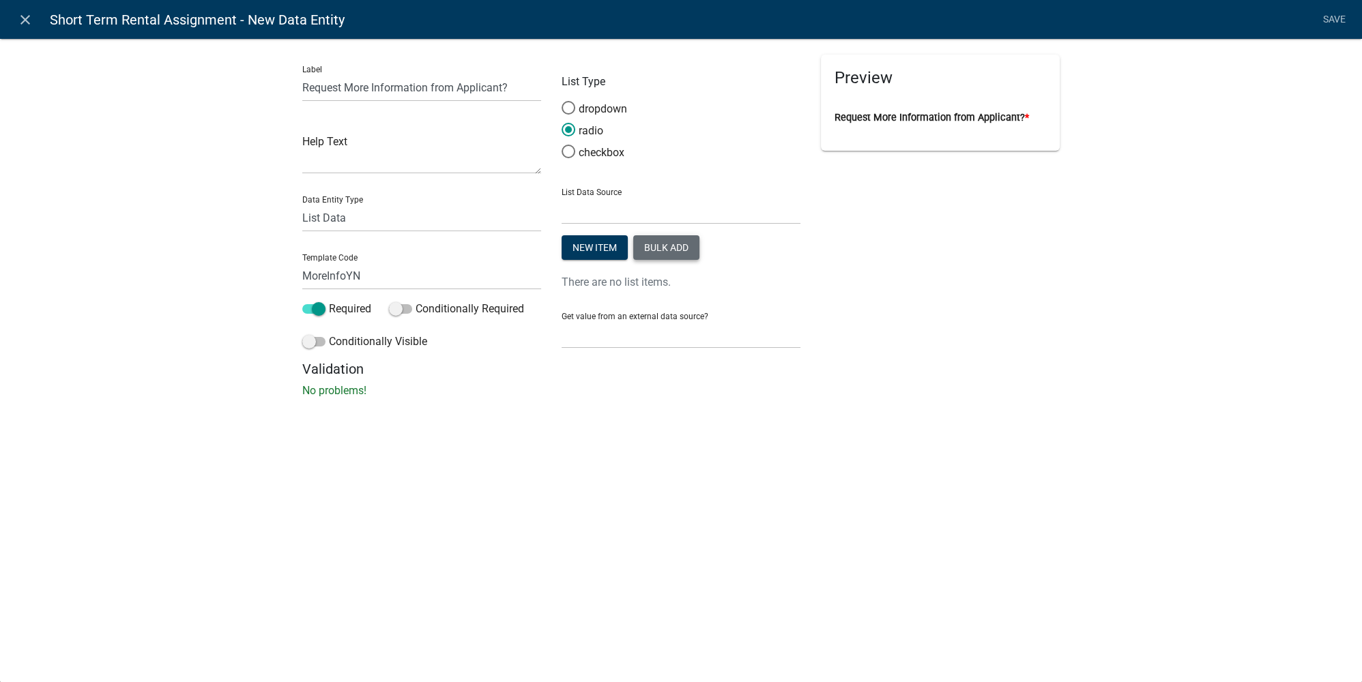
click at [651, 246] on button "Bulk add" at bounding box center [666, 247] width 66 height 25
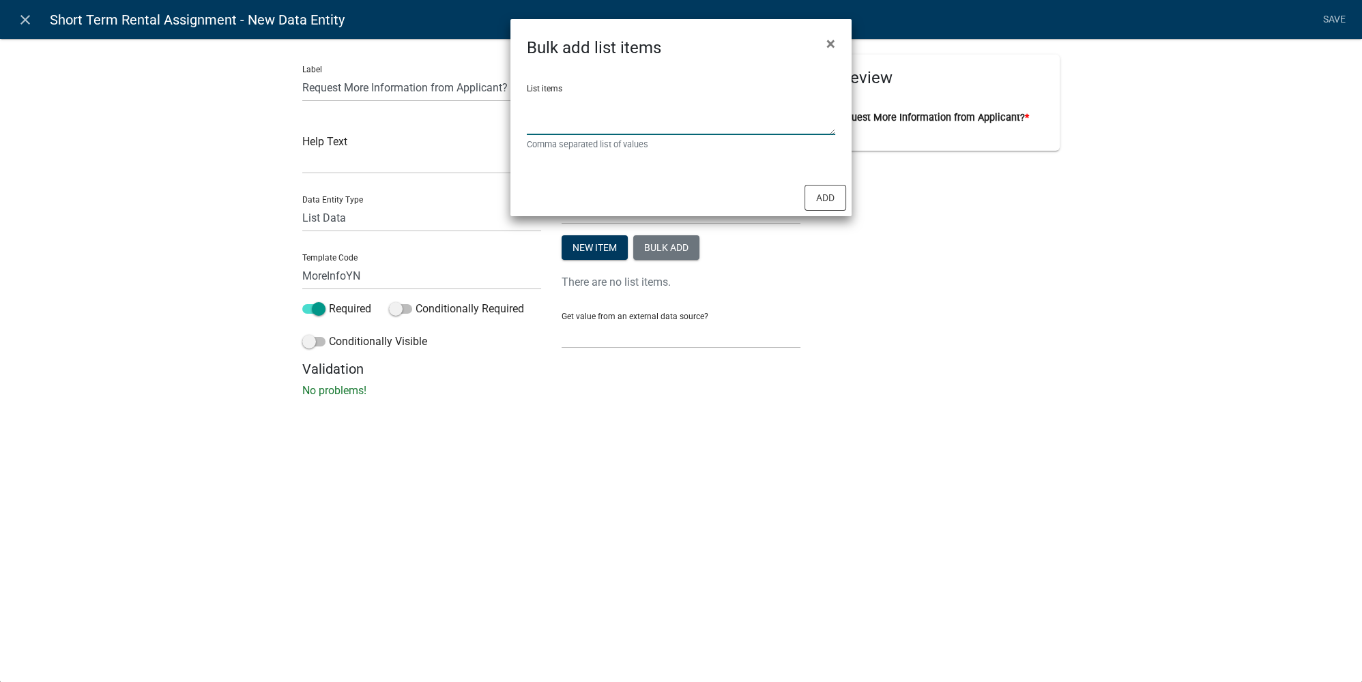
click at [630, 130] on textarea "List items" at bounding box center [681, 114] width 308 height 42
type textarea "Yes,No"
click at [823, 202] on button "Add" at bounding box center [825, 198] width 42 height 26
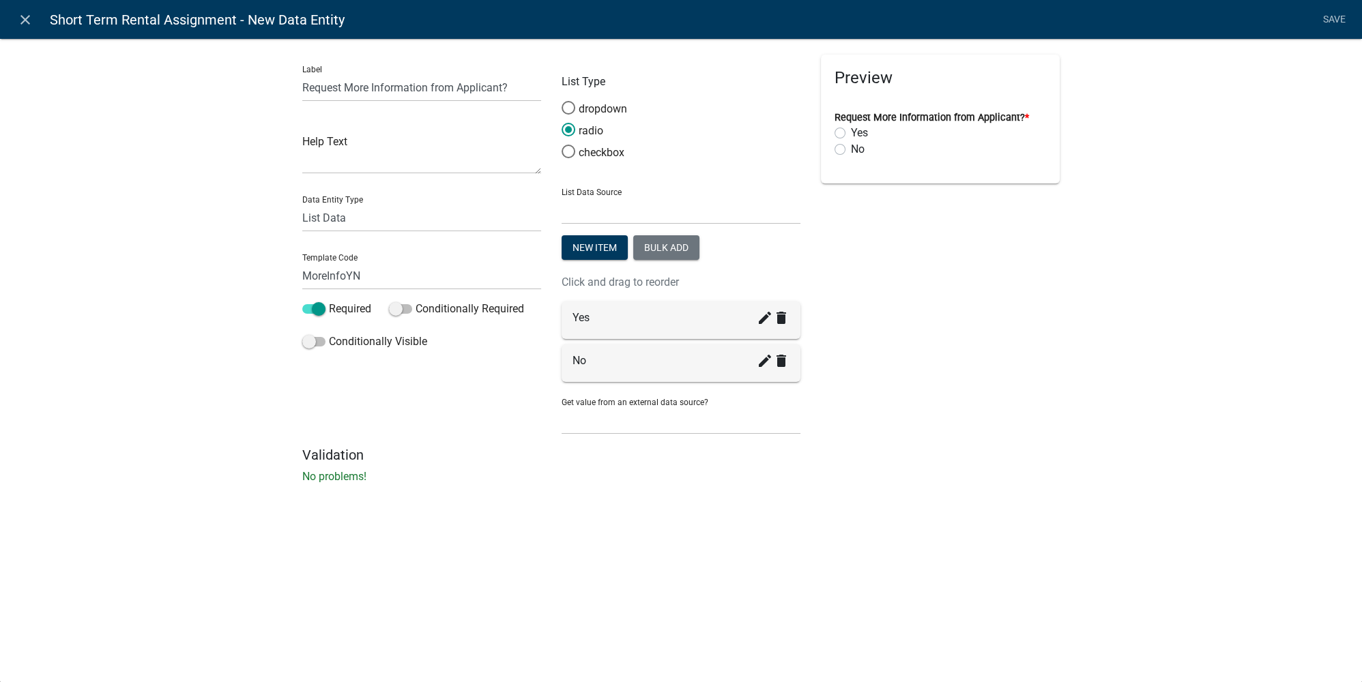
click at [863, 298] on div "Preview Request More Information from Applicant? * Yes No" at bounding box center [939, 251] width 259 height 392
drag, startPoint x: 647, startPoint y: 363, endPoint x: 649, endPoint y: 302, distance: 60.8
click at [968, 320] on div "Preview Request More Information from Applicant? * No Yes" at bounding box center [939, 251] width 259 height 392
drag, startPoint x: 596, startPoint y: 360, endPoint x: 598, endPoint y: 306, distance: 54.6
click at [932, 395] on div "Preview Loading..." at bounding box center [939, 251] width 259 height 392
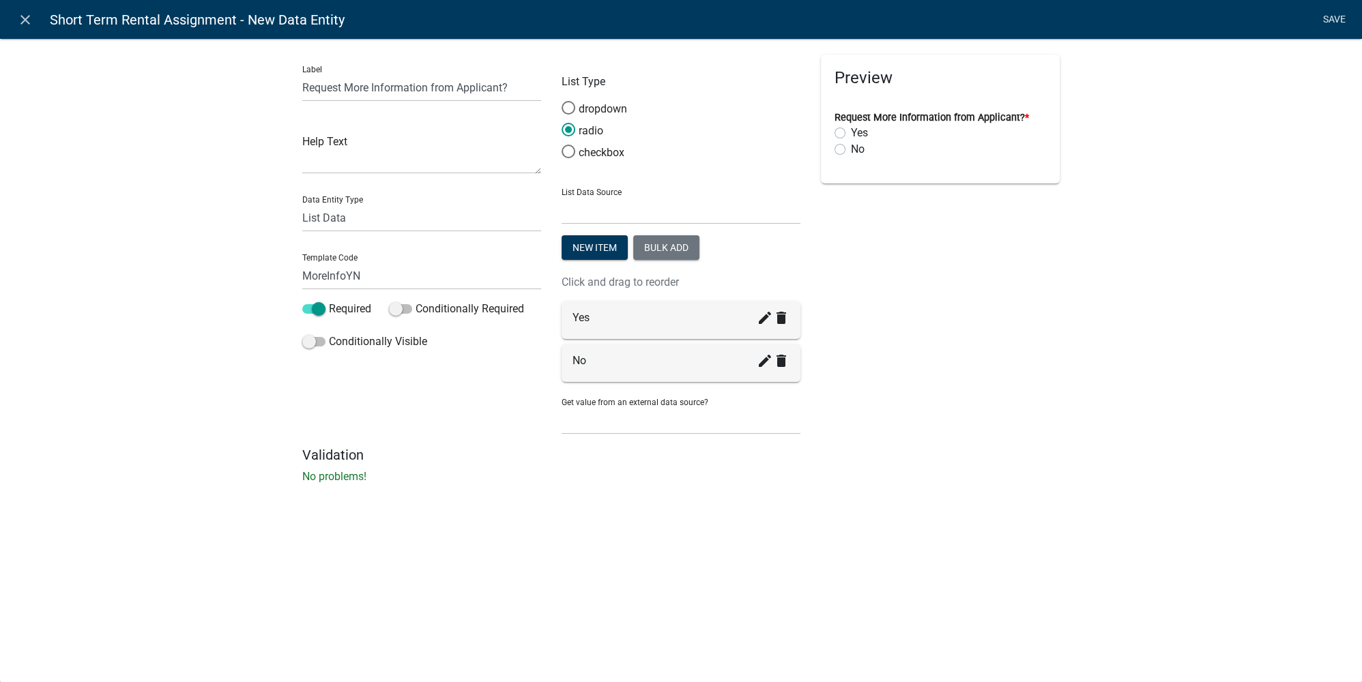
click at [1328, 18] on link "Save" at bounding box center [1334, 20] width 34 height 26
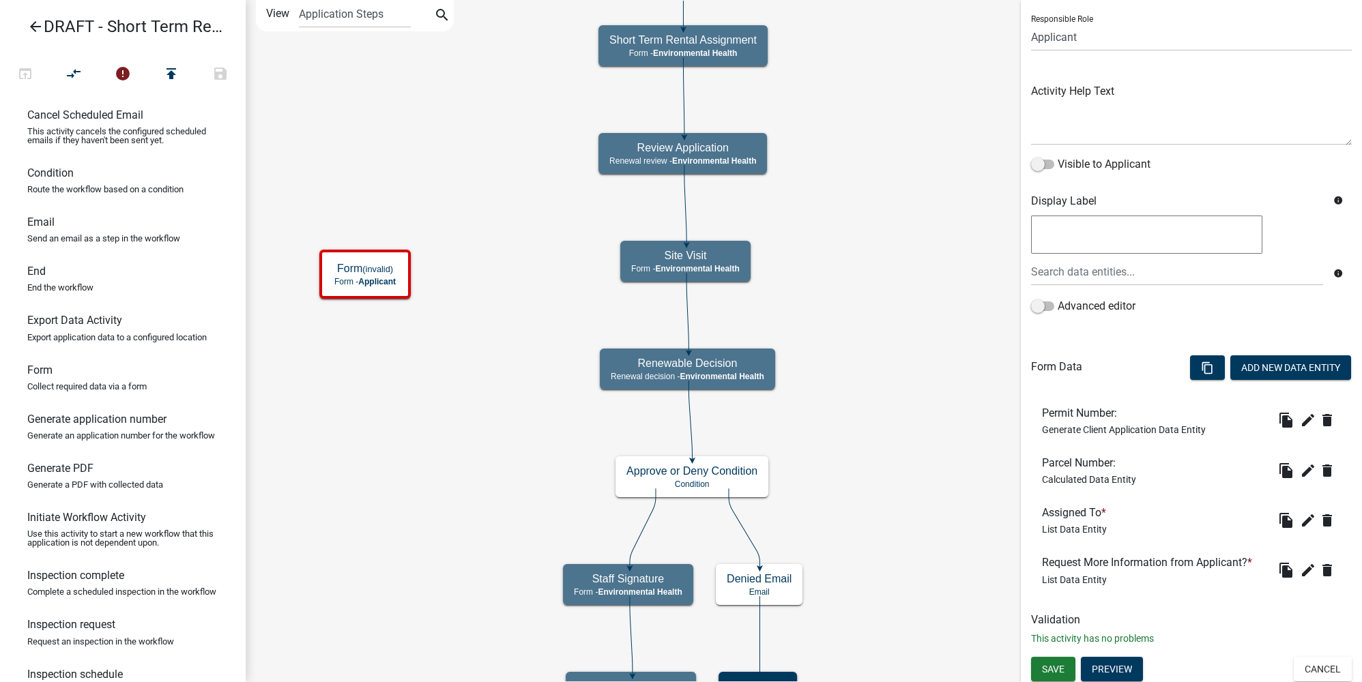
scroll to position [93, 0]
click at [1267, 366] on button "Add New Data Entity" at bounding box center [1290, 366] width 121 height 25
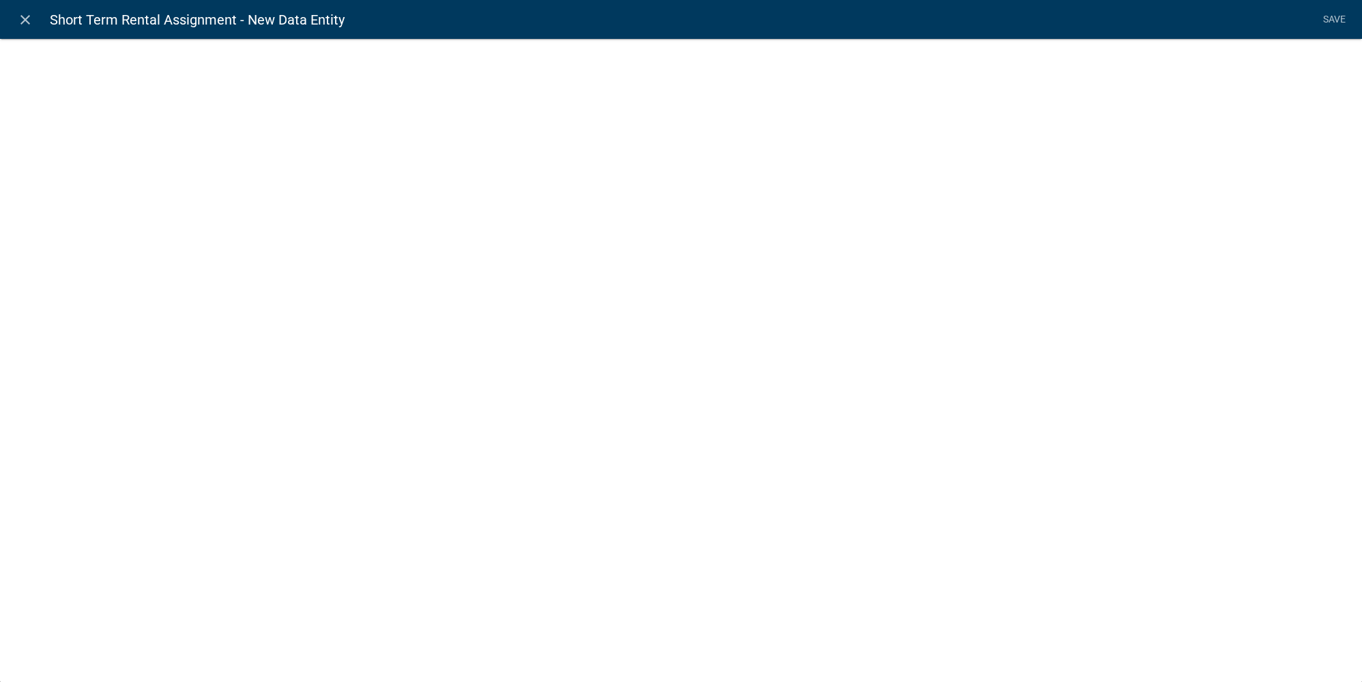
select select
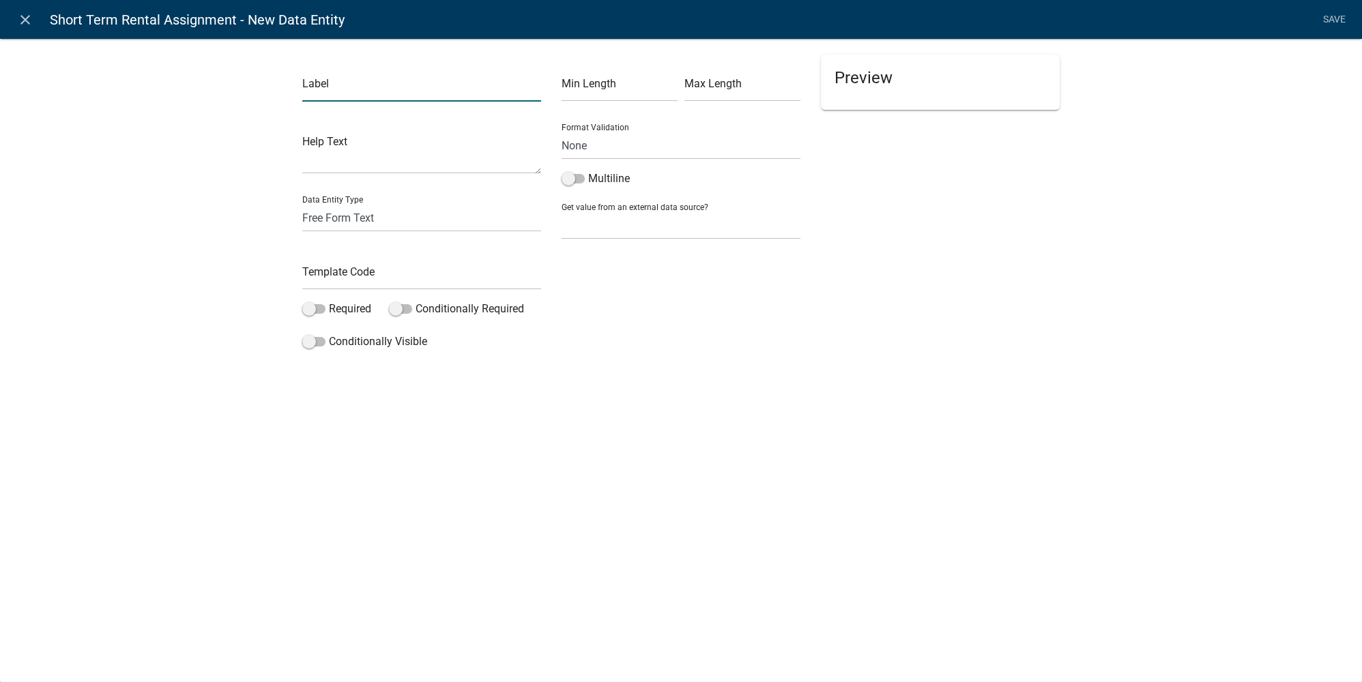
click at [349, 87] on input "text" at bounding box center [421, 88] width 239 height 28
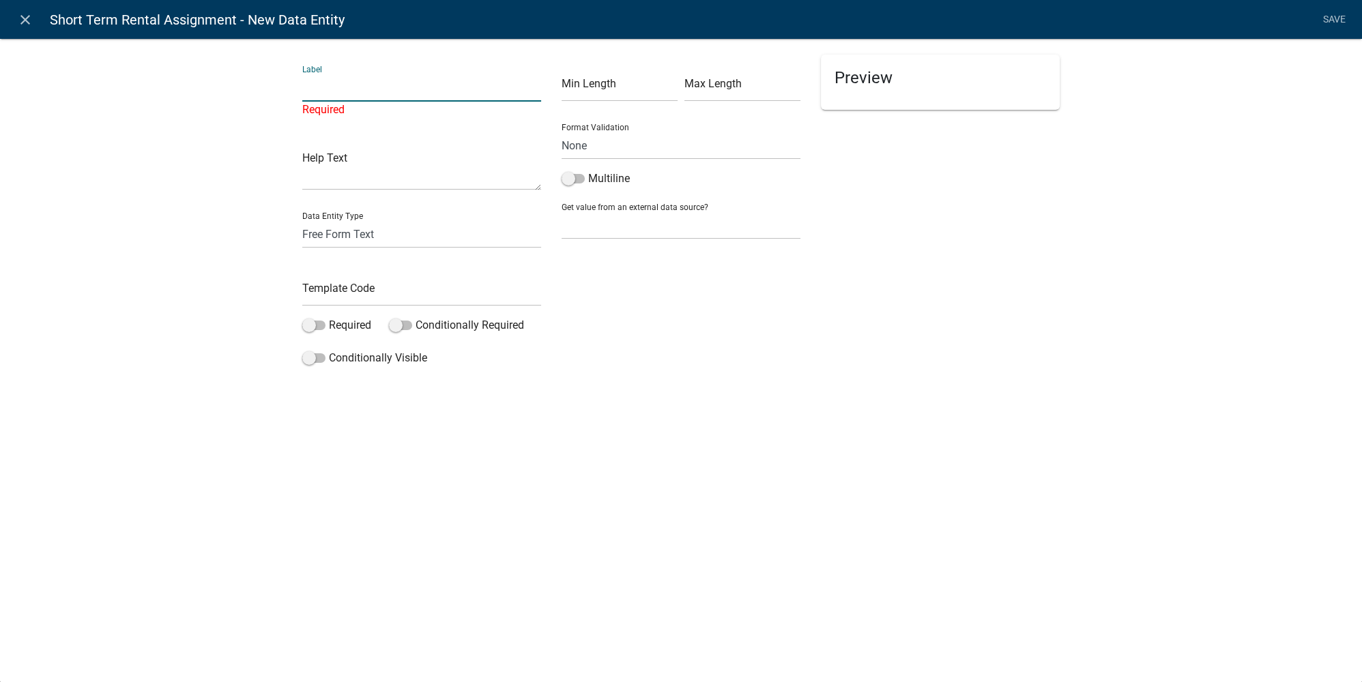
click at [355, 94] on input "text" at bounding box center [421, 88] width 239 height 28
paste input "If additional information is needed, please describe"
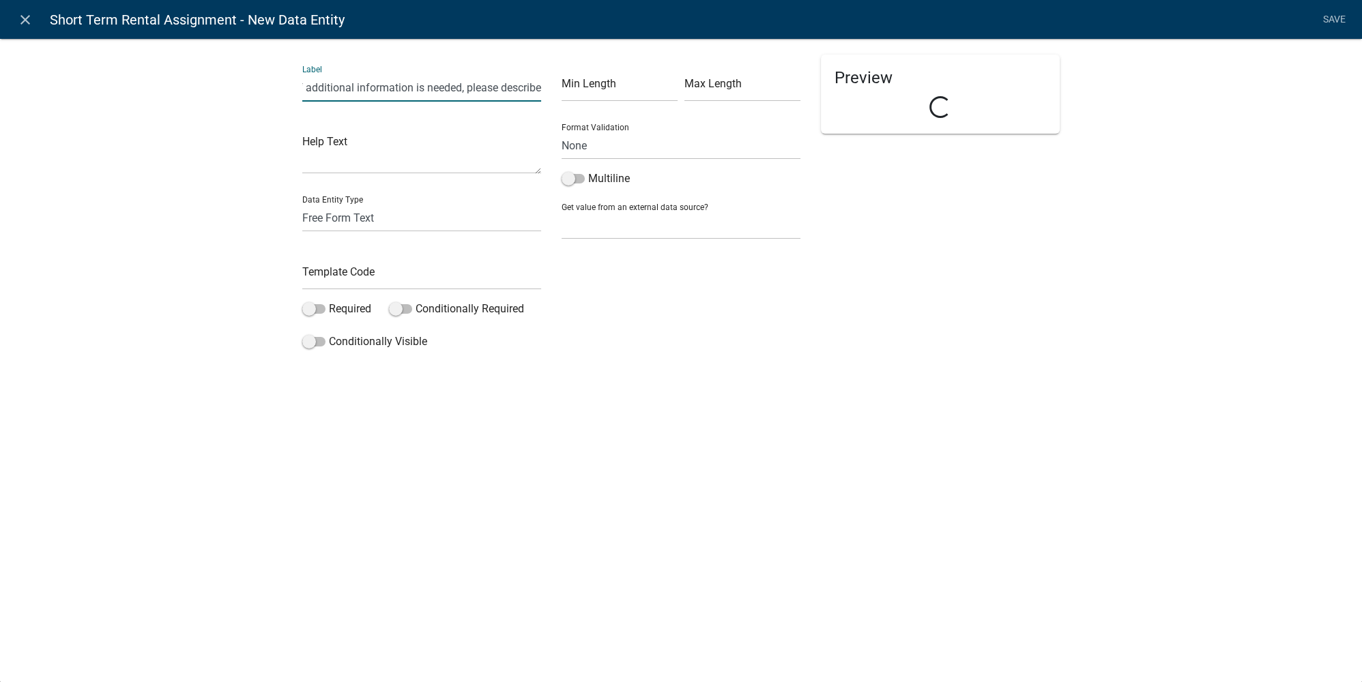
type input "If additional information is needed, please describe"
click at [205, 138] on div "Label If additional information is needed, please describe Help Text Data Entit…" at bounding box center [681, 200] width 1362 height 368
click at [380, 274] on input "text" at bounding box center [421, 276] width 239 height 28
type input "AddInfoNeeded"
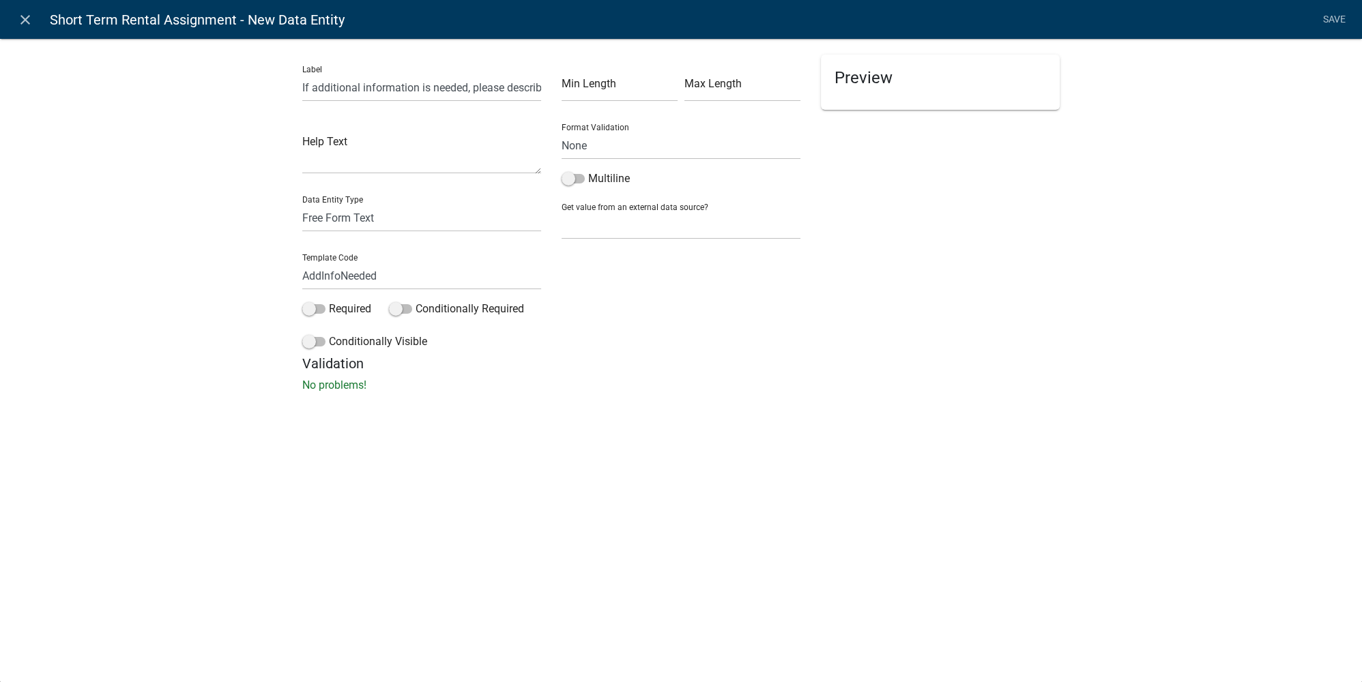
click at [787, 353] on div "Min Length Max Length Format Validation None Email PhoneNumber Multiline Get va…" at bounding box center [680, 205] width 259 height 301
click at [317, 310] on span at bounding box center [313, 309] width 23 height 10
click at [329, 301] on input "Required" at bounding box center [329, 301] width 0 height 0
click at [320, 342] on span at bounding box center [313, 342] width 23 height 10
click at [329, 334] on input "Conditionally Visible" at bounding box center [329, 334] width 0 height 0
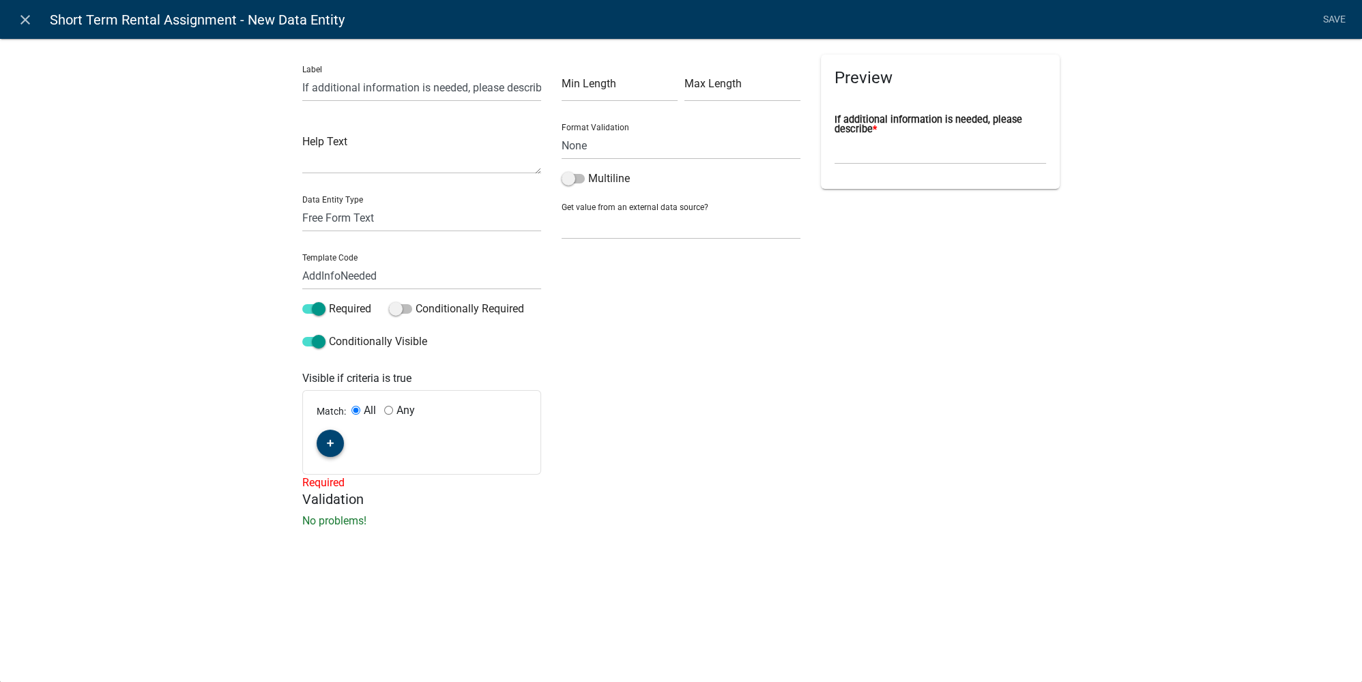
click at [335, 440] on button "button" at bounding box center [330, 443] width 27 height 27
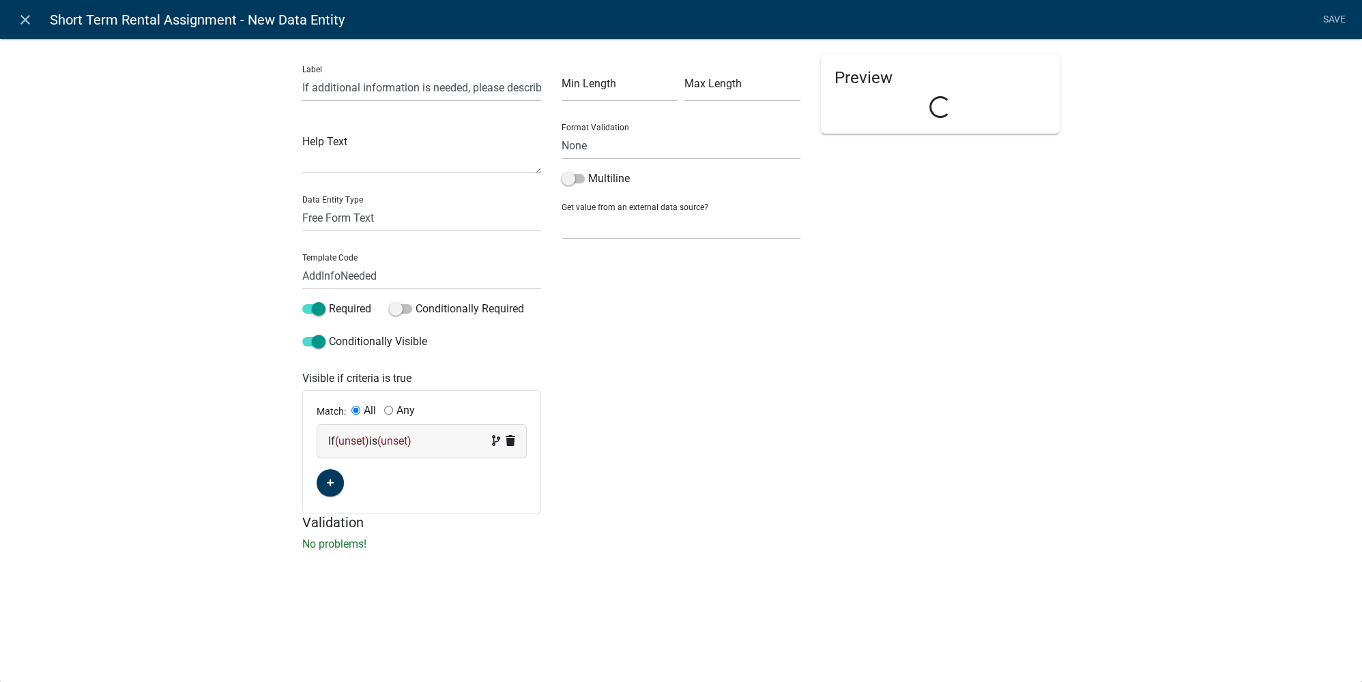
click at [357, 440] on span "(unset)" at bounding box center [352, 441] width 34 height 13
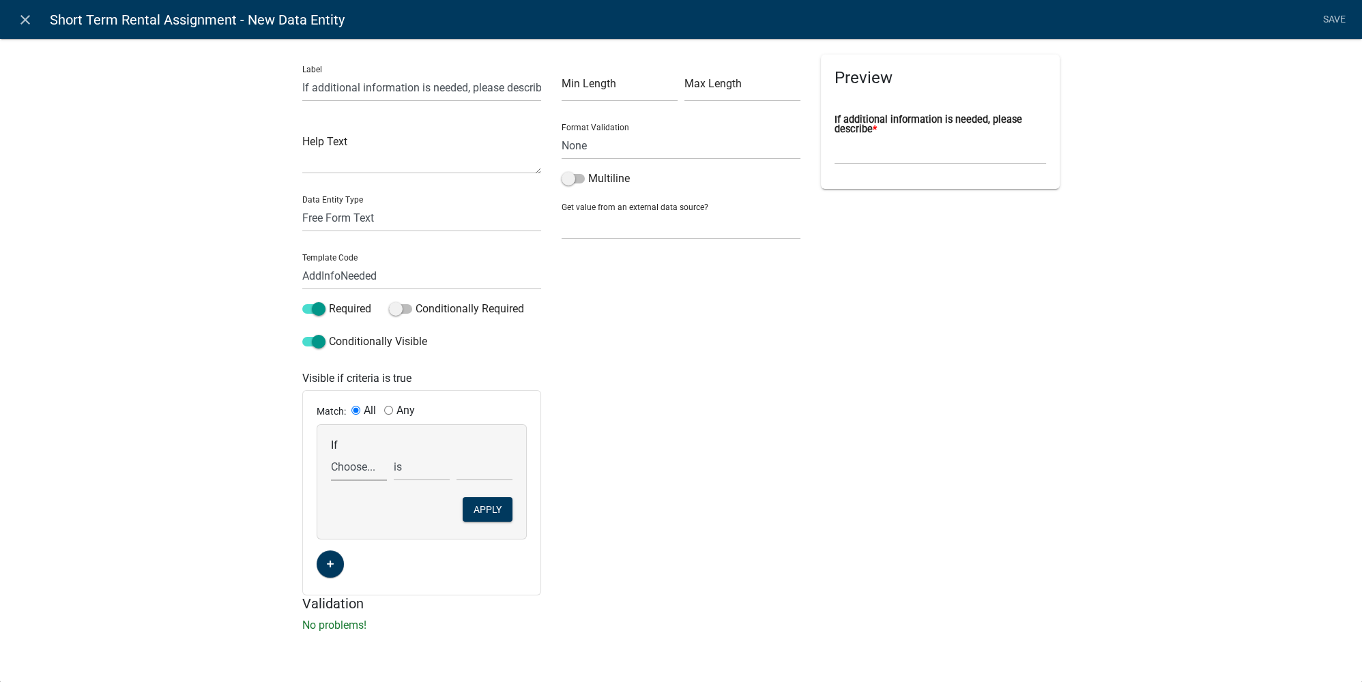
click at [357, 459] on select "Choose... ActiveRegistrationExpDate ALL_FEE_RECIPIENTS APPLICANT_CITY APPLICANT…" at bounding box center [359, 467] width 56 height 28
select select "30: MoreInfoYN"
click at [331, 453] on select "Choose... ActiveRegistrationExpDate ALL_FEE_RECIPIENTS APPLICANT_CITY APPLICANT…" at bounding box center [359, 467] width 56 height 28
click at [494, 505] on button "Apply" at bounding box center [488, 509] width 50 height 25
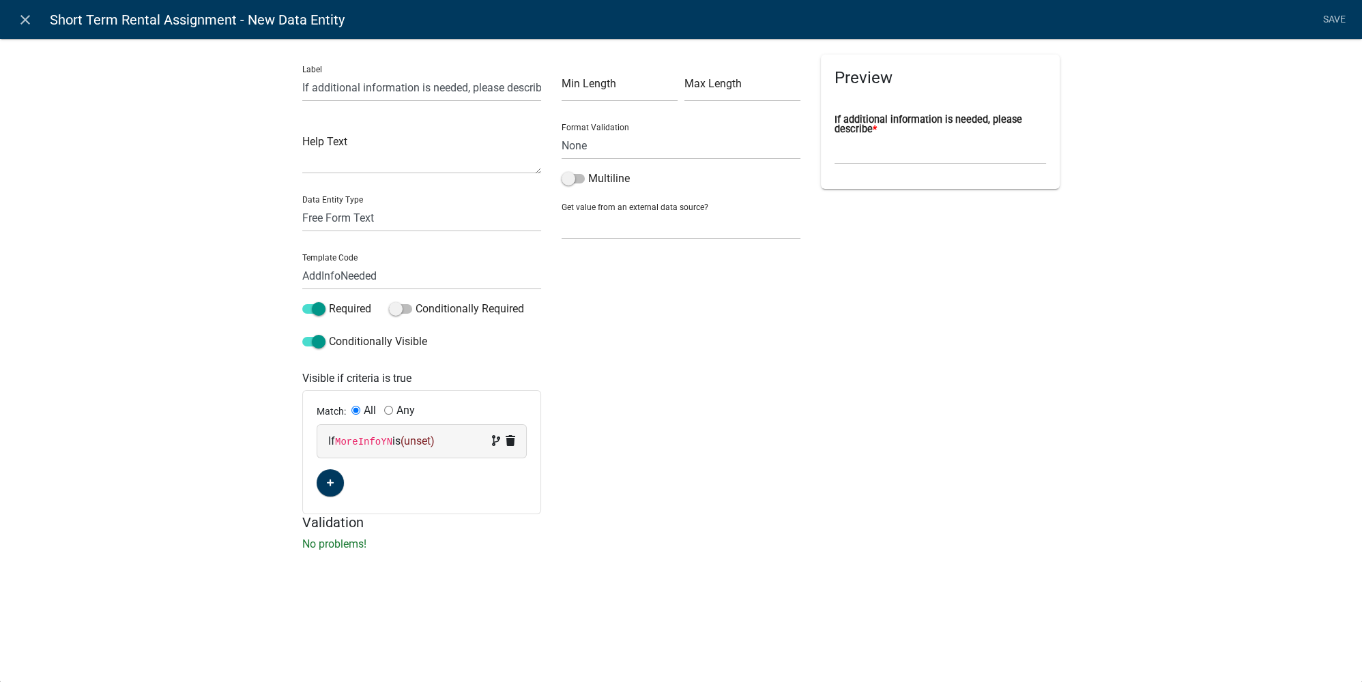
click at [424, 441] on span "(unset)" at bounding box center [417, 441] width 34 height 13
select select "30: MoreInfoYN"
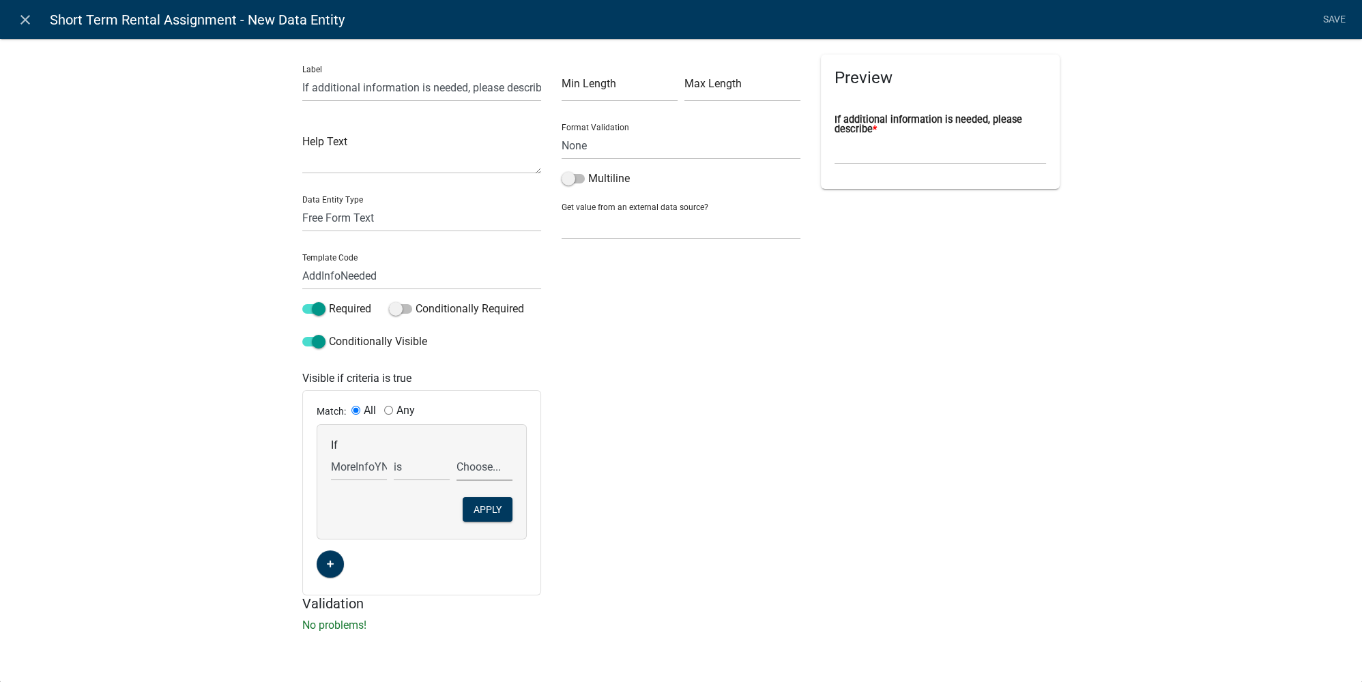
click at [483, 460] on select "Choose... No Yes" at bounding box center [484, 467] width 56 height 28
select select "2: Yes"
click at [456, 453] on select "Choose... No Yes" at bounding box center [484, 467] width 56 height 28
click at [496, 509] on button "Apply" at bounding box center [488, 509] width 50 height 25
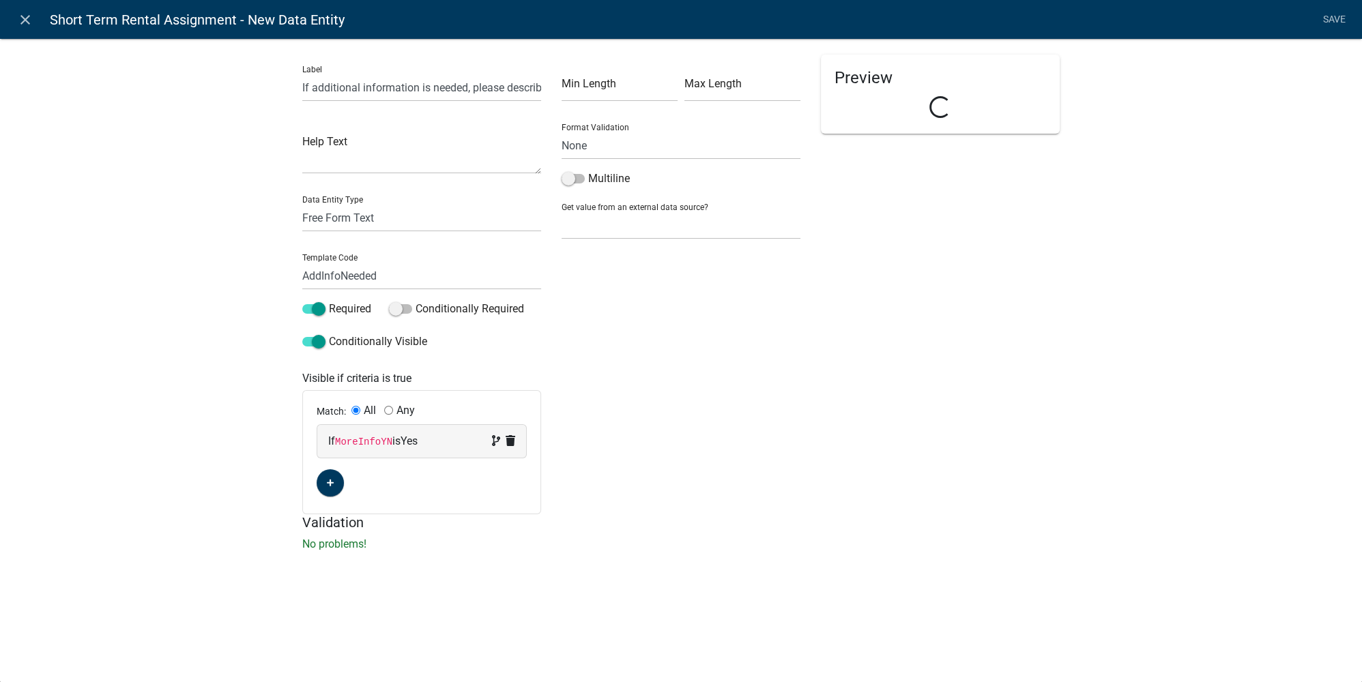
click at [631, 428] on div "Min Length Max Length Format Validation None Email PhoneNumber Multiline Get va…" at bounding box center [680, 285] width 259 height 460
click at [723, 413] on div "Min Length Max Length Format Validation None Email PhoneNumber Multiline Get va…" at bounding box center [680, 285] width 259 height 460
click at [488, 85] on input "If additional information is needed, please describe" at bounding box center [421, 88] width 239 height 28
type input "If additional information is needed, please describe (will be emailed to the ap…"
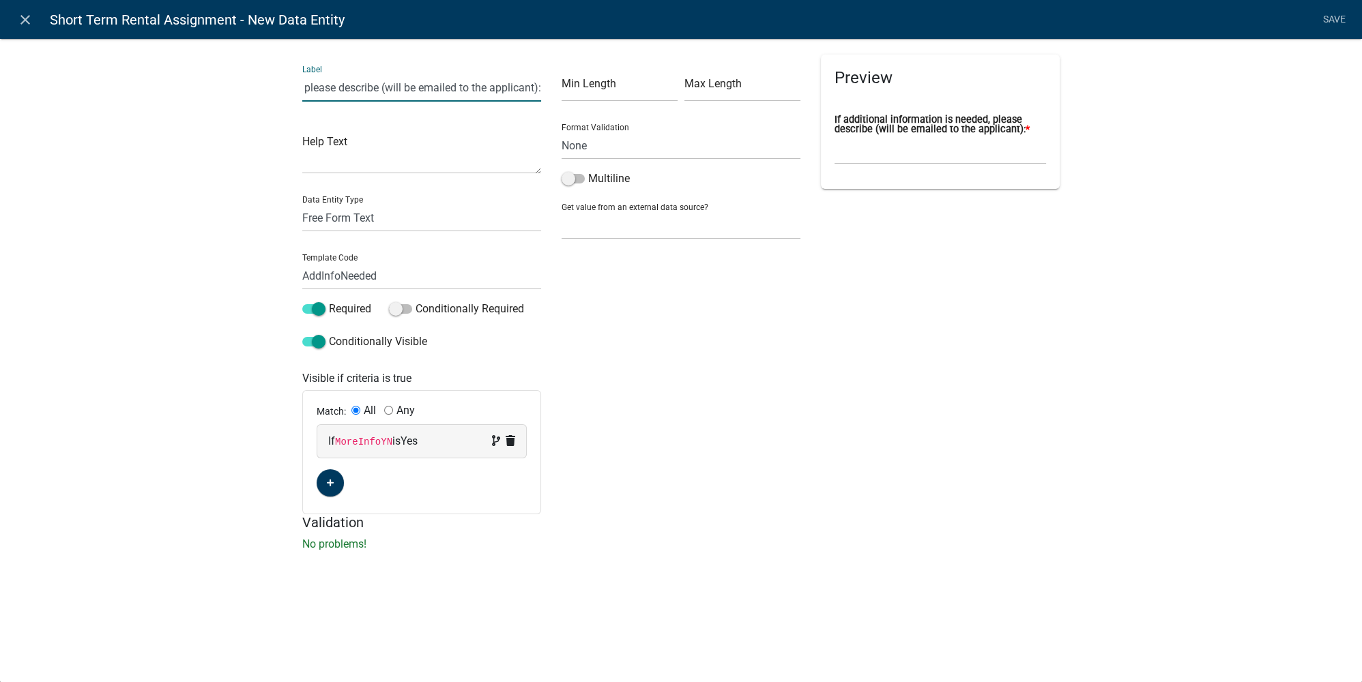
click at [966, 395] on div "Preview If additional information is needed, please describe (will be emailed t…" at bounding box center [939, 285] width 259 height 460
click at [1330, 29] on link "Save" at bounding box center [1334, 20] width 34 height 26
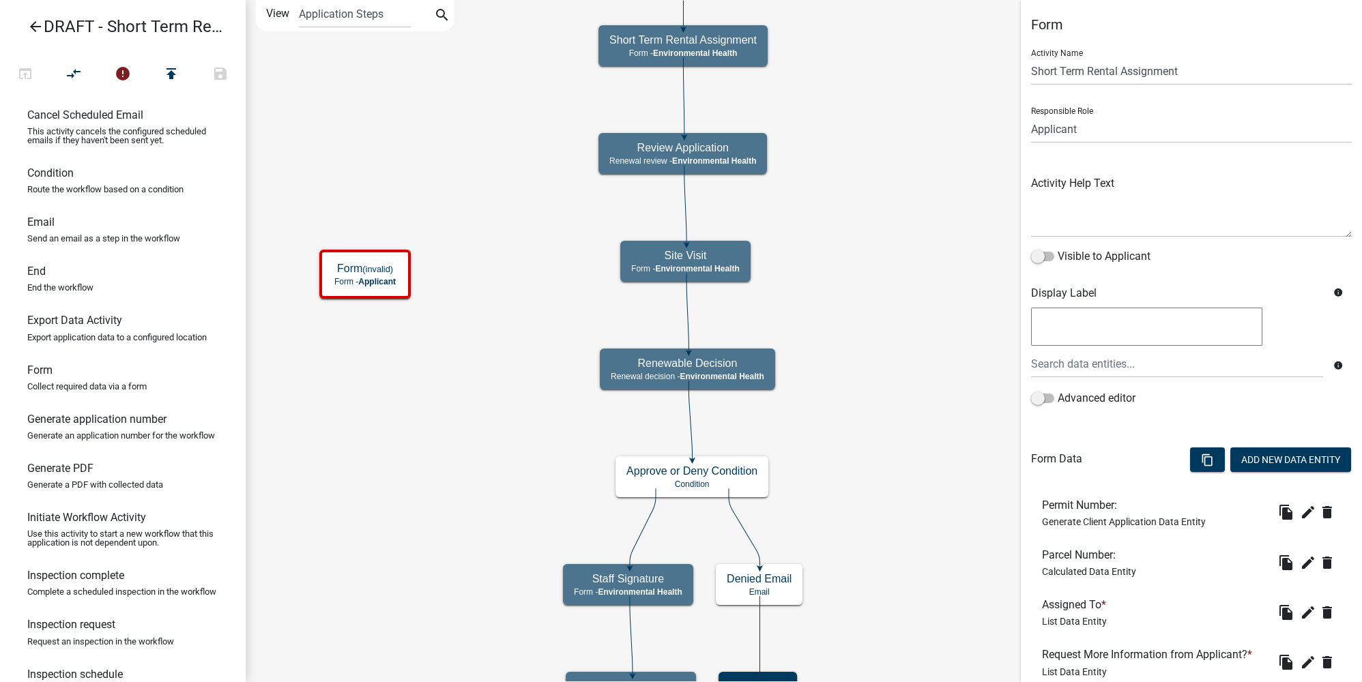
scroll to position [178, 0]
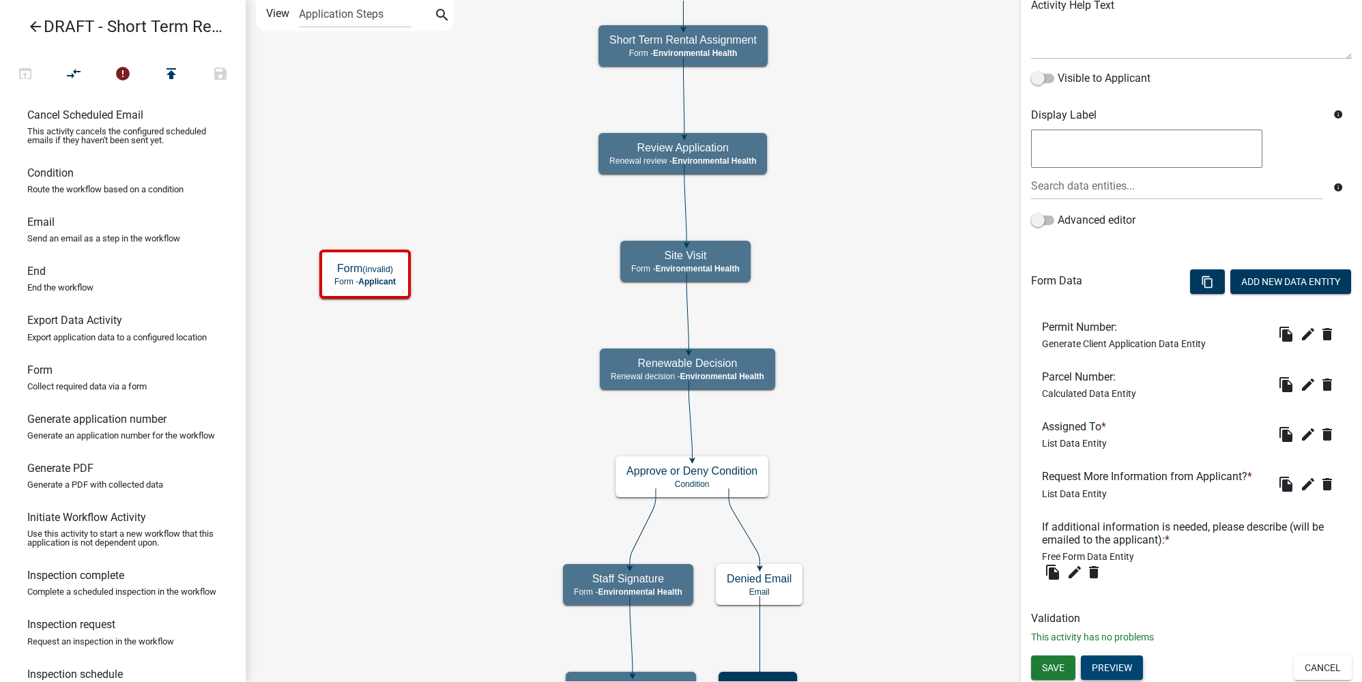
click at [1119, 673] on button "Preview" at bounding box center [1112, 668] width 62 height 25
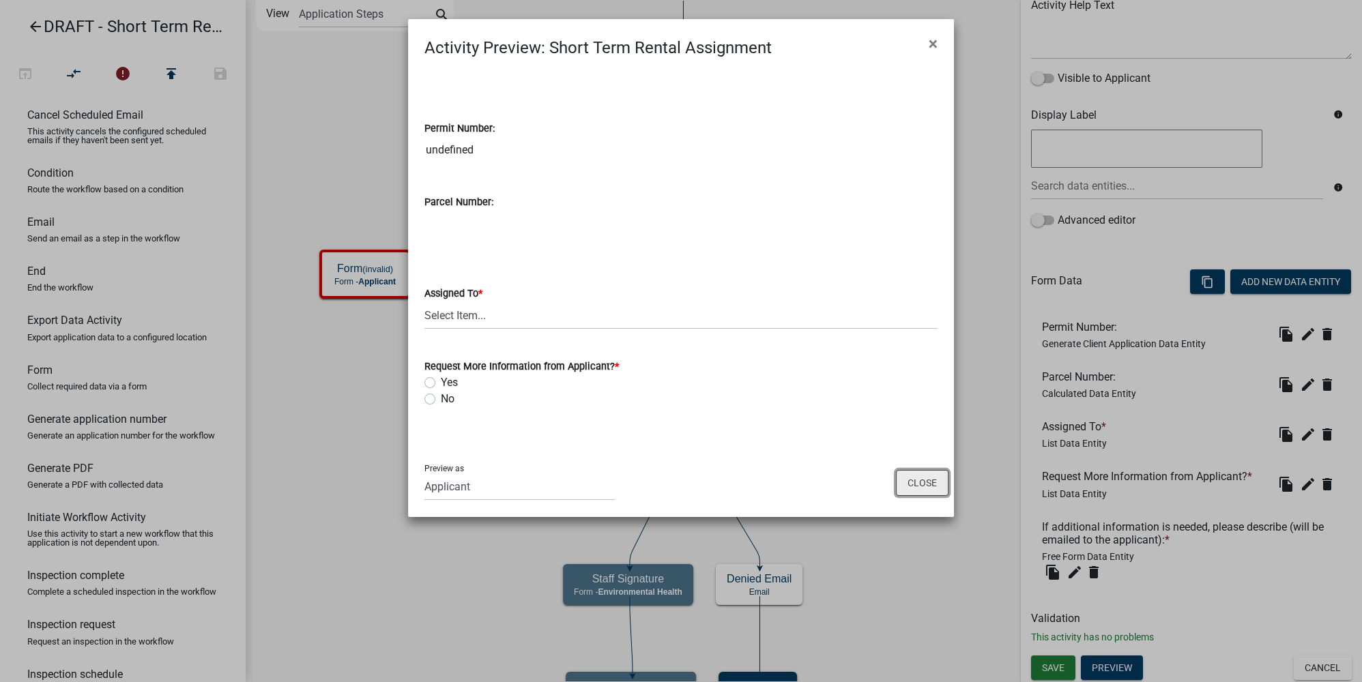
click at [924, 475] on button "Close" at bounding box center [922, 483] width 53 height 26
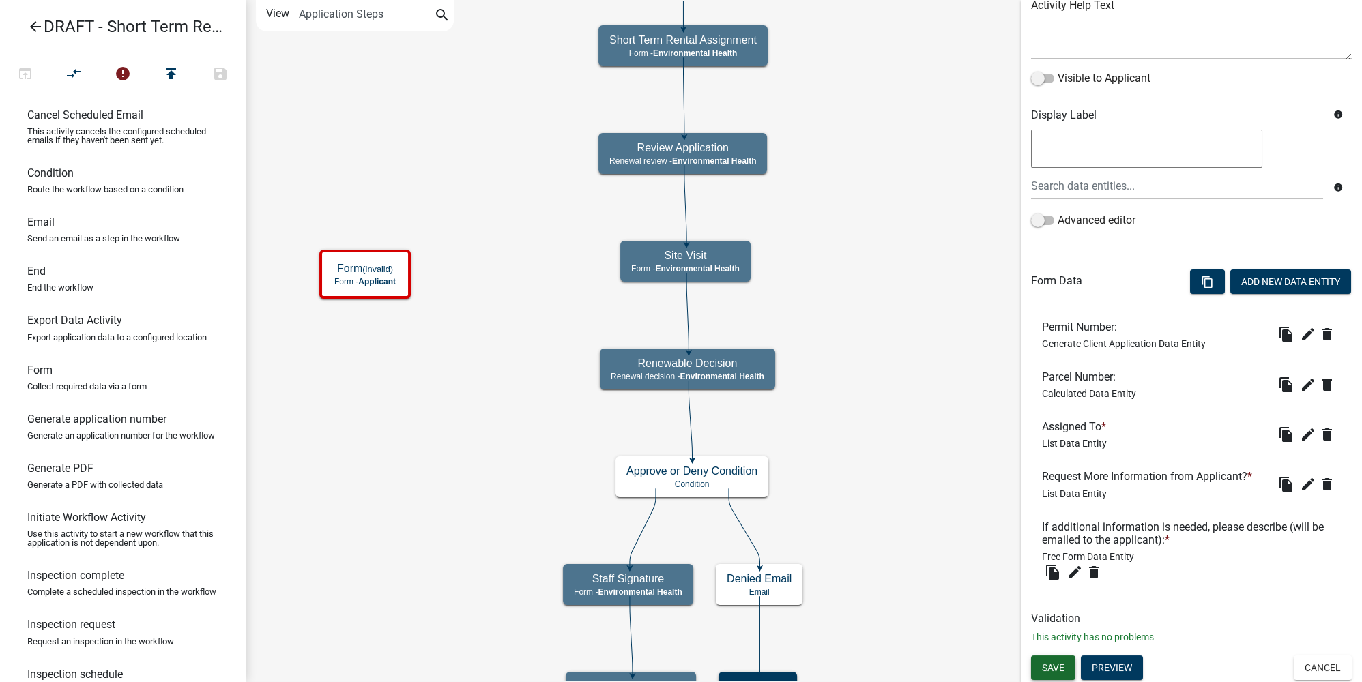
click at [1064, 671] on button "Save" at bounding box center [1053, 668] width 44 height 25
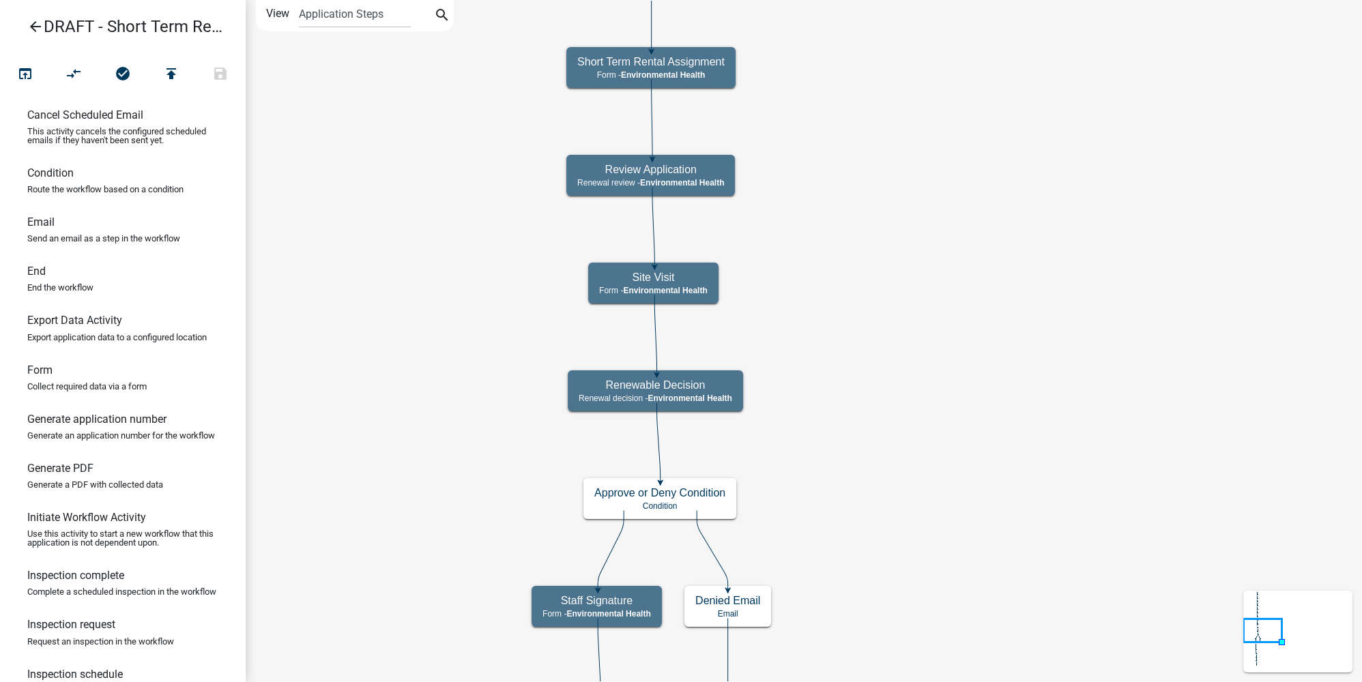
click at [968, 262] on icon "Start Start - Applicant Notify Approvers Email Email Approval Email Approved En…" at bounding box center [803, 690] width 1115 height 1379
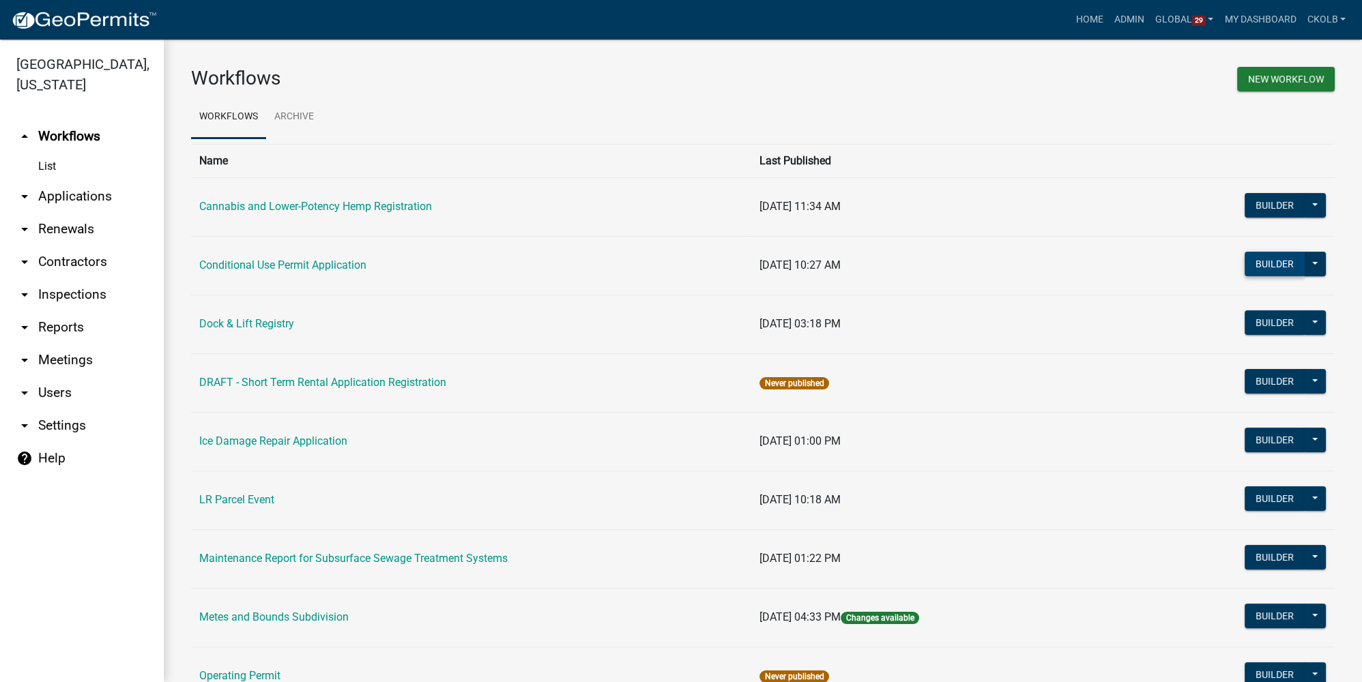
click at [1252, 263] on button "Builder" at bounding box center [1274, 264] width 60 height 25
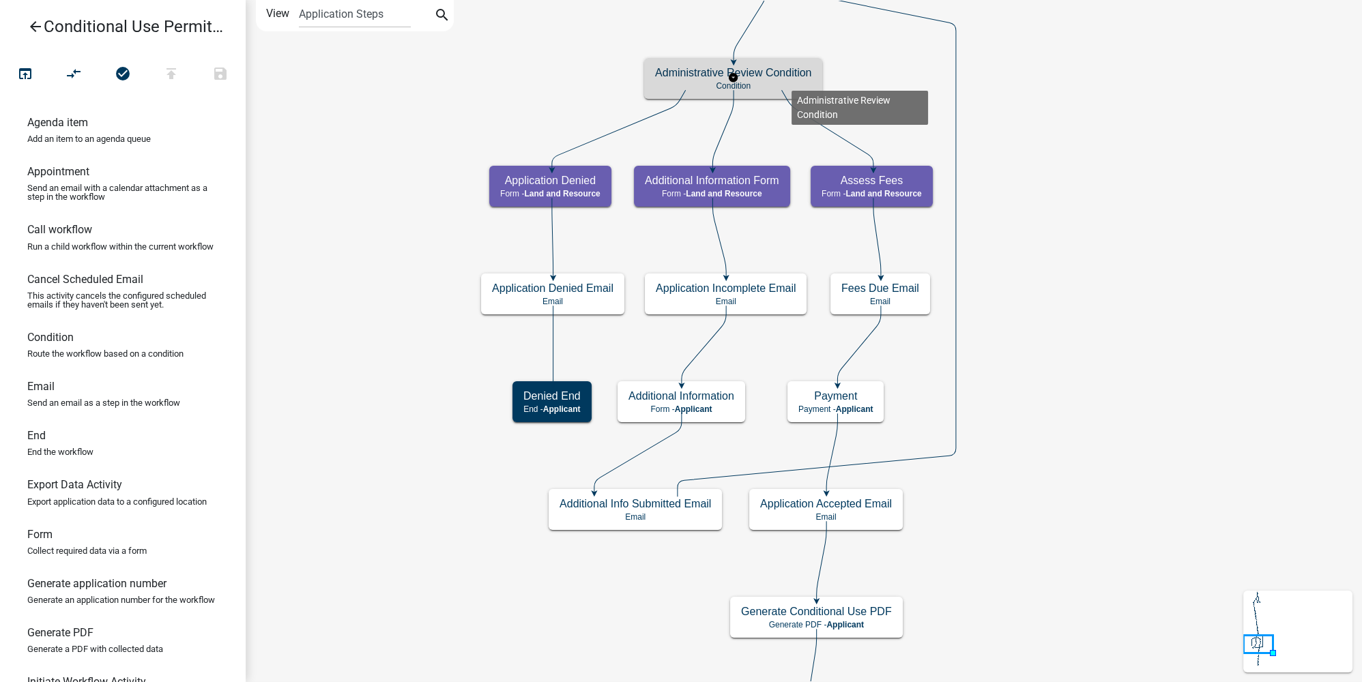
click at [791, 80] on div "Administrative Review Condition Condition" at bounding box center [733, 78] width 178 height 41
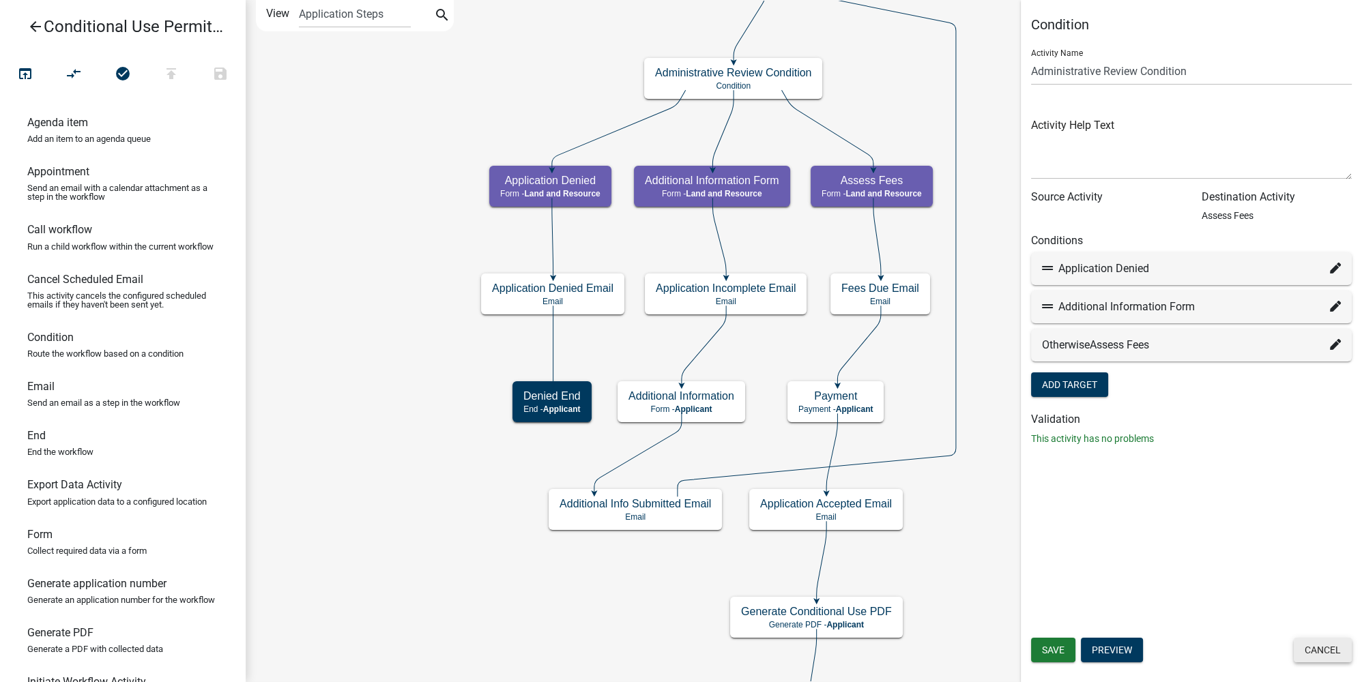
click at [1332, 654] on button "Cancel" at bounding box center [1322, 650] width 58 height 25
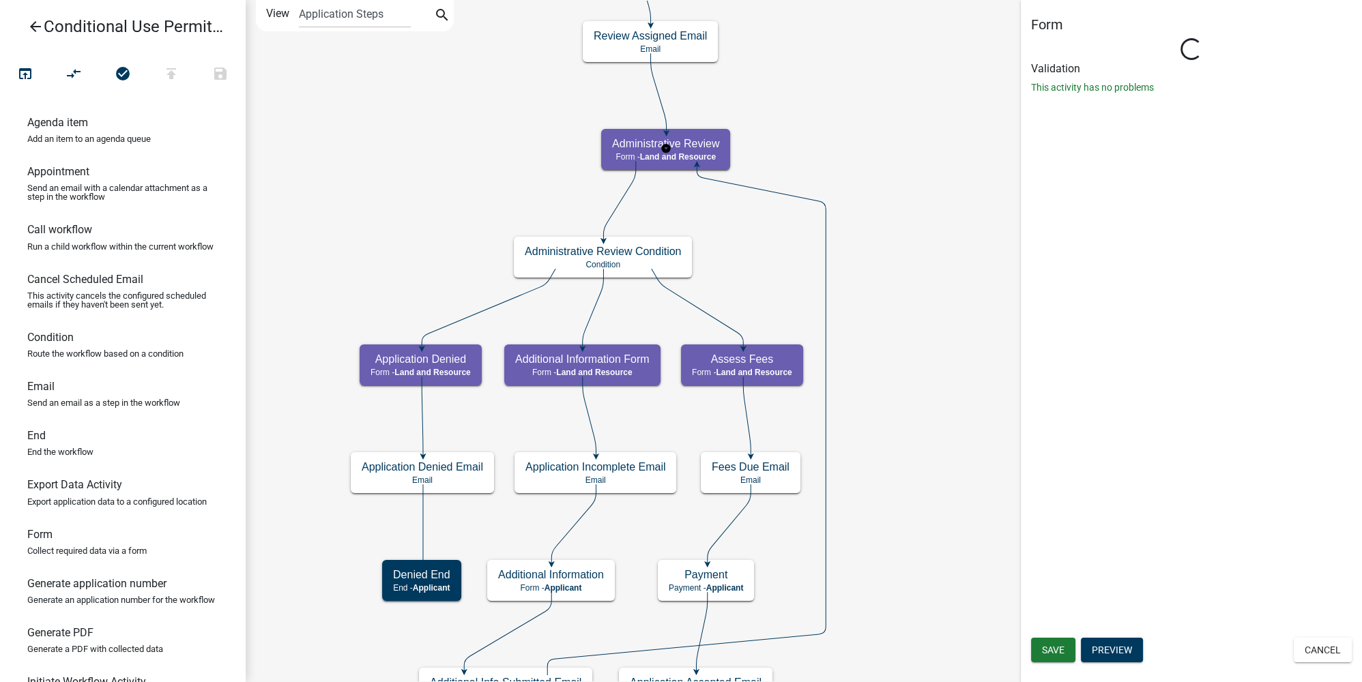
select select "8480AF63-7AD4-4446-8EB2-87DCCDEB9E57"
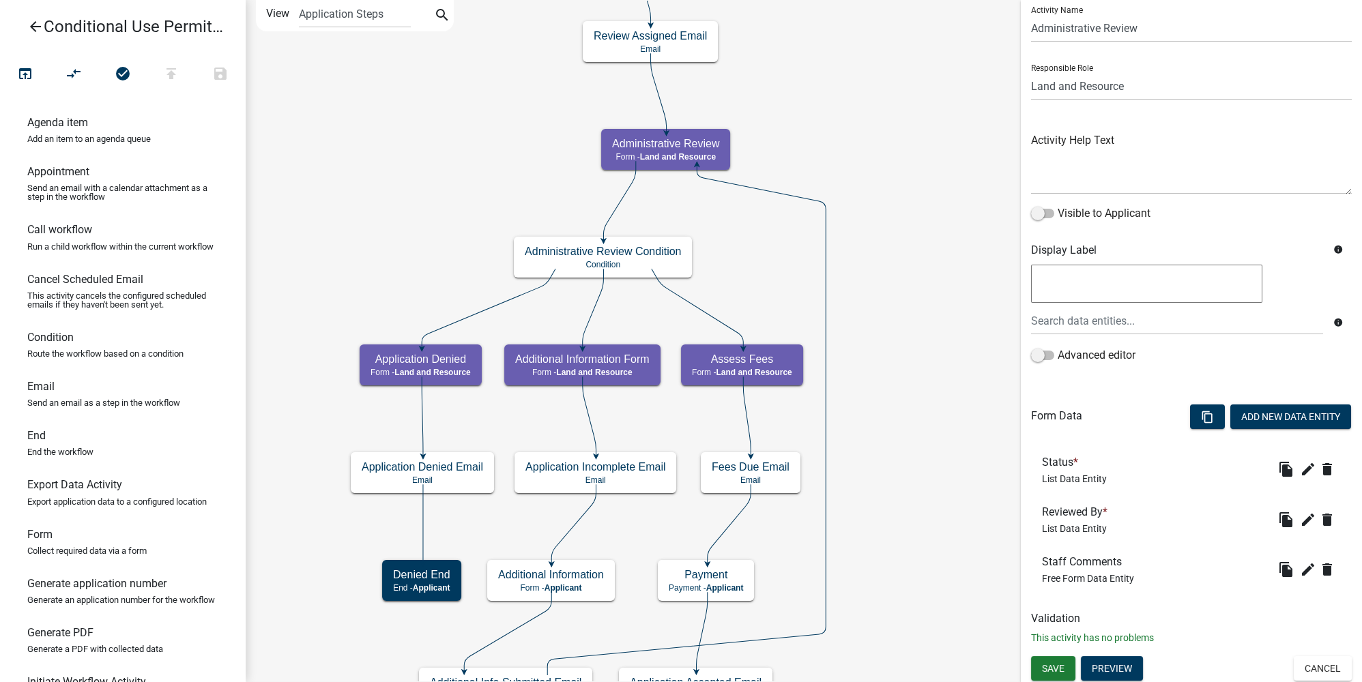
scroll to position [44, 0]
click at [1300, 566] on icon "edit" at bounding box center [1308, 569] width 16 height 16
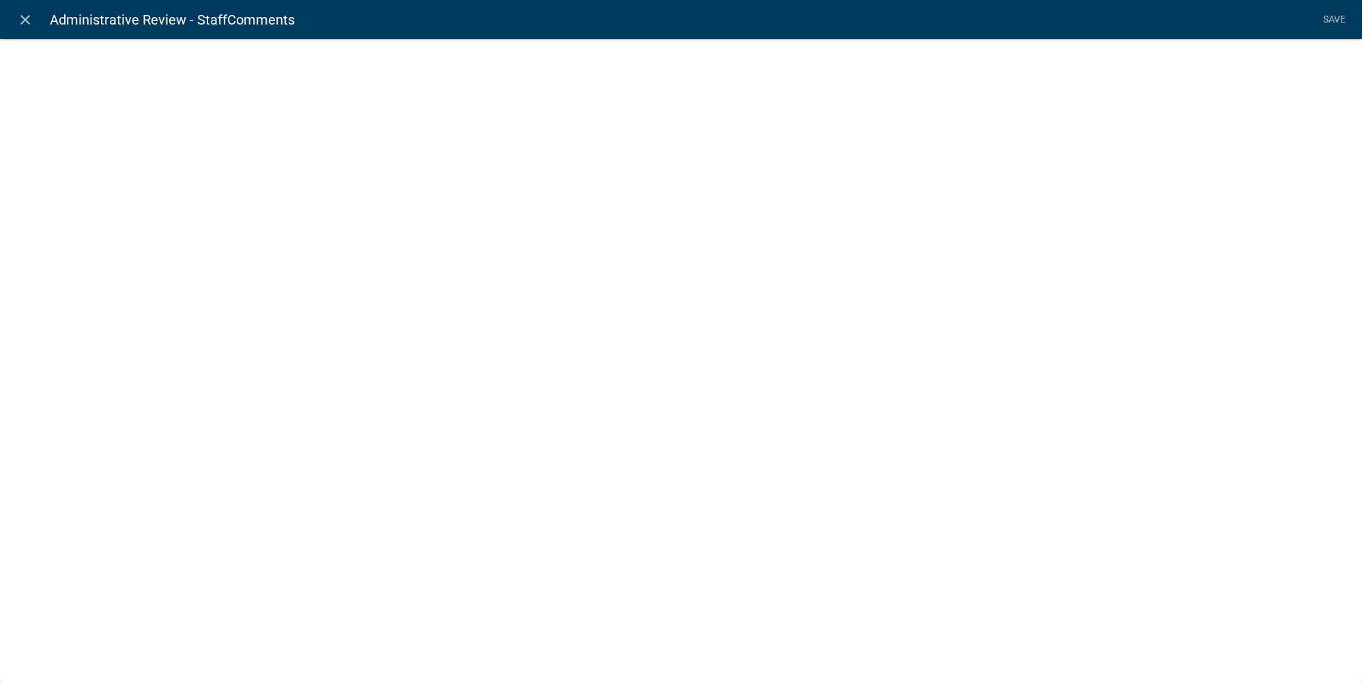
select select
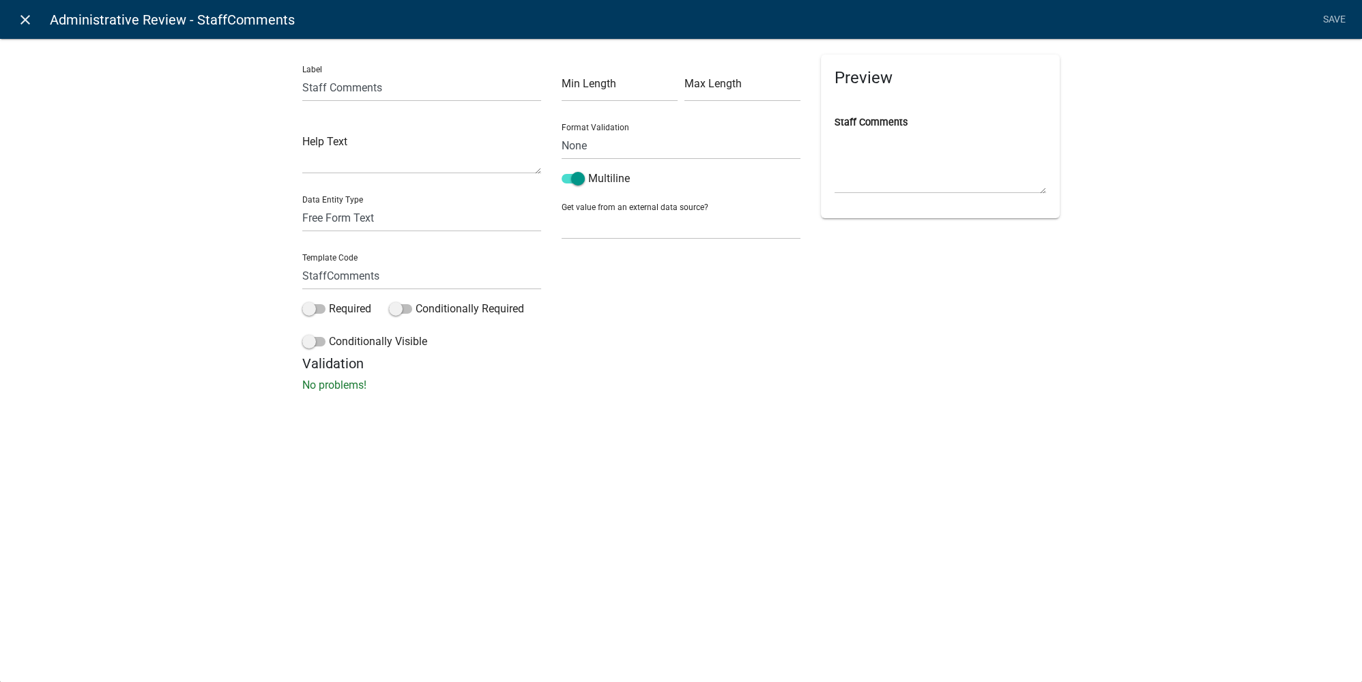
click at [27, 18] on icon "close" at bounding box center [25, 20] width 16 height 16
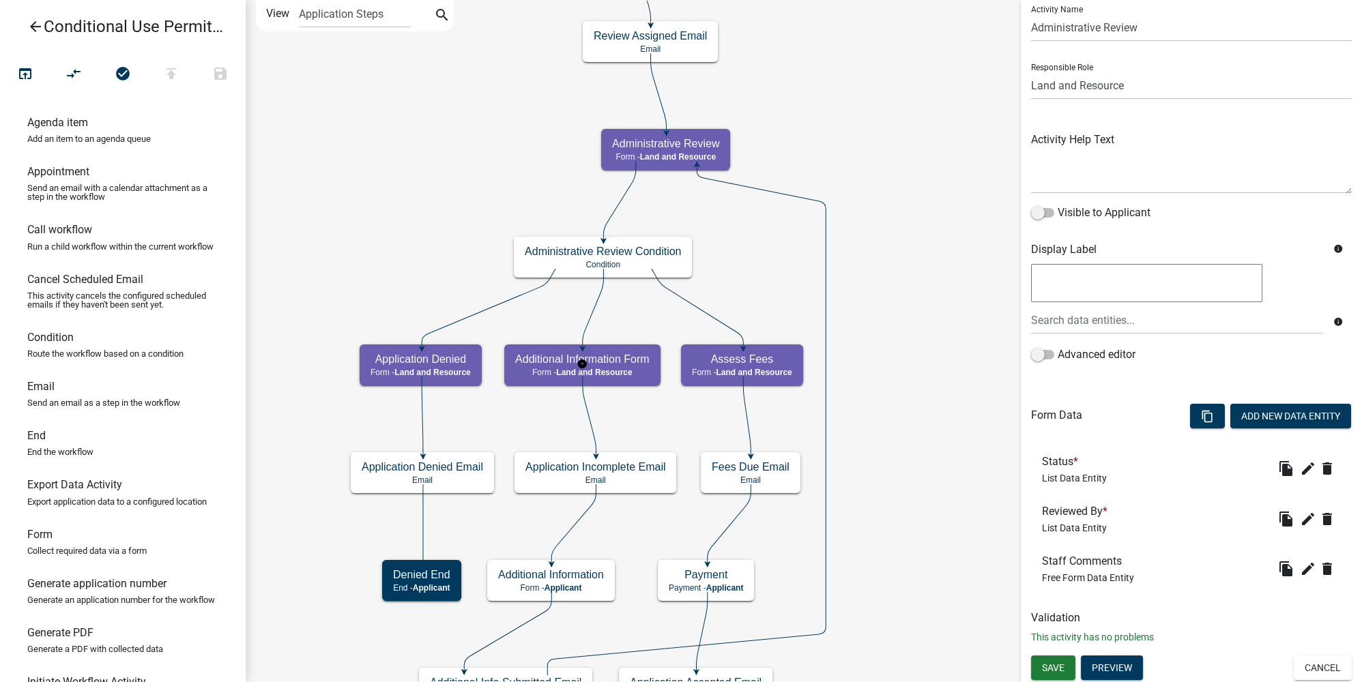
scroll to position [0, 0]
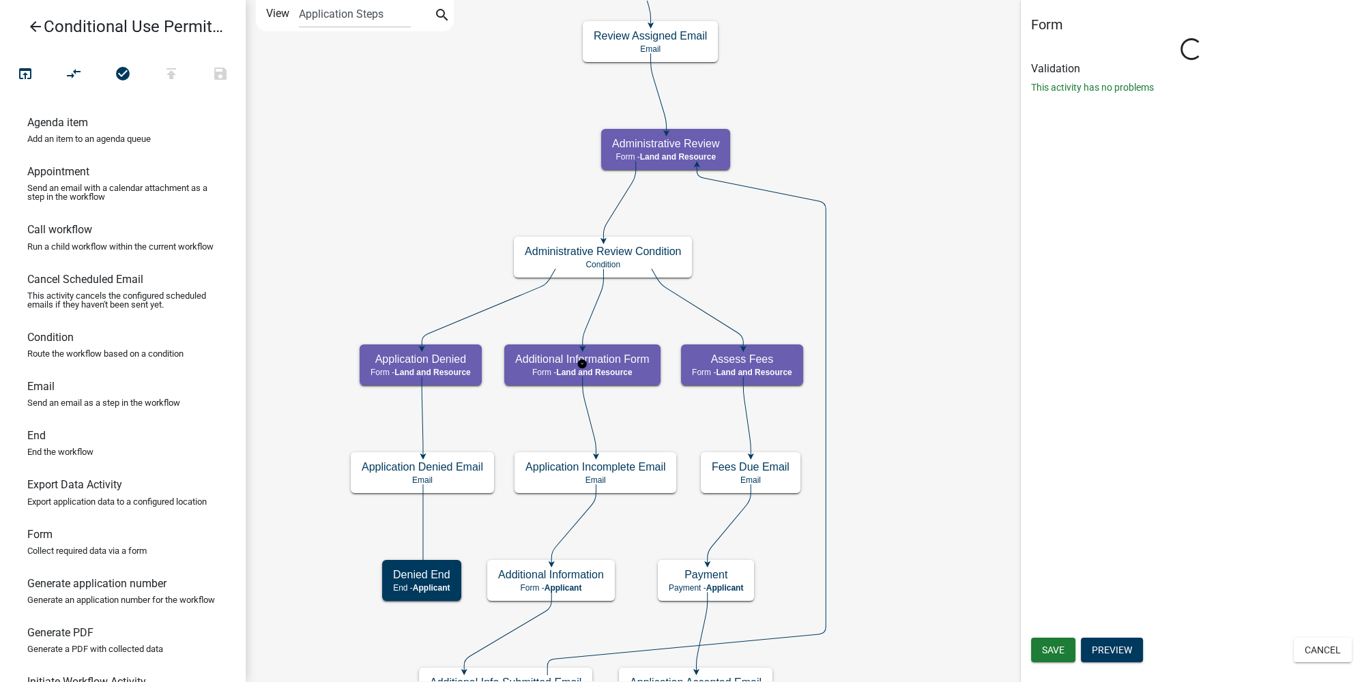
select select "8480AF63-7AD4-4446-8EB2-87DCCDEB9E57"
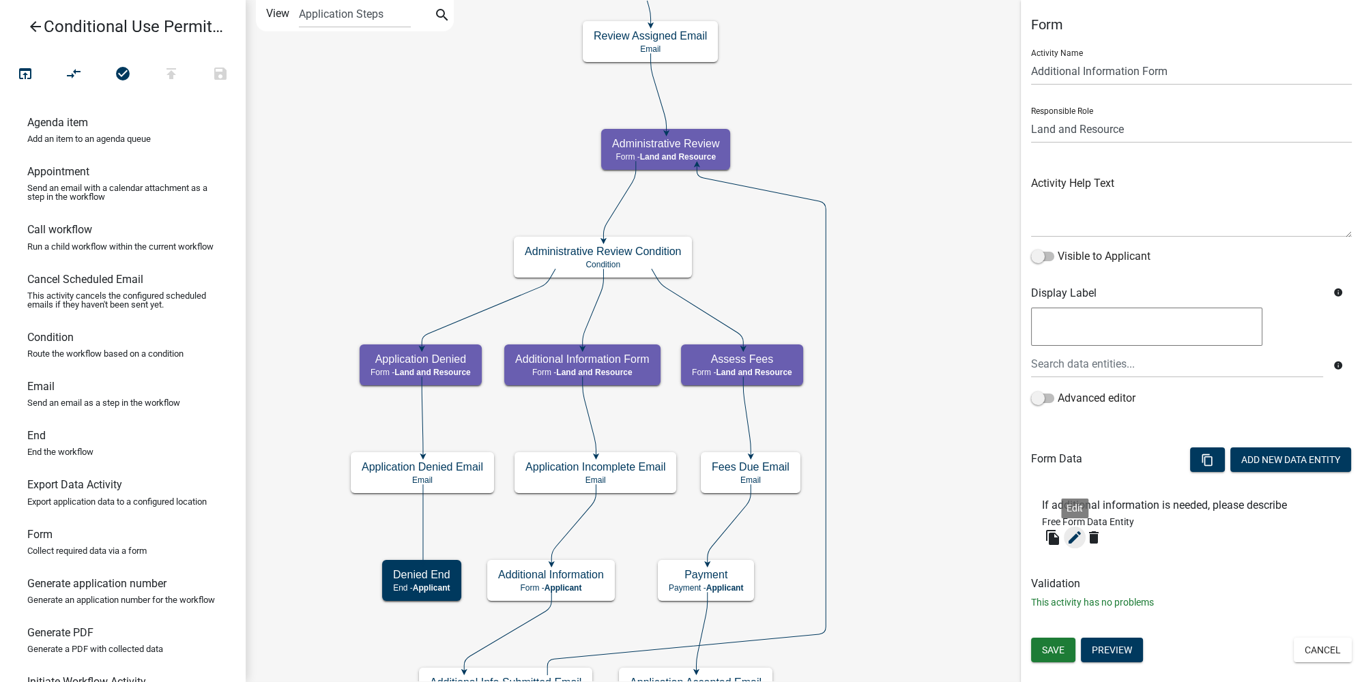
click at [1079, 542] on icon "edit" at bounding box center [1074, 537] width 16 height 16
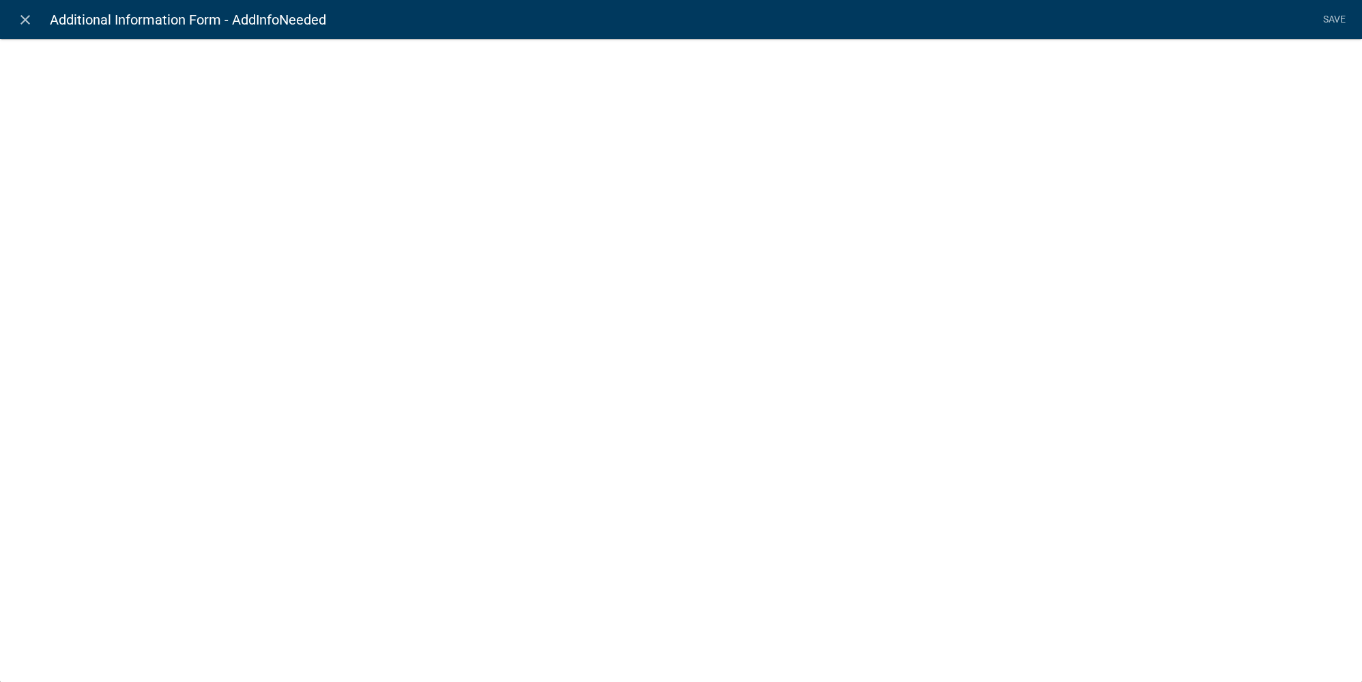
select select
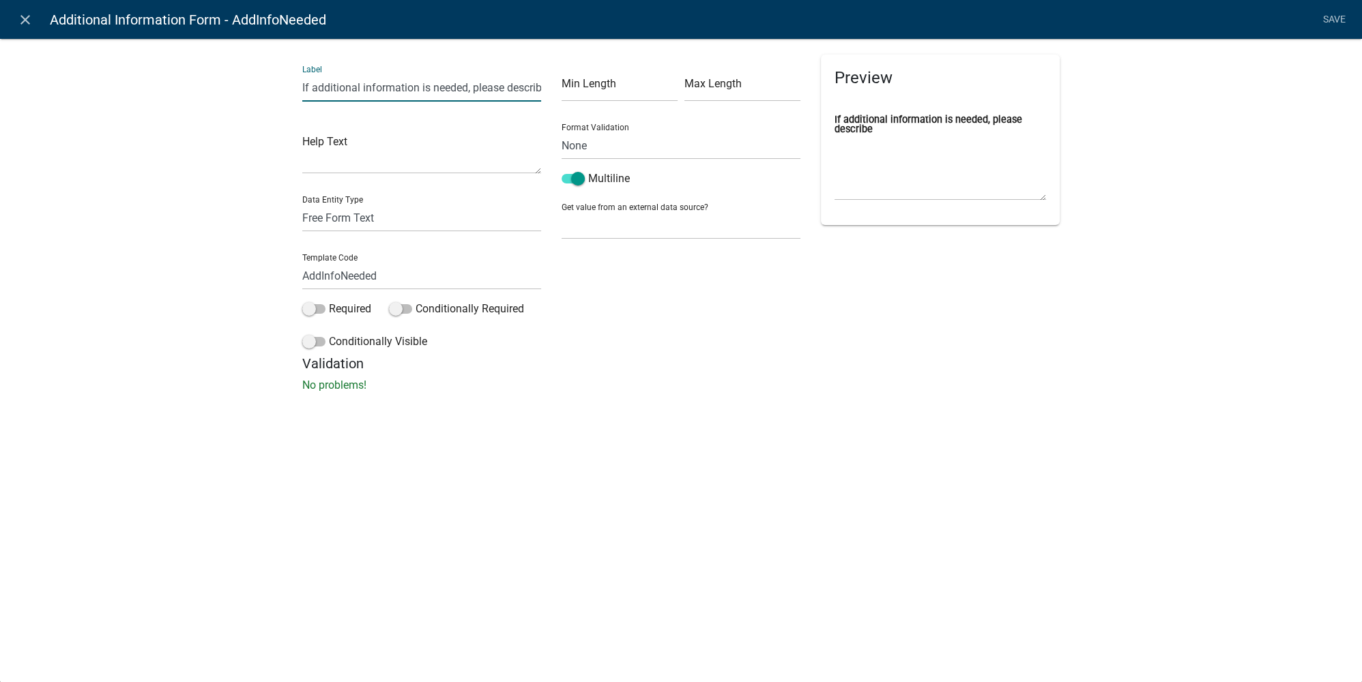
scroll to position [0, 8]
drag, startPoint x: 302, startPoint y: 89, endPoint x: 661, endPoint y: 122, distance: 361.0
click at [661, 122] on div "Label If additional information is needed, please describe Help Text Data Entit…" at bounding box center [681, 205] width 778 height 301
click at [563, 441] on div "close Additional Information Form - AddInfoNeeded Save Label If additional info…" at bounding box center [681, 341] width 1362 height 682
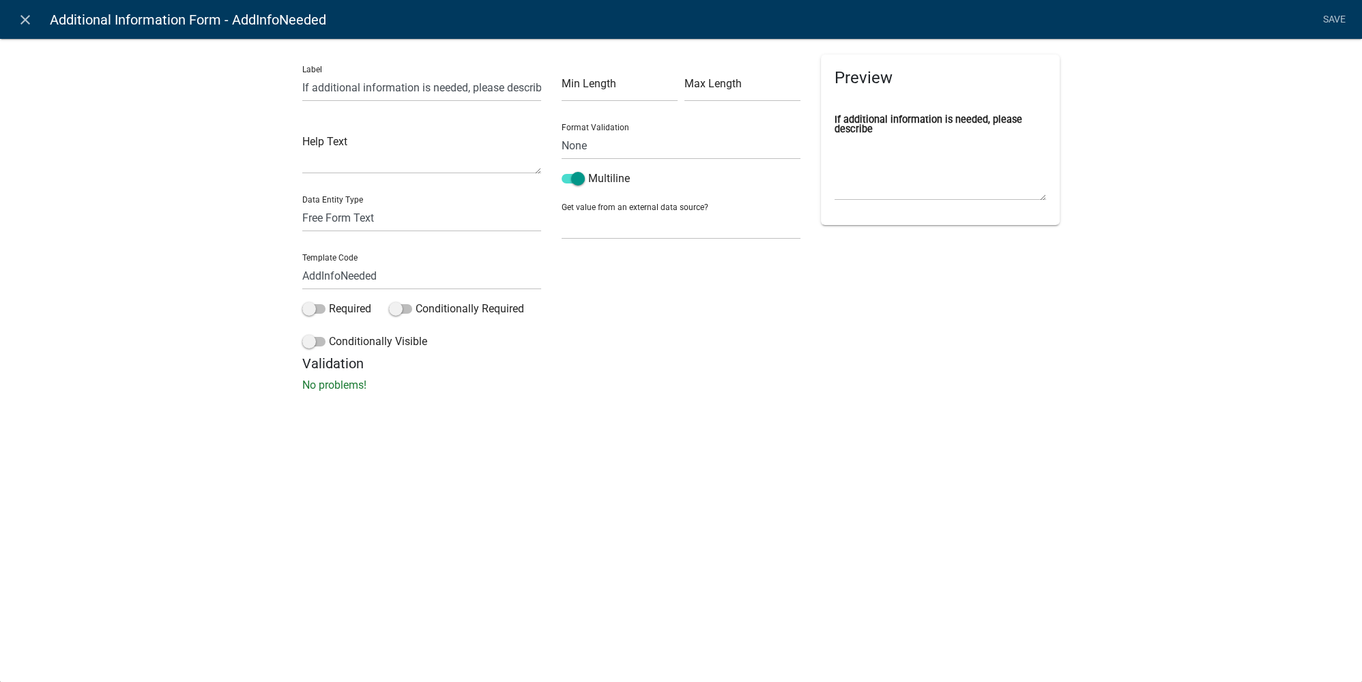
click at [664, 441] on div "close Additional Information Form - AddInfoNeeded Save Label If additional info…" at bounding box center [681, 341] width 1362 height 682
click at [717, 332] on div "Min Length Max Length Format Validation None Email PhoneNumber Multiline Get va…" at bounding box center [680, 205] width 259 height 301
click at [384, 91] on input "If additional information is needed, please describe" at bounding box center [421, 88] width 239 height 28
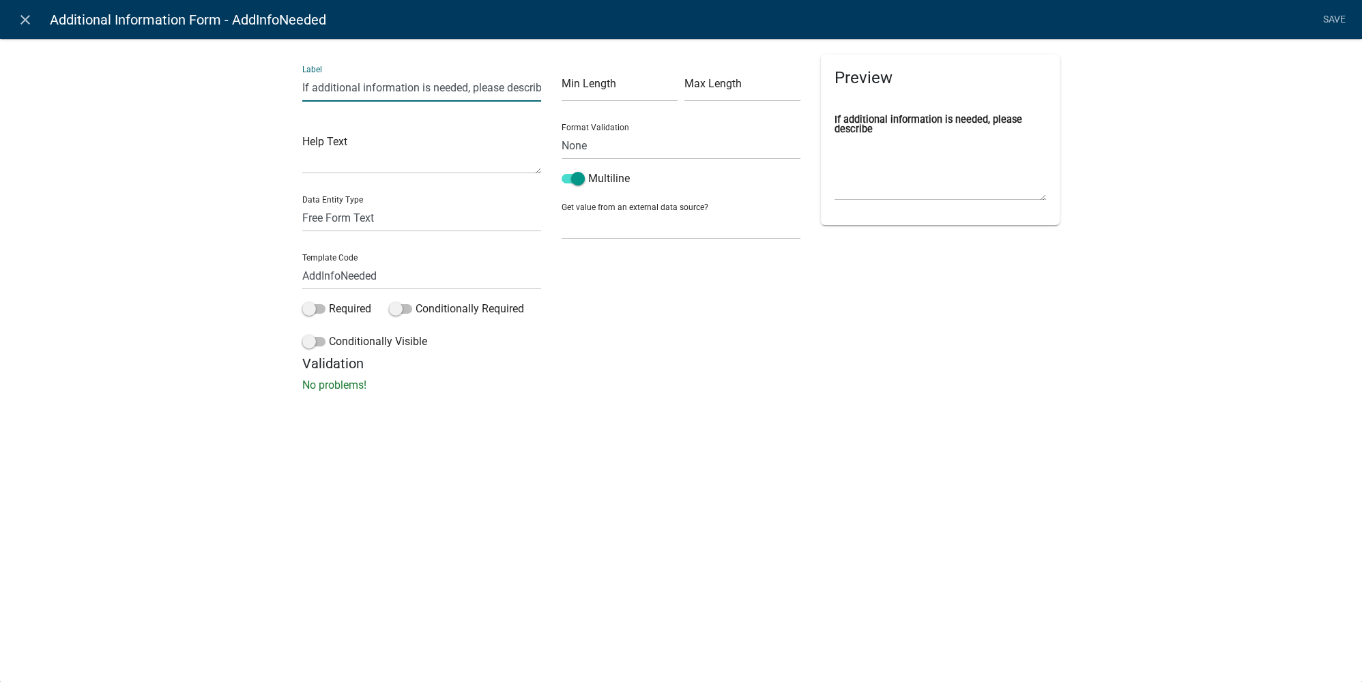
click at [654, 405] on div "Label If additional information is needed, please describe Help Text Data Entit…" at bounding box center [681, 219] width 1362 height 406
click at [29, 19] on icon "close" at bounding box center [25, 20] width 16 height 16
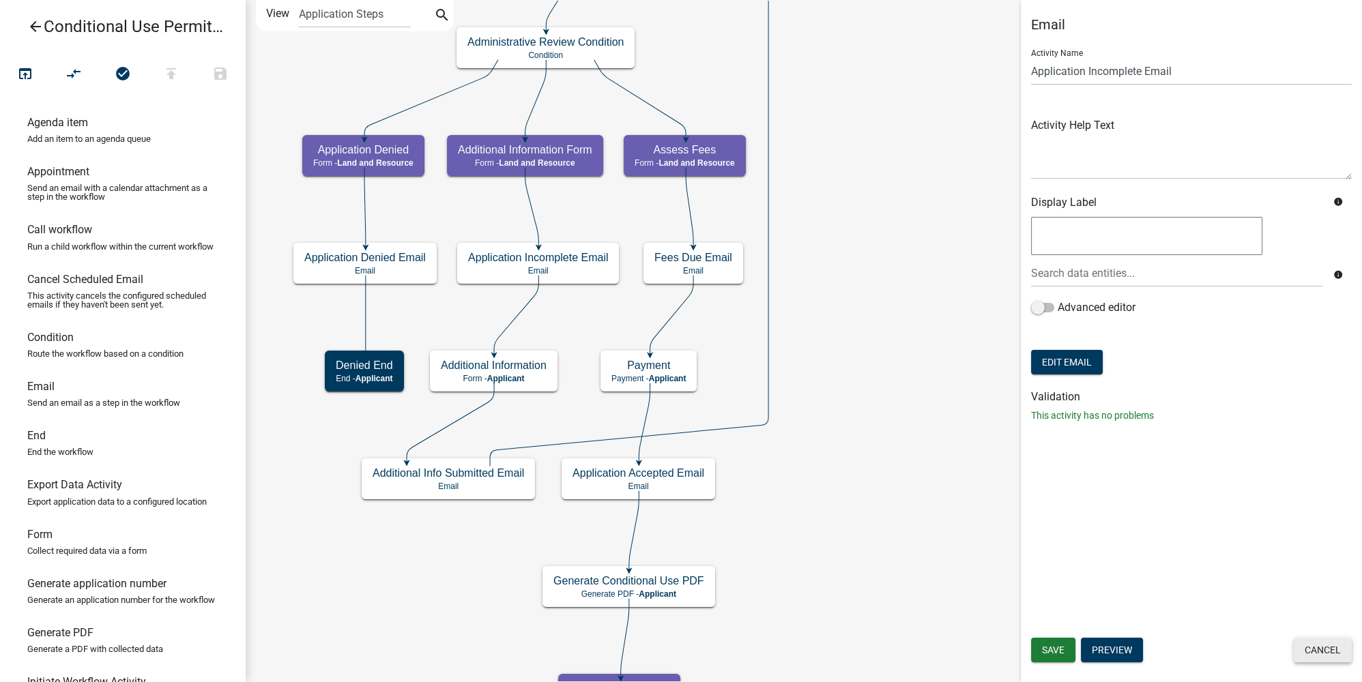
click at [1317, 659] on button "Cancel" at bounding box center [1322, 650] width 58 height 25
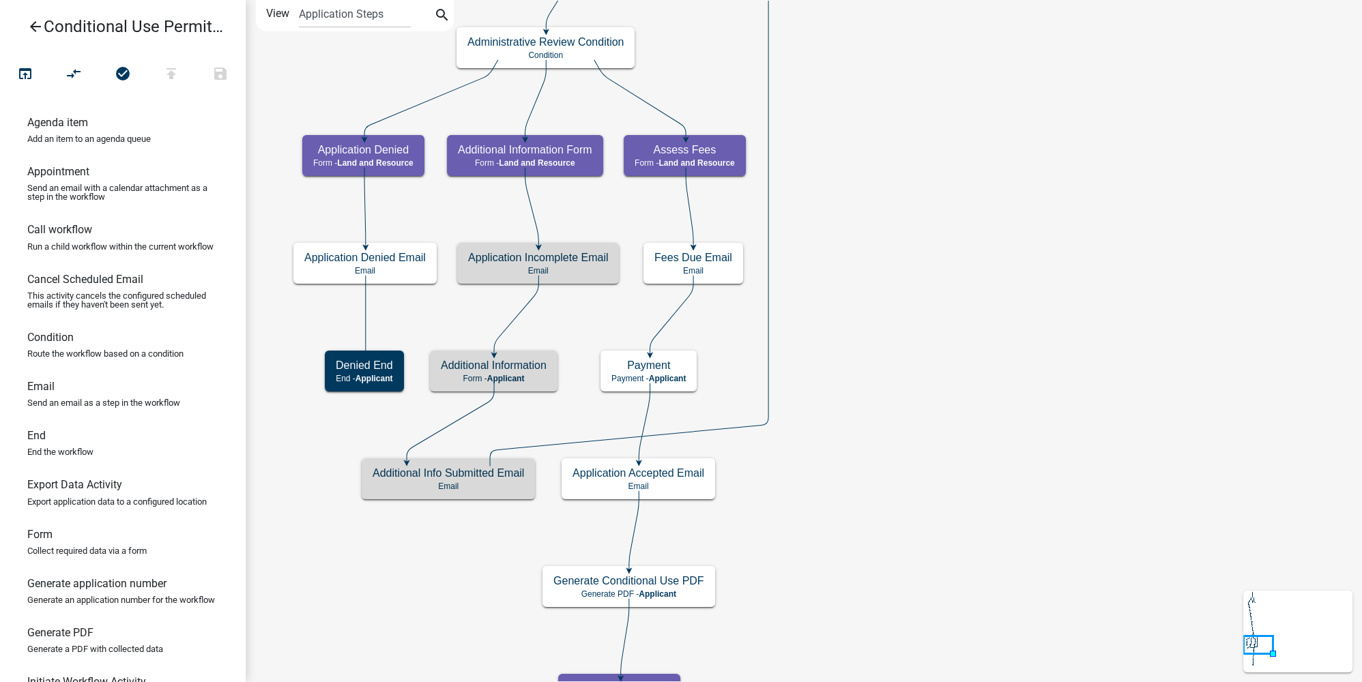
click at [38, 19] on icon "arrow_back" at bounding box center [35, 27] width 16 height 19
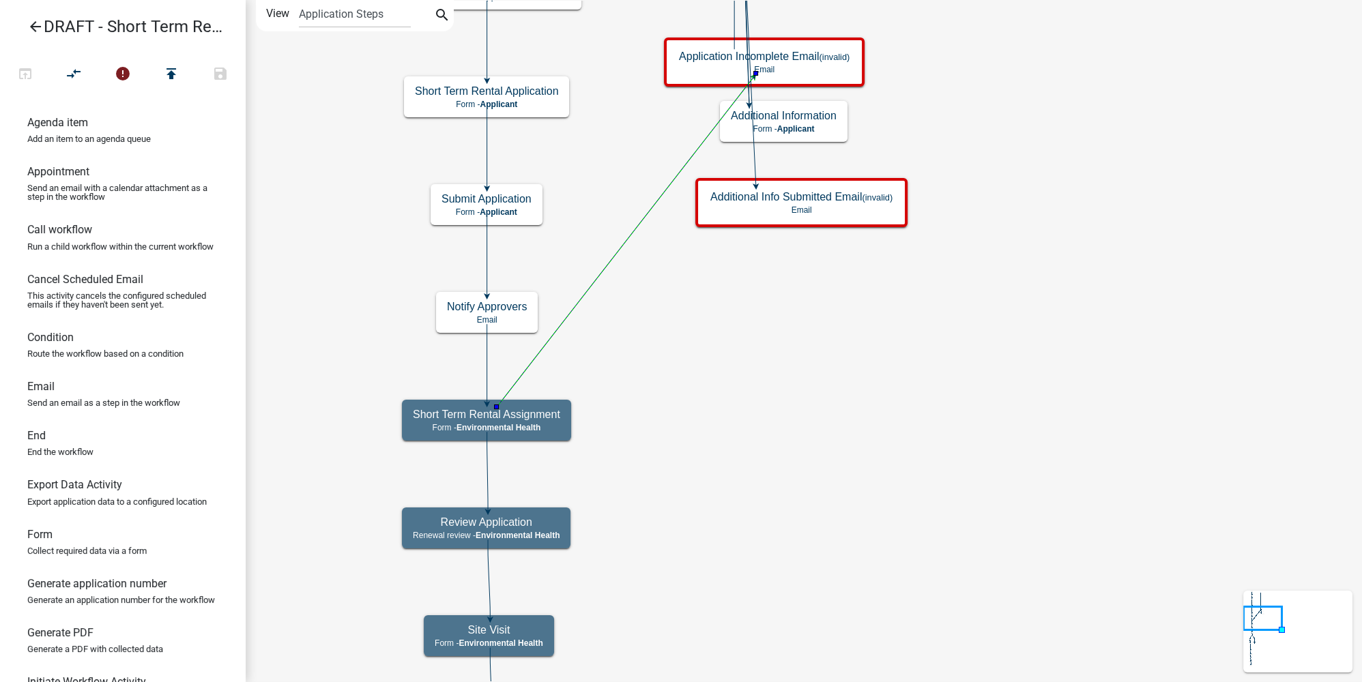
click at [595, 280] on icon at bounding box center [625, 242] width 256 height 330
click at [587, 288] on icon at bounding box center [625, 242] width 256 height 330
drag, startPoint x: 72, startPoint y: 354, endPoint x: 637, endPoint y: 320, distance: 566.5
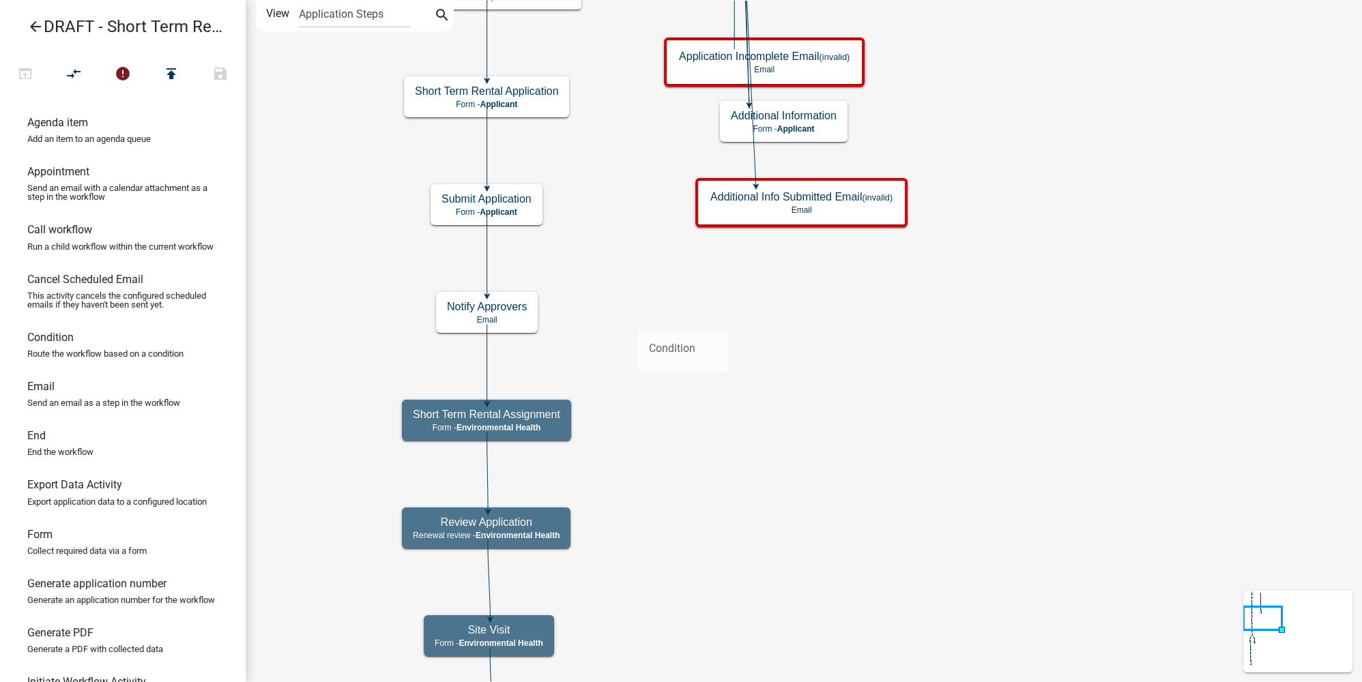
click at [637, 320] on div "arrow_back DRAFT - Short Term Rental Application Registration open_in_browser c…" at bounding box center [681, 341] width 1362 height 682
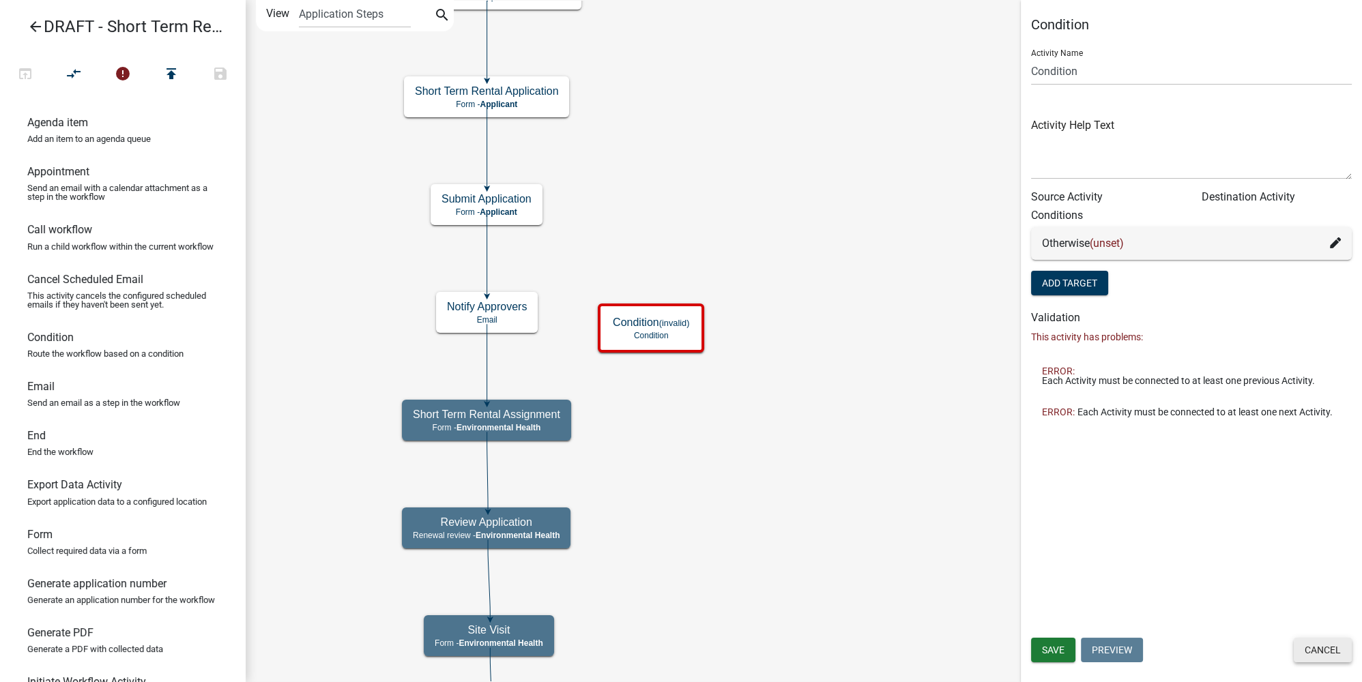
click at [1310, 649] on button "Cancel" at bounding box center [1322, 650] width 58 height 25
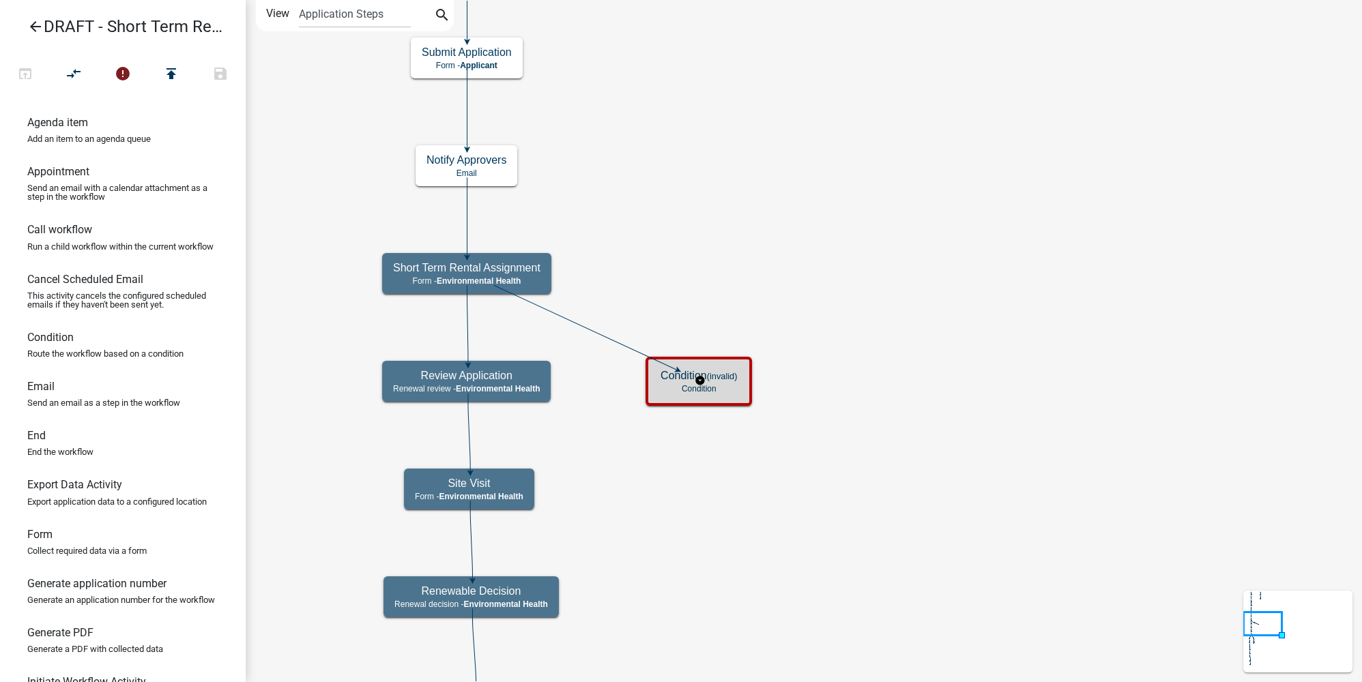
click at [725, 392] on p "Condition" at bounding box center [698, 389] width 76 height 10
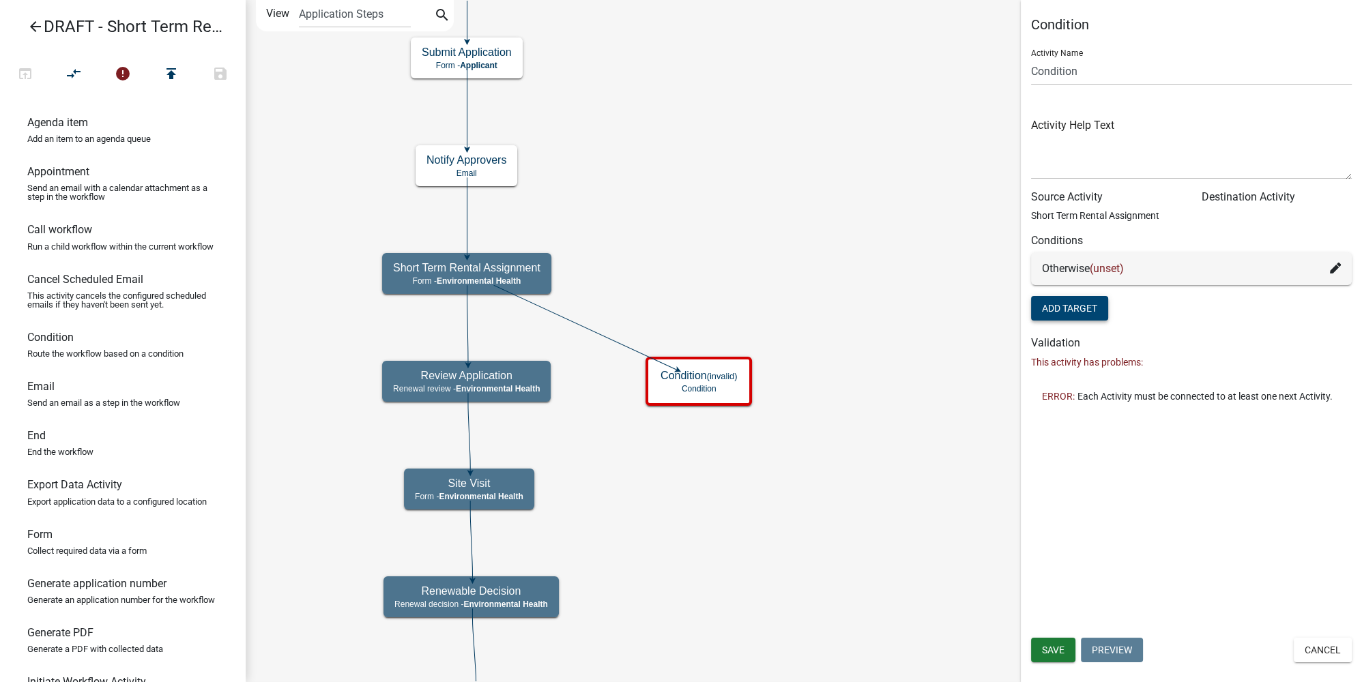
click at [1081, 312] on button "Add Target" at bounding box center [1069, 308] width 77 height 25
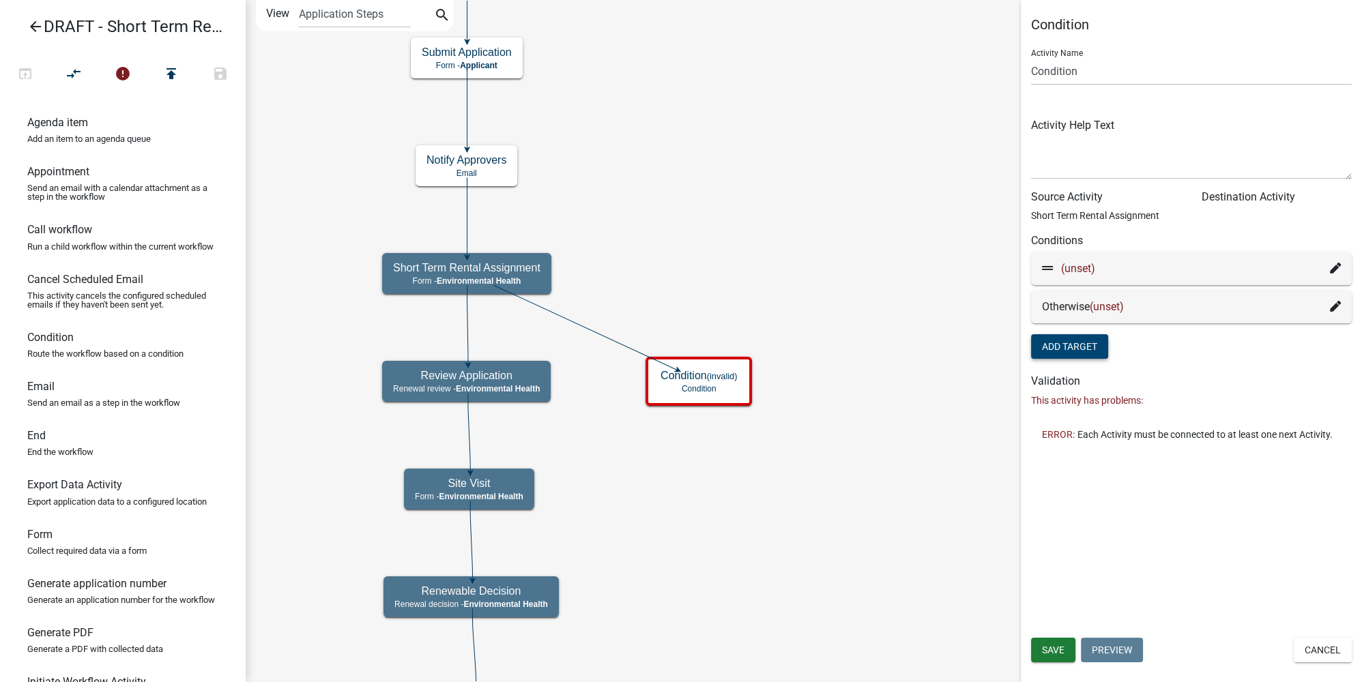
click at [1327, 265] on div "(unset)" at bounding box center [1191, 269] width 299 height 16
click at [1332, 266] on icon at bounding box center [1335, 268] width 11 height 11
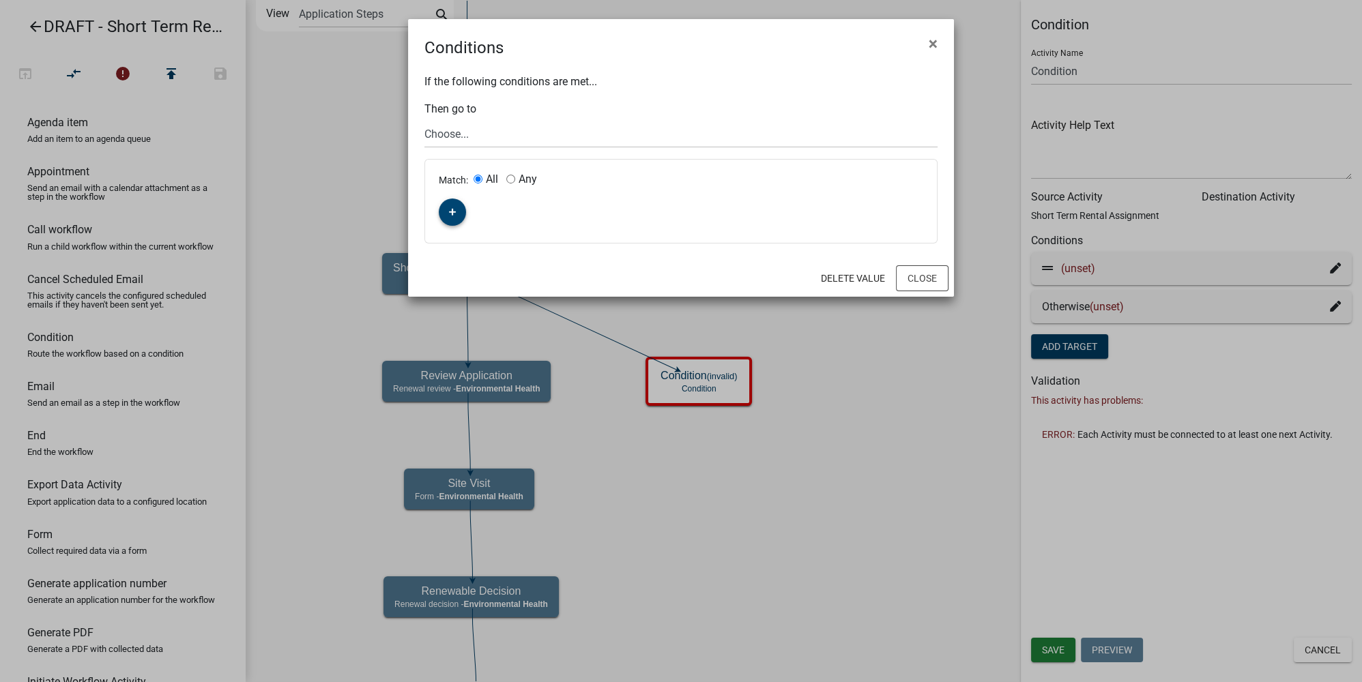
click at [449, 208] on icon "button" at bounding box center [453, 212] width 8 height 8
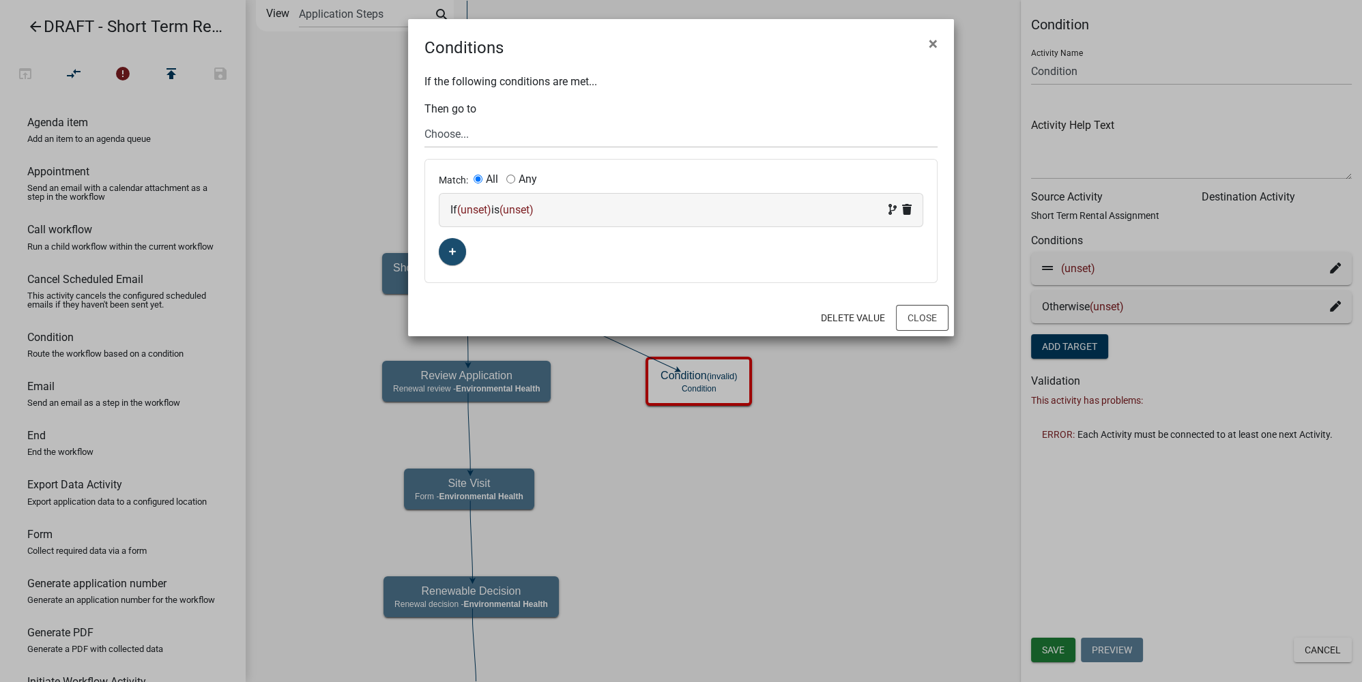
click at [491, 214] on span "(unset)" at bounding box center [474, 209] width 34 height 13
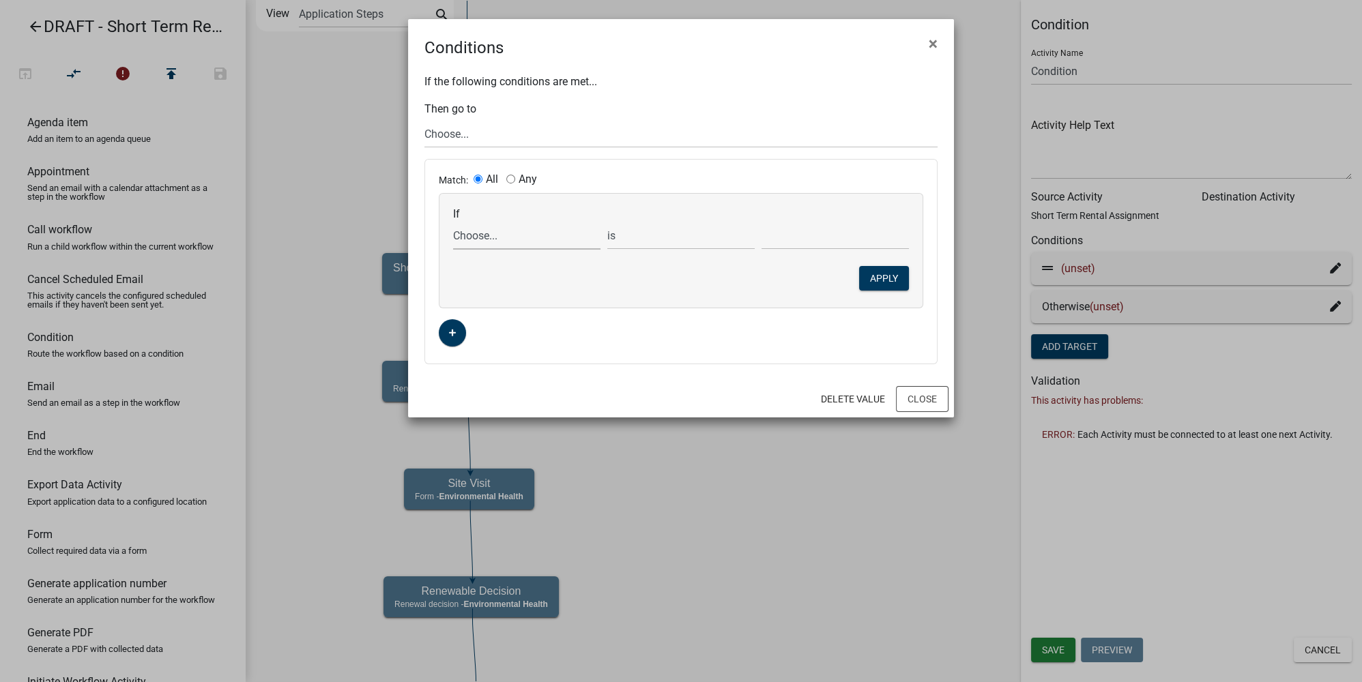
click at [490, 228] on select "Choose... ActiveRegistrationExpDate AddInfoNeeded ALL_FEE_RECIPIENTS APPLICANT_…" at bounding box center [526, 236] width 147 height 28
select select "31: MoreInfoYN"
click at [453, 222] on select "Choose... ActiveRegistrationExpDate AddInfoNeeded ALL_FEE_RECIPIENTS APPLICANT_…" at bounding box center [526, 236] width 147 height 28
click at [832, 231] on select "Choose... No Yes" at bounding box center [834, 236] width 147 height 28
select select "2: Yes"
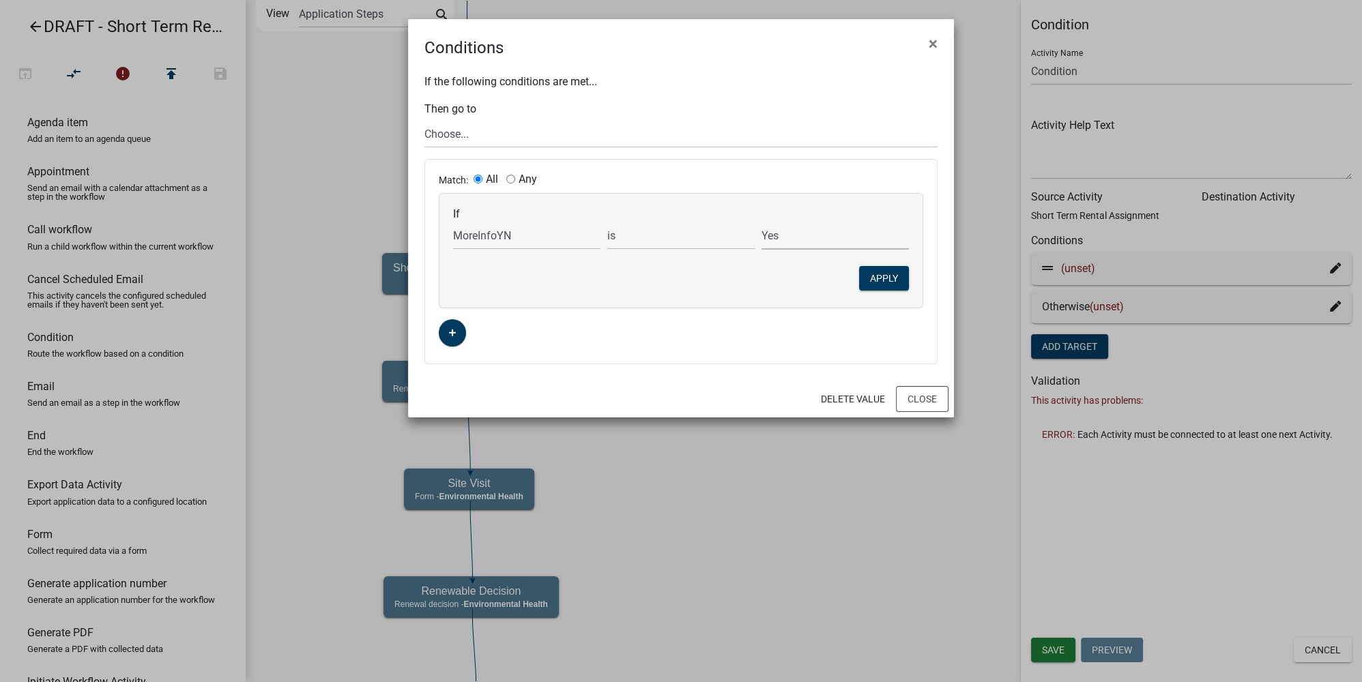
click at [761, 222] on select "Choose... No Yes" at bounding box center [834, 236] width 147 height 28
click at [885, 284] on button "Apply" at bounding box center [884, 278] width 50 height 25
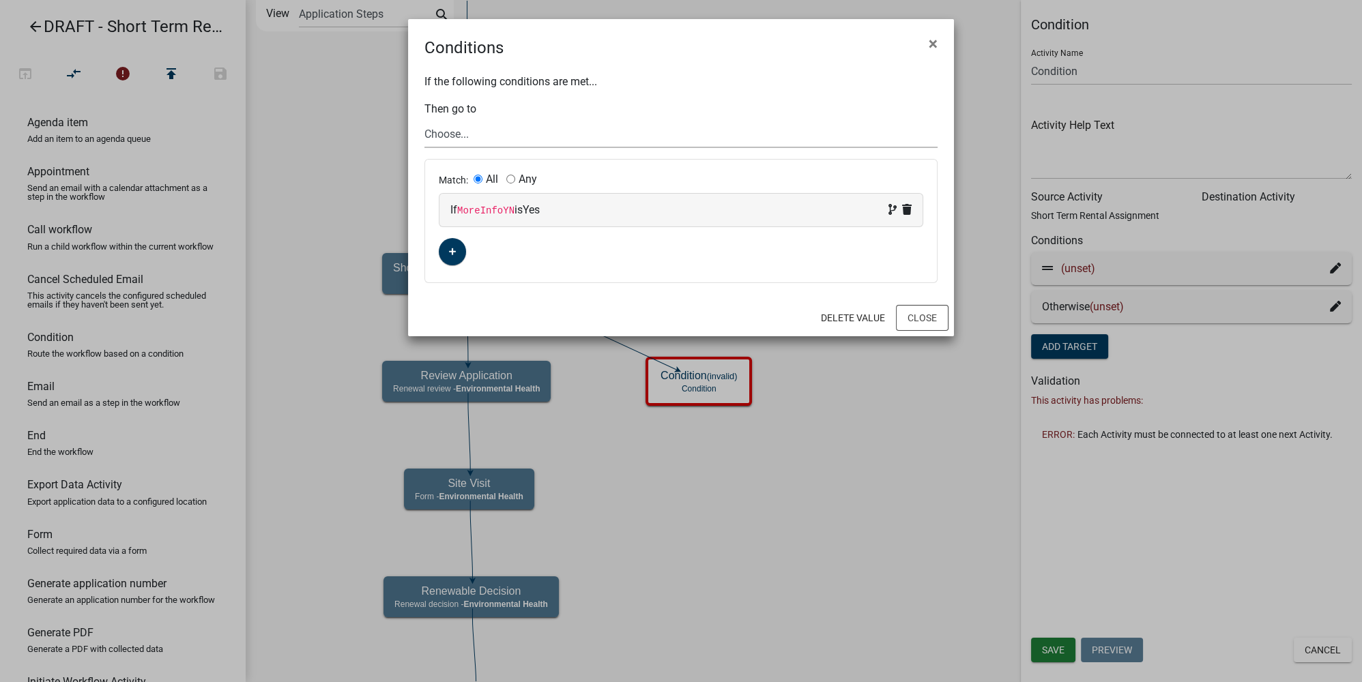
click at [456, 139] on select "Choose... Start Notify Approvers Email Approval Approved Pay Fees Denied Email …" at bounding box center [680, 134] width 513 height 28
select select "23: cc1929d0-aa18-41ec-b17c-19fe72208f05"
click at [424, 120] on select "Choose... Start Notify Approvers Email Approval Approved Pay Fees Denied Email …" at bounding box center [680, 134] width 513 height 28
click at [909, 323] on button "Close" at bounding box center [922, 318] width 53 height 26
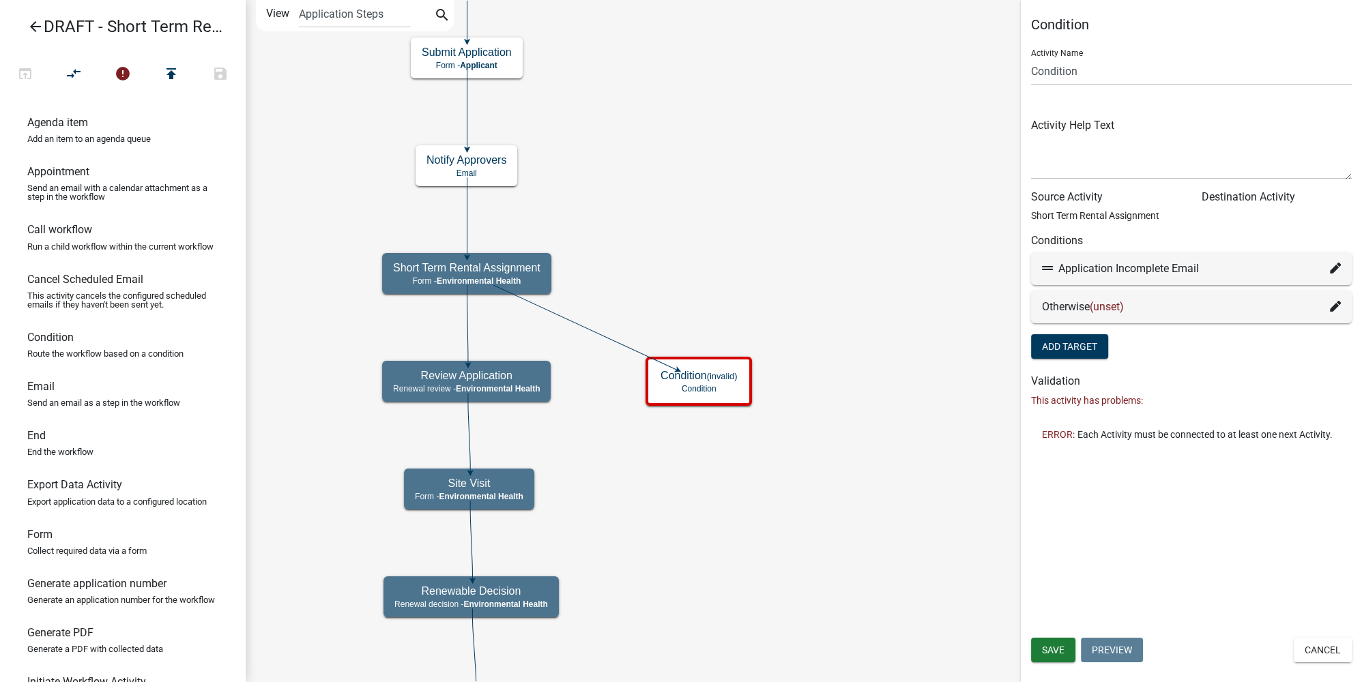
click at [1335, 299] on fa-icon at bounding box center [1335, 307] width 11 height 16
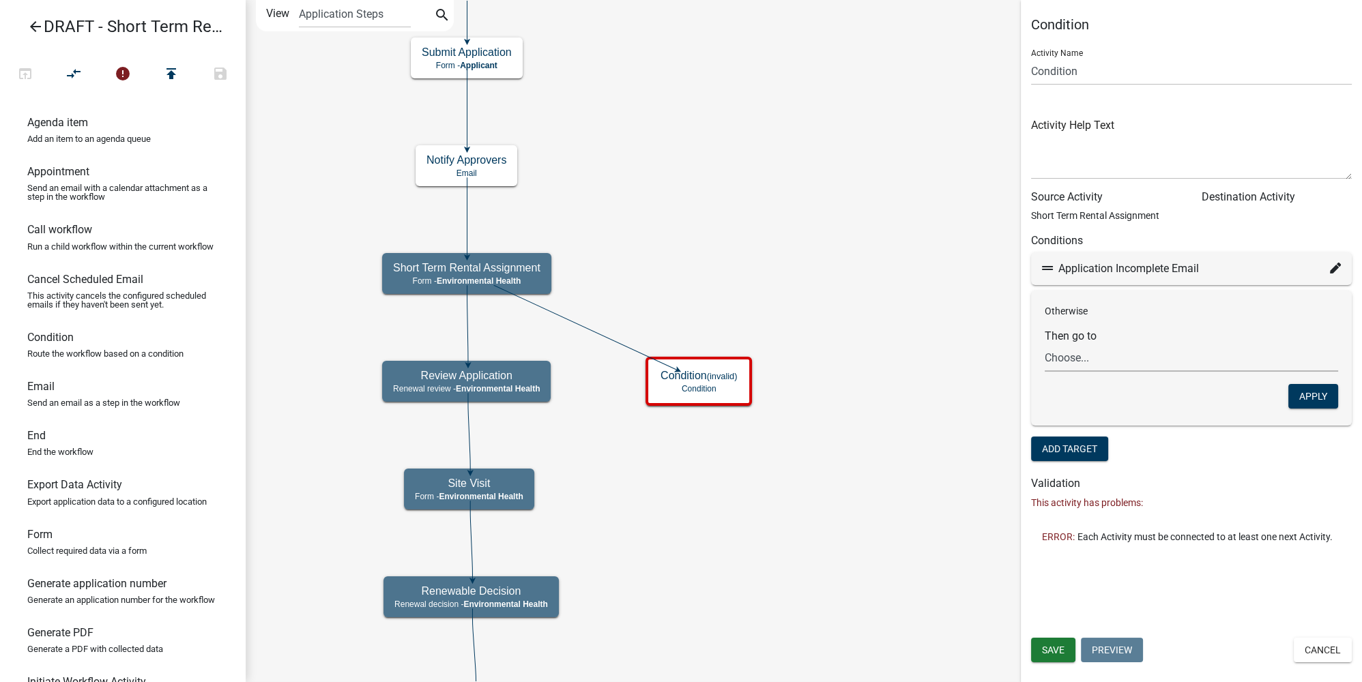
click at [1087, 359] on select "Choose... Start Notify Approvers Email Approval Approved Pay Fees Denied Email …" at bounding box center [1190, 358] width 293 height 28
select select "8: 3201082e-b68e-46d9-8c2b-e4e1fed33fd0"
click at [1044, 344] on select "Choose... Start Notify Approvers Email Approval Approved Pay Fees Denied Email …" at bounding box center [1190, 358] width 293 height 28
click at [1323, 394] on button "Apply" at bounding box center [1313, 396] width 50 height 25
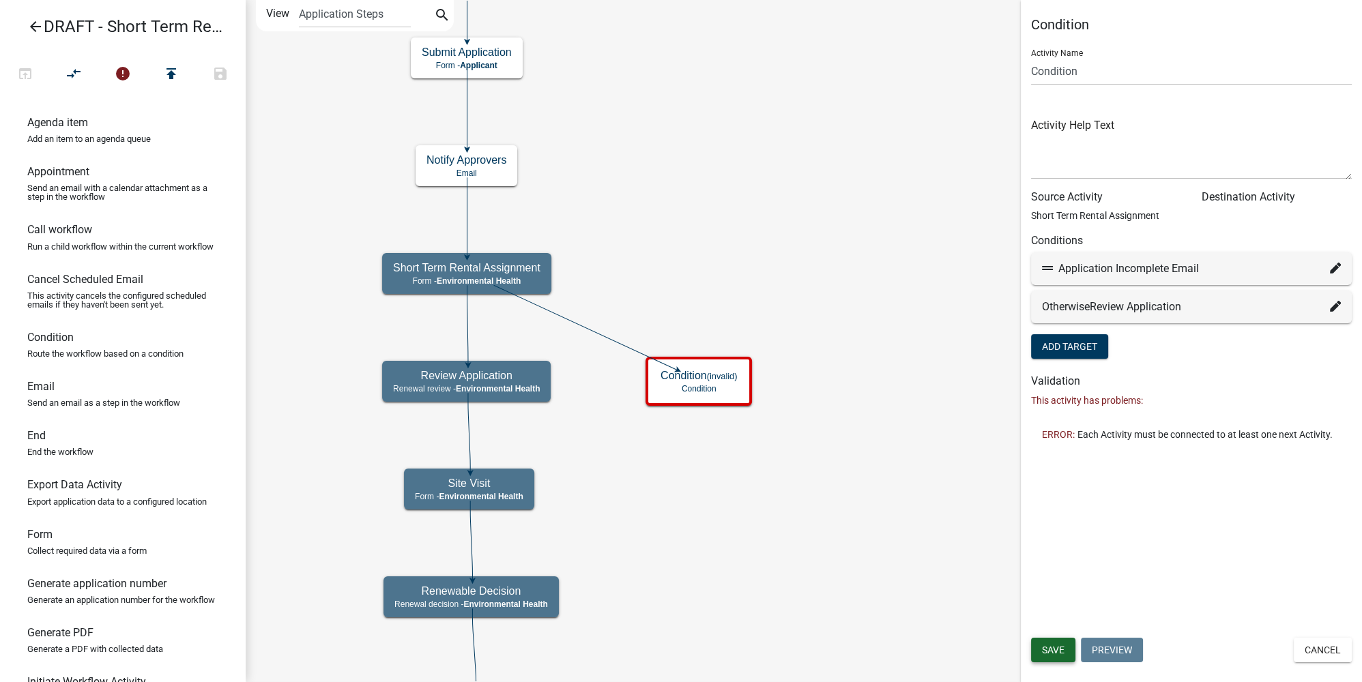
click at [1064, 658] on button "Save" at bounding box center [1053, 650] width 44 height 25
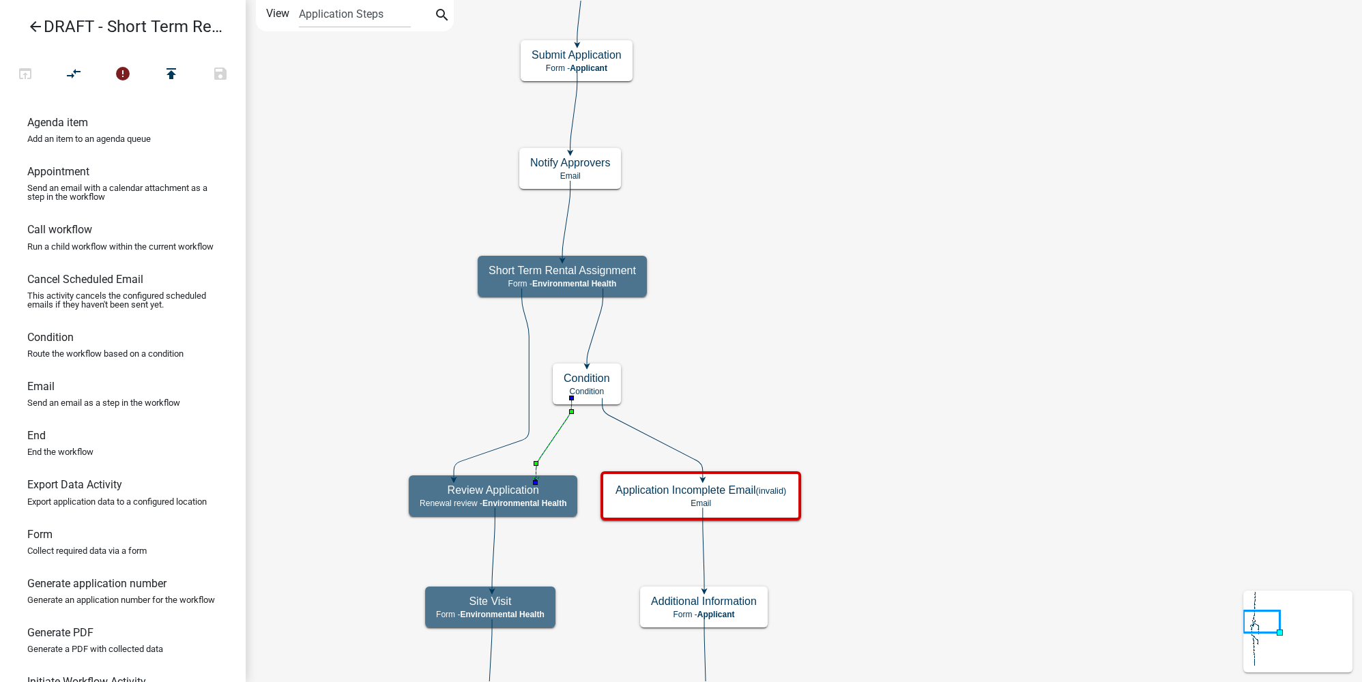
click at [559, 431] on icon at bounding box center [552, 438] width 35 height 80
click at [529, 369] on icon at bounding box center [491, 384] width 75 height 190
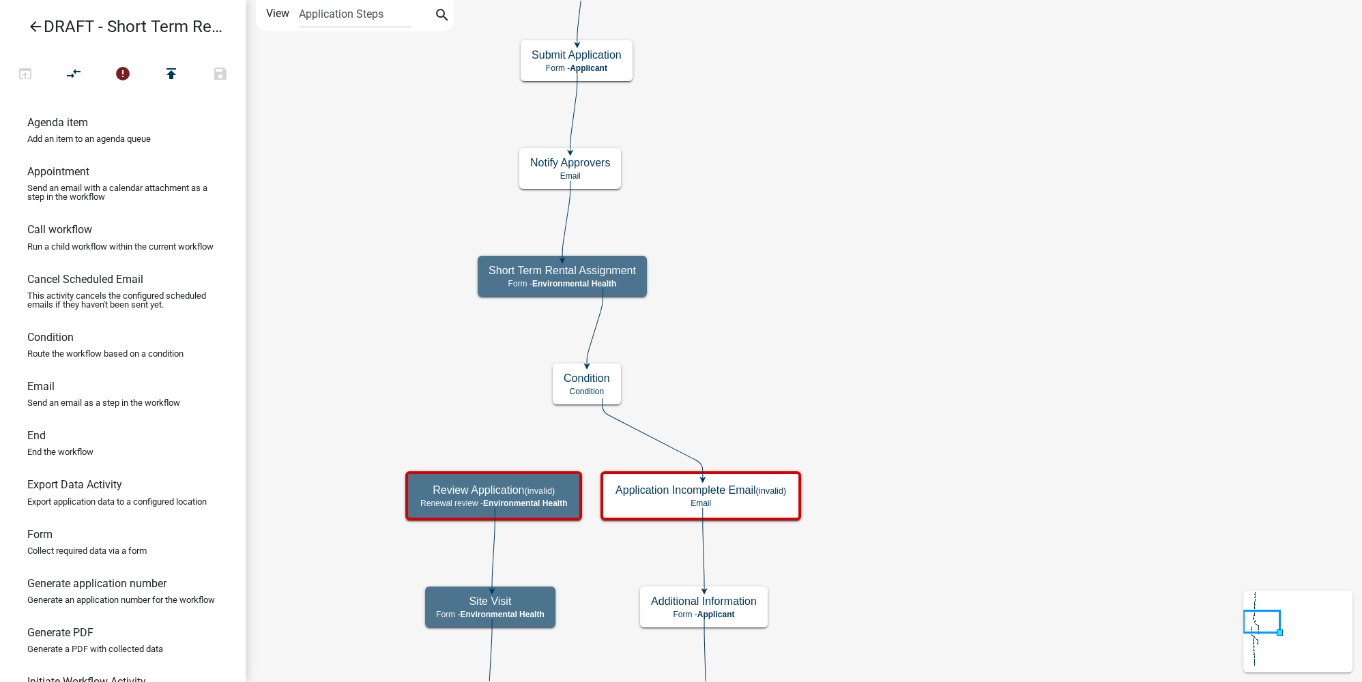
click at [598, 325] on icon at bounding box center [595, 327] width 16 height 77
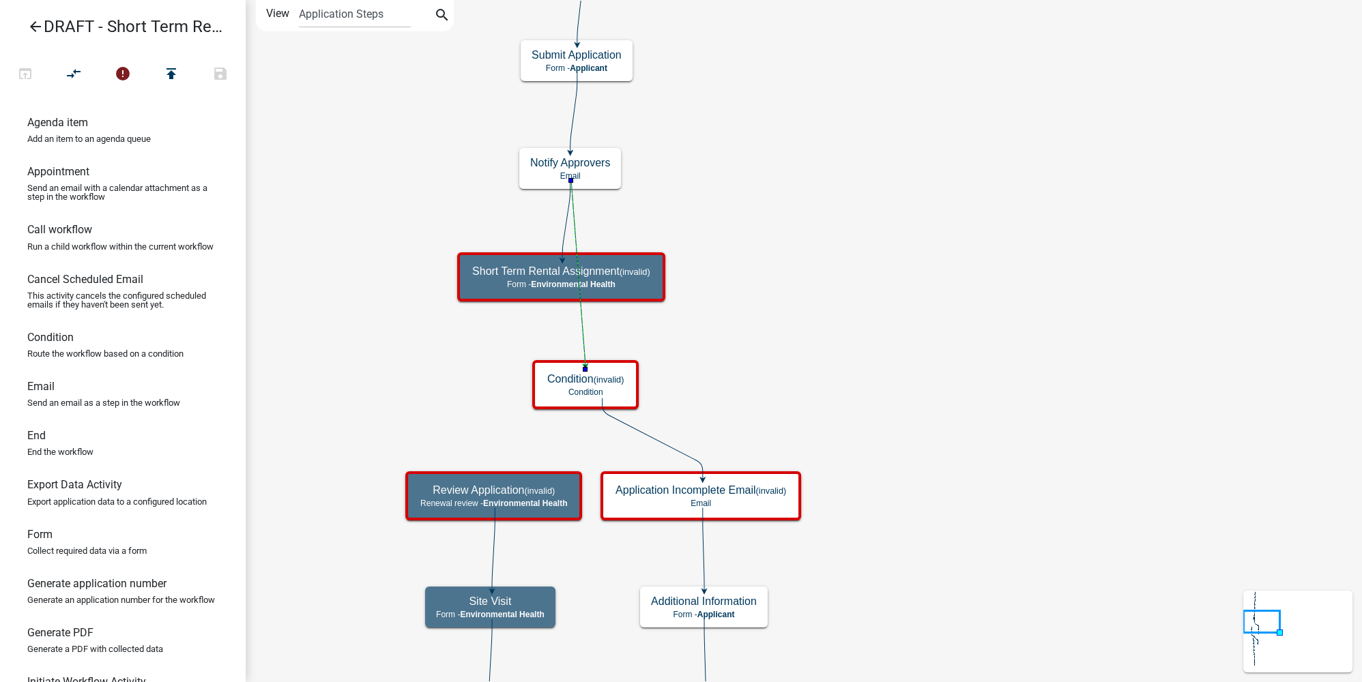
click at [580, 317] on icon at bounding box center [578, 273] width 14 height 185
click at [493, 538] on icon at bounding box center [493, 549] width 3 height 83
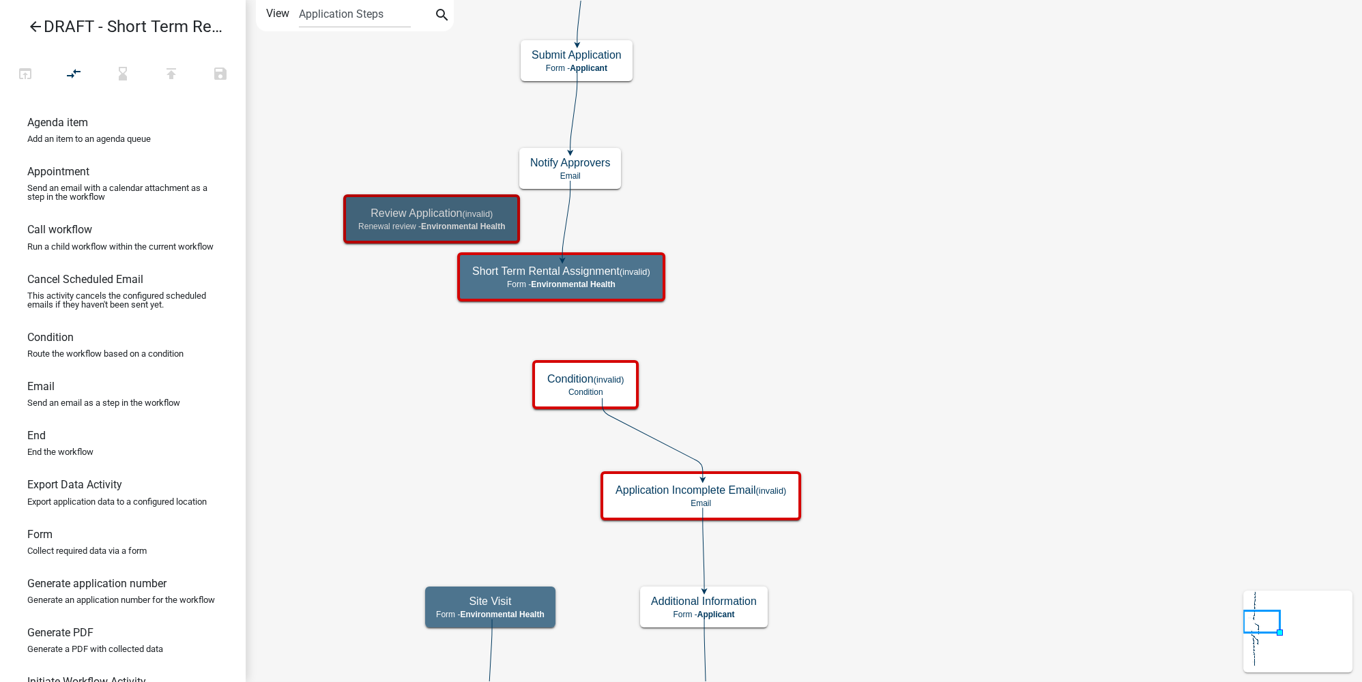
click at [563, 230] on icon at bounding box center [566, 220] width 8 height 78
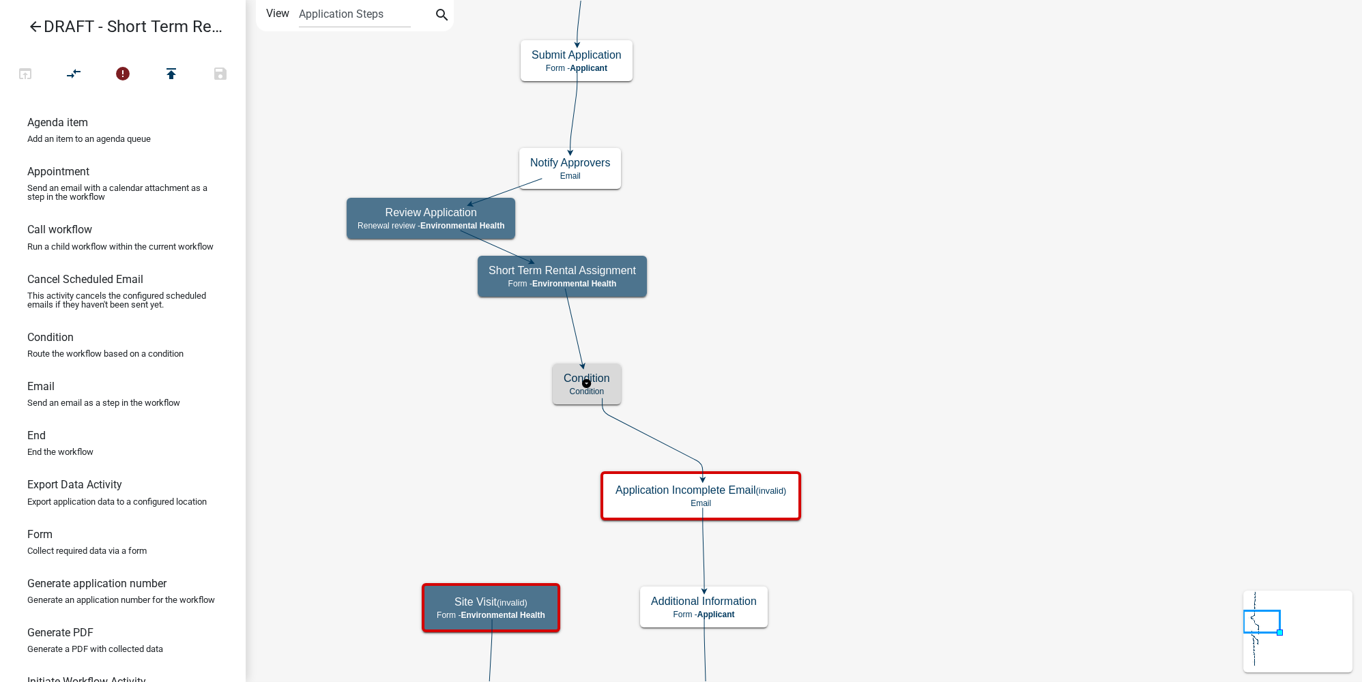
click at [610, 388] on div "Condition Condition" at bounding box center [587, 384] width 68 height 41
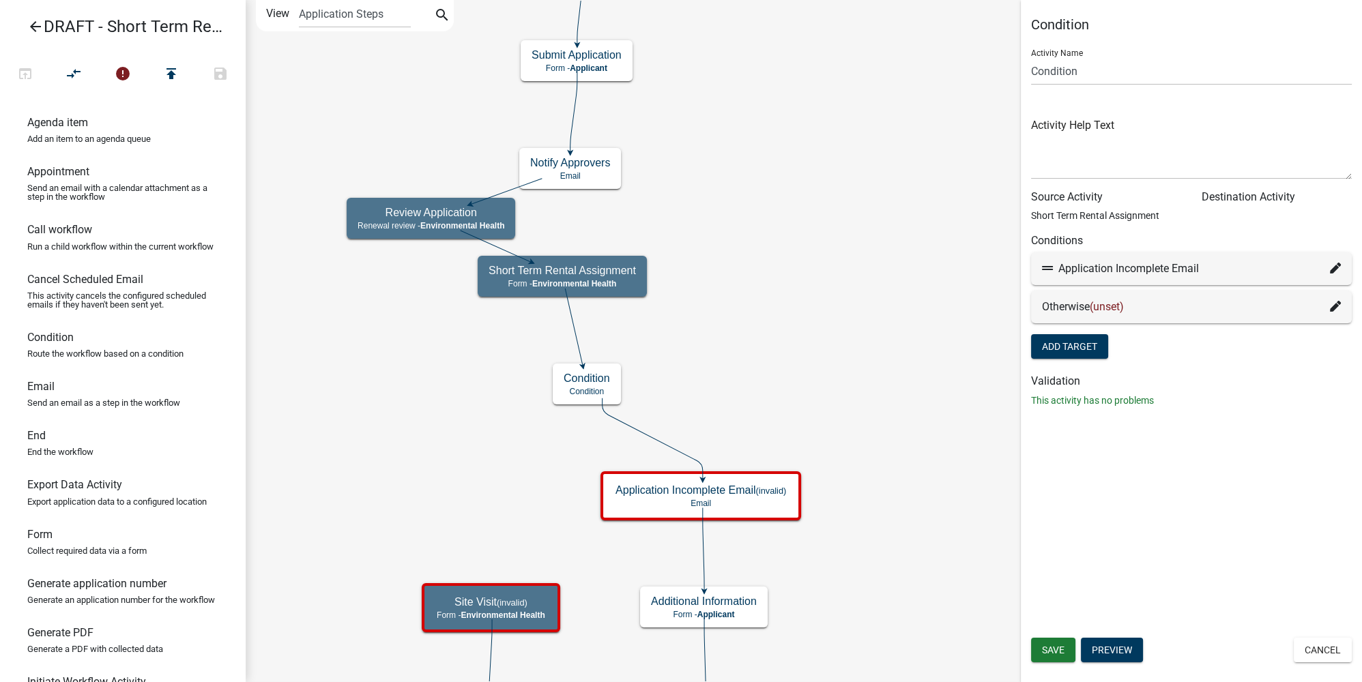
click at [1333, 308] on icon at bounding box center [1335, 306] width 11 height 11
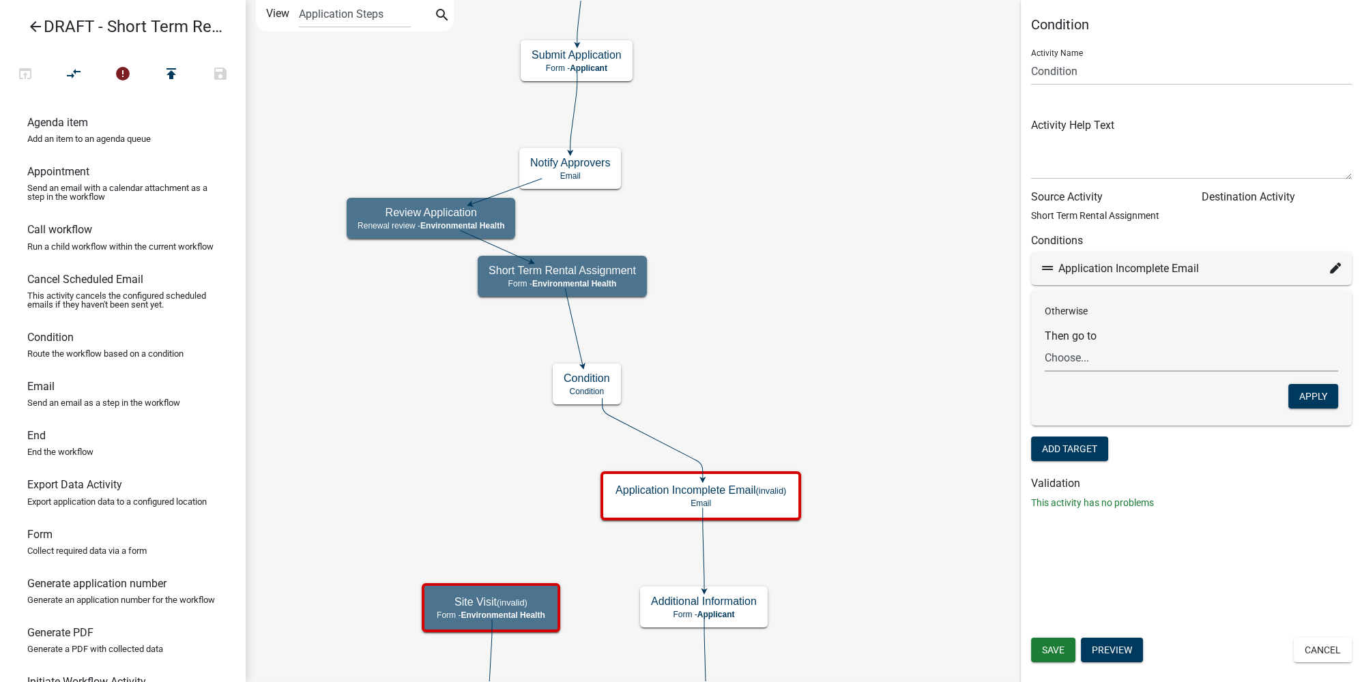
click at [1101, 362] on select "Choose... Start Notify Approvers Email Approval Approved Pay Fees Denied Email …" at bounding box center [1190, 358] width 293 height 28
select select "19: c1cdd5ea-5482-4ae2-bd17-e7d2bc47152a"
click at [1044, 344] on select "Choose... Start Notify Approvers Email Approval Approved Pay Fees Denied Email …" at bounding box center [1190, 358] width 293 height 28
click at [1312, 403] on button "Apply" at bounding box center [1313, 396] width 50 height 25
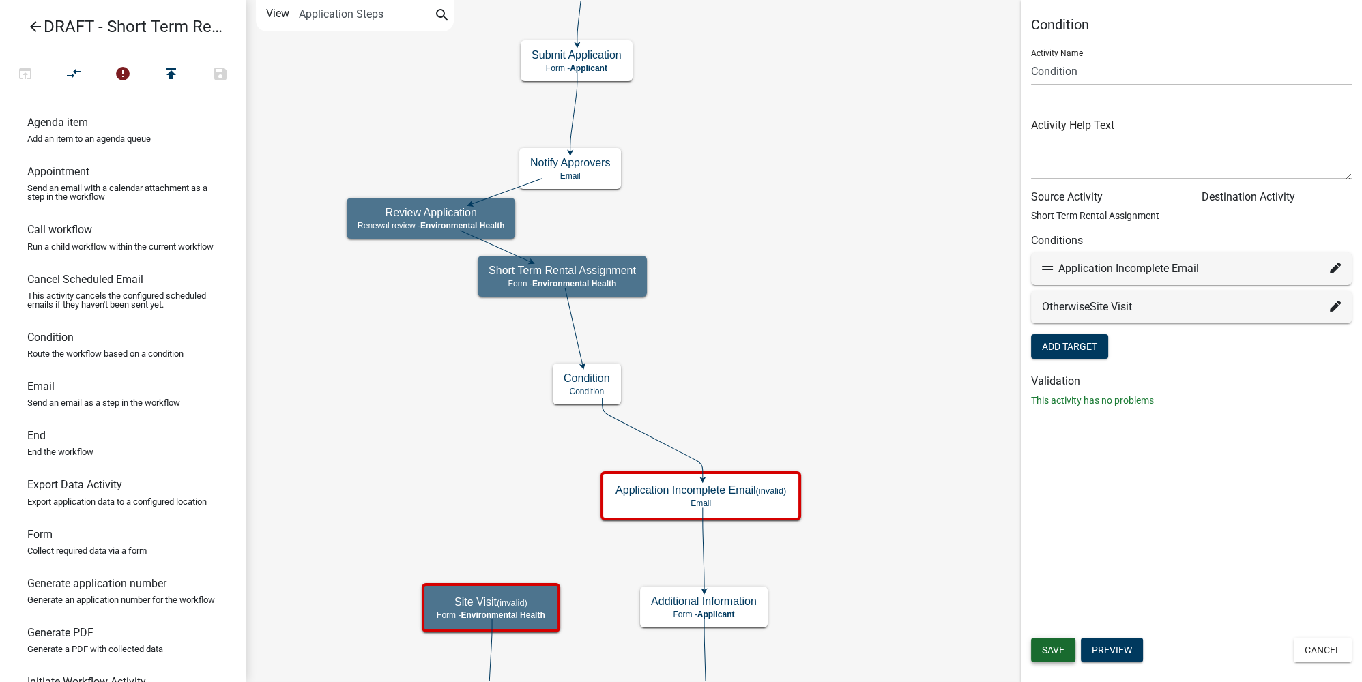
click at [1053, 643] on button "Save" at bounding box center [1053, 650] width 44 height 25
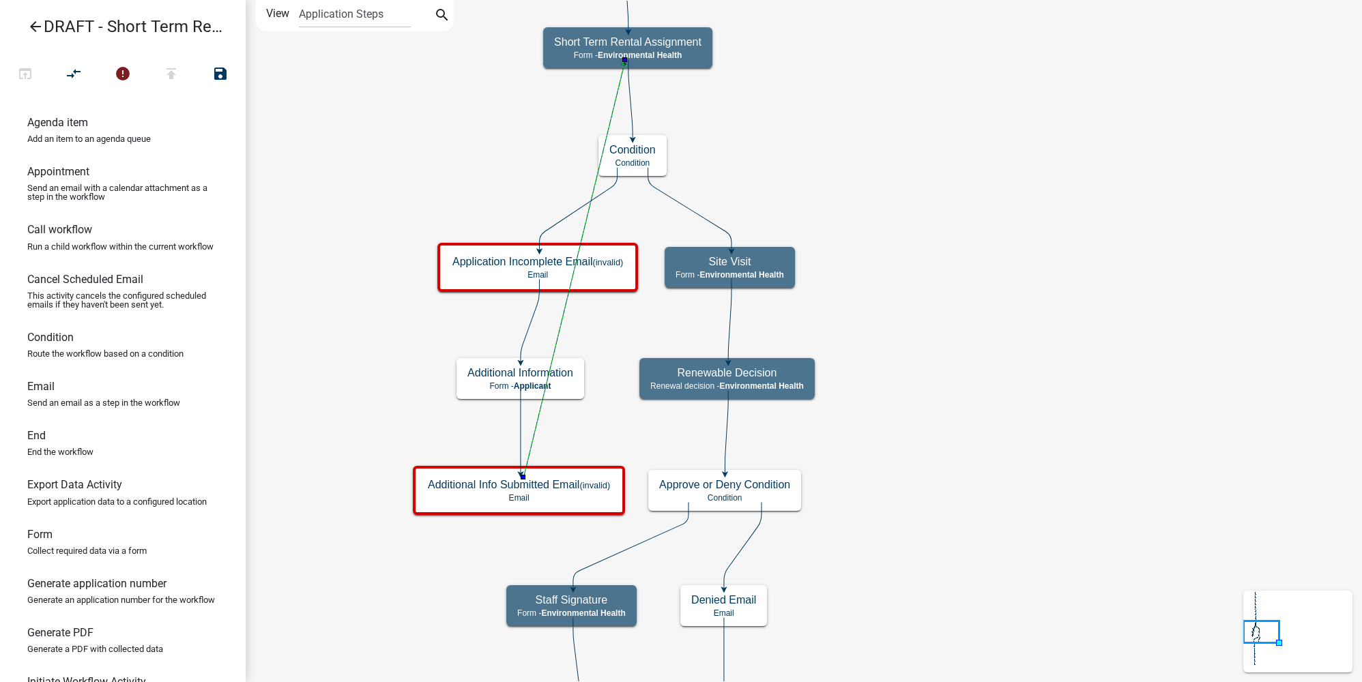
click at [76, 70] on icon "compare_arrows" at bounding box center [74, 74] width 16 height 19
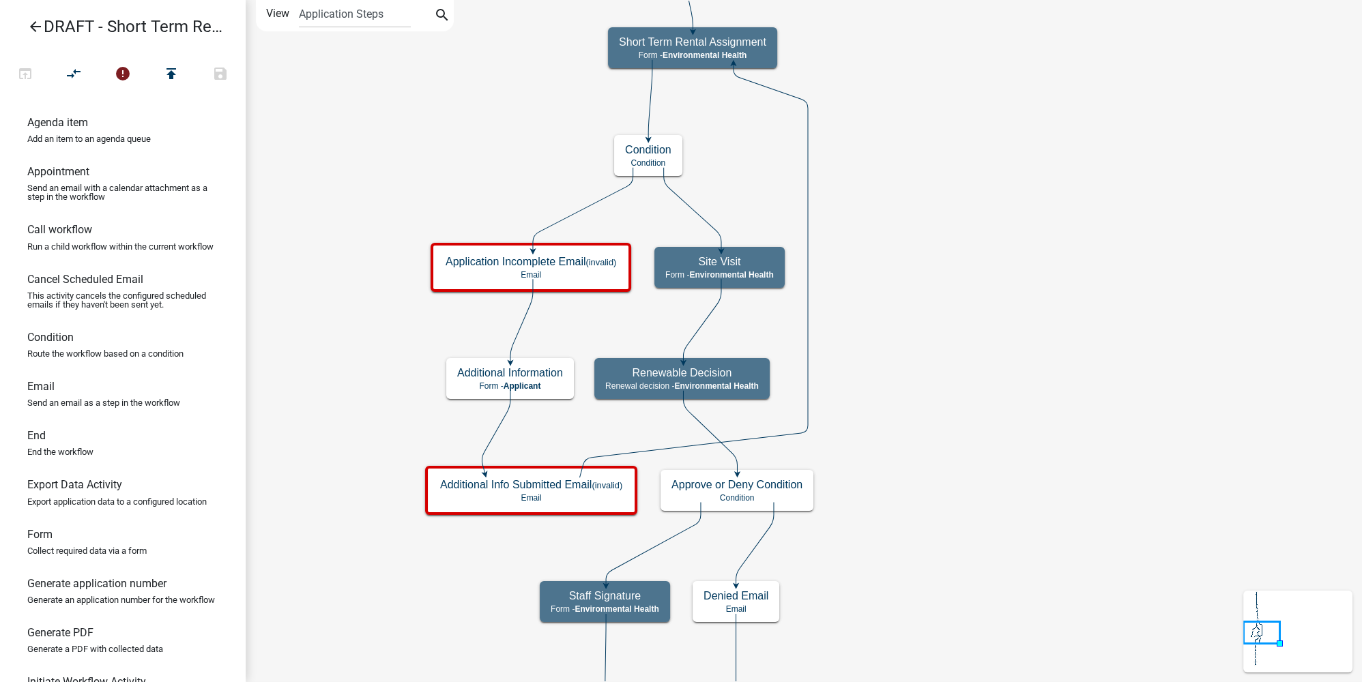
click at [925, 285] on icon "Start Start - Applicant Notify Approvers Email Email Approval Email Approved En…" at bounding box center [803, 688] width 1115 height 1375
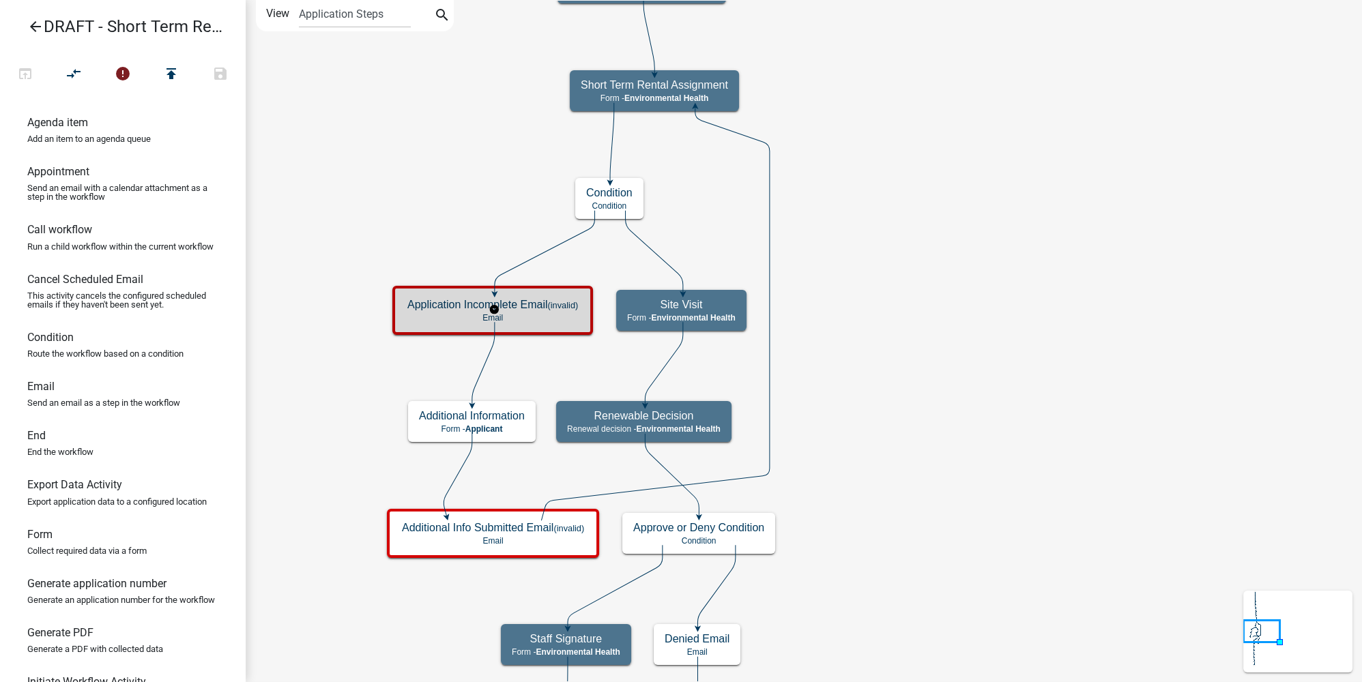
click at [569, 315] on p "Email" at bounding box center [492, 318] width 171 height 10
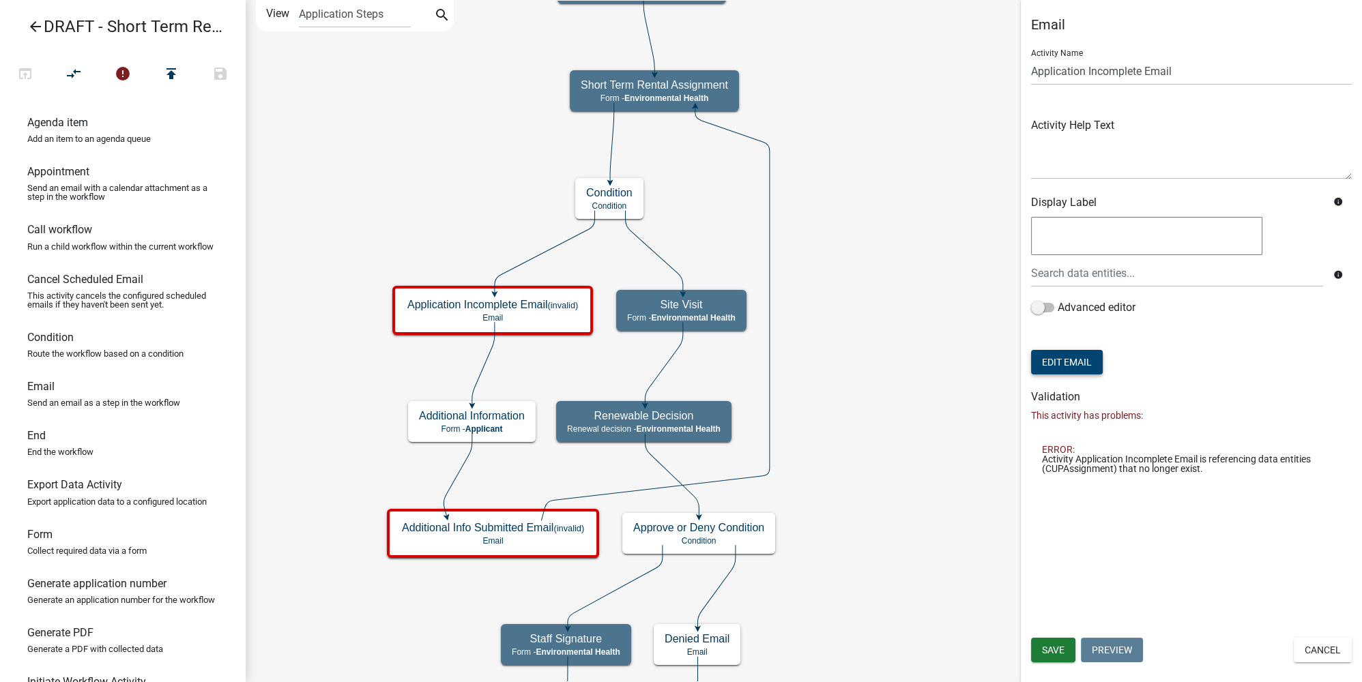
click at [1072, 369] on button "Edit Email" at bounding box center [1067, 362] width 72 height 25
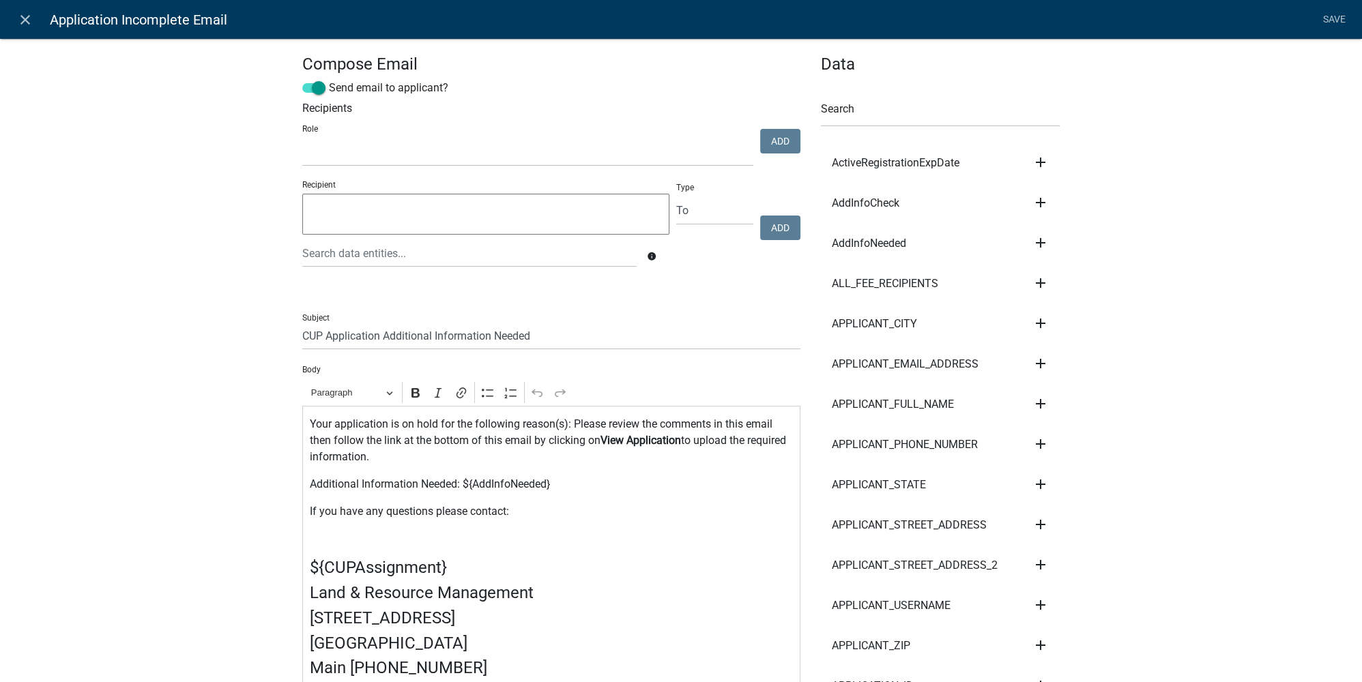
scroll to position [248, 0]
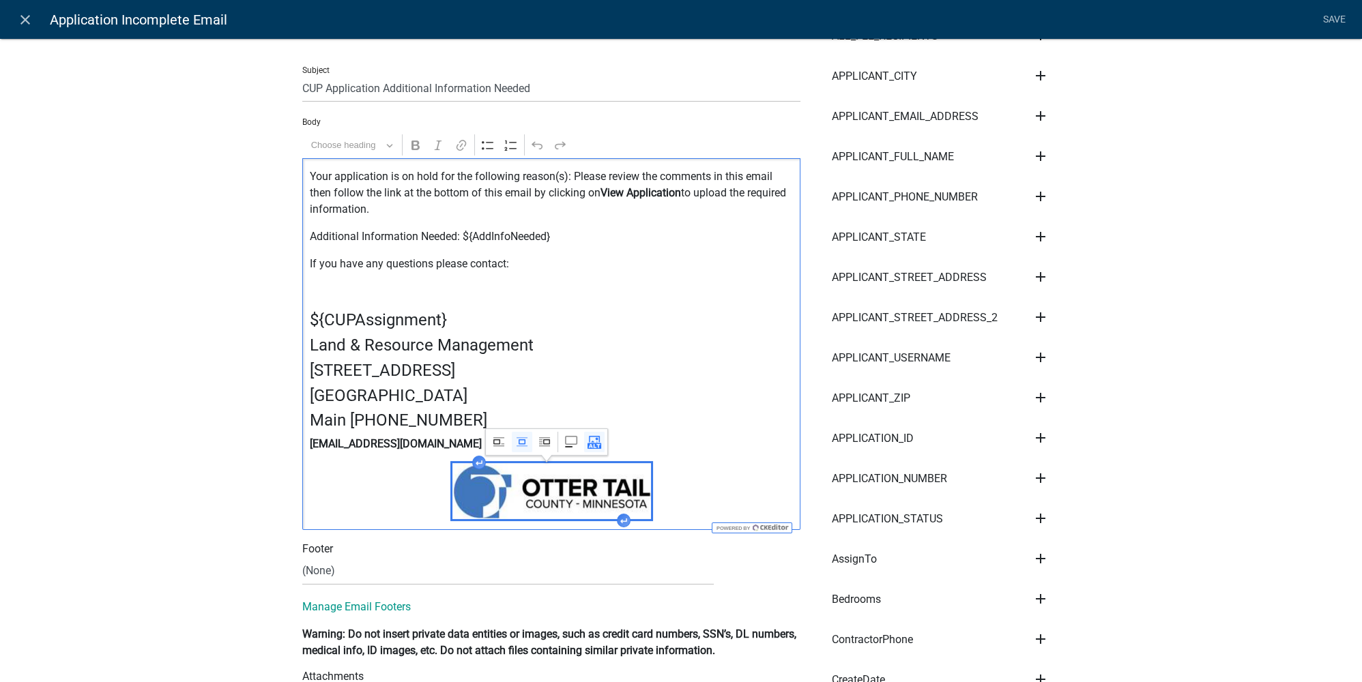
drag, startPoint x: 688, startPoint y: 491, endPoint x: 297, endPoint y: 325, distance: 424.6
click at [302, 325] on div "Your application is on hold for the following reason(s): Please review the comm…" at bounding box center [551, 344] width 498 height 372
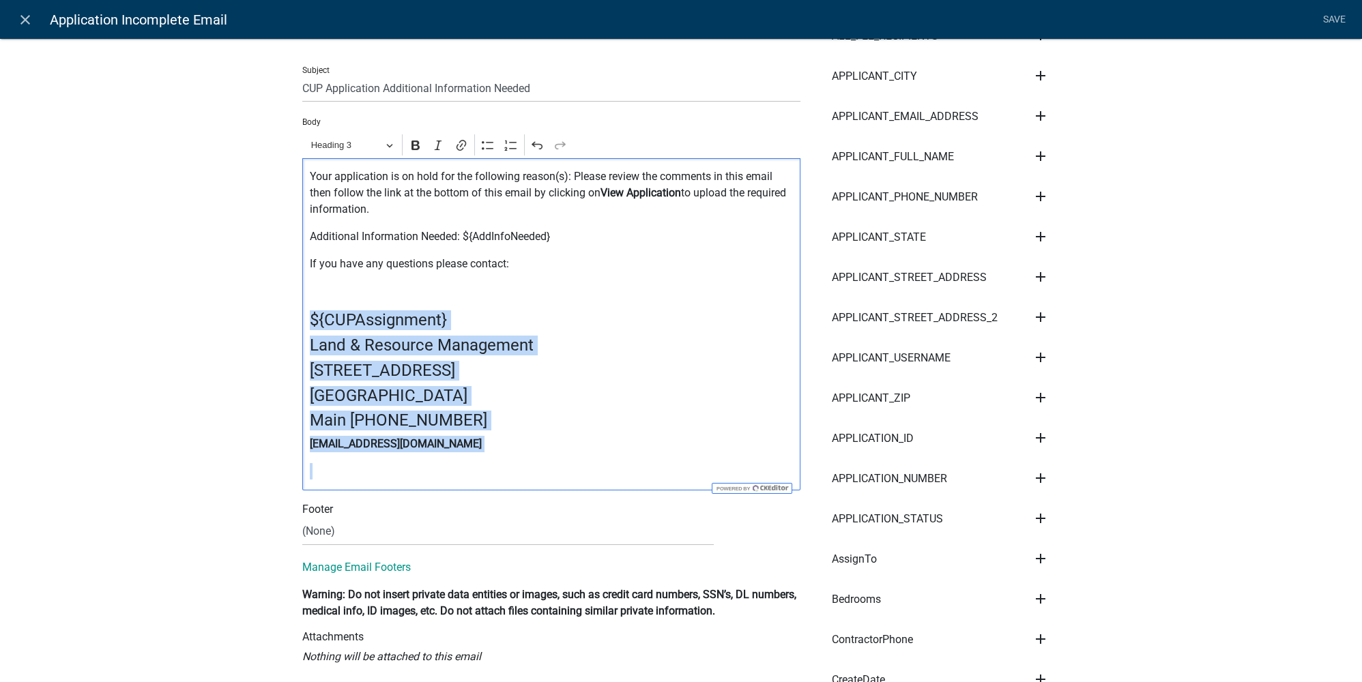
drag, startPoint x: 355, startPoint y: 465, endPoint x: 300, endPoint y: 327, distance: 148.8
click at [302, 327] on div "Your application is on hold for the following reason(s): Please review the comm…" at bounding box center [551, 324] width 498 height 332
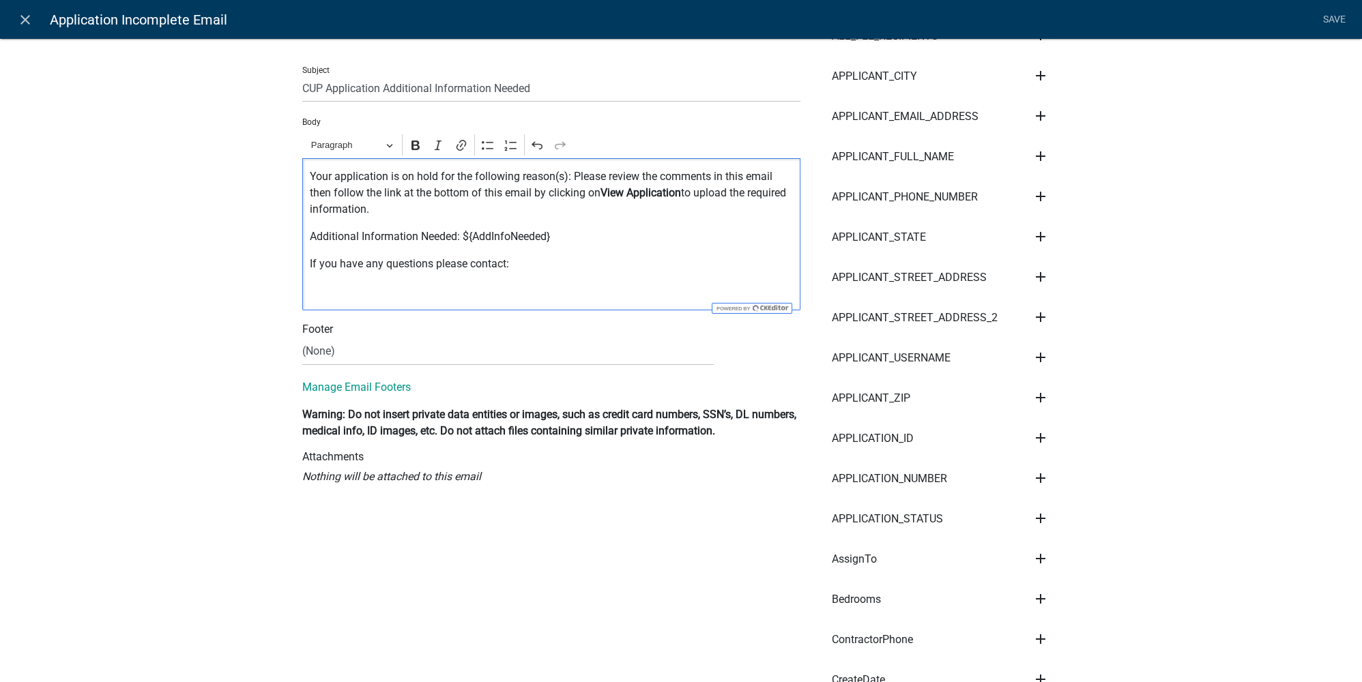
click at [370, 275] on div "Your application is on hold for the following reason(s): Please review the comm…" at bounding box center [551, 234] width 498 height 152
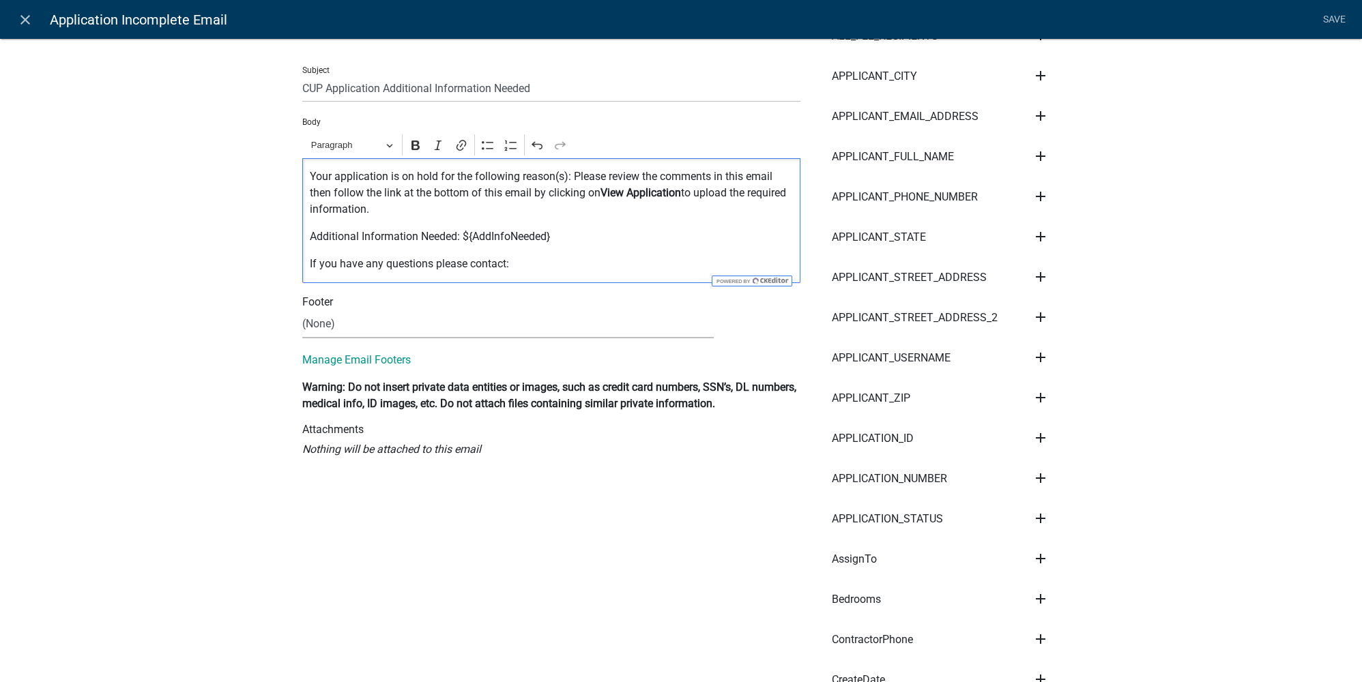
click at [369, 328] on select "(None) Cannabis Review Coordinator Environmental Health Land & Resource Managem…" at bounding box center [507, 324] width 411 height 28
select select "87f2094b-249c-46a8-beec-c1b3be095fd6"
click at [302, 310] on select "(None) Cannabis Review Coordinator Environmental Health Land & Resource Managem…" at bounding box center [507, 324] width 411 height 28
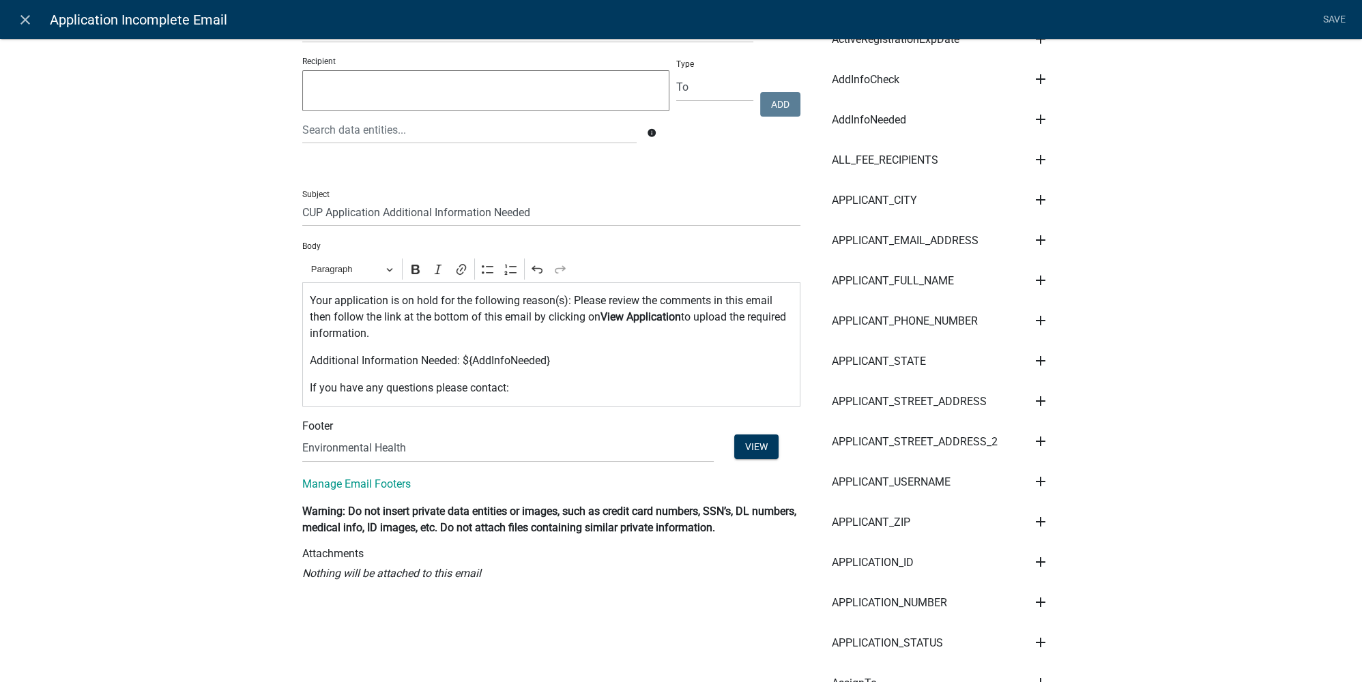
scroll to position [61, 0]
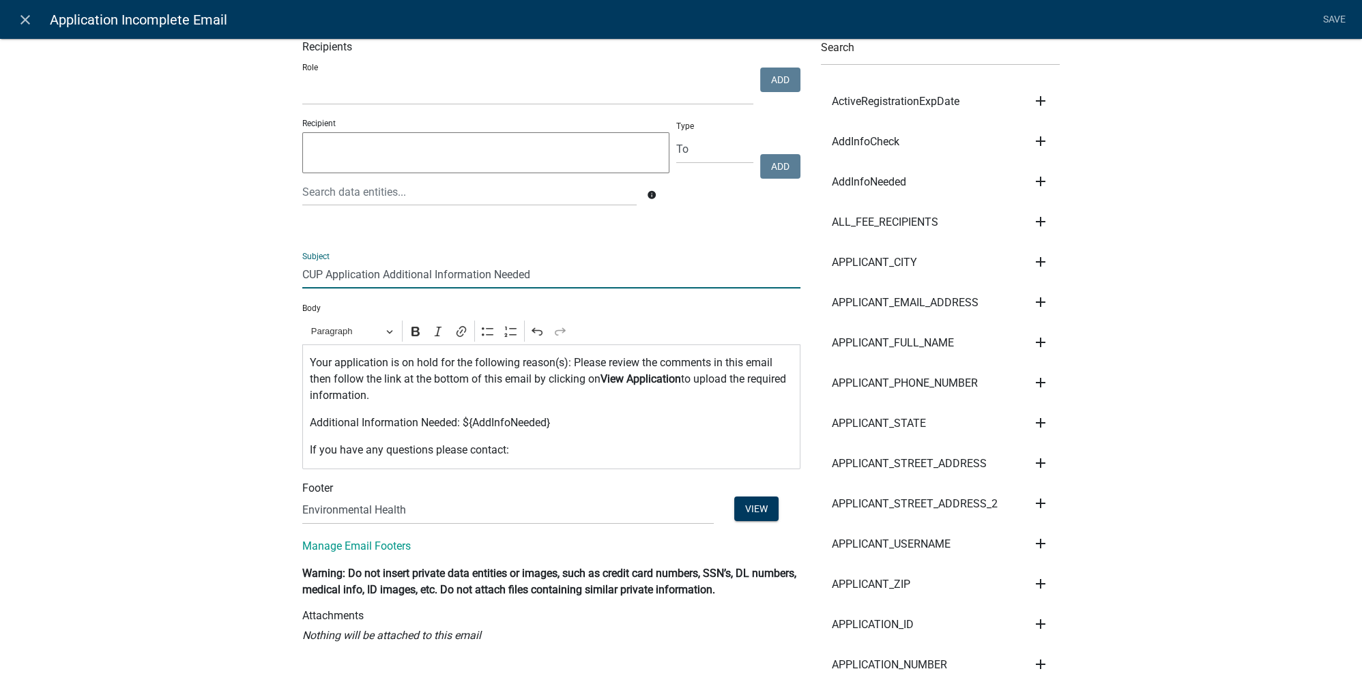
drag, startPoint x: 318, startPoint y: 278, endPoint x: 290, endPoint y: 276, distance: 28.0
type input "Otter Tail County - Short Term Rental Application Additional Information Needed"
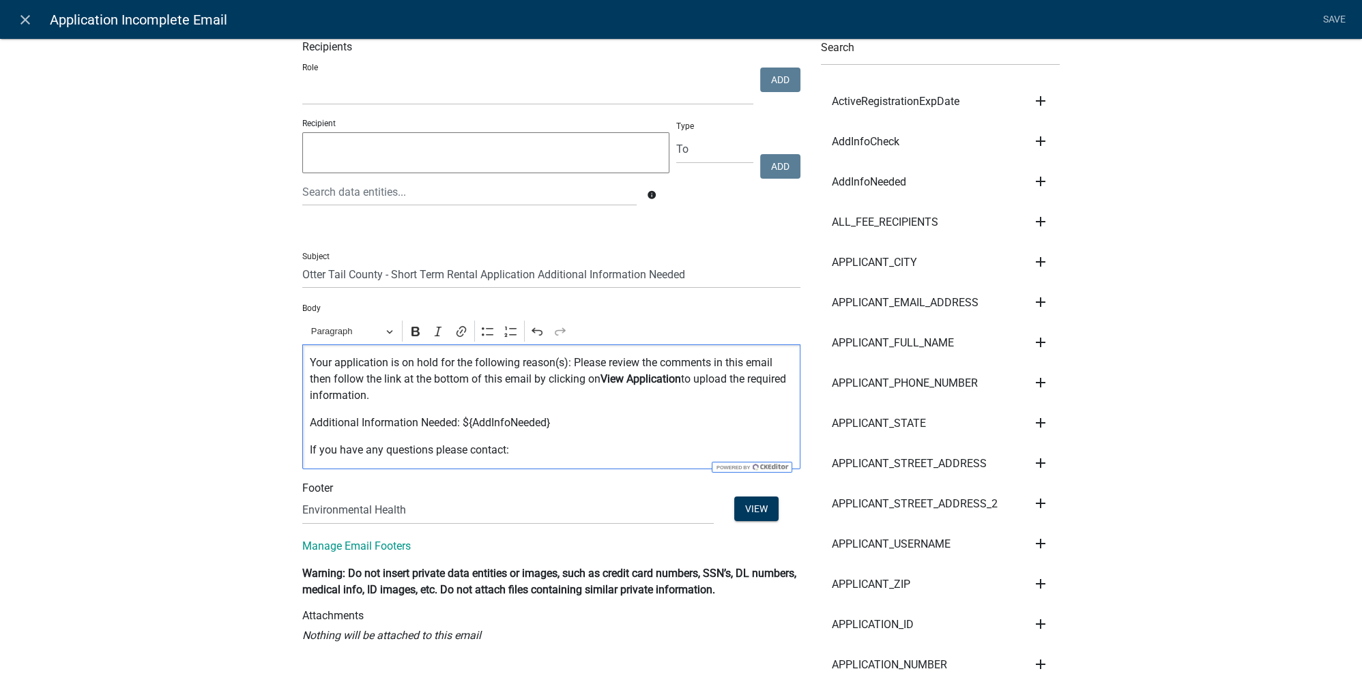
click at [561, 360] on p "Your application is on hold for the following reason(s): Please review the comm…" at bounding box center [552, 379] width 484 height 49
click at [753, 396] on p "Your application is on hold for the following reason(s): Please review the comm…" at bounding box center [552, 379] width 484 height 49
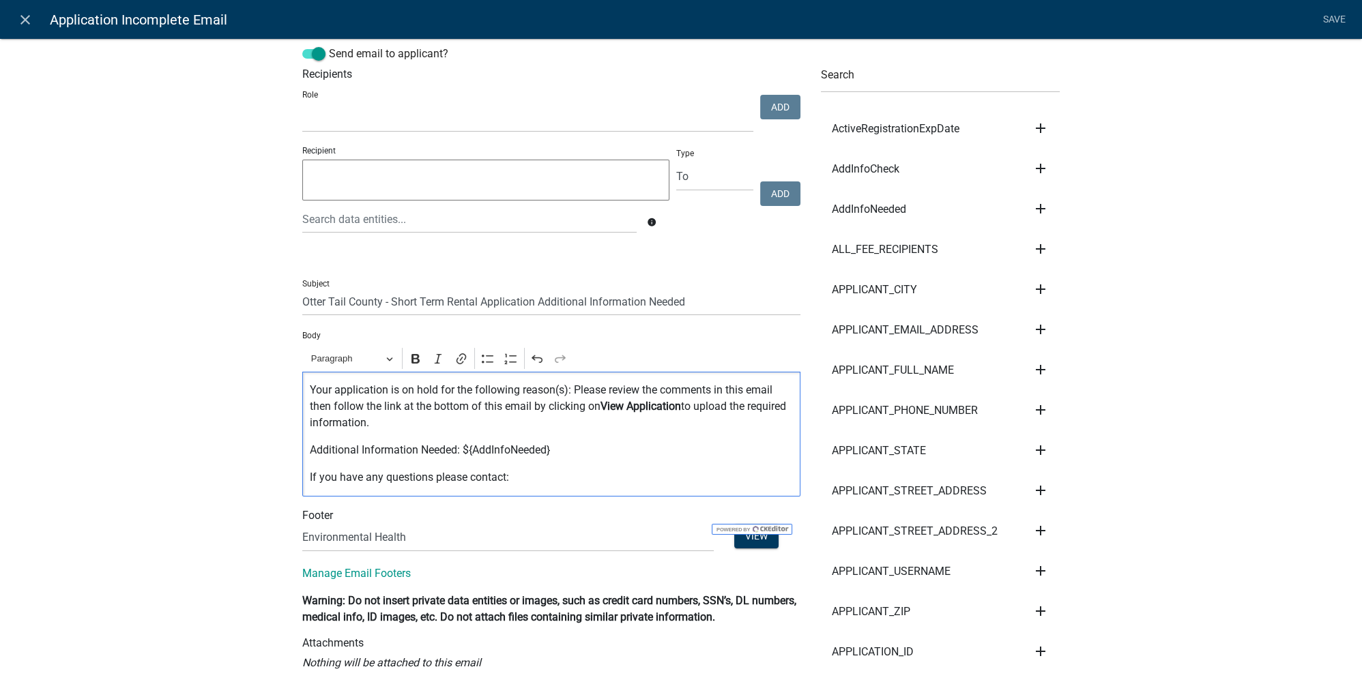
scroll to position [0, 0]
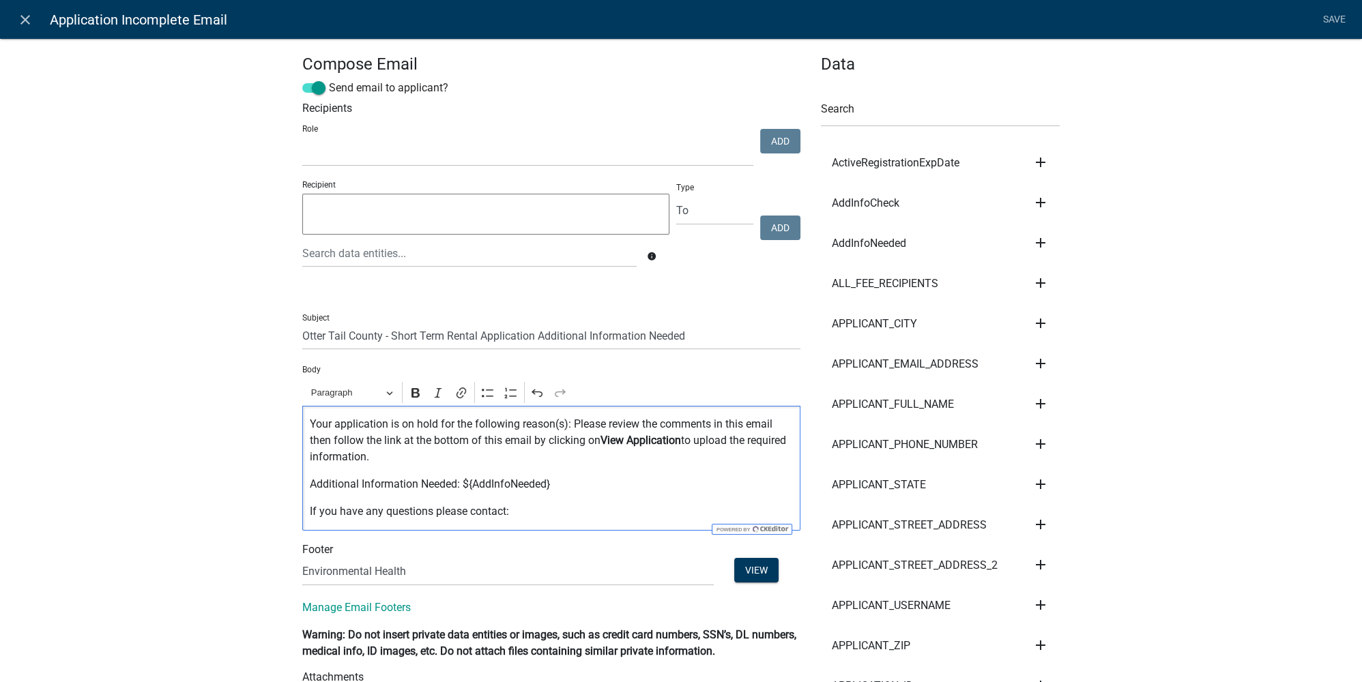
click at [1342, 18] on link "Save" at bounding box center [1334, 20] width 34 height 26
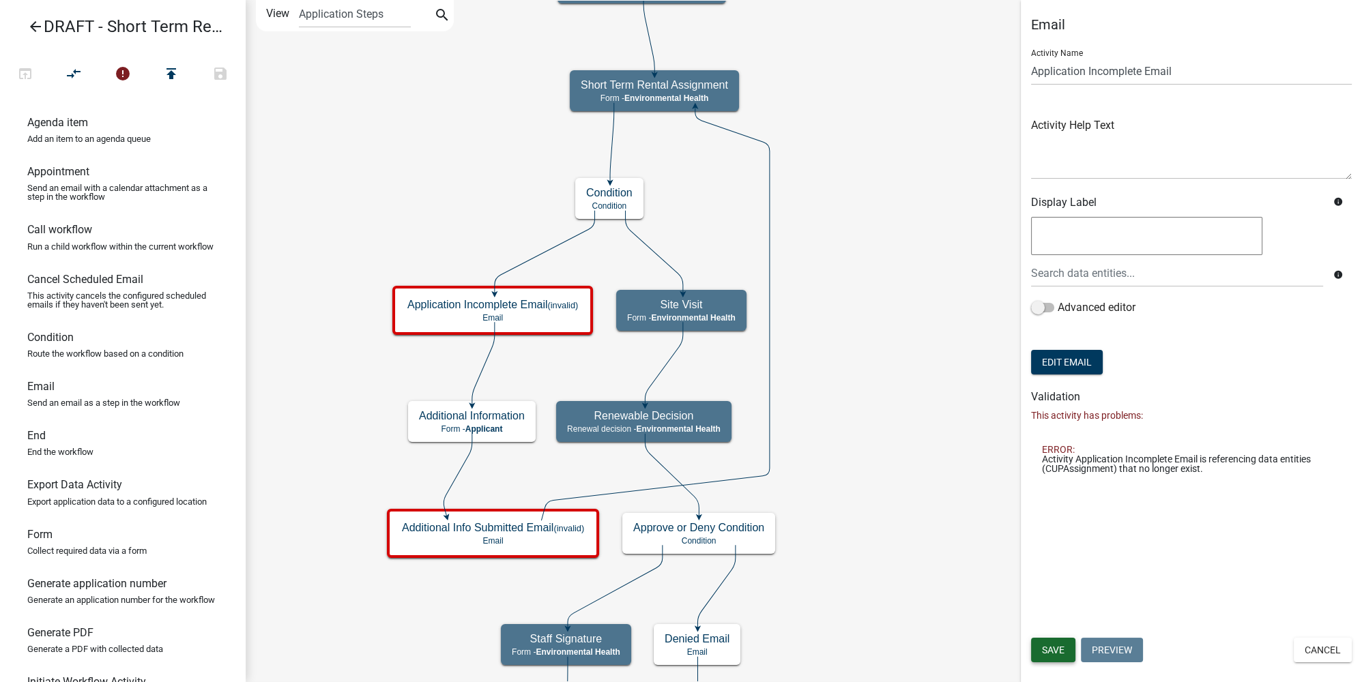
click at [1065, 647] on button "Save" at bounding box center [1053, 650] width 44 height 25
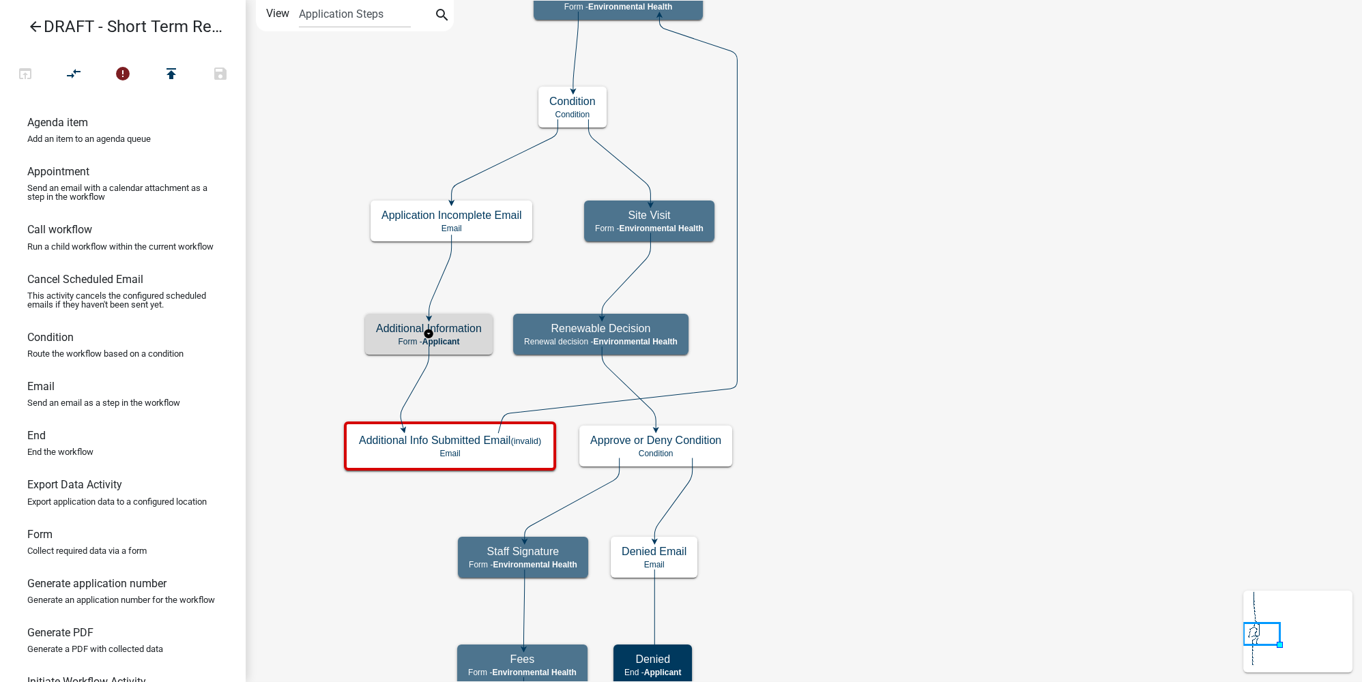
click at [462, 326] on h5 "Additional Information" at bounding box center [429, 328] width 106 height 13
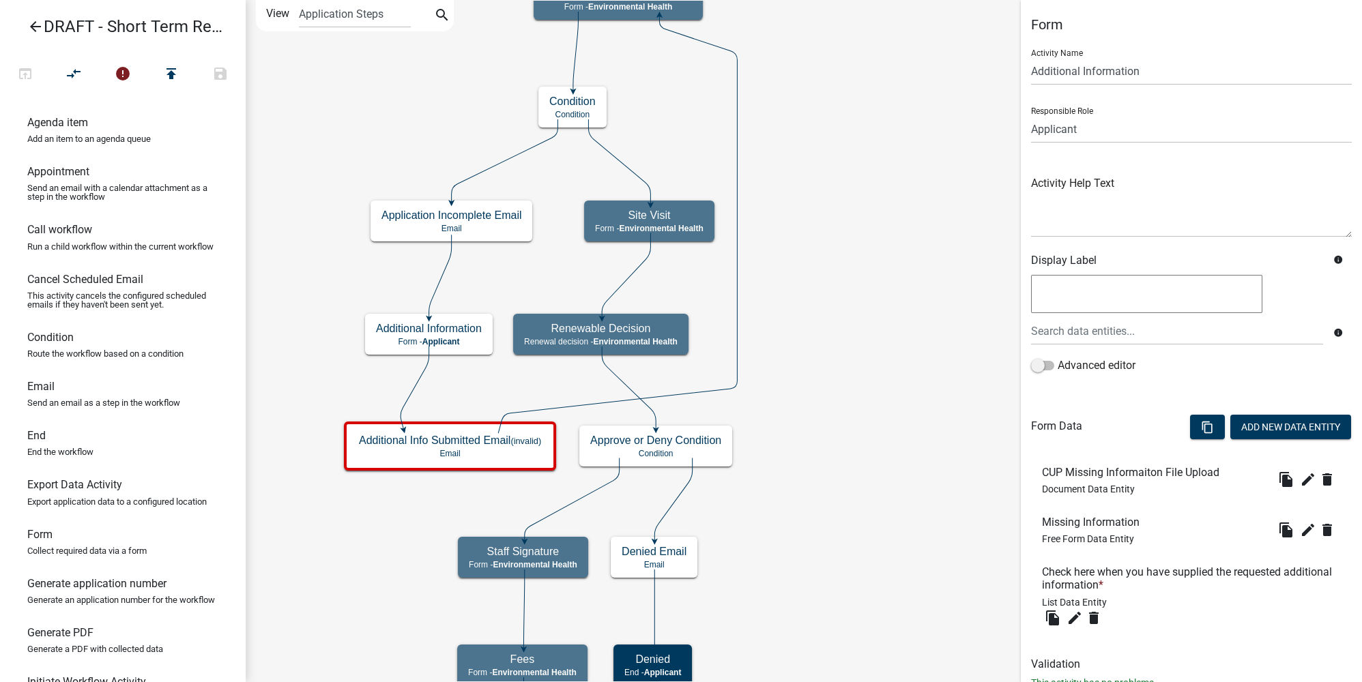
scroll to position [46, 0]
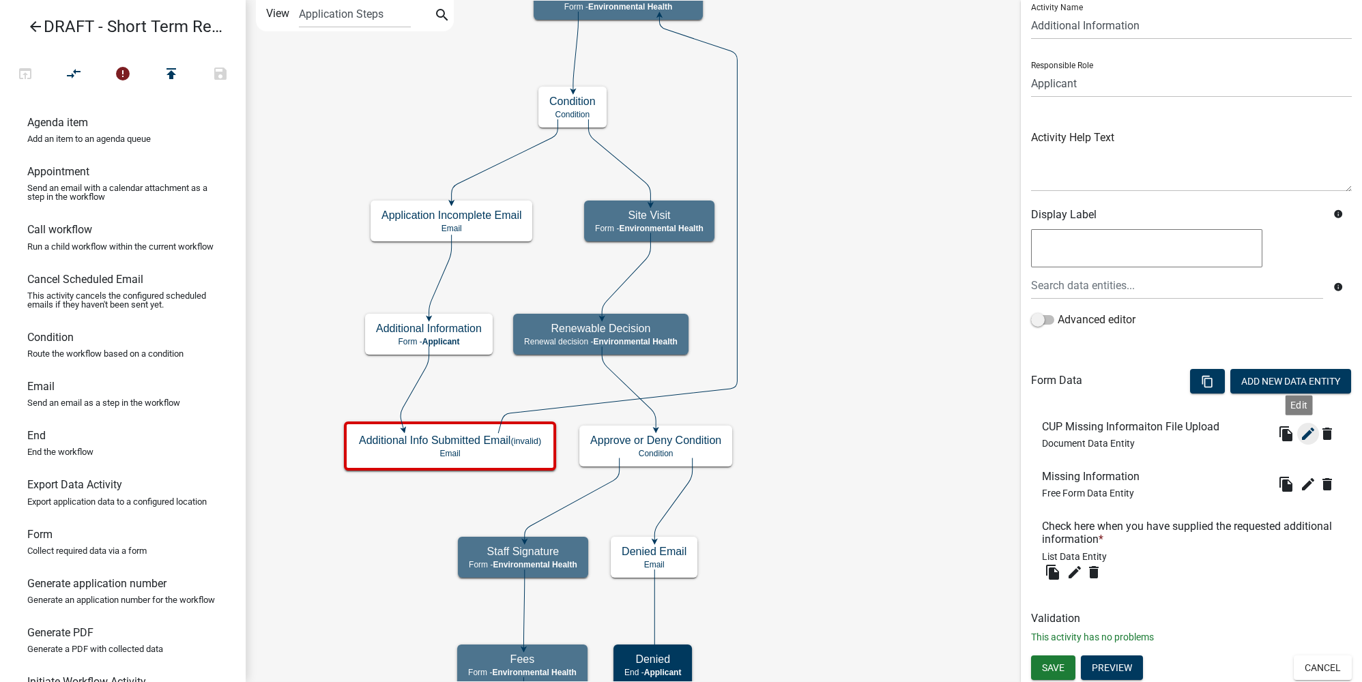
click at [1302, 431] on icon "edit" at bounding box center [1308, 434] width 16 height 16
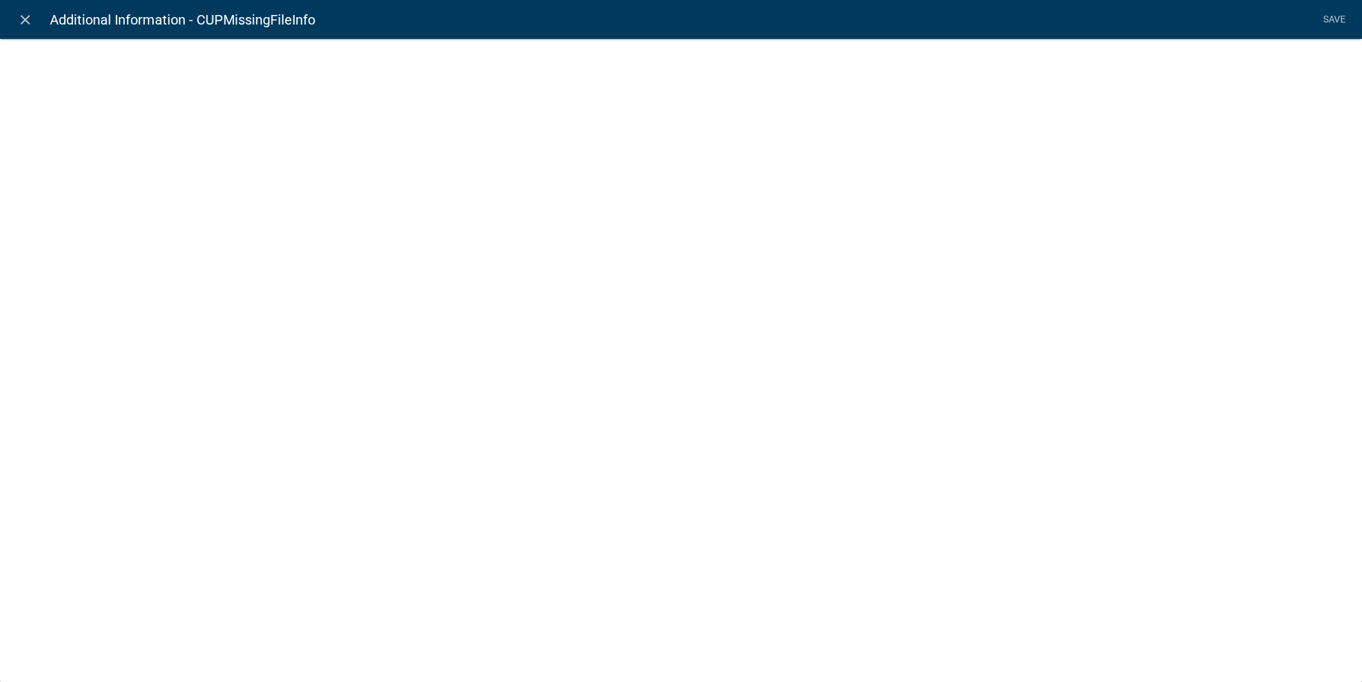
select select "document"
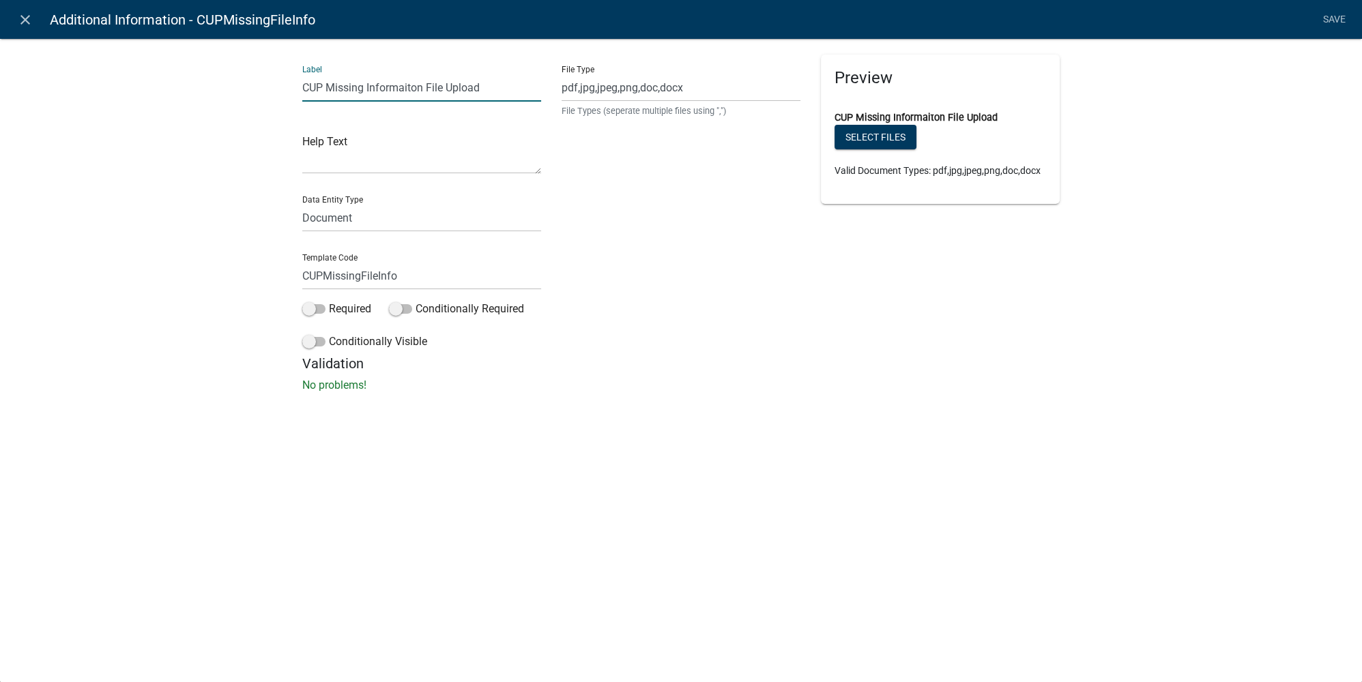
drag, startPoint x: 327, startPoint y: 85, endPoint x: 248, endPoint y: 96, distance: 79.1
click at [248, 96] on div "Label CUP Missing Informaiton File Upload Help Text Data Entity Type Free Form …" at bounding box center [681, 219] width 1362 height 406
click at [372, 85] on input "Missing Informaiton File Upload" at bounding box center [421, 88] width 239 height 28
type input "Missing Information File Upload"
drag, startPoint x: 321, startPoint y: 275, endPoint x: 260, endPoint y: 275, distance: 60.7
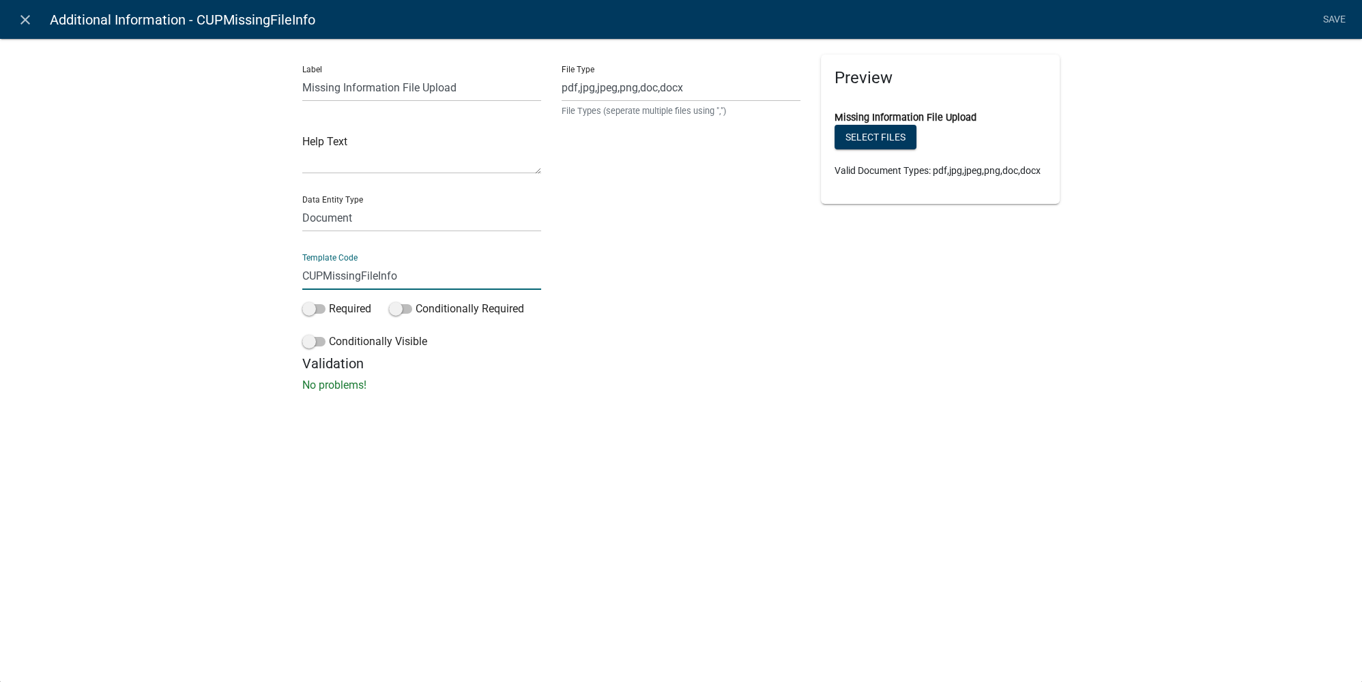
click at [260, 275] on div "Label Missing Information File Upload Help Text Data Entity Type Free Form Text…" at bounding box center [681, 219] width 1362 height 406
type input "MissingFileInfo"
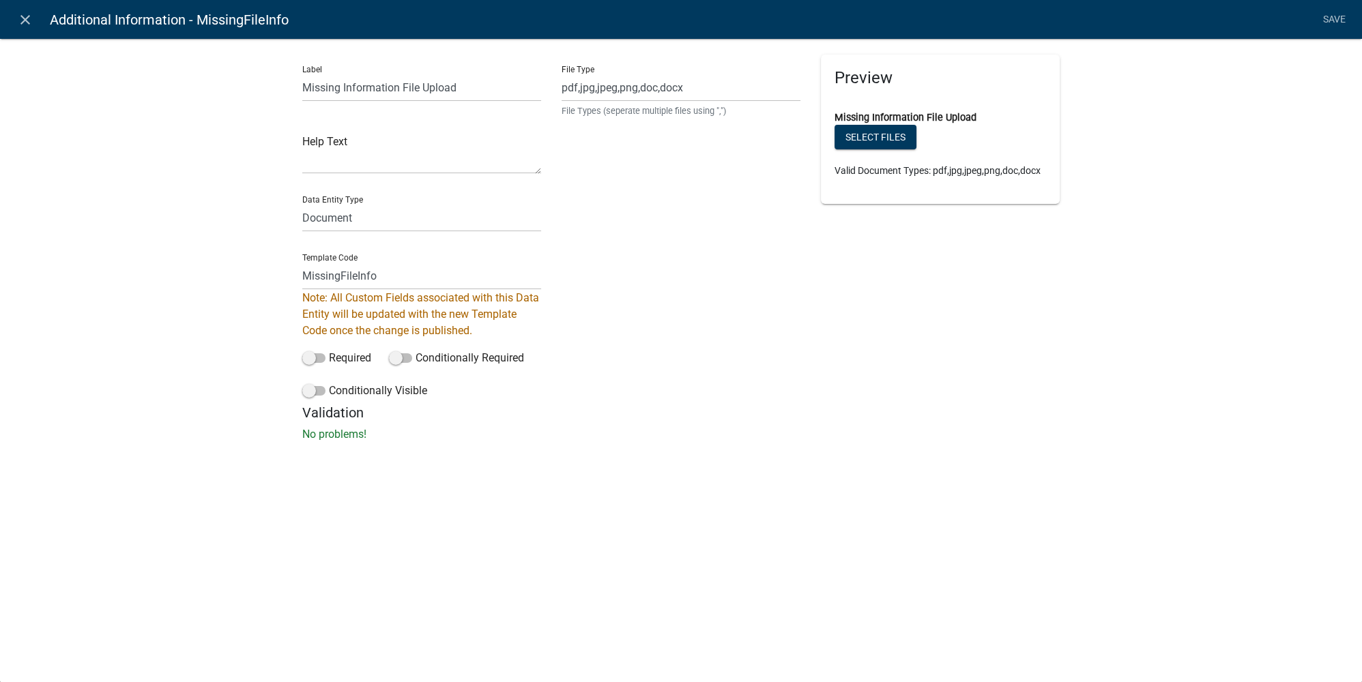
click at [260, 276] on div "Label Missing Information File Upload Help Text Data Entity Type Free Form Text…" at bounding box center [681, 243] width 1362 height 455
click at [629, 432] on p "No problems!" at bounding box center [680, 434] width 757 height 16
click at [621, 422] on div "Validation No problems!" at bounding box center [680, 424] width 757 height 38
click at [1343, 25] on link "Save" at bounding box center [1334, 20] width 34 height 26
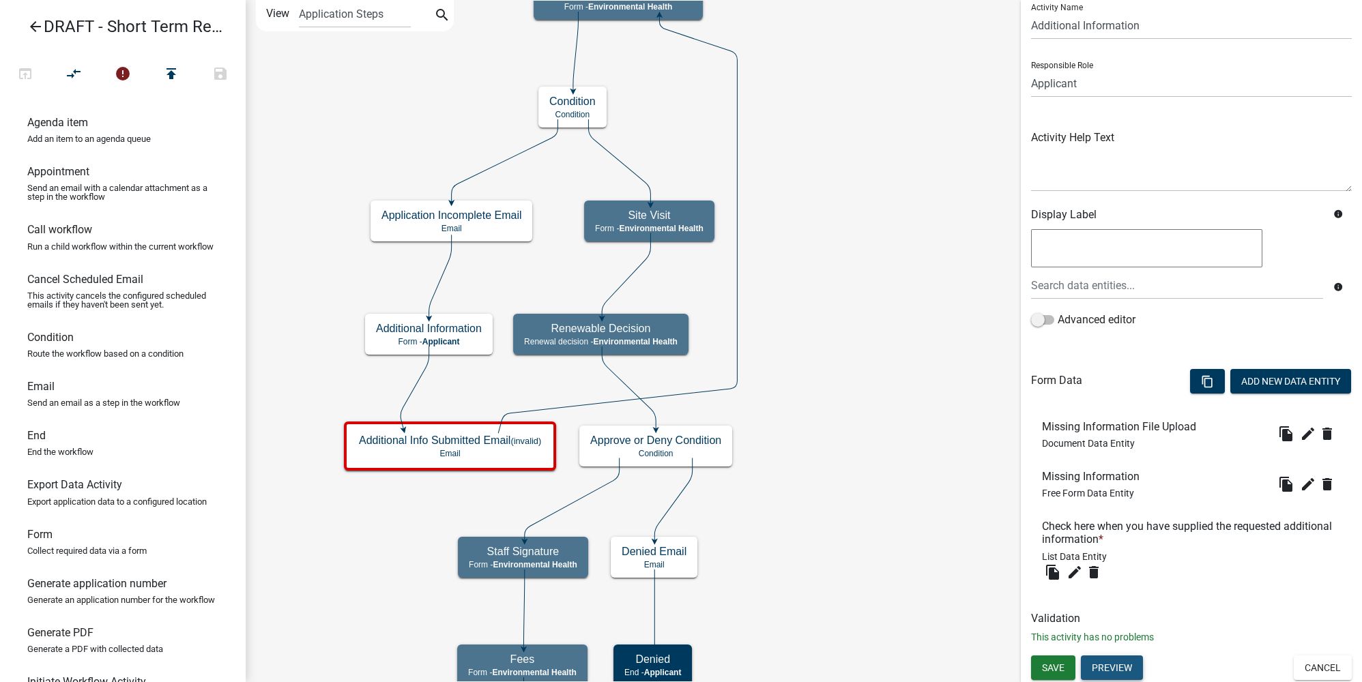
click at [1101, 675] on button "Preview" at bounding box center [1112, 668] width 62 height 25
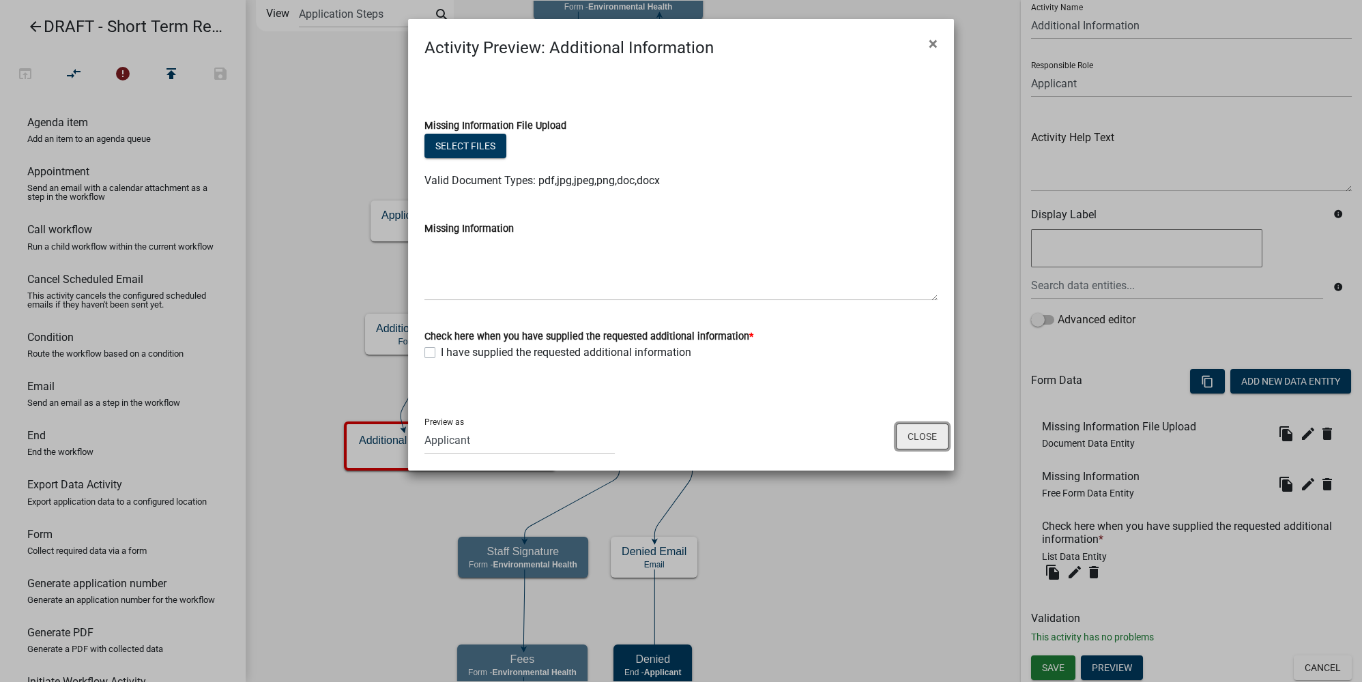
click at [917, 433] on button "Close" at bounding box center [922, 437] width 53 height 26
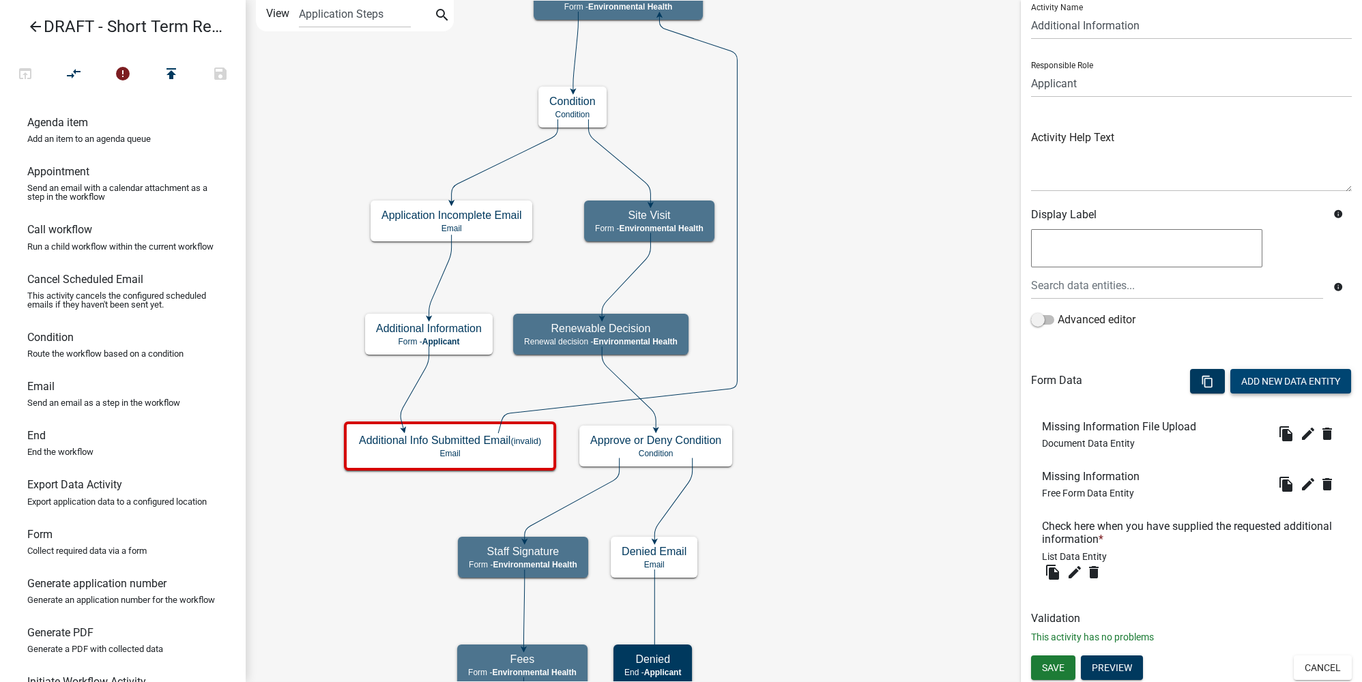
click at [1291, 381] on button "Add New Data Entity" at bounding box center [1290, 381] width 121 height 25
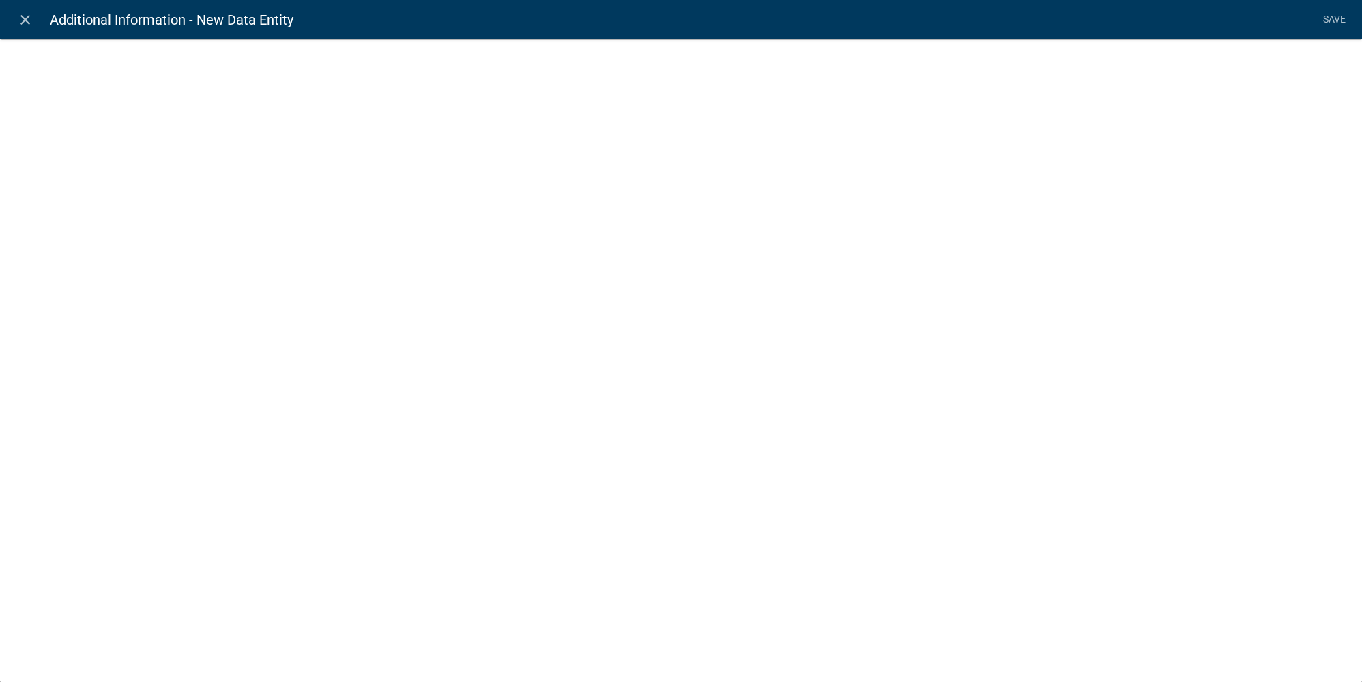
select select
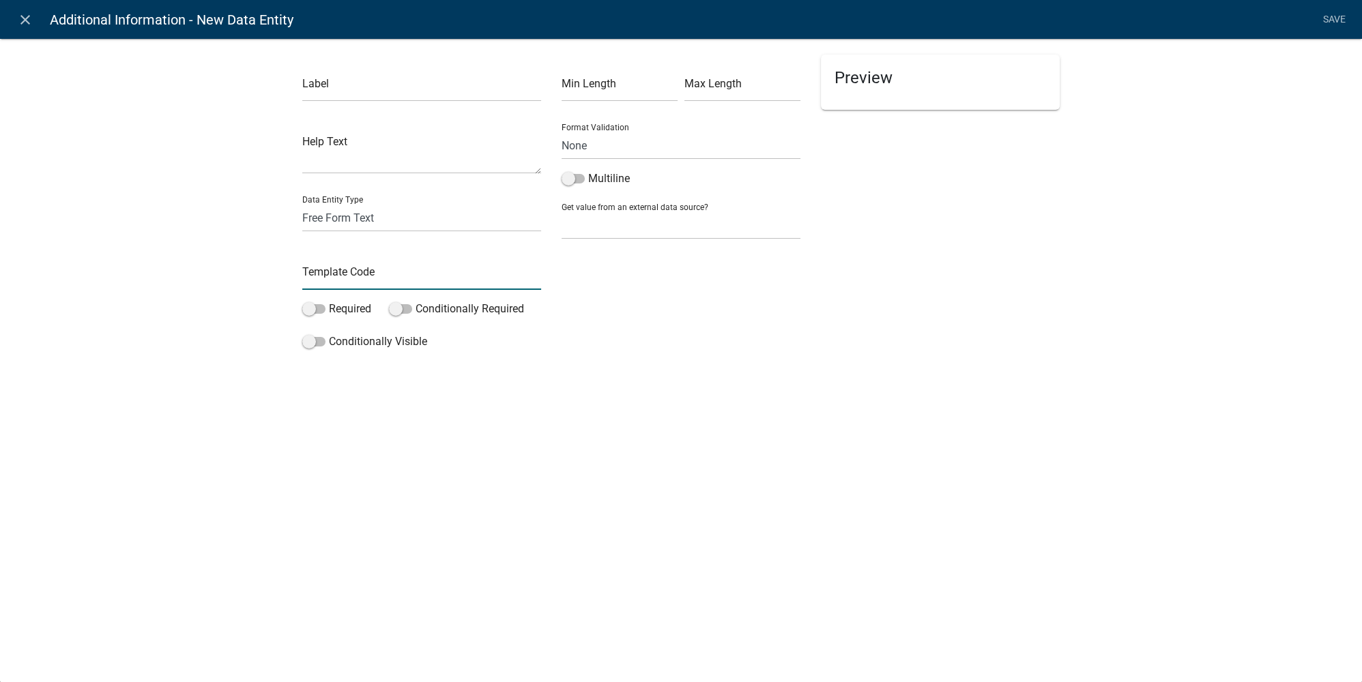
click at [342, 269] on input "text" at bounding box center [421, 276] width 239 height 28
type input "ClickNextMoreInfo"
drag, startPoint x: 250, startPoint y: 278, endPoint x: 259, endPoint y: 249, distance: 30.8
click at [250, 278] on div "Label Help Text Data Entity Type Free Form Text Document Display Entity Value F…" at bounding box center [681, 200] width 1362 height 368
click at [340, 215] on select "Free Form Text Document Display Entity Value Fee Numeric Data Date Map Sketch D…" at bounding box center [421, 218] width 239 height 28
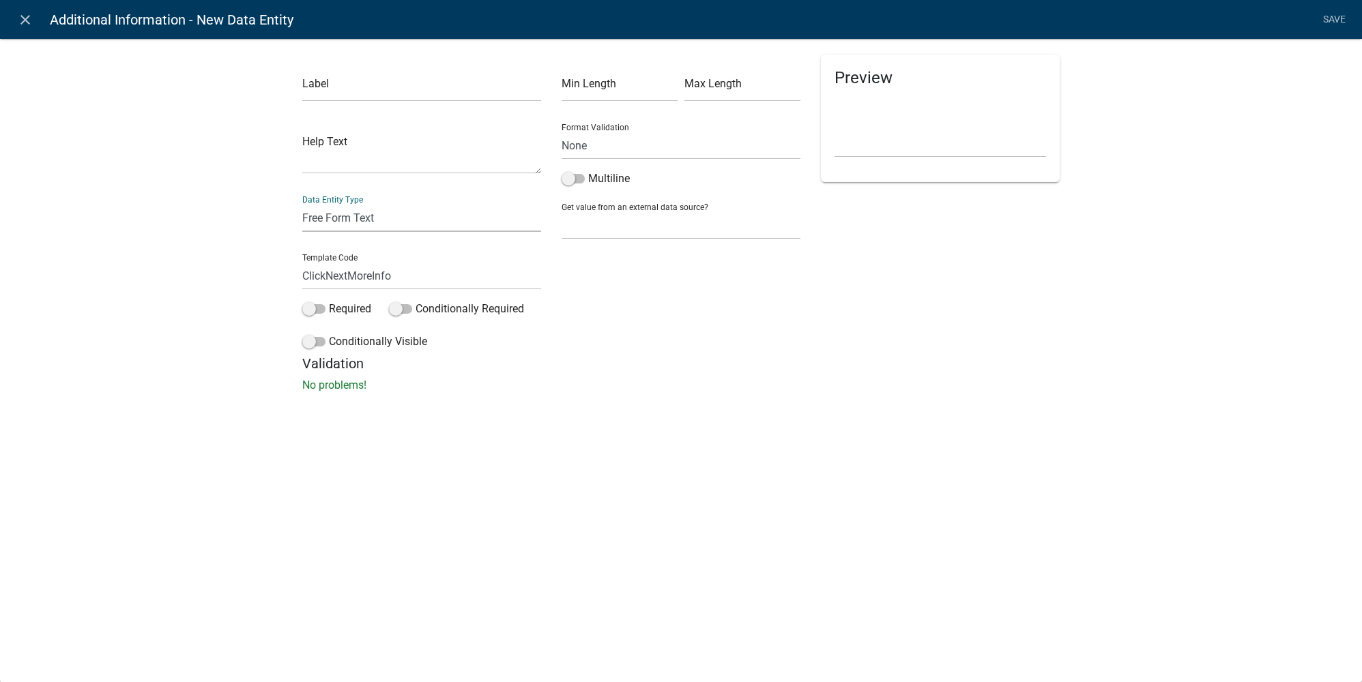
select select "rich-text"
click at [302, 204] on select "Free Form Text Document Display Entity Value Fee Numeric Data Date Map Sketch D…" at bounding box center [421, 218] width 239 height 28
select select "rich-text"
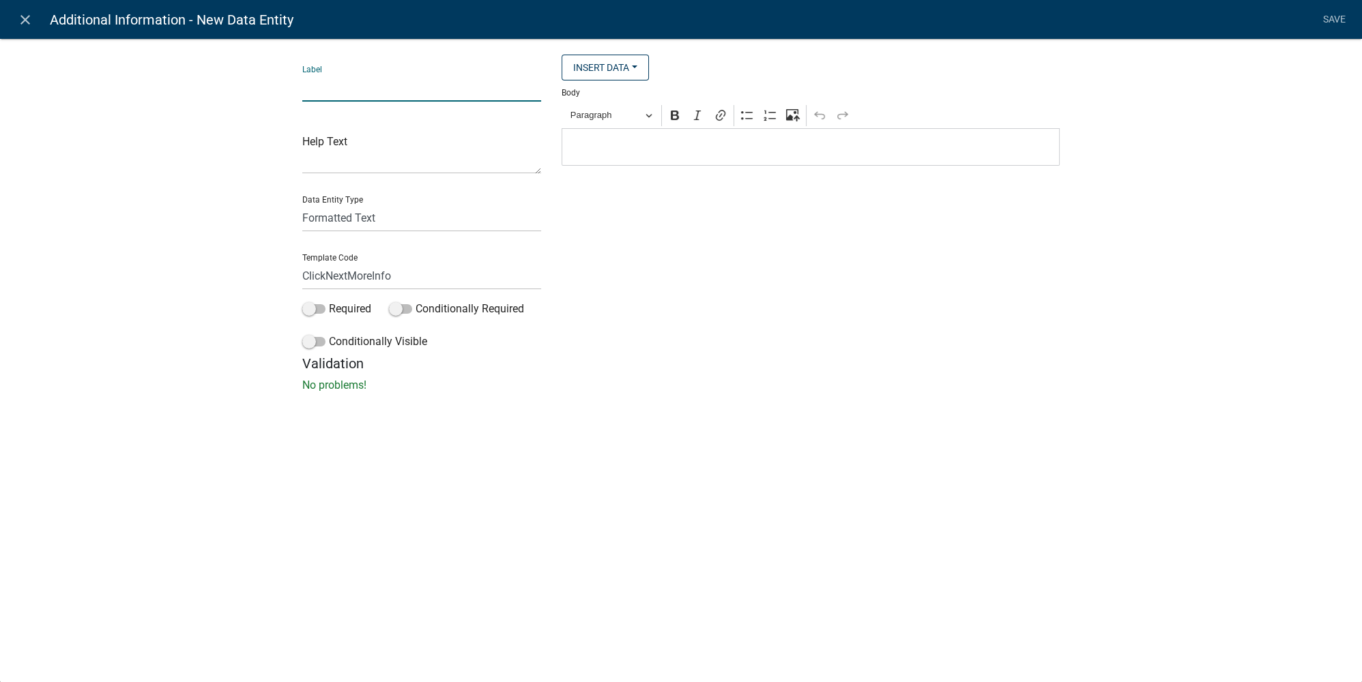
click at [364, 88] on input "text" at bounding box center [421, 88] width 239 height 28
type input "Click Next Text"
click at [636, 158] on div "Editor editing area: main. Press Alt+0 for help." at bounding box center [810, 147] width 498 height 38
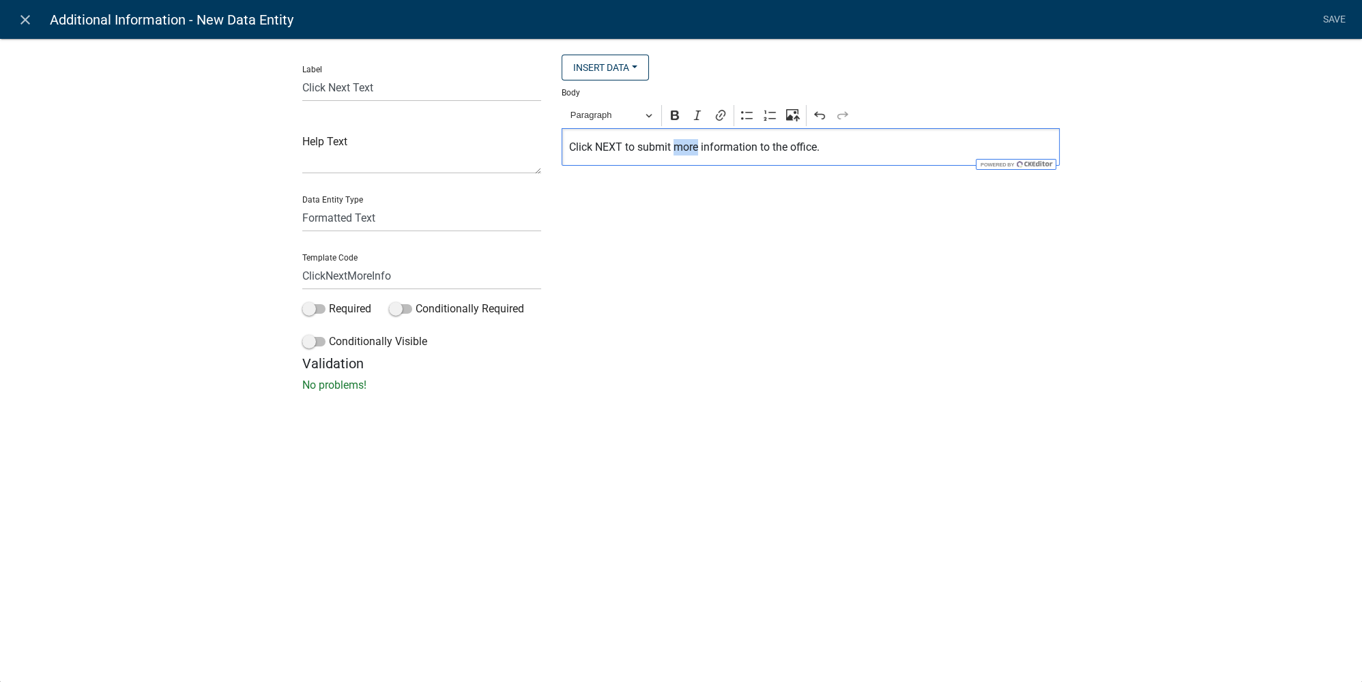
drag, startPoint x: 674, startPoint y: 145, endPoint x: 697, endPoint y: 153, distance: 24.6
click at [697, 153] on p "Click NEXT to submit more information to the office." at bounding box center [811, 147] width 484 height 16
click at [748, 383] on p "No problems!" at bounding box center [680, 385] width 757 height 16
click at [1334, 17] on link "Save" at bounding box center [1334, 20] width 34 height 26
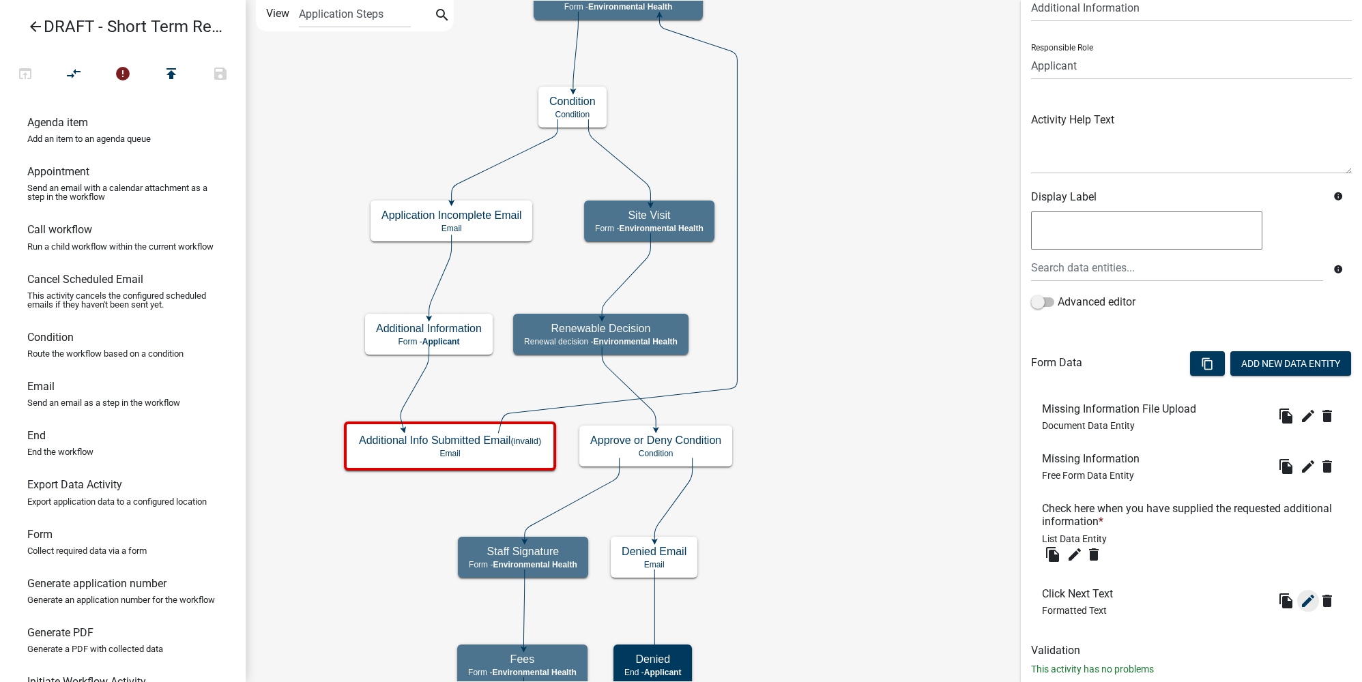
scroll to position [96, 0]
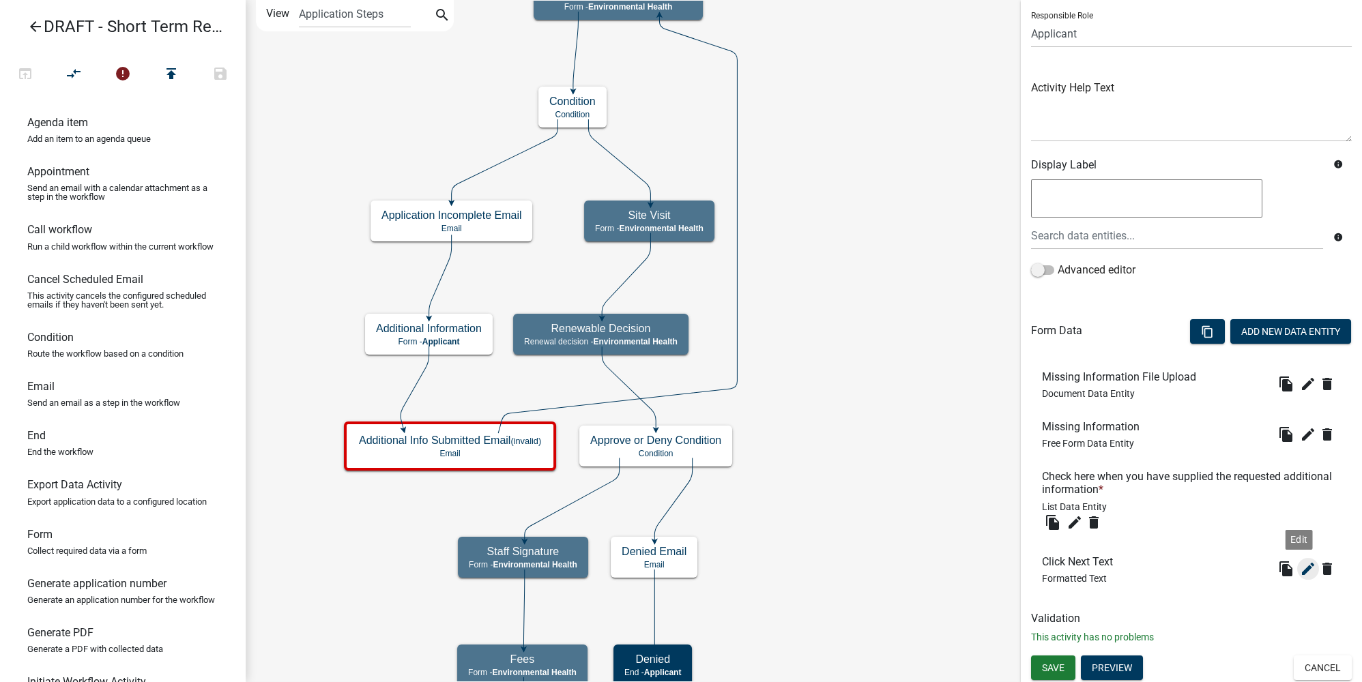
click at [1300, 567] on icon "edit" at bounding box center [1308, 569] width 16 height 16
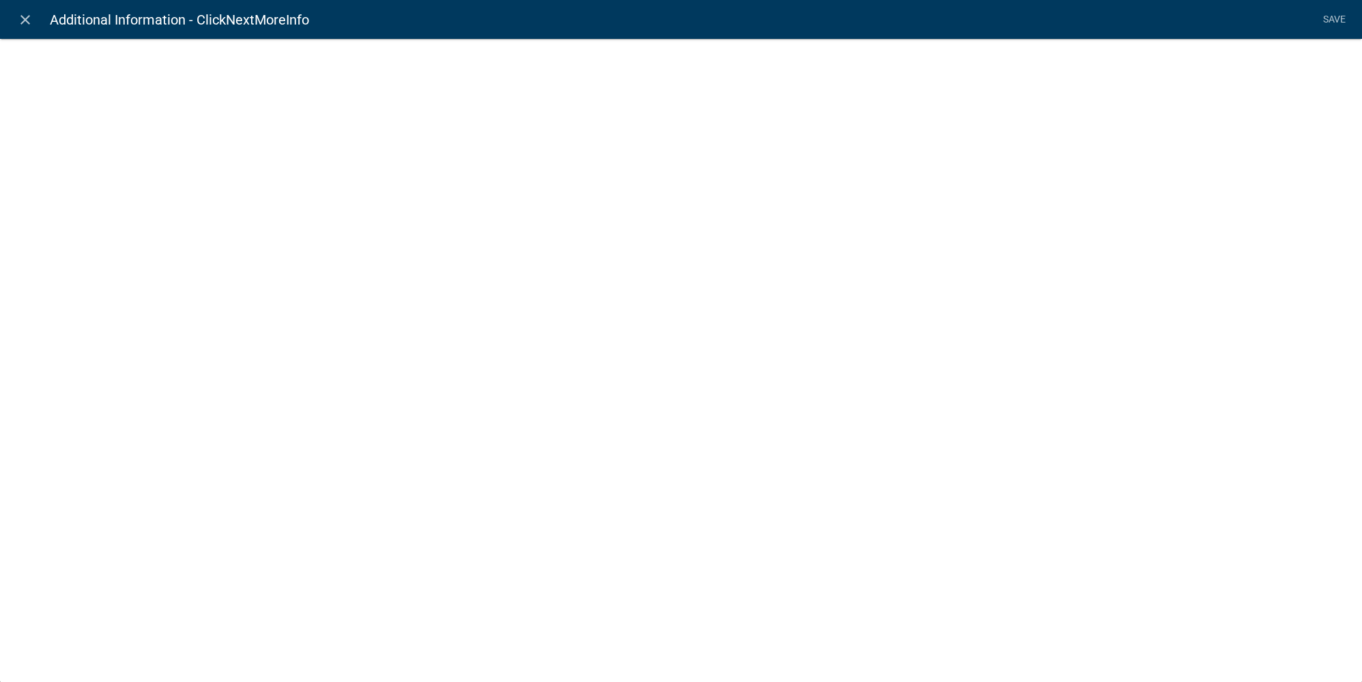
select select "rich-text"
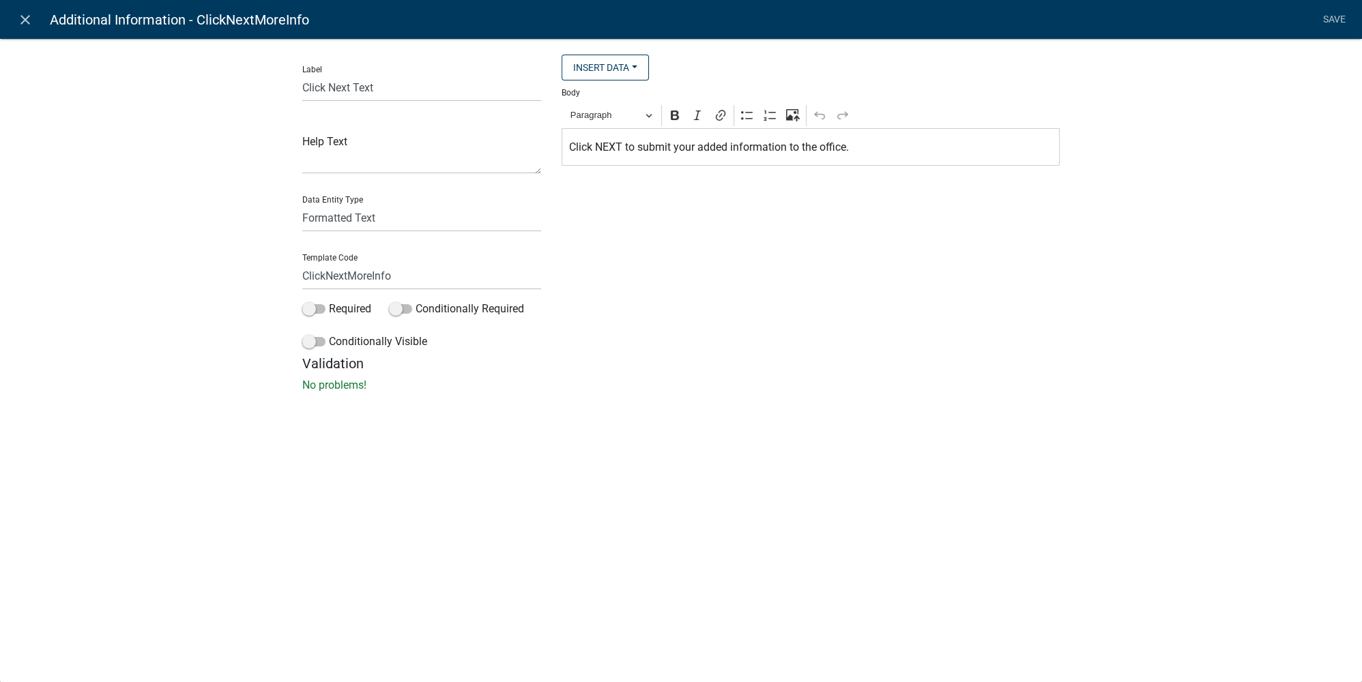
click at [694, 205] on div "Insert Data Prior Registration Expiration Date Check here when you have supplie…" at bounding box center [810, 205] width 518 height 301
click at [572, 150] on p "Click NEXT to submit your added information to the office." at bounding box center [811, 147] width 484 height 16
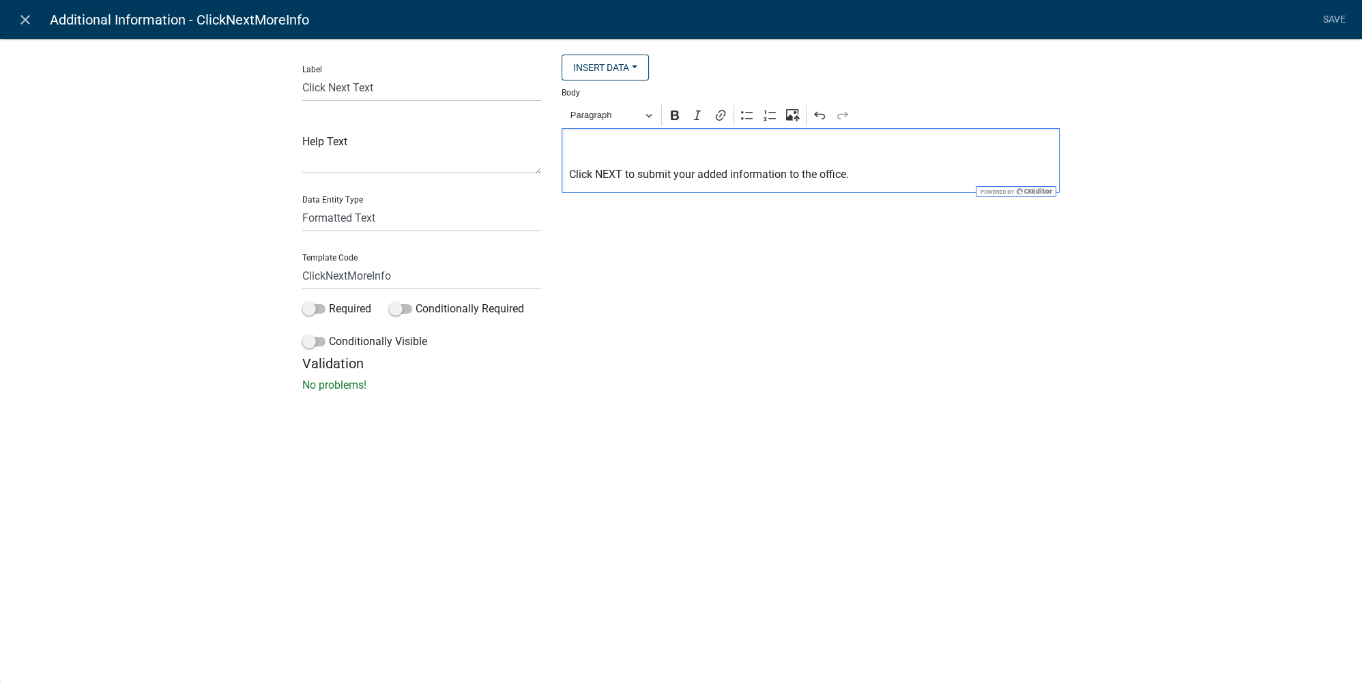
click at [699, 258] on div "Insert Data Prior Registration Expiration Date Check here when you have supplie…" at bounding box center [810, 205] width 518 height 301
click at [1343, 12] on link "Save" at bounding box center [1334, 20] width 34 height 26
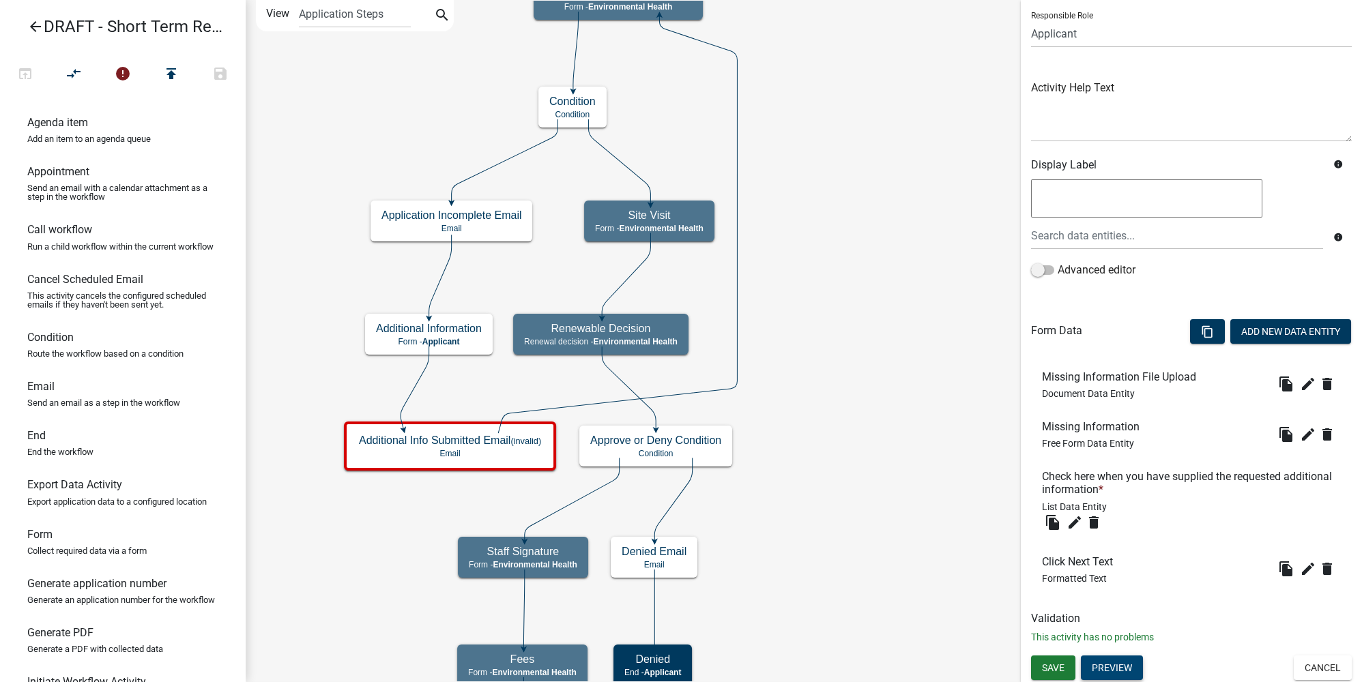
click at [1126, 667] on button "Preview" at bounding box center [1112, 668] width 62 height 25
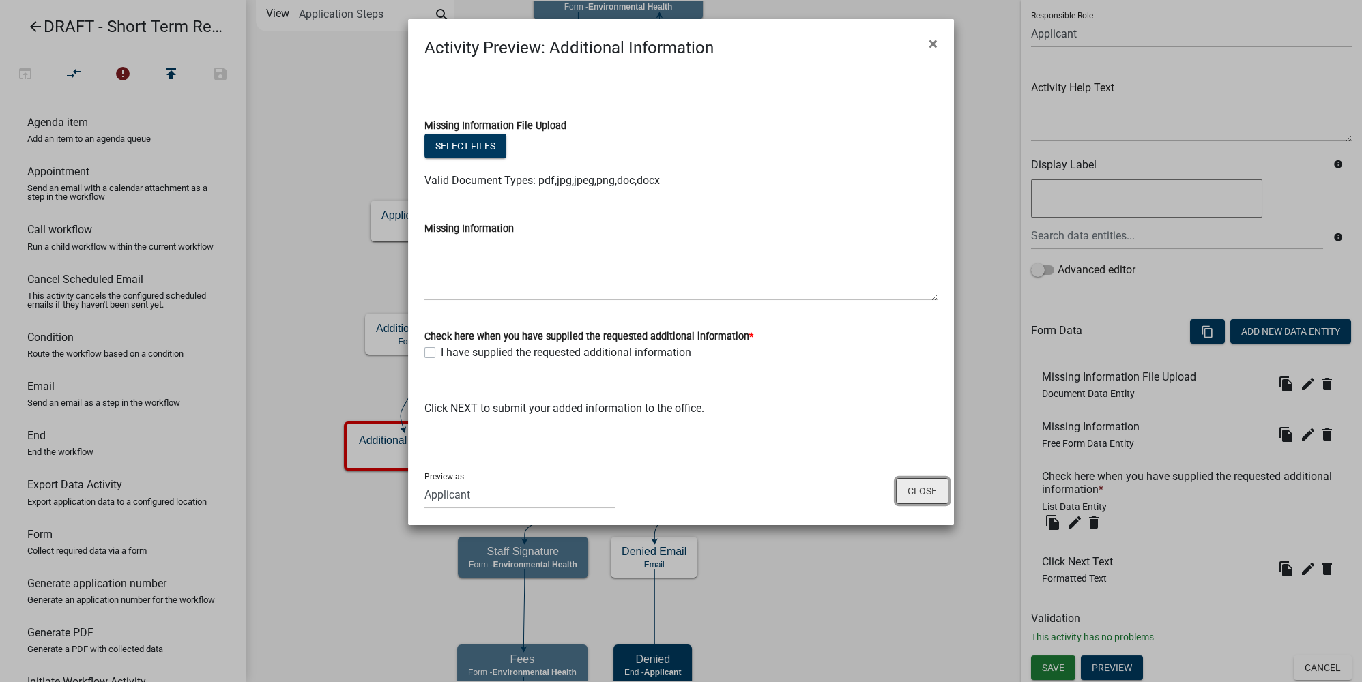
click at [942, 486] on button "Close" at bounding box center [922, 491] width 53 height 26
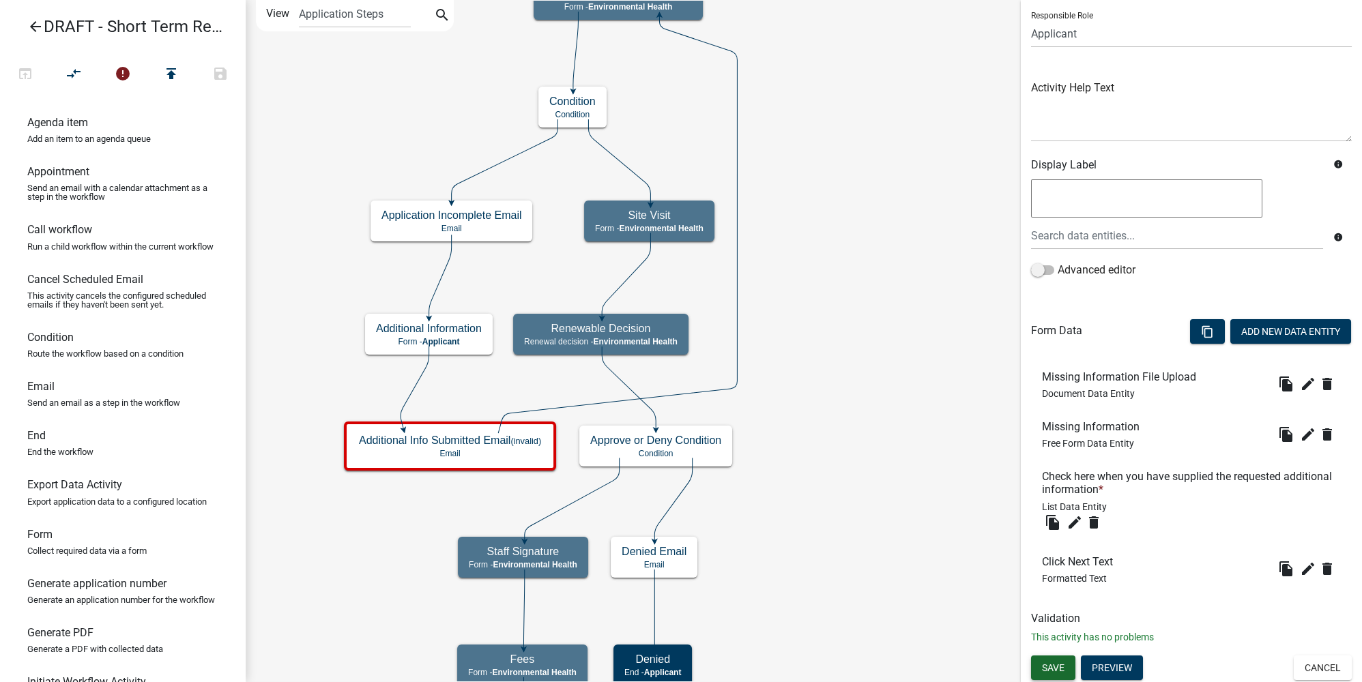
click at [1059, 671] on span "Save" at bounding box center [1053, 667] width 23 height 11
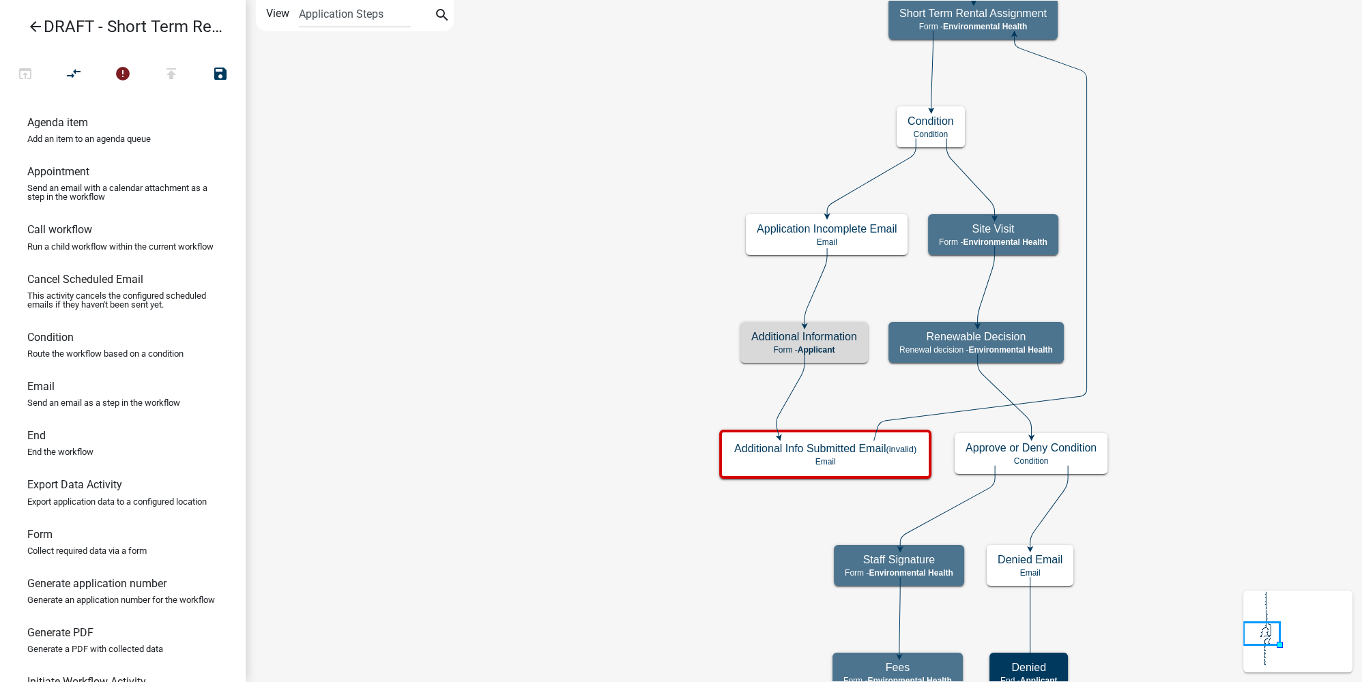
scroll to position [0, 0]
click at [1163, 520] on icon "Start Start - Applicant Notify Approvers Email Email Approval Email Approved En…" at bounding box center [803, 670] width 1115 height 1338
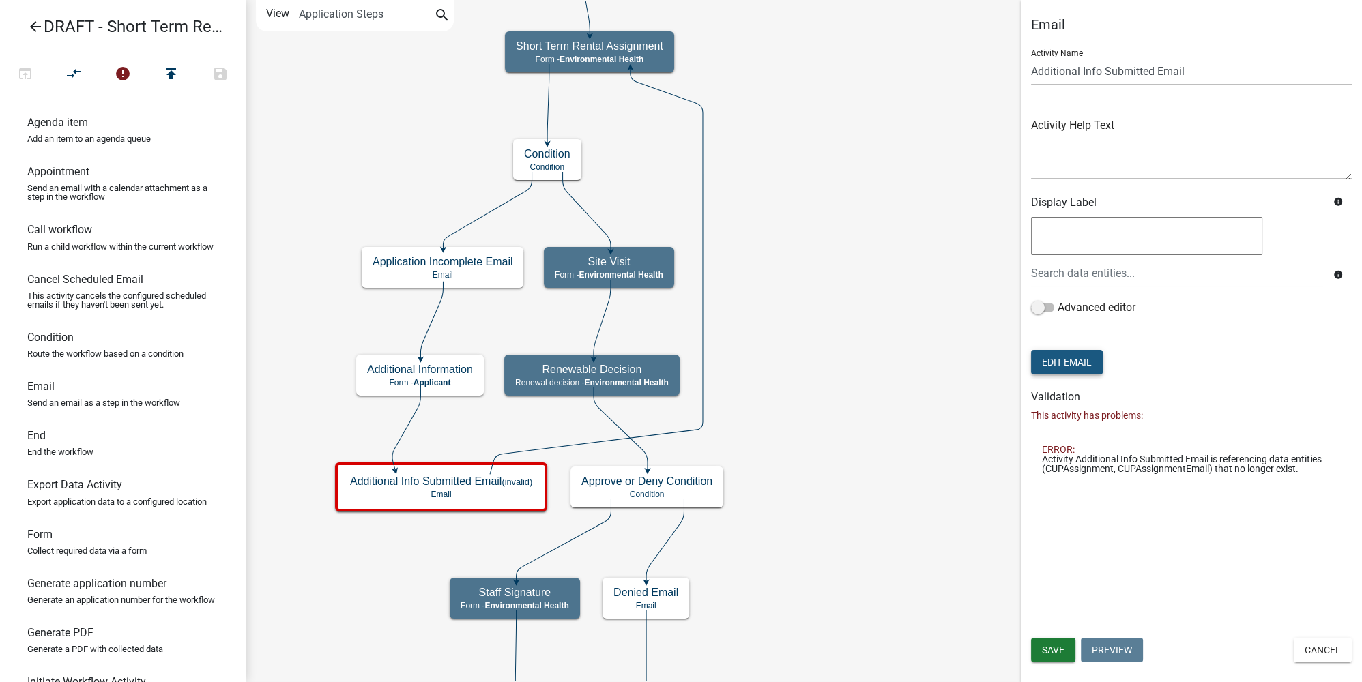
click at [1083, 356] on button "Edit Email" at bounding box center [1067, 362] width 72 height 25
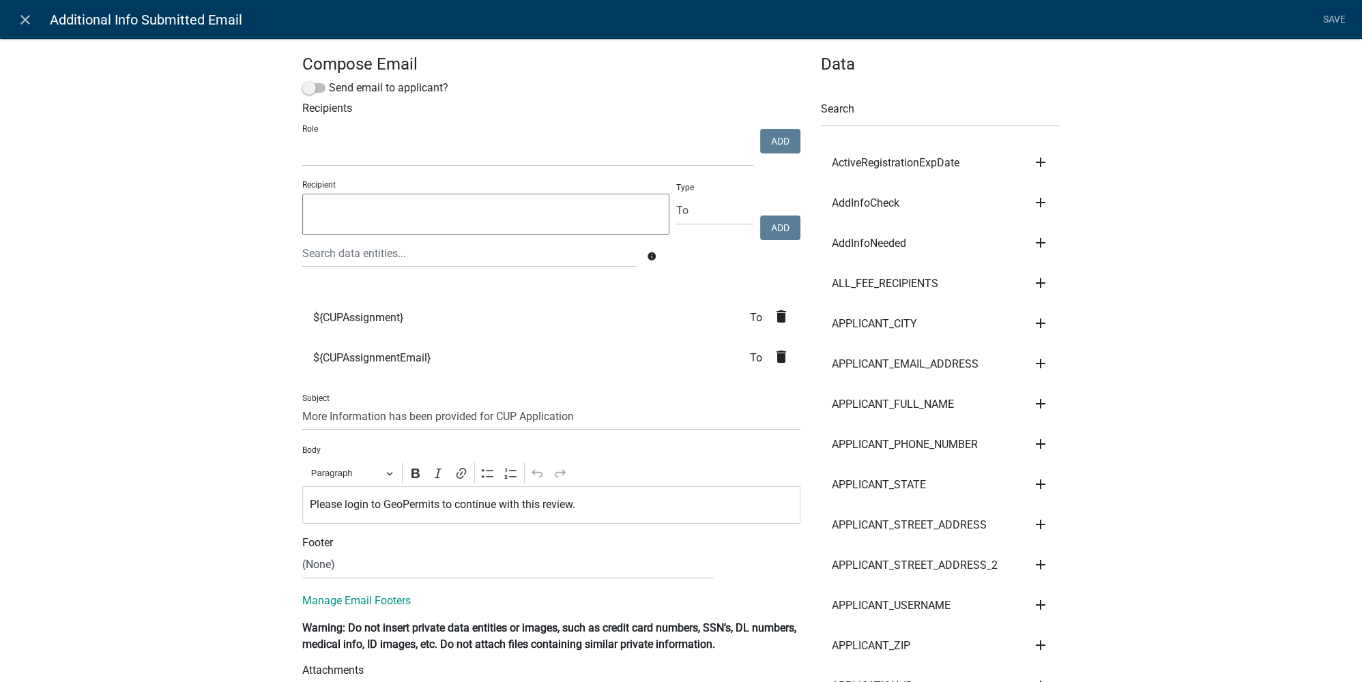
click at [775, 321] on icon "delete" at bounding box center [781, 316] width 16 height 16
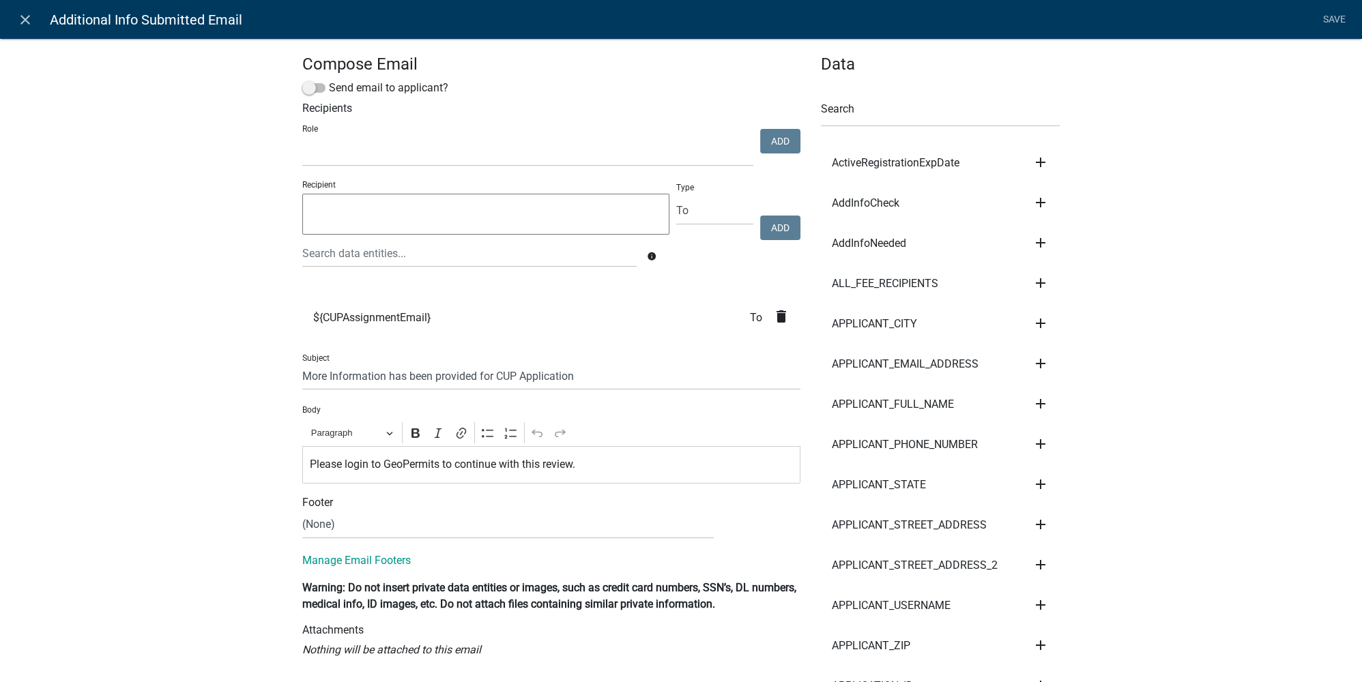
click at [775, 321] on icon "delete" at bounding box center [781, 316] width 16 height 16
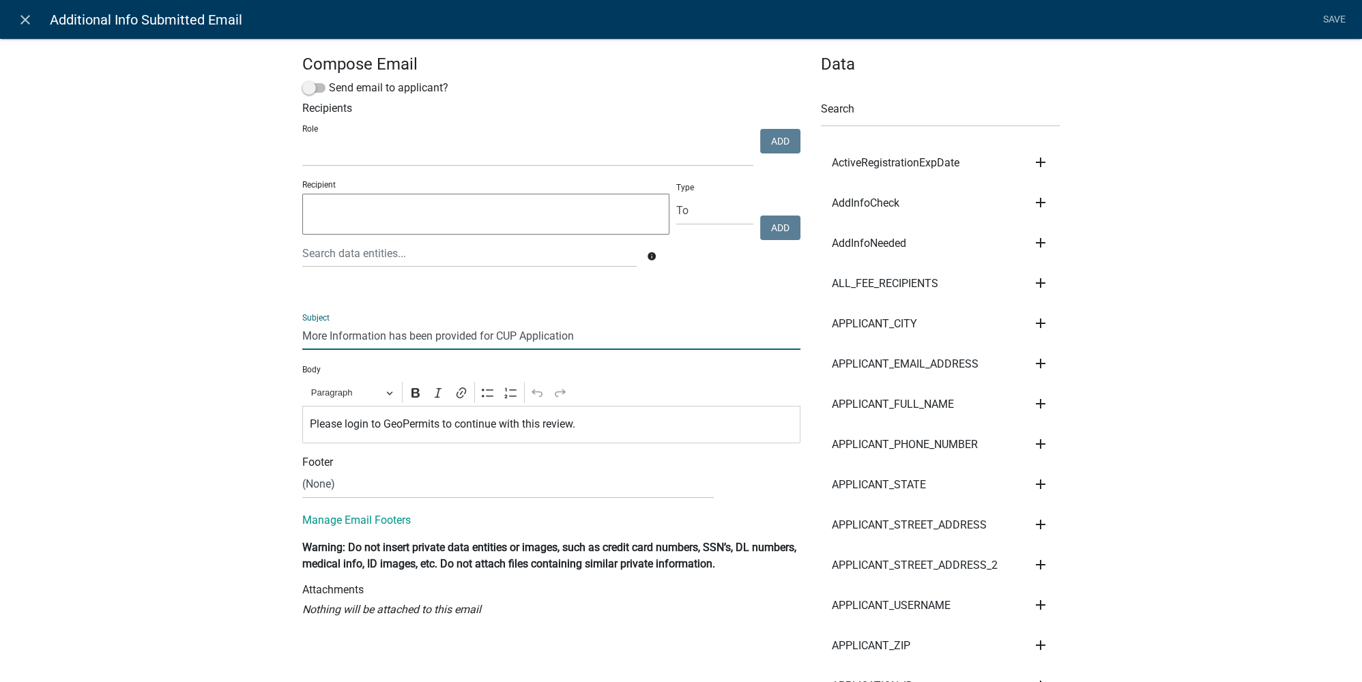
drag, startPoint x: 512, startPoint y: 334, endPoint x: 491, endPoint y: 335, distance: 20.5
click at [491, 335] on input "More Information has been provided for CUP Application" at bounding box center [551, 336] width 498 height 28
type input "More Information has been provided for Short Term Rental Application"
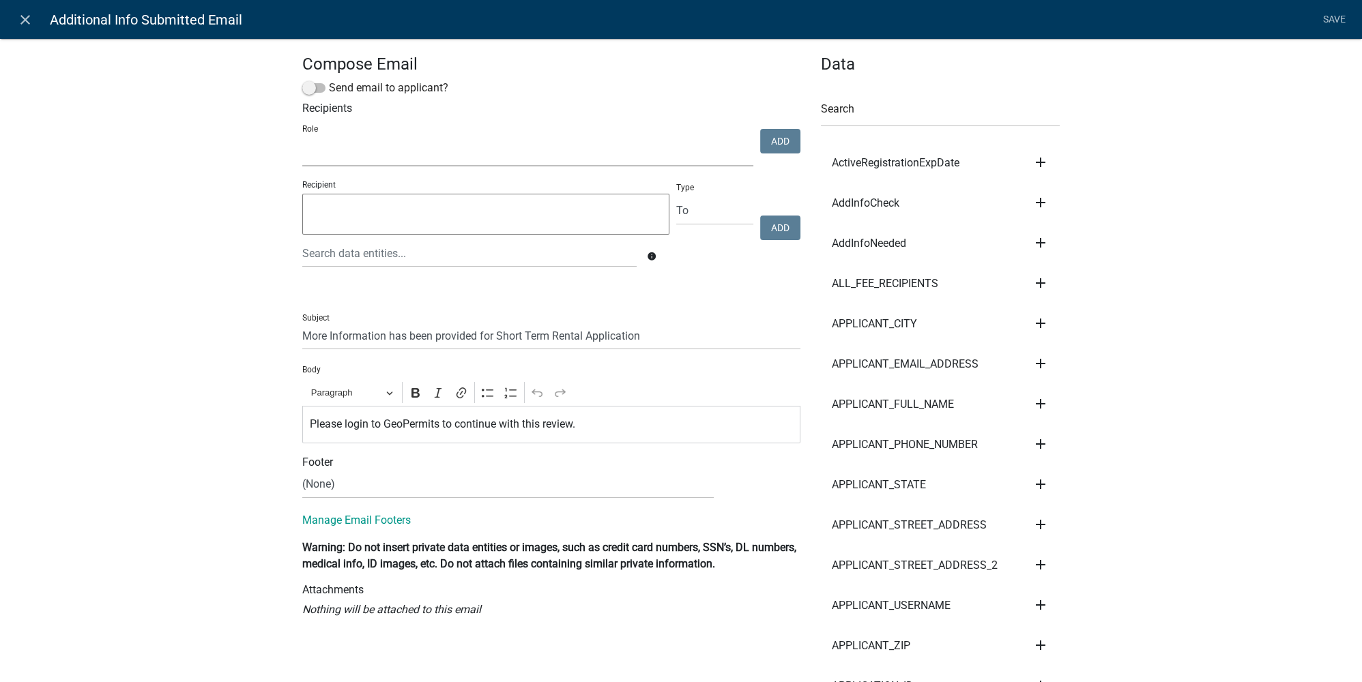
click at [334, 155] on select "Maintenance Report Land and Resource Assistant Director Assessors office Admin …" at bounding box center [527, 152] width 451 height 28
select select "234406a5-6a28-43e9-bbe7-8b8191021d71"
click at [302, 138] on select "Maintenance Report Land and Resource Assistant Director Assessors office Admin …" at bounding box center [527, 152] width 451 height 28
click at [782, 135] on button "Add" at bounding box center [780, 141] width 40 height 25
select select
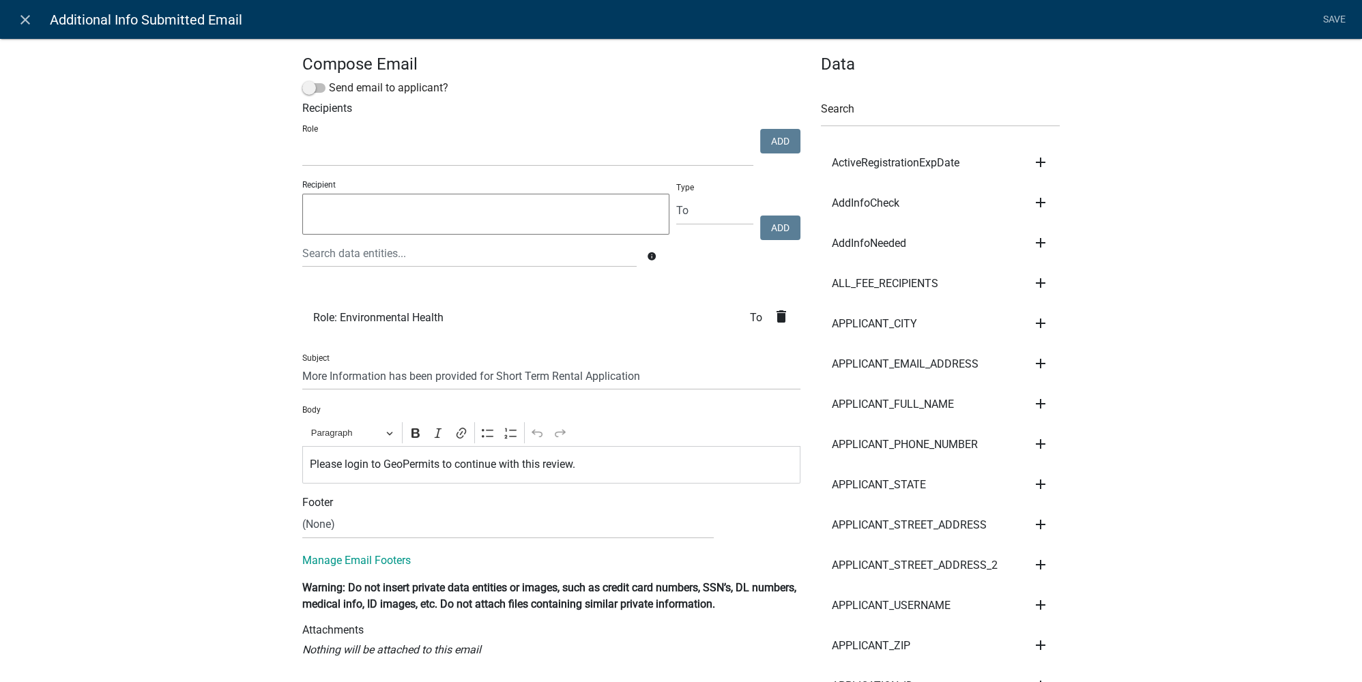
click at [1336, 19] on link "Save" at bounding box center [1334, 20] width 34 height 26
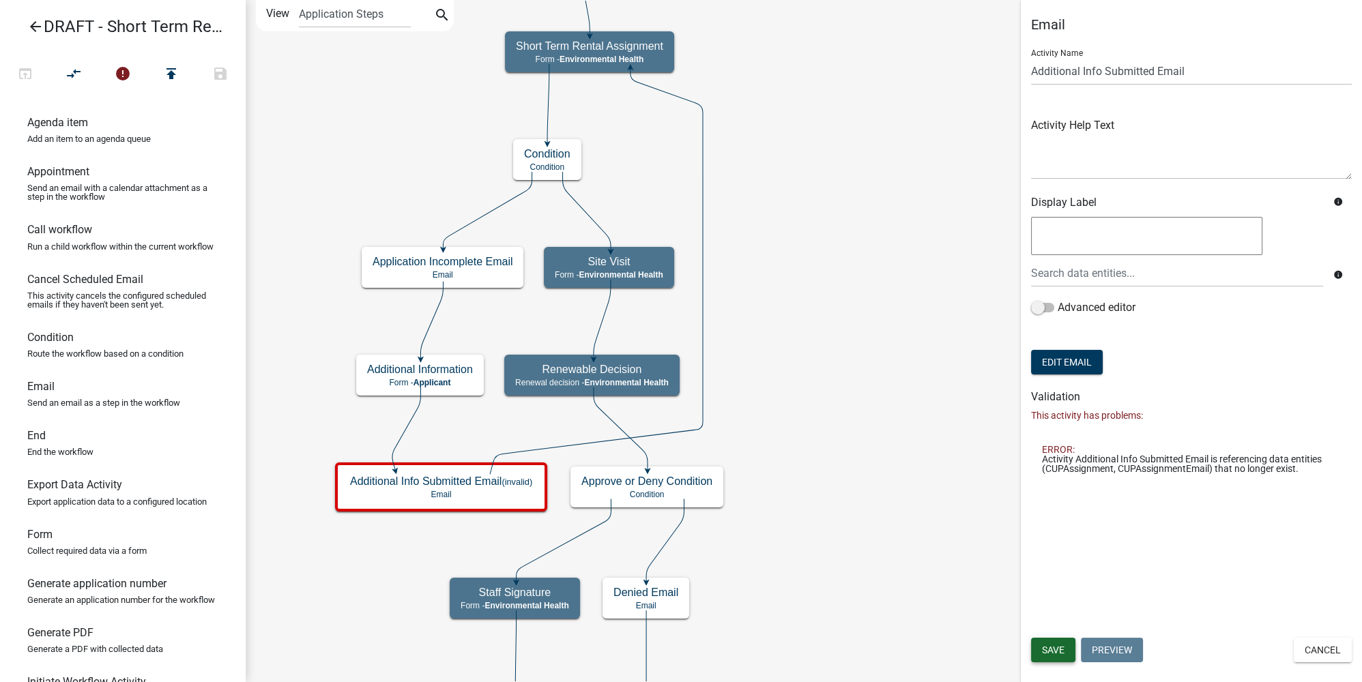
click at [1059, 652] on span "Save" at bounding box center [1053, 650] width 23 height 11
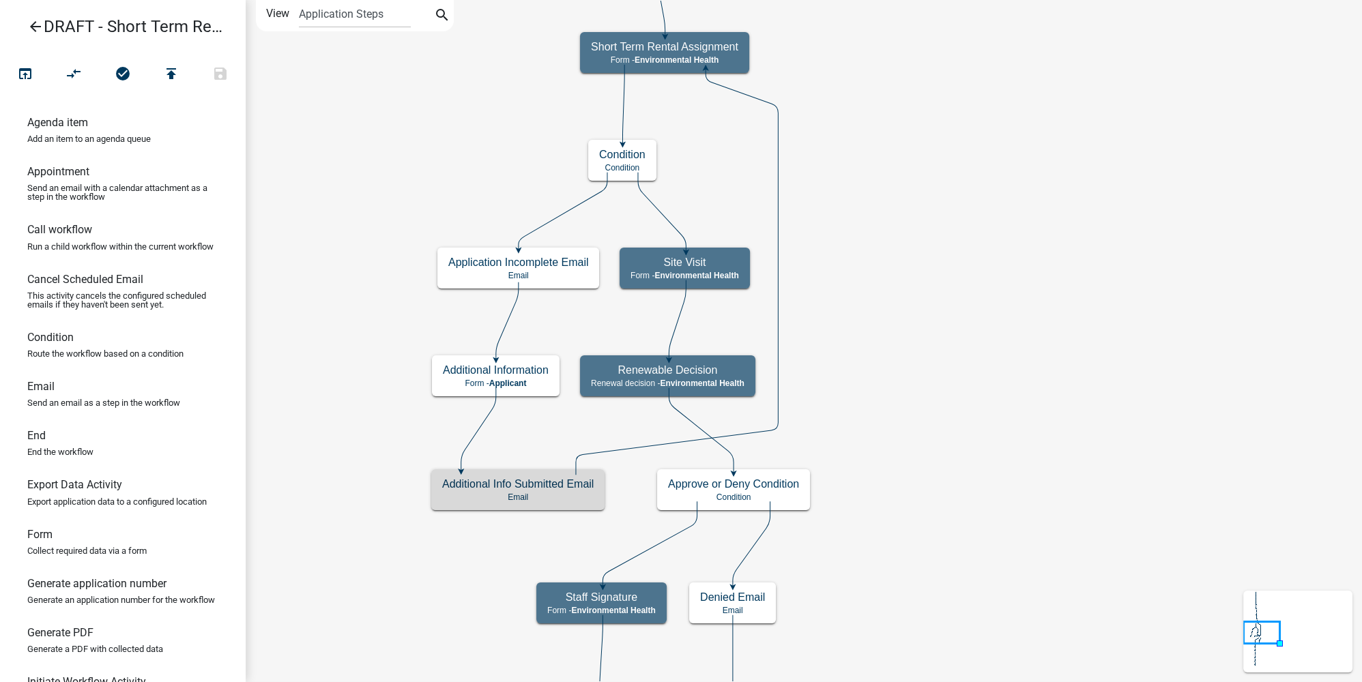
click at [853, 264] on icon "Start Start - Applicant Notify Approvers Email Email Approval Email Approved En…" at bounding box center [803, 689] width 1115 height 1377
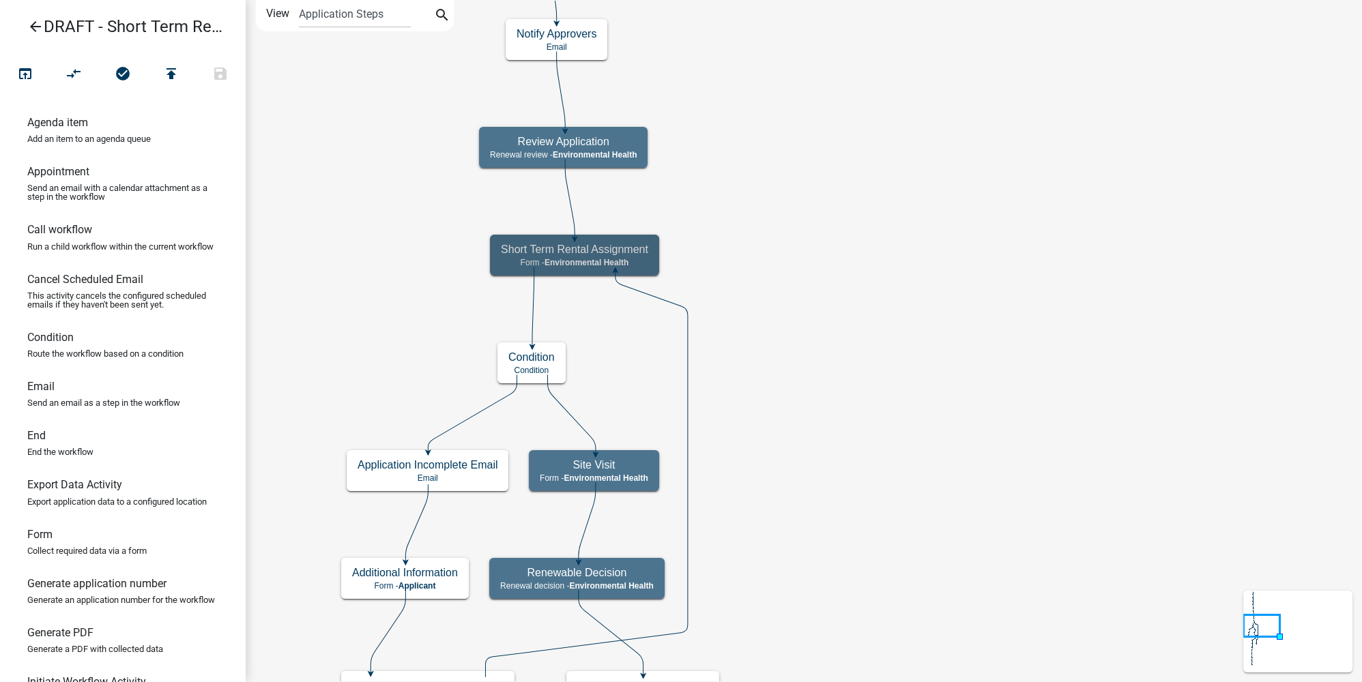
click at [640, 244] on h5 "Short Term Rental Assignment" at bounding box center [574, 249] width 147 height 13
click at [647, 250] on h5 "Short Term Rental Assignment" at bounding box center [574, 249] width 147 height 13
select select "234406A5-6A28-43E9-BBE7-8B8191021D71"
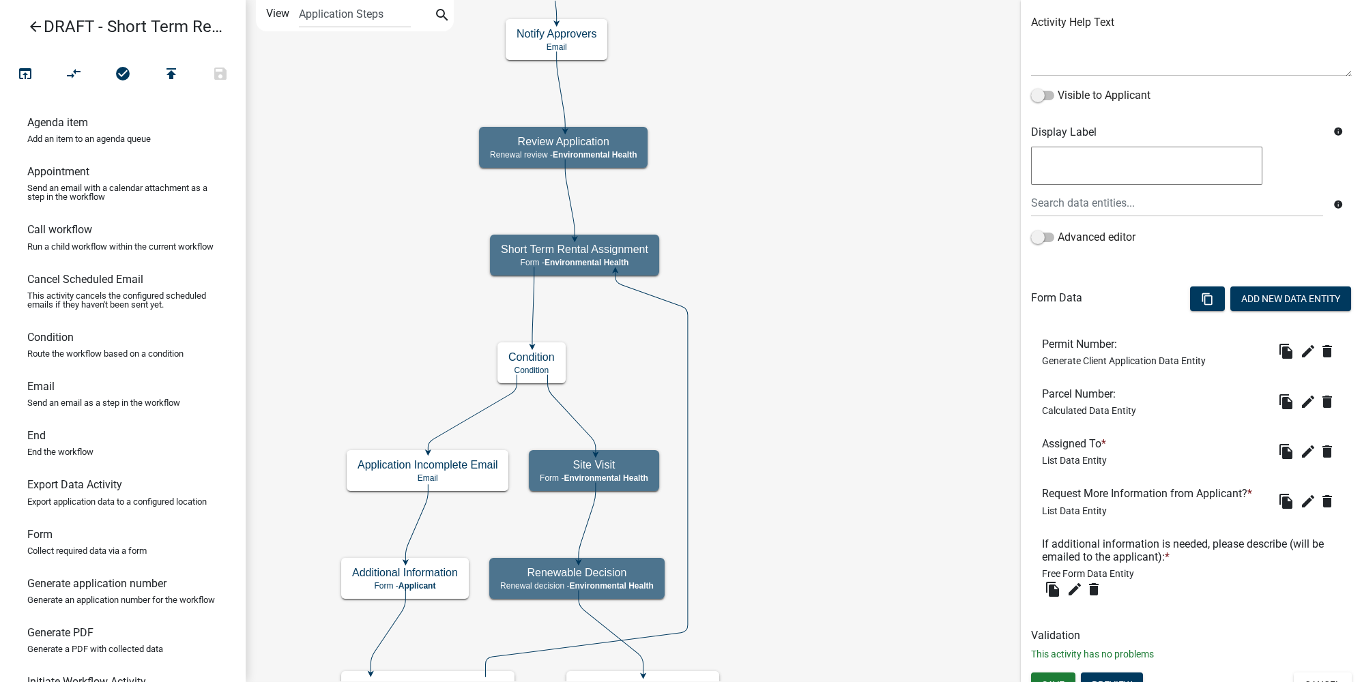
scroll to position [178, 0]
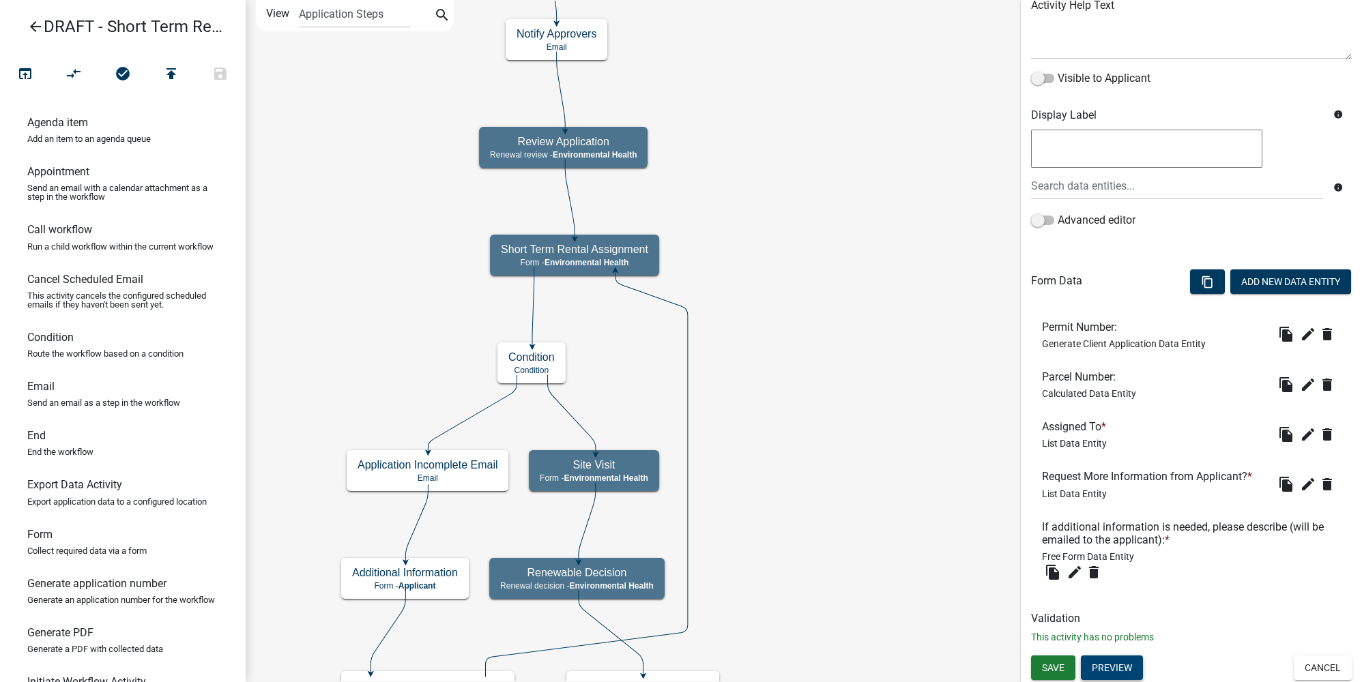
click at [1106, 673] on button "Preview" at bounding box center [1112, 668] width 62 height 25
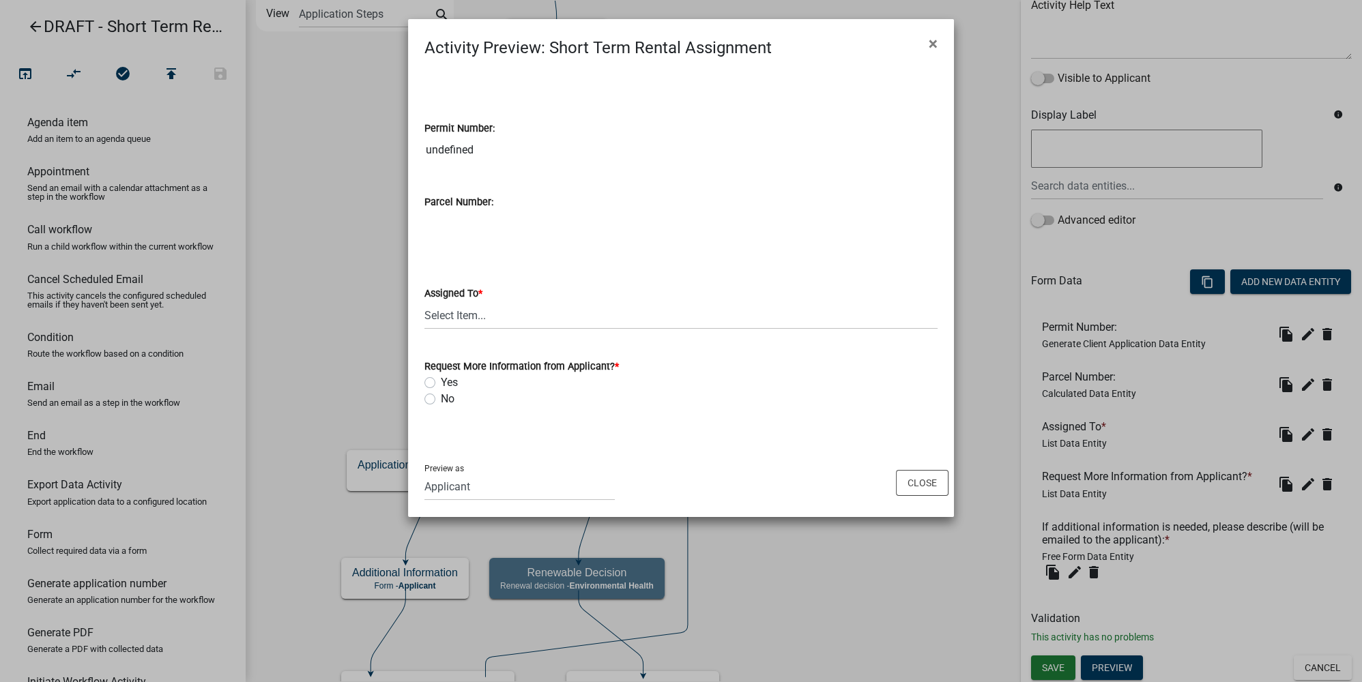
click at [471, 329] on wm-data-entity-input "Assigned To * Select Item... Kimberly Bredeson Michelle Jevne" at bounding box center [680, 296] width 513 height 92
click at [480, 317] on select "Select Item... Kimberly Bredeson Michelle Jevne" at bounding box center [680, 316] width 513 height 28
click at [920, 488] on div "Preview as Applicant Maintenance Report Land and Resource Assistant Director As…" at bounding box center [681, 482] width 546 height 69
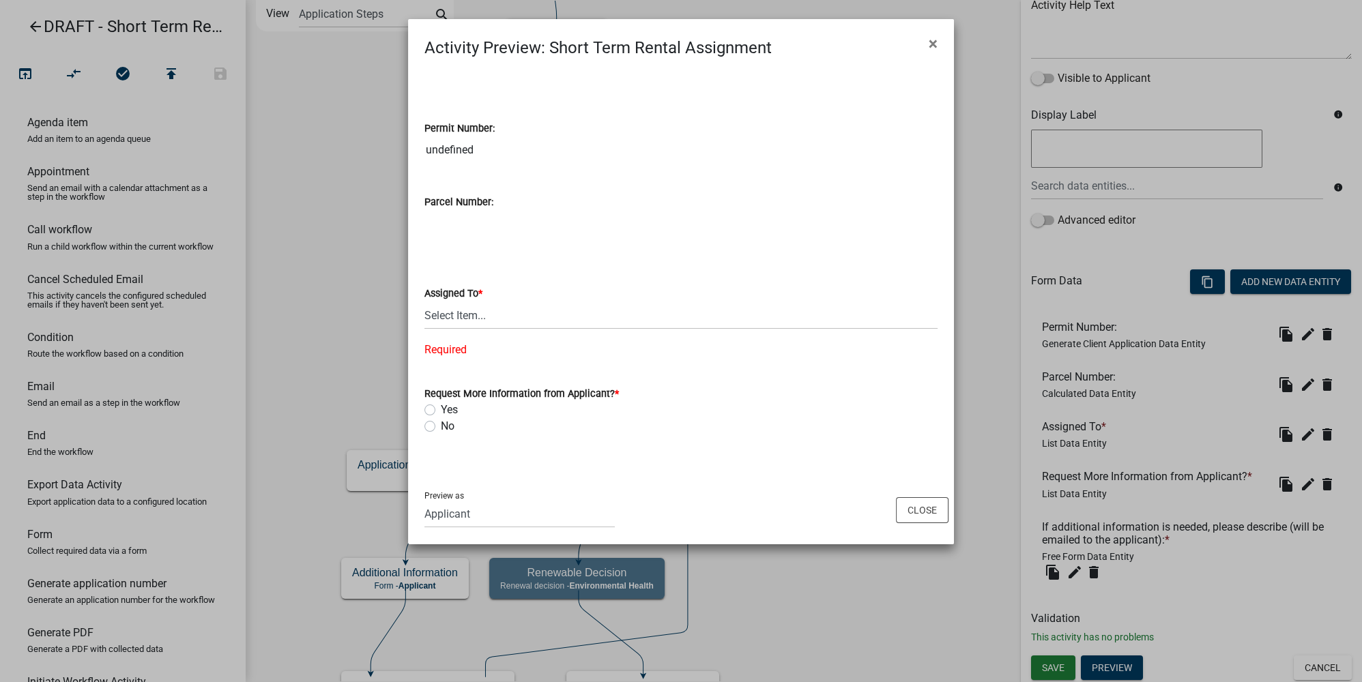
click at [948, 495] on div "Preview as Applicant Maintenance Report Land and Resource Assistant Director As…" at bounding box center [681, 509] width 546 height 69
click at [926, 503] on button "Close" at bounding box center [922, 510] width 53 height 26
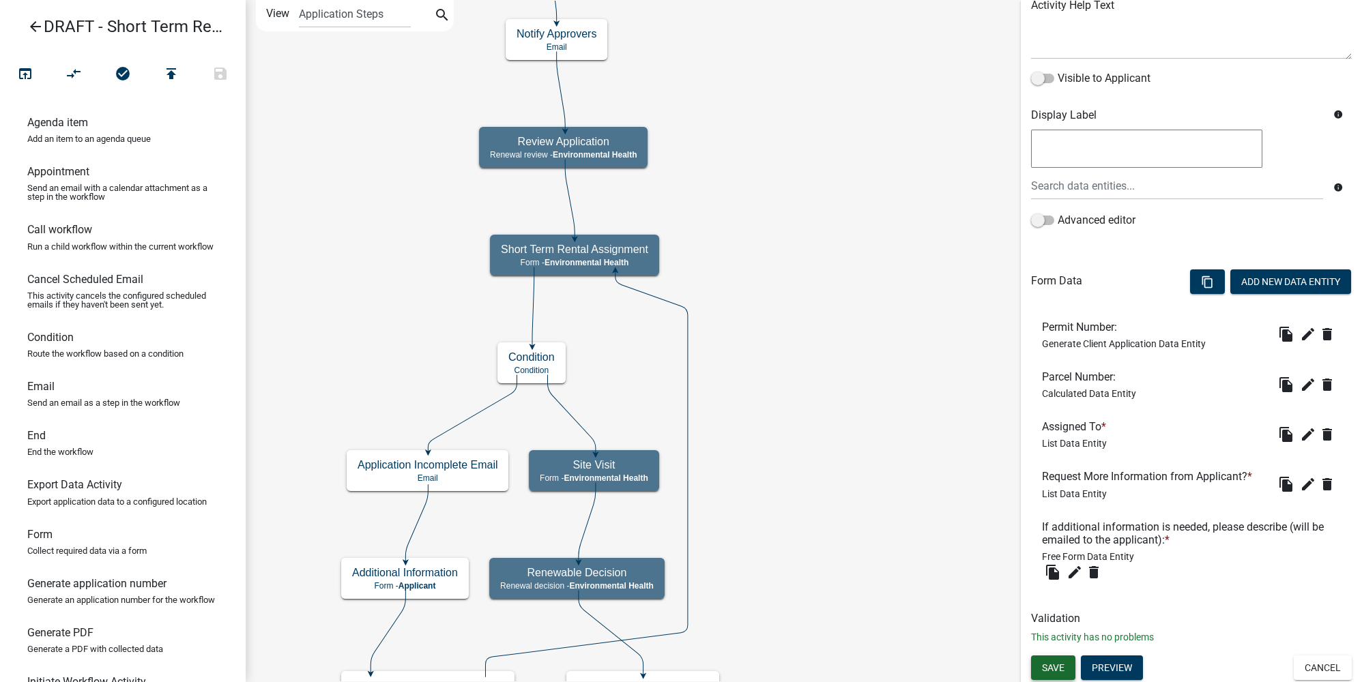
click at [1056, 662] on span "Save" at bounding box center [1053, 667] width 23 height 11
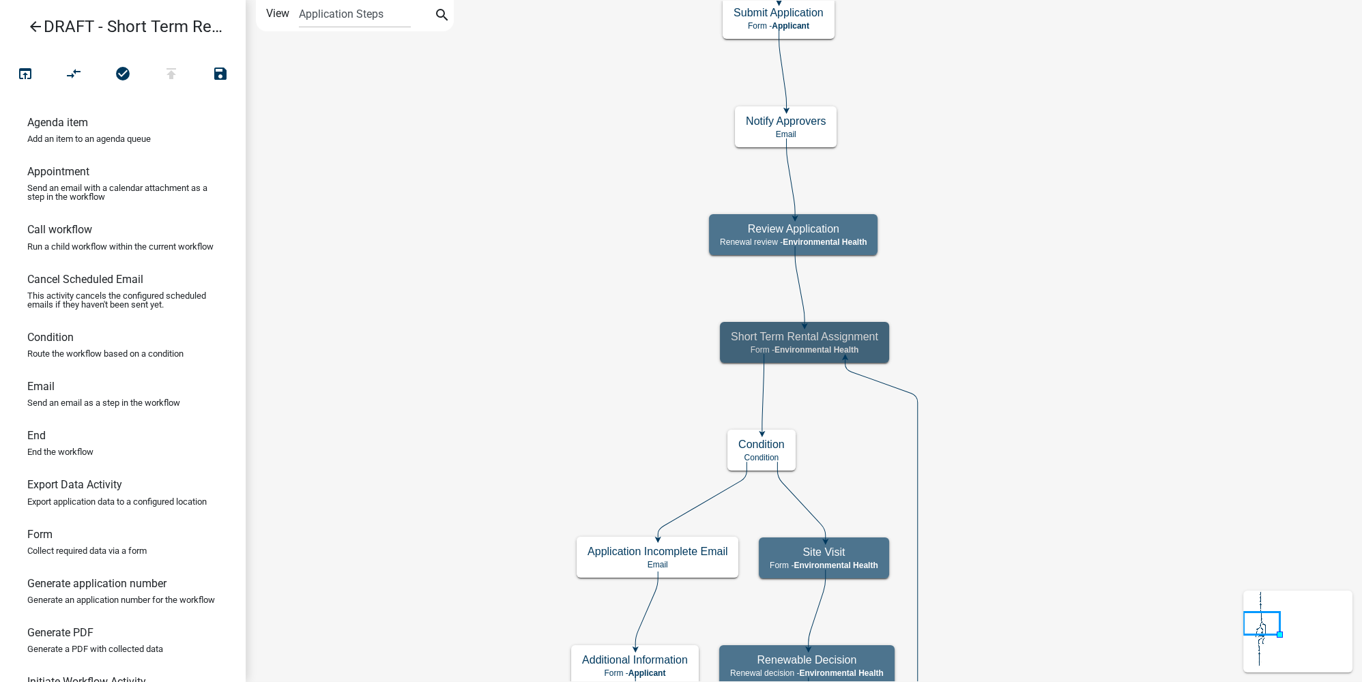
scroll to position [0, 0]
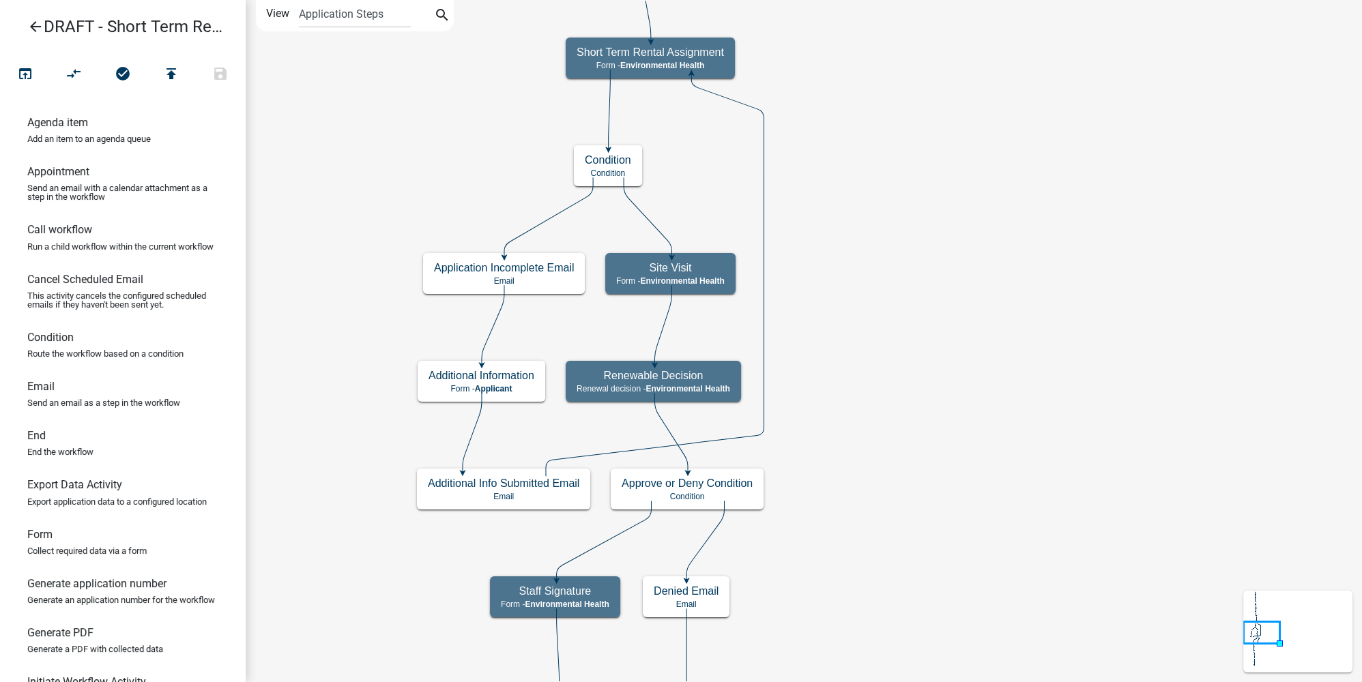
click at [40, 26] on icon "arrow_back" at bounding box center [35, 27] width 16 height 19
